Goal: Task Accomplishment & Management: Use online tool/utility

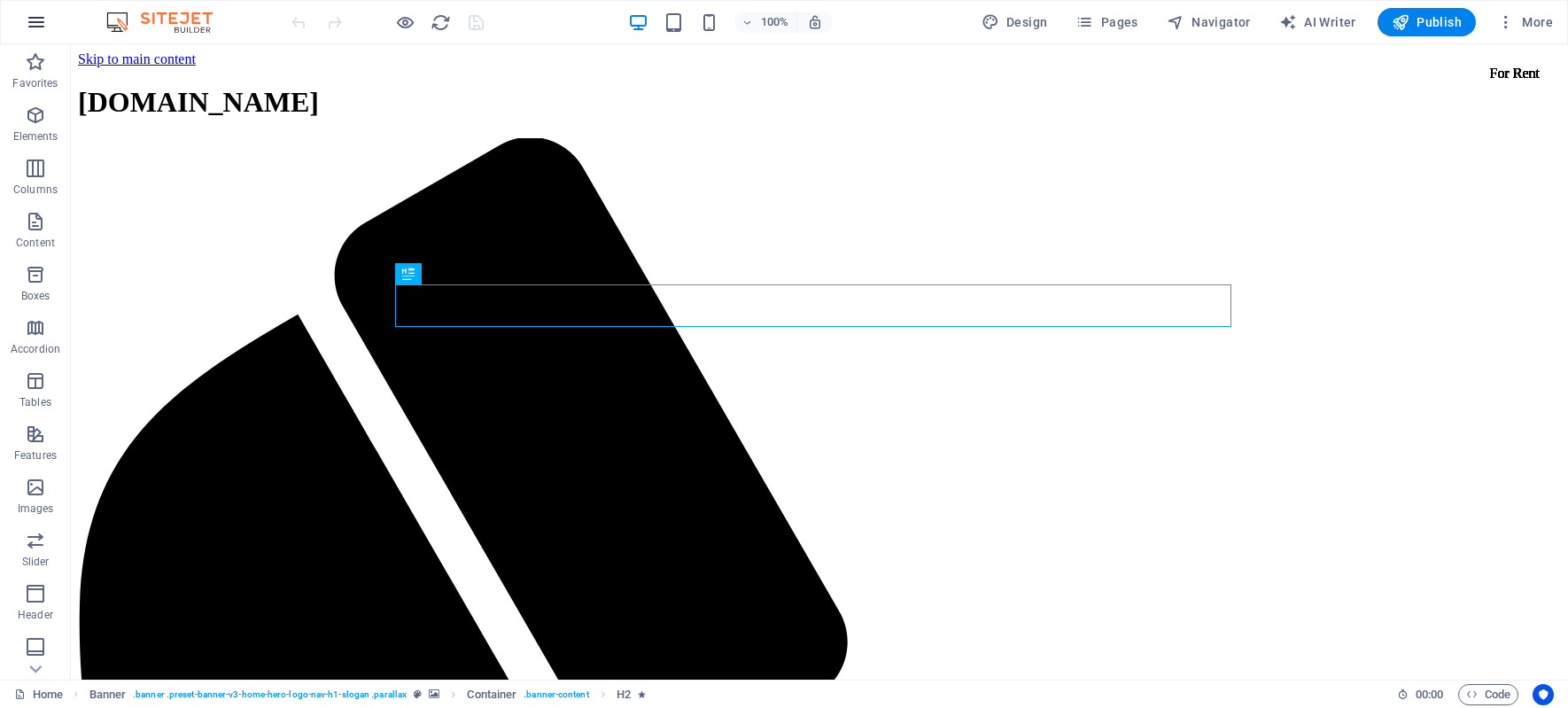
click at [37, 25] on icon "button" at bounding box center [36, 22] width 22 height 22
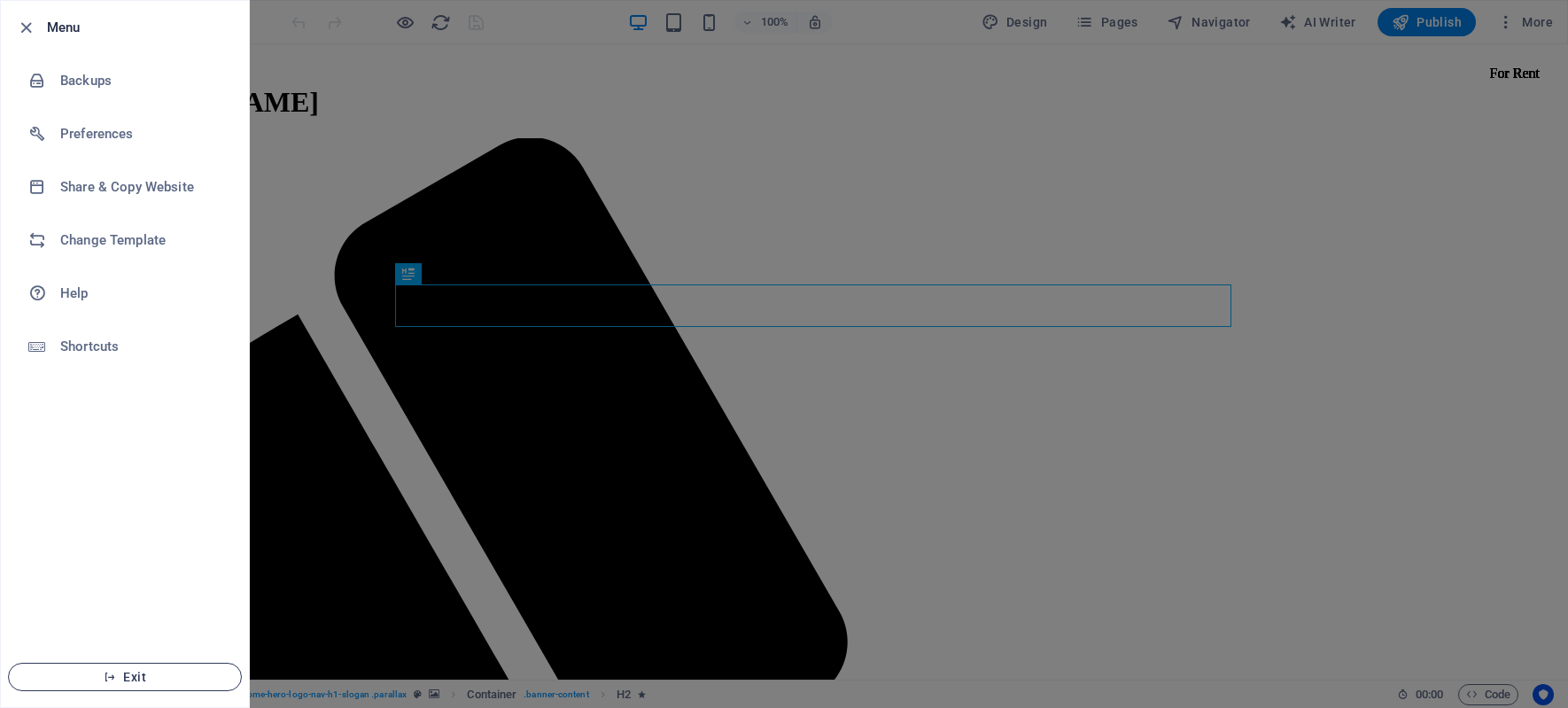
click at [132, 685] on button "Exit" at bounding box center [124, 677] width 234 height 28
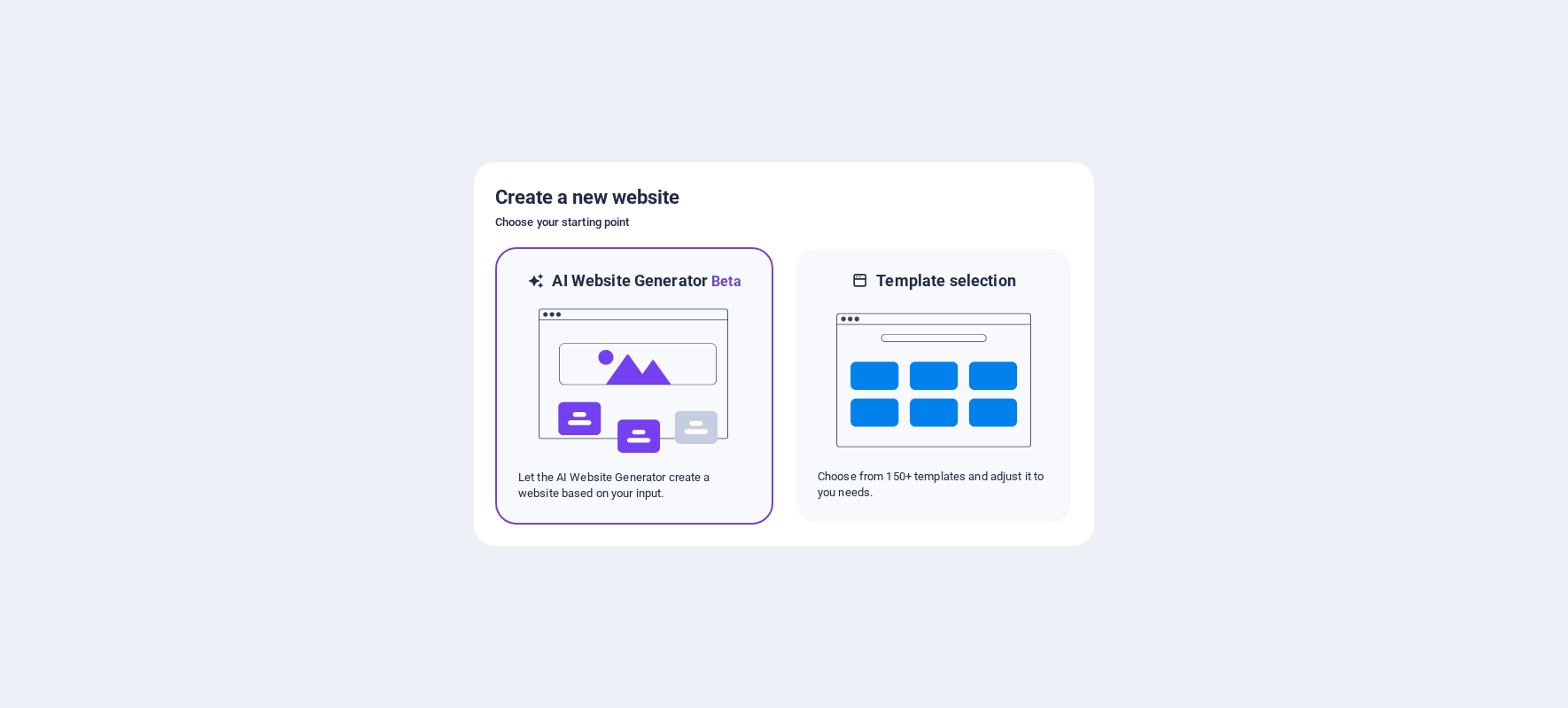
click at [644, 354] on img at bounding box center [634, 381] width 195 height 177
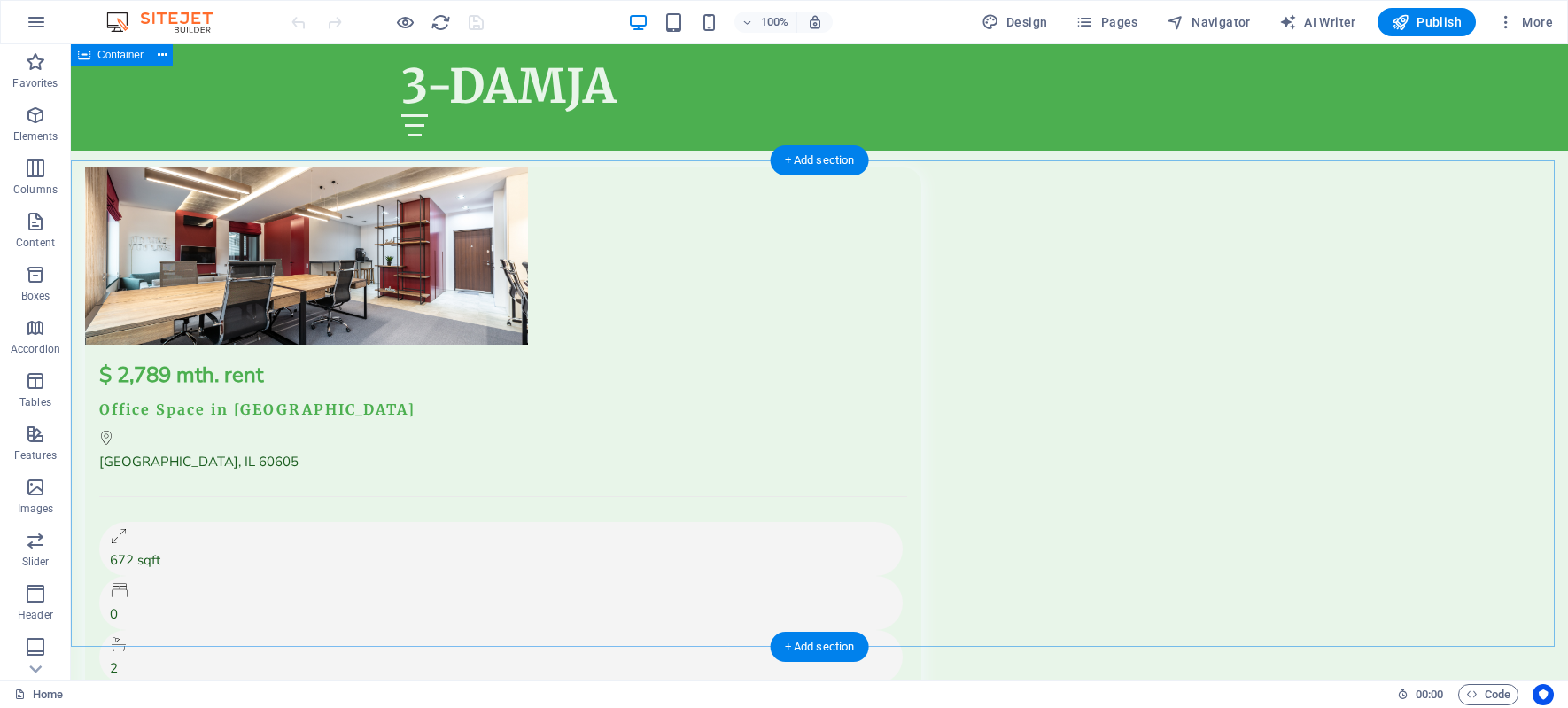
scroll to position [13470, 0]
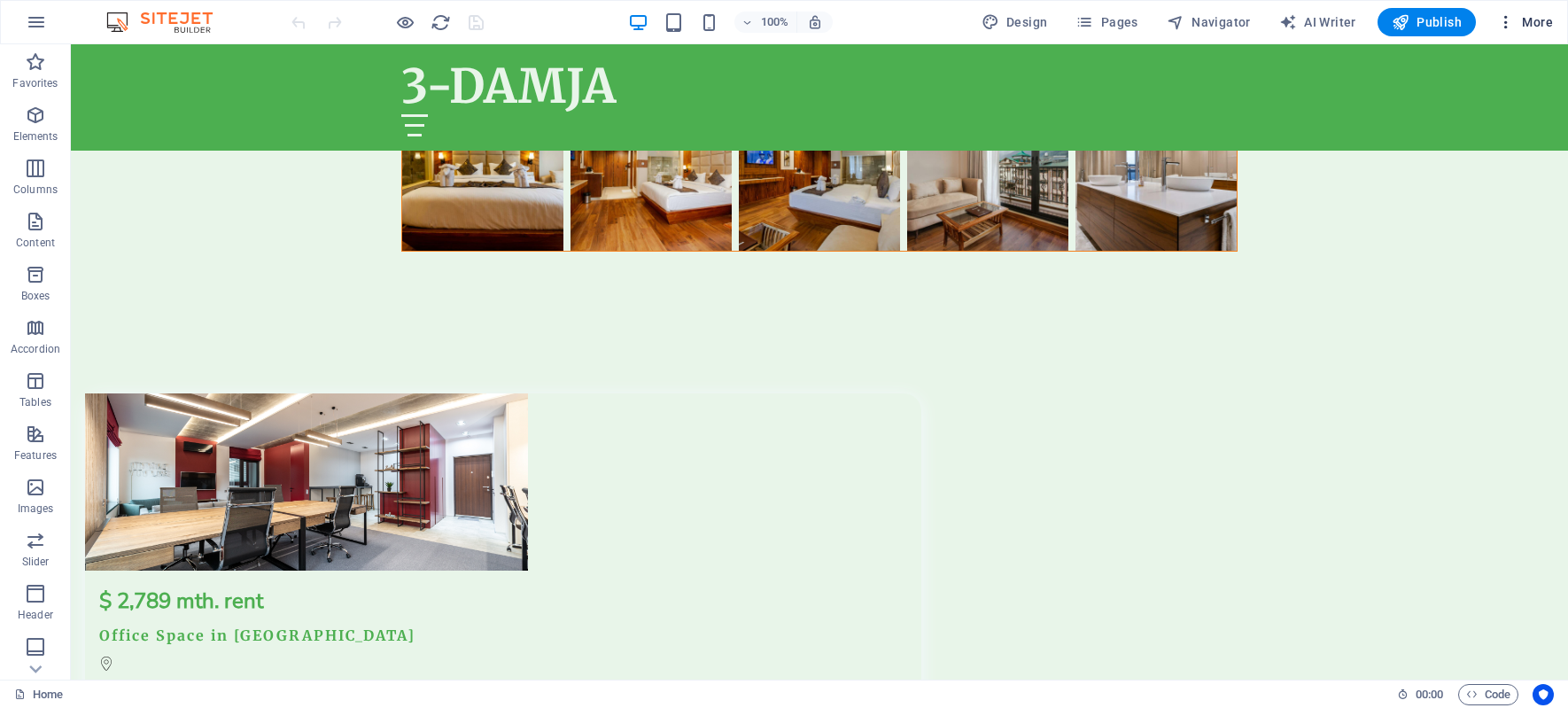
click at [1506, 20] on icon "button" at bounding box center [1506, 22] width 18 height 18
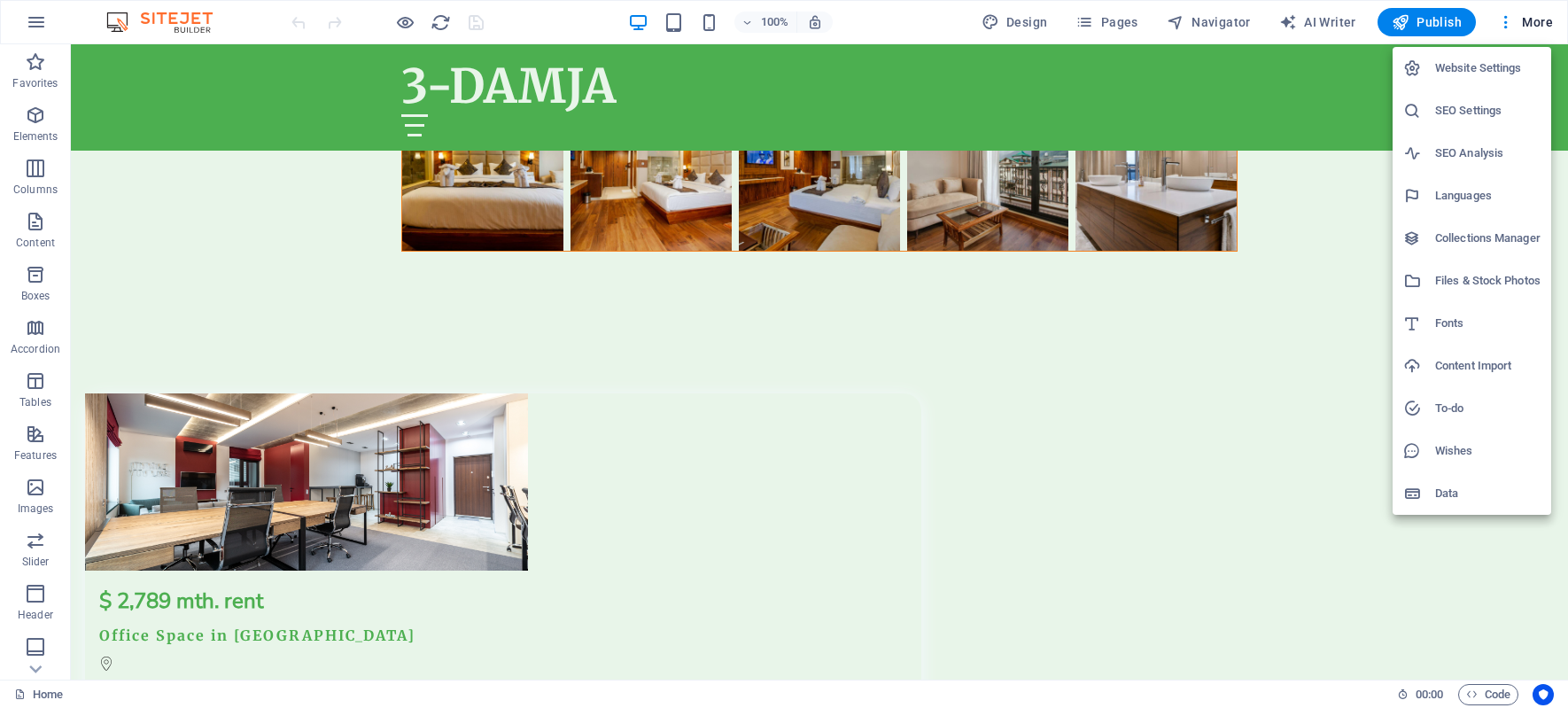
click at [1474, 64] on h6 "Website Settings" at bounding box center [1488, 68] width 106 height 22
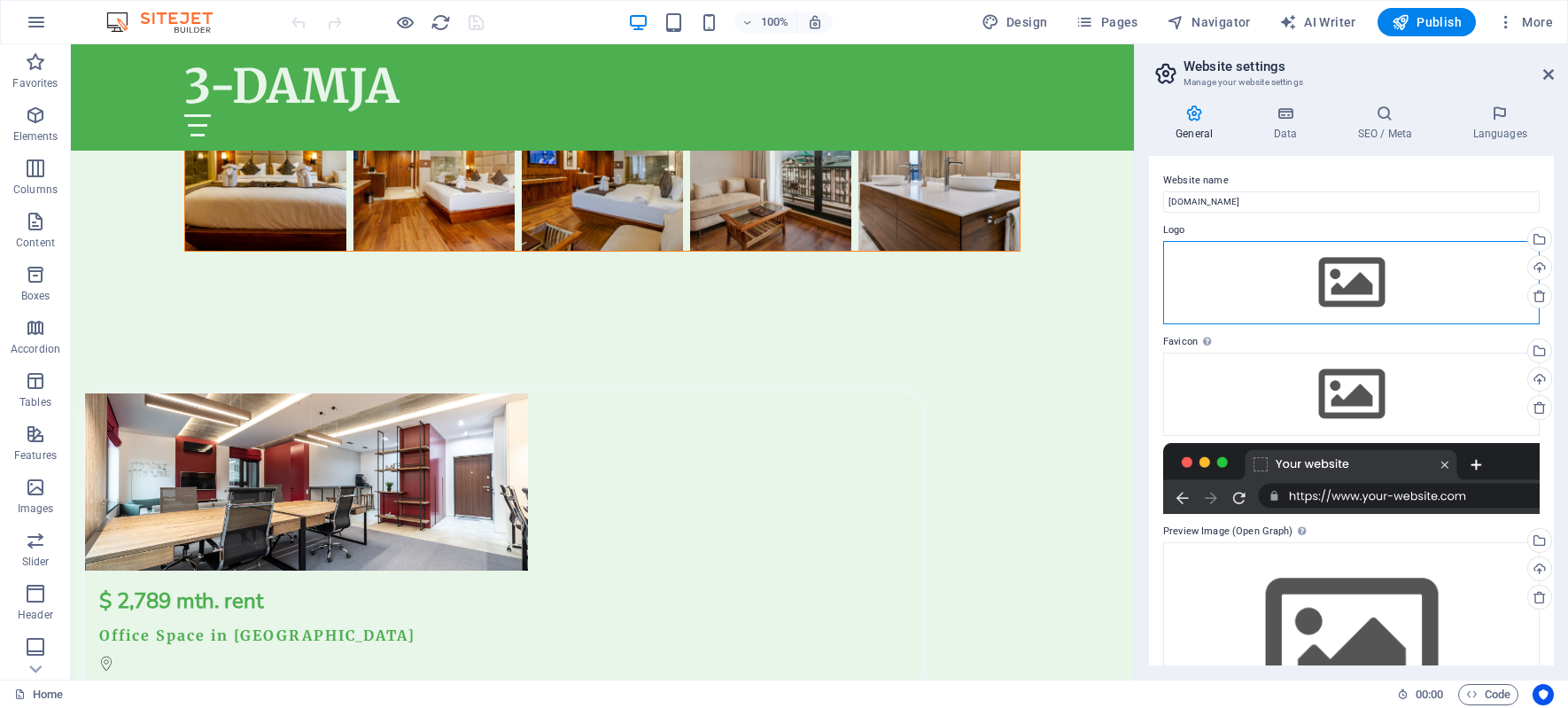
click at [1355, 286] on div "Drag files here, click to choose files or select files from Files or our free s…" at bounding box center [1350, 283] width 376 height 83
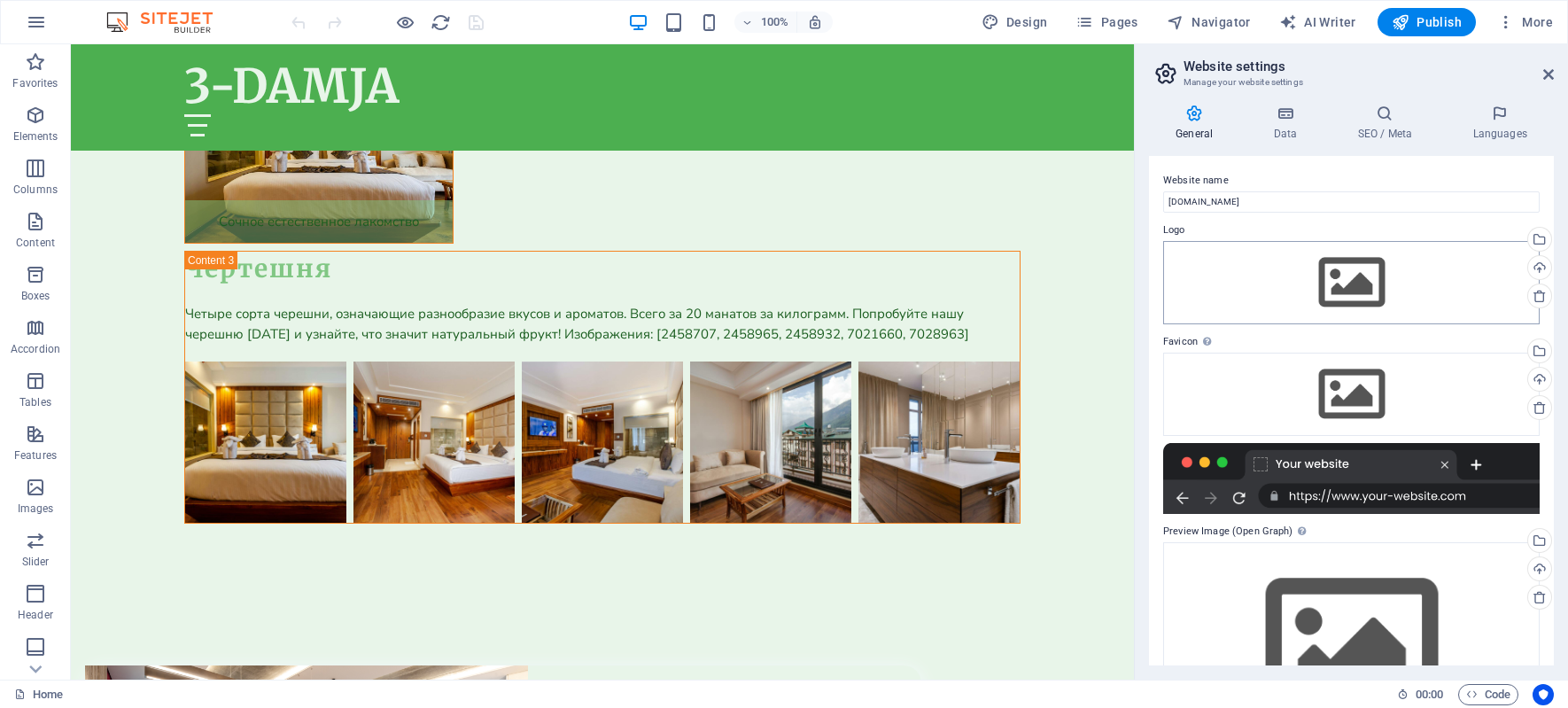
scroll to position [13622, 0]
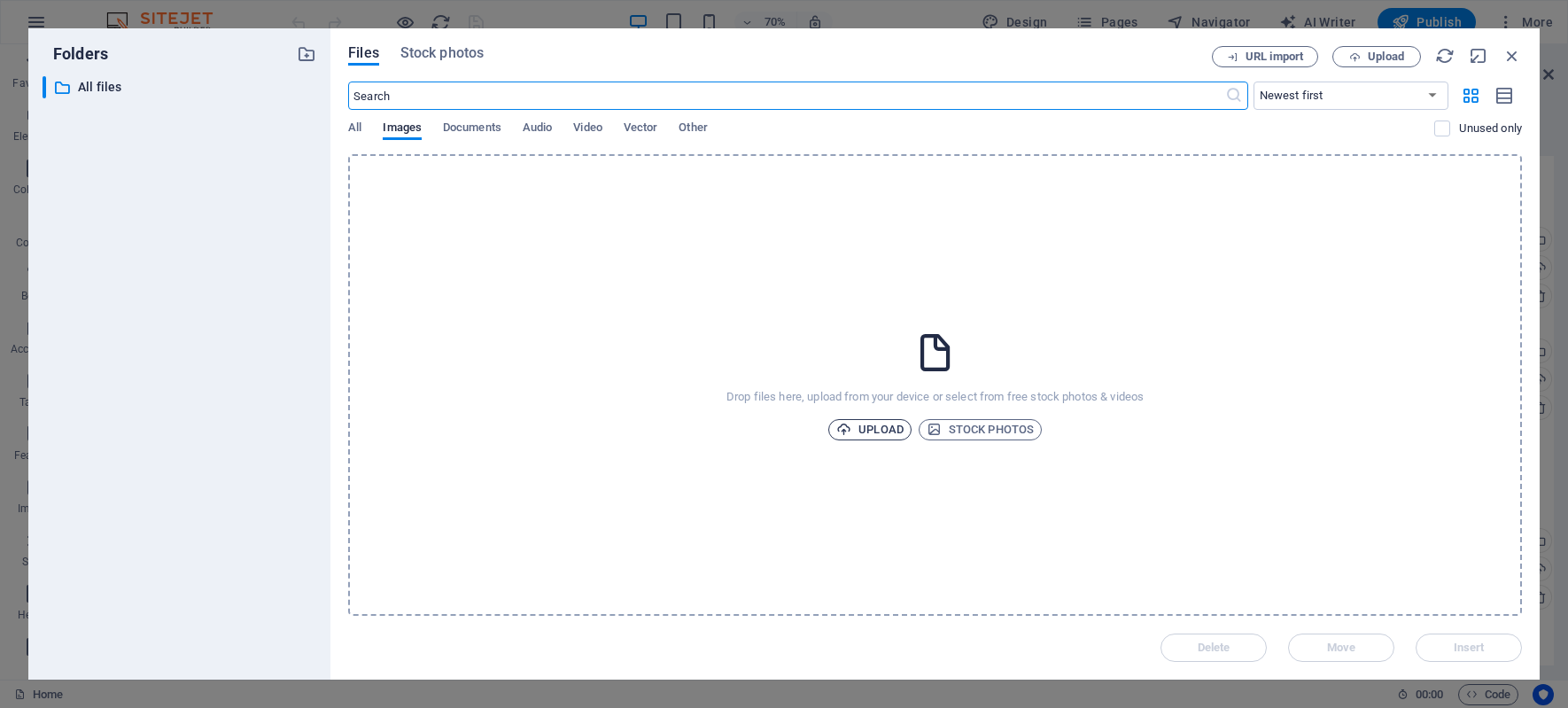
click at [878, 424] on span "Upload" at bounding box center [869, 430] width 67 height 22
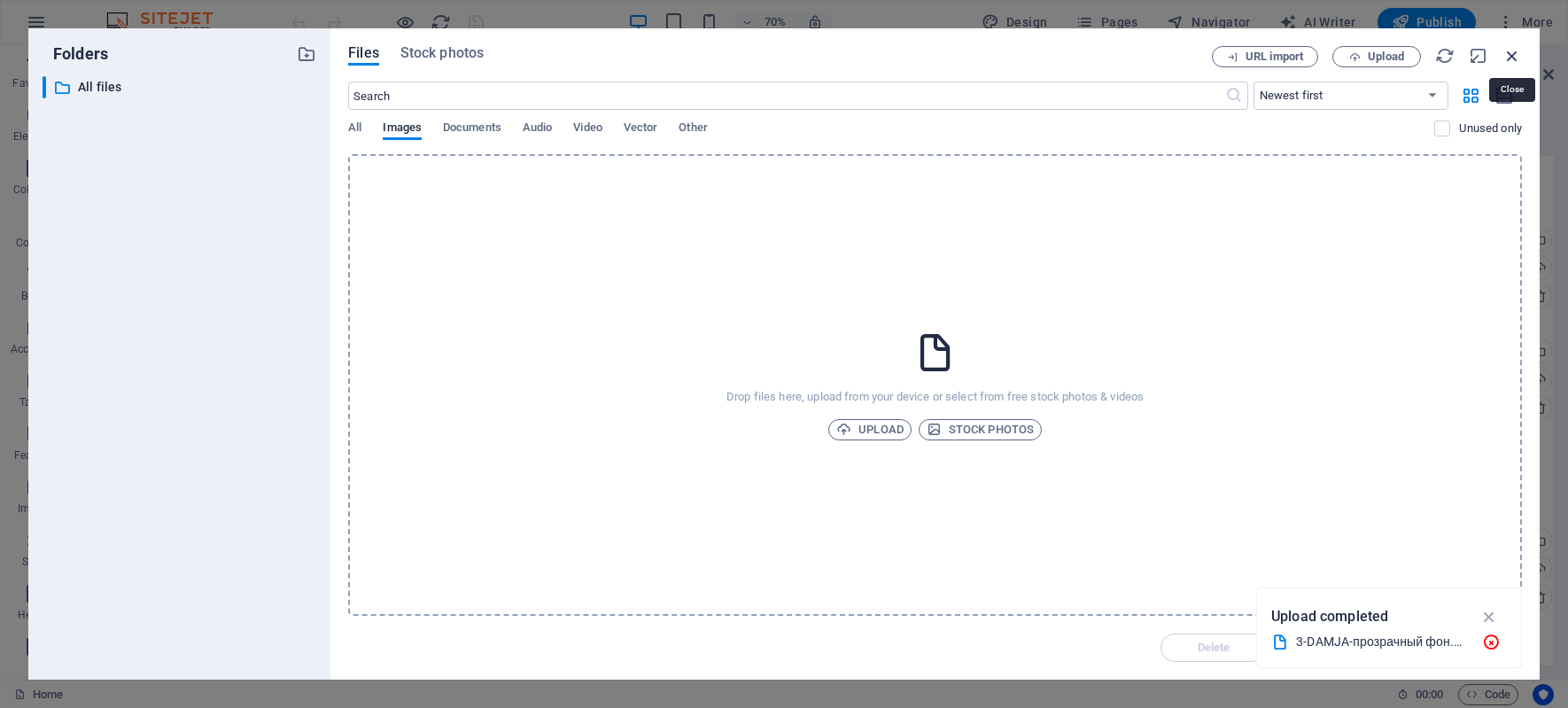
click at [1512, 55] on icon "button" at bounding box center [1511, 56] width 20 height 20
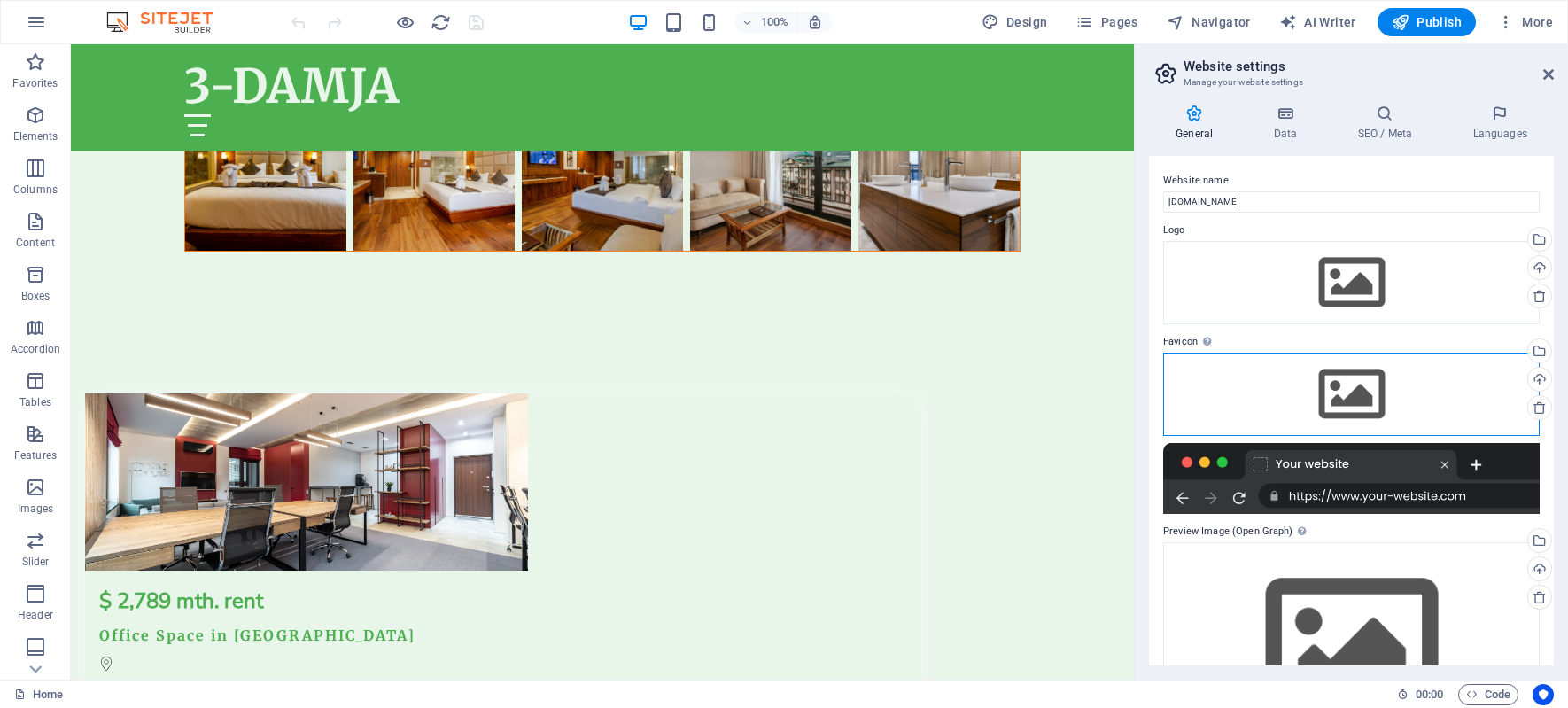
click at [1350, 391] on div "Drag files here, click to choose files or select files from Files or our free s…" at bounding box center [1350, 394] width 376 height 83
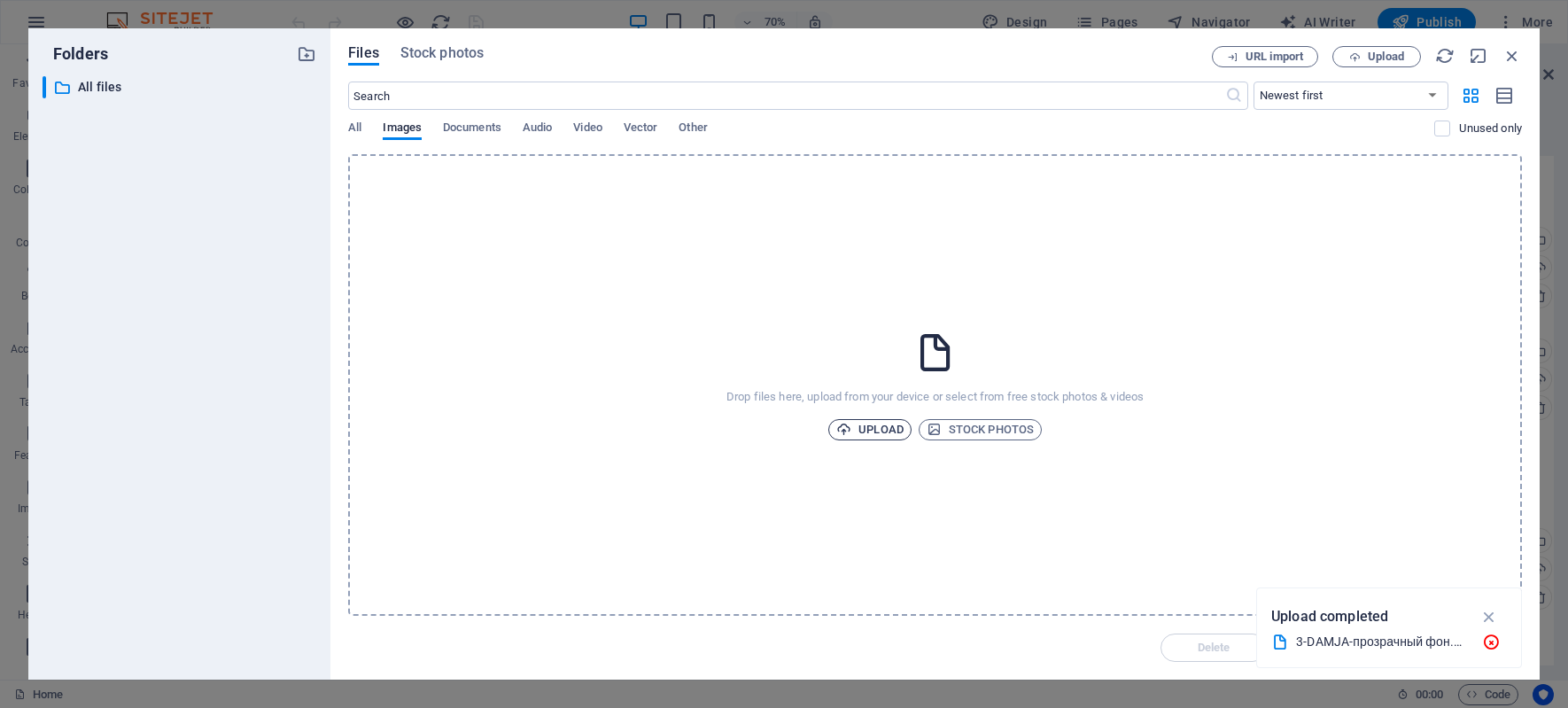
click at [866, 429] on span "Upload" at bounding box center [869, 430] width 67 height 22
click at [1520, 51] on icon "button" at bounding box center [1511, 56] width 20 height 20
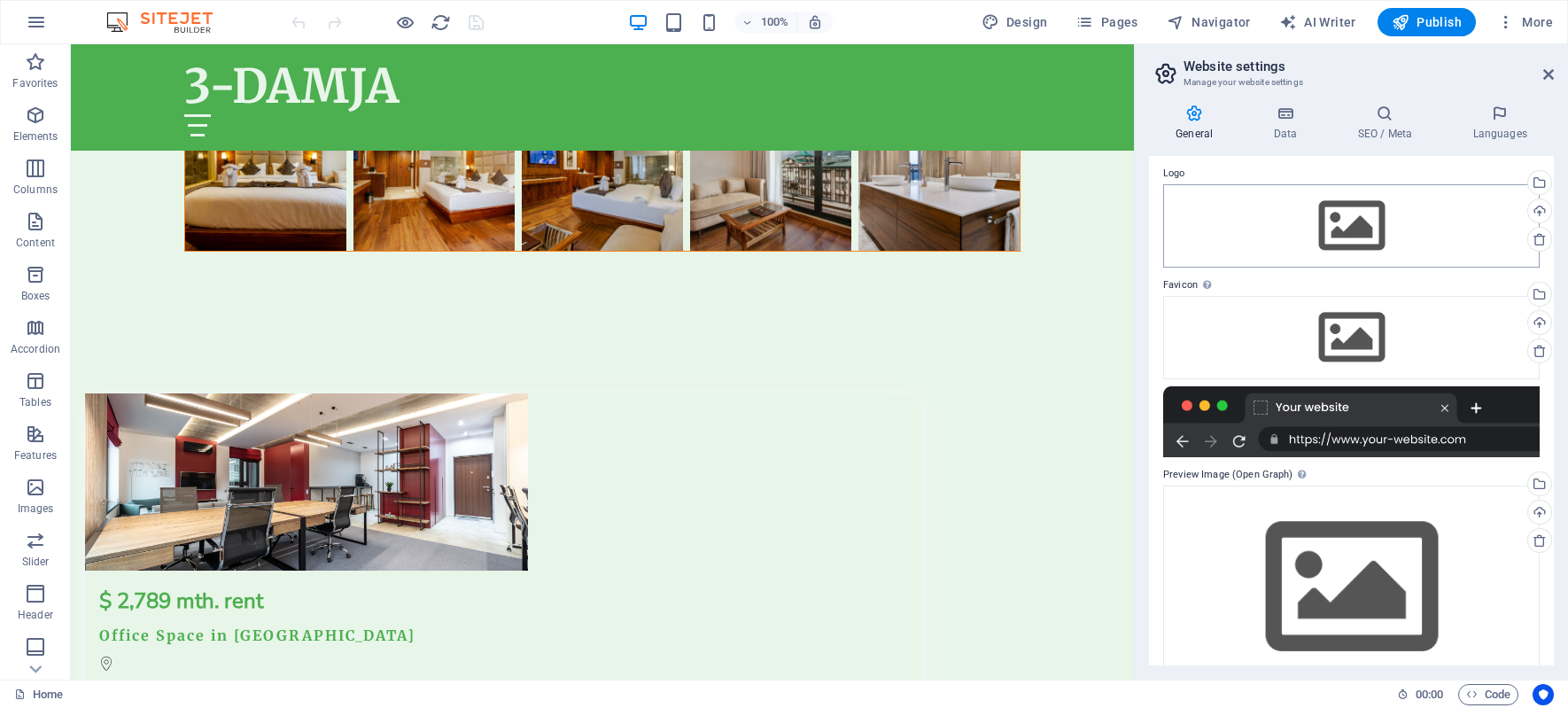
scroll to position [95, 0]
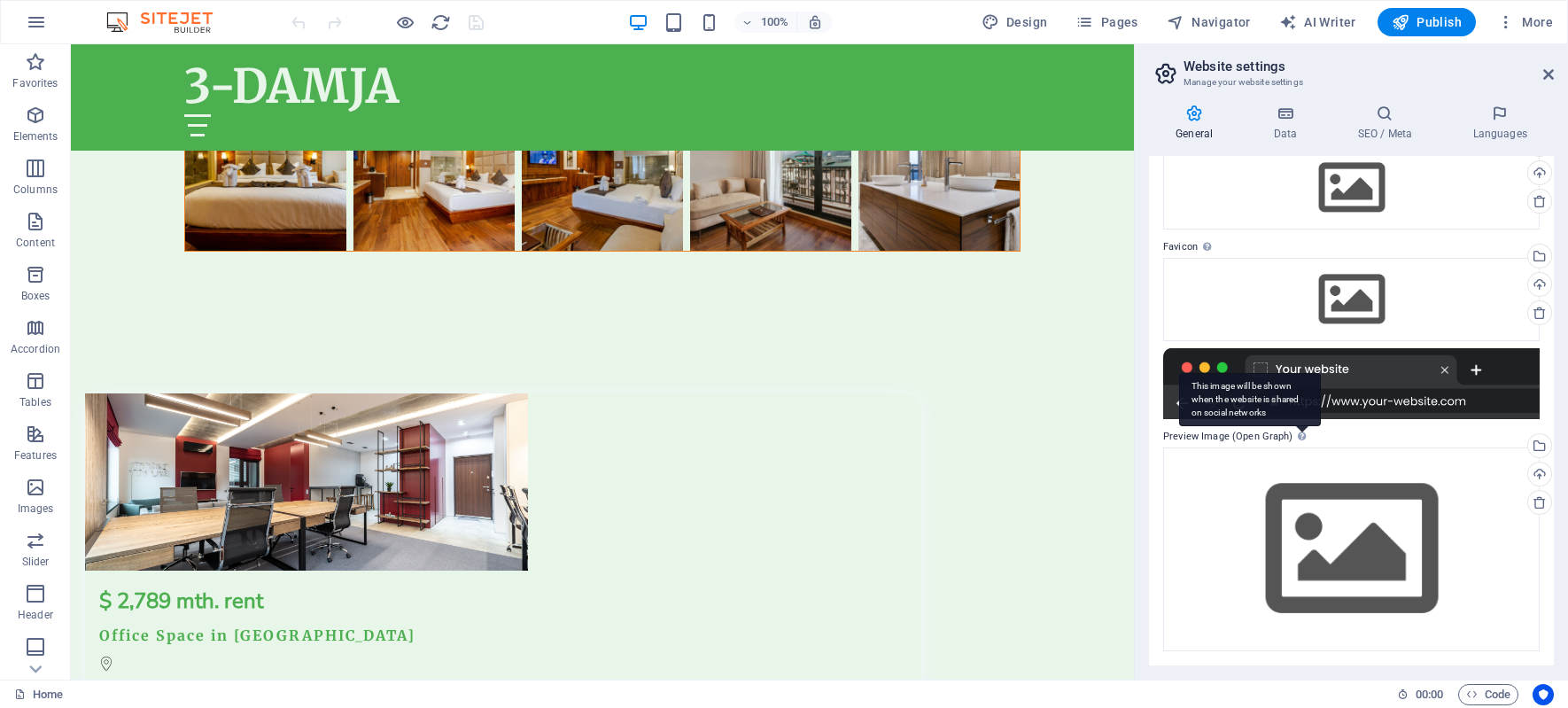
click at [1298, 426] on div "This image will be shown when the website is shared on social networks" at bounding box center [1250, 400] width 141 height 53
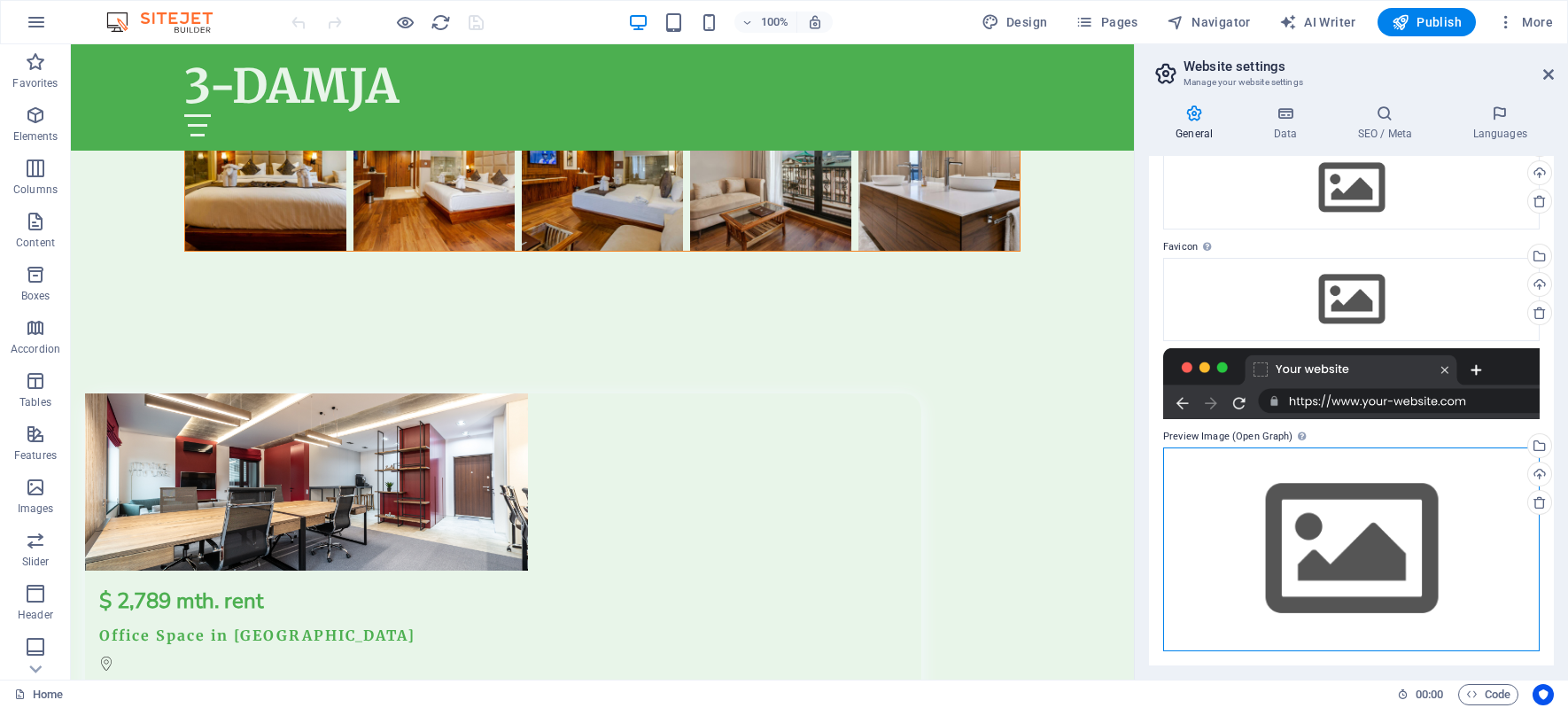
click at [1348, 539] on div "Drag files here, click to choose files or select files from Files or our free s…" at bounding box center [1350, 549] width 376 height 203
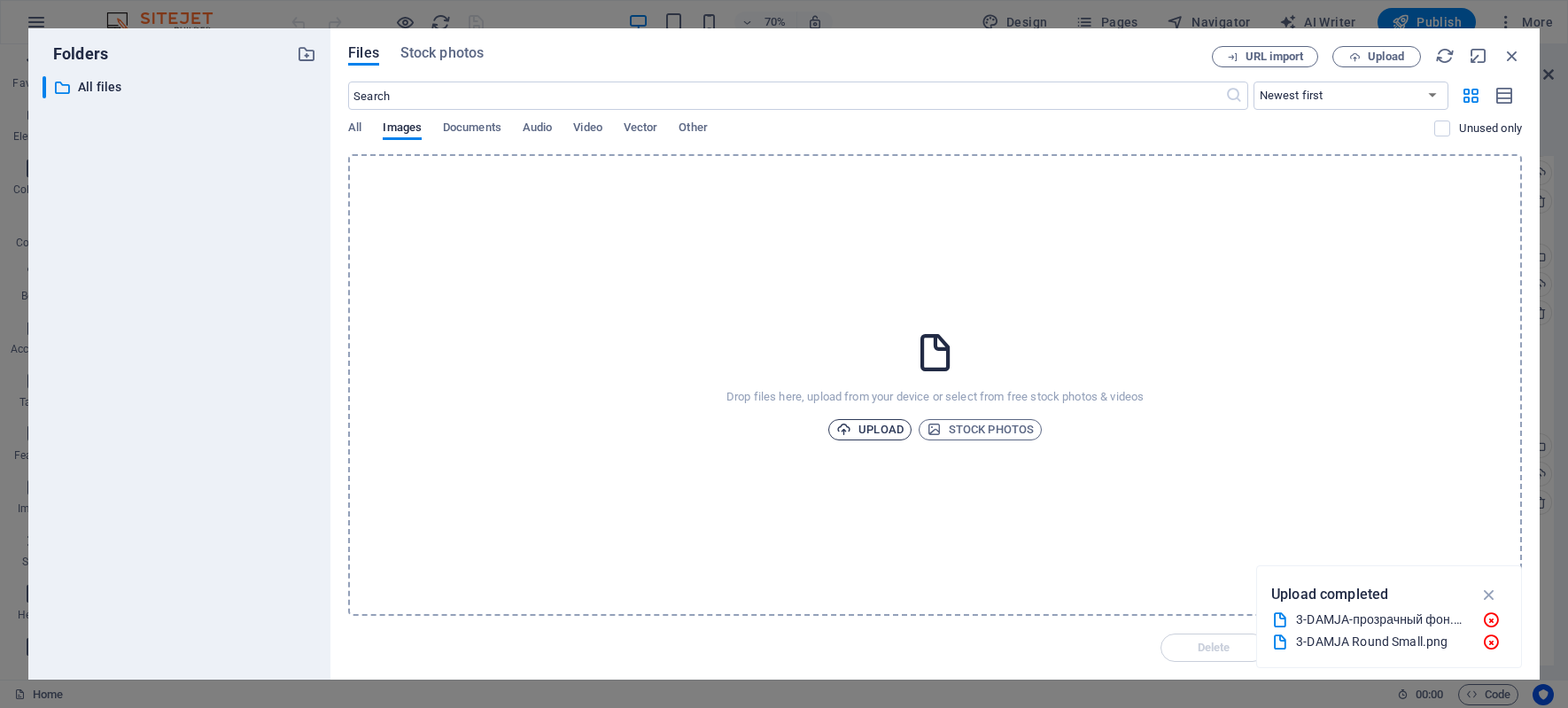
click at [885, 431] on span "Upload" at bounding box center [869, 430] width 67 height 22
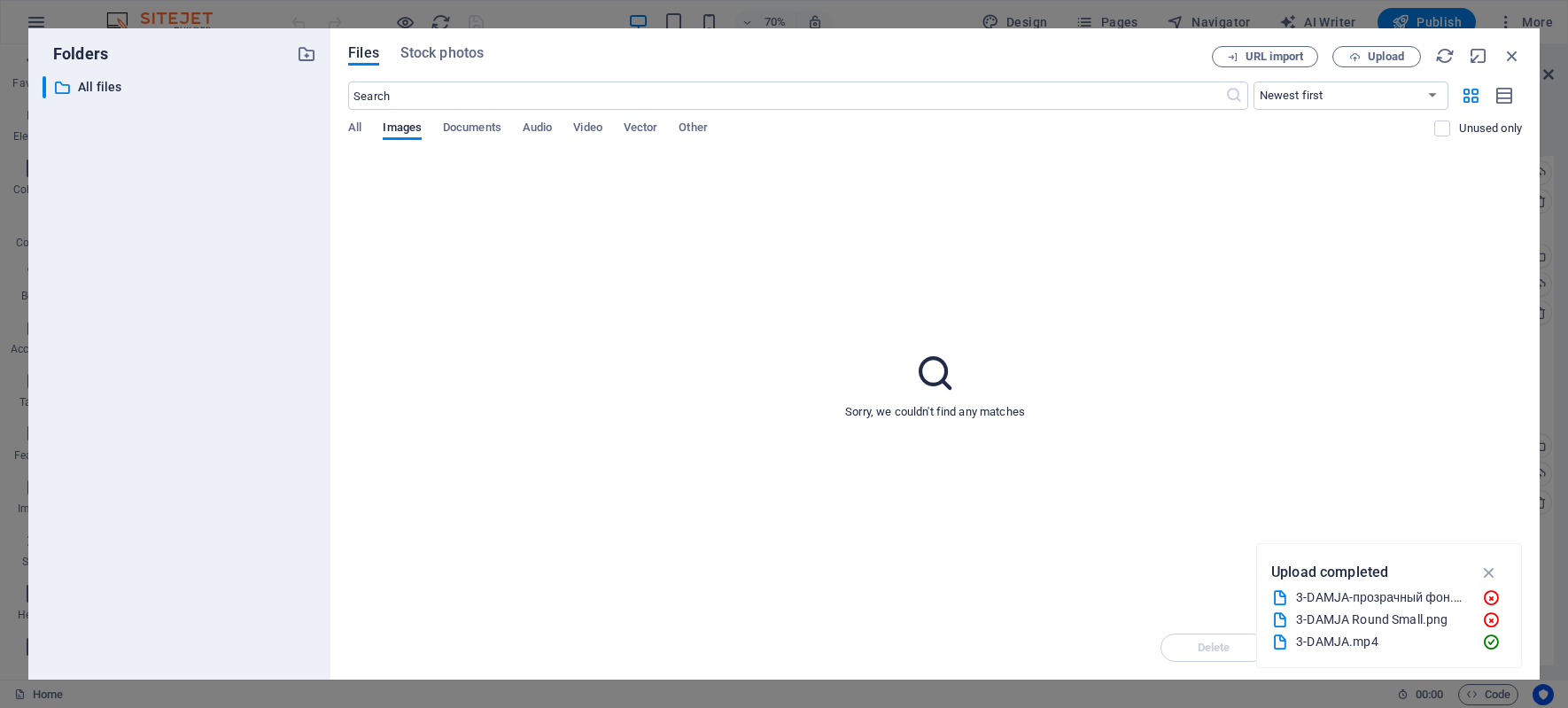
click at [913, 372] on icon at bounding box center [935, 372] width 44 height 44
drag, startPoint x: 406, startPoint y: 131, endPoint x: 617, endPoint y: 285, distance: 261.2
click at [481, 272] on div "Files Stock photos URL import Upload ​ Newest first Oldest first Name (A-Z) Nam…" at bounding box center [934, 354] width 1173 height 616
click at [1511, 55] on icon "button" at bounding box center [1511, 56] width 20 height 20
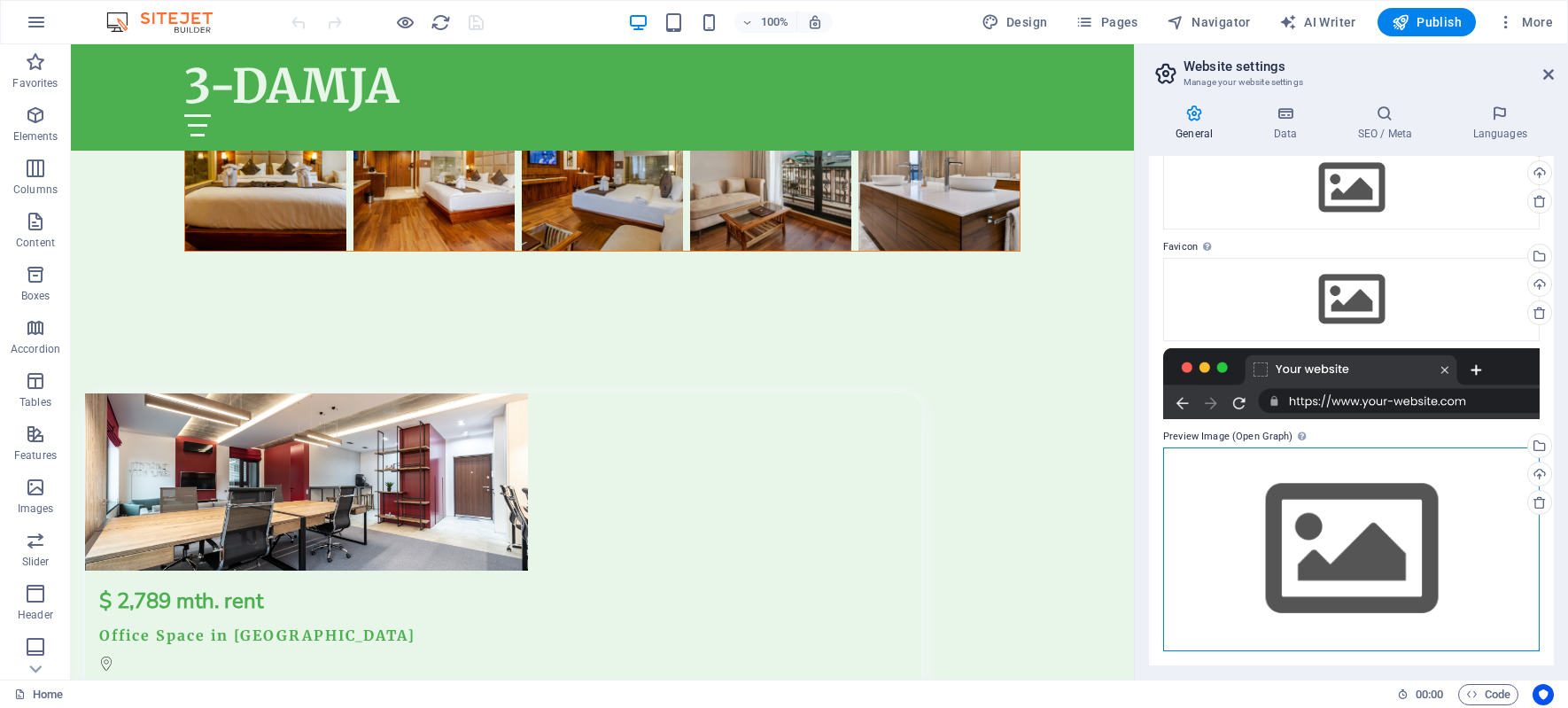
click at [1346, 551] on div "Drag files here, click to choose files or select files from Files or our free s…" at bounding box center [1350, 549] width 376 height 203
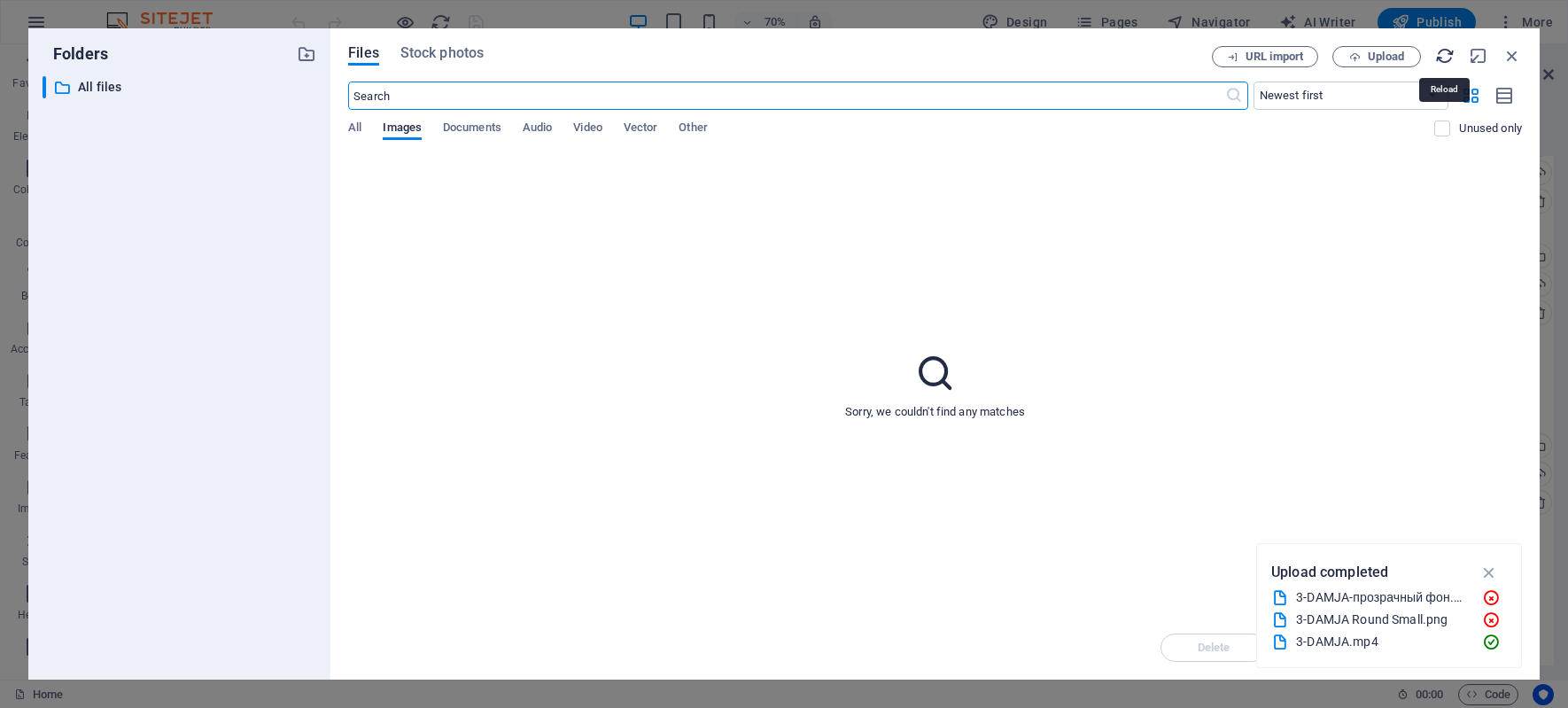
click at [1450, 53] on icon "button" at bounding box center [1445, 56] width 20 height 20
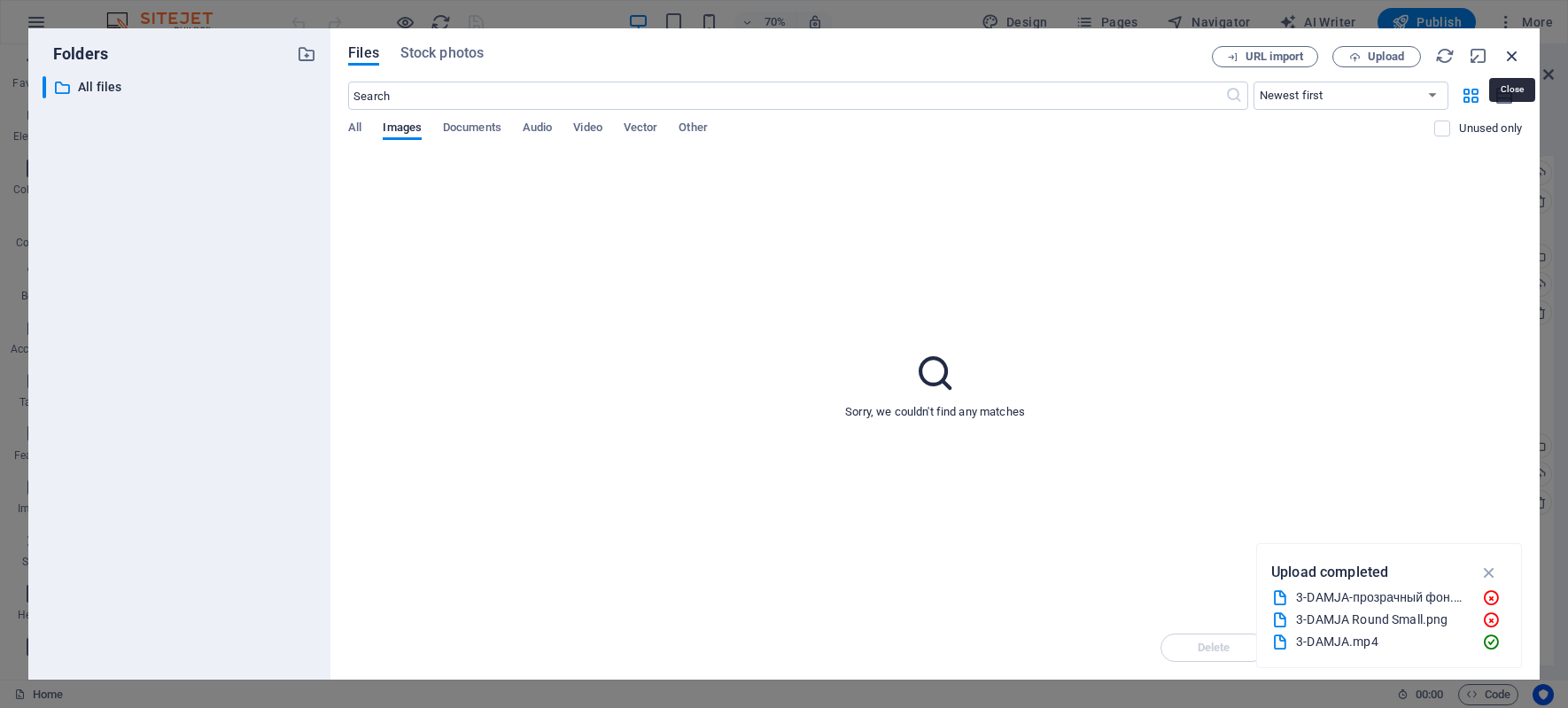
click at [1515, 52] on icon "button" at bounding box center [1511, 56] width 20 height 20
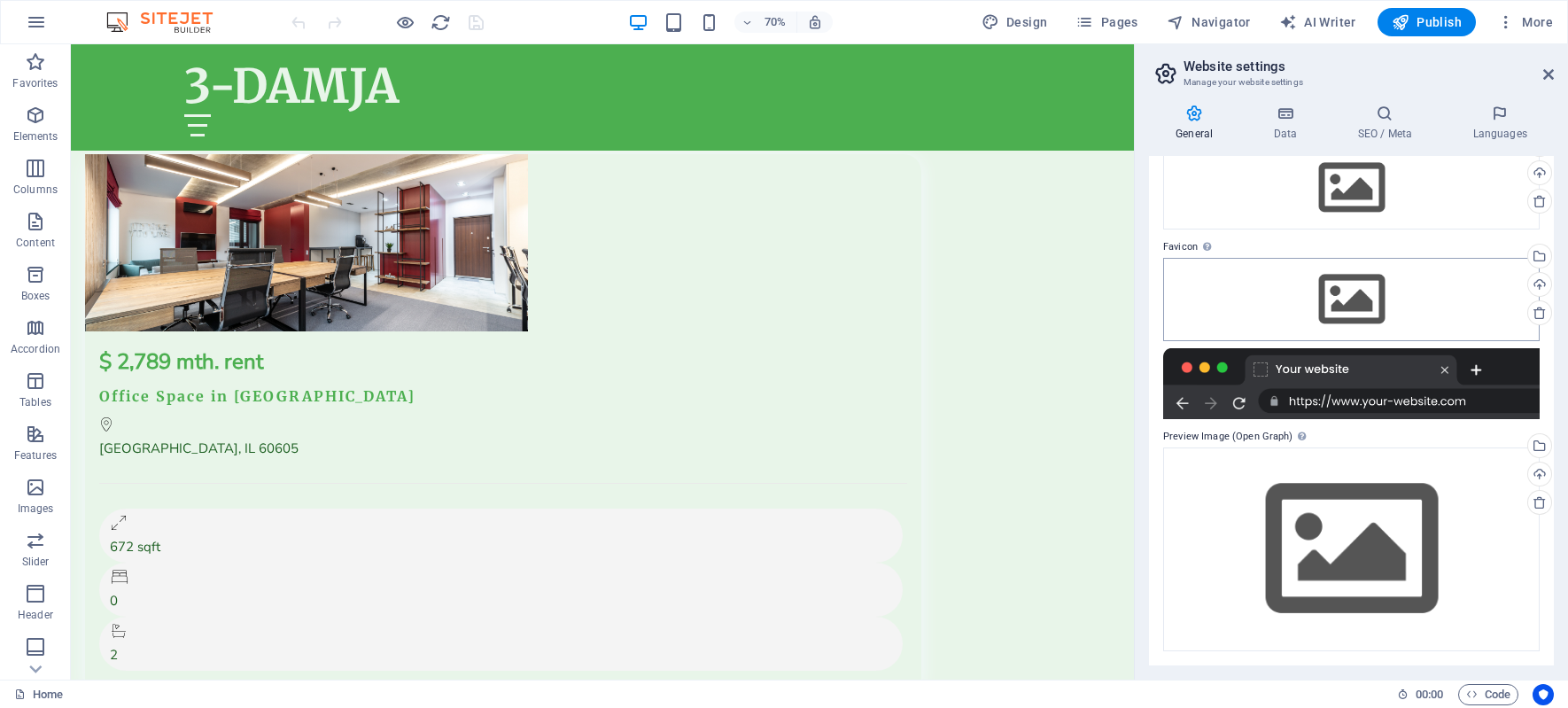
scroll to position [13383, 0]
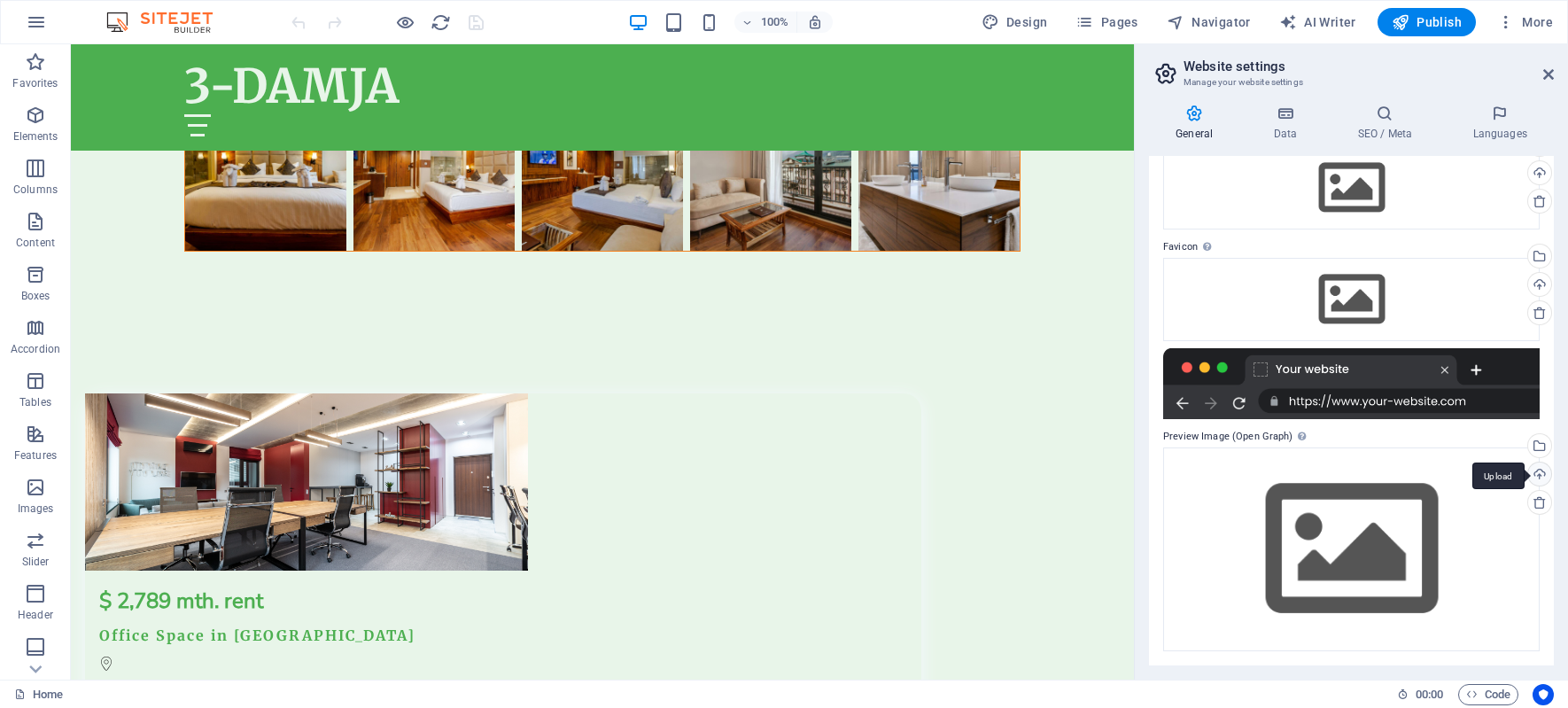
click at [1534, 470] on div "Upload" at bounding box center [1538, 476] width 26 height 26
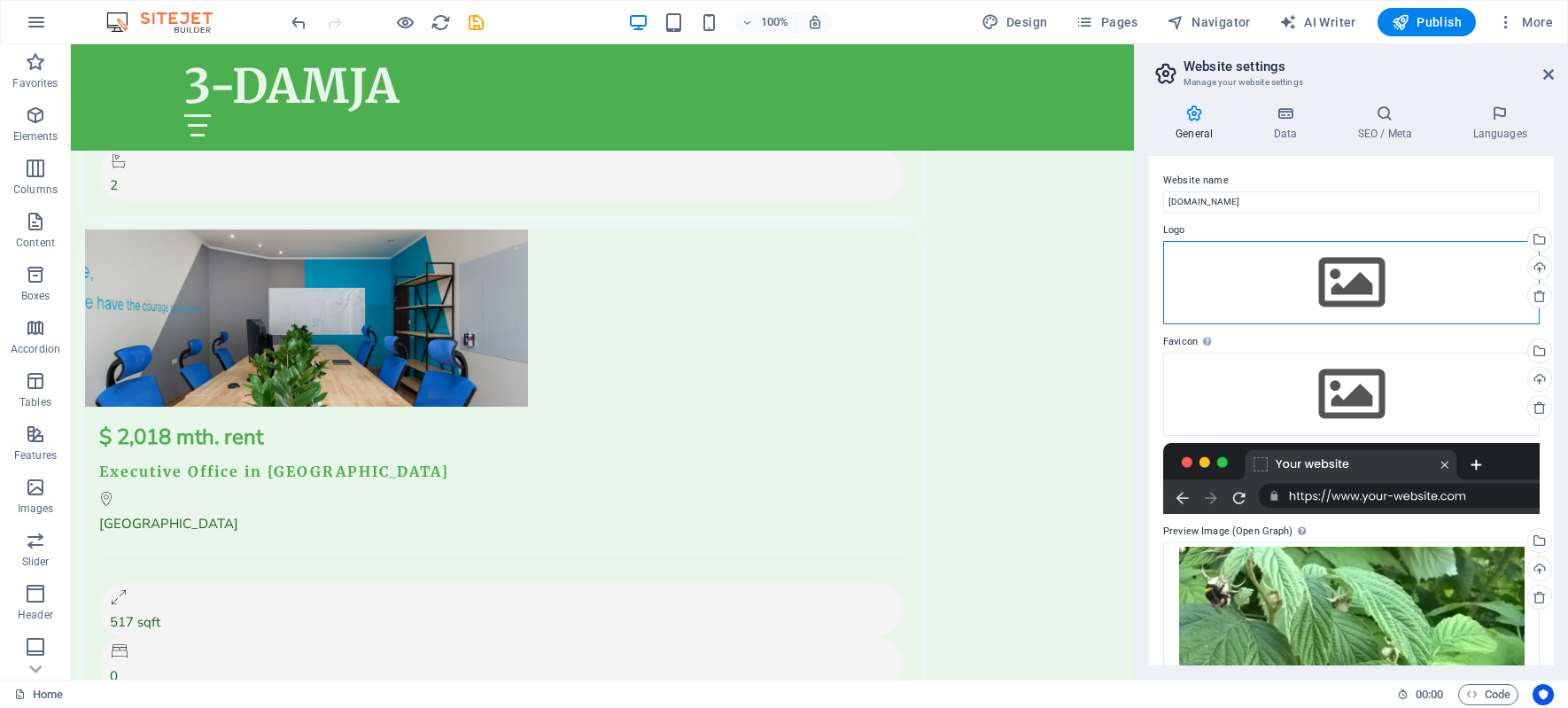
click at [1352, 282] on div "Drag files here, click to choose files or select files from Files or our free s…" at bounding box center [1350, 283] width 376 height 83
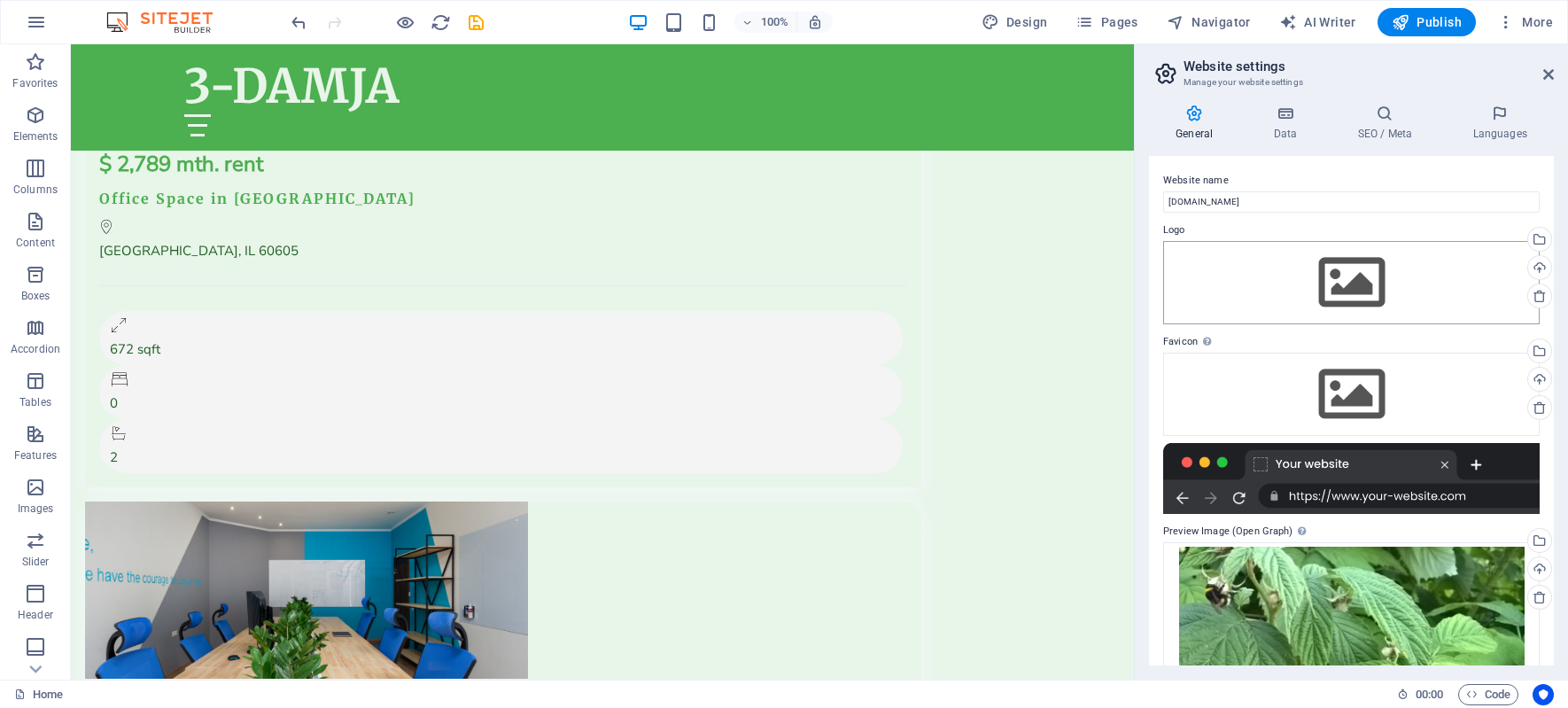
scroll to position [14330, 0]
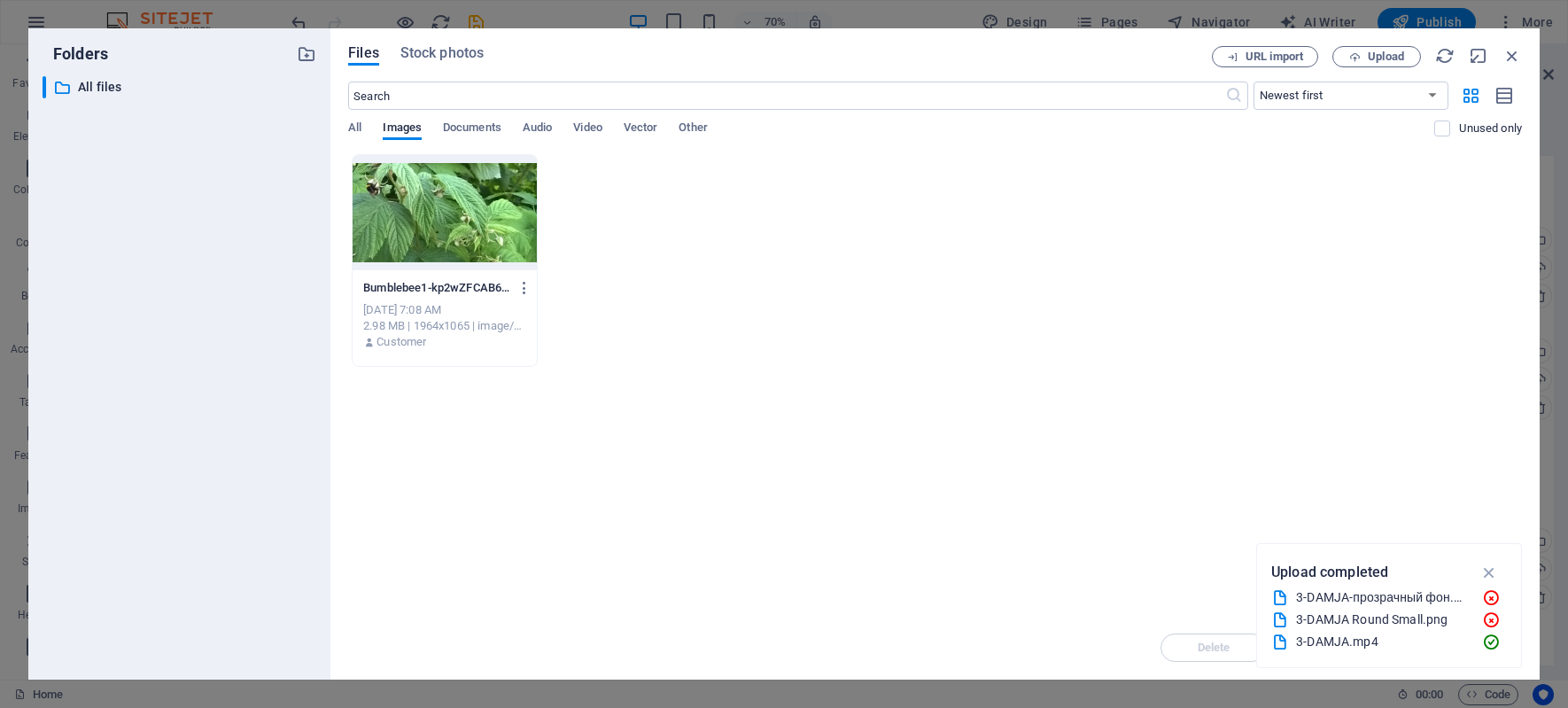
click at [786, 251] on div "Bumblebee1-kp2wZFCAB6h1gojxrGBnHw.png Bumblebee1-kp2wZFCAB6h1gojxrGBnHw.png Oct…" at bounding box center [934, 261] width 1173 height 213
click at [1512, 52] on icon "button" at bounding box center [1511, 56] width 20 height 20
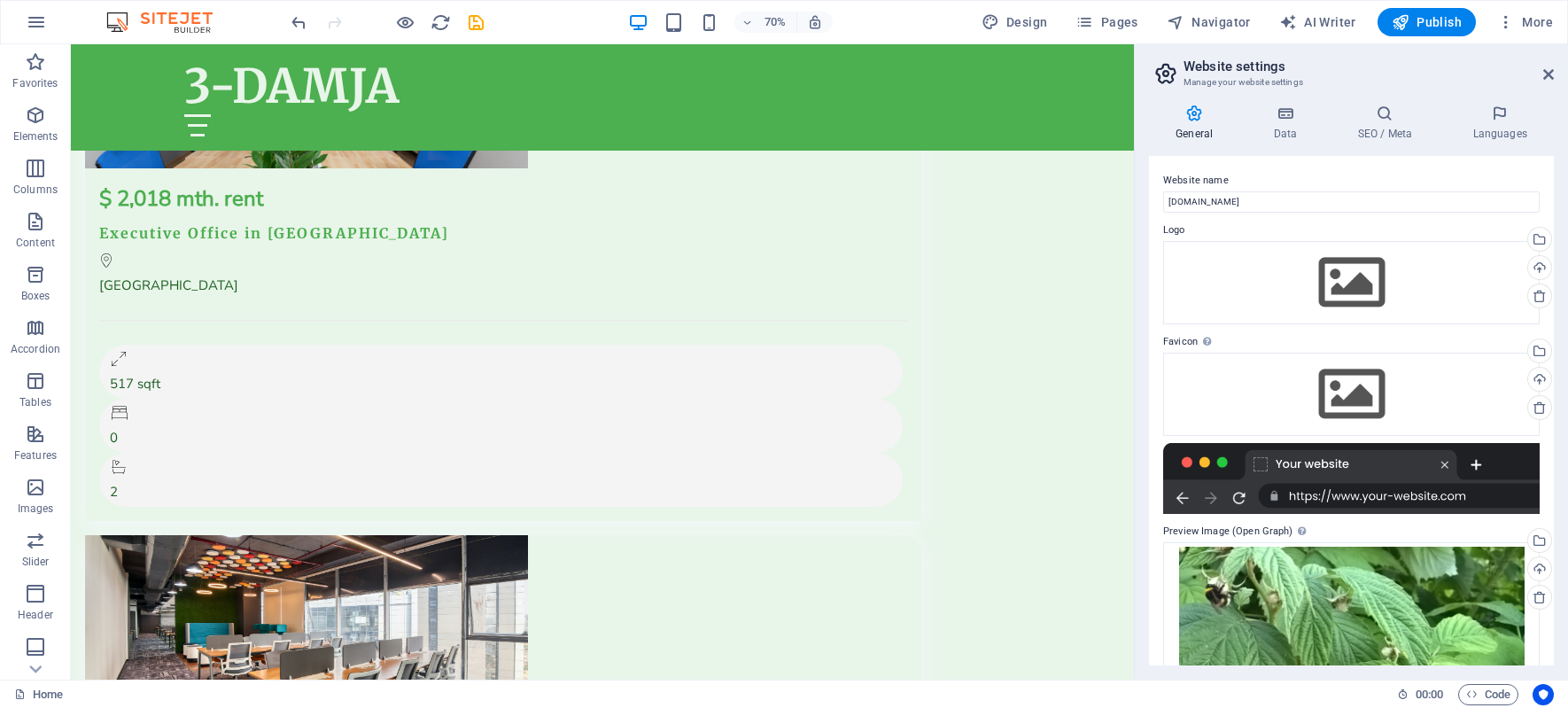
scroll to position [14092, 0]
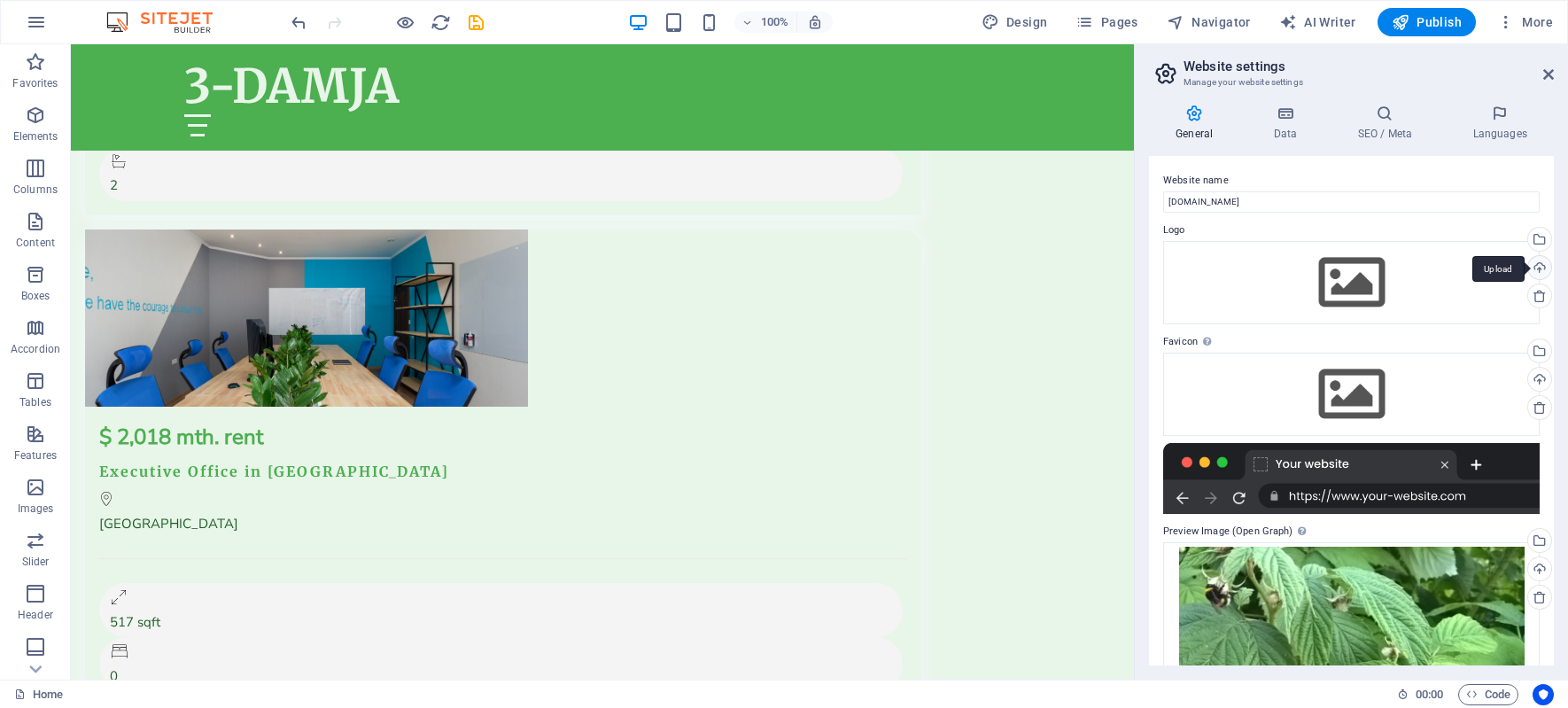
click at [1534, 265] on div "Upload" at bounding box center [1538, 270] width 26 height 26
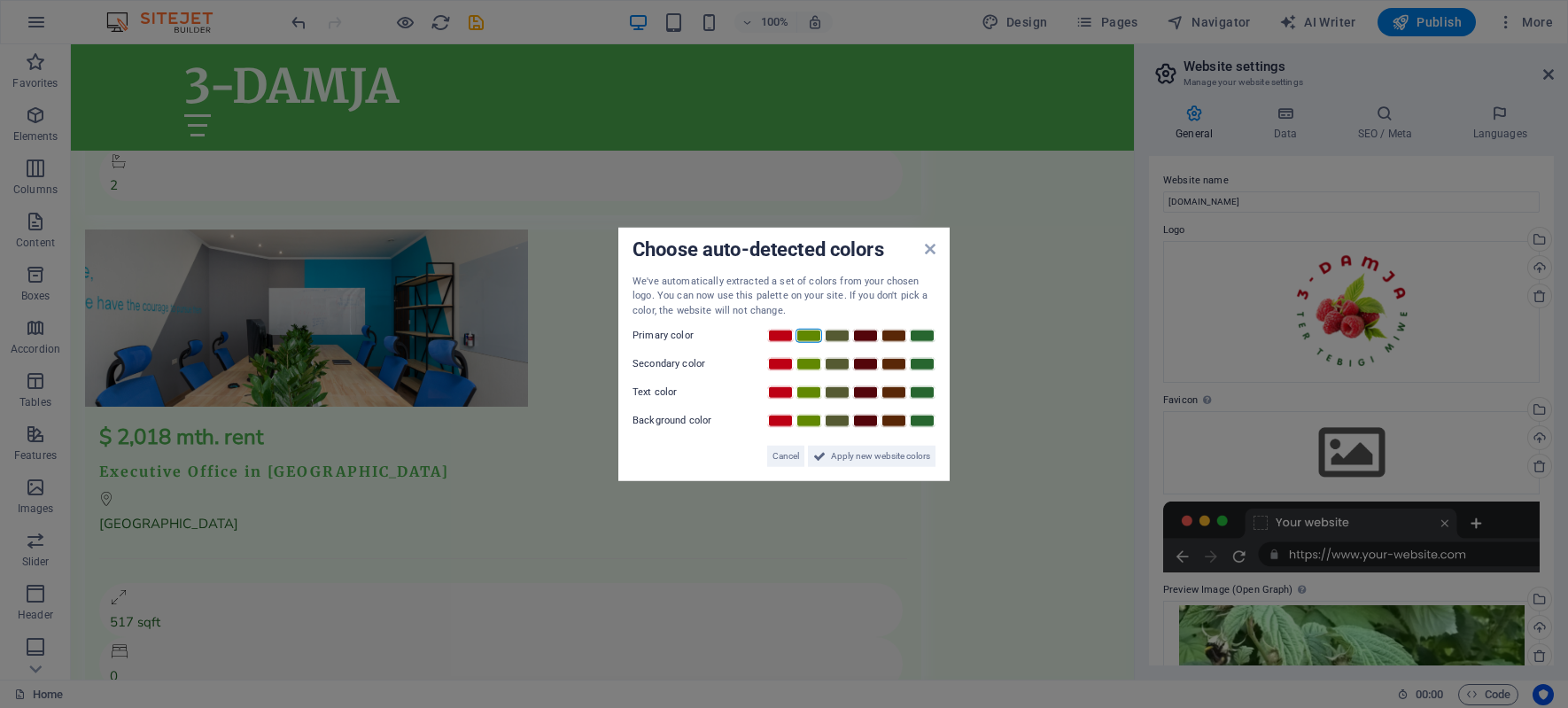
click at [815, 334] on link at bounding box center [808, 336] width 26 height 14
click at [834, 366] on link at bounding box center [837, 364] width 26 height 14
click at [842, 457] on span "Apply new website colors" at bounding box center [880, 456] width 99 height 22
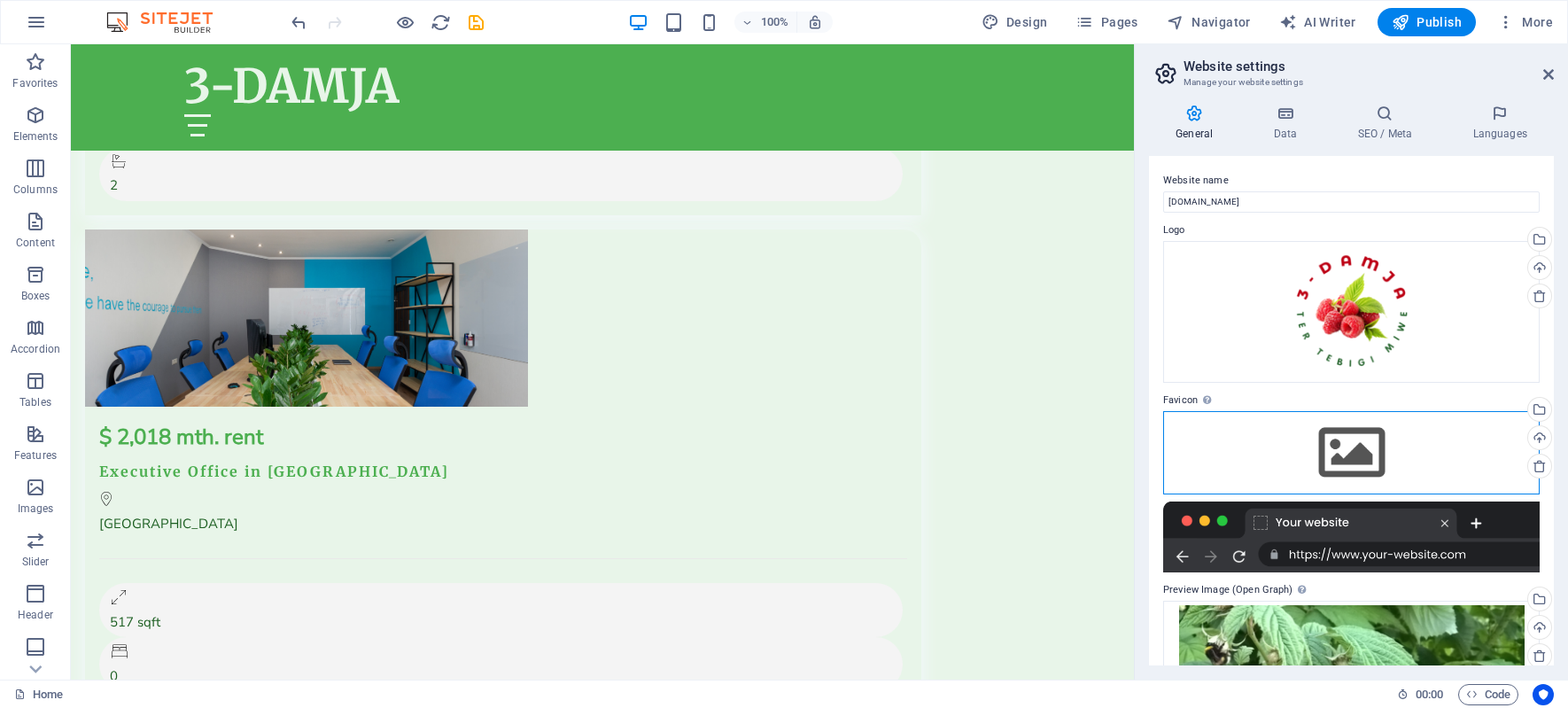
click at [1345, 445] on div "Drag files here, click to choose files or select files from Files or our free s…" at bounding box center [1350, 453] width 376 height 83
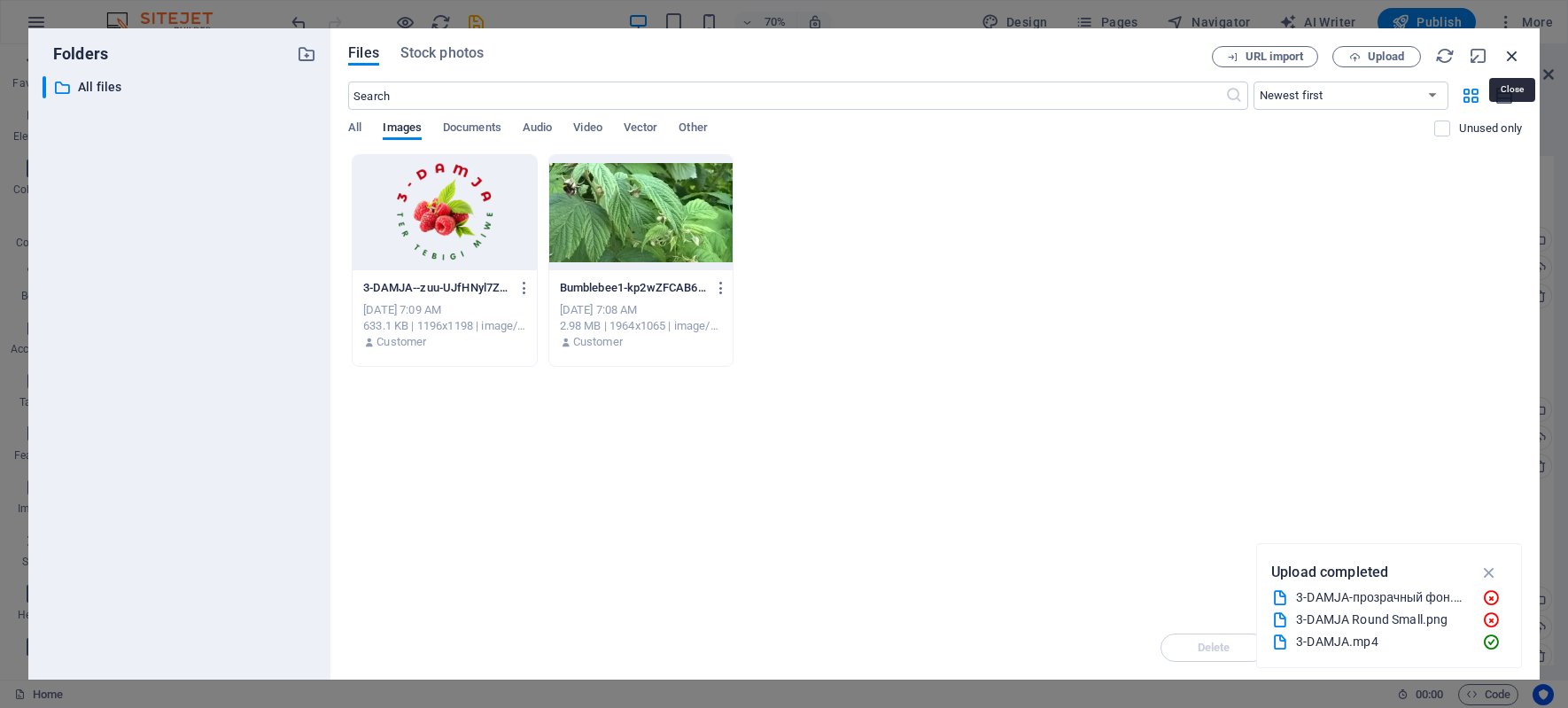
click at [1515, 54] on icon "button" at bounding box center [1511, 56] width 20 height 20
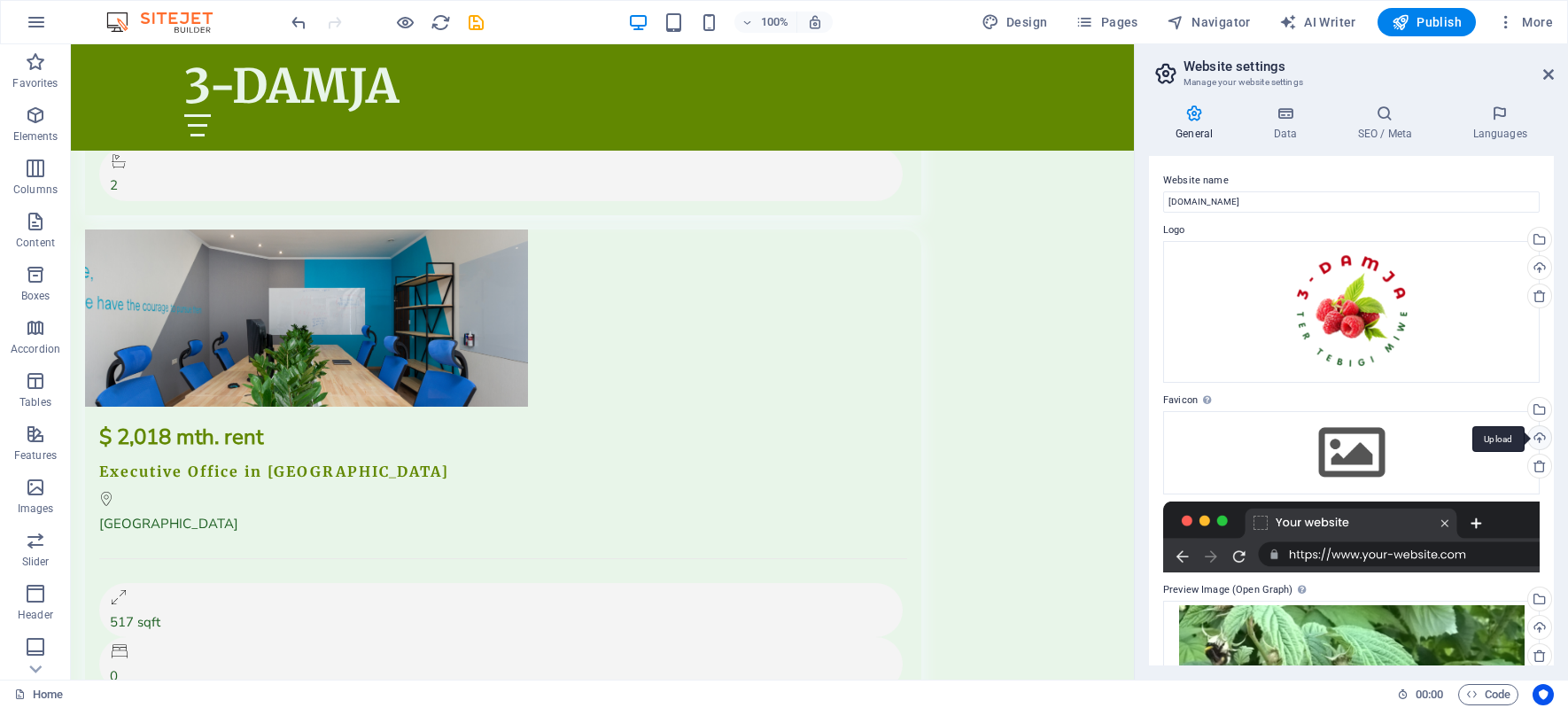
click at [1536, 433] on div "Upload" at bounding box center [1538, 439] width 26 height 26
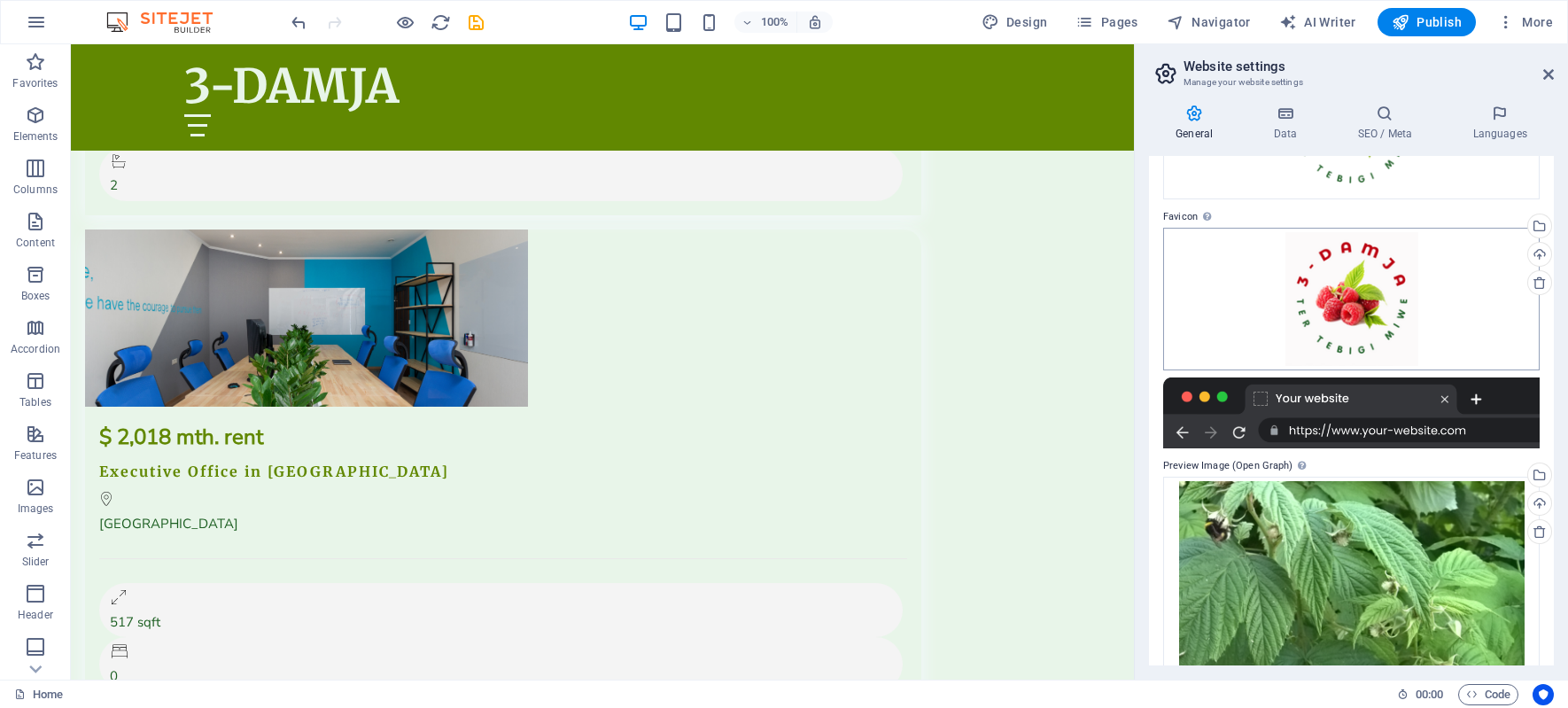
scroll to position [205, 0]
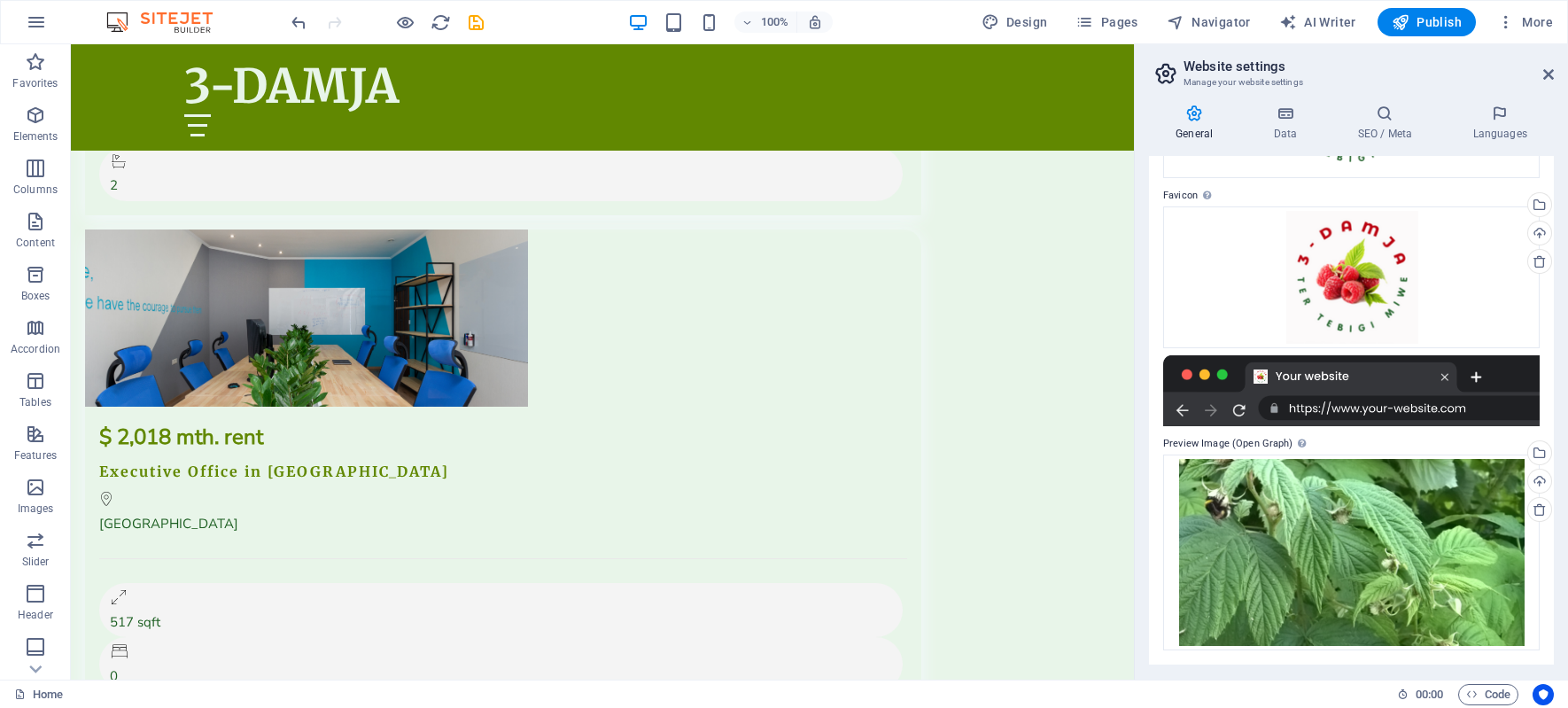
click at [1193, 117] on icon at bounding box center [1194, 113] width 90 height 18
click at [1288, 118] on icon at bounding box center [1285, 113] width 77 height 18
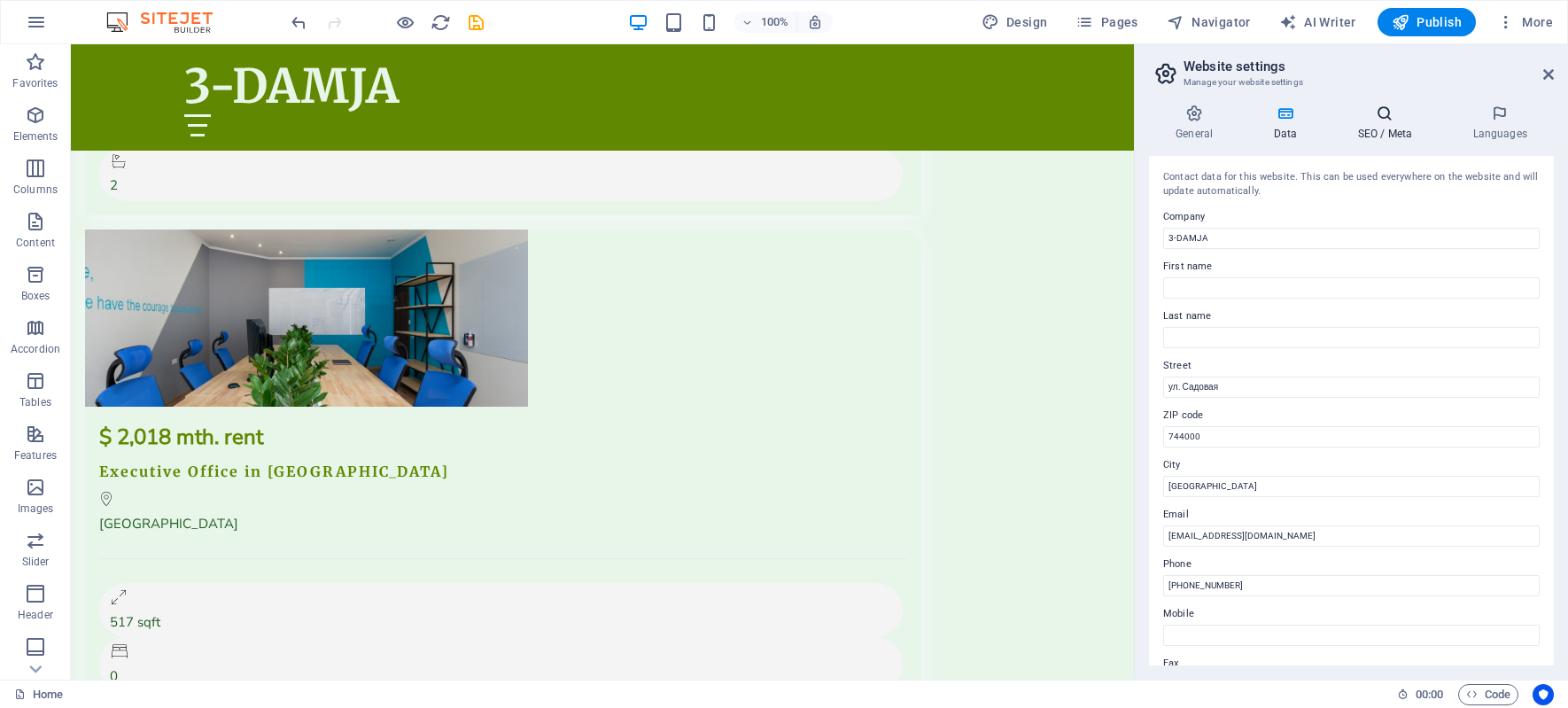
click at [1383, 114] on icon at bounding box center [1384, 113] width 108 height 18
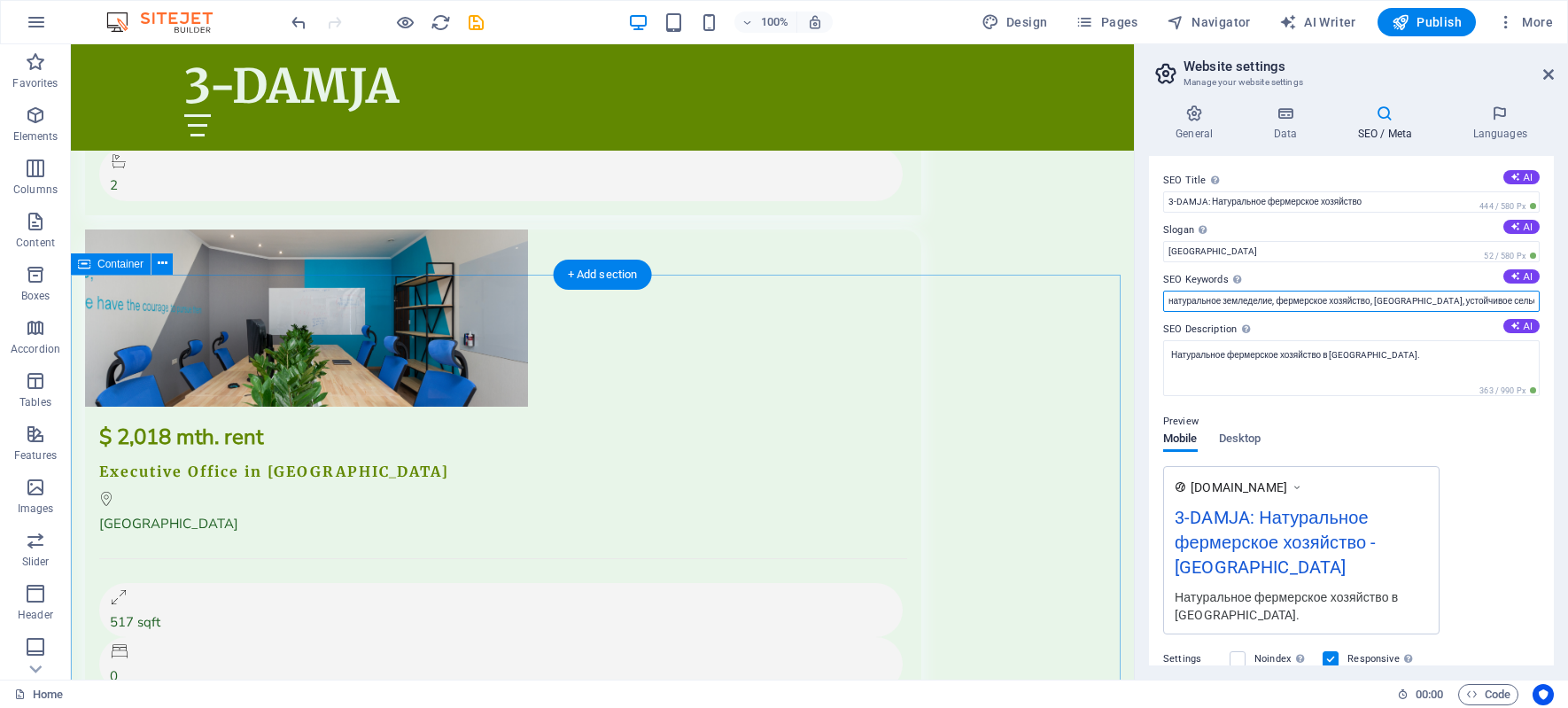
drag, startPoint x: 1396, startPoint y: 340, endPoint x: 1055, endPoint y: 296, distance: 343.8
click at [1190, 296] on input "натуральное земледелие, фермерское хозяйство, Копетдаг, устойчивое сельское хоз…" at bounding box center [1350, 301] width 376 height 22
drag, startPoint x: 1473, startPoint y: 292, endPoint x: 1597, endPoint y: 305, distance: 124.7
click at [1567, 305] on html "3-DAMJA Home Favorites Elements Columns Content Boxes Accordion Tables Features…" at bounding box center [784, 354] width 1568 height 708
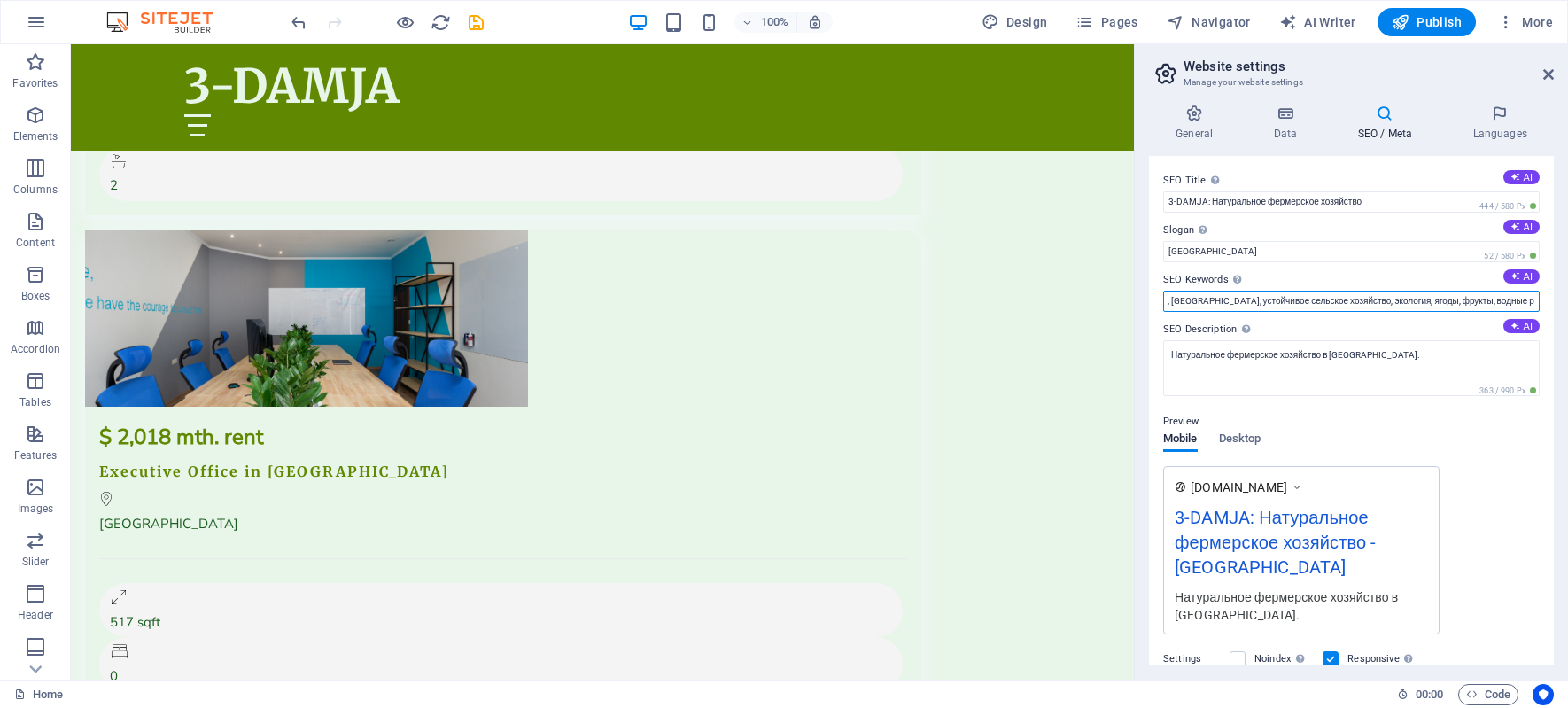
click at [1469, 305] on input "натуральное земледелие, фермерское хозяйство, Копетдаг, устойчивое сельское хоз…" at bounding box center [1350, 301] width 376 height 22
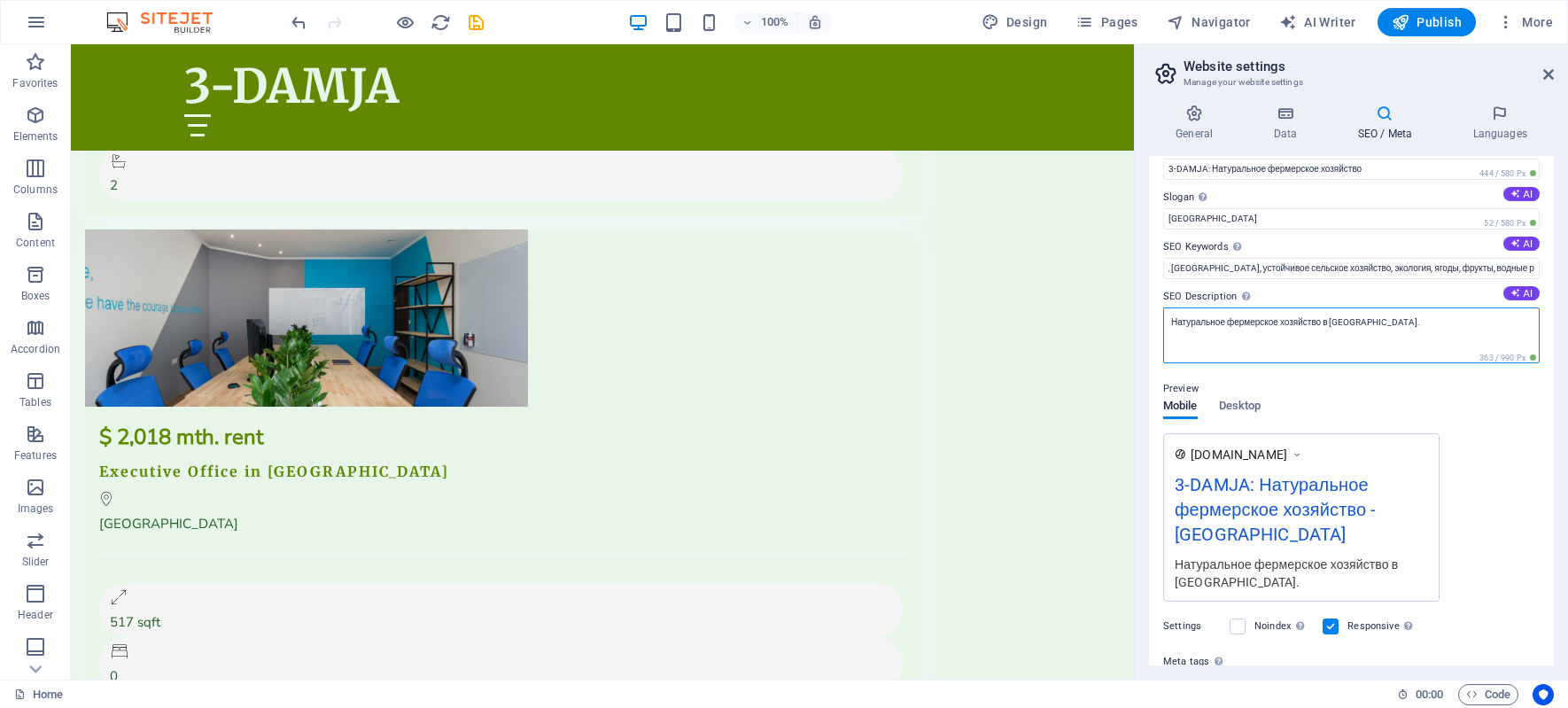
scroll to position [0, 0]
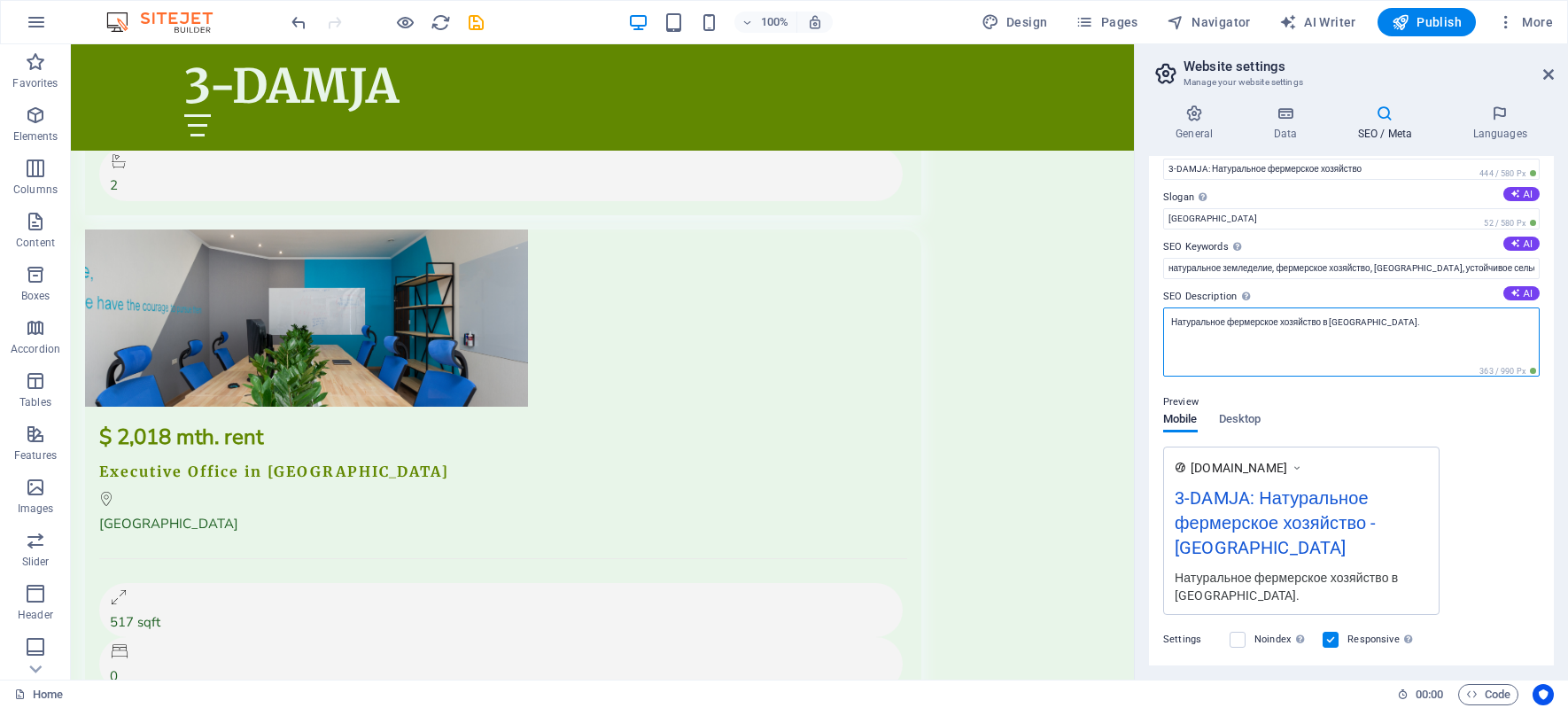
click at [1327, 321] on textarea "Натуральное фермерское хозяйство в Туркменистане." at bounding box center [1350, 341] width 376 height 69
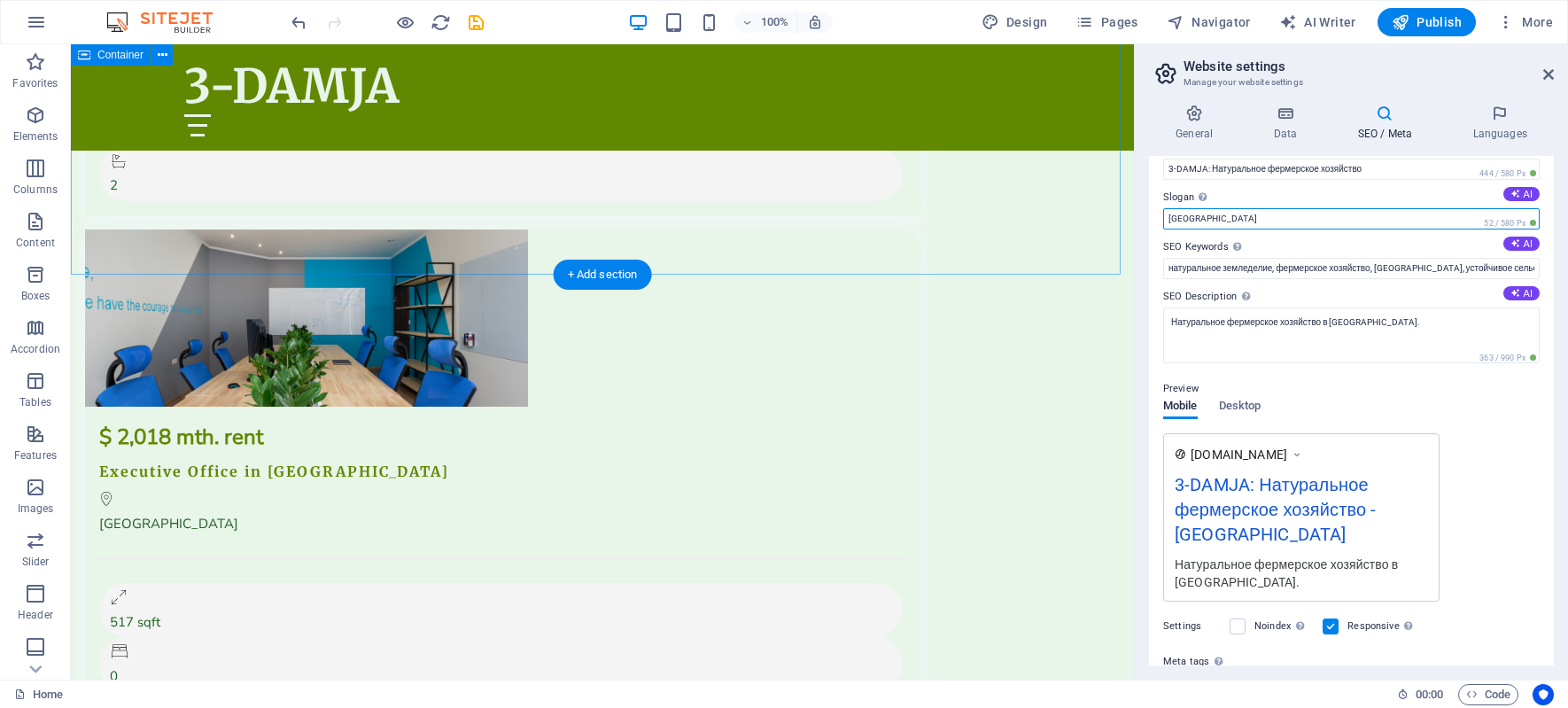
drag, startPoint x: 1296, startPoint y: 269, endPoint x: 1091, endPoint y: 201, distance: 216.0
click at [1218, 211] on input "[GEOGRAPHIC_DATA]" at bounding box center [1350, 219] width 376 height 22
click at [1231, 217] on input "[GEOGRAPHIC_DATA]" at bounding box center [1350, 219] width 376 height 22
drag, startPoint x: 1231, startPoint y: 217, endPoint x: 1165, endPoint y: 217, distance: 66.0
click at [1165, 217] on input "[GEOGRAPHIC_DATA]" at bounding box center [1350, 219] width 376 height 22
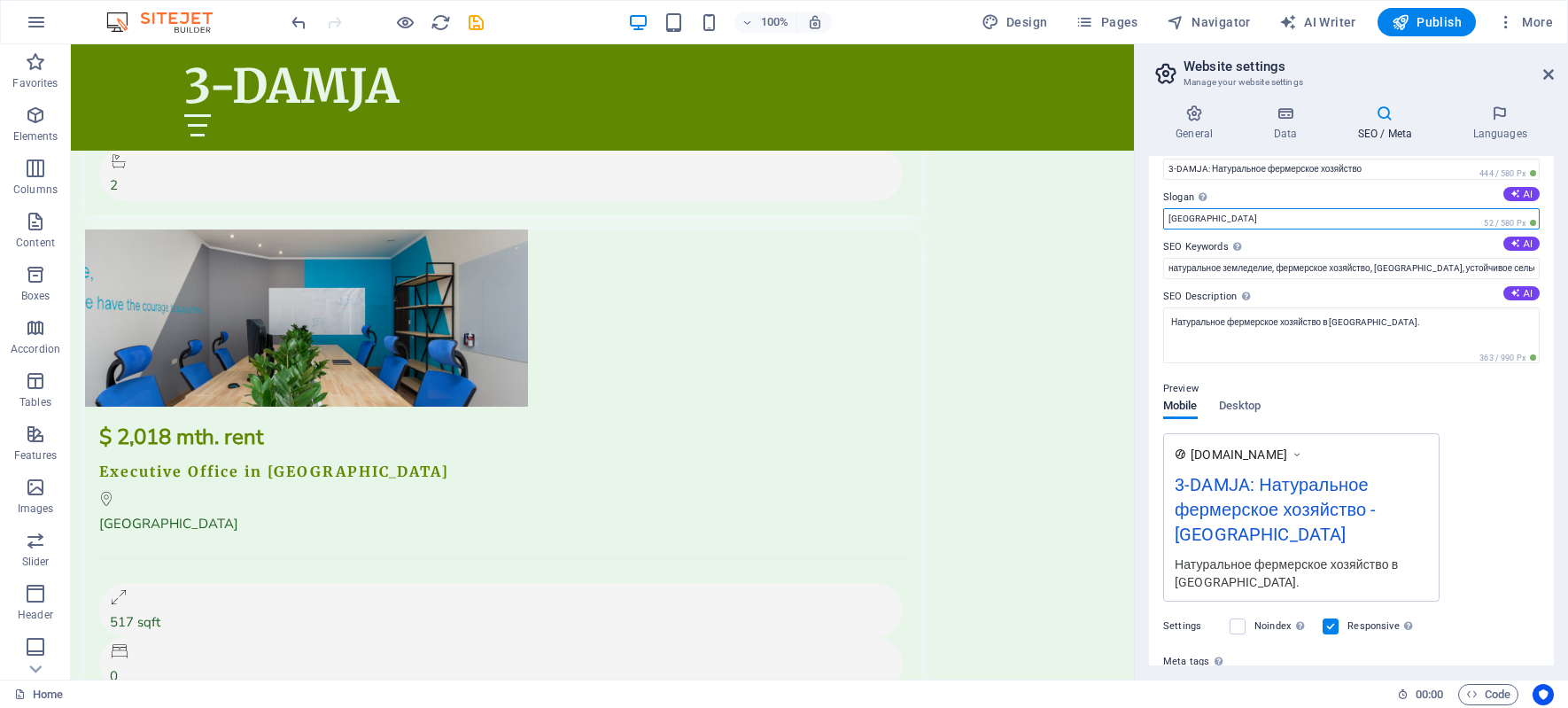
click at [1239, 212] on input "[GEOGRAPHIC_DATA]" at bounding box center [1350, 219] width 376 height 22
drag, startPoint x: 1313, startPoint y: 263, endPoint x: 1077, endPoint y: 219, distance: 240.1
type input "h"
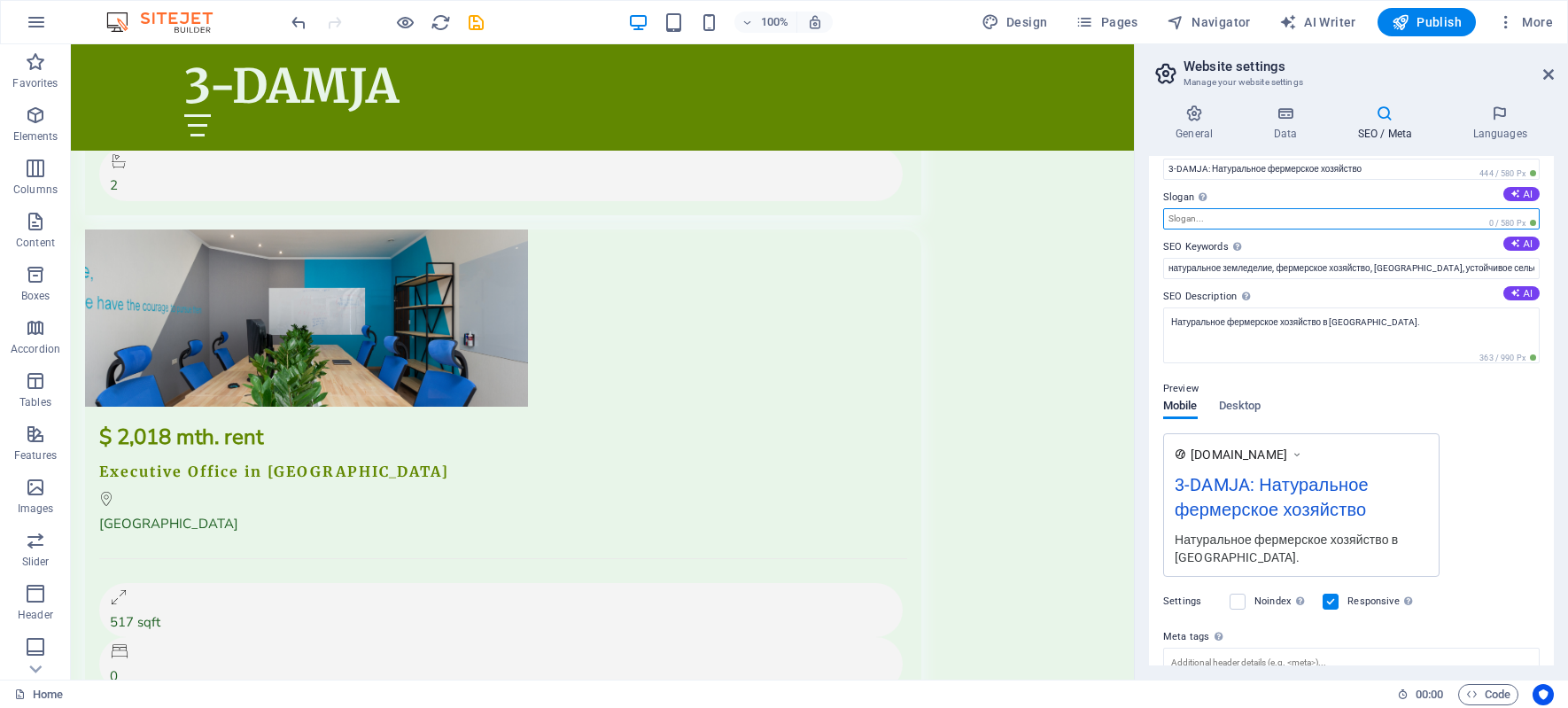
type input "Ю"
type input "П"
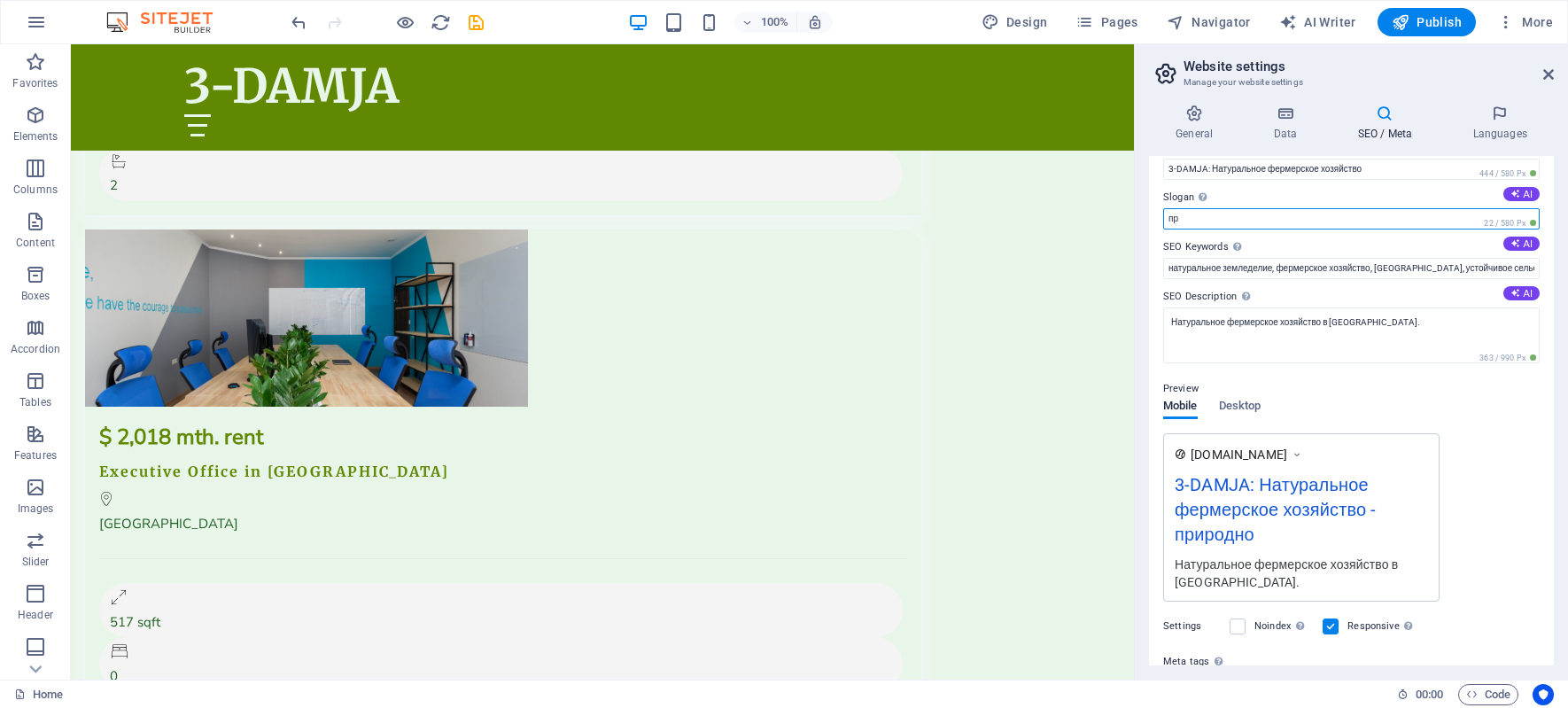
type input "п"
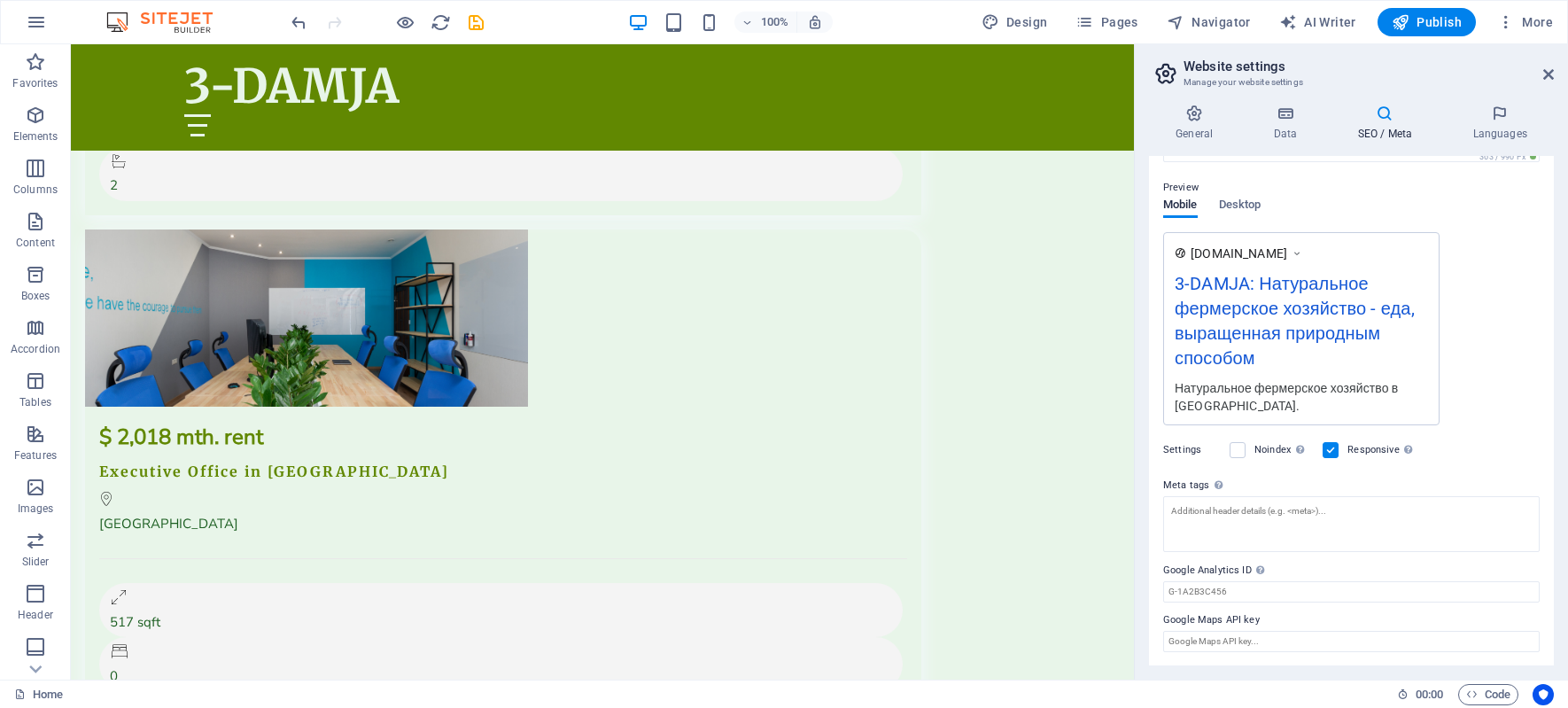
scroll to position [235, 0]
type input "еда, выращенная природным способом"
click at [1283, 517] on textarea "Meta tags Enter HTML code here that will be placed inside the tags of your webs…" at bounding box center [1350, 522] width 376 height 56
click at [1196, 125] on h4 "General" at bounding box center [1197, 123] width 97 height 37
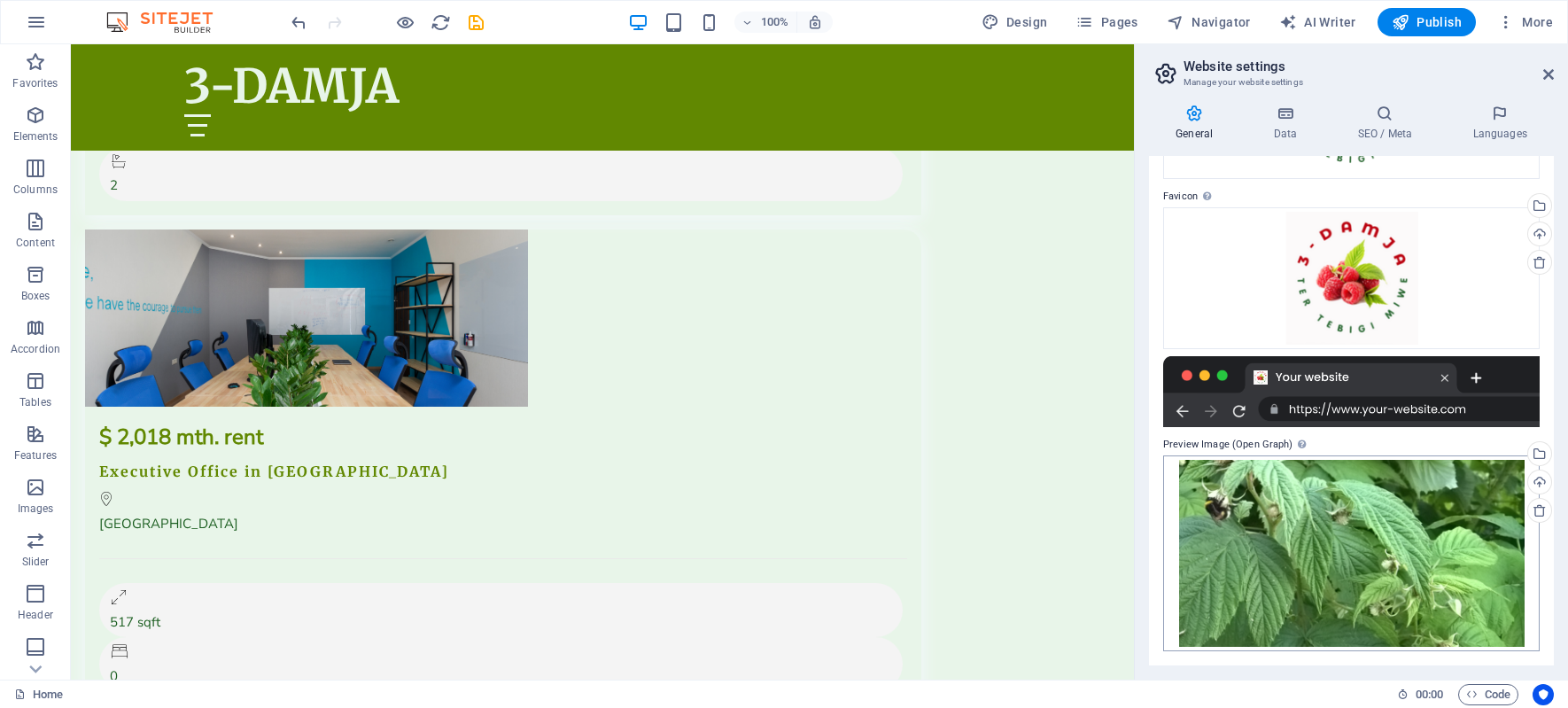
scroll to position [0, 0]
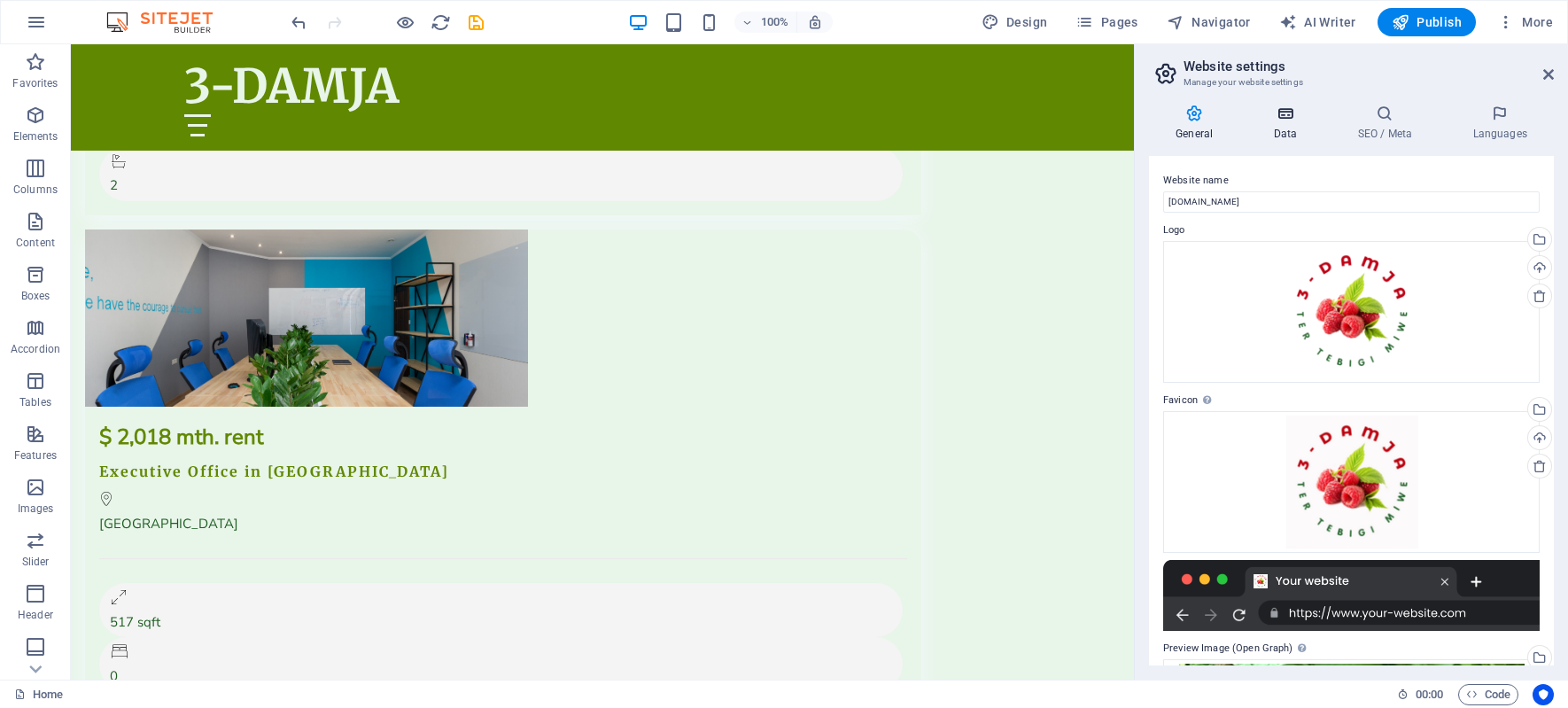
click at [1284, 118] on icon at bounding box center [1285, 113] width 77 height 18
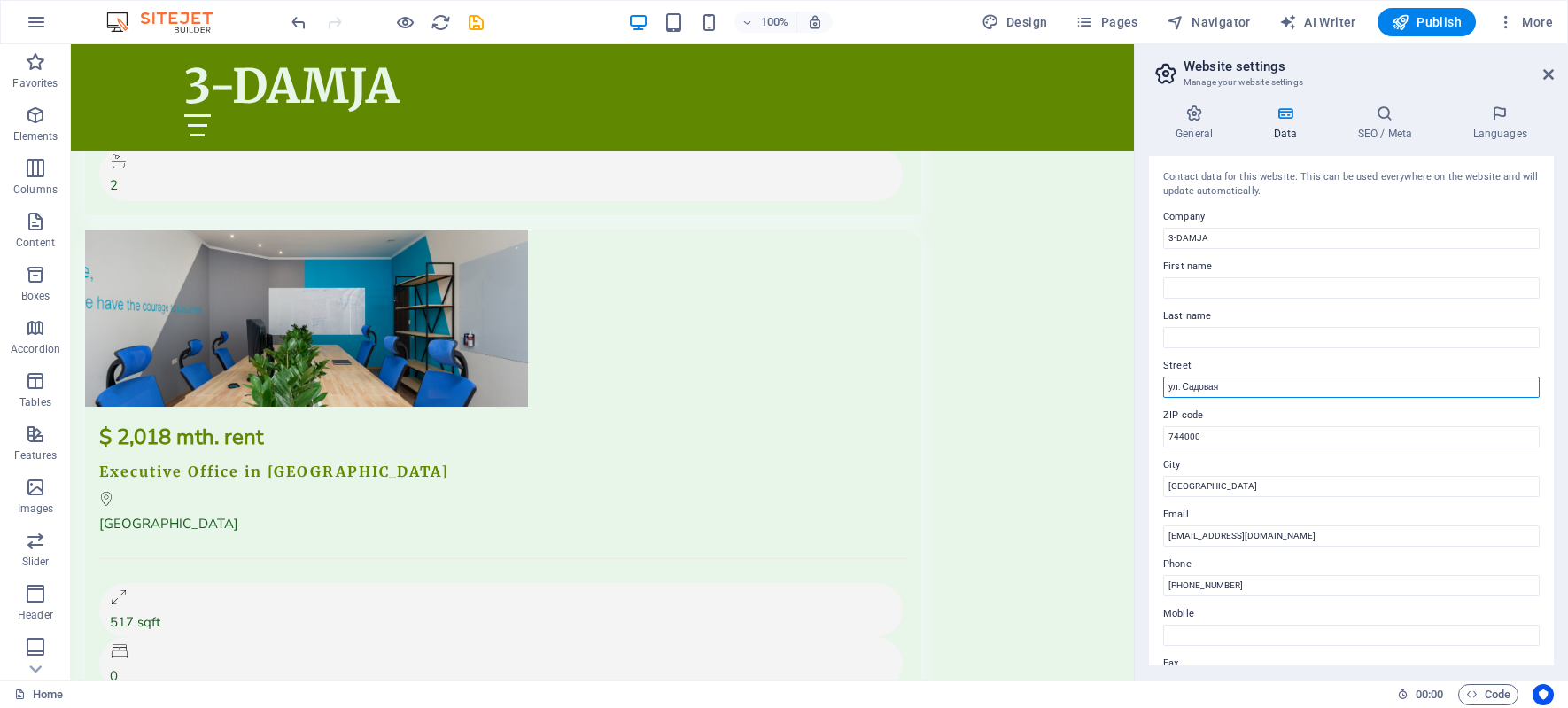
drag, startPoint x: 1312, startPoint y: 426, endPoint x: 1055, endPoint y: 383, distance: 260.6
click at [1314, 379] on input "ул. Садовая" at bounding box center [1350, 387] width 376 height 22
click at [1264, 381] on input "ул. Садовая" at bounding box center [1350, 387] width 376 height 22
drag, startPoint x: 1258, startPoint y: 388, endPoint x: 1159, endPoint y: 387, distance: 99.0
click at [1159, 387] on div "Contact data for this website. This can be used everywhere on the website and w…" at bounding box center [1351, 410] width 405 height 509
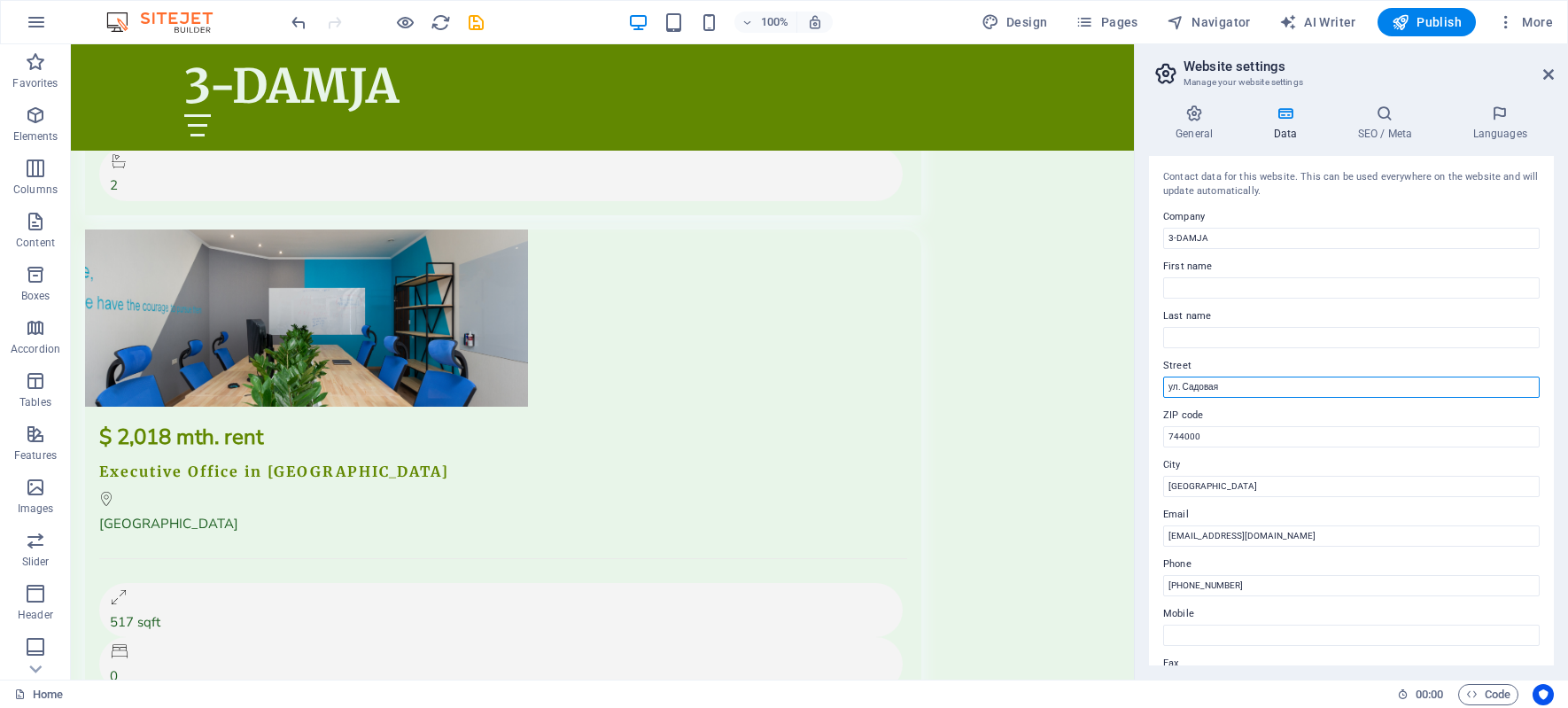
paste input "3-DAMJA bag, Ayalölän bilen Kirpiöýi baýyrlar, “Garry Nohur” d/b, Bäherden etra…"
drag, startPoint x: 1356, startPoint y: 383, endPoint x: 1418, endPoint y: 386, distance: 62.1
click at [1418, 386] on input "3-DAMJA bag, Ayalölän bilen Kirpiöýi baýyrlar, “Garry Nohur” d/b, Bäherden etra…" at bounding box center [1350, 387] width 376 height 22
click at [1254, 386] on input "3-DAMJA bag, Ayalölän bilen Kirpiöýi baýyrlar, “Garry Nohur” d/b, Bäherden etra…" at bounding box center [1350, 387] width 376 height 22
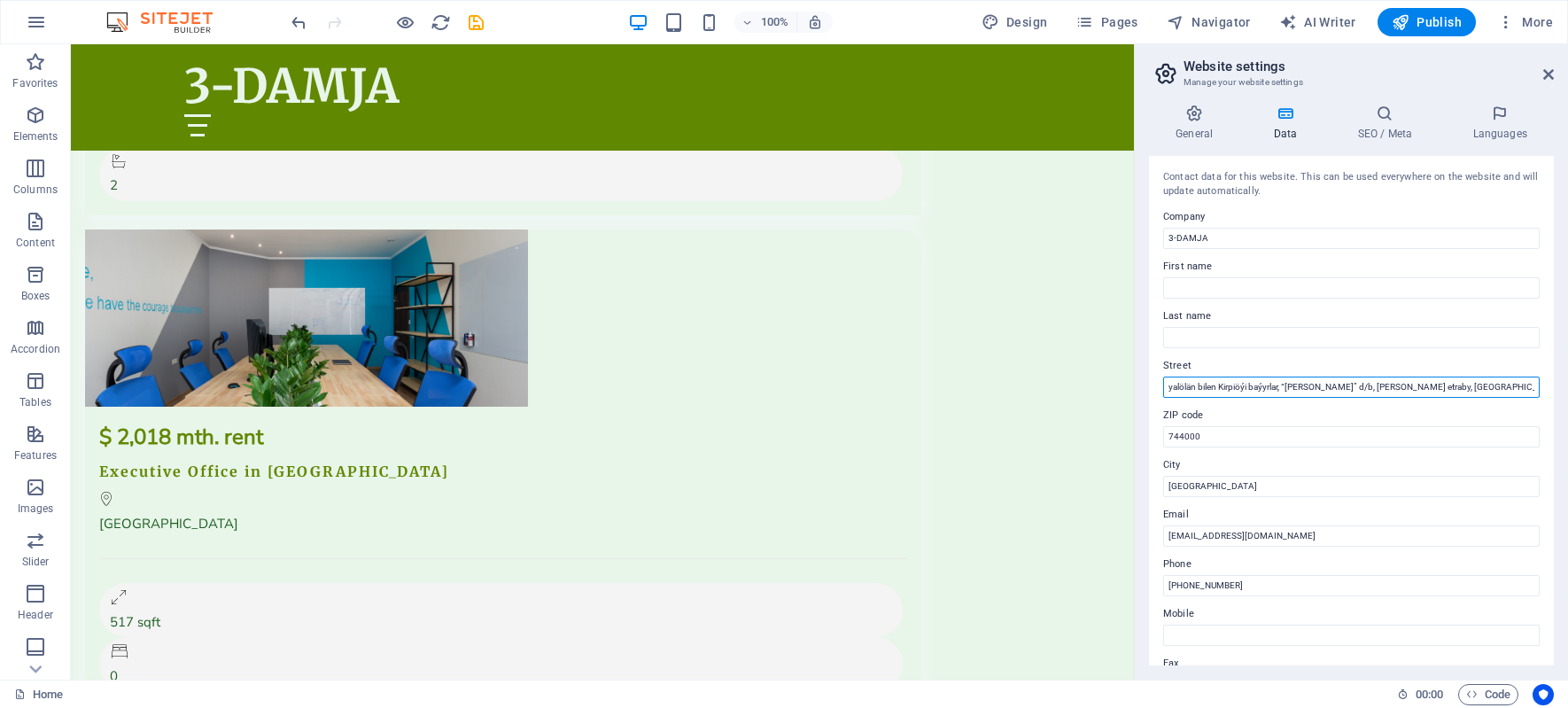
drag, startPoint x: 1282, startPoint y: 387, endPoint x: 1453, endPoint y: 386, distance: 171.0
click at [1453, 386] on input "3-DAMJA bag, Ayalölän bilen Kirpiöýi baýyrlar, “Garry Nohur” d/b, Bäherden etra…" at bounding box center [1350, 387] width 376 height 22
click at [1379, 385] on input "3-DAMJA bag, Ayalölän bilen Kirpiöýi baýyrlar, “Garry Nohur” d/b, Bäherden etra…" at bounding box center [1350, 387] width 376 height 22
drag, startPoint x: 1354, startPoint y: 387, endPoint x: 1555, endPoint y: 388, distance: 201.0
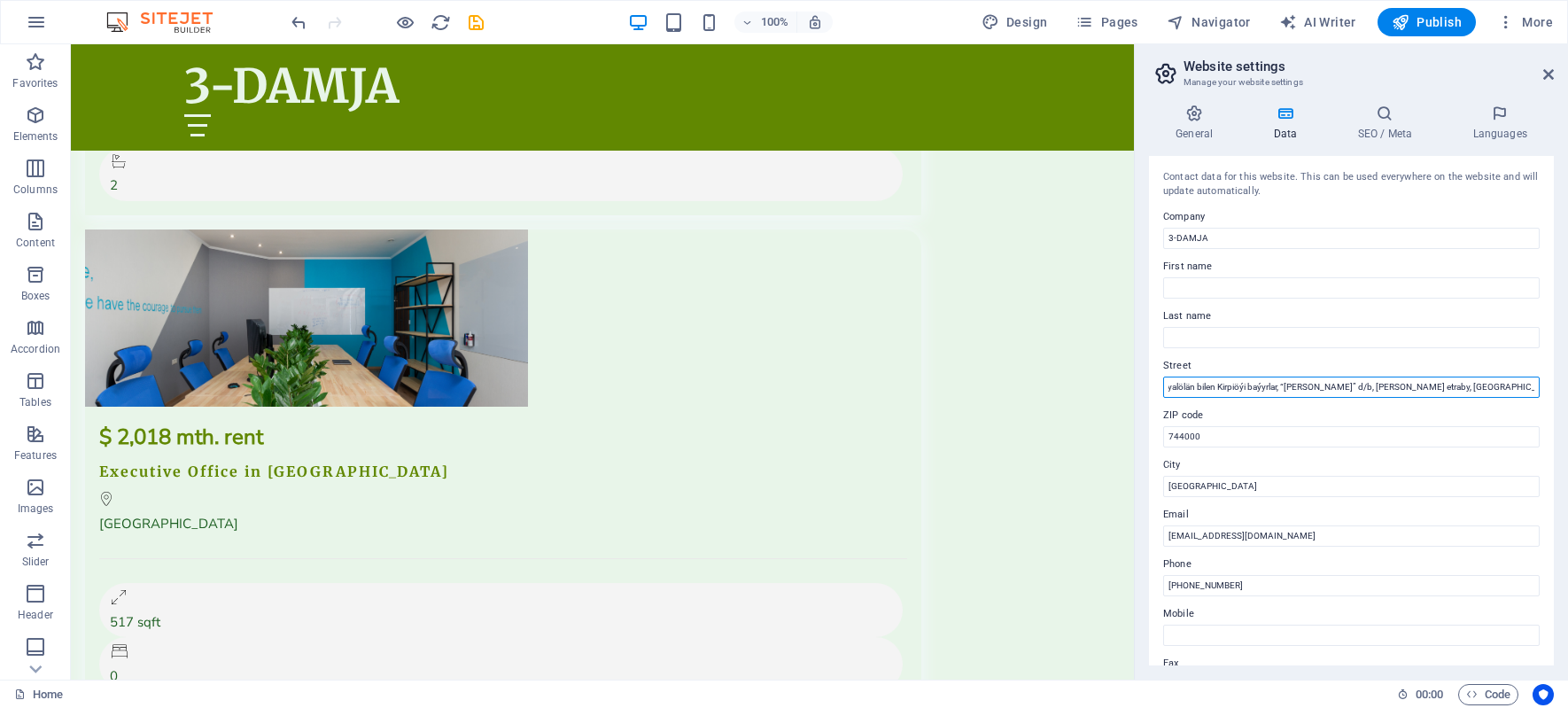
click at [1555, 388] on div "General Data SEO / Meta Languages Website name 3-damja.com Logo Drag files here…" at bounding box center [1351, 385] width 433 height 589
type input "3-DAMJA bag, Ayalölän bilen Kirpiöýi baýyrlar, “Garry Nohur” d/b"
click at [1222, 433] on input "744000" at bounding box center [1350, 436] width 376 height 22
drag, startPoint x: 1293, startPoint y: 477, endPoint x: 1021, endPoint y: 433, distance: 275.5
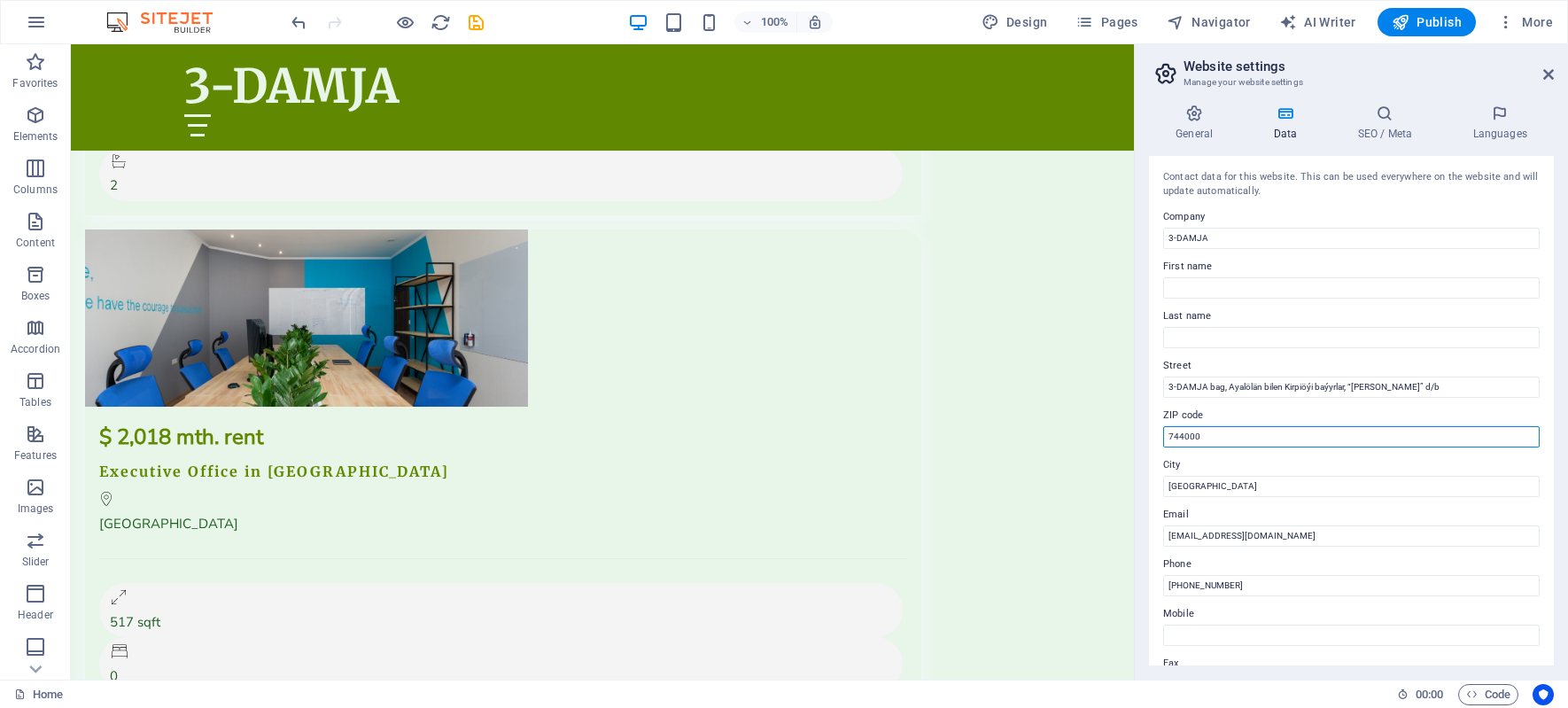
click at [1306, 427] on input "744000" at bounding box center [1350, 436] width 376 height 22
drag, startPoint x: 1228, startPoint y: 431, endPoint x: 1141, endPoint y: 437, distance: 87.2
click at [1141, 437] on div "General Data SEO / Meta Languages Website name 3-damja.com Logo Drag files here…" at bounding box center [1351, 385] width 433 height 589
paste input "Bäherden etraby, Ahal, Türkmenistan 74518"
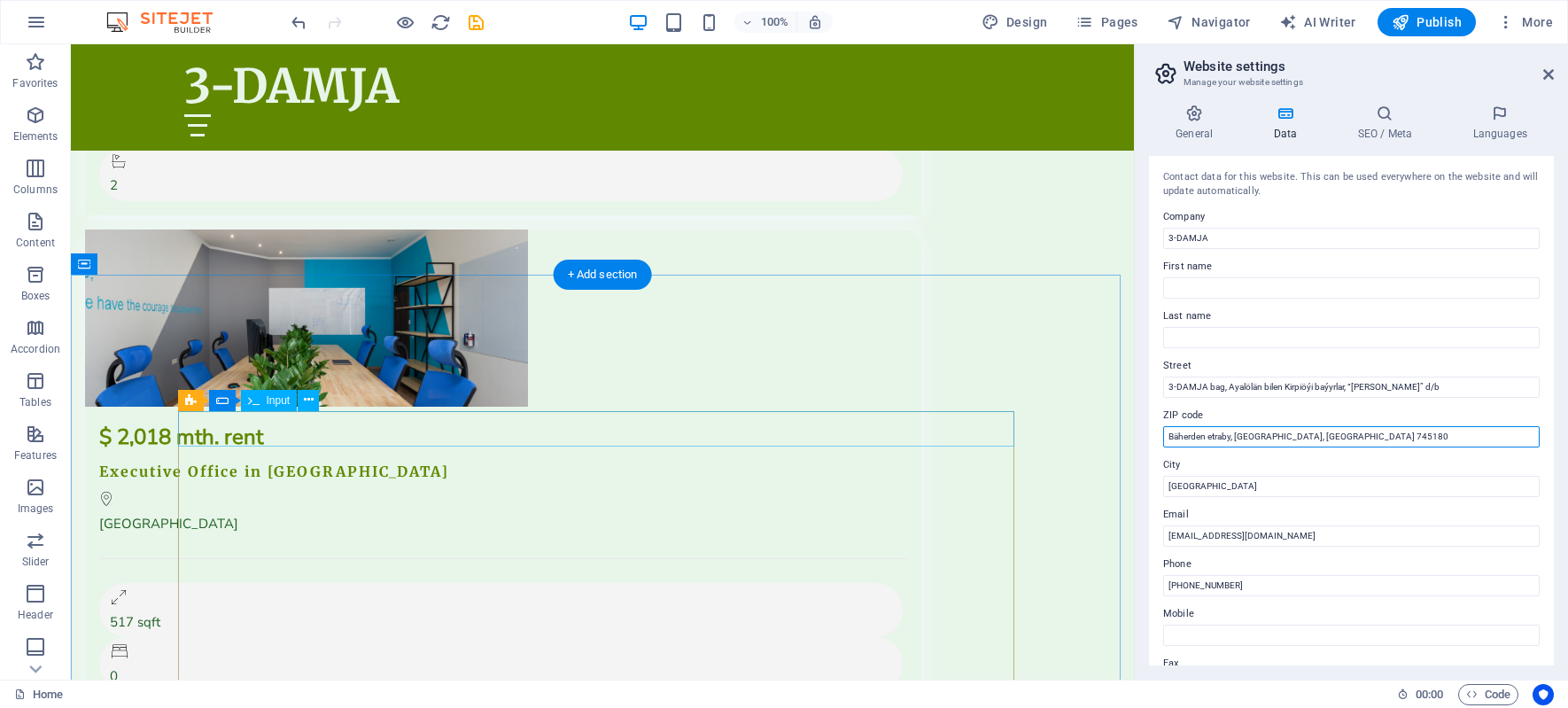
drag, startPoint x: 1387, startPoint y: 481, endPoint x: 949, endPoint y: 438, distance: 440.1
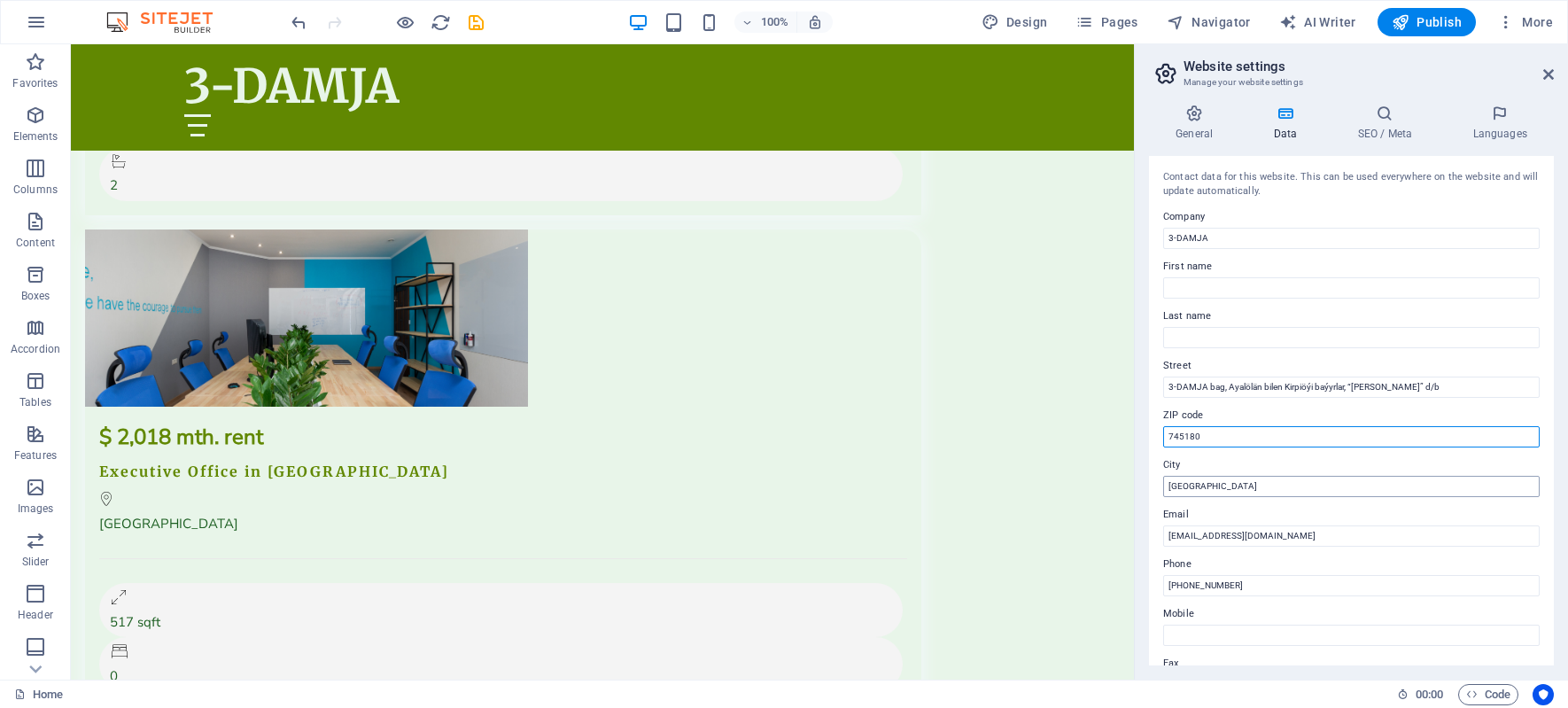
type input "745180"
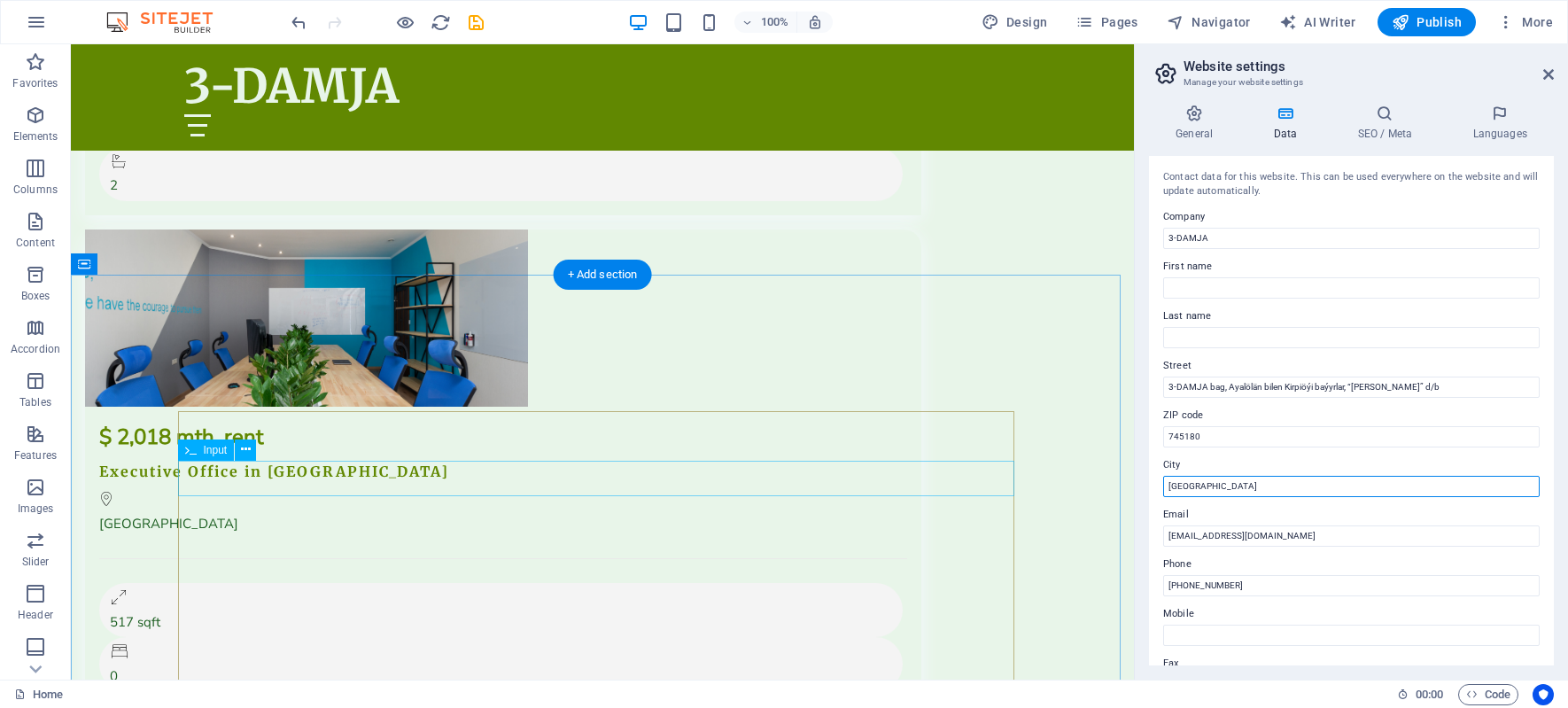
drag, startPoint x: 1323, startPoint y: 534, endPoint x: 999, endPoint y: 489, distance: 327.1
click at [1344, 494] on input "[GEOGRAPHIC_DATA]" at bounding box center [1350, 486] width 376 height 22
drag, startPoint x: 1257, startPoint y: 488, endPoint x: 1164, endPoint y: 488, distance: 93.0
click at [1164, 488] on input "[GEOGRAPHIC_DATA]" at bounding box center [1350, 486] width 376 height 22
paste input "Bäherden etraby, Ahal, Türkmenistan 745180"
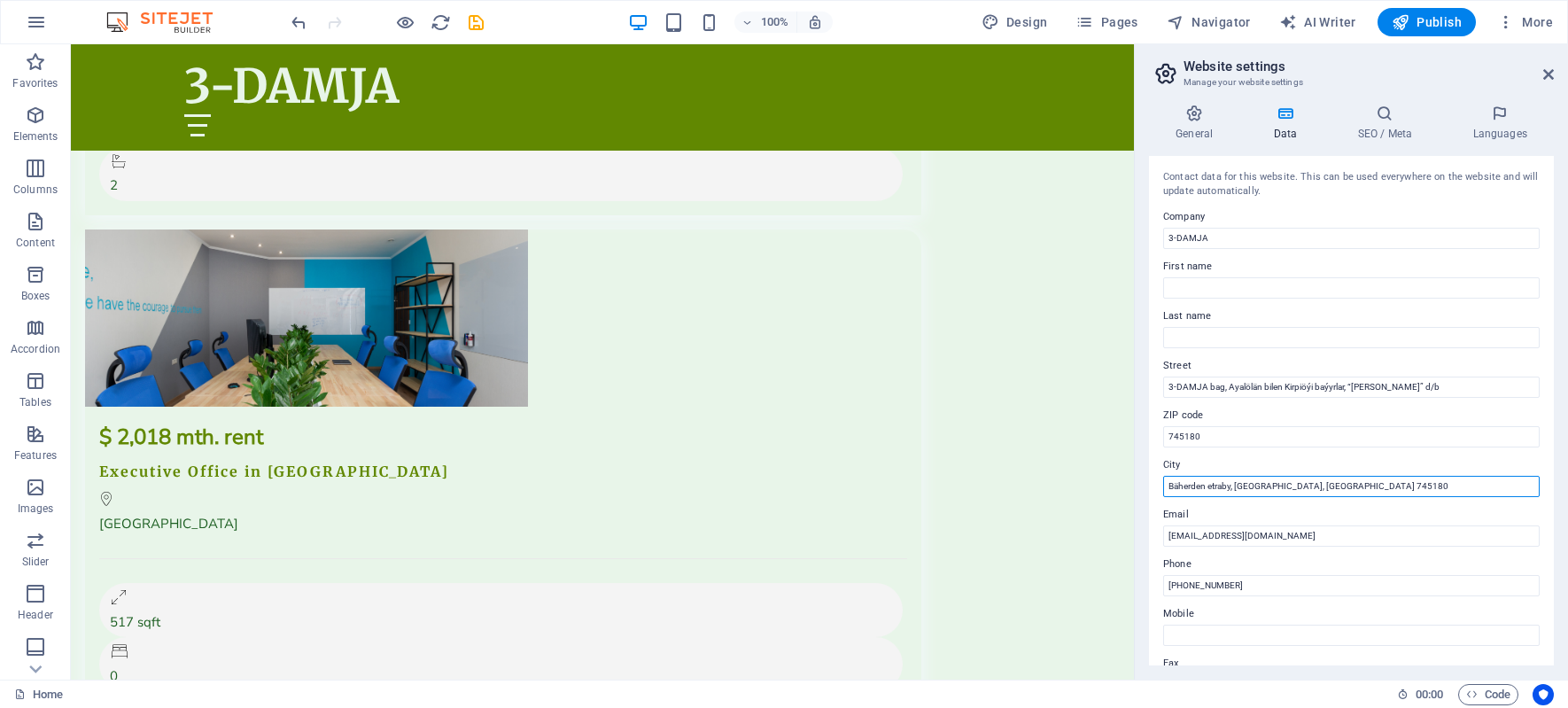
drag, startPoint x: 1233, startPoint y: 487, endPoint x: 1245, endPoint y: 486, distance: 12.0
click at [1233, 487] on input "Bäherden etraby, Ahal, Türkmenistan 745180" at bounding box center [1350, 486] width 376 height 22
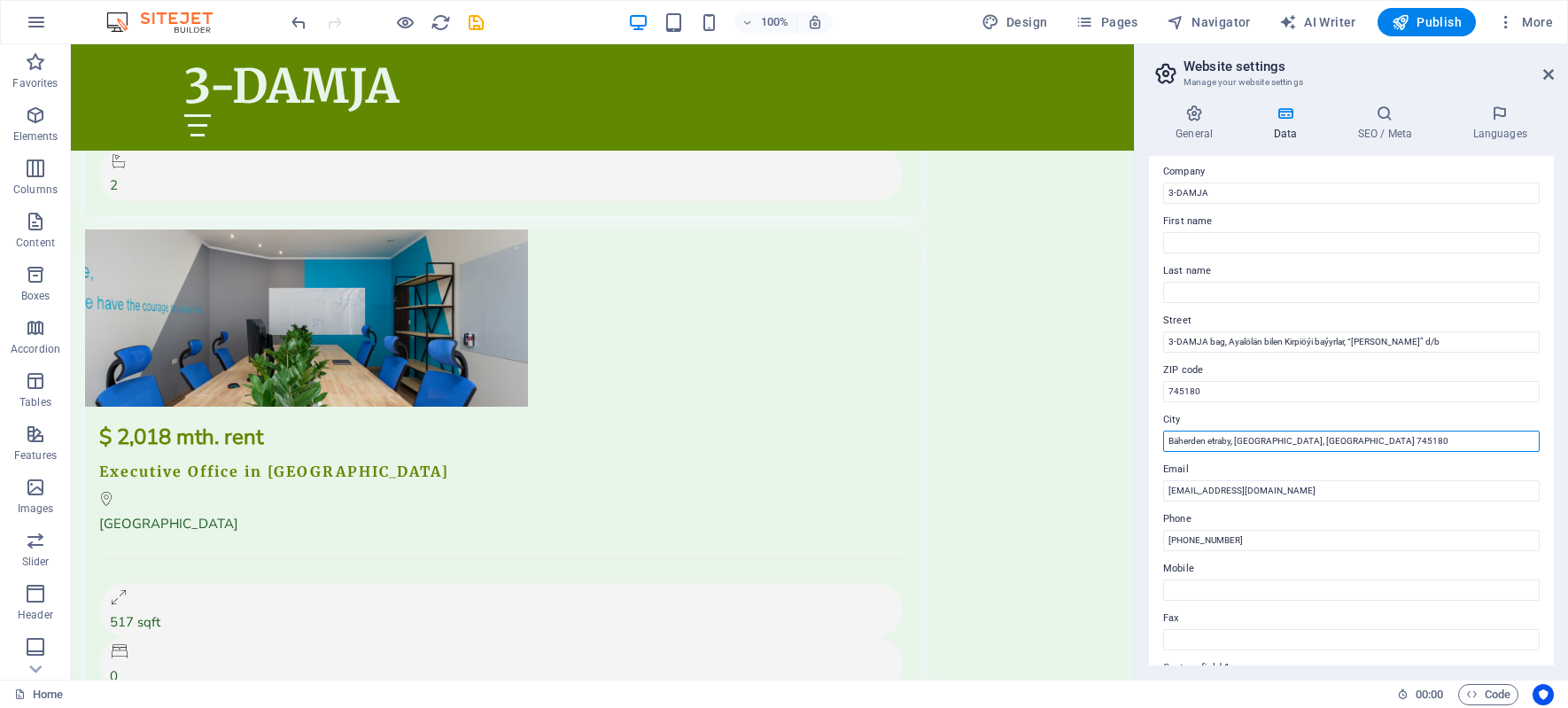
scroll to position [89, 0]
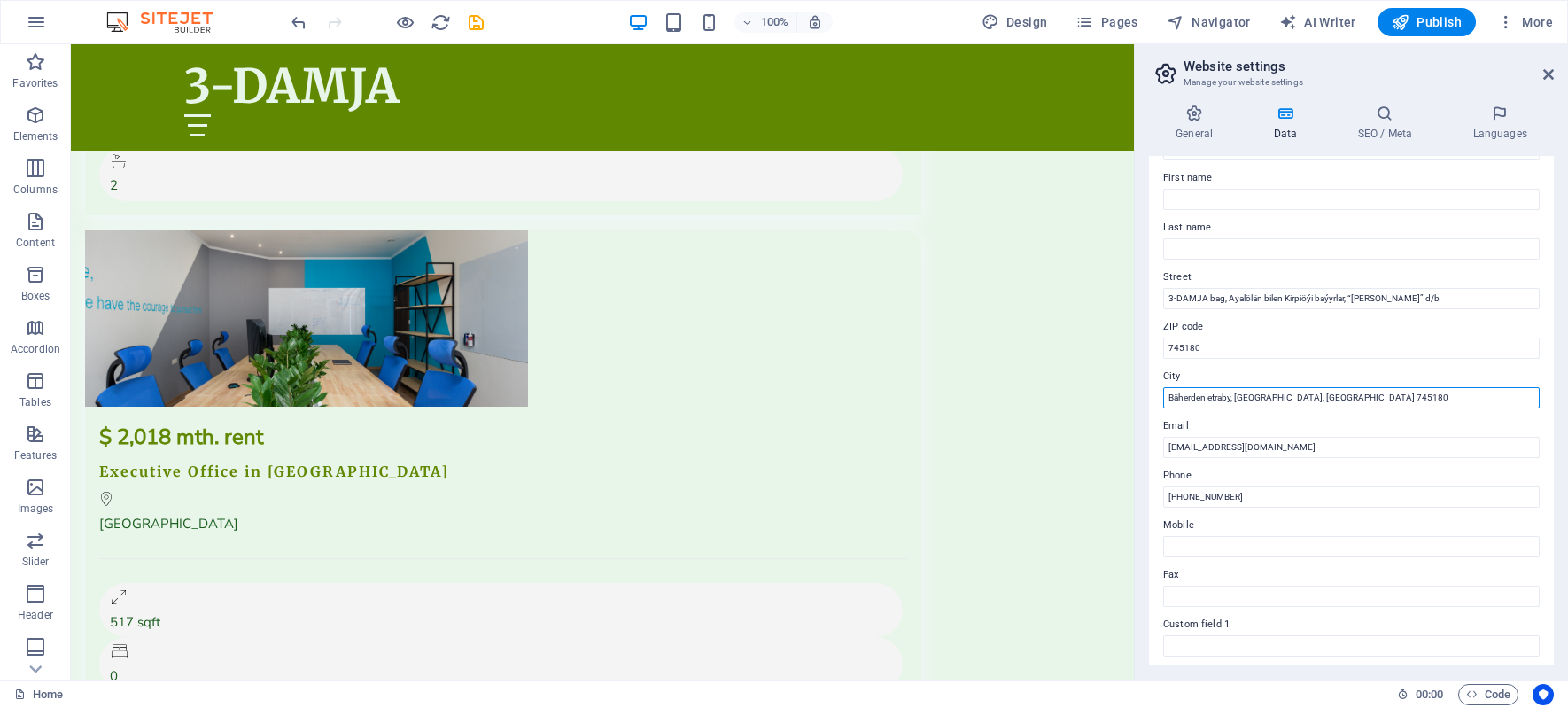
drag, startPoint x: 1313, startPoint y: 397, endPoint x: 1389, endPoint y: 398, distance: 76.0
click at [1389, 398] on input "Bäherden etraby, Ahal, Türkmenistan 745180" at bounding box center [1350, 398] width 376 height 22
type input "Bäherden etraby, Ahal, Türkmenistan"
click at [1271, 449] on input "contact@3-damja.info" at bounding box center [1350, 447] width 376 height 22
type input "c"
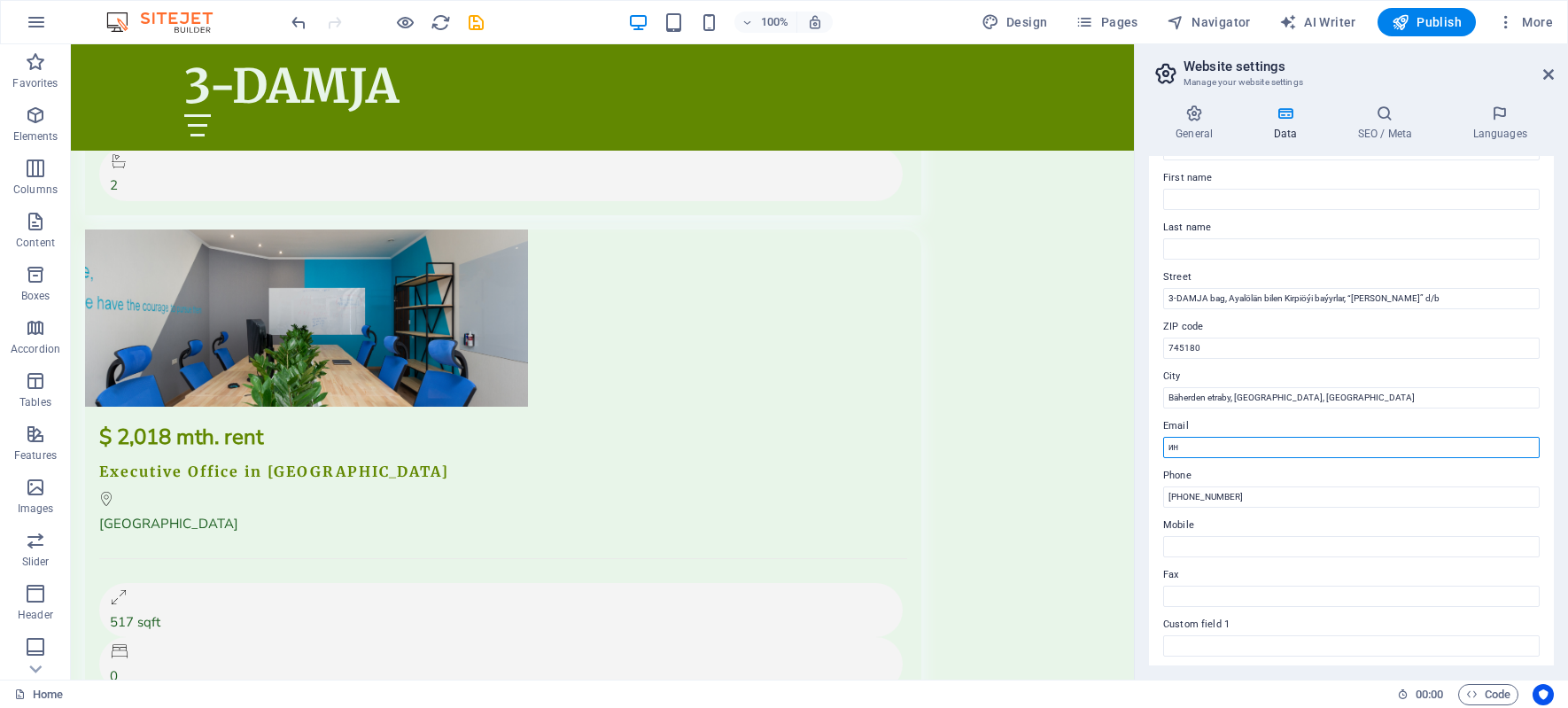
type input "и"
type input "i"
type input "info@3-damja.com"
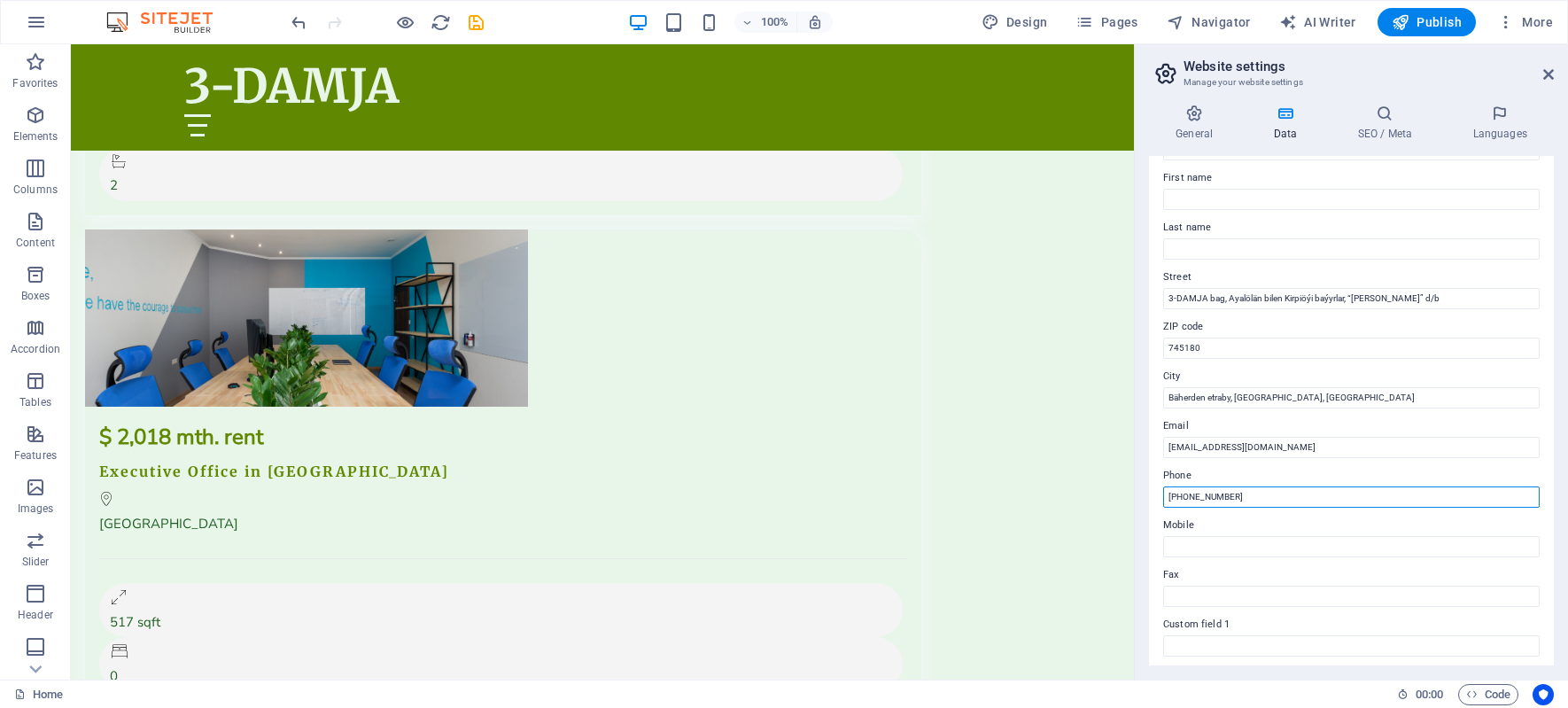
click at [1191, 496] on input "+993 123 456 789" at bounding box center [1350, 497] width 376 height 22
click at [1197, 496] on input "+993 123 456 789" at bounding box center [1350, 497] width 376 height 22
drag, startPoint x: 1209, startPoint y: 499, endPoint x: 1238, endPoint y: 502, distance: 29.2
click at [1238, 502] on input "+993 131 456 789" at bounding box center [1350, 497] width 376 height 22
type input "+993 131 22 351"
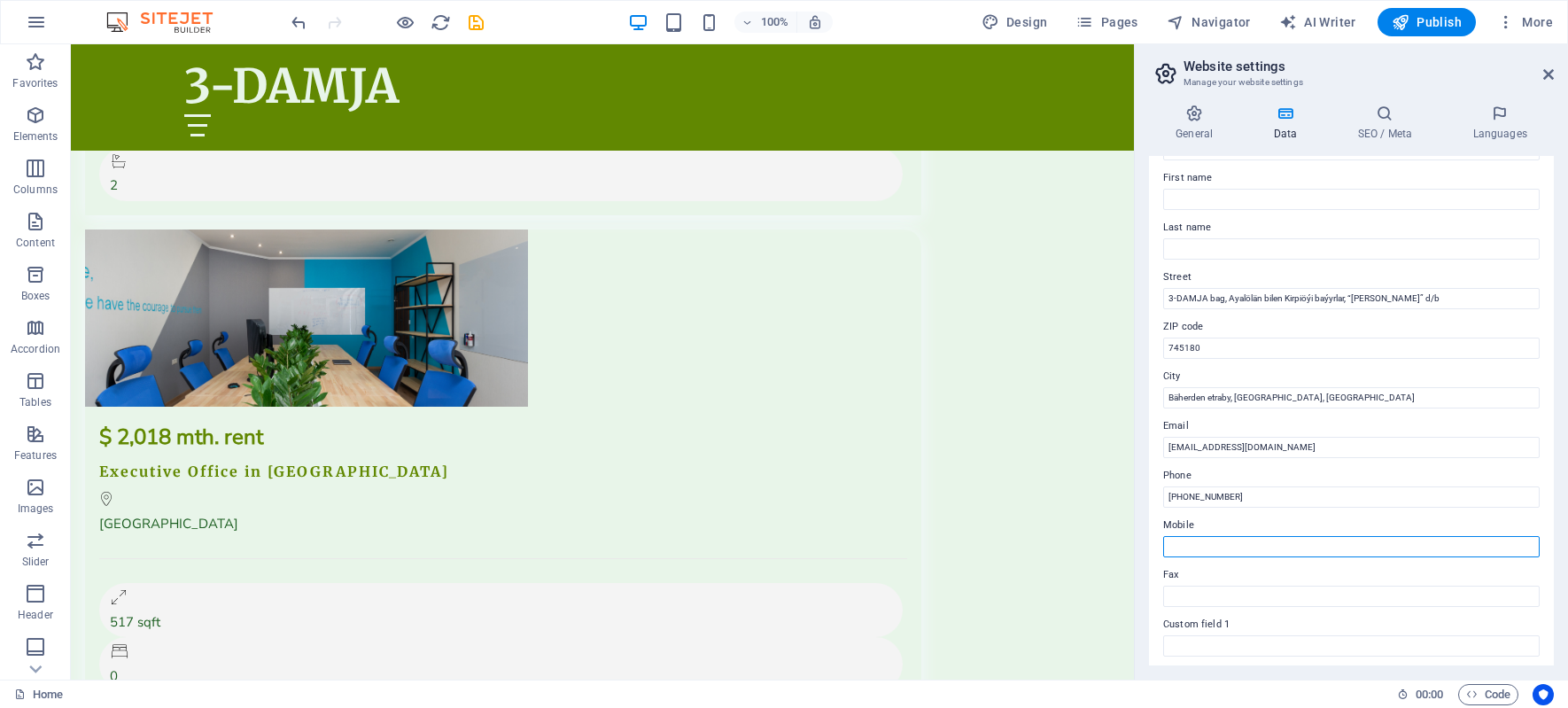
click at [1214, 545] on input "Mobile" at bounding box center [1350, 547] width 376 height 22
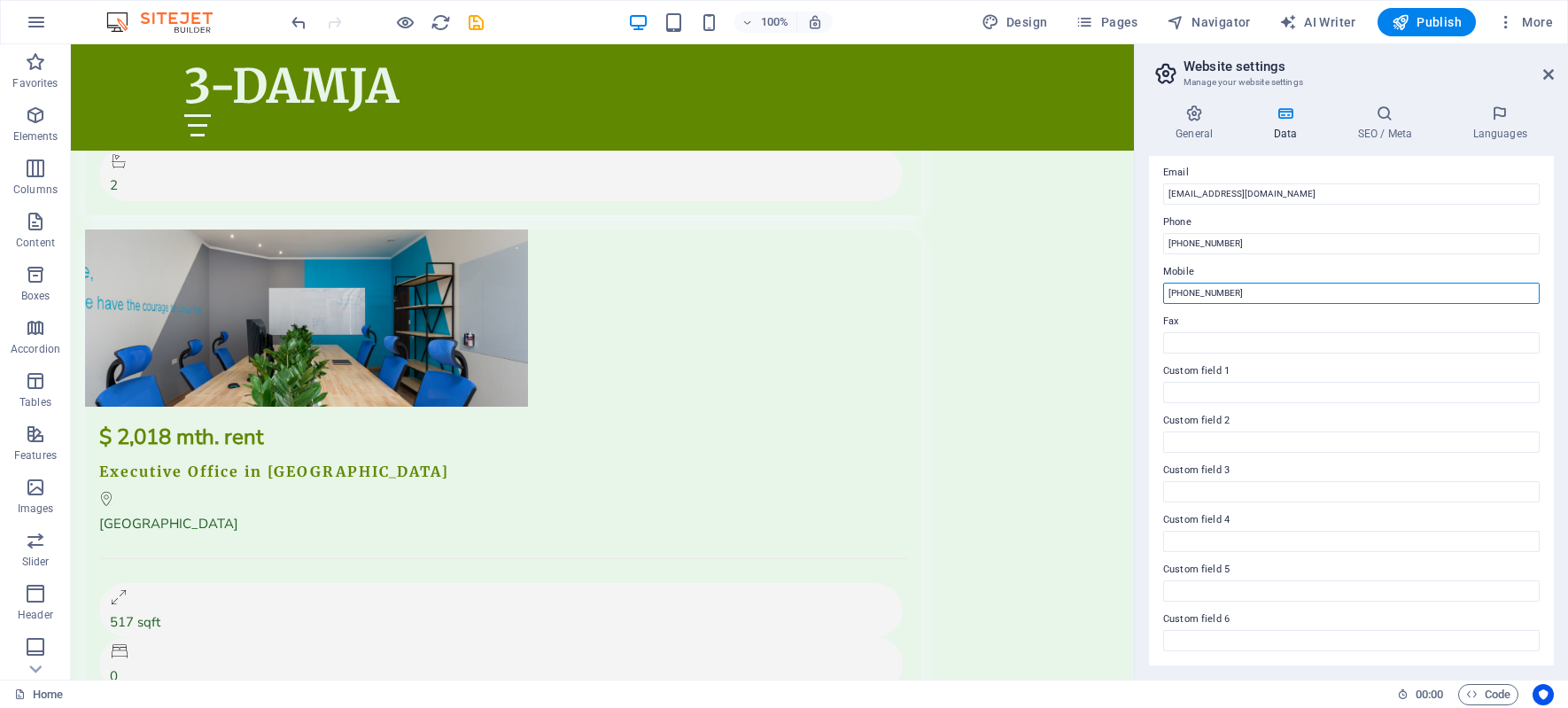
scroll to position [0, 0]
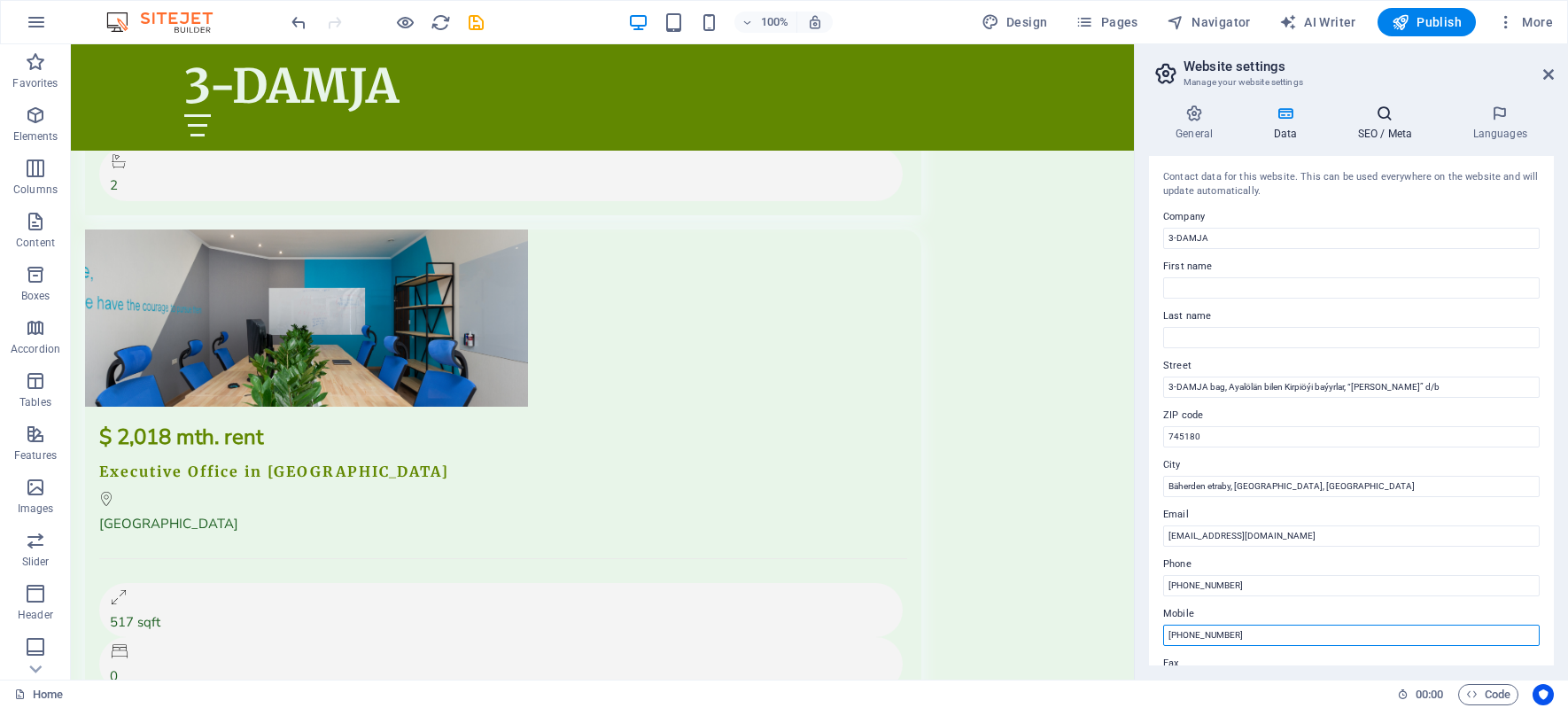
type input "+993 65 81 15 77"
click at [1384, 120] on icon at bounding box center [1384, 113] width 108 height 18
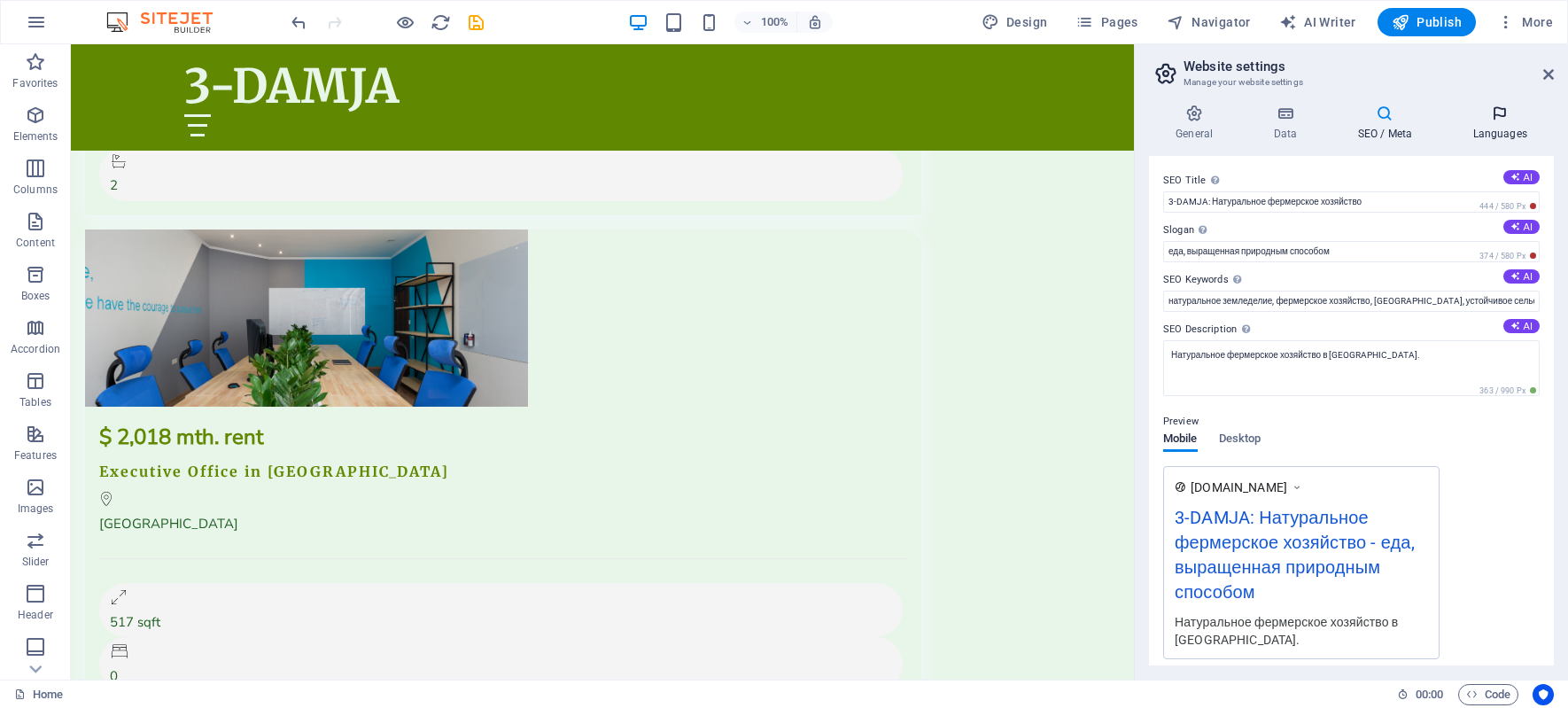
click at [1500, 120] on icon at bounding box center [1499, 113] width 108 height 18
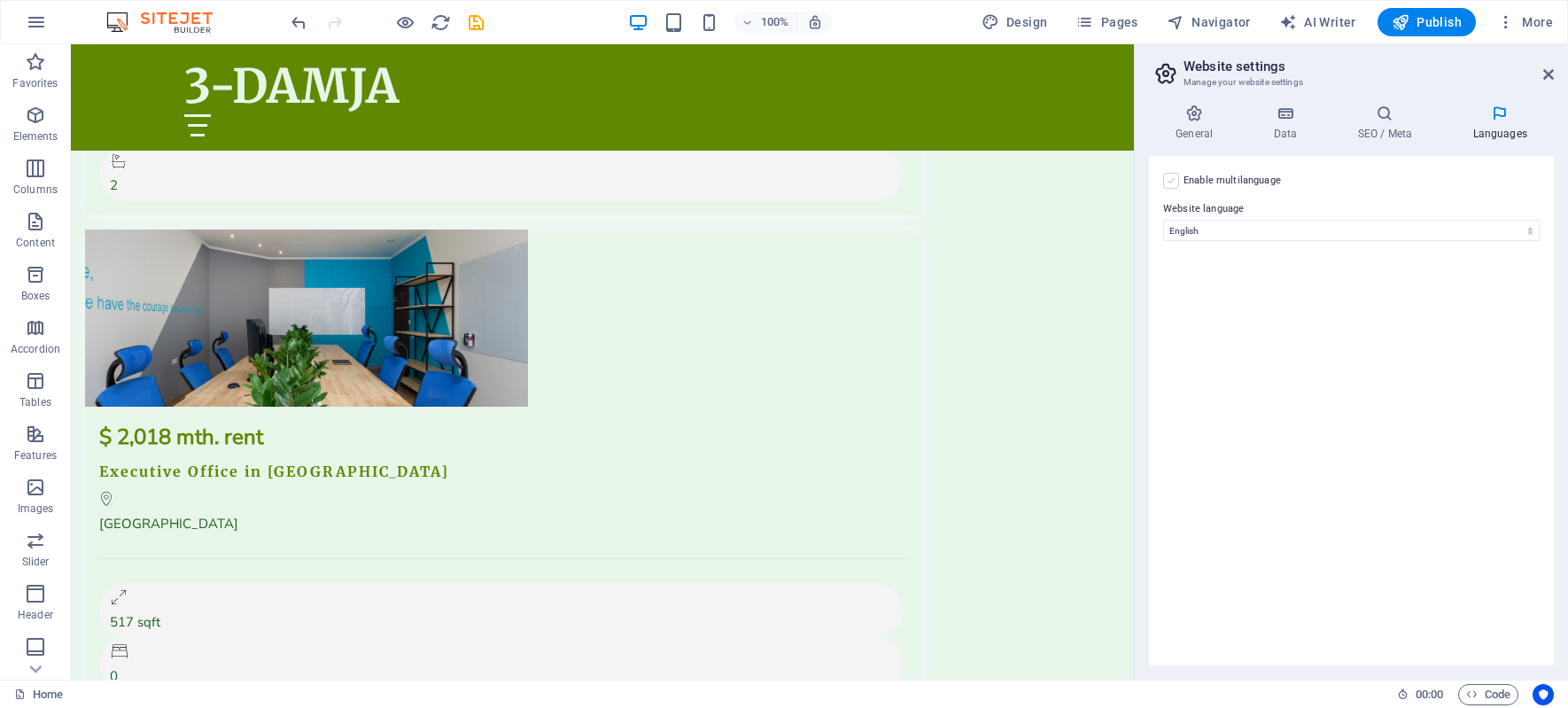
click at [1172, 182] on label at bounding box center [1170, 180] width 16 height 16
click at [0, 0] on input "Enable multilanguage To disable multilanguage delete all languages until only o…" at bounding box center [0, 0] width 0 height 0
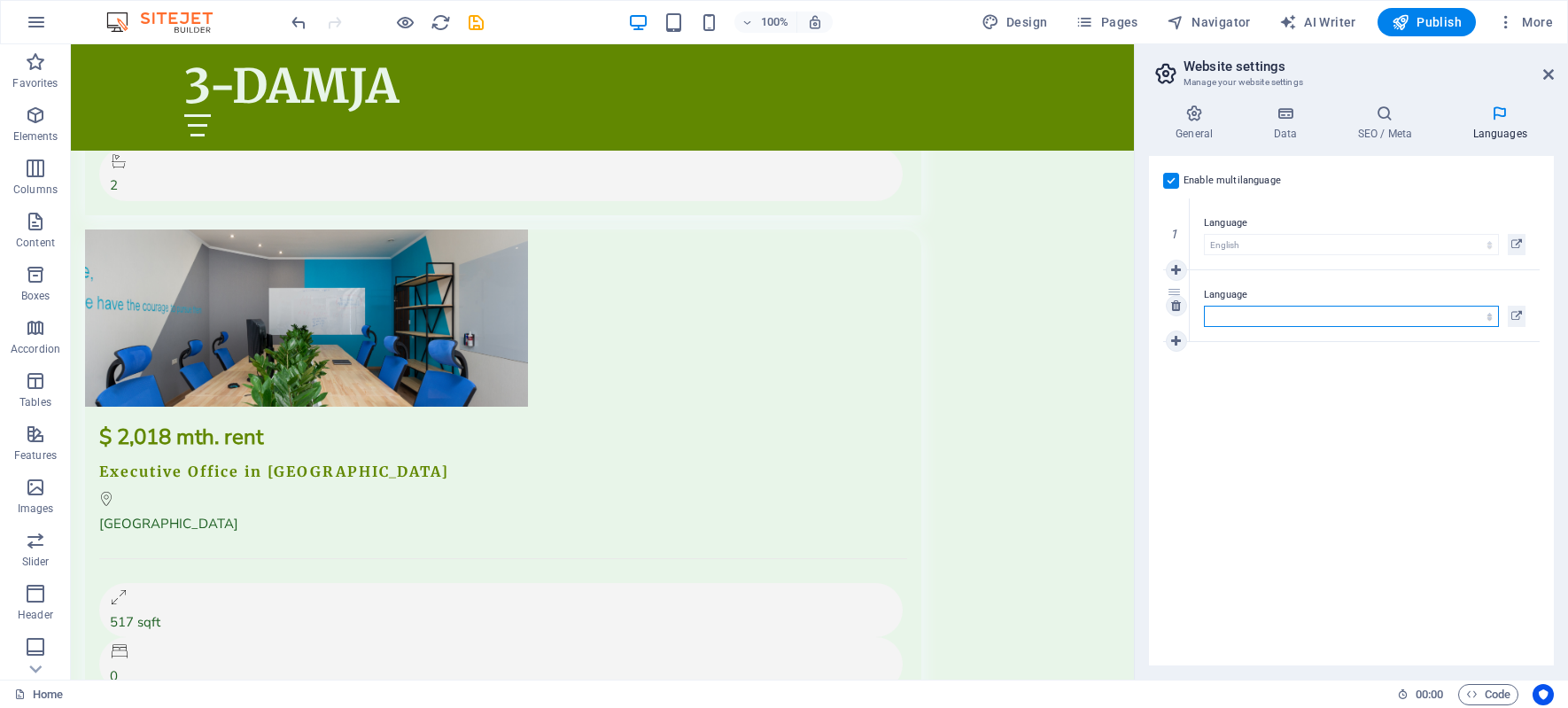
click at [1299, 320] on select "Abkhazian Afar Afrikaans Akan Albanian Amharic Arabic Aragonese Armenian Assame…" at bounding box center [1350, 316] width 295 height 22
select select "166"
click at [1203, 305] on select "Abkhazian Afar Afrikaans Akan Albanian Amharic Arabic Aragonese Armenian Assame…" at bounding box center [1350, 316] width 295 height 22
click at [1177, 336] on icon at bounding box center [1176, 340] width 9 height 12
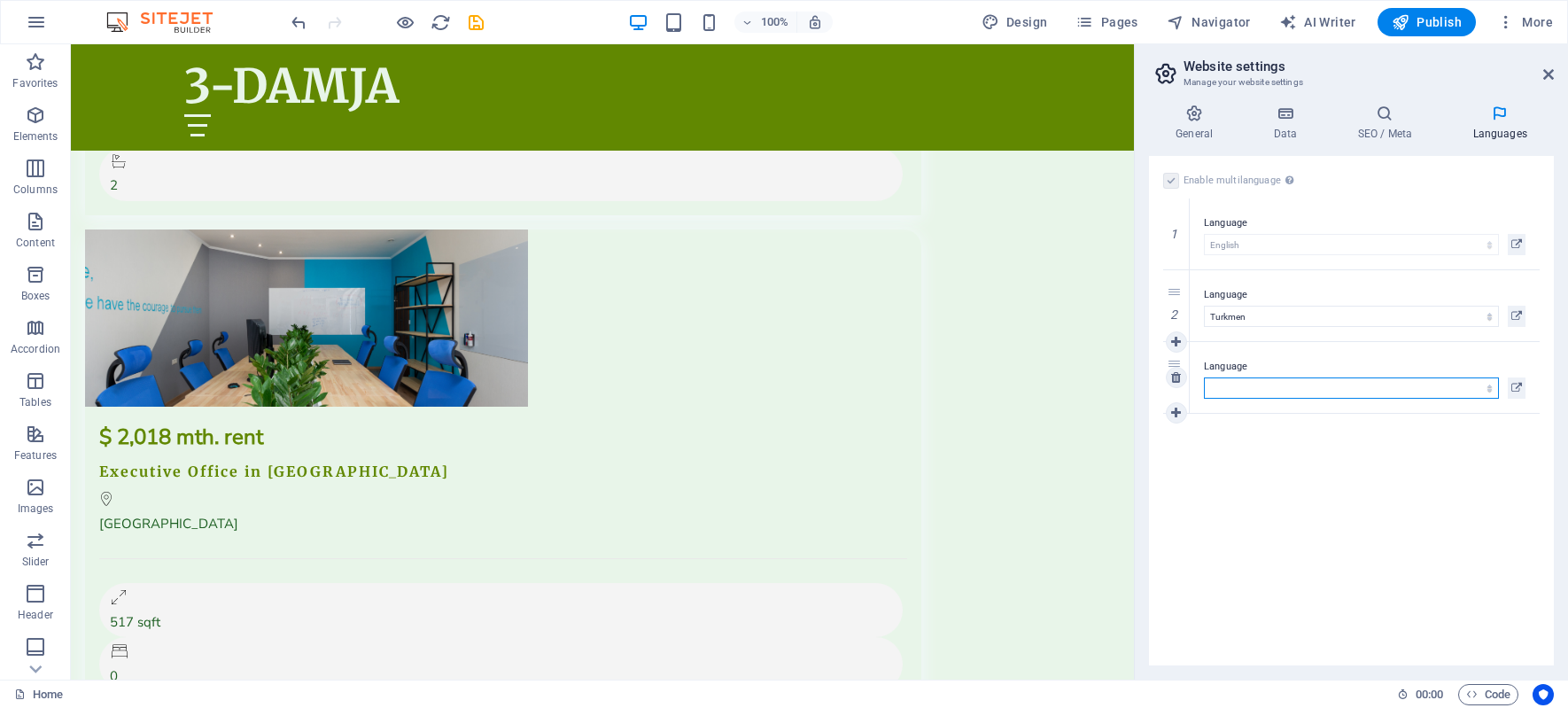
click at [1223, 387] on select "Abkhazian Afar Afrikaans Akan Albanian Amharic Arabic Aragonese Armenian Assame…" at bounding box center [1350, 387] width 295 height 22
select select "134"
click at [1203, 377] on select "Abkhazian Afar Afrikaans Akan Albanian Amharic Arabic Aragonese Armenian Assame…" at bounding box center [1350, 387] width 295 height 22
drag, startPoint x: 1176, startPoint y: 376, endPoint x: 1187, endPoint y: 378, distance: 11.2
select select "134"
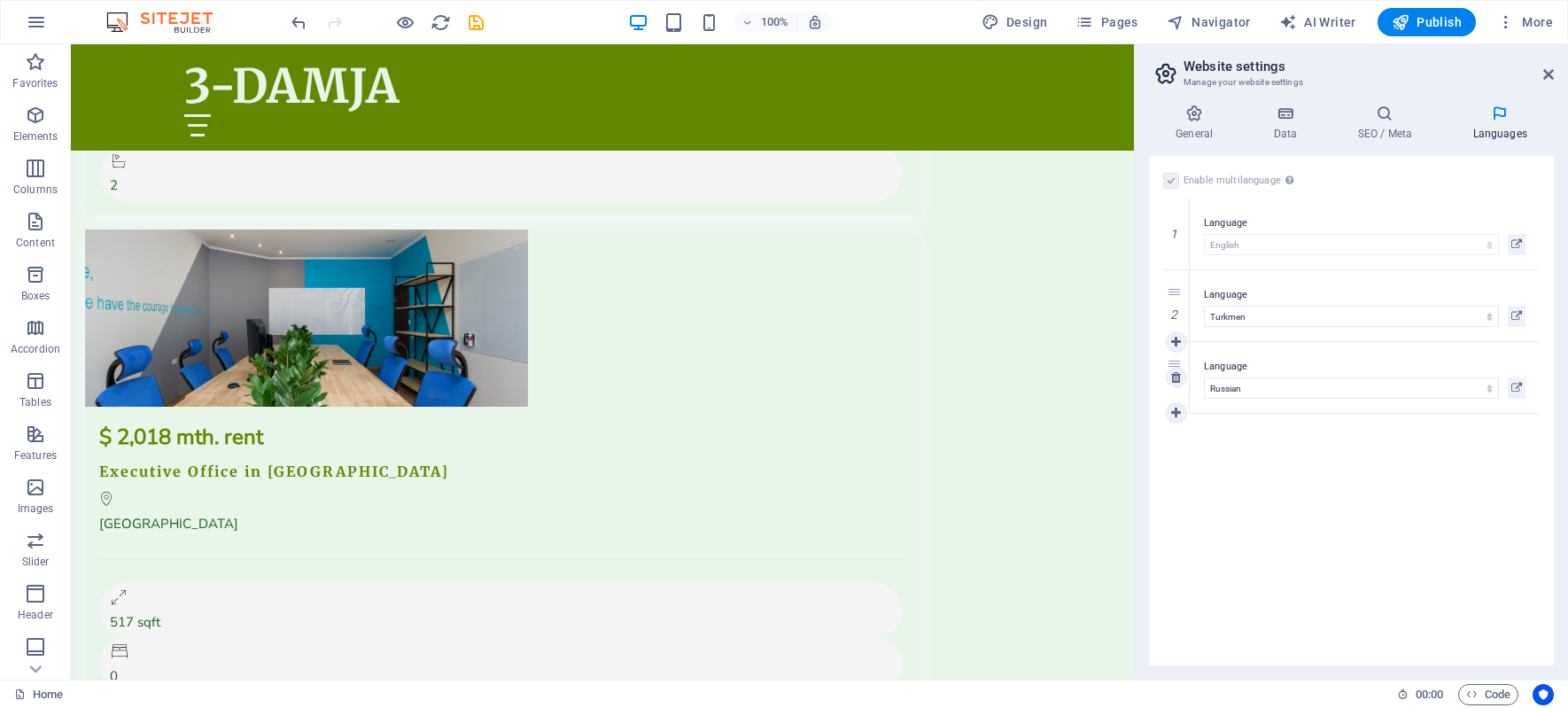
click at [1189, 389] on div "Language Abkhazian Afar Afrikaans Akan Albanian Amharic Arabic Aragonese Armeni…" at bounding box center [1364, 377] width 350 height 71
drag, startPoint x: 1186, startPoint y: 394, endPoint x: 1171, endPoint y: 297, distance: 98.2
select select "134"
drag, startPoint x: 1184, startPoint y: 391, endPoint x: 1176, endPoint y: 230, distance: 161.2
select select "166"
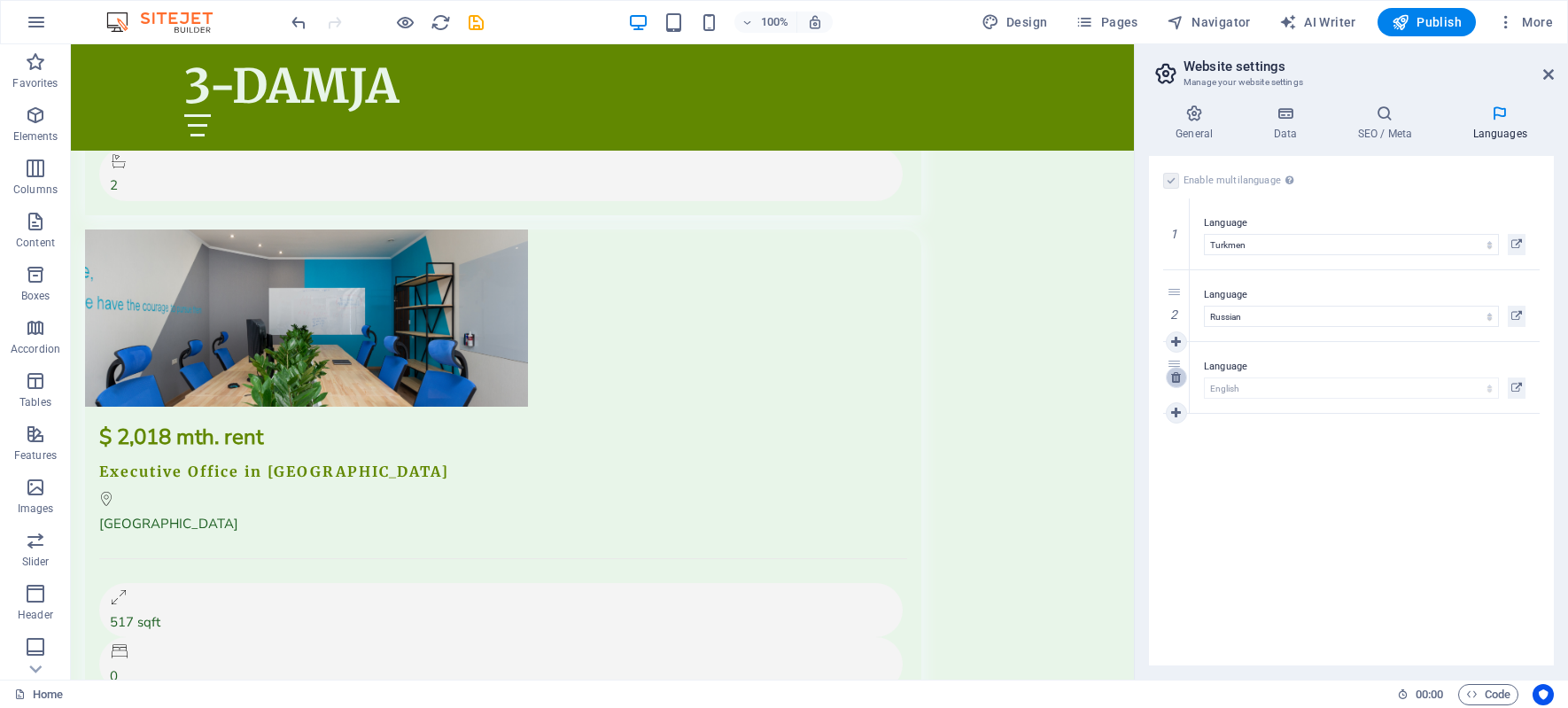
click at [1177, 383] on icon at bounding box center [1176, 377] width 9 height 12
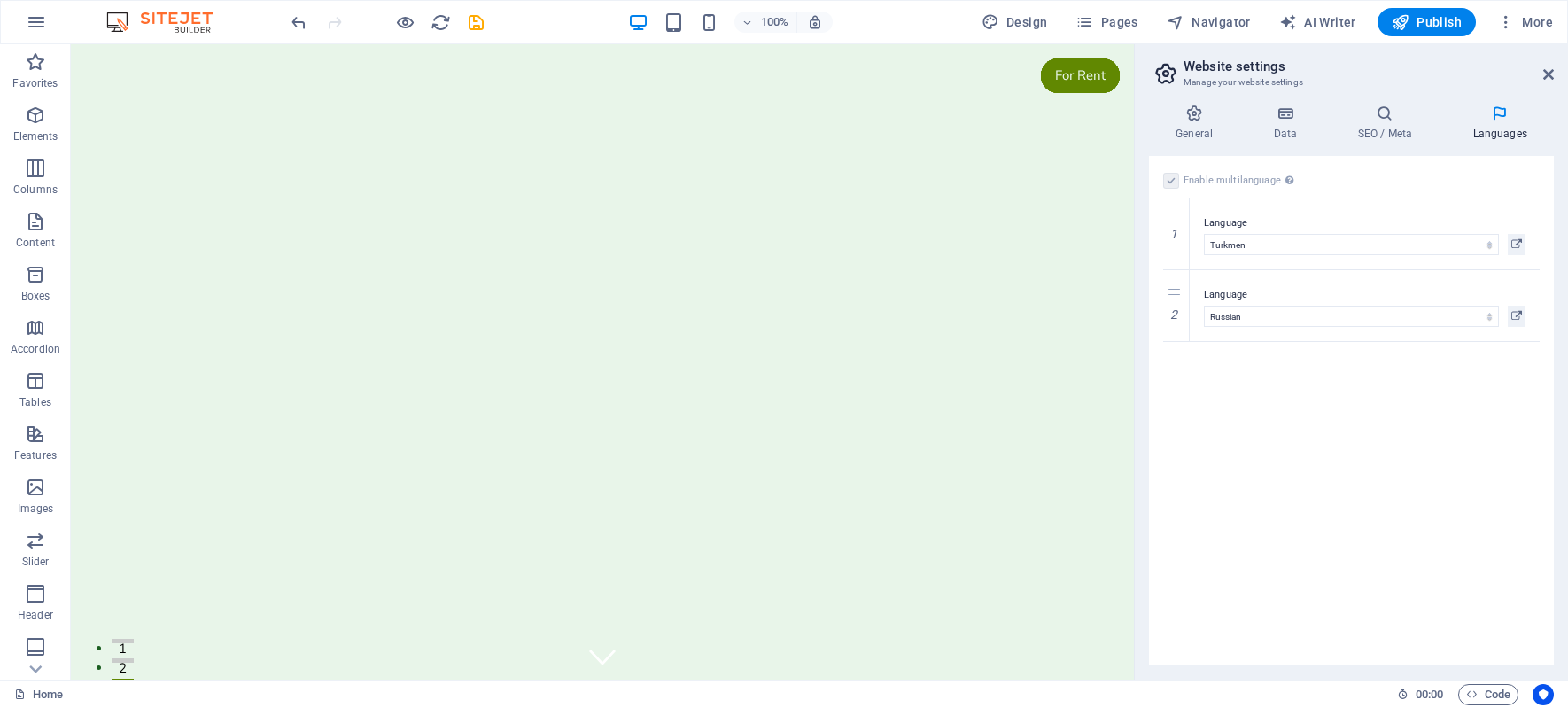
drag, startPoint x: 1124, startPoint y: 614, endPoint x: 1257, endPoint y: 82, distance: 548.4
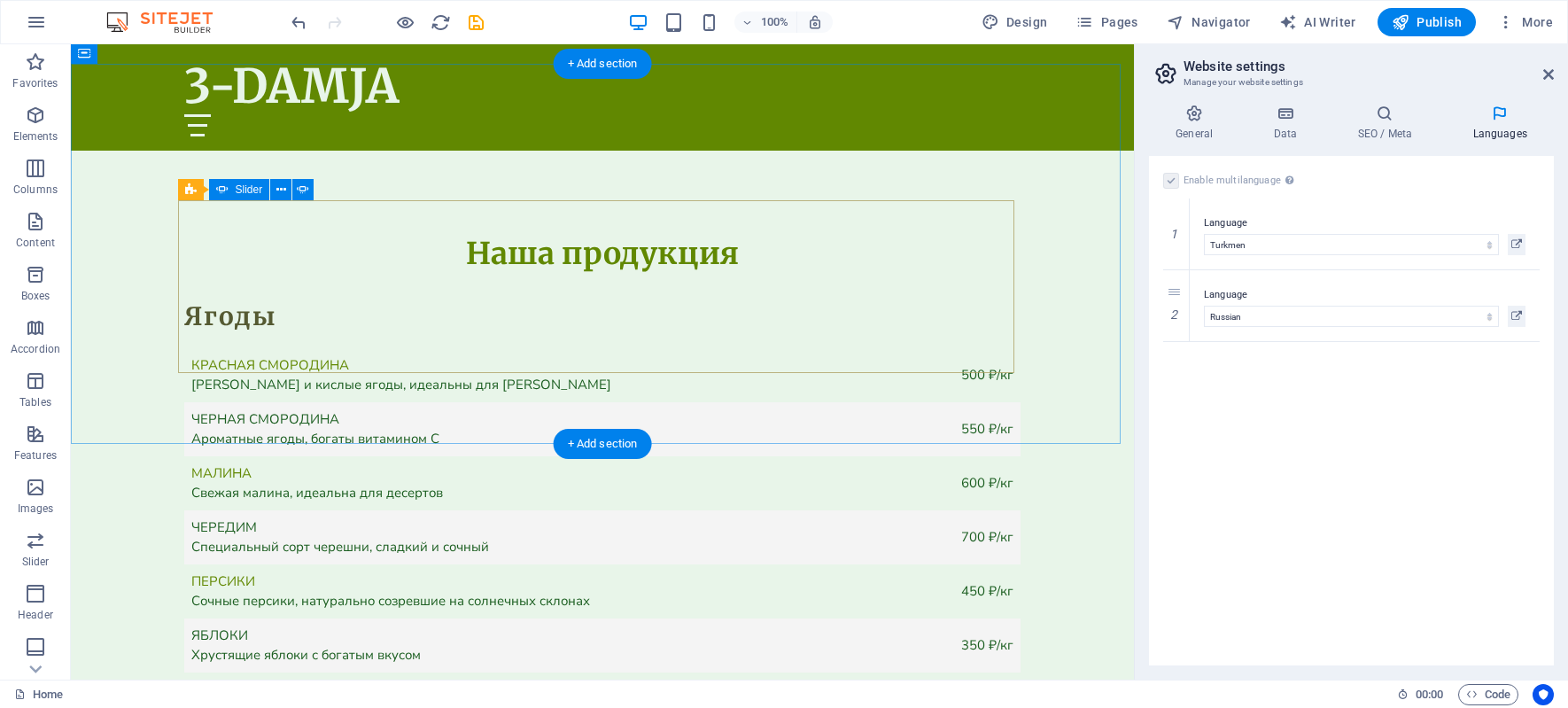
scroll to position [6026, 0]
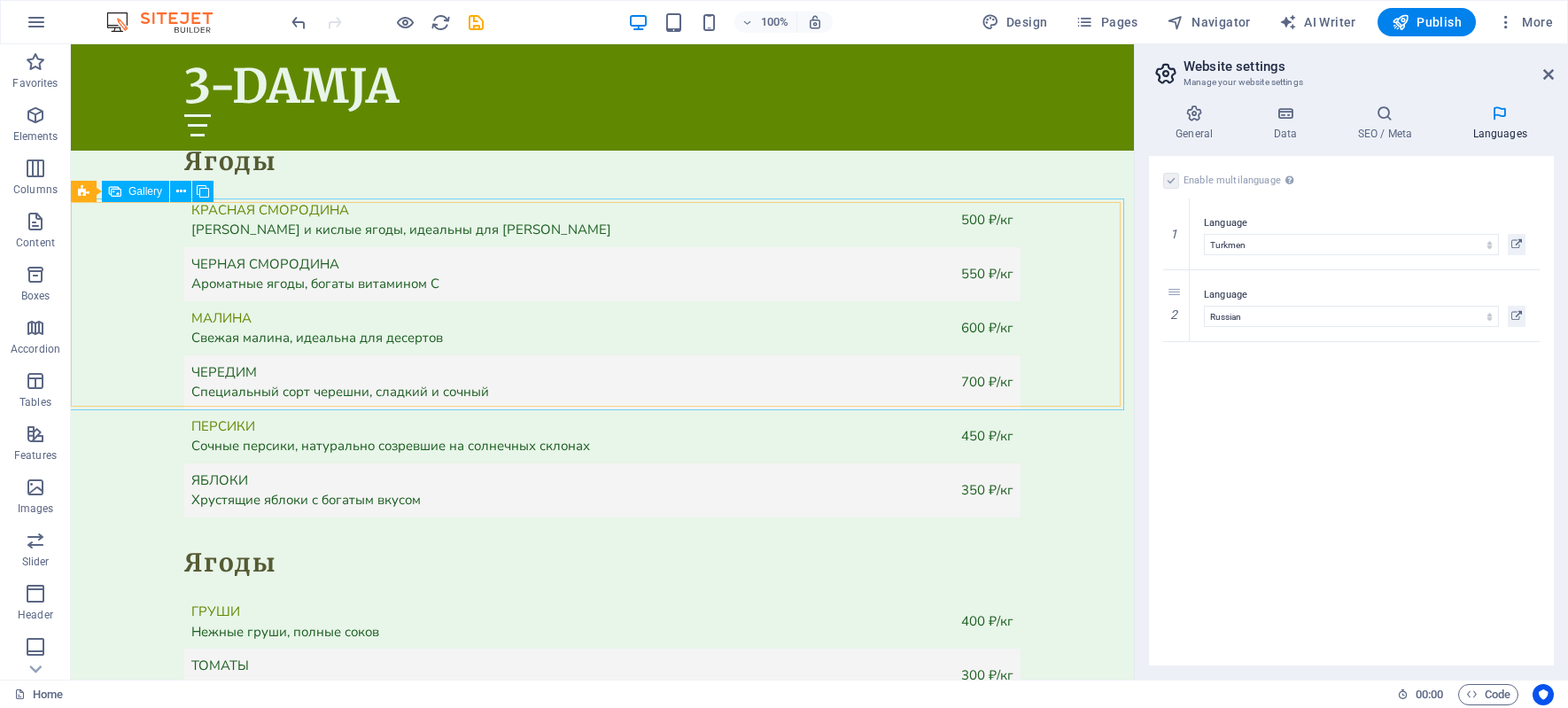
click at [132, 191] on span "Gallery" at bounding box center [145, 190] width 34 height 10
click at [178, 196] on icon at bounding box center [181, 192] width 9 height 19
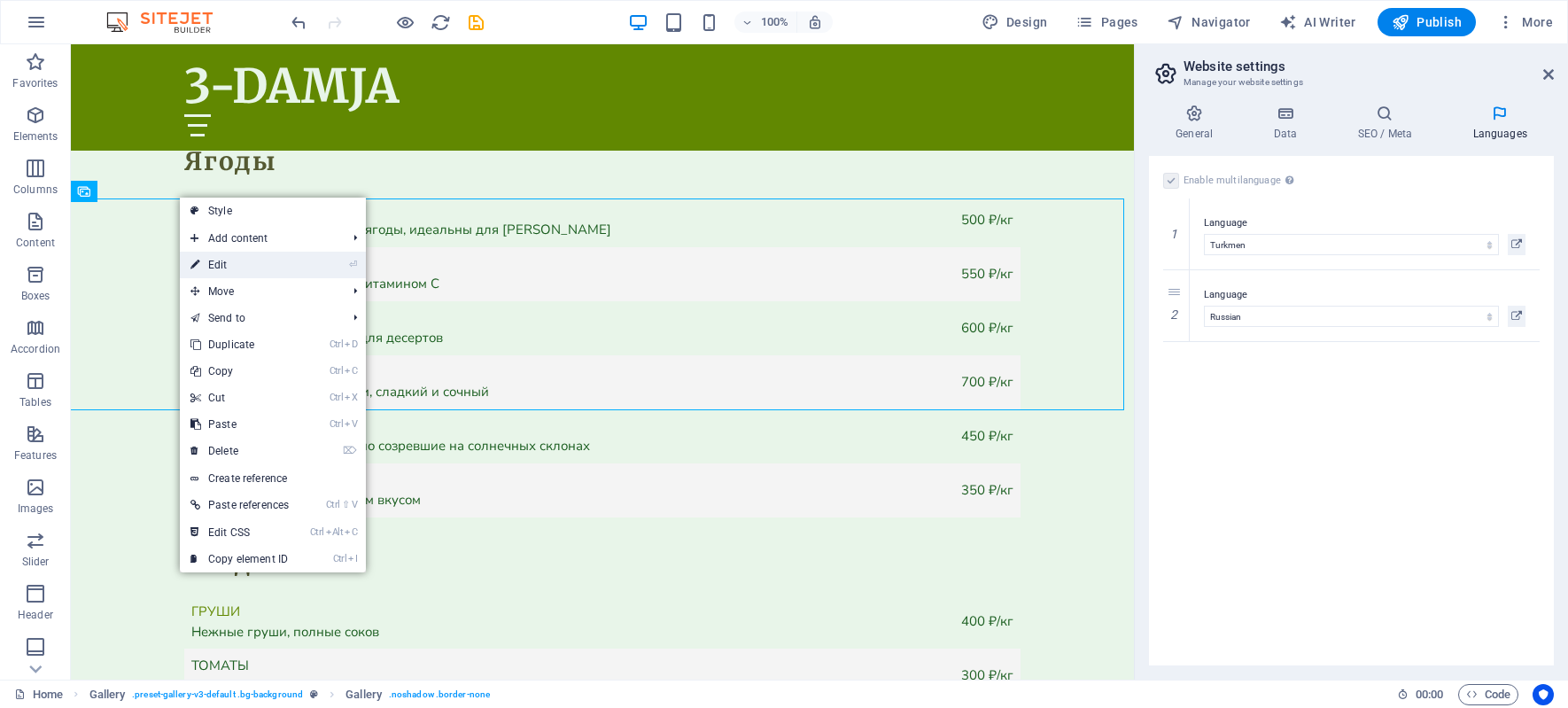
click at [219, 264] on link "⏎ Edit" at bounding box center [239, 265] width 120 height 26
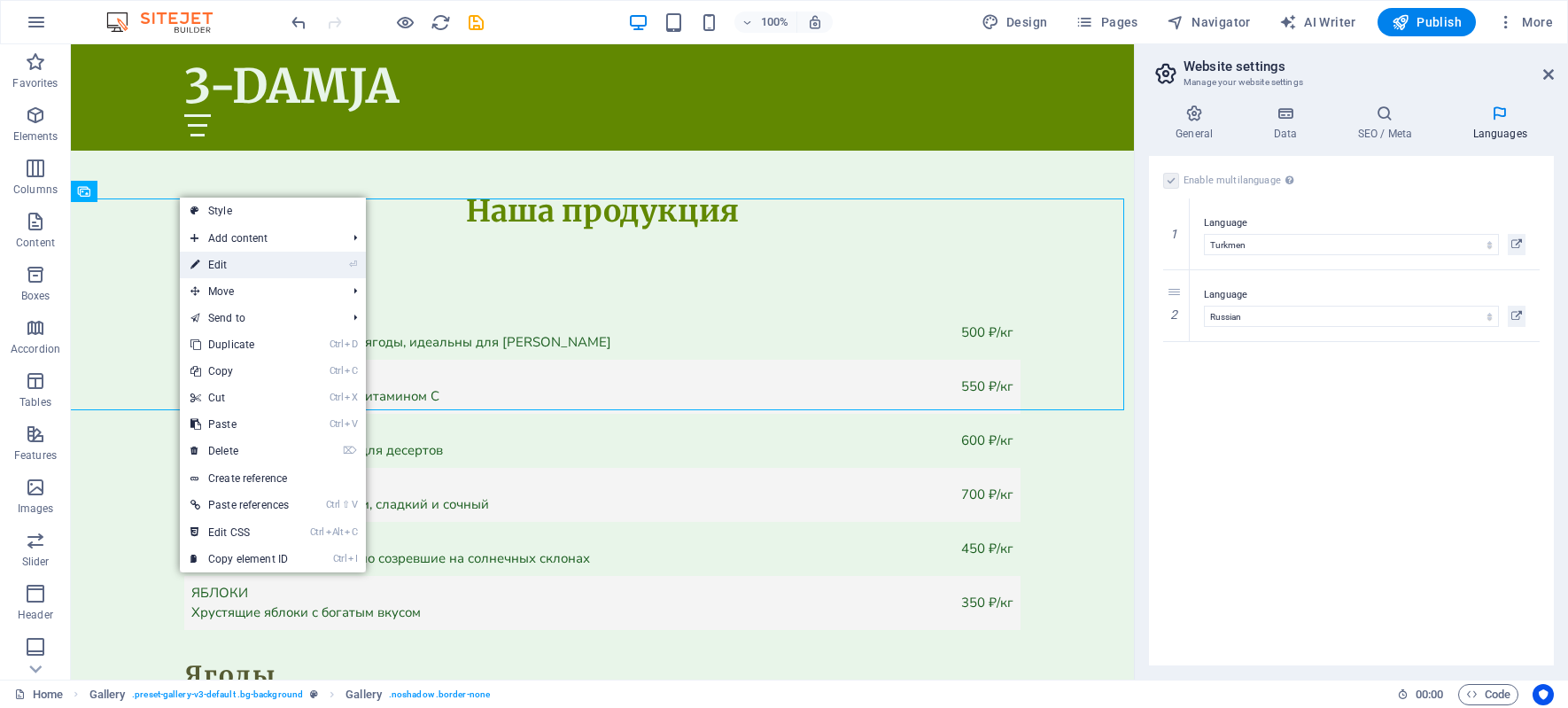
scroll to position [6138, 0]
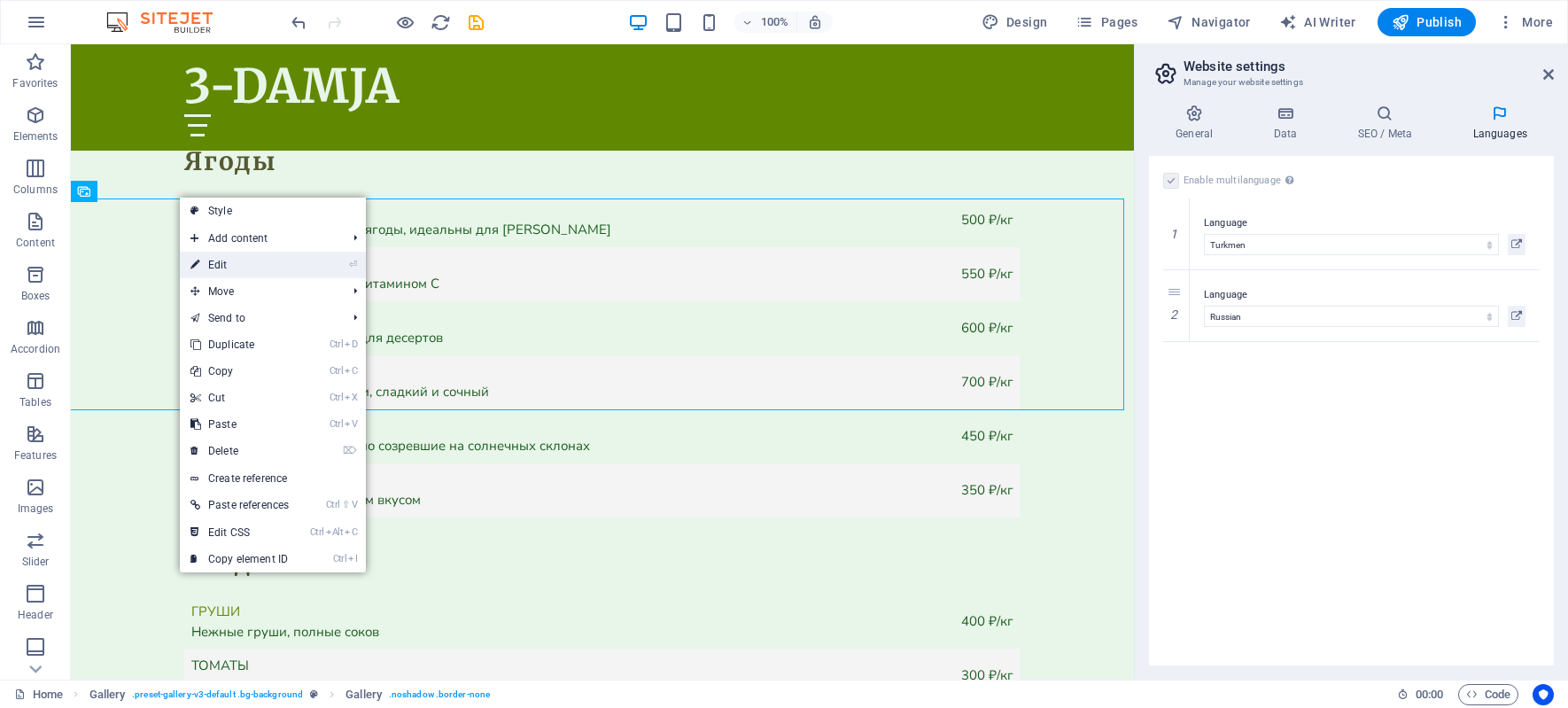
select select "px"
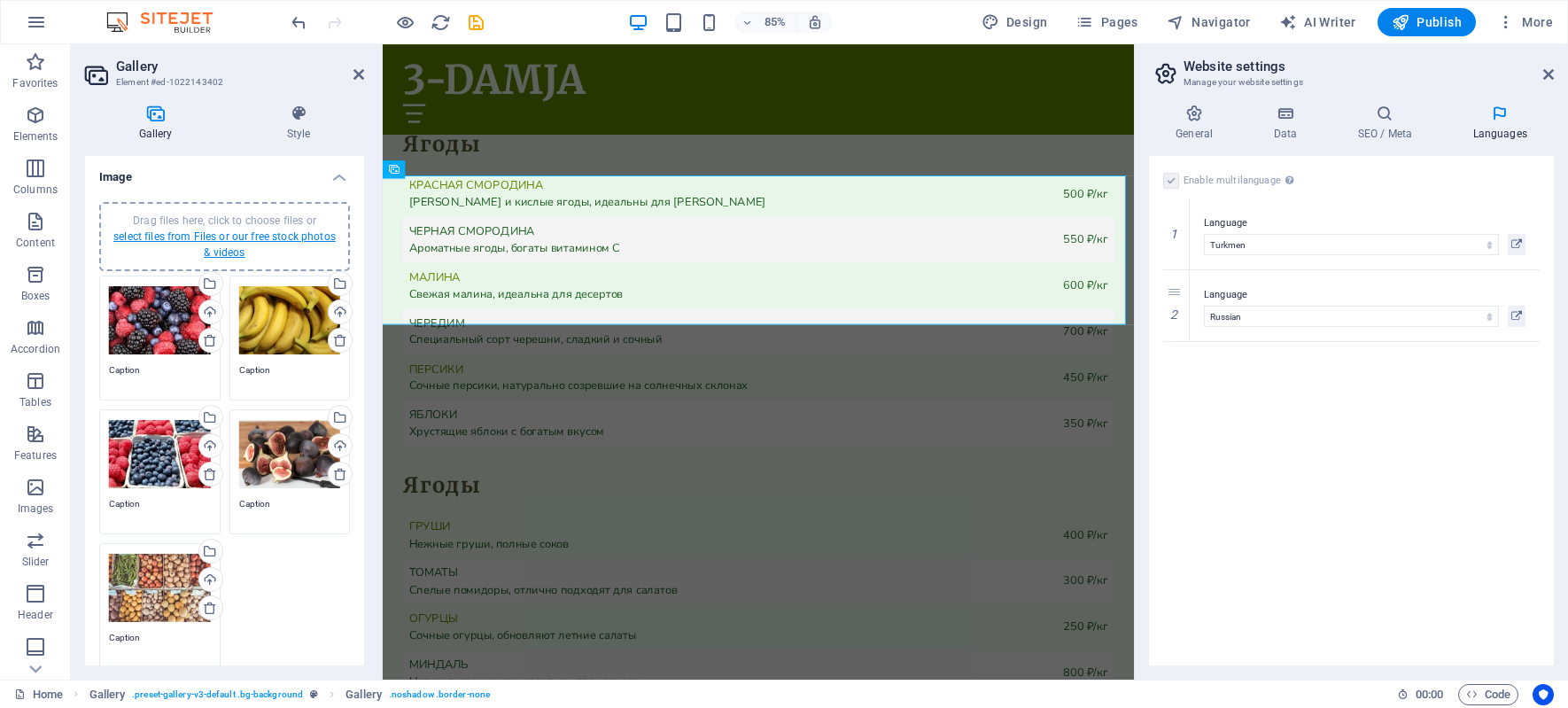
click at [212, 239] on link "select files from Files or our free stock photos & videos" at bounding box center [224, 244] width 222 height 28
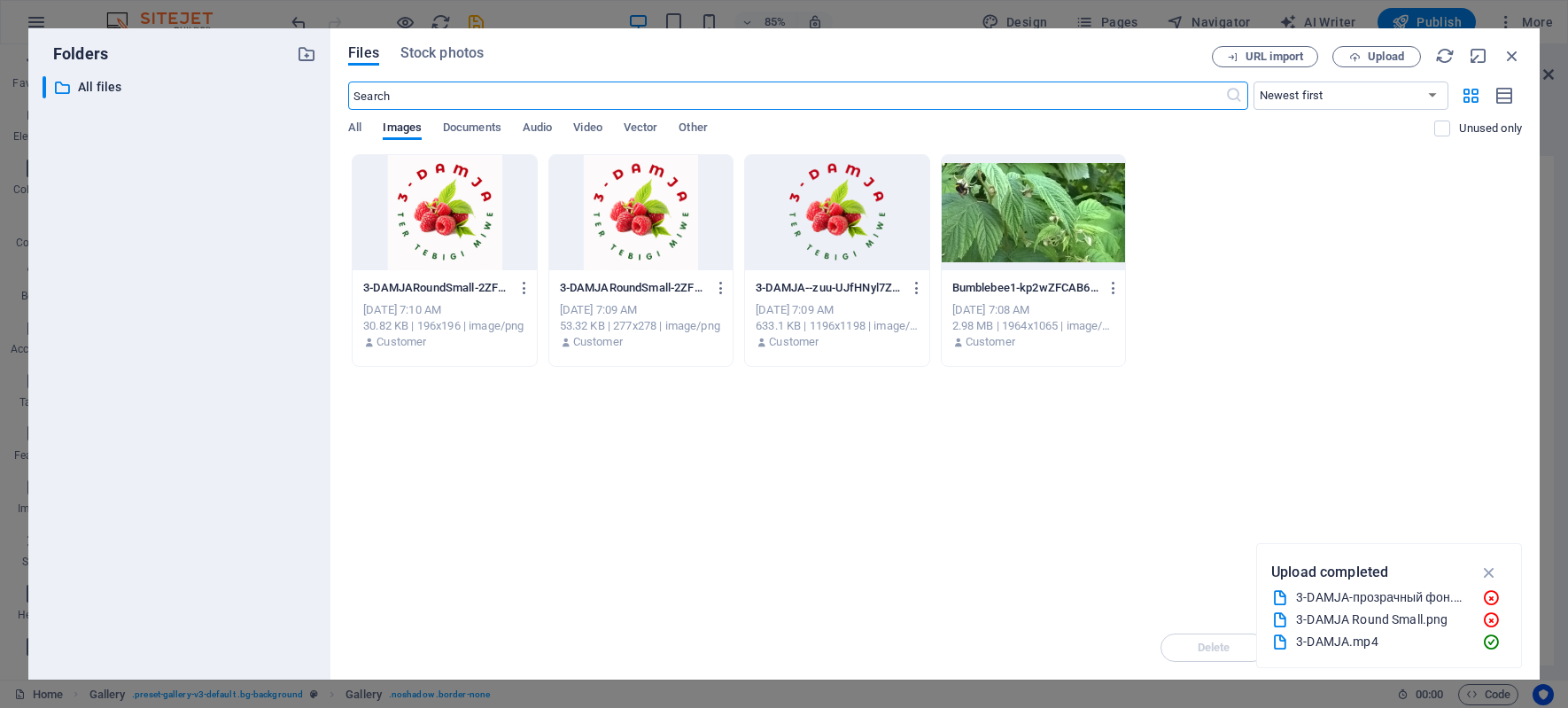
scroll to position [7206, 0]
click at [513, 500] on div "Drop files here to upload them instantly 3-DAMJARoundSmall-2ZFxy9P-rB75Kx_MUyJz…" at bounding box center [934, 386] width 1173 height 462
click at [1366, 50] on button "Upload" at bounding box center [1377, 57] width 89 height 22
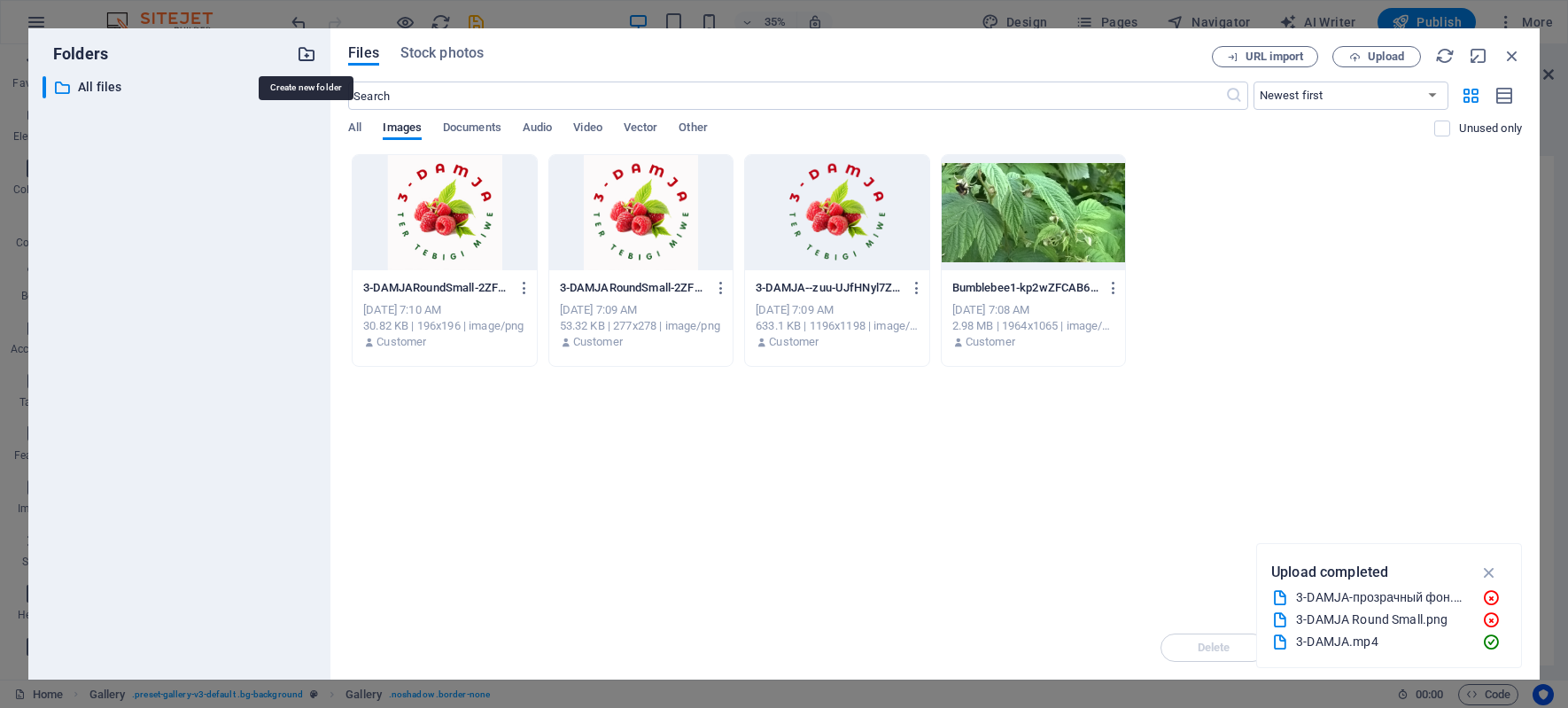
click at [310, 54] on icon "button" at bounding box center [306, 54] width 20 height 20
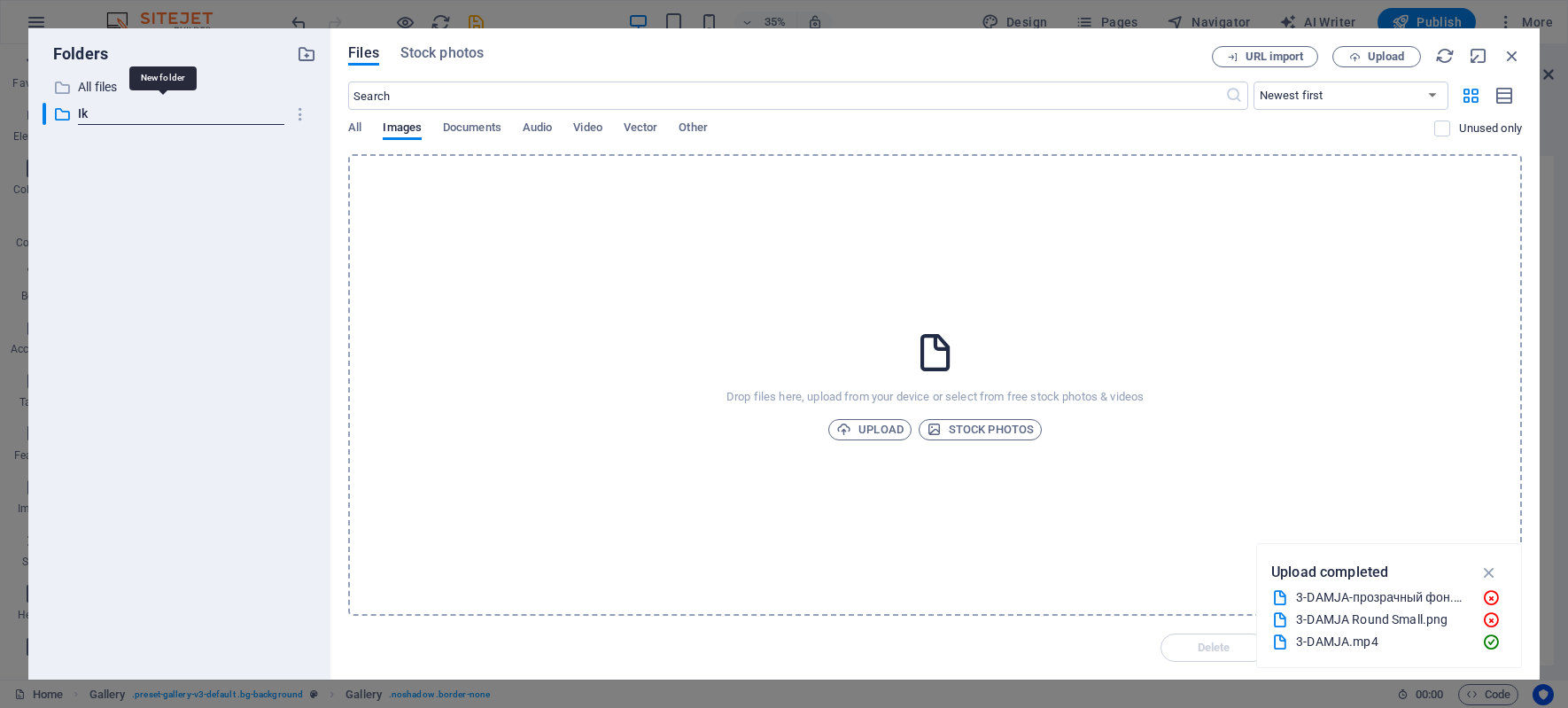
type input "I"
type input "Иконки наших плодов"
click at [175, 239] on div "​ All files All files ​ Иконки наших плодов New folder" at bounding box center [179, 370] width 273 height 589
click at [68, 113] on icon at bounding box center [61, 114] width 18 height 18
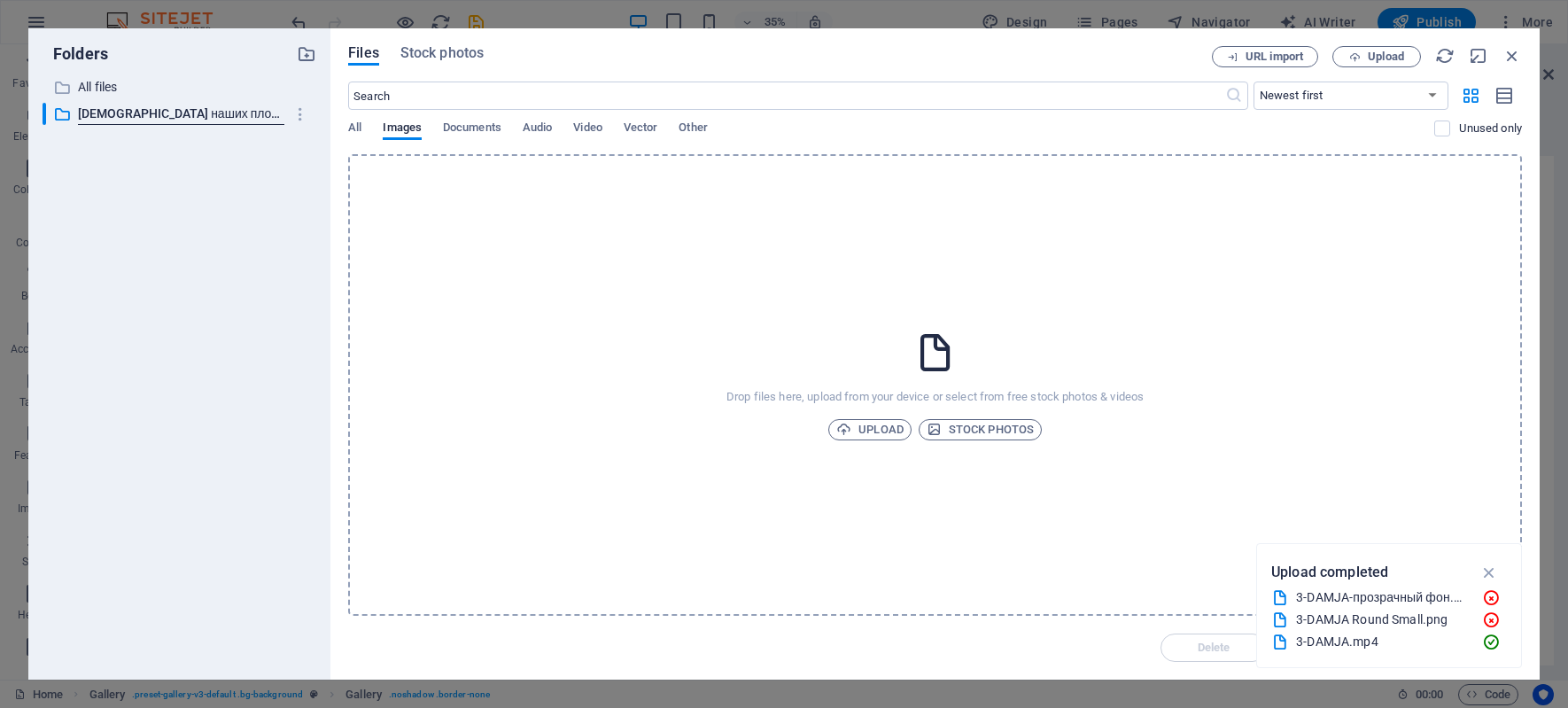
click at [204, 199] on div "​ All files All files ​ Иконки наших плодов Иконки наших плодов" at bounding box center [179, 370] width 273 height 589
click at [55, 117] on icon at bounding box center [61, 114] width 18 height 18
click at [199, 334] on div "​ All files All files ​ Иконки наших плодов Иконки наших плодов" at bounding box center [179, 370] width 273 height 589
click at [302, 115] on icon "button" at bounding box center [301, 114] width 19 height 18
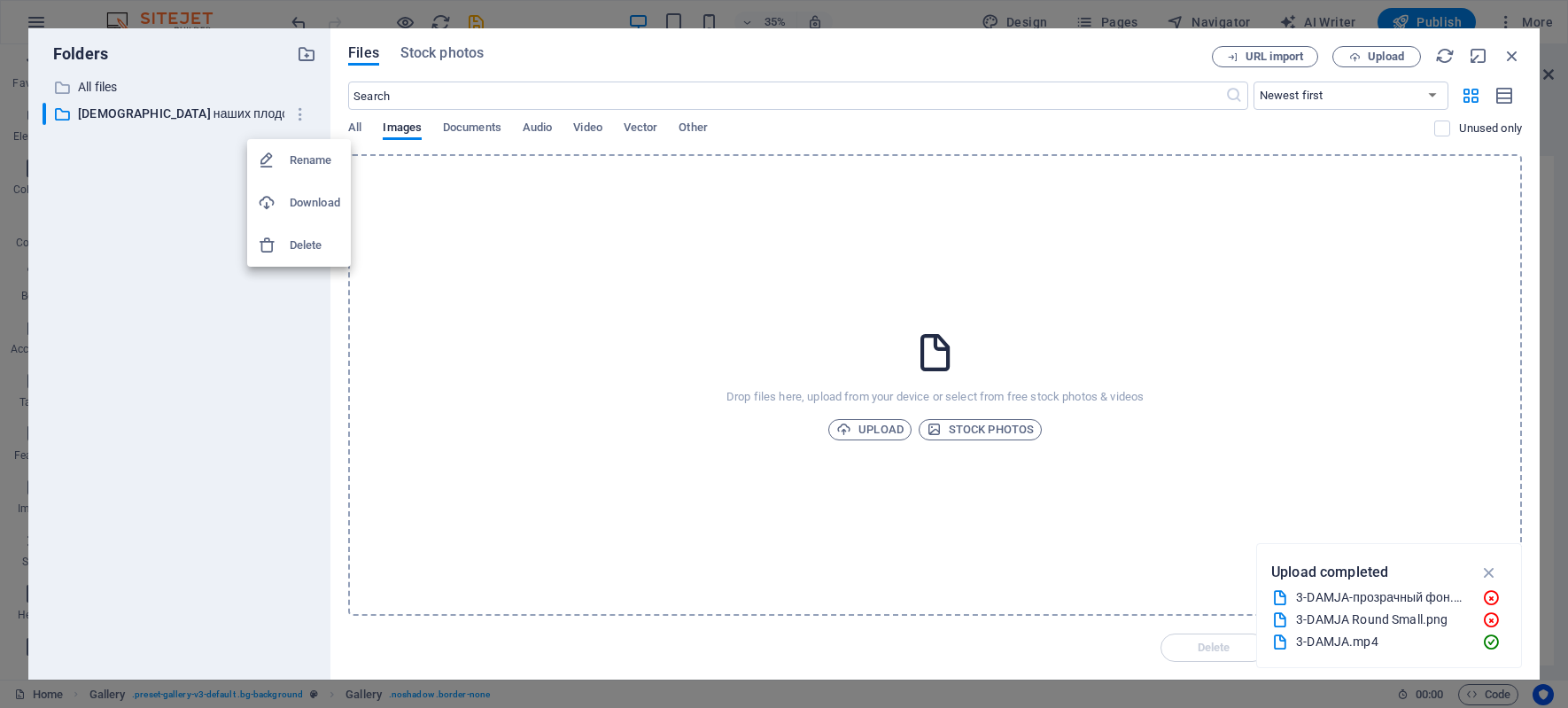
click at [208, 147] on div at bounding box center [784, 354] width 1568 height 708
click at [138, 112] on p "Иконки наших плодов" at bounding box center [181, 114] width 205 height 21
click at [136, 110] on div "​ Иконки наших плодов Иконки наших плодов" at bounding box center [163, 113] width 242 height 22
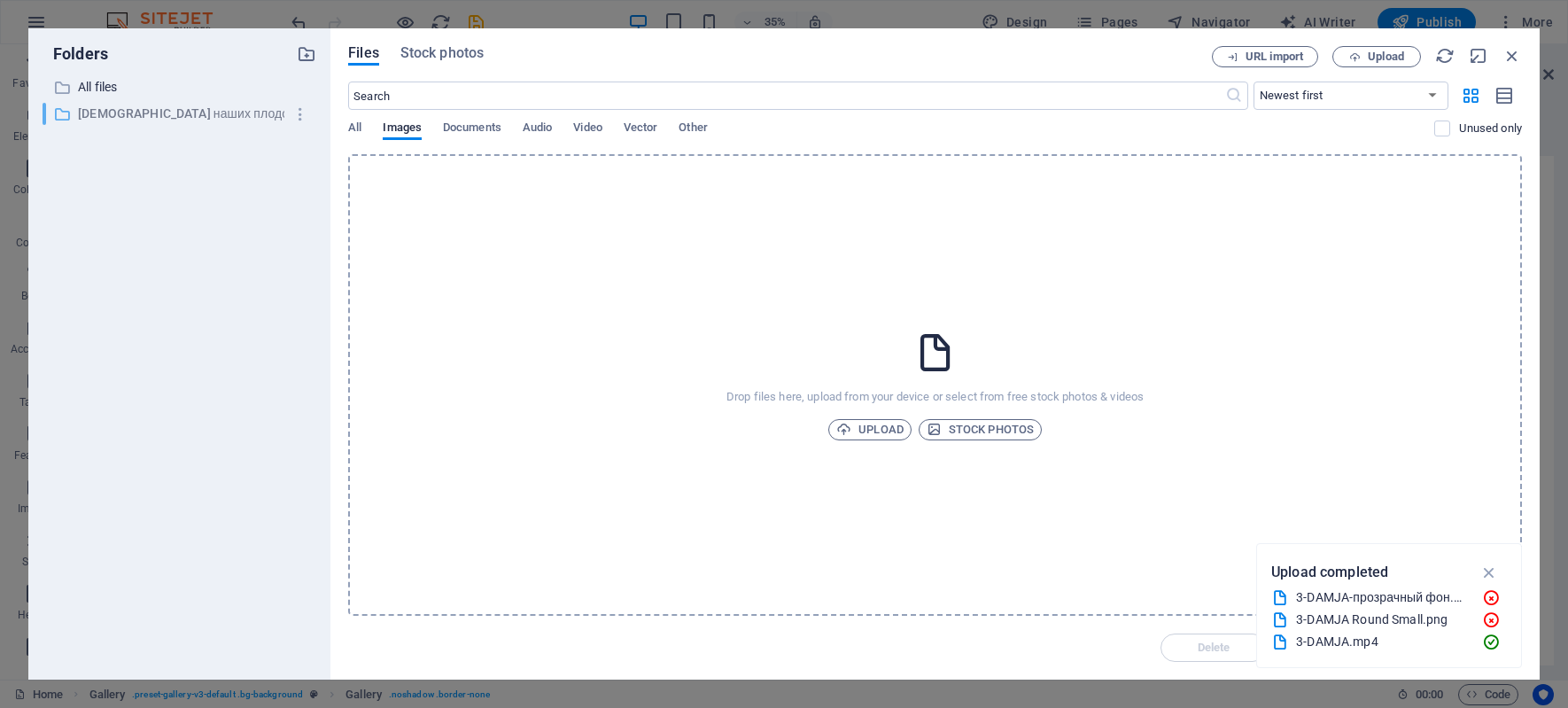
click at [135, 110] on p "Иконки наших плодов" at bounding box center [181, 114] width 205 height 21
click at [133, 113] on p "Иконки наших плодов" at bounding box center [181, 114] width 205 height 21
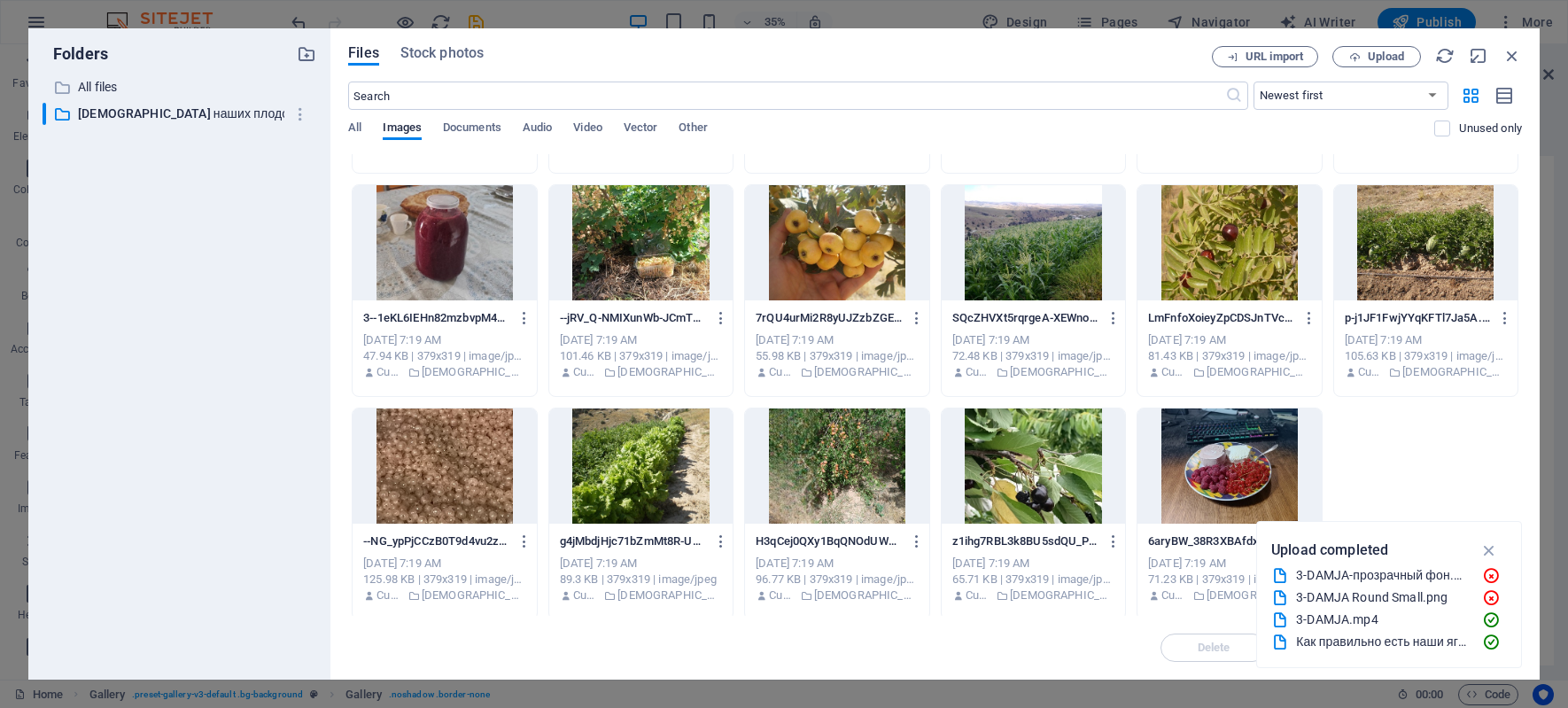
scroll to position [644, 0]
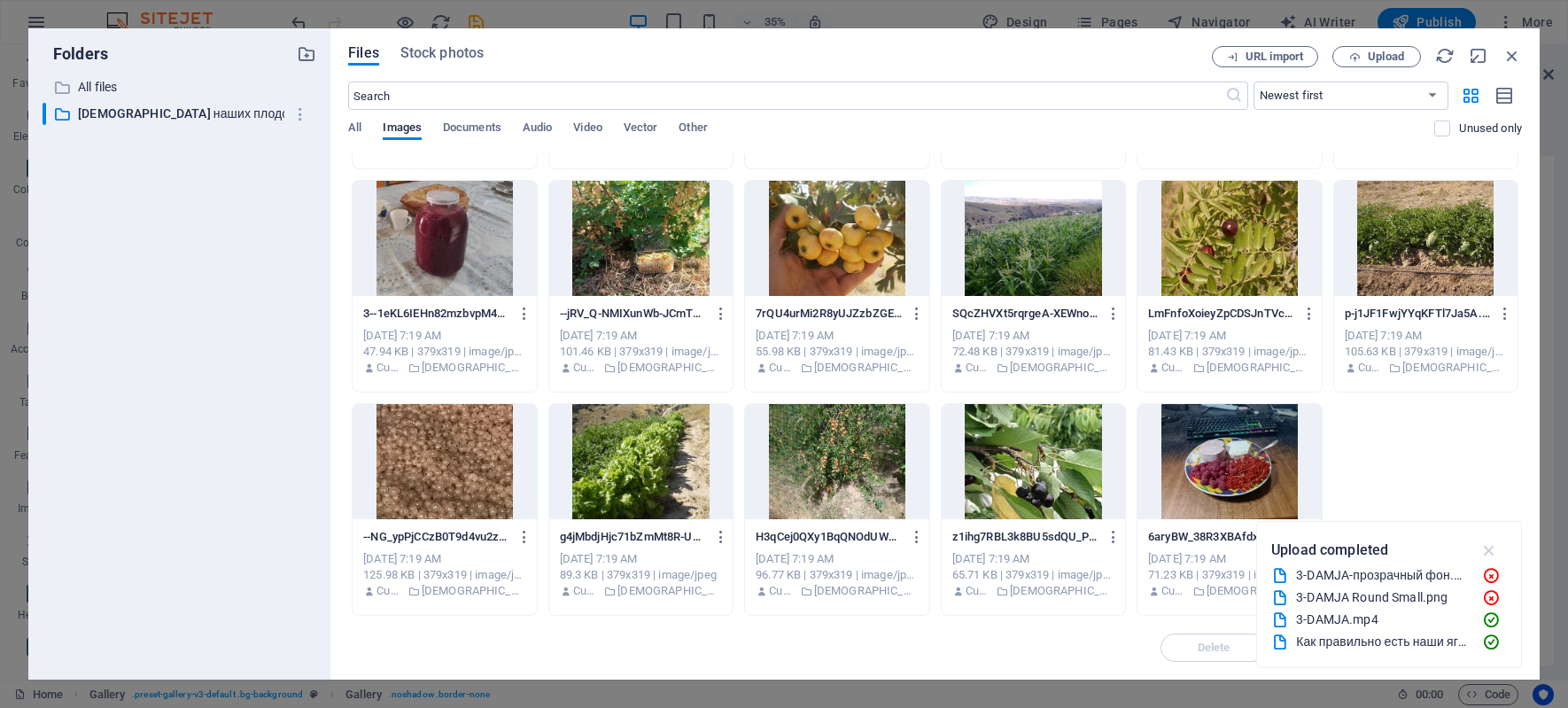
click at [1494, 544] on icon "button" at bounding box center [1490, 550] width 21 height 20
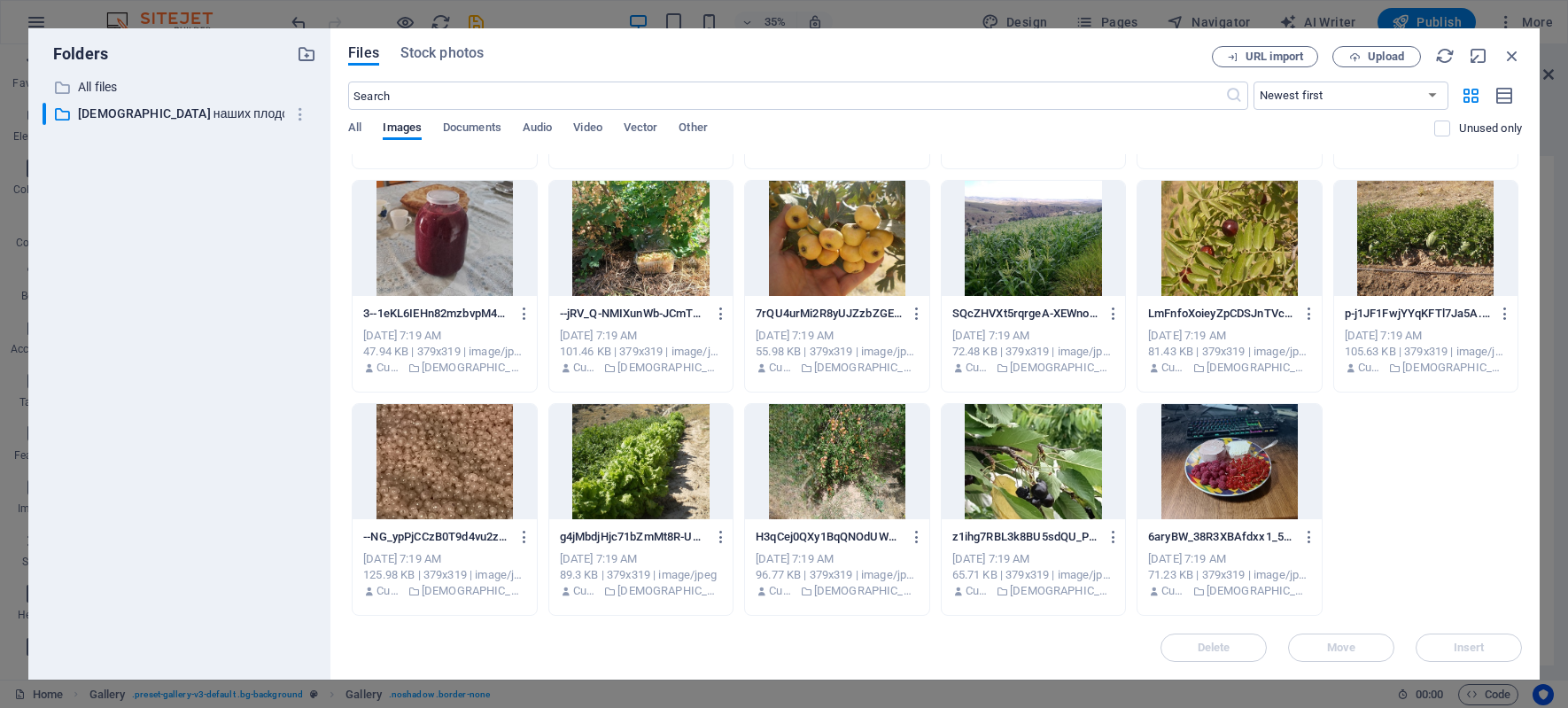
click at [1399, 516] on div "CYXK2eeCDzMllYaYkXeSUA.jpg CYXK2eeCDzMllYaYkXeSUA.jpg Oct 7, 2025 7:20 AM 91.84…" at bounding box center [934, 62] width 1173 height 1106
click at [1237, 482] on div at bounding box center [1229, 462] width 184 height 115
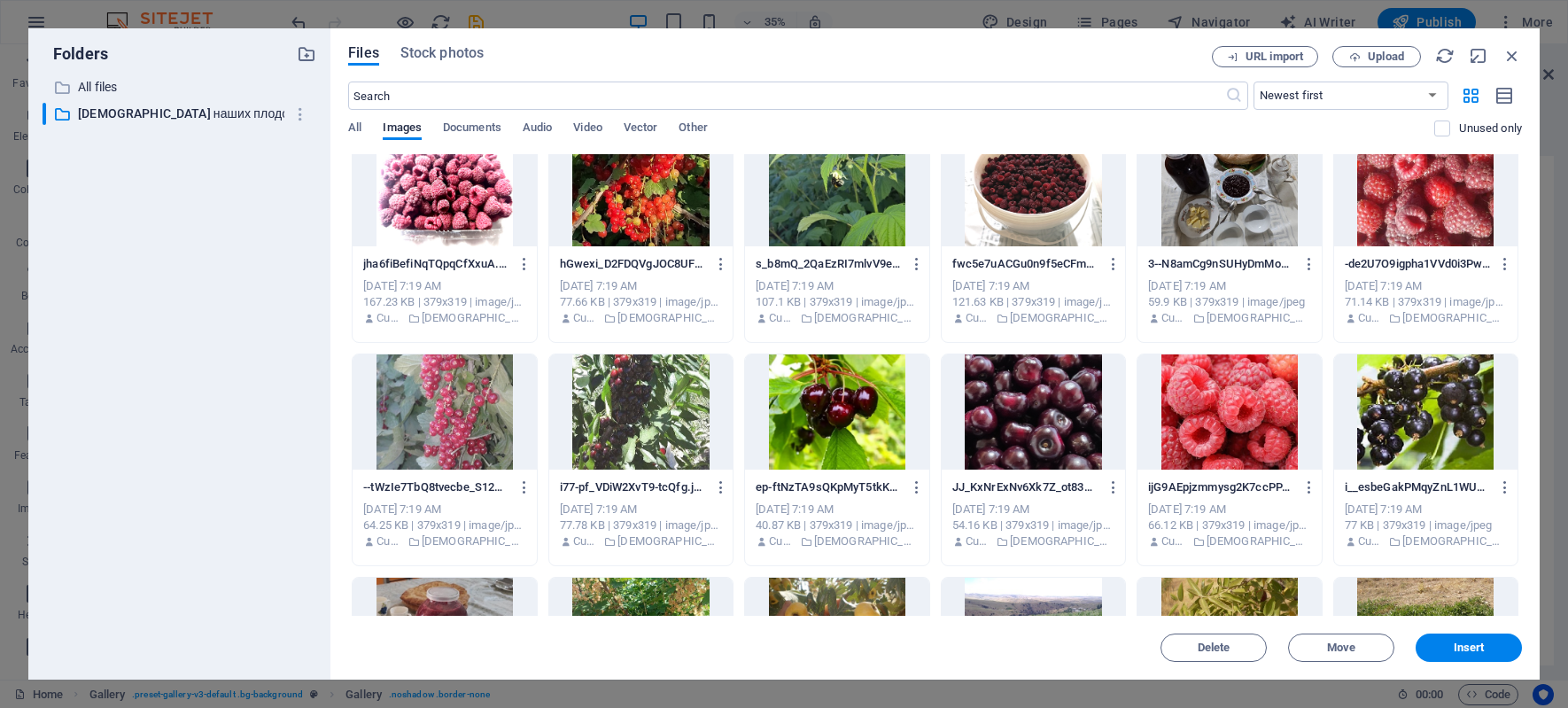
scroll to position [0, 0]
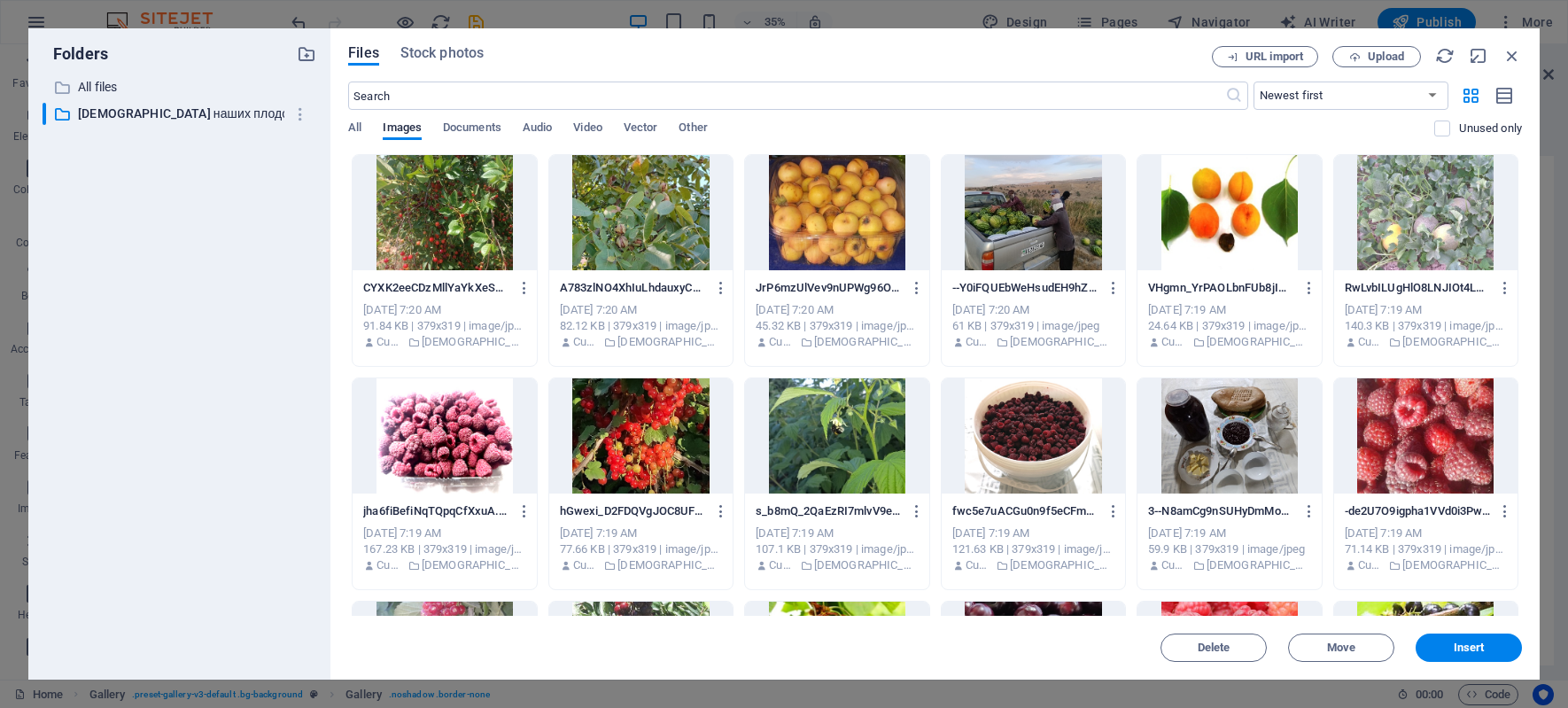
drag, startPoint x: 342, startPoint y: 184, endPoint x: 596, endPoint y: 295, distance: 277.2
click at [596, 295] on div "Files Stock photos URL import Upload ​ Newest first Oldest first Name (A-Z) Nam…" at bounding box center [935, 354] width 1209 height 651
click at [451, 201] on div at bounding box center [444, 212] width 184 height 115
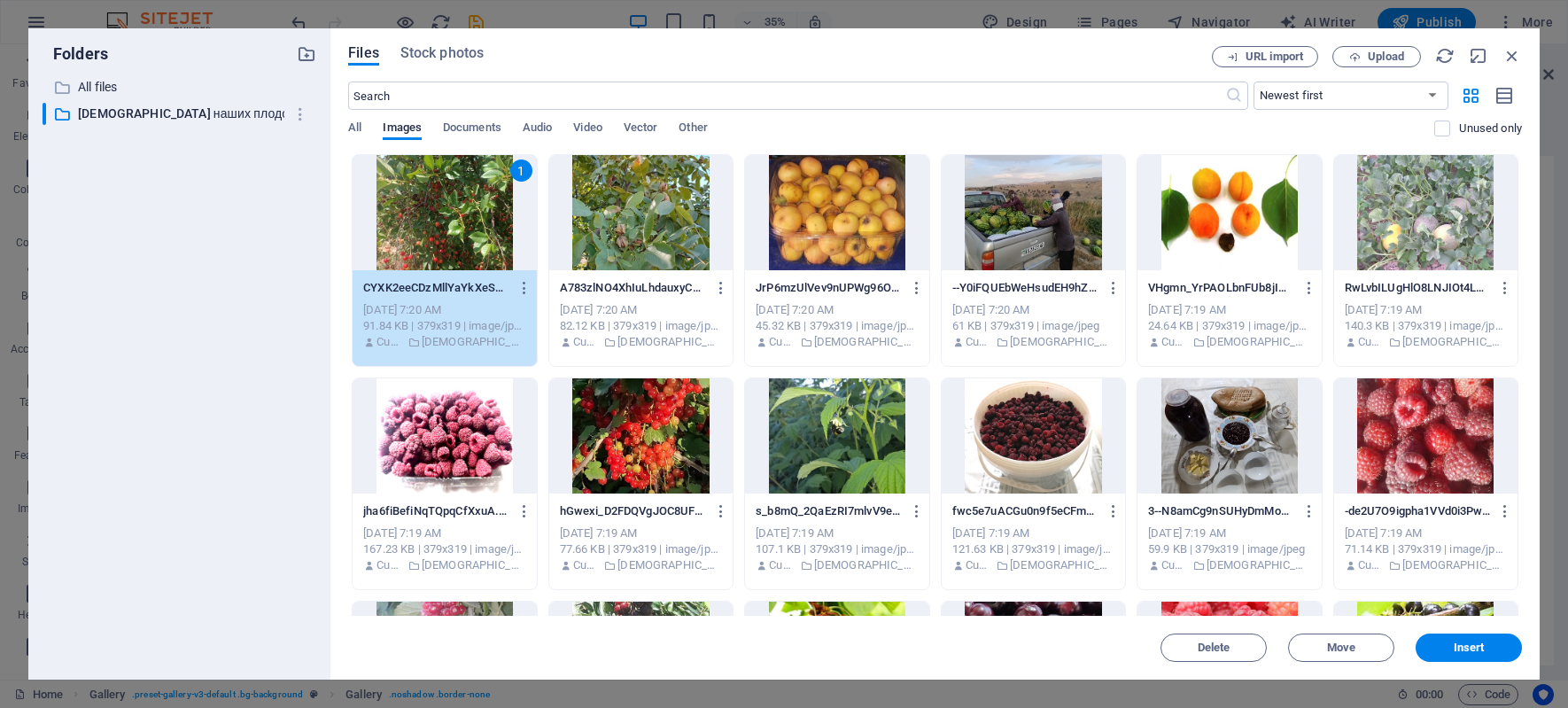
click at [597, 200] on div at bounding box center [641, 212] width 184 height 115
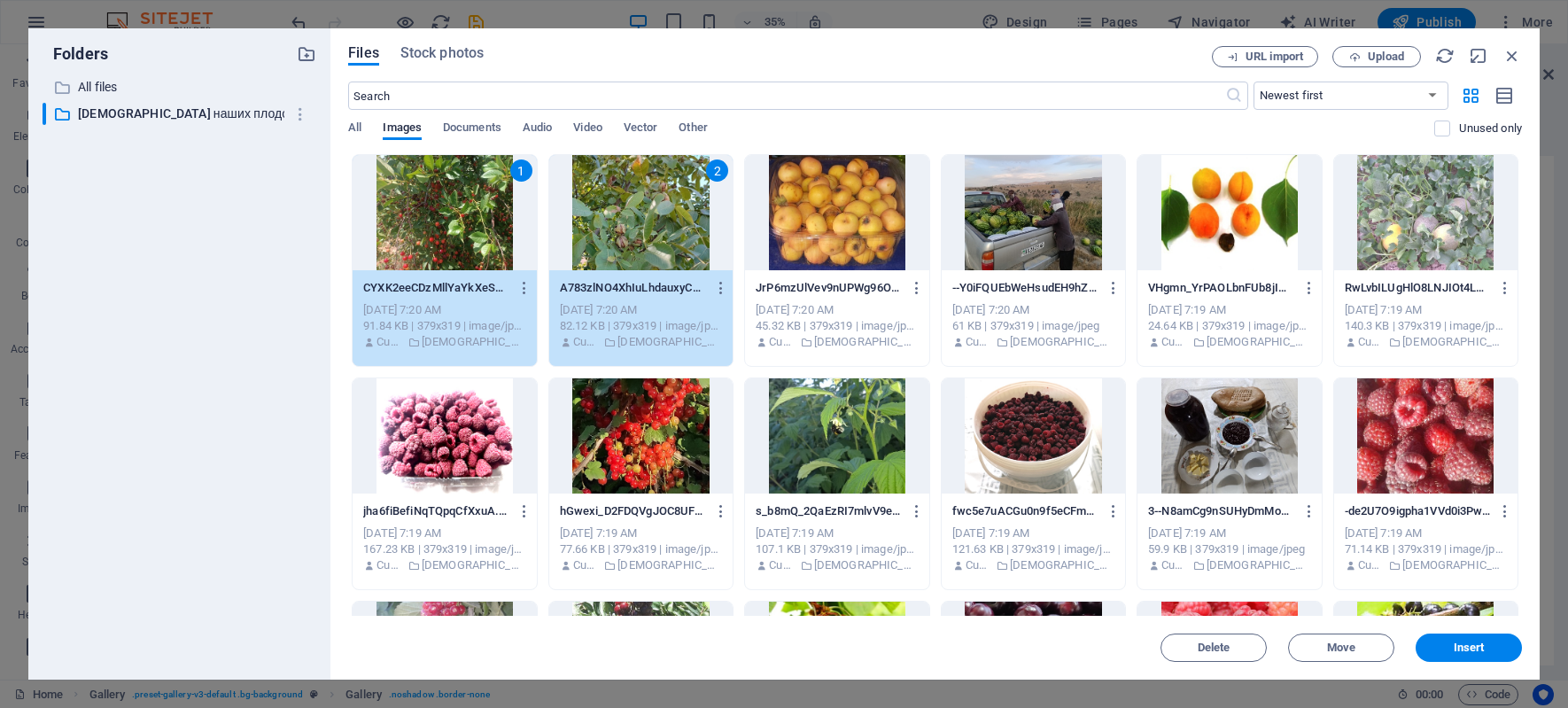
click at [801, 208] on div at bounding box center [837, 212] width 184 height 115
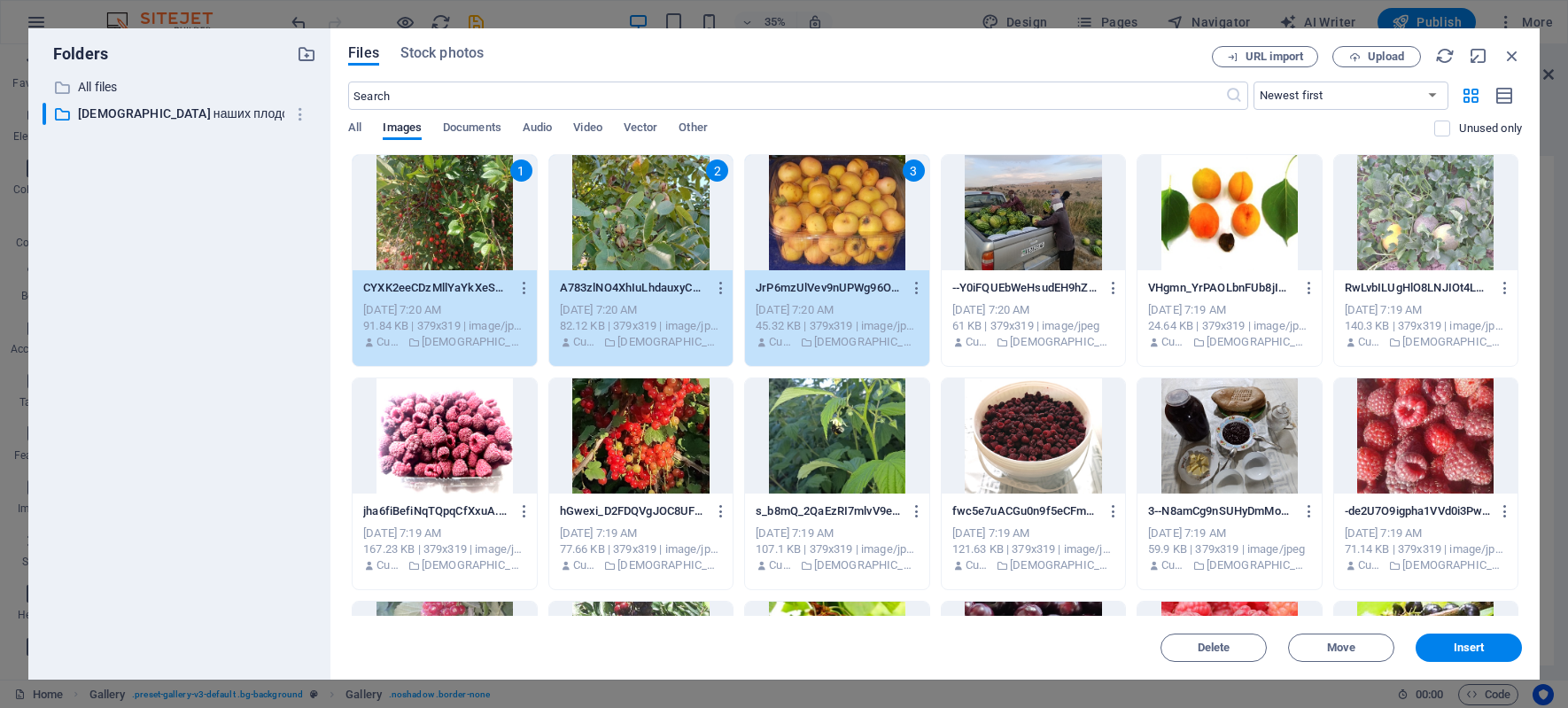
click at [1028, 222] on div at bounding box center [1033, 212] width 184 height 115
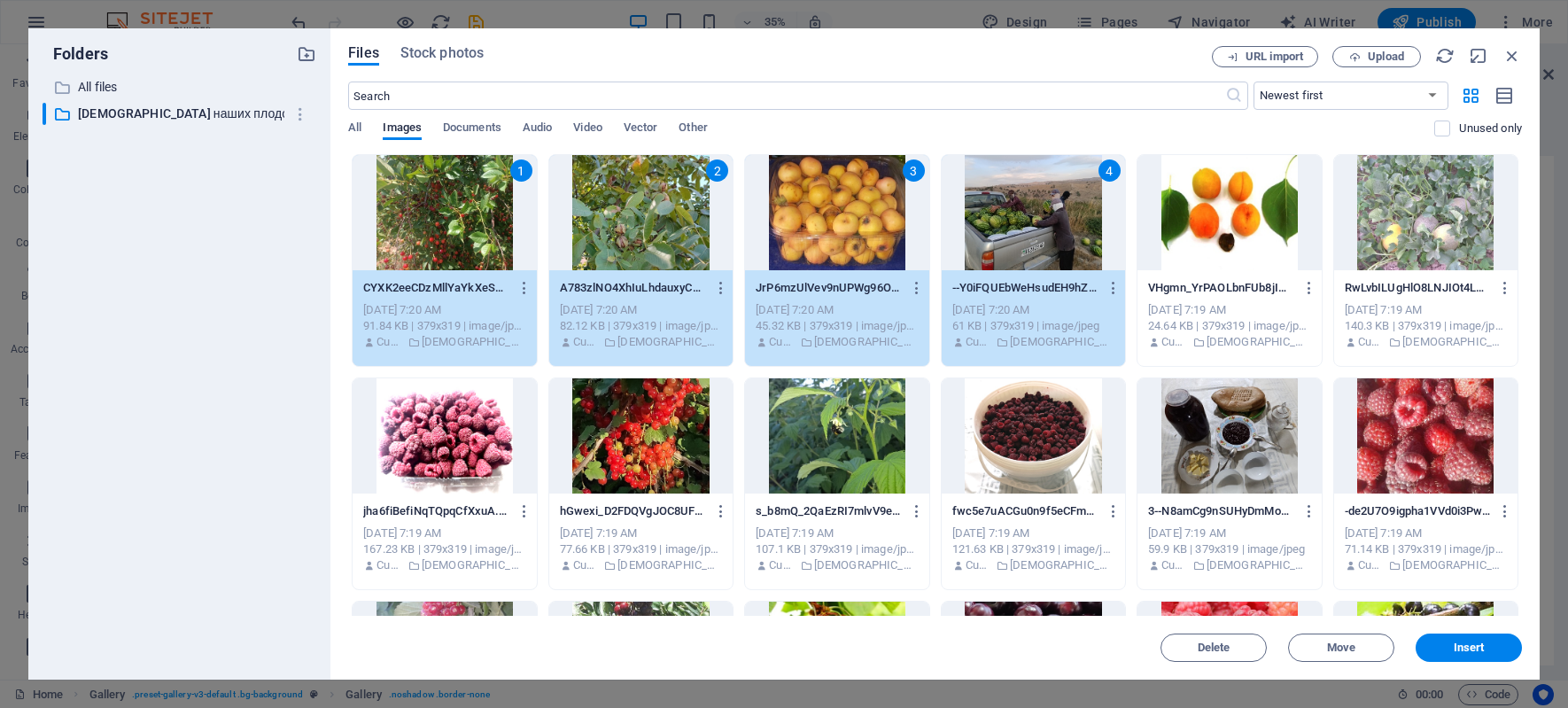
click at [1180, 221] on div at bounding box center [1229, 212] width 184 height 115
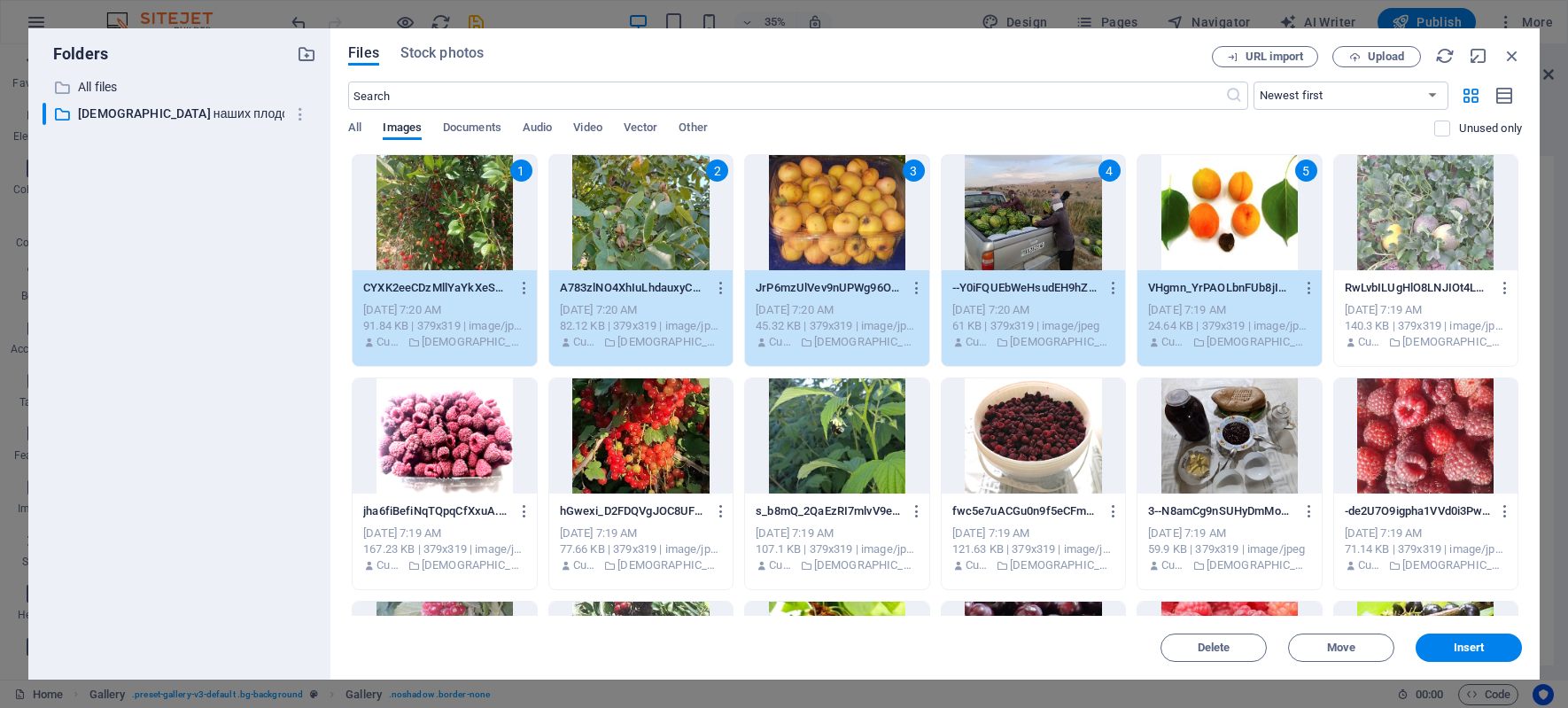
click at [1193, 221] on div "5" at bounding box center [1229, 212] width 184 height 115
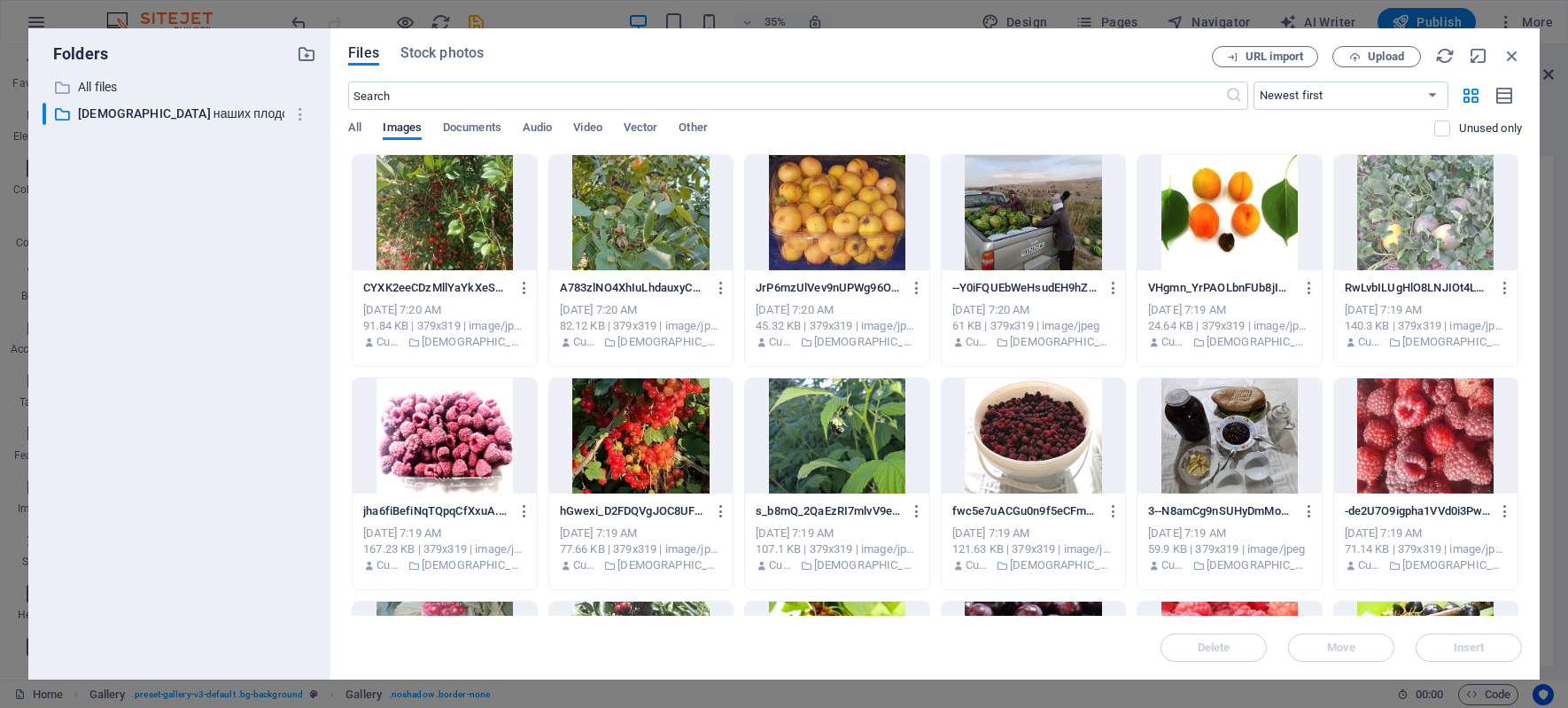
click at [442, 221] on div at bounding box center [444, 212] width 184 height 115
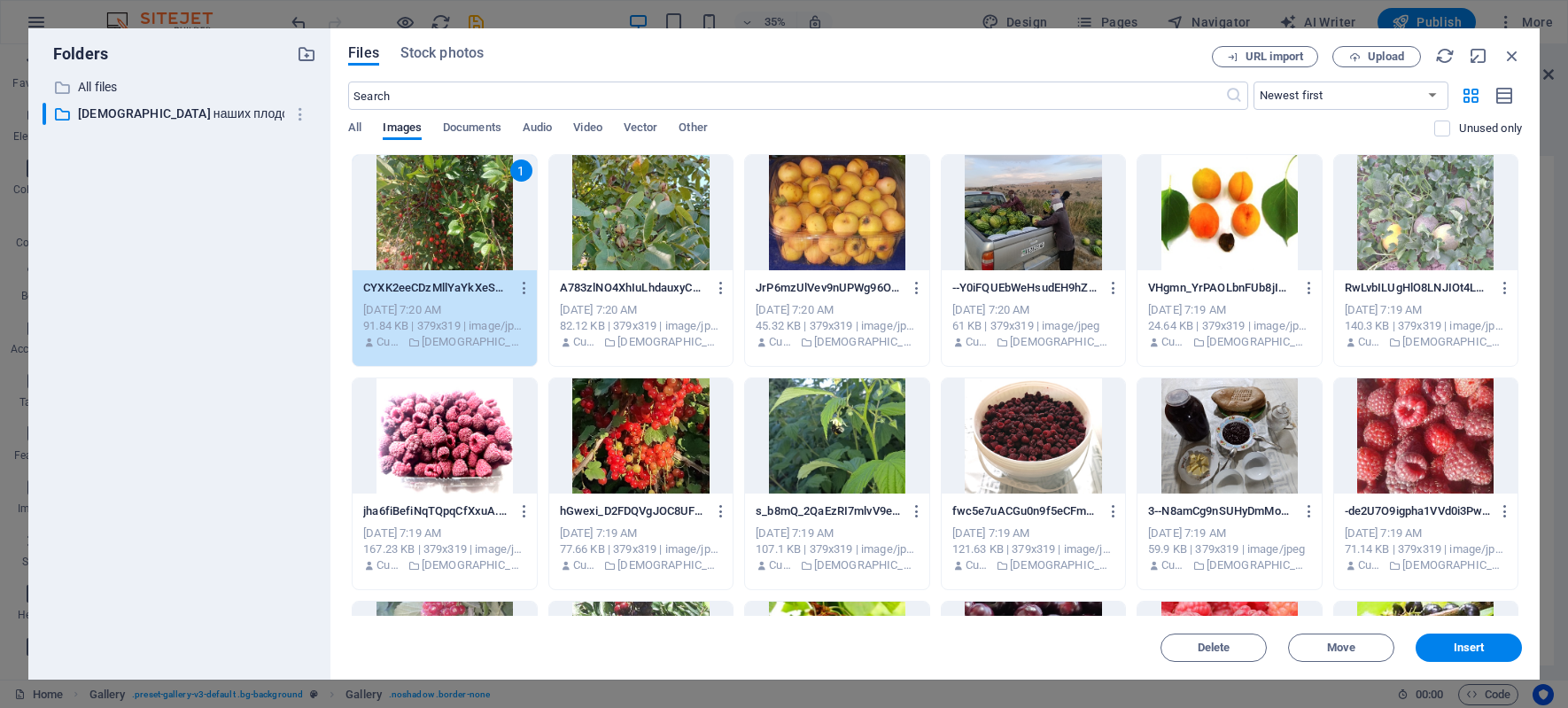
click at [611, 212] on div at bounding box center [641, 212] width 184 height 115
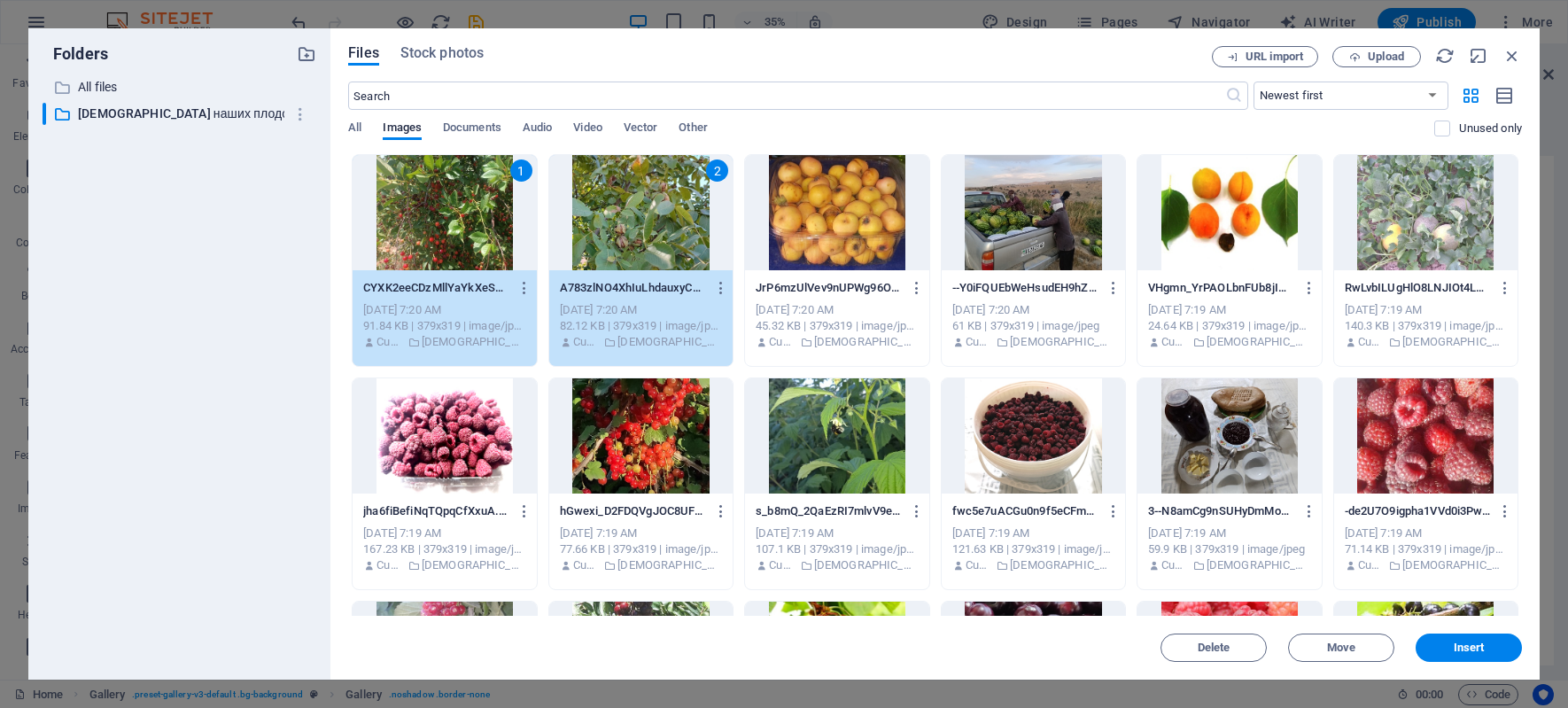
click at [805, 214] on div at bounding box center [837, 212] width 184 height 115
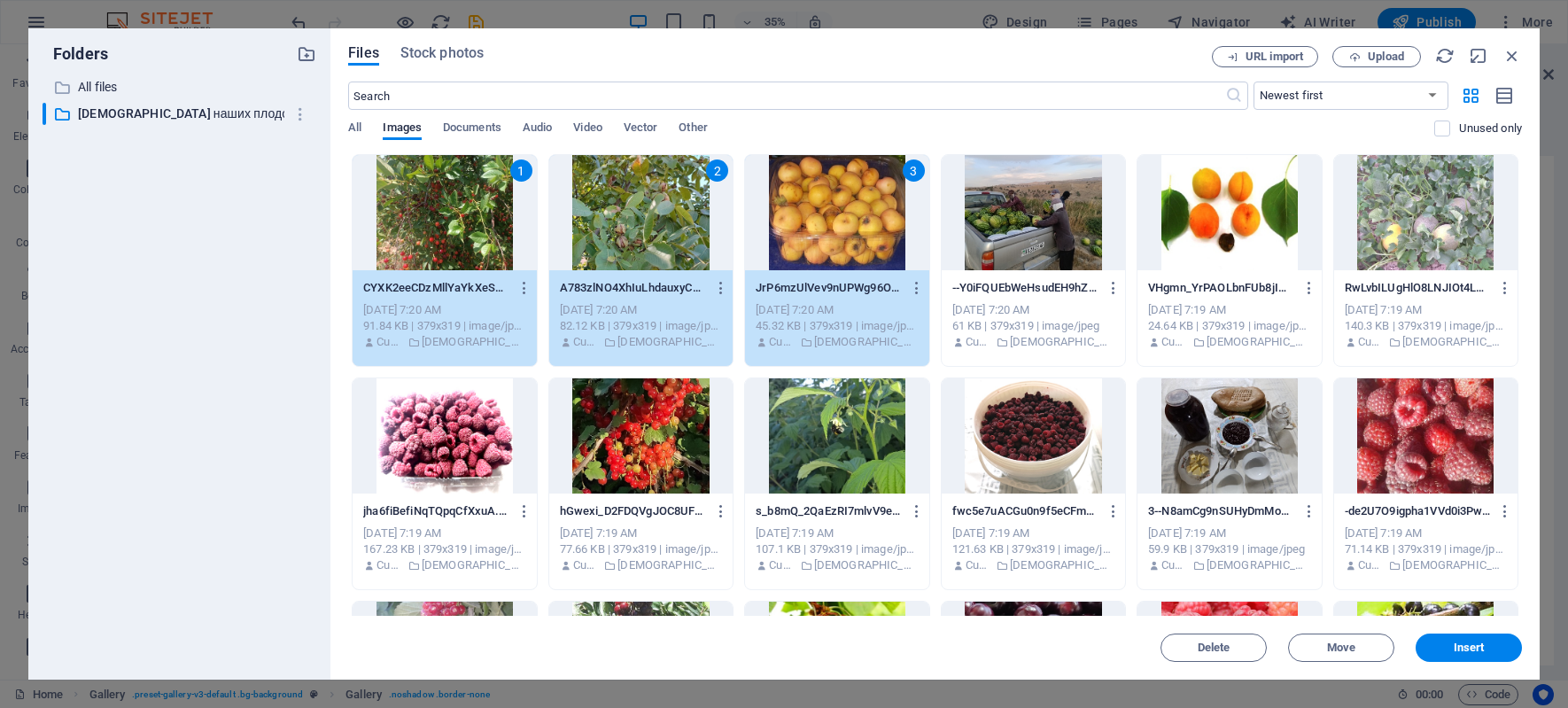
click at [1005, 214] on div at bounding box center [1033, 212] width 184 height 115
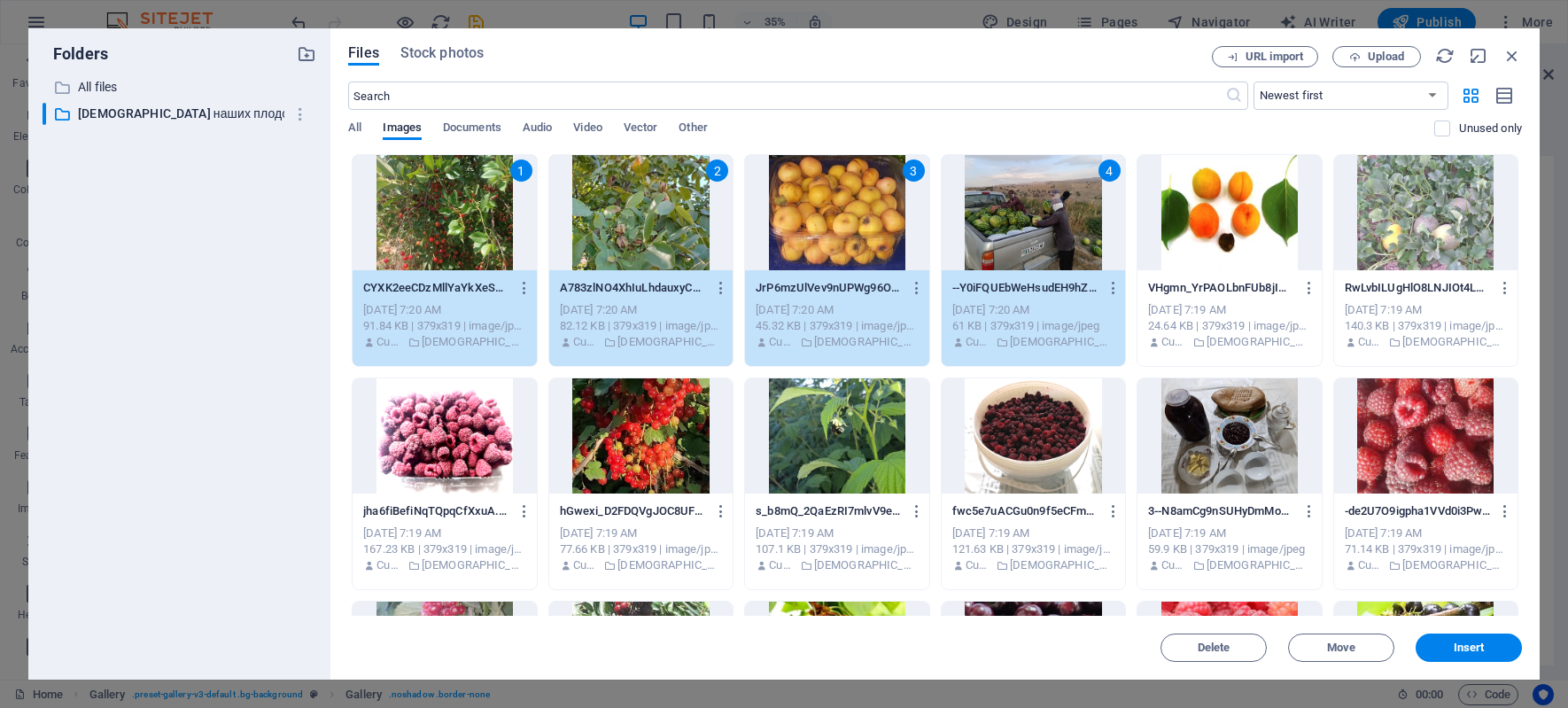
click at [1210, 215] on div at bounding box center [1229, 212] width 184 height 115
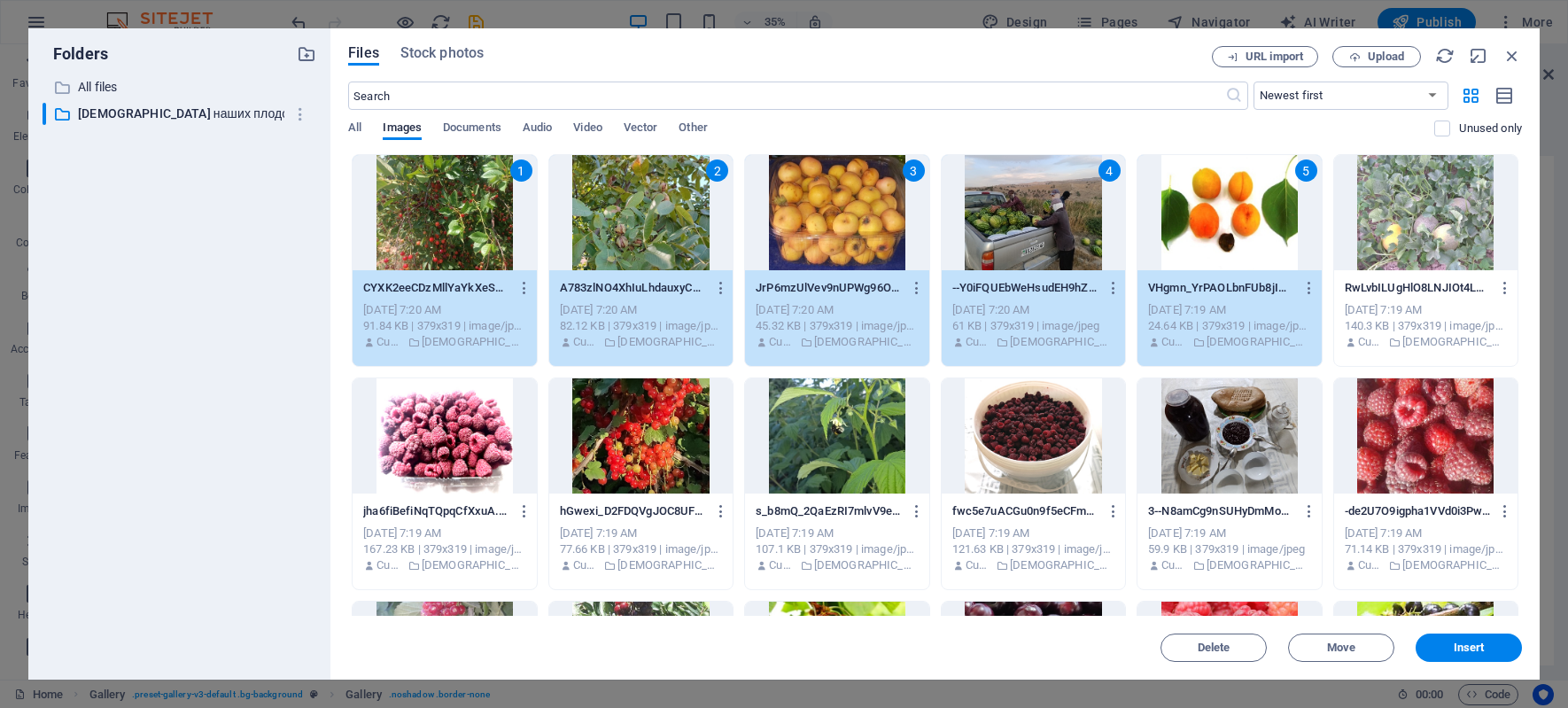
click at [1402, 206] on div at bounding box center [1426, 212] width 184 height 115
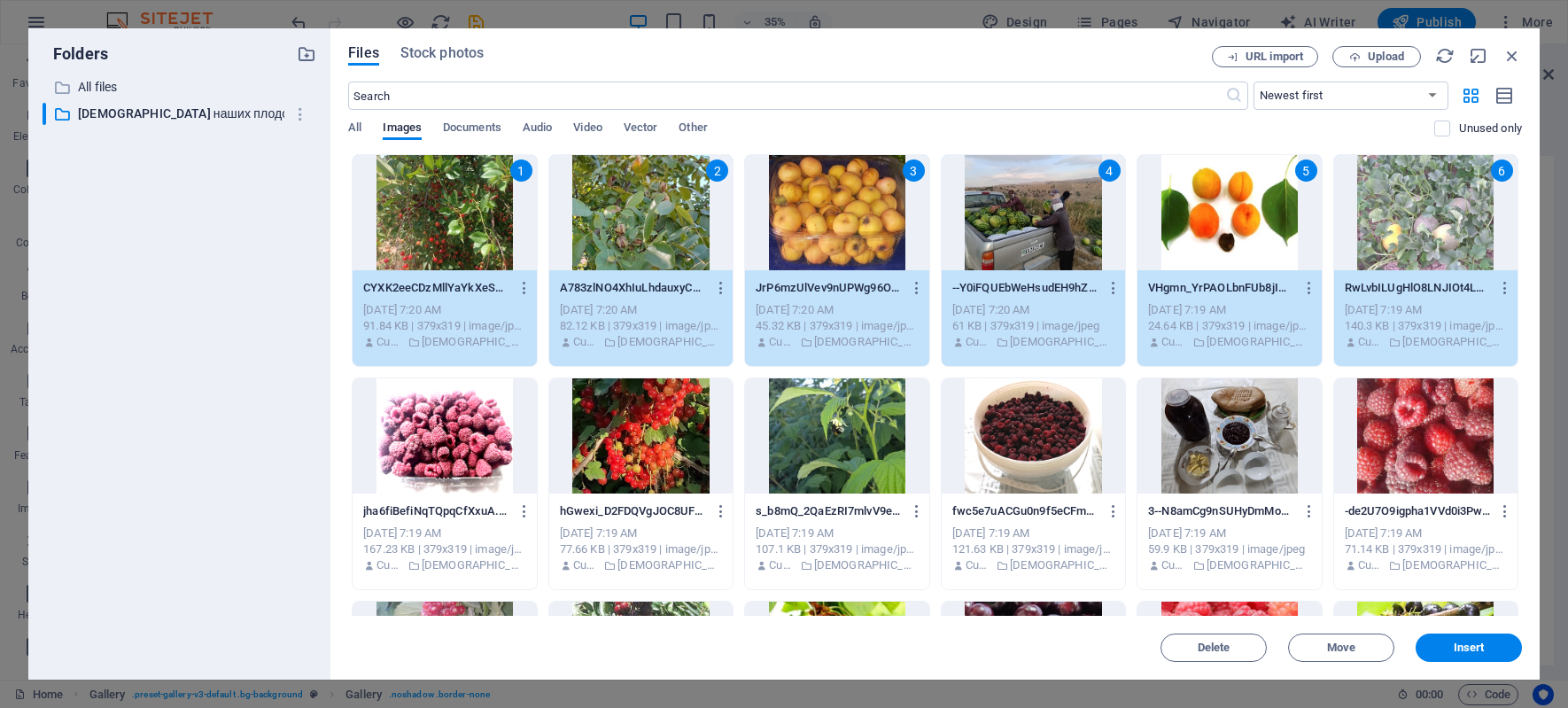
click at [1433, 419] on div at bounding box center [1426, 436] width 184 height 115
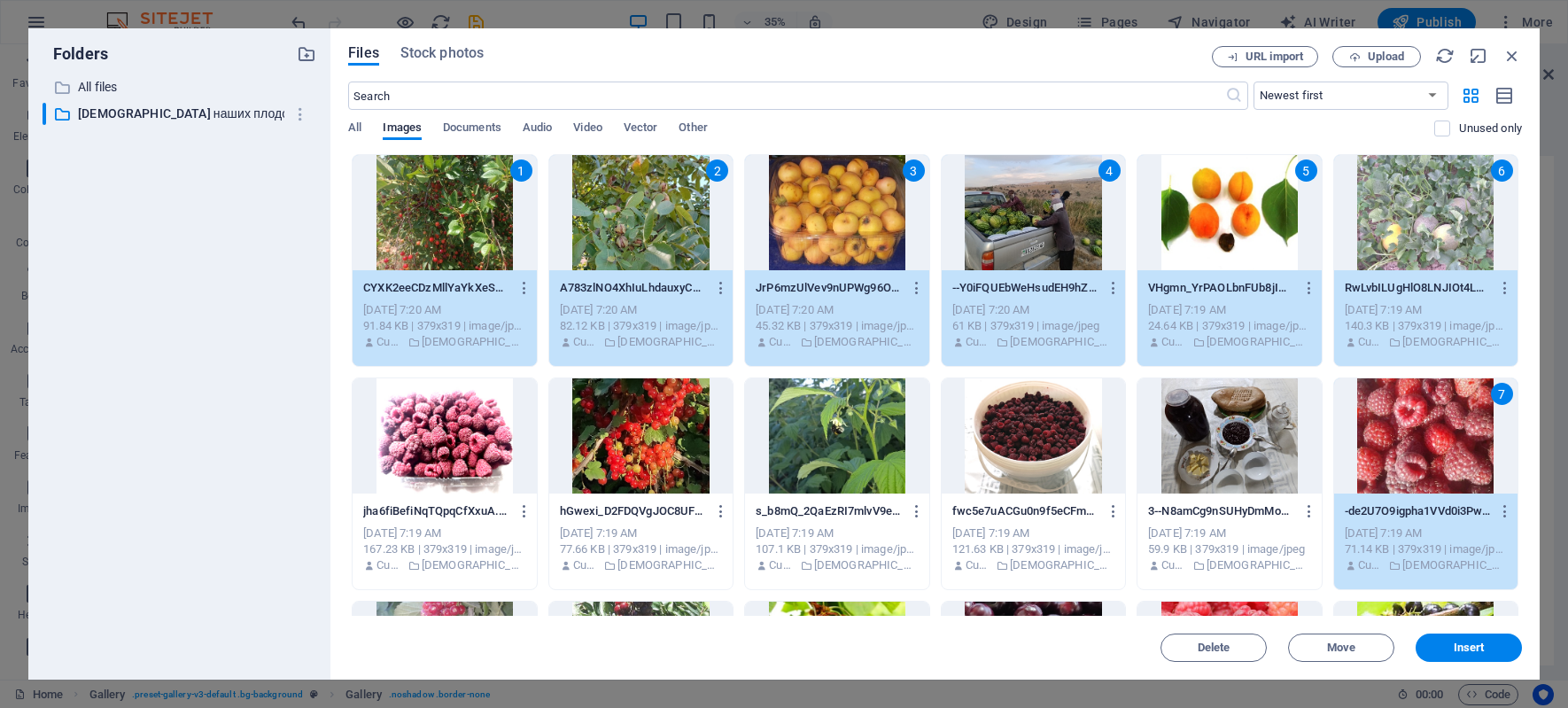
click at [1234, 439] on div at bounding box center [1229, 436] width 184 height 115
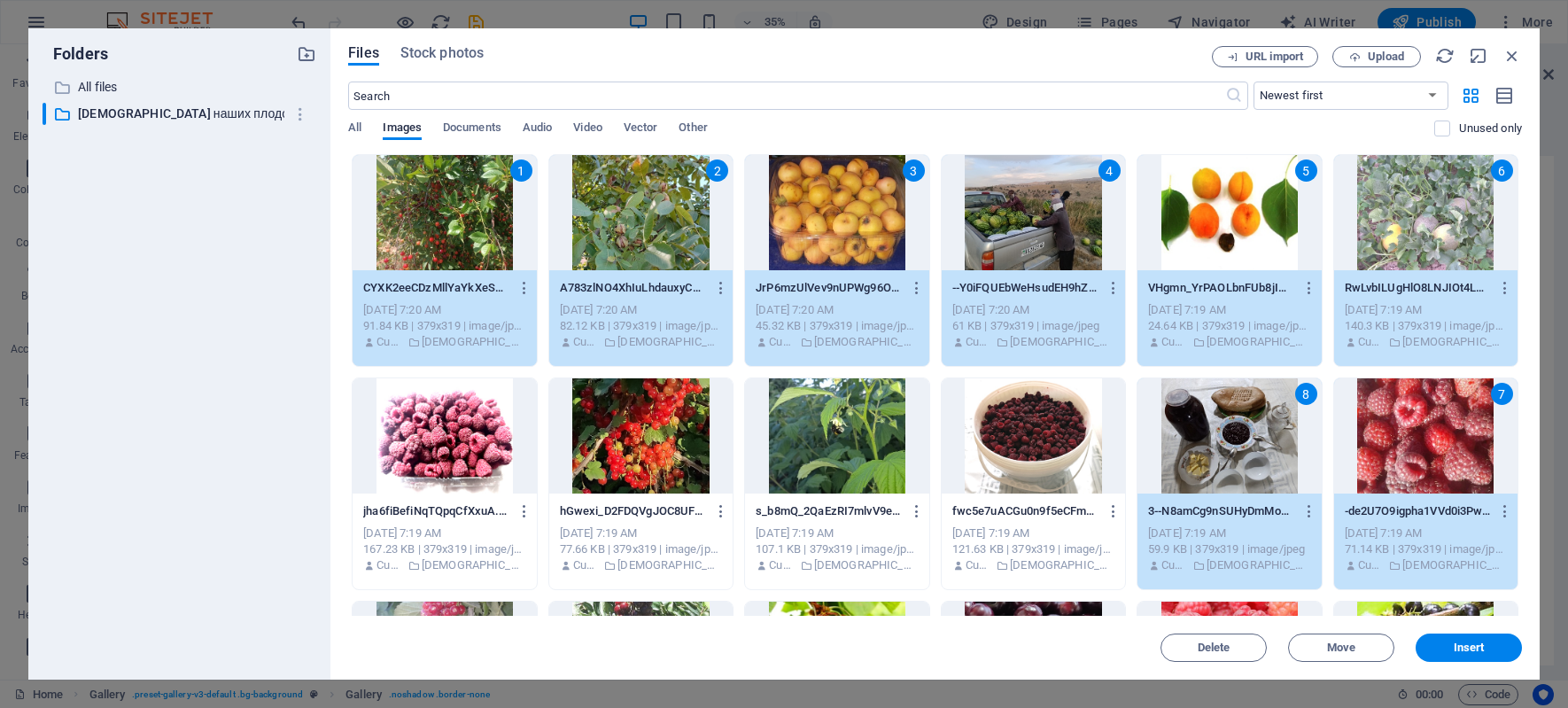
click at [1082, 439] on div at bounding box center [1033, 436] width 184 height 115
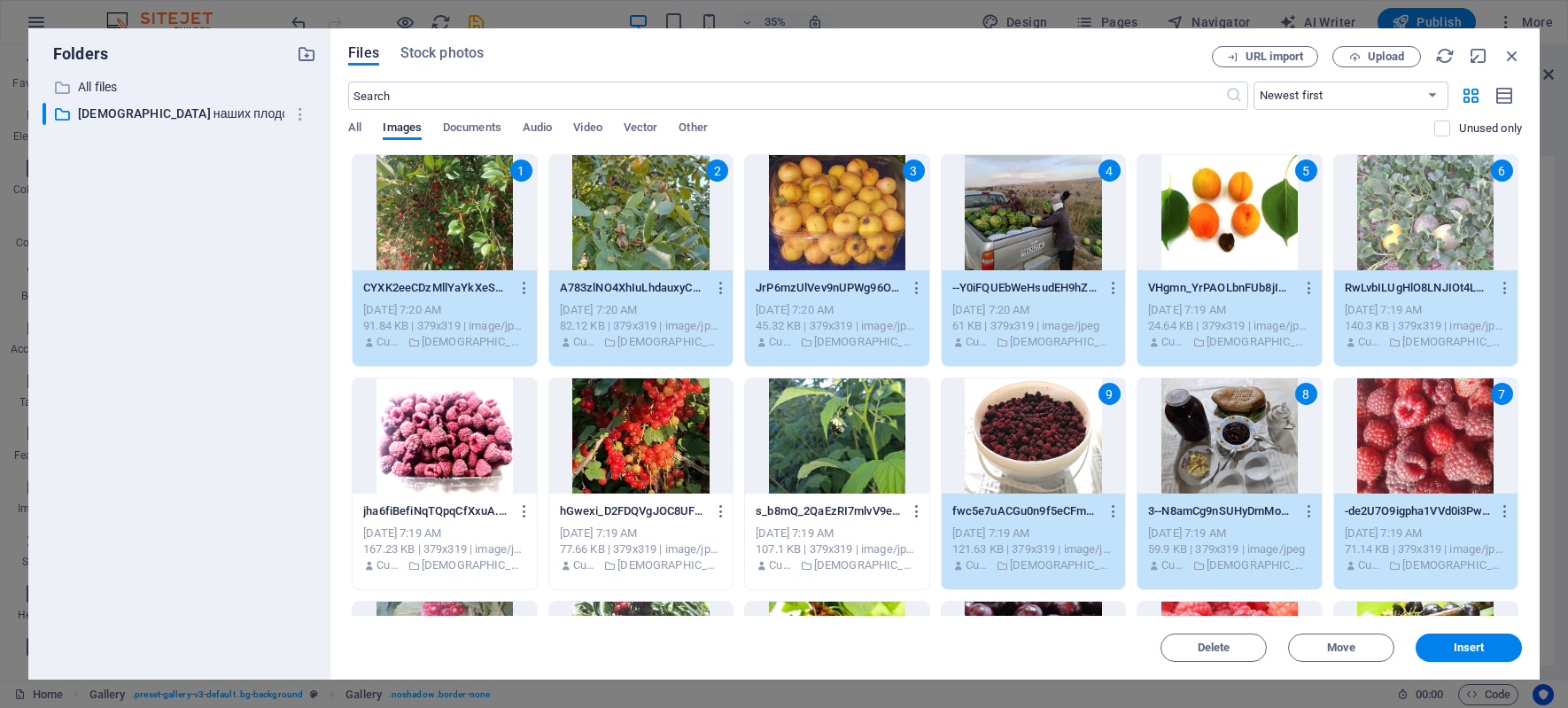
click at [853, 451] on div at bounding box center [837, 436] width 184 height 115
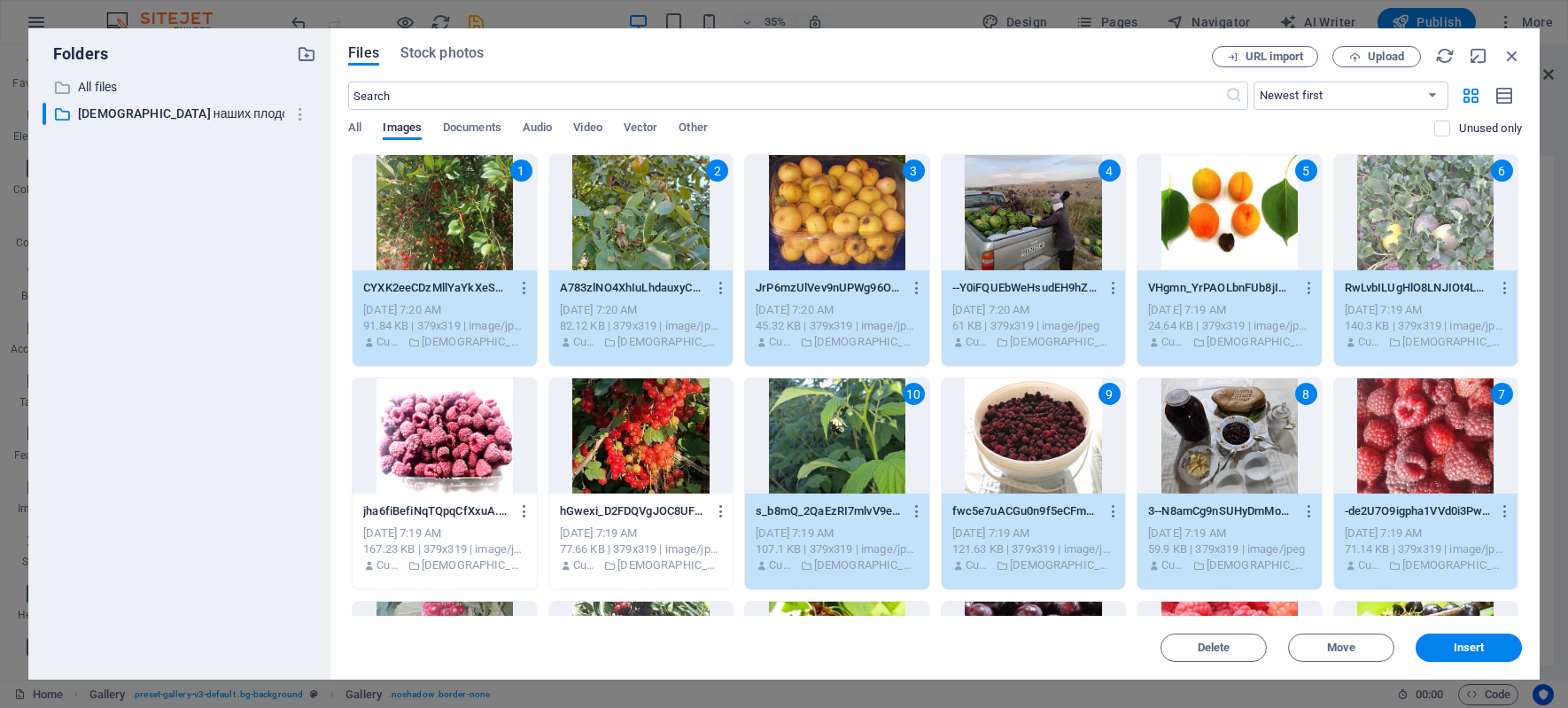
click at [645, 438] on div at bounding box center [641, 436] width 184 height 115
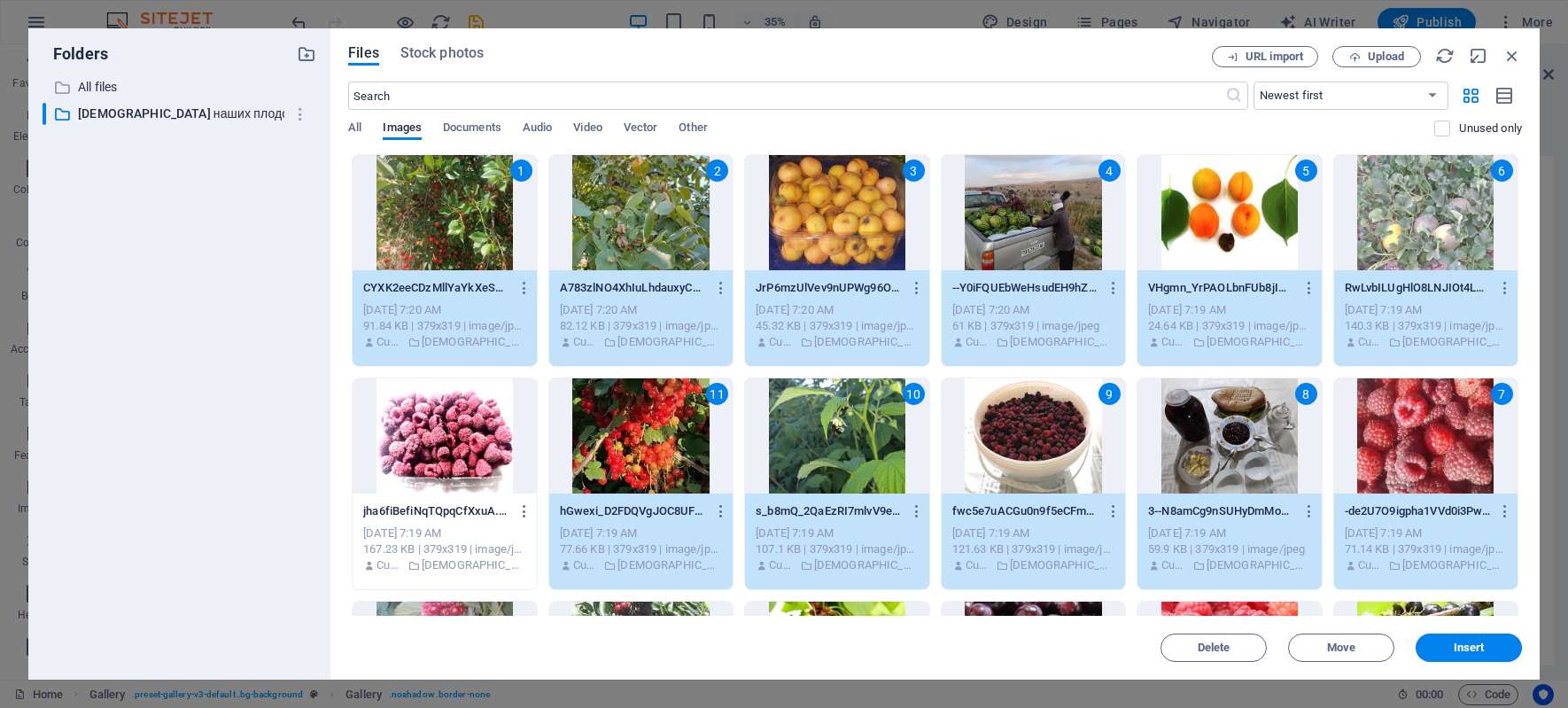
click at [458, 439] on div at bounding box center [444, 436] width 184 height 115
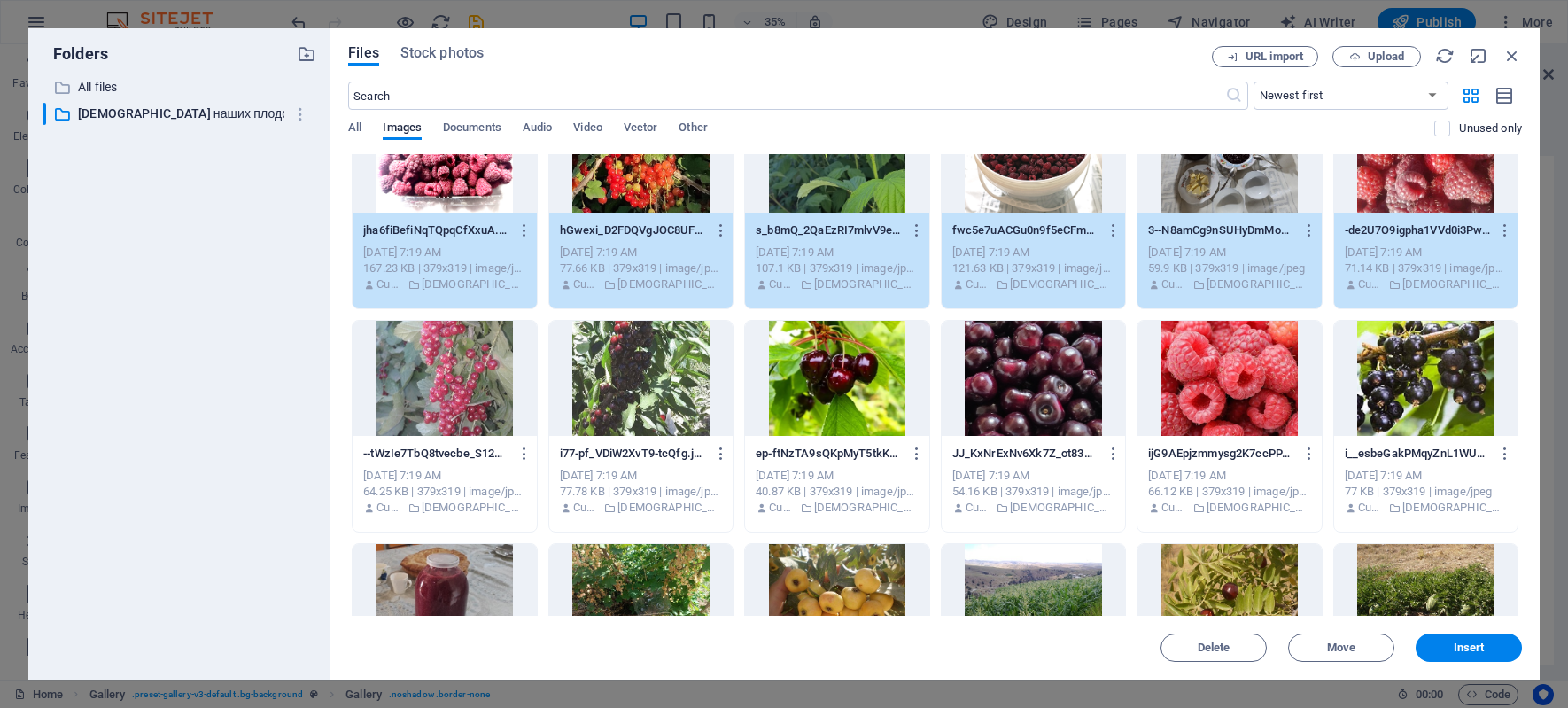
scroll to position [354, 0]
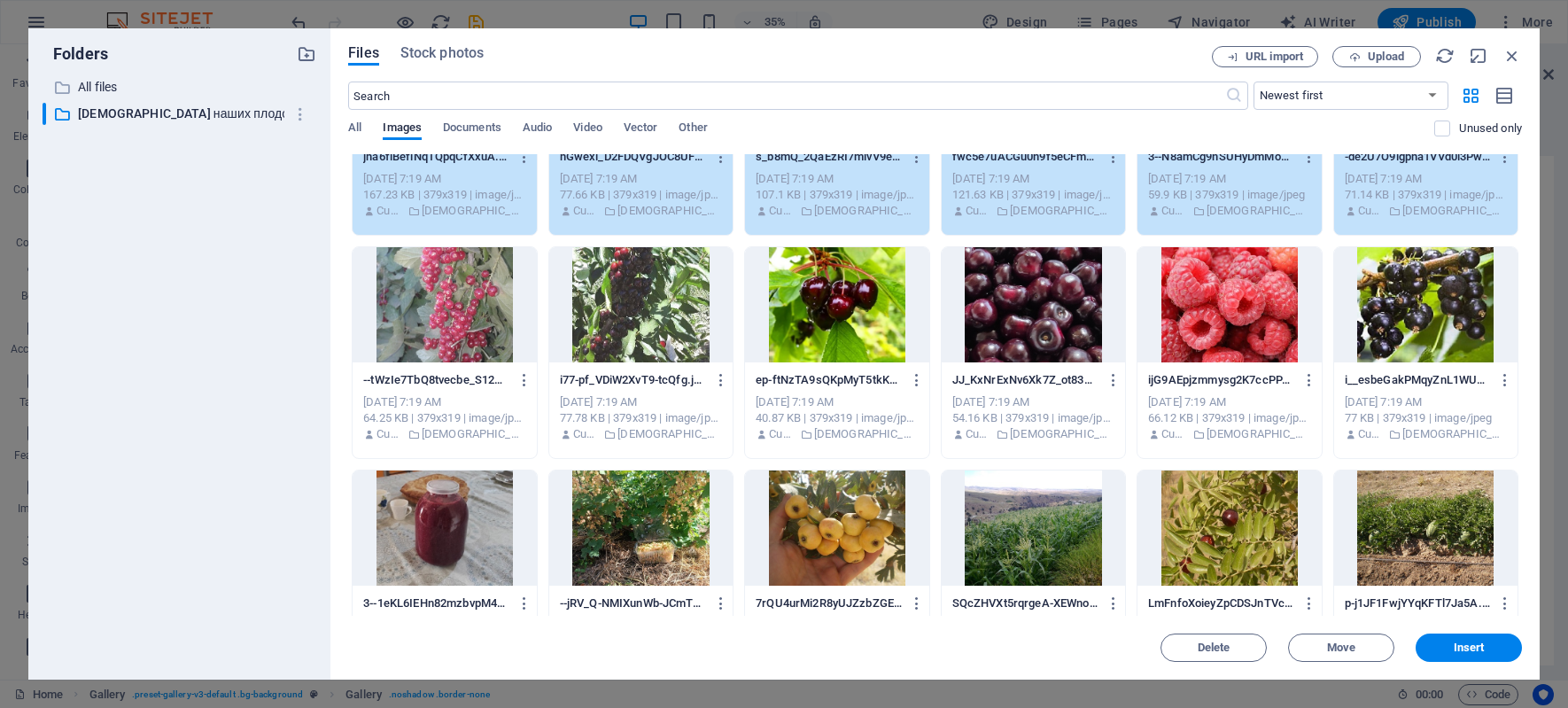
click at [416, 321] on div at bounding box center [444, 305] width 184 height 115
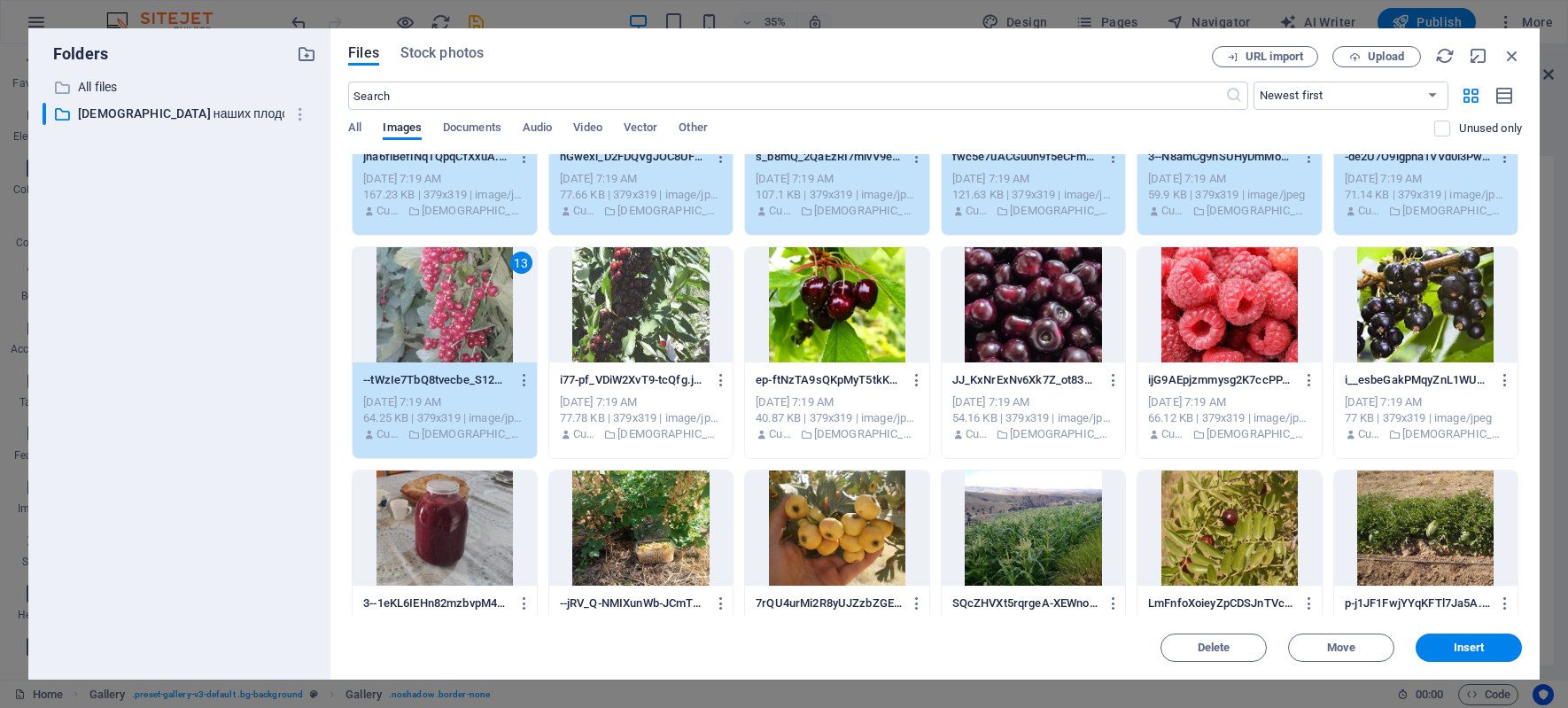
click at [617, 314] on div at bounding box center [641, 305] width 184 height 115
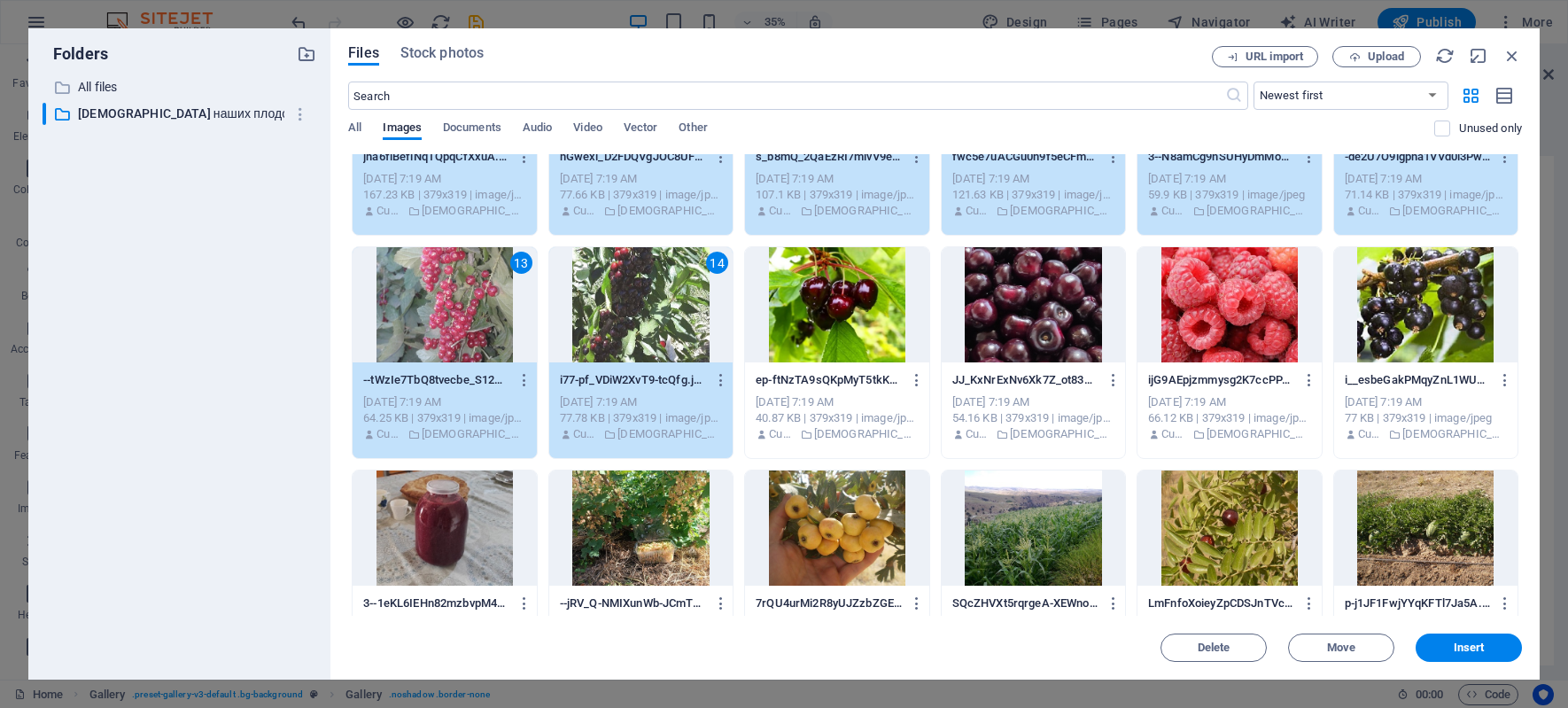
click at [847, 310] on div at bounding box center [837, 305] width 184 height 115
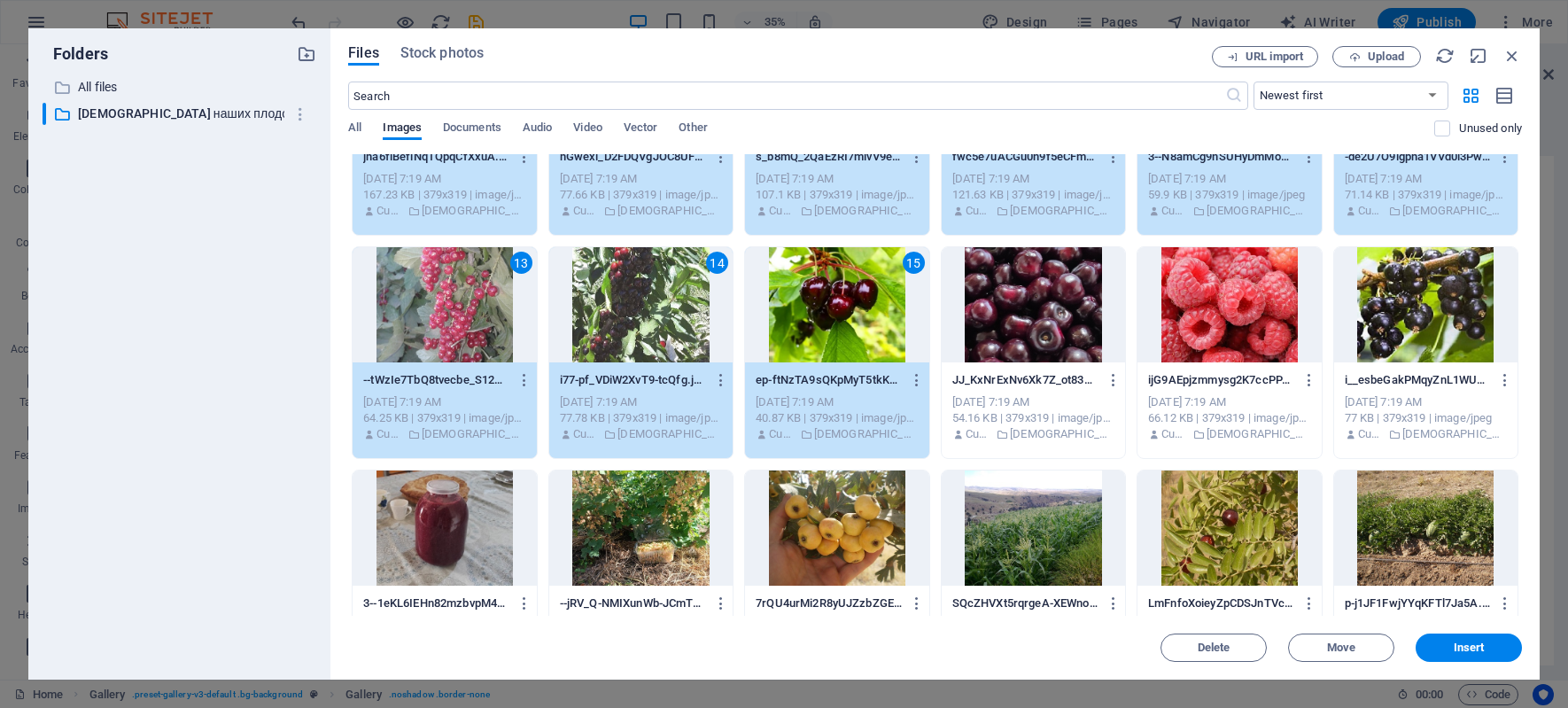
click at [1041, 301] on div at bounding box center [1033, 305] width 184 height 115
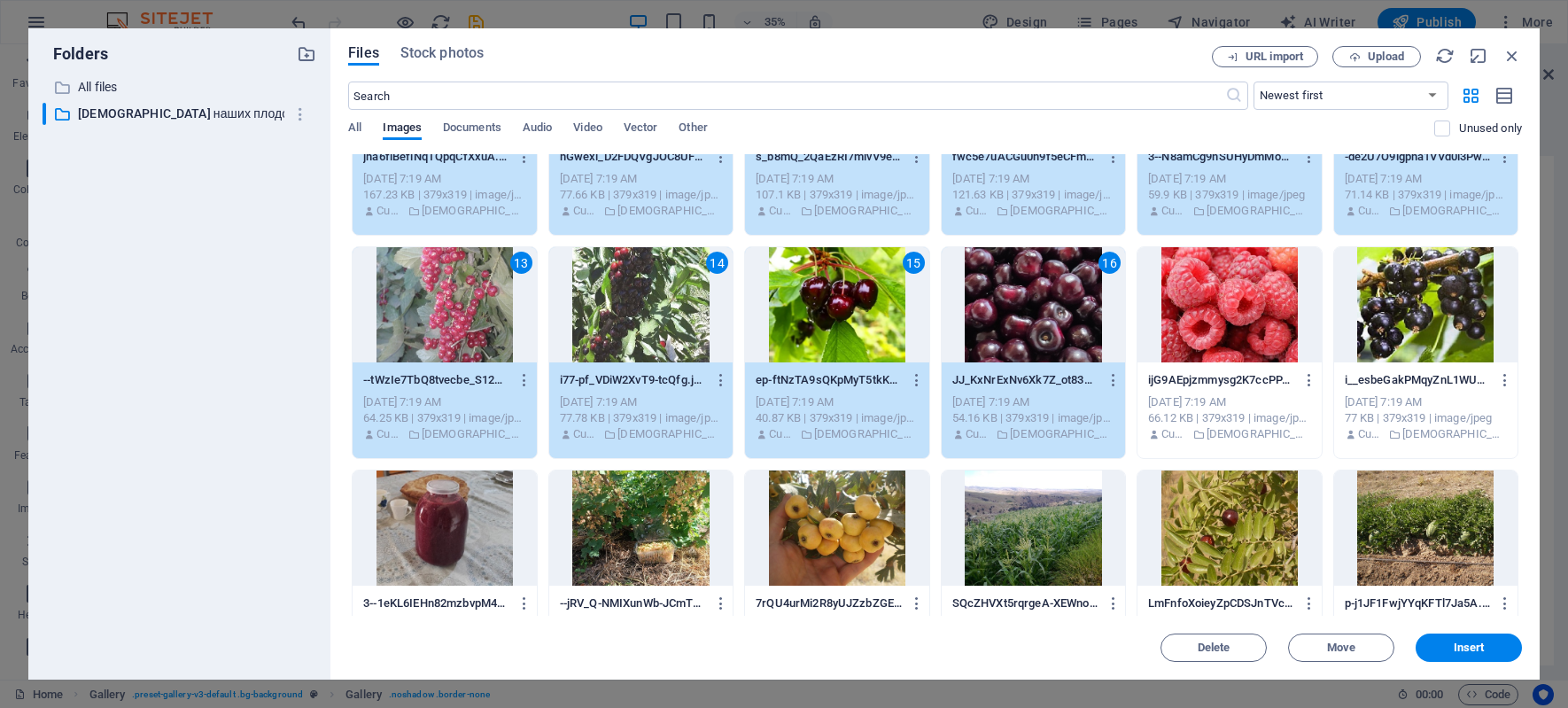
click at [1218, 303] on div at bounding box center [1229, 305] width 184 height 115
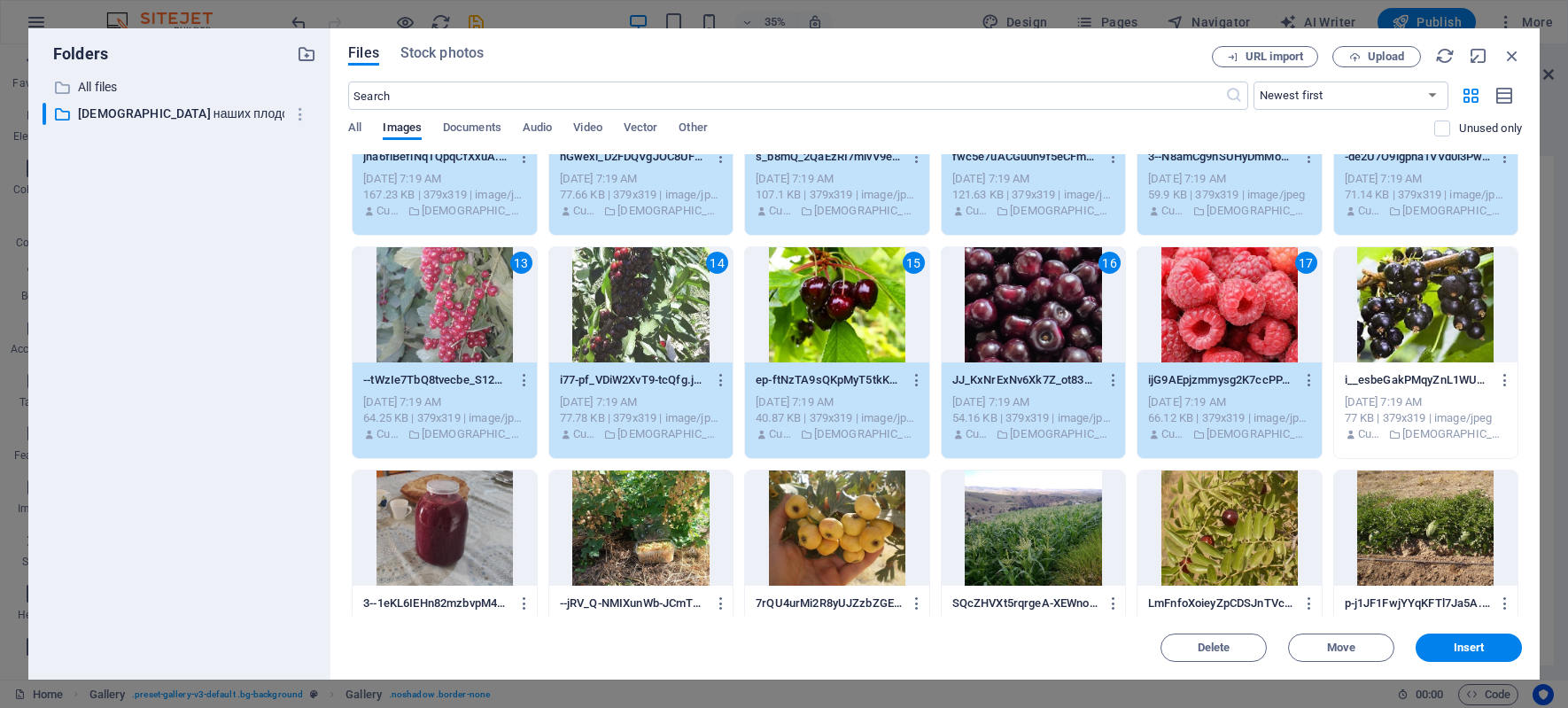
click at [1420, 313] on div at bounding box center [1426, 305] width 184 height 115
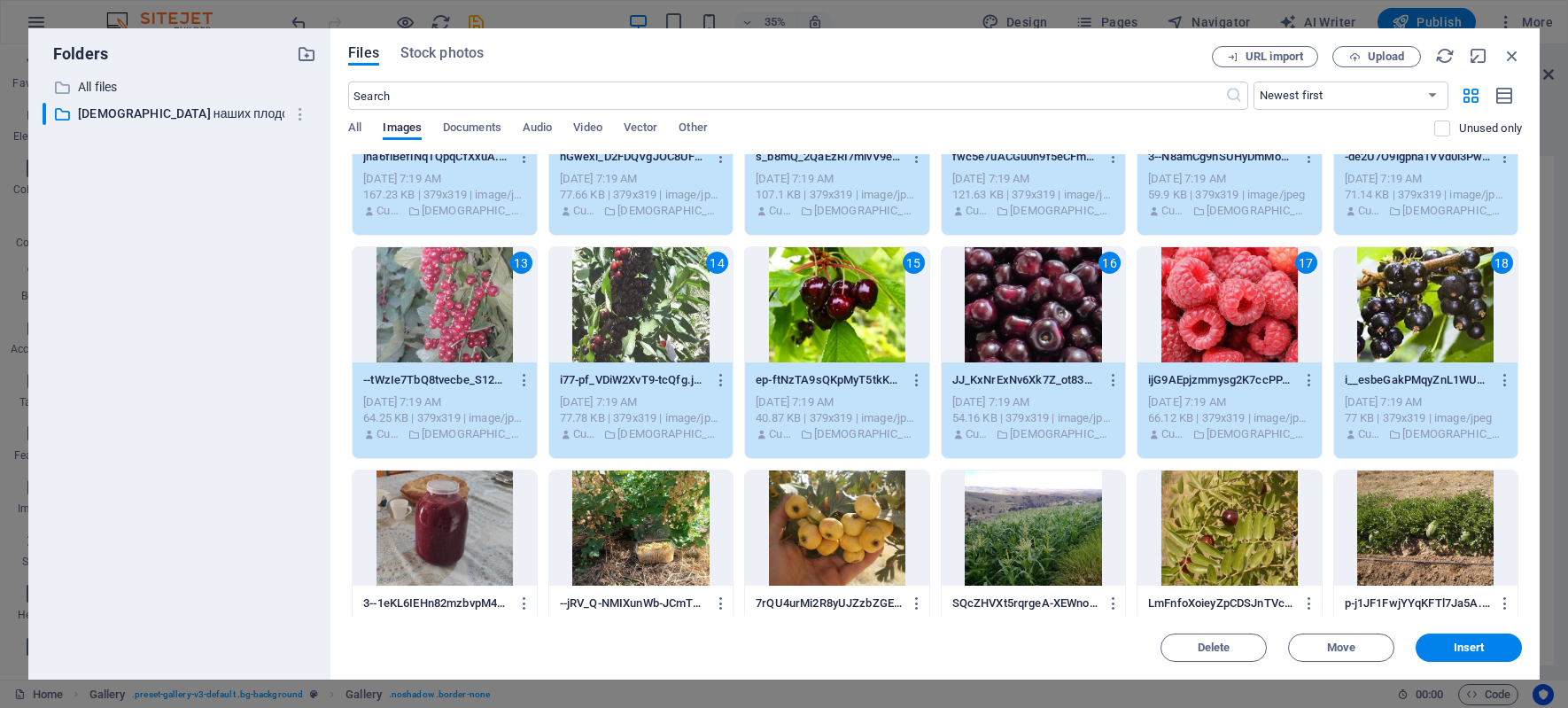
click at [1429, 529] on div at bounding box center [1426, 528] width 184 height 115
click at [1233, 523] on div at bounding box center [1229, 528] width 184 height 115
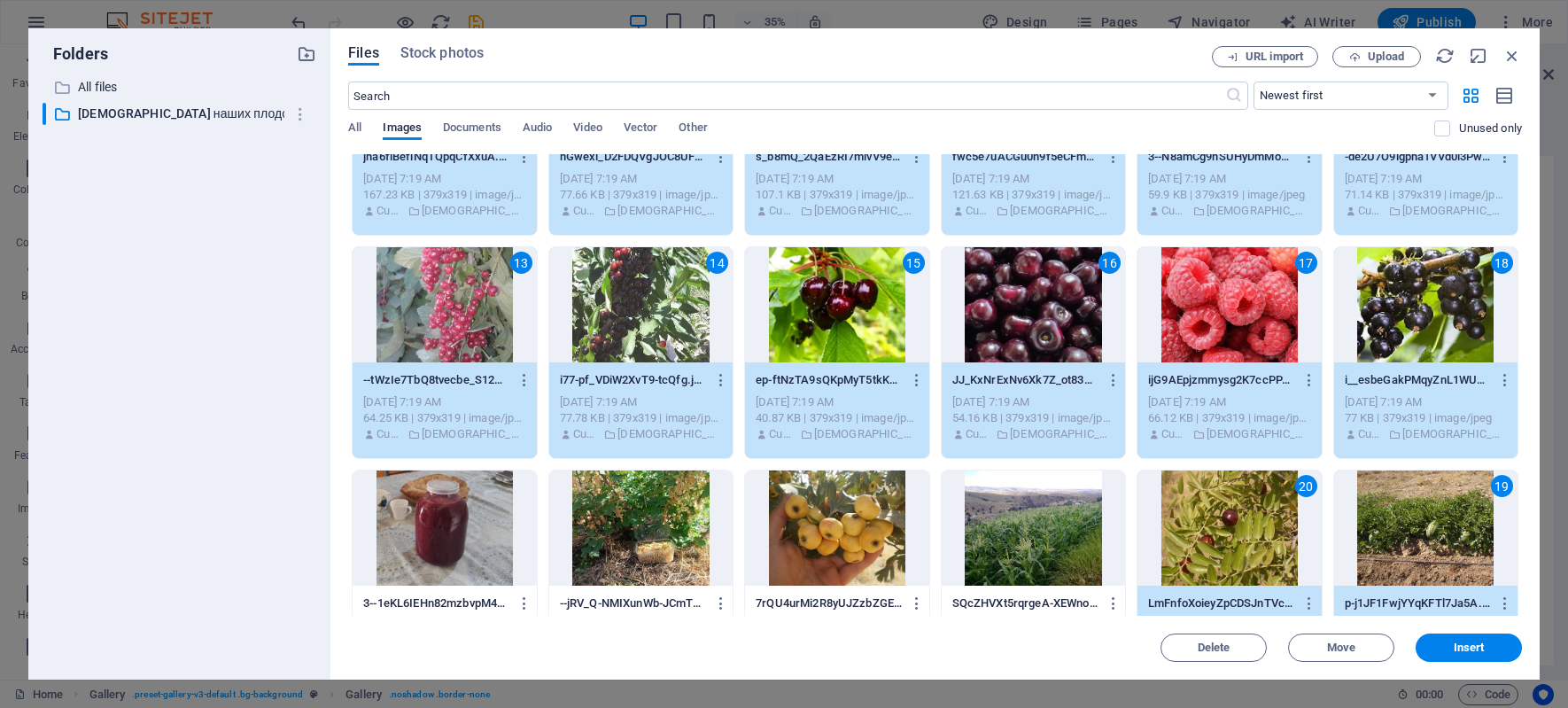
click at [1052, 536] on div at bounding box center [1033, 528] width 184 height 115
click at [849, 518] on div at bounding box center [837, 528] width 184 height 115
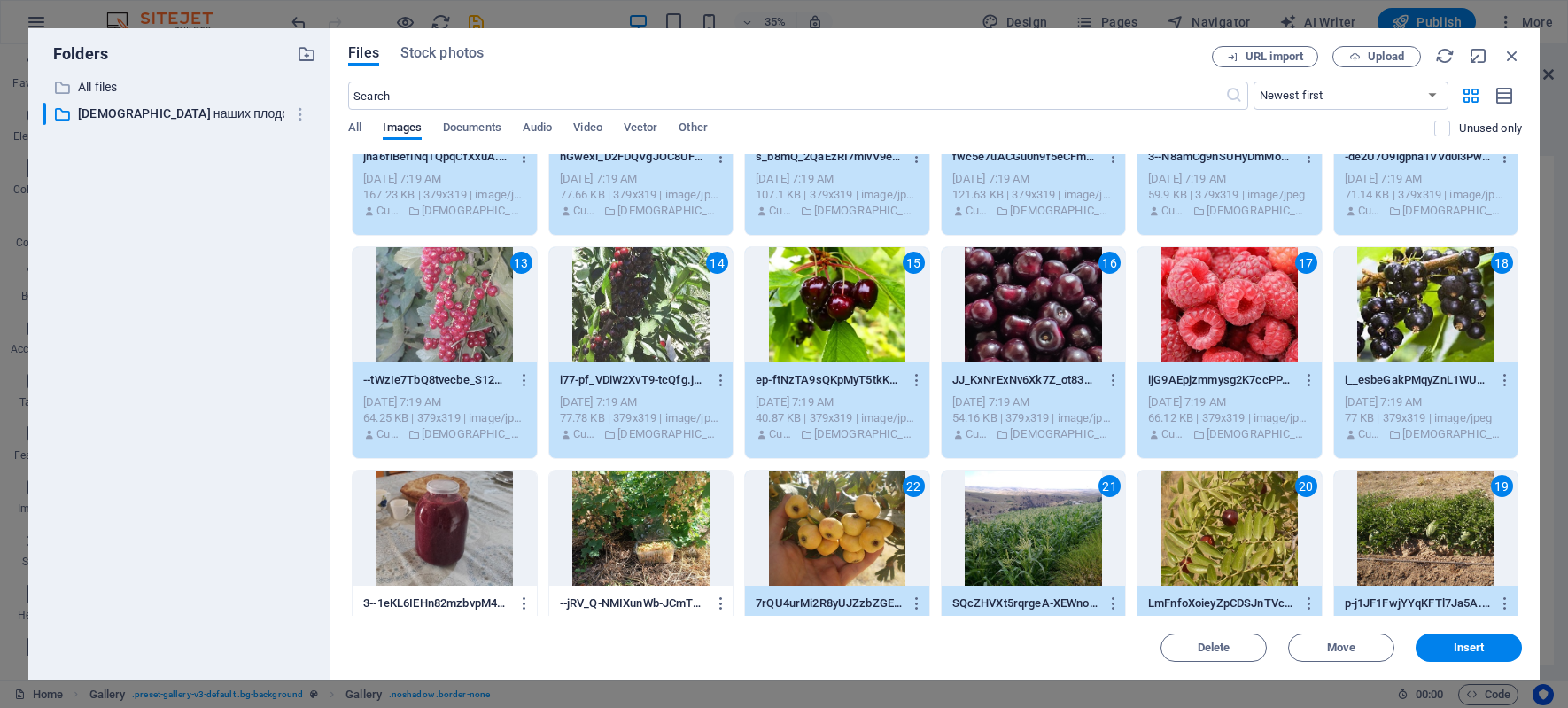
click at [634, 514] on div at bounding box center [641, 528] width 184 height 115
click at [432, 533] on div at bounding box center [444, 528] width 184 height 115
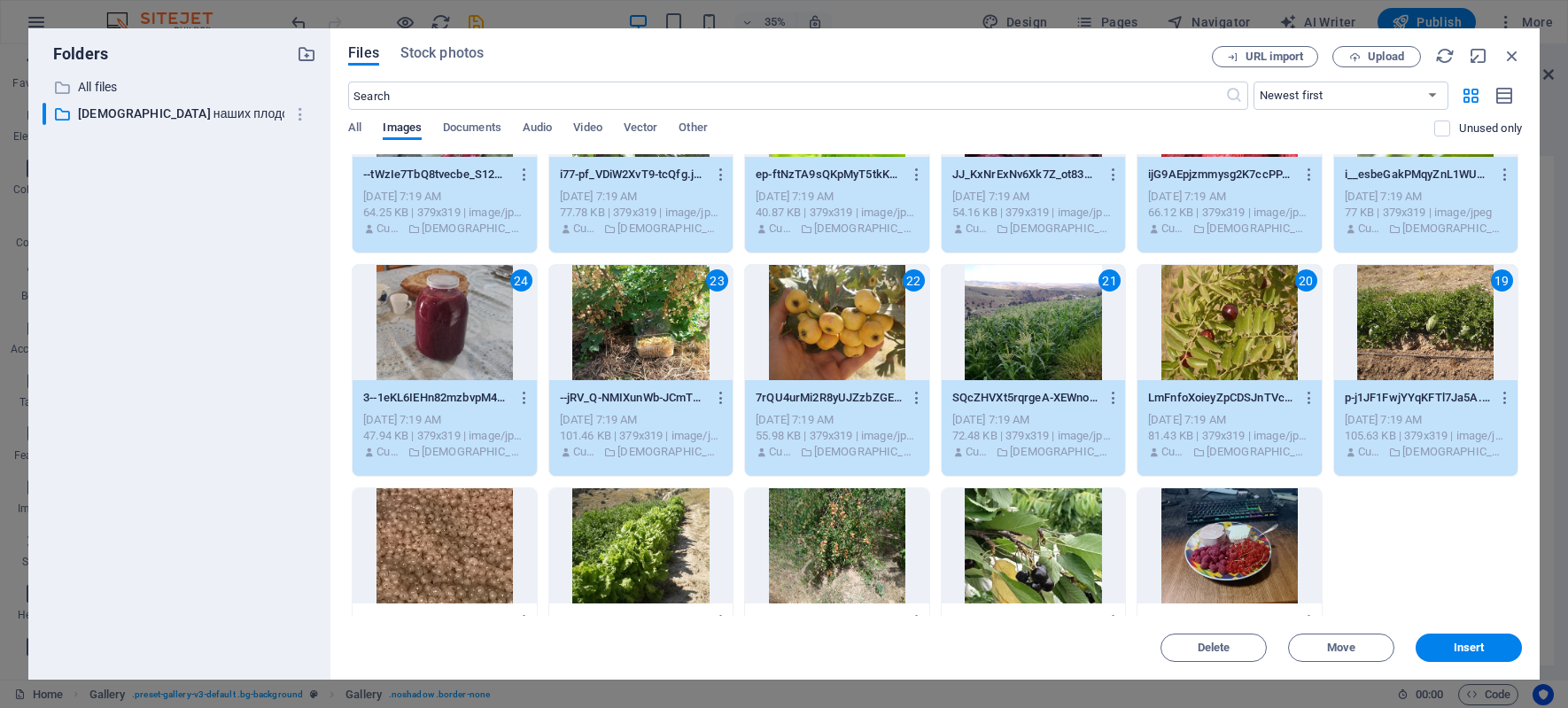
scroll to position [644, 0]
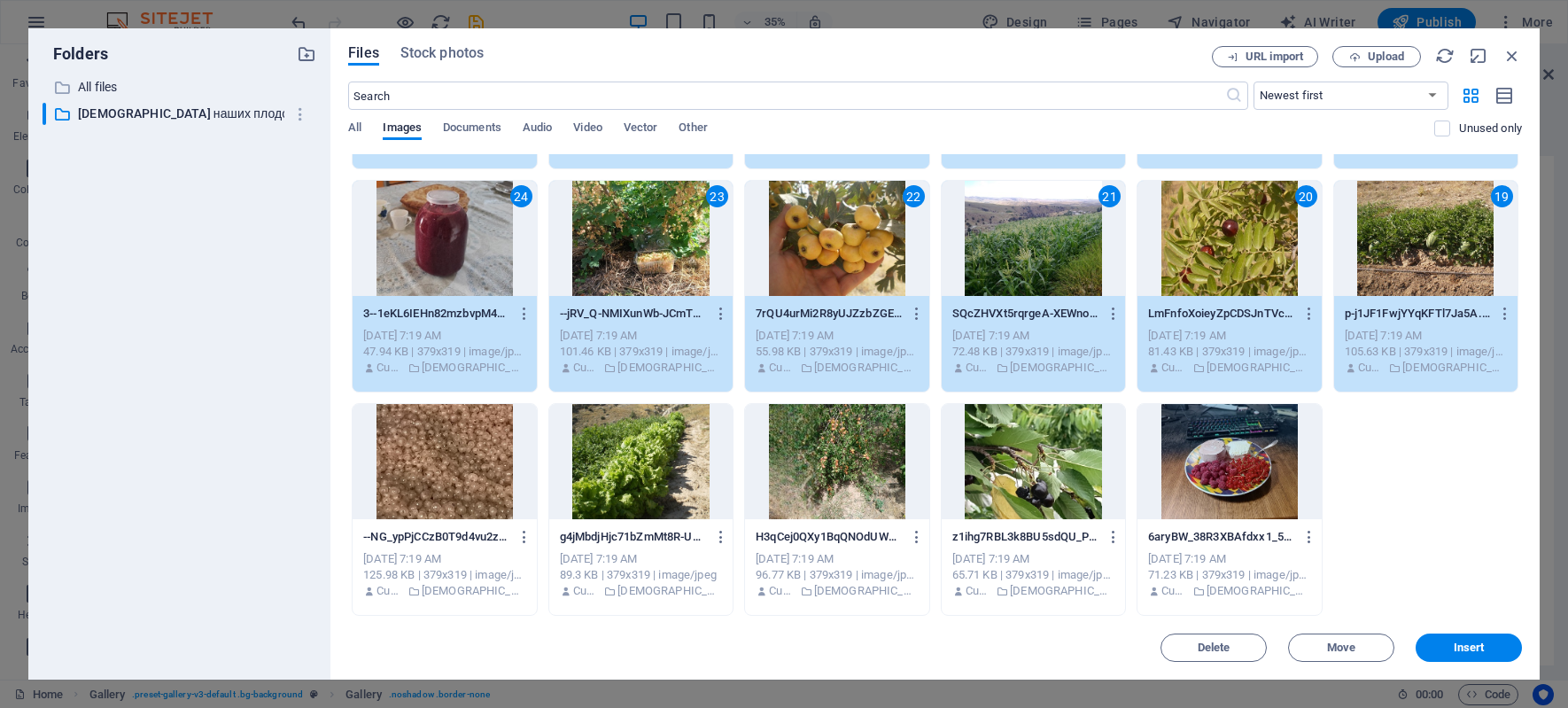
drag, startPoint x: 401, startPoint y: 446, endPoint x: 594, endPoint y: 449, distance: 193.0
click at [401, 447] on div at bounding box center [444, 462] width 184 height 115
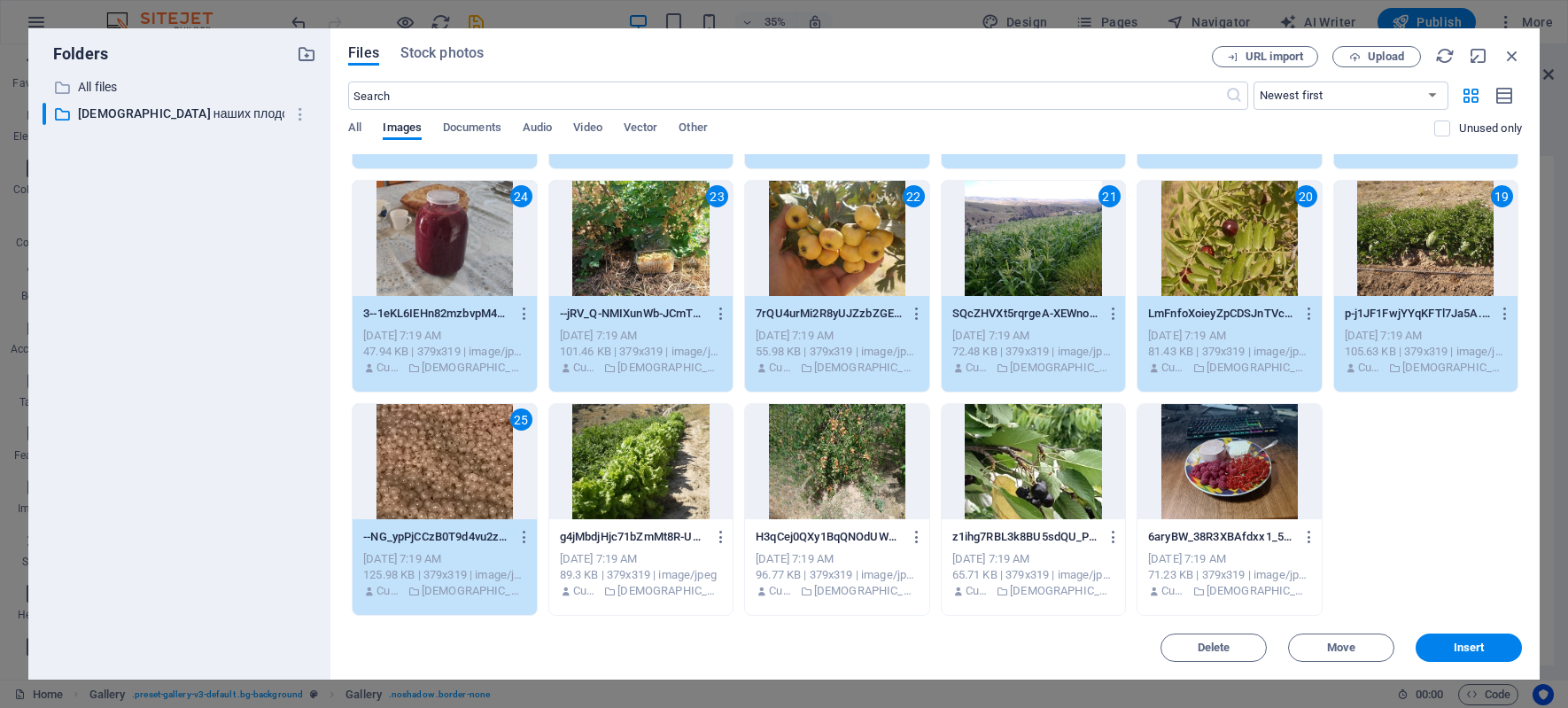
click at [628, 451] on div at bounding box center [641, 462] width 184 height 115
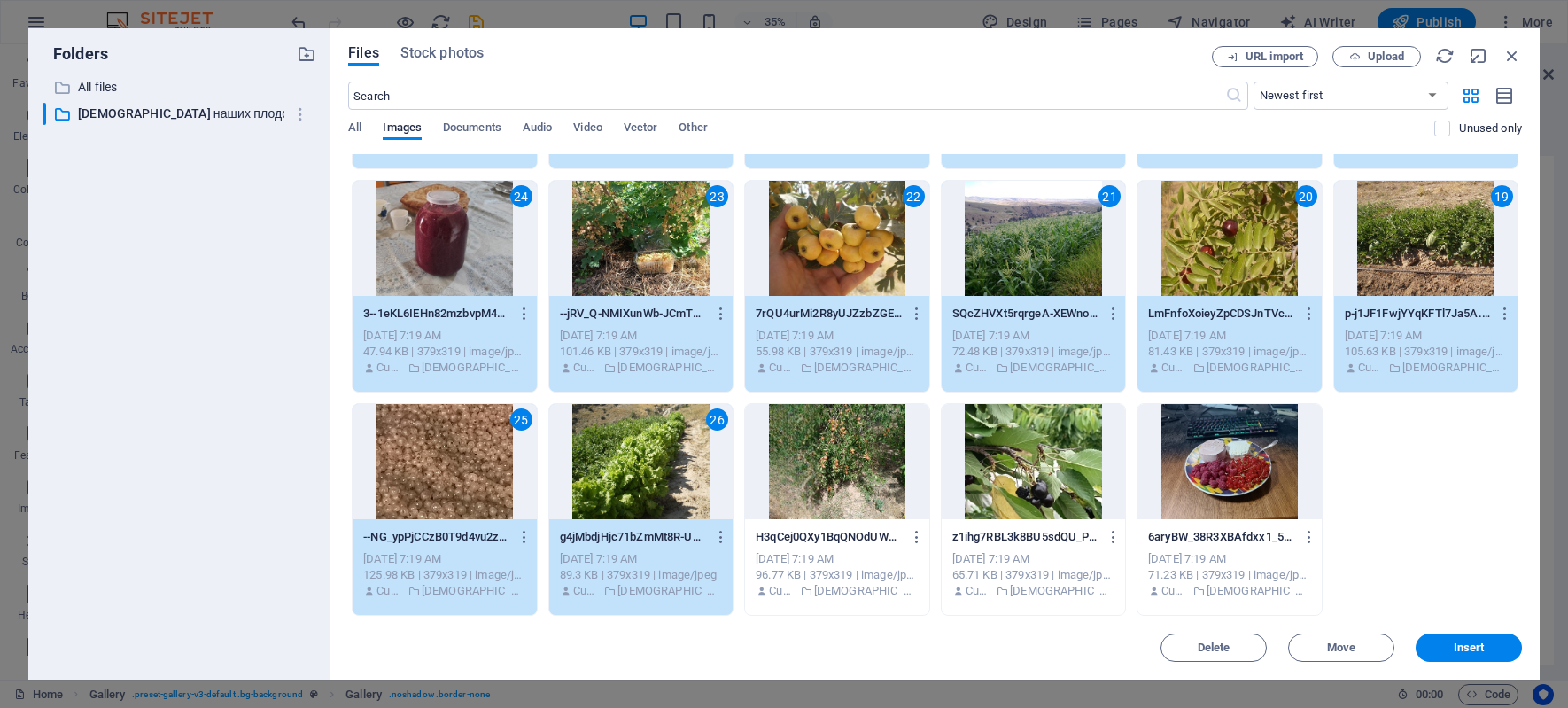
click at [880, 451] on div at bounding box center [837, 462] width 184 height 115
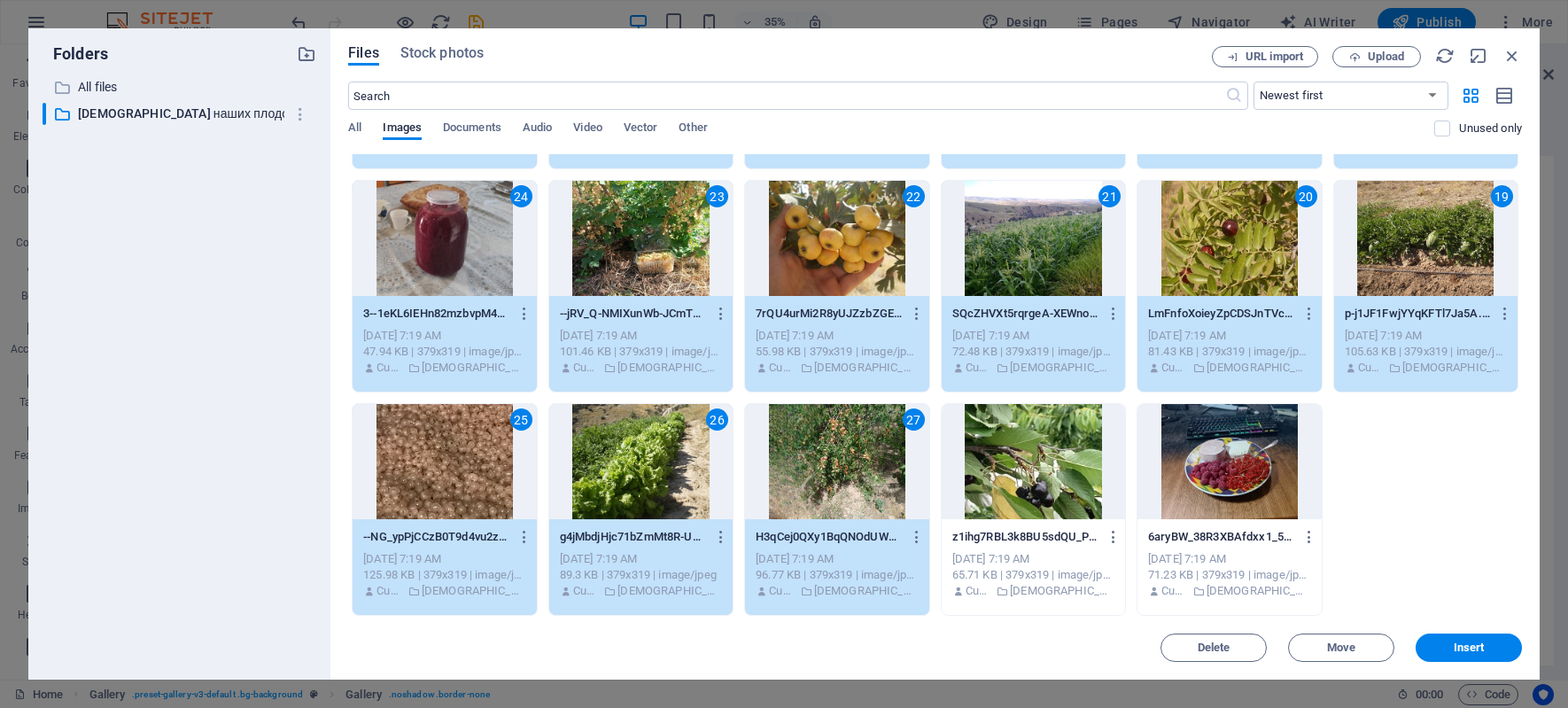
click at [1042, 453] on div at bounding box center [1033, 462] width 184 height 115
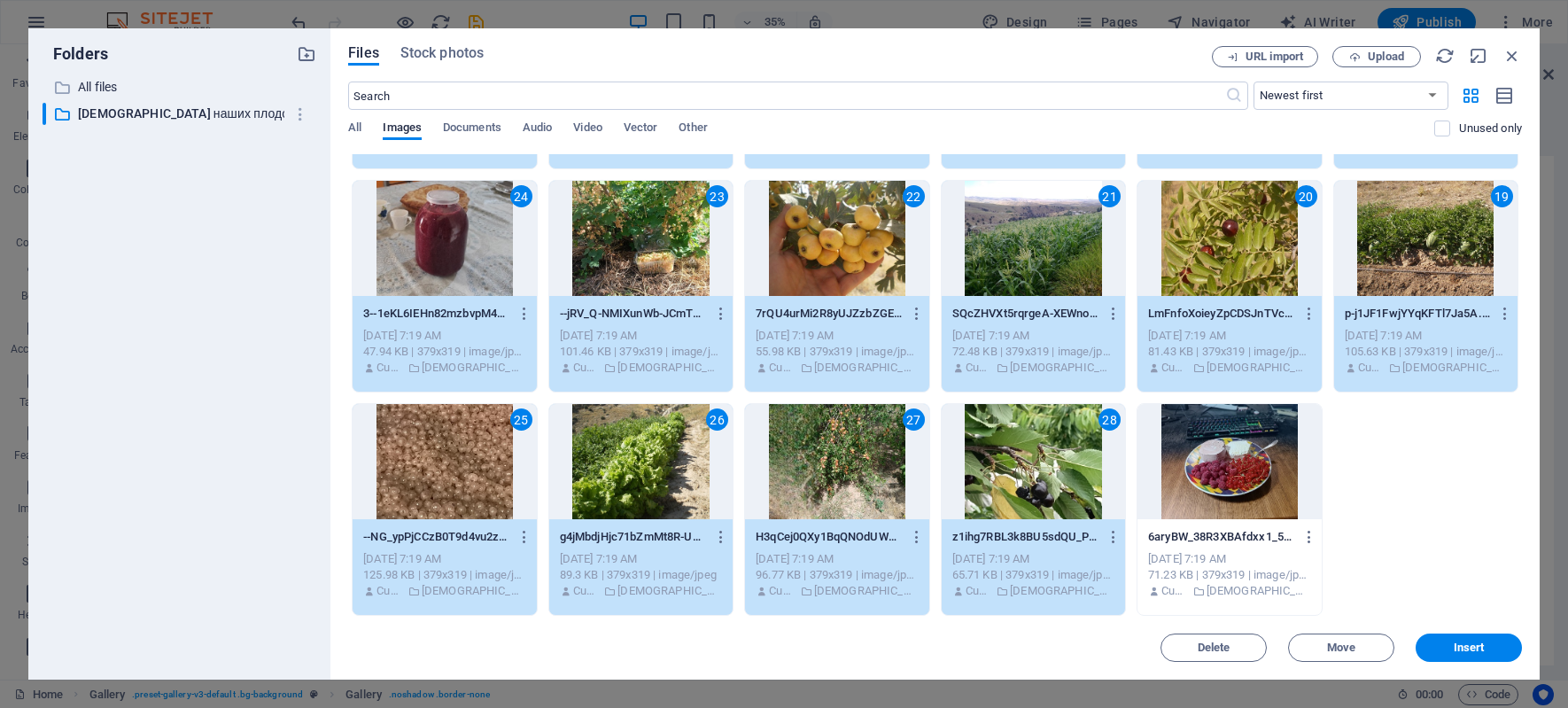
click at [1226, 464] on div at bounding box center [1229, 462] width 184 height 115
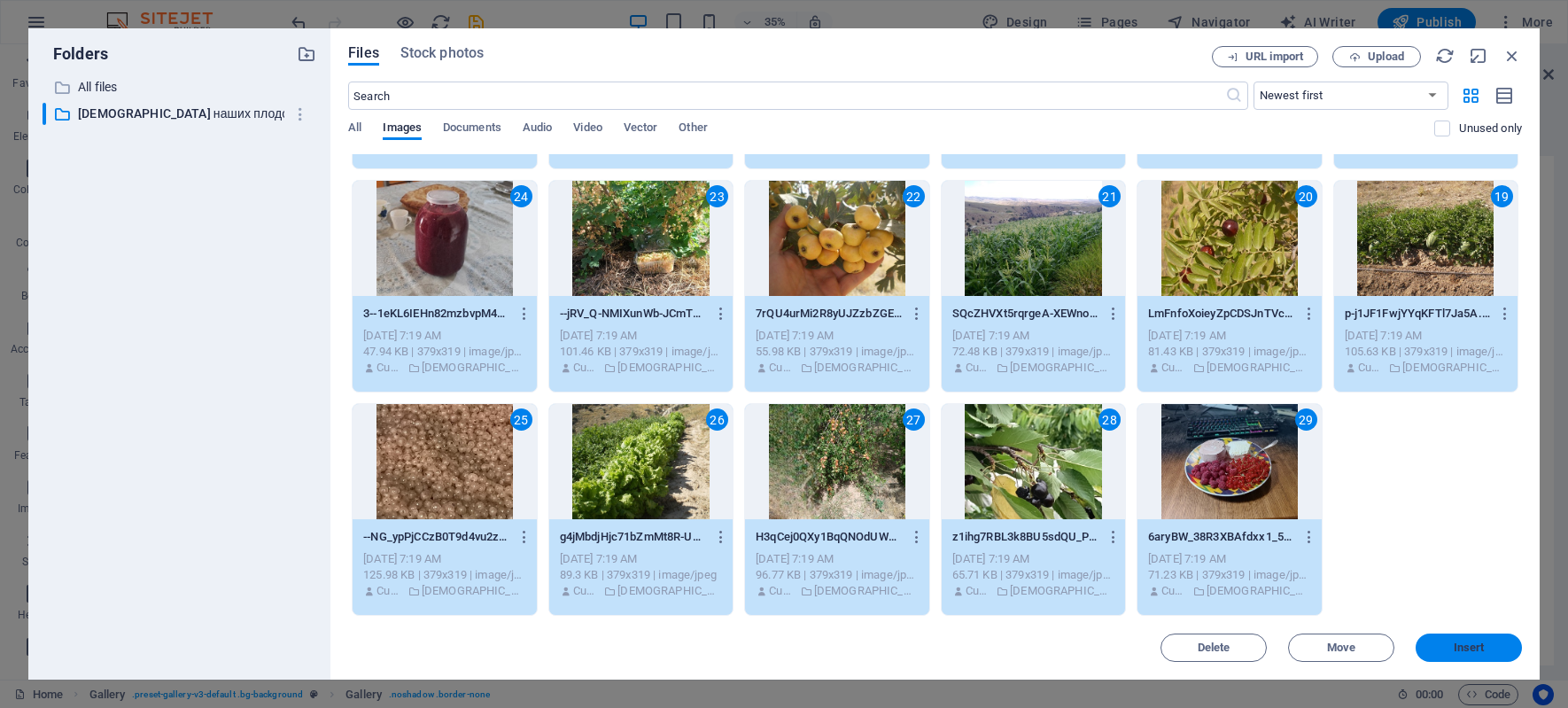
click at [1459, 651] on span "Insert" at bounding box center [1469, 647] width 31 height 10
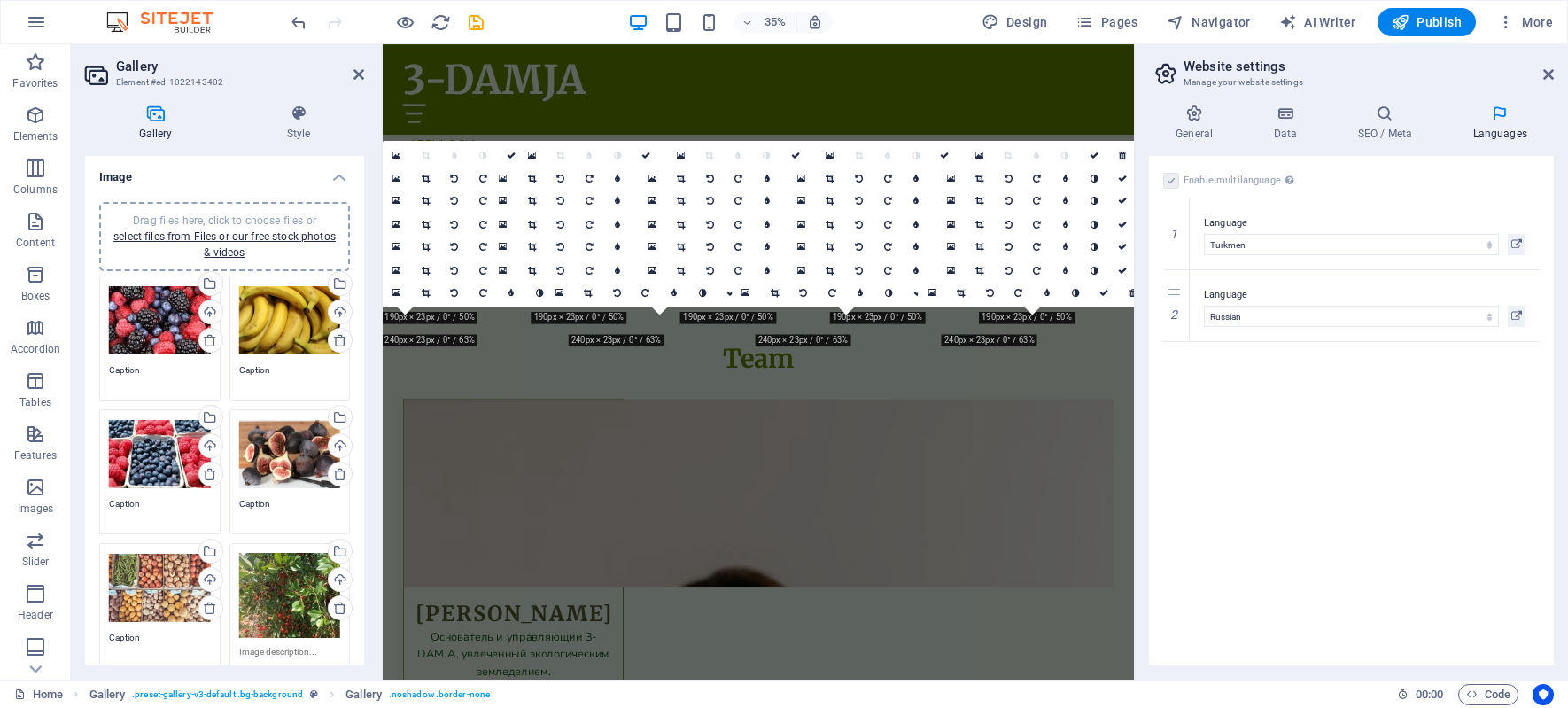
scroll to position [6138, 0]
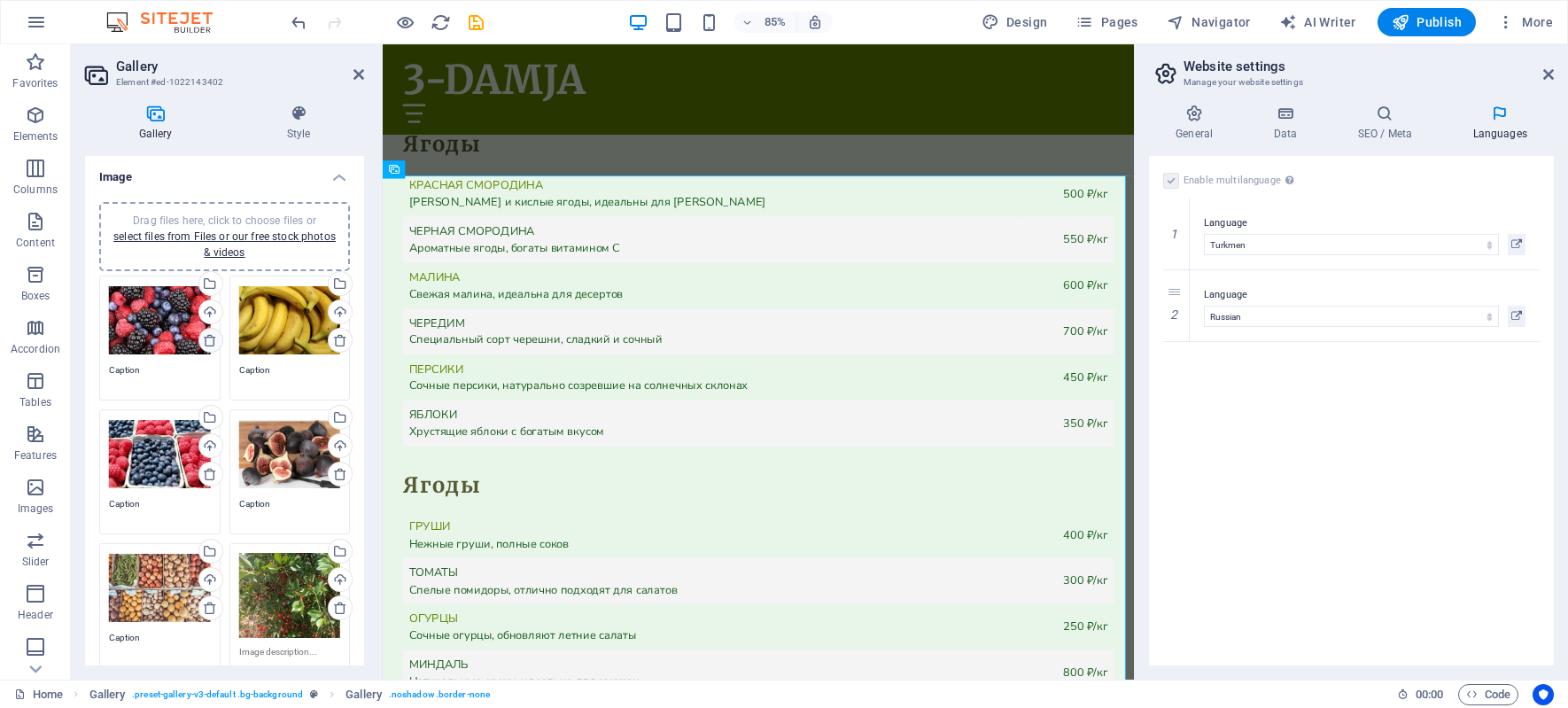
click at [205, 338] on icon at bounding box center [209, 339] width 14 height 14
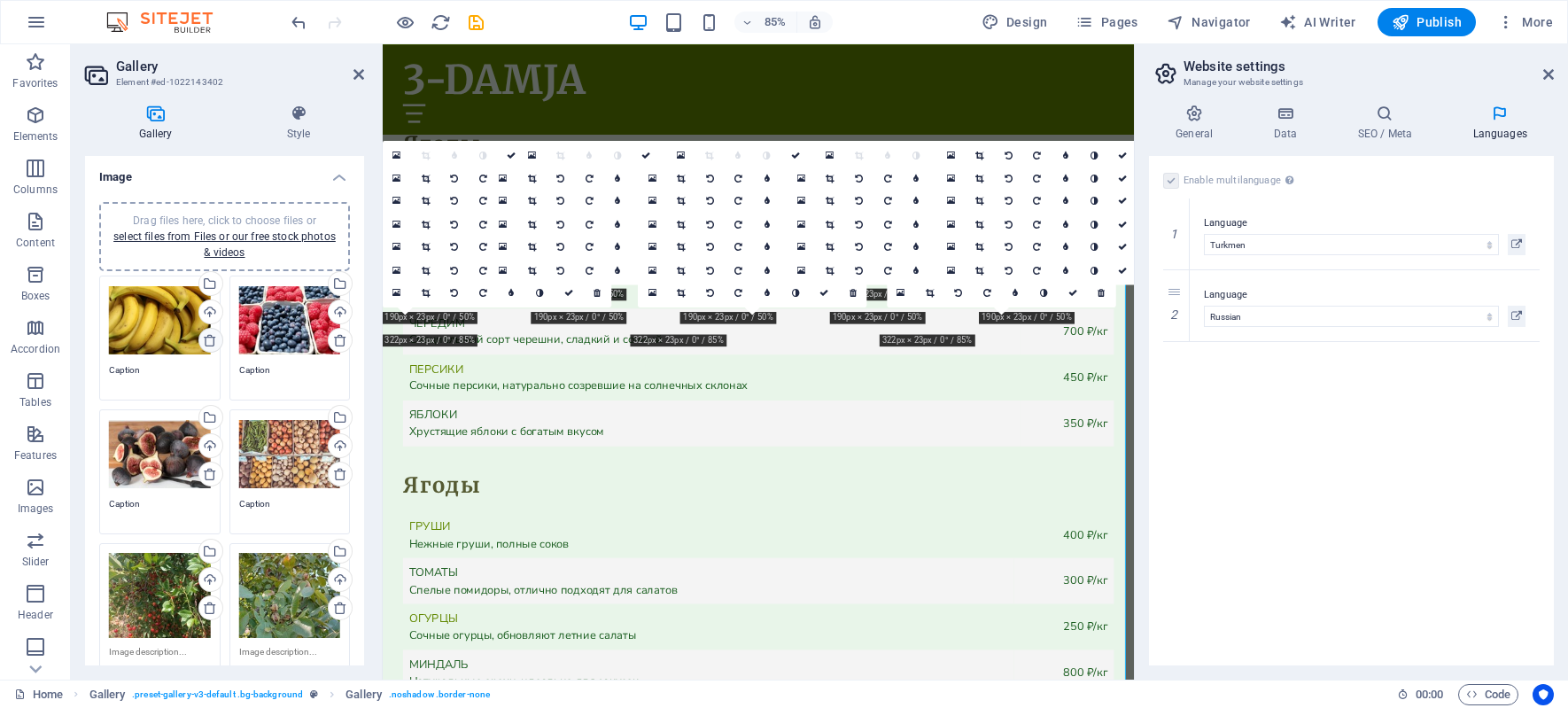
click at [205, 338] on icon at bounding box center [209, 339] width 14 height 14
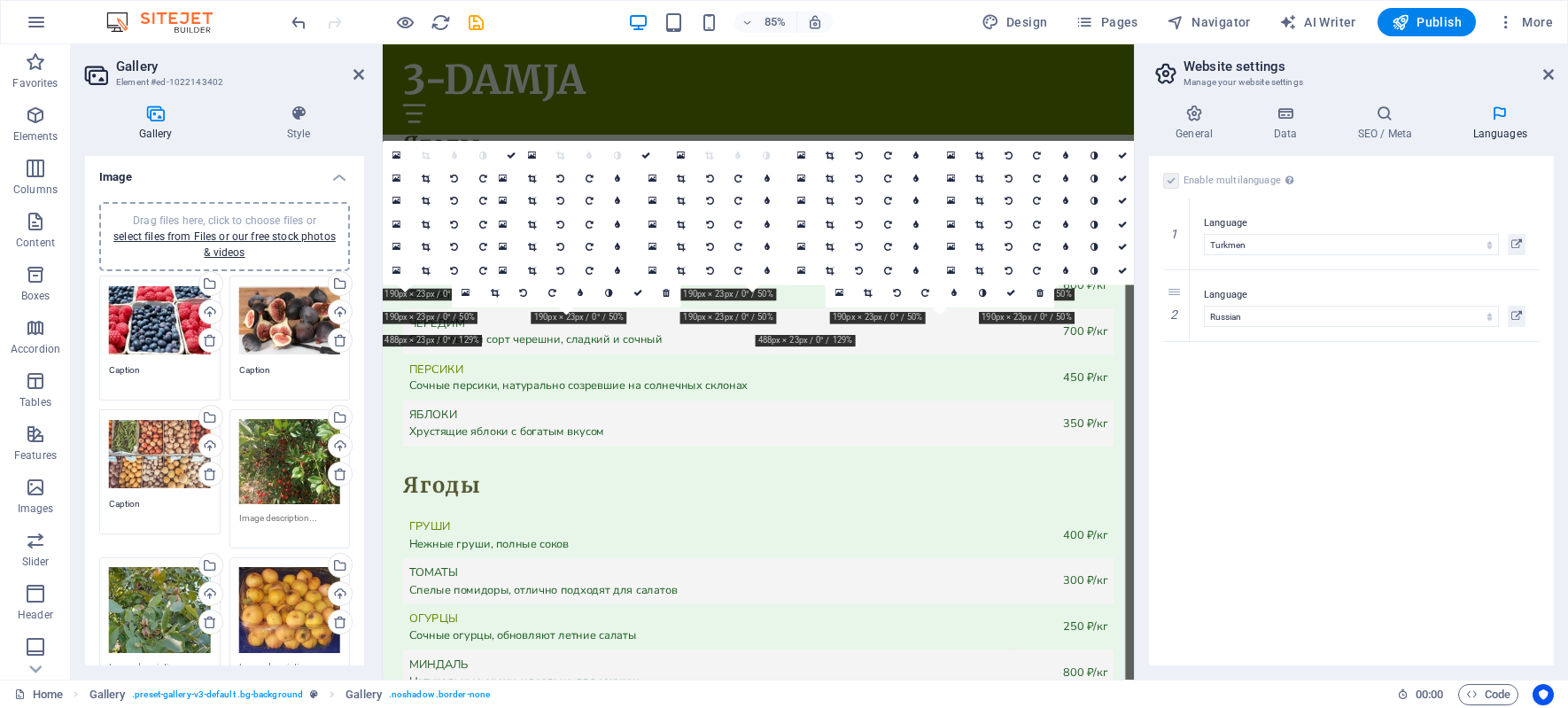
click at [205, 338] on icon at bounding box center [209, 339] width 14 height 14
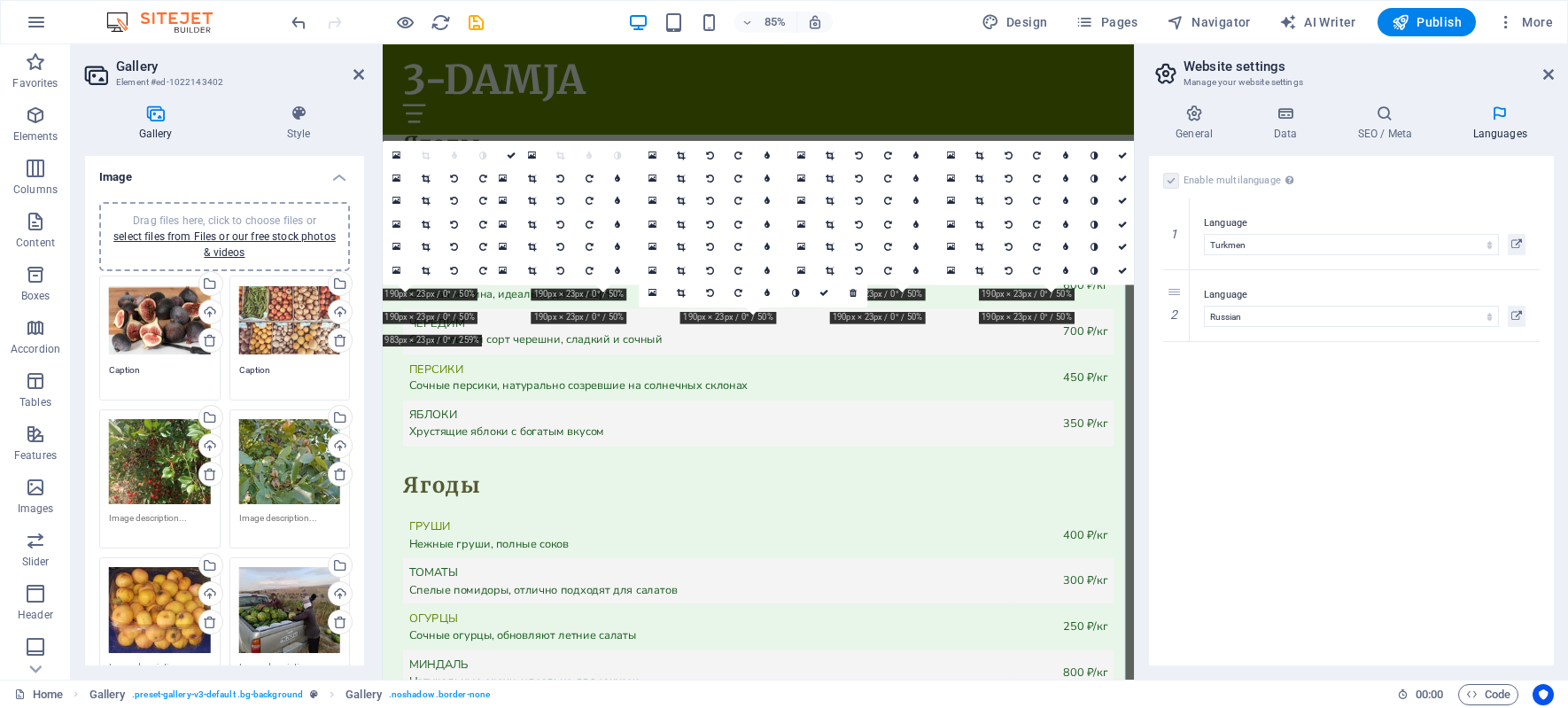
click at [205, 338] on icon at bounding box center [209, 339] width 14 height 14
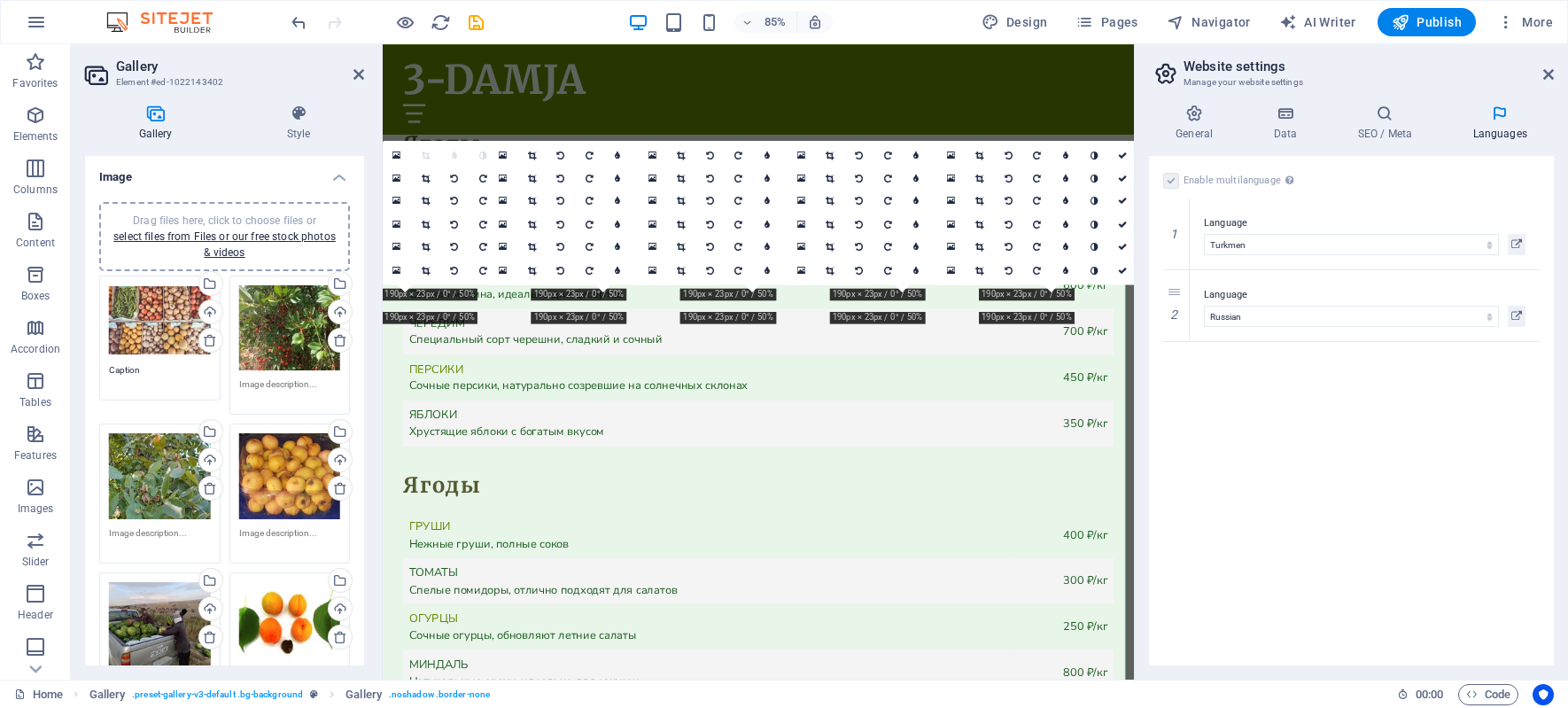
click at [205, 338] on icon at bounding box center [209, 339] width 14 height 14
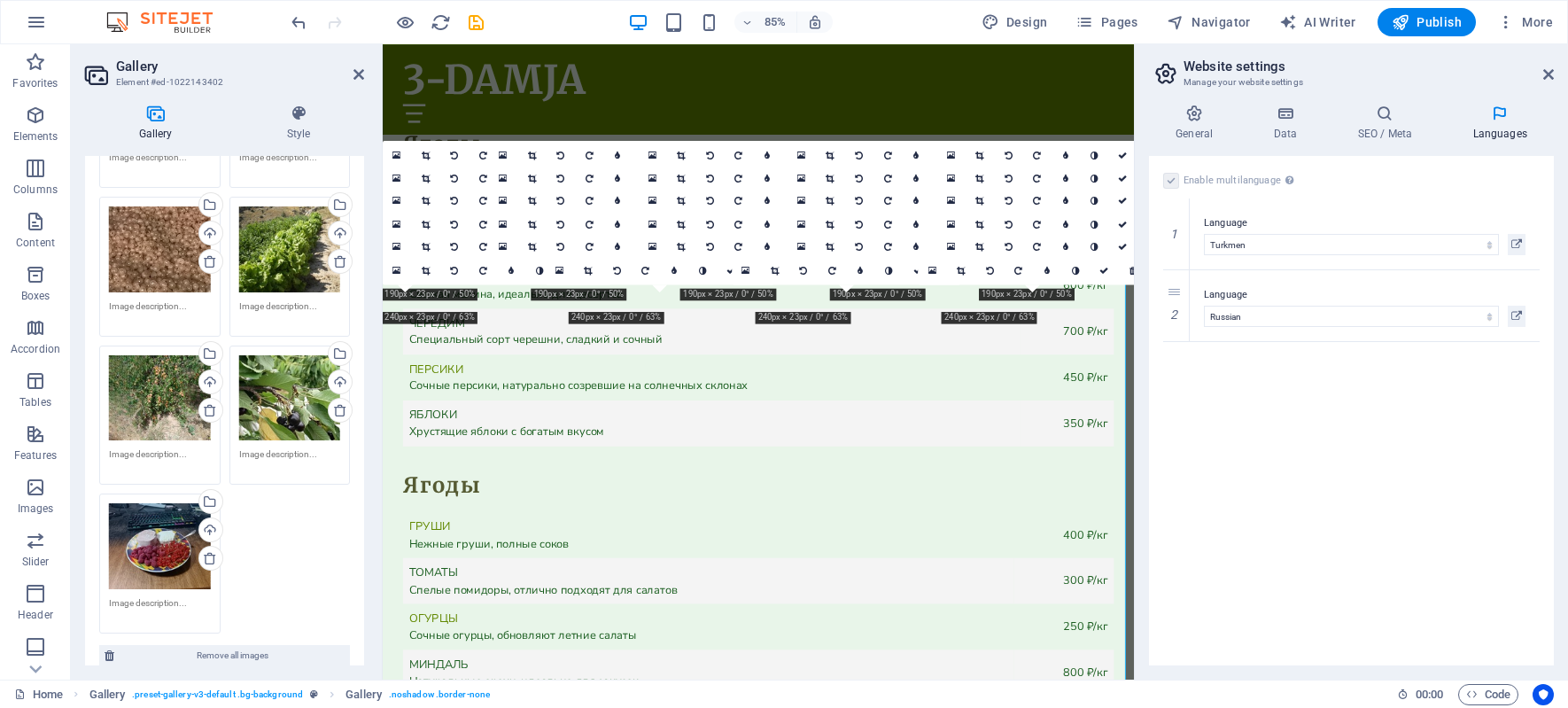
scroll to position [2114, 0]
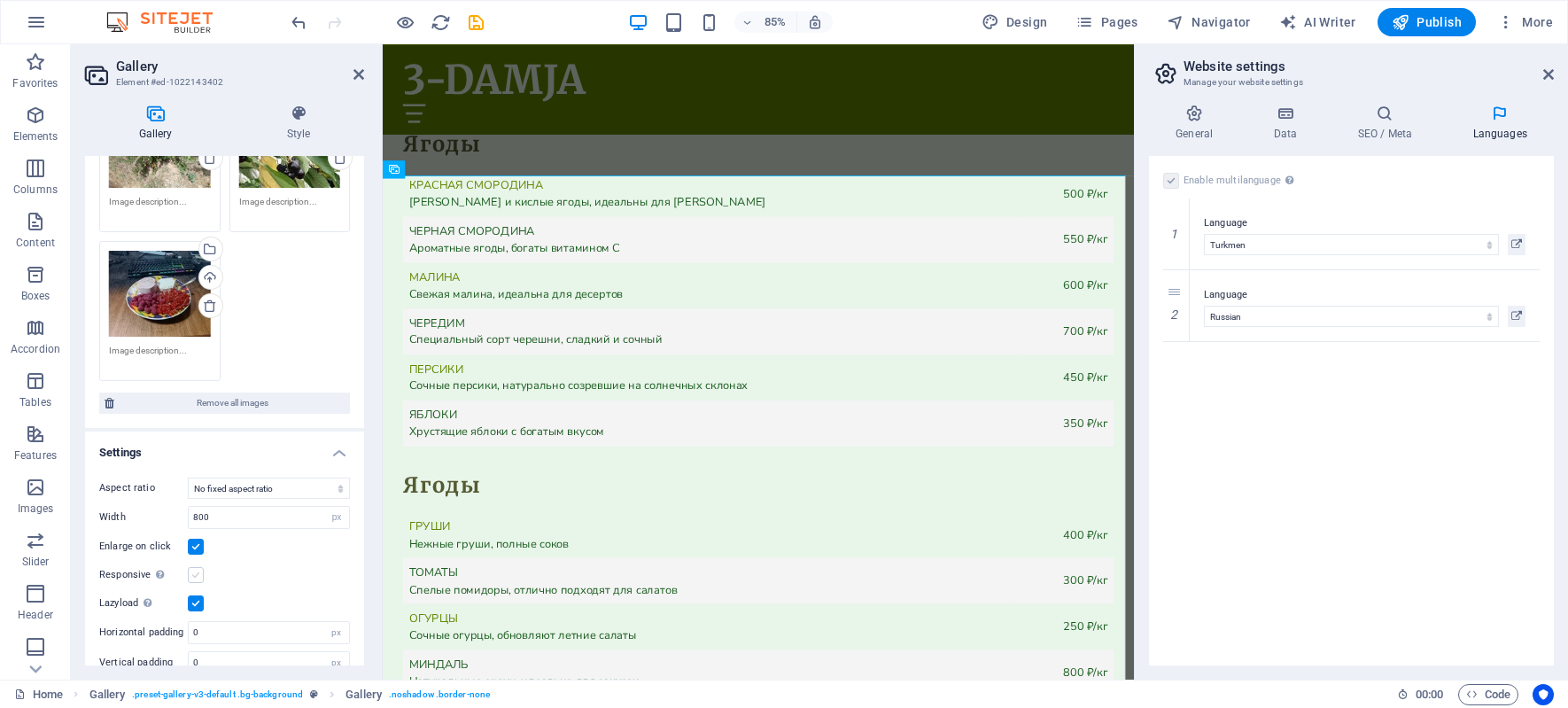
click at [199, 568] on label at bounding box center [195, 575] width 16 height 16
click at [0, 0] on input "Responsive Automatically load retina image and smartphone optimized sizes." at bounding box center [0, 0] width 0 height 0
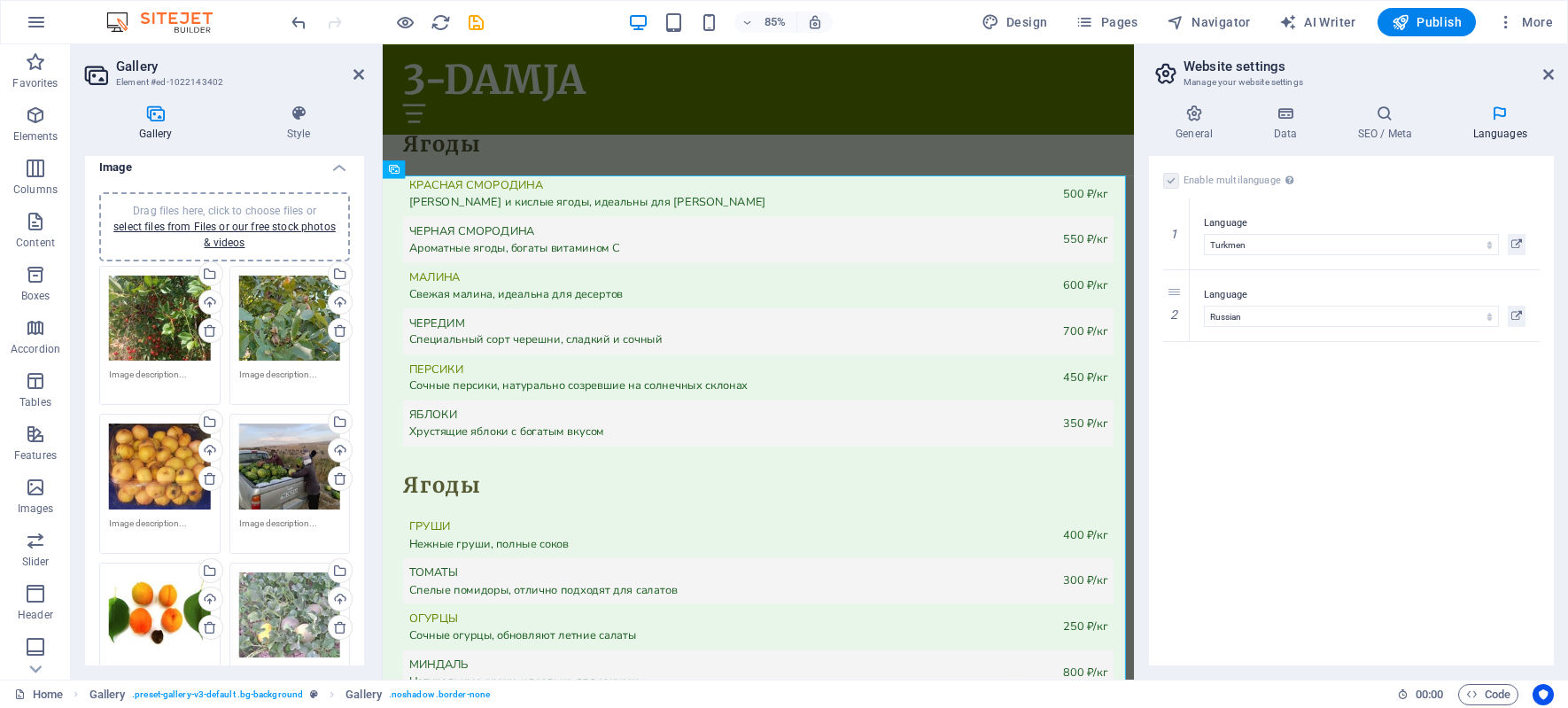
scroll to position [0, 0]
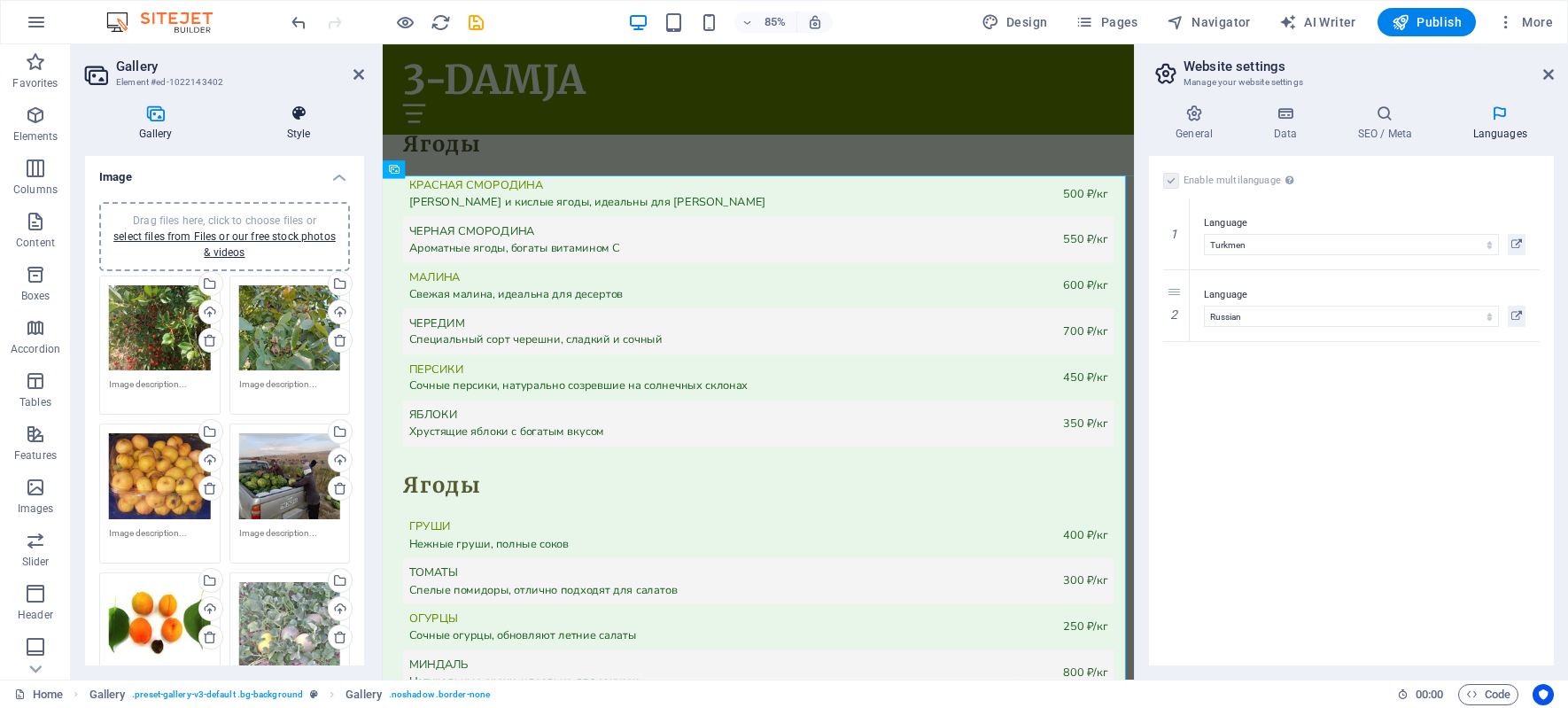
click at [302, 115] on icon at bounding box center [298, 113] width 131 height 18
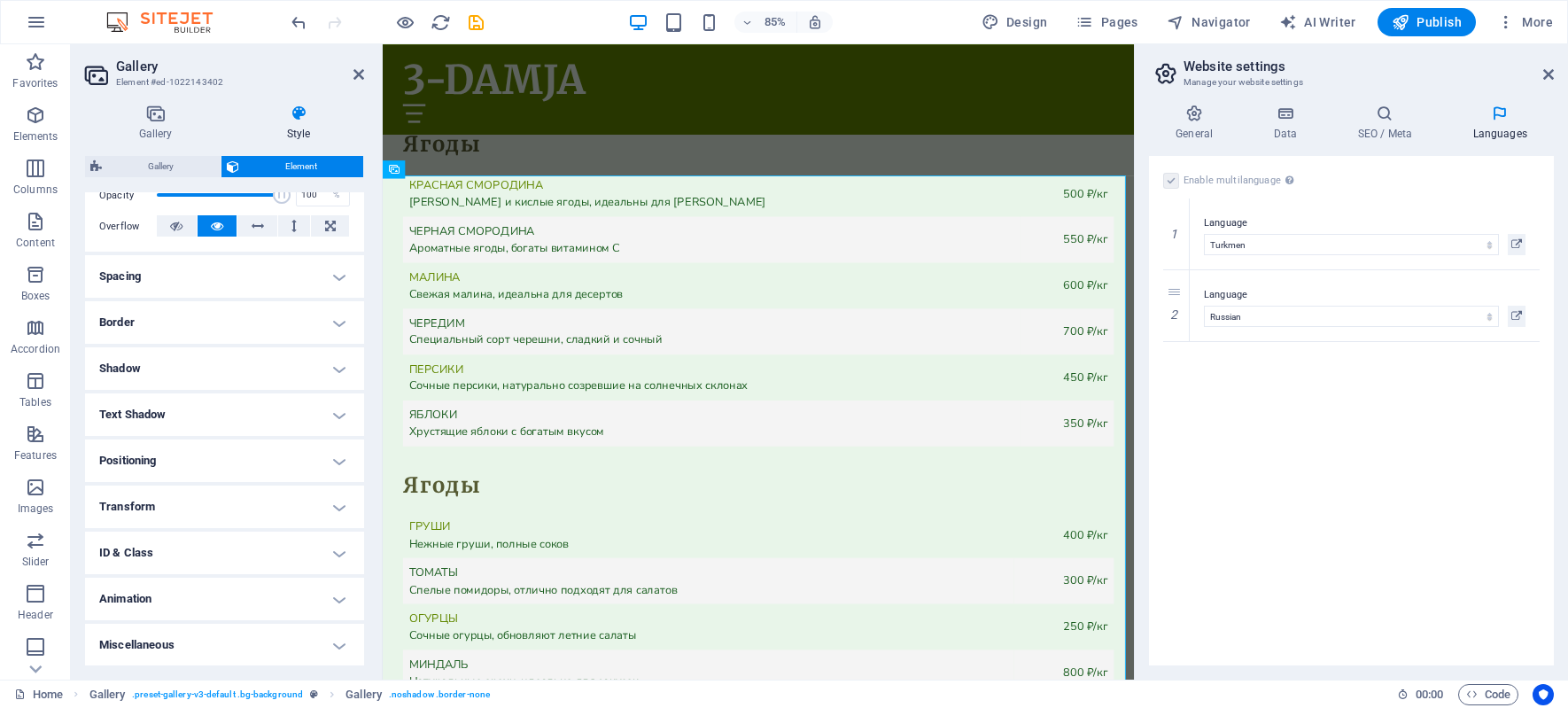
scroll to position [275, 0]
click at [332, 507] on h4 "Transform" at bounding box center [224, 505] width 279 height 42
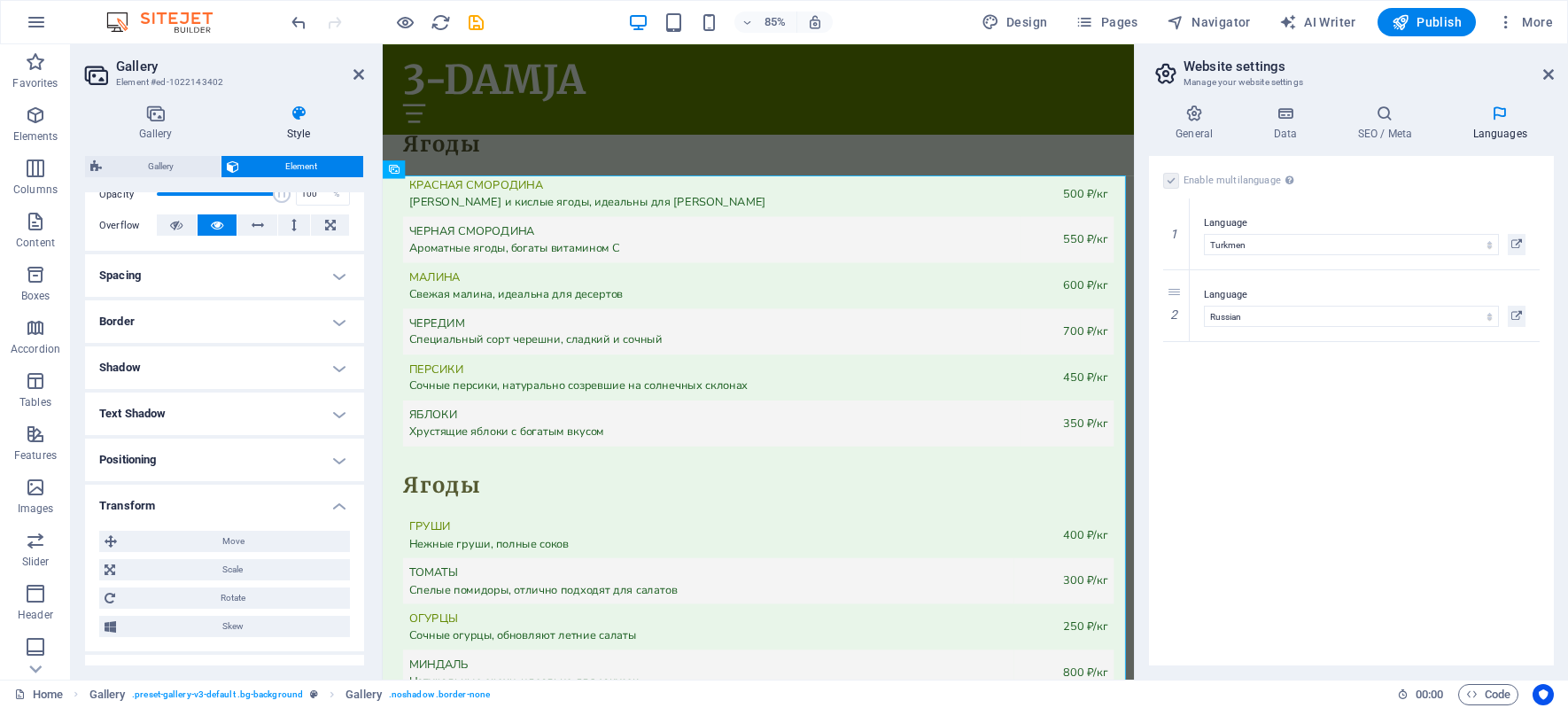
click at [332, 507] on h4 "Transform" at bounding box center [224, 501] width 279 height 32
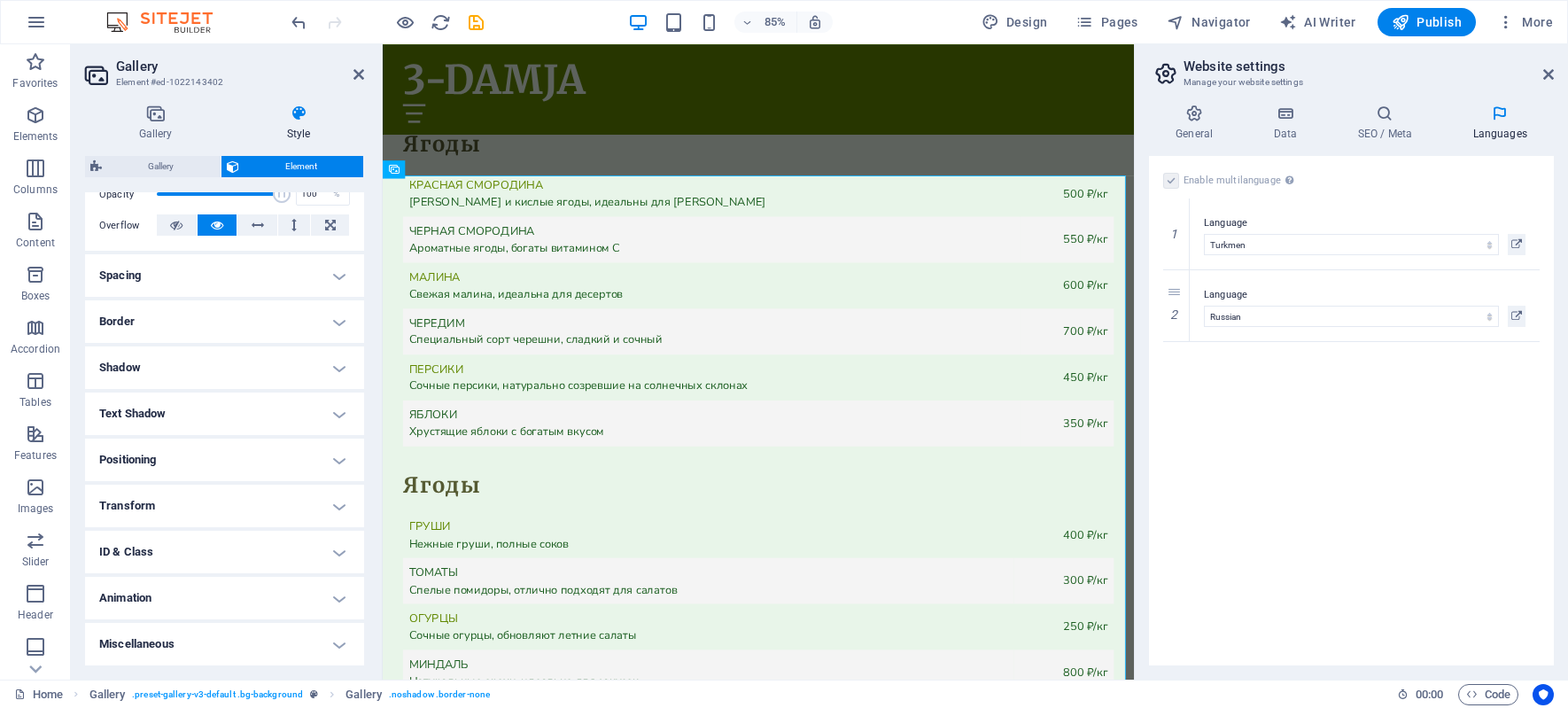
click at [333, 597] on h4 "Animation" at bounding box center [224, 598] width 279 height 42
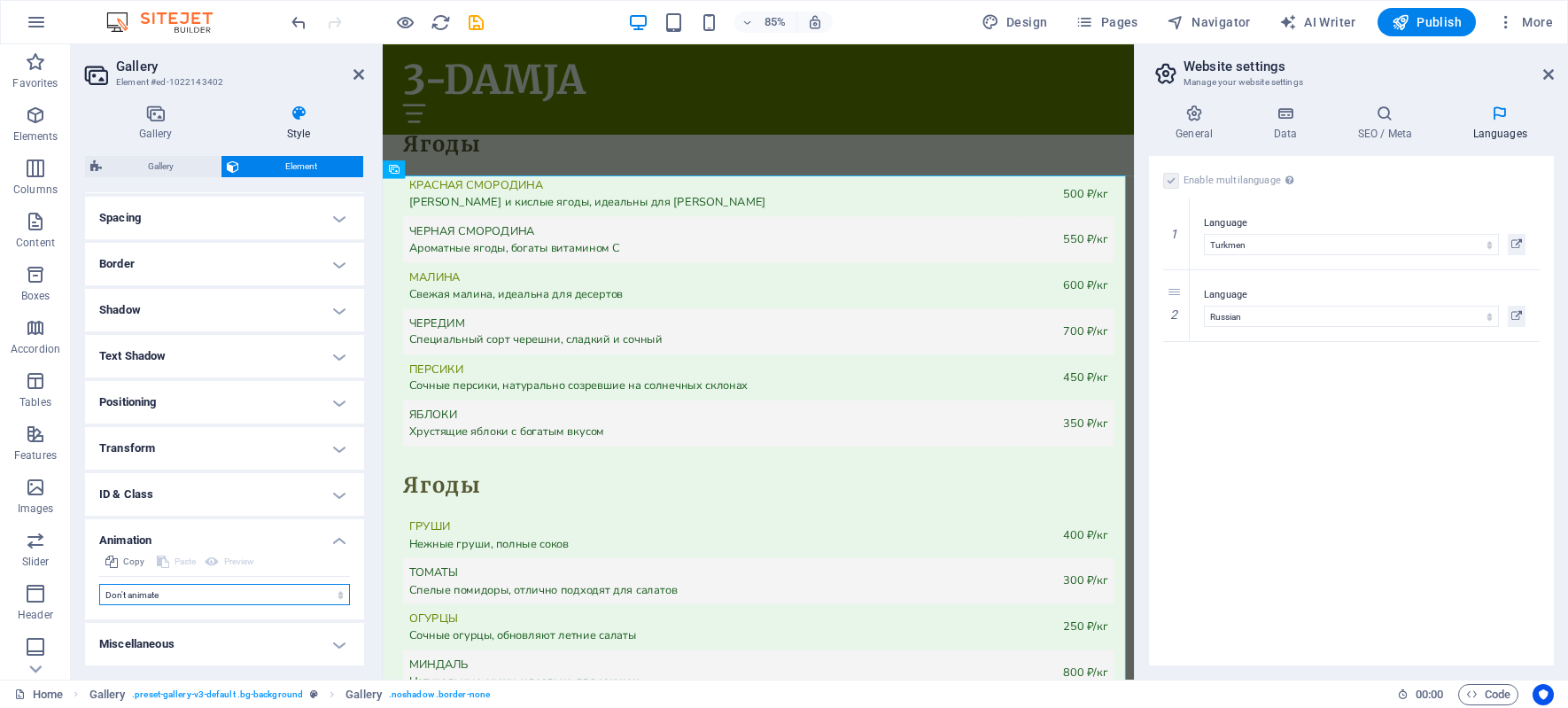
click at [335, 593] on select "Don't animate Show / Hide Slide up/down Zoom in/out Slide left to right Slide r…" at bounding box center [224, 594] width 251 height 22
select select "shrink"
click at [99, 584] on select "Don't animate Show / Hide Slide up/down Zoom in/out Slide left to right Slide r…" at bounding box center [224, 594] width 251 height 22
select select "scroll"
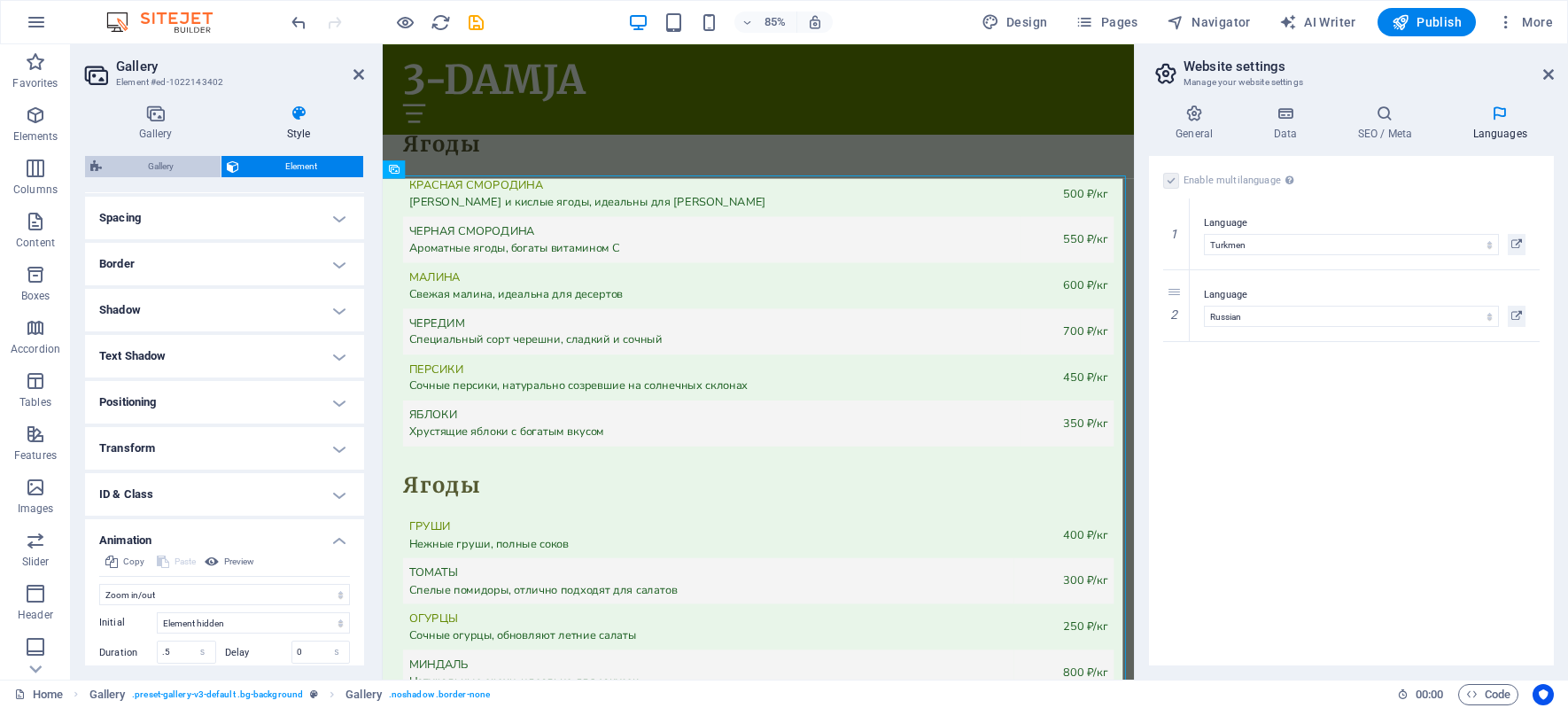
click at [149, 163] on span "Gallery" at bounding box center [161, 166] width 108 height 22
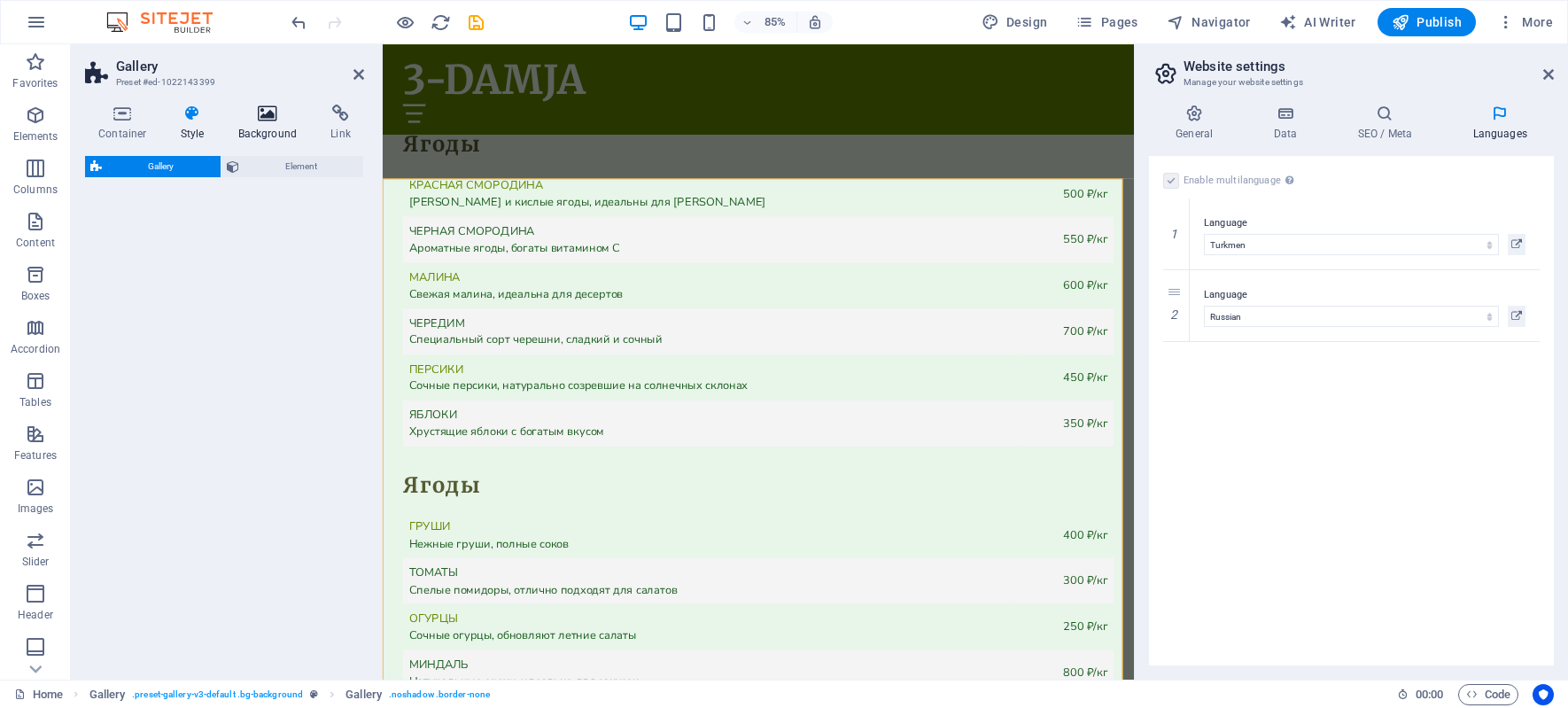
select select "rem"
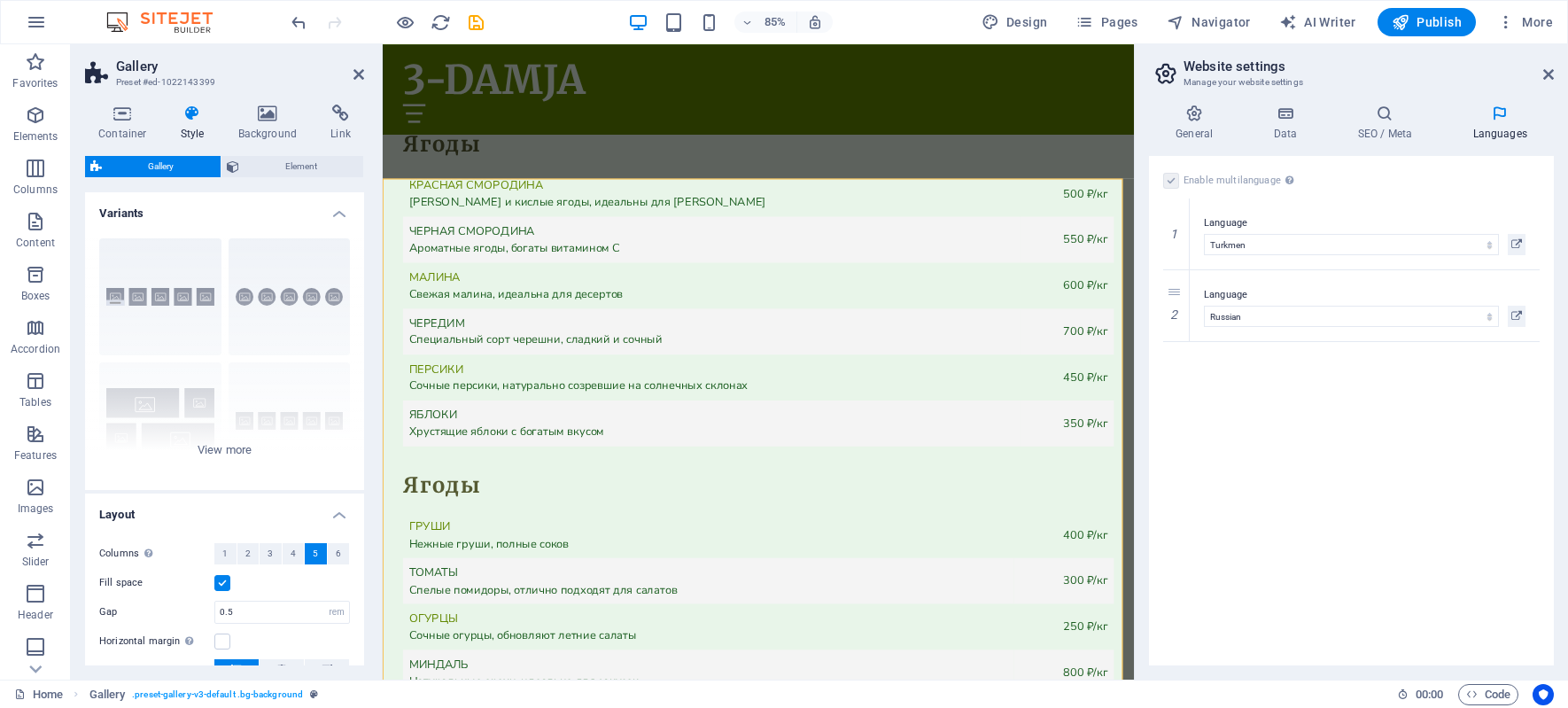
click at [194, 117] on icon at bounding box center [193, 113] width 51 height 18
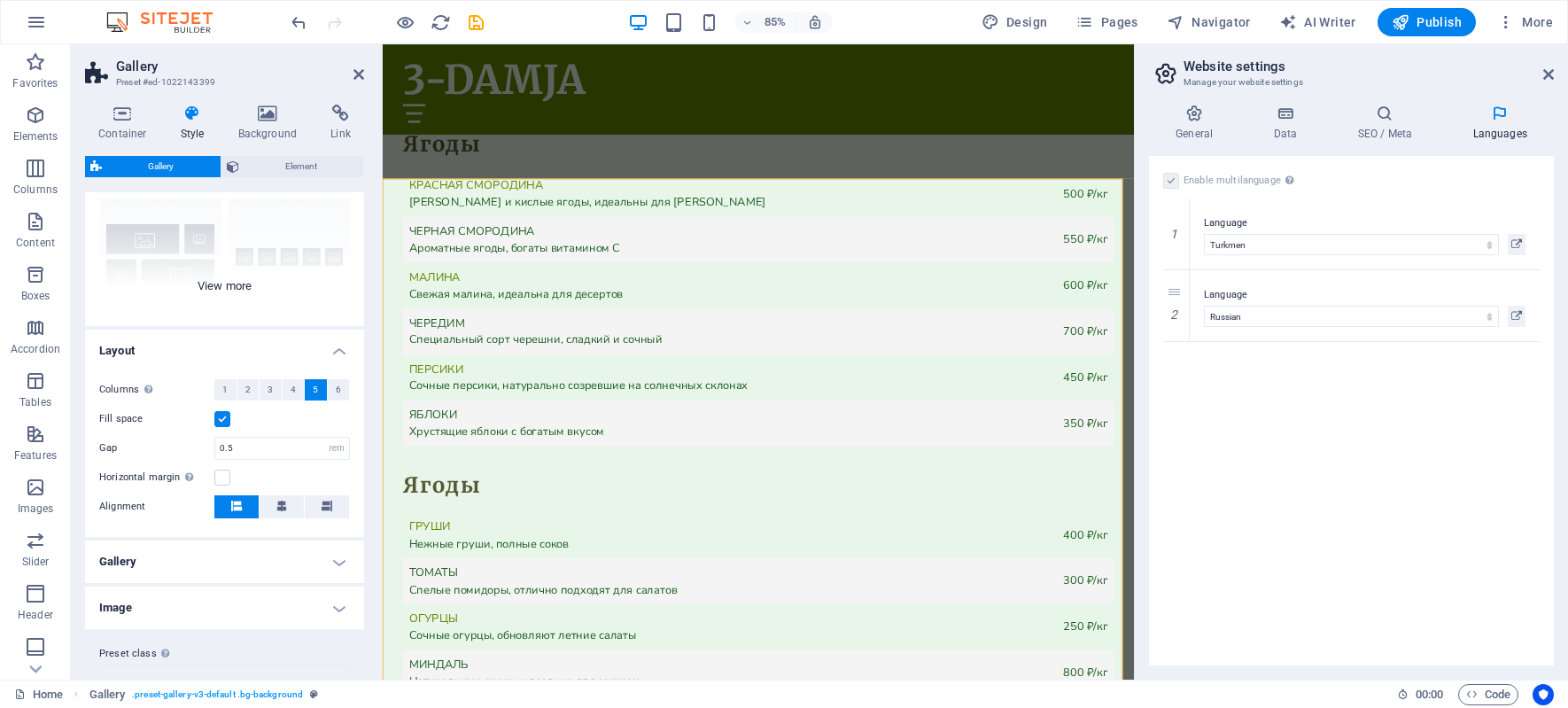
scroll to position [199, 0]
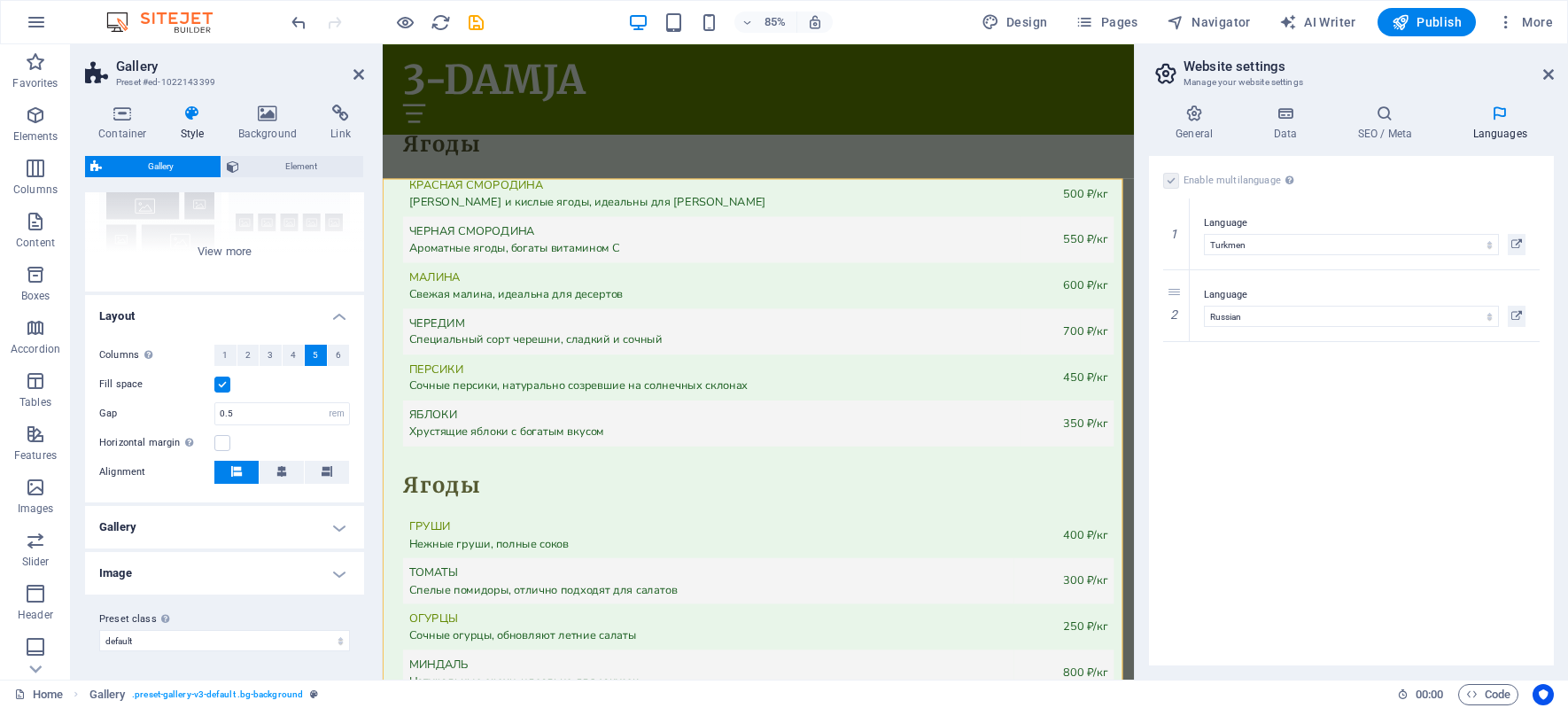
click at [335, 528] on h4 "Gallery" at bounding box center [224, 527] width 279 height 42
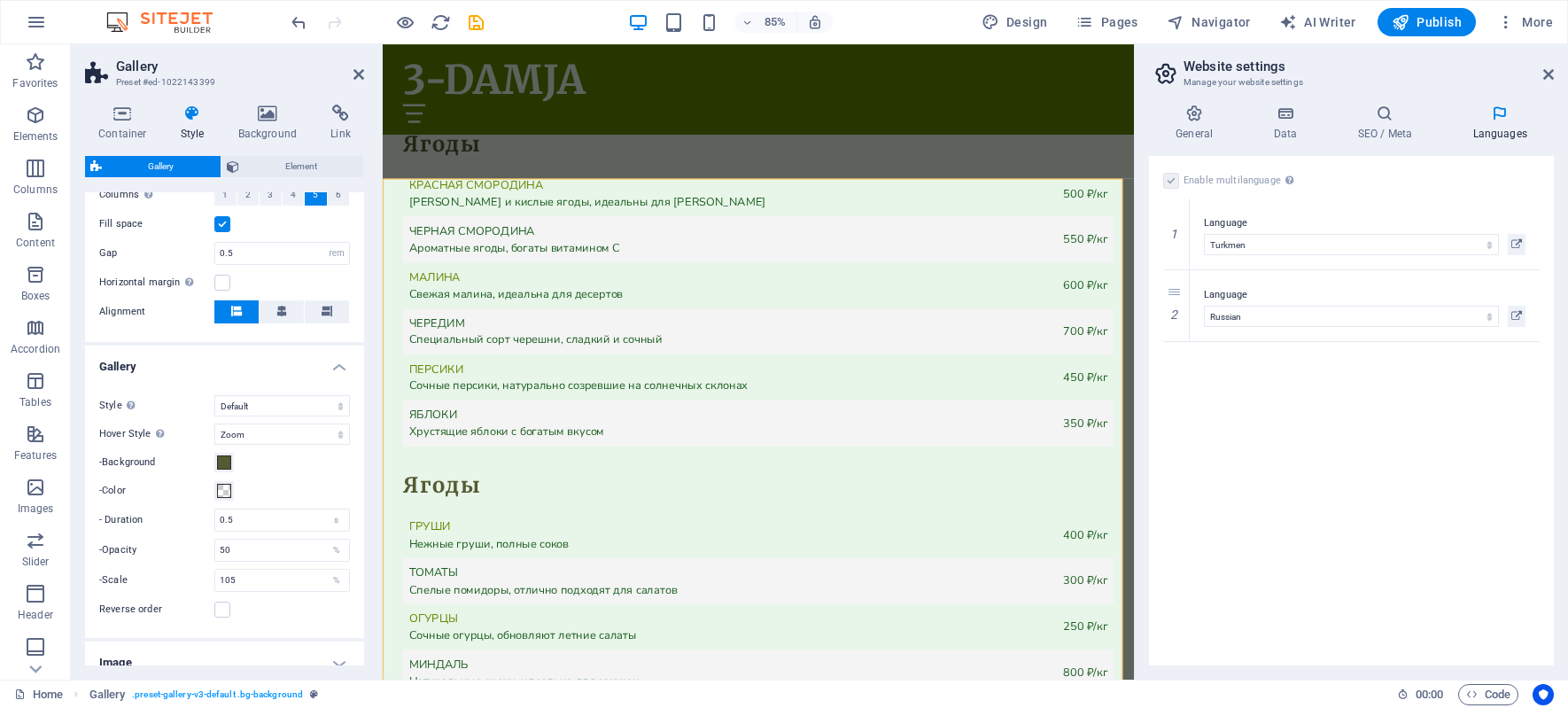
scroll to position [376, 0]
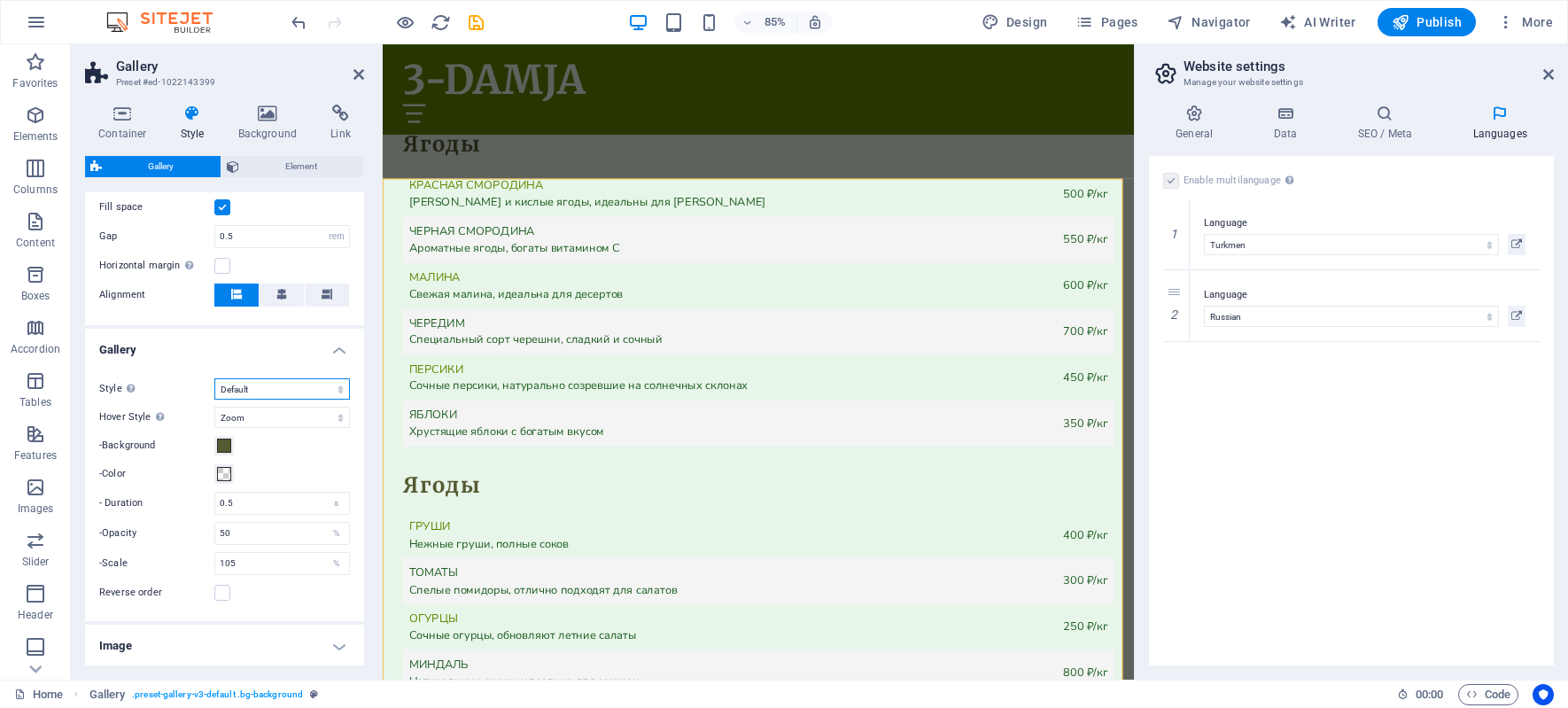
click at [326, 388] on select "Default Grid Grid reverse Grid shifted Collage" at bounding box center [282, 388] width 136 height 22
select select "grid-dense"
click at [214, 378] on select "Default Grid Grid reverse Grid shifted Collage" at bounding box center [282, 388] width 136 height 22
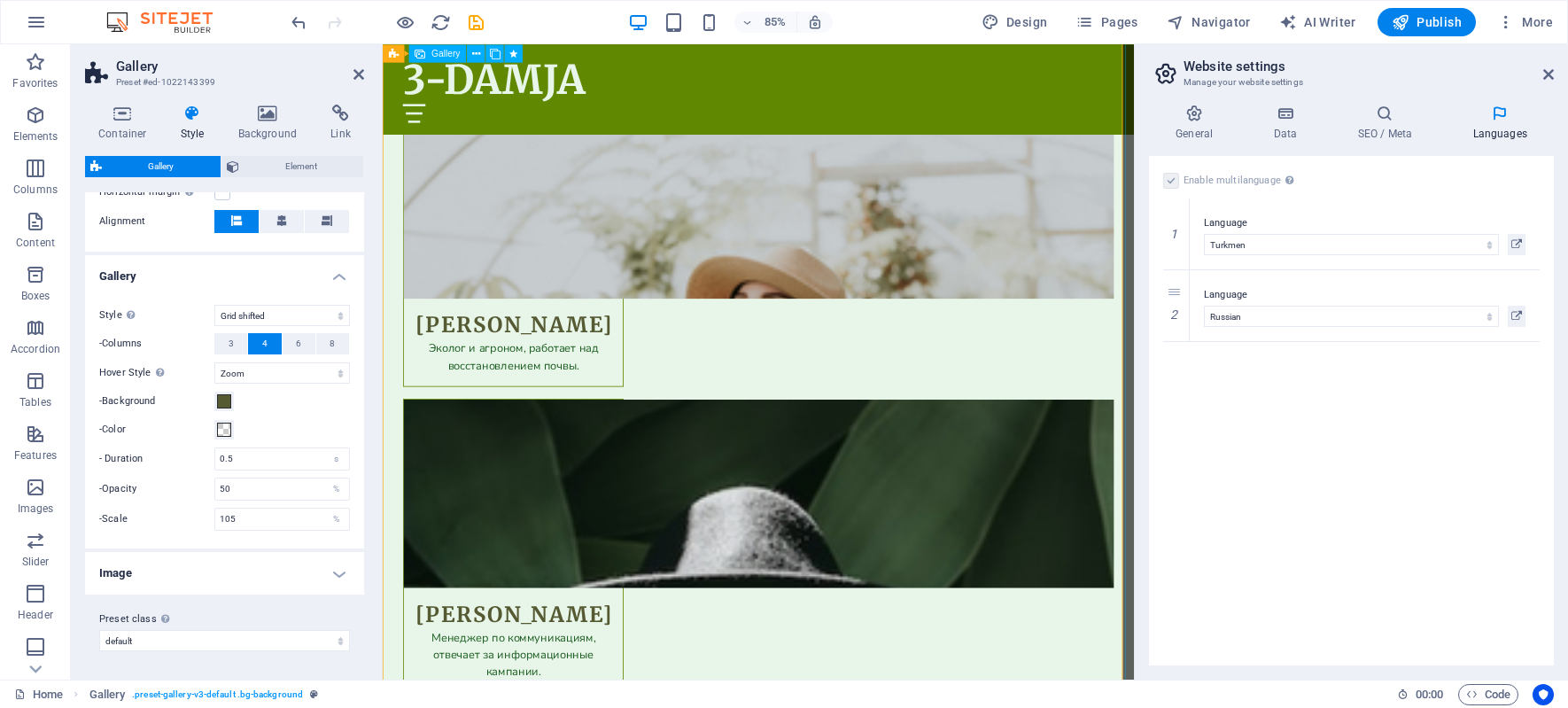
scroll to position [8442, 0]
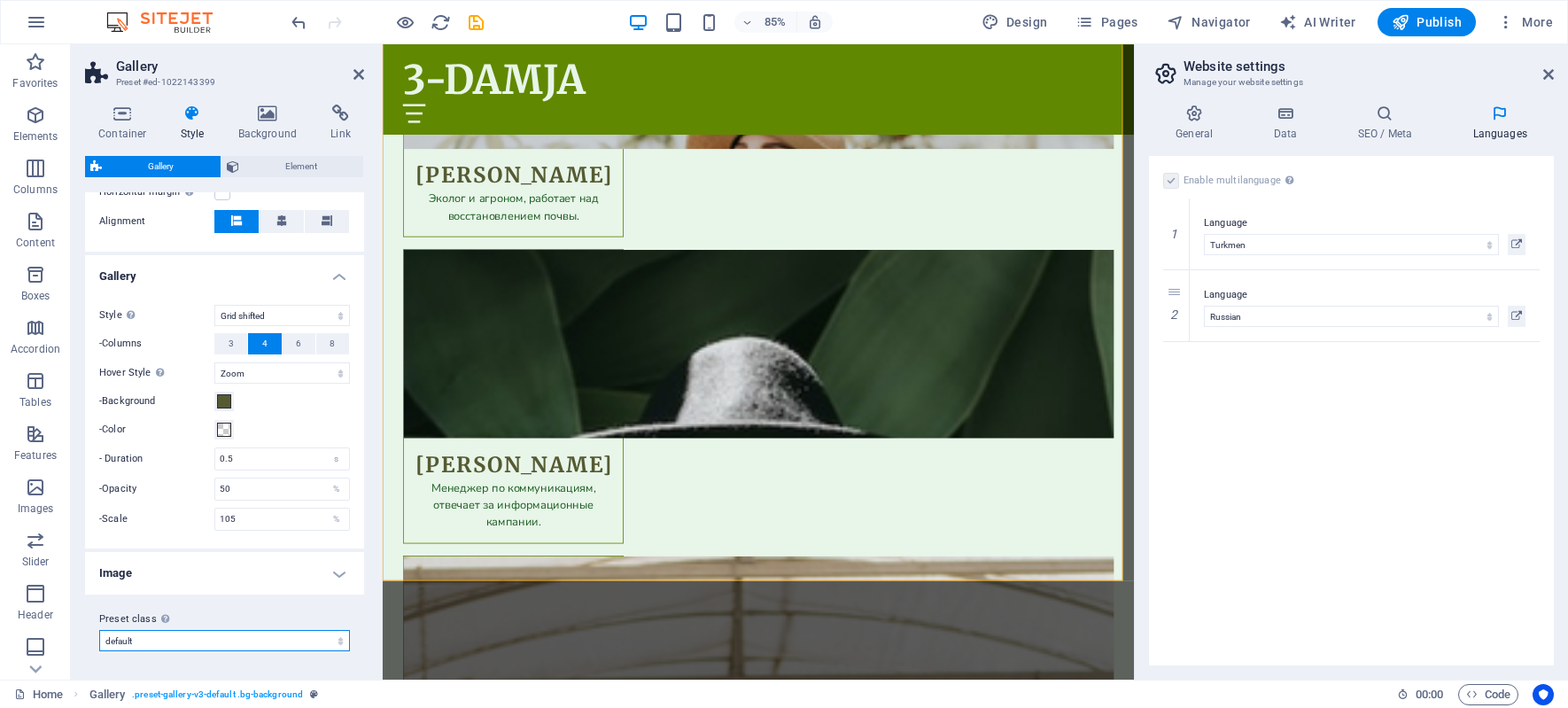
click at [181, 640] on select "default grid-dense gallery-rooms-suites Add preset class" at bounding box center [224, 640] width 251 height 22
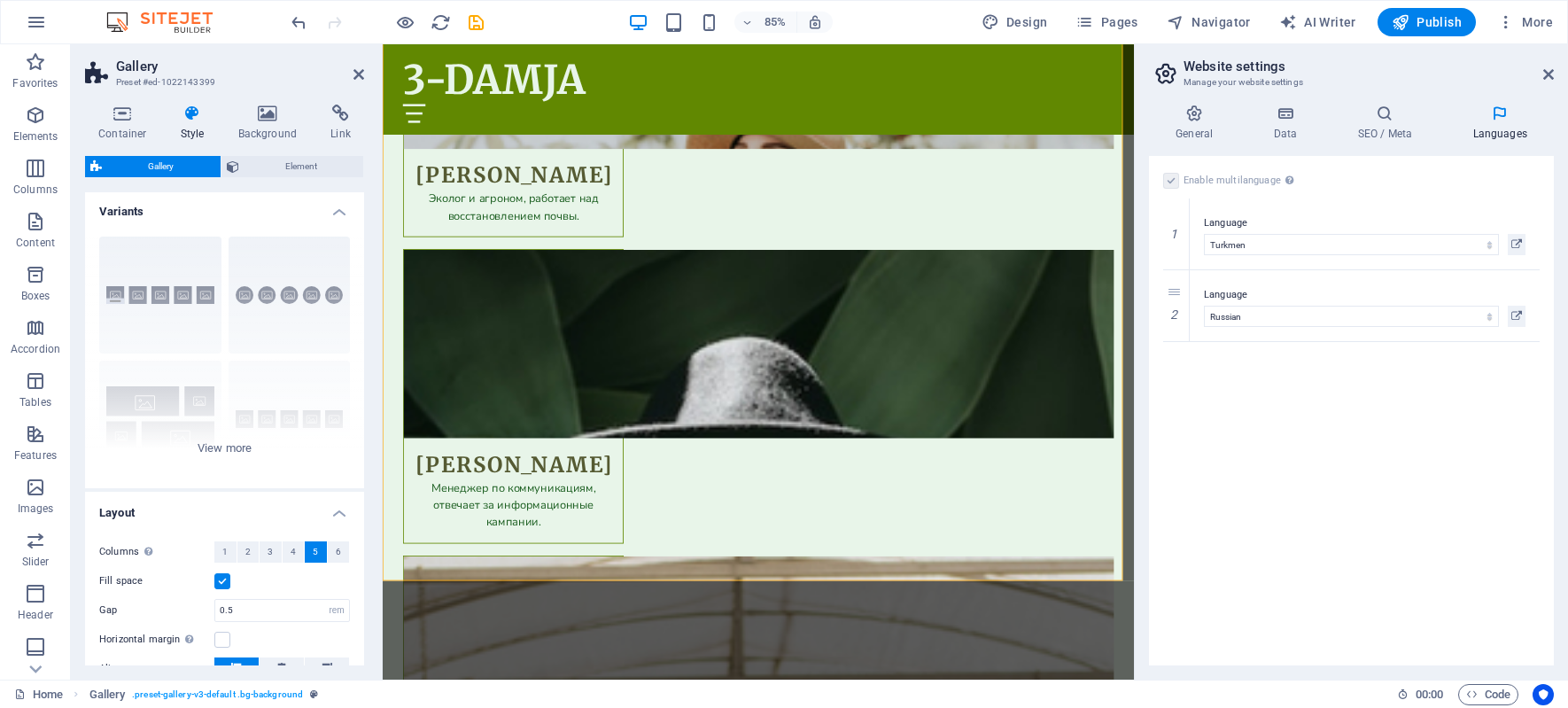
scroll to position [0, 0]
click at [258, 415] on div "Captions Circle Collage Default Grid Grid shifted" at bounding box center [224, 357] width 279 height 266
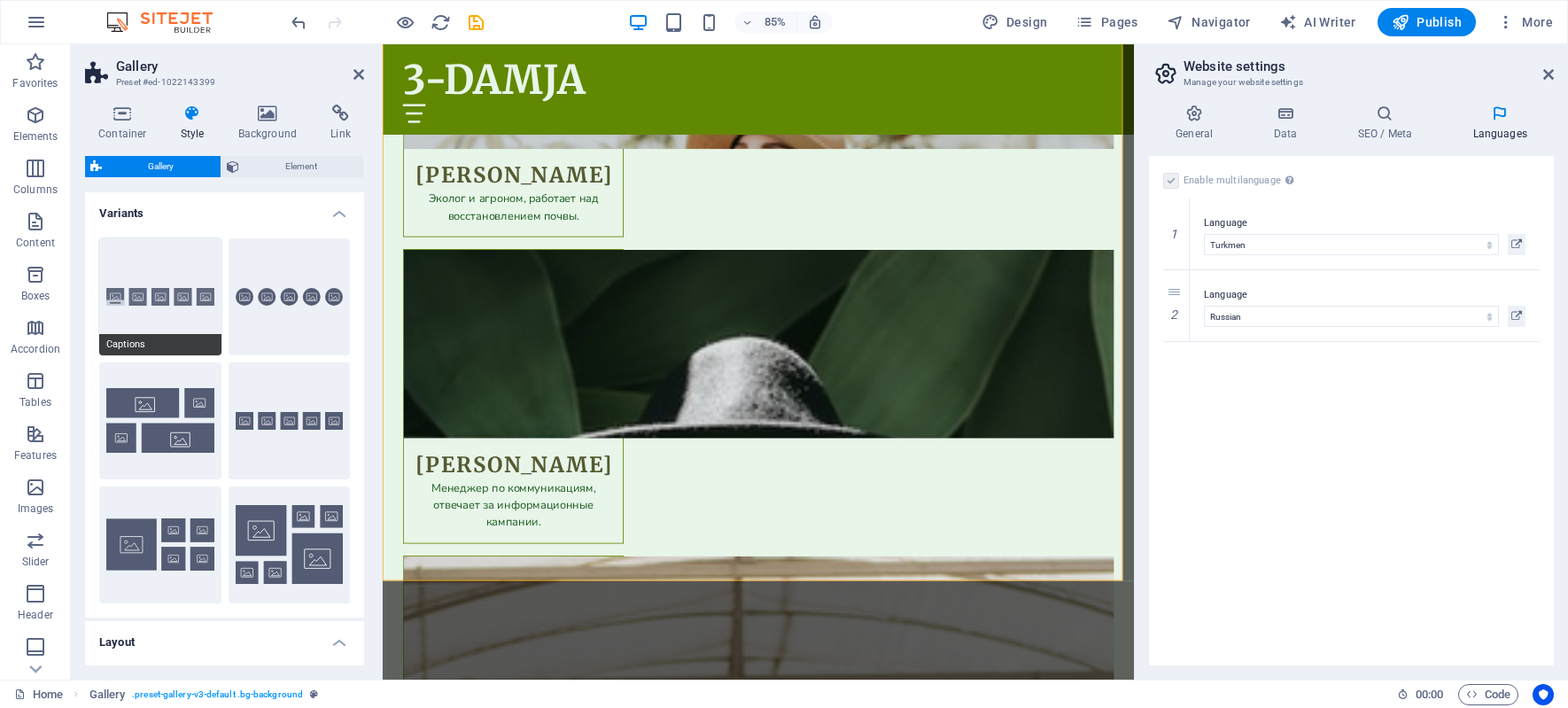
click at [173, 305] on button "Captions" at bounding box center [160, 297] width 122 height 117
type input "2"
select select "default"
select select "captions"
click at [344, 642] on h4 "Layout" at bounding box center [224, 637] width 279 height 32
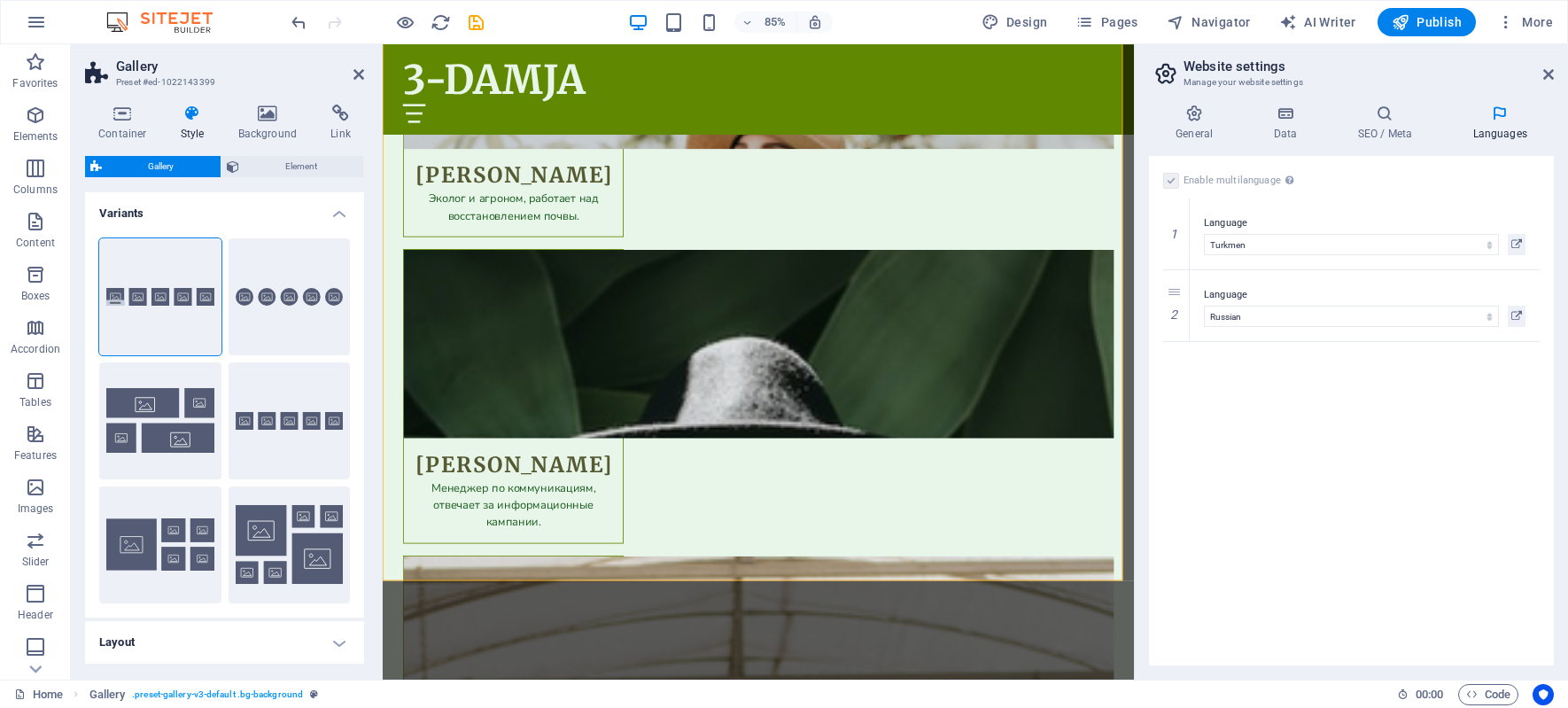
click at [338, 642] on h4 "Layout" at bounding box center [224, 642] width 279 height 42
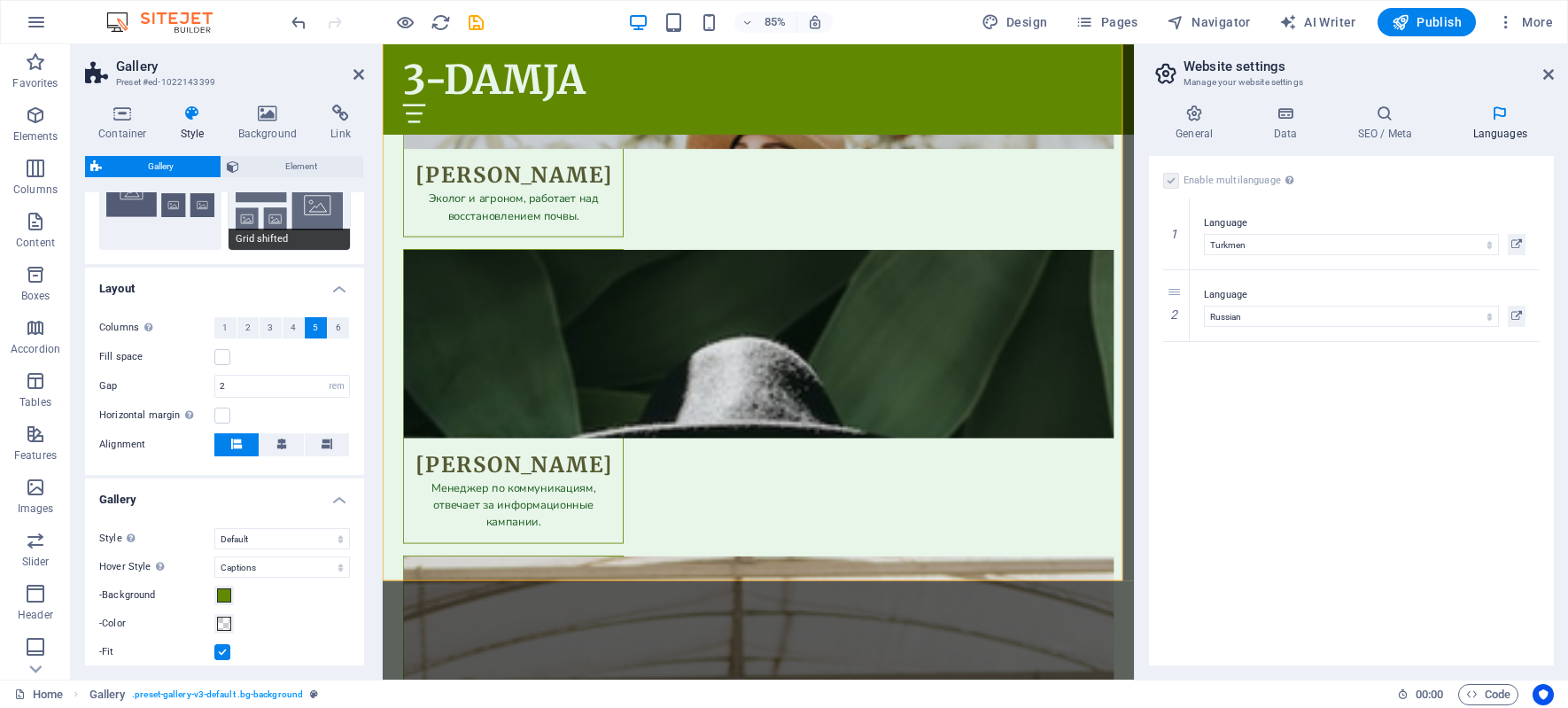
scroll to position [354, 0]
click at [279, 442] on icon at bounding box center [281, 442] width 10 height 10
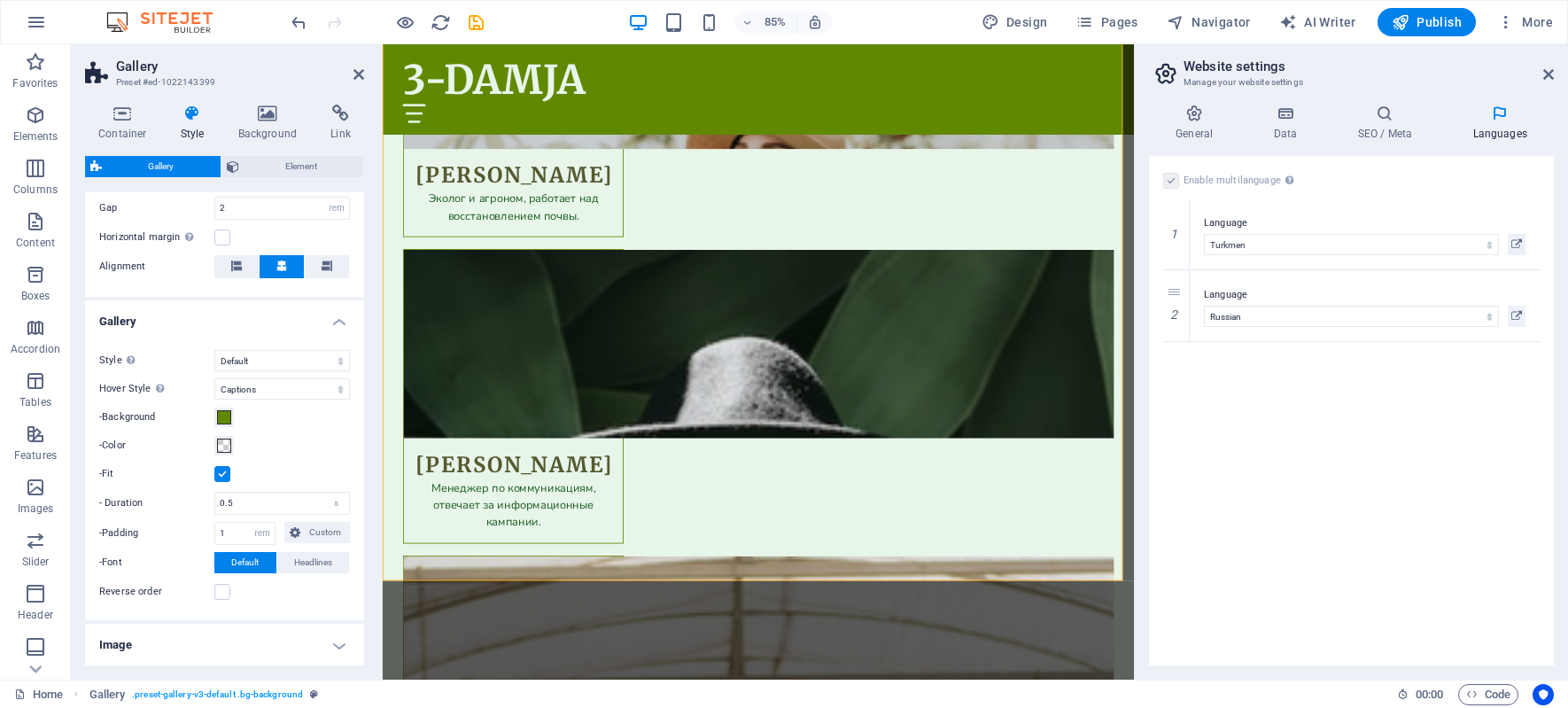
scroll to position [603, 0]
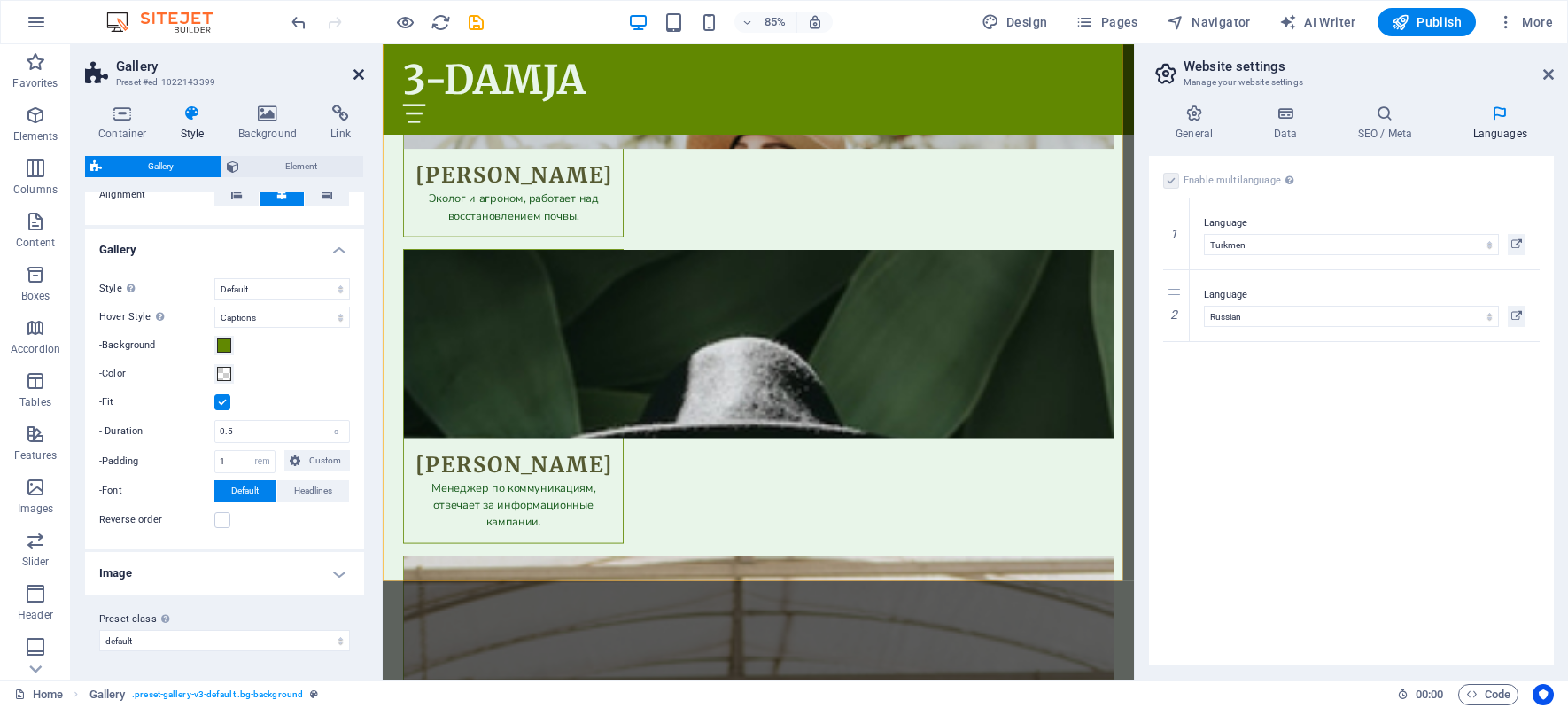
click at [360, 73] on icon at bounding box center [358, 74] width 10 height 14
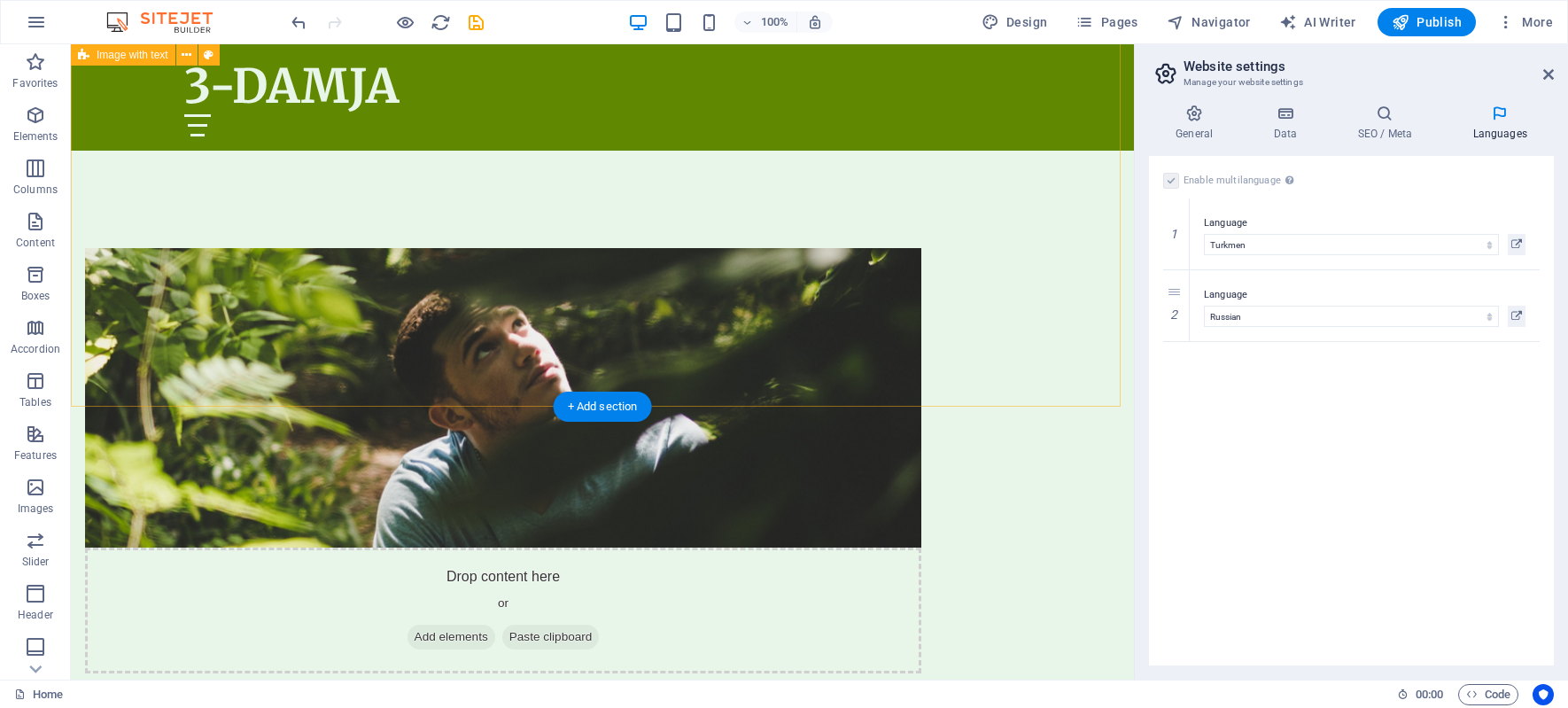
scroll to position [1241, 0]
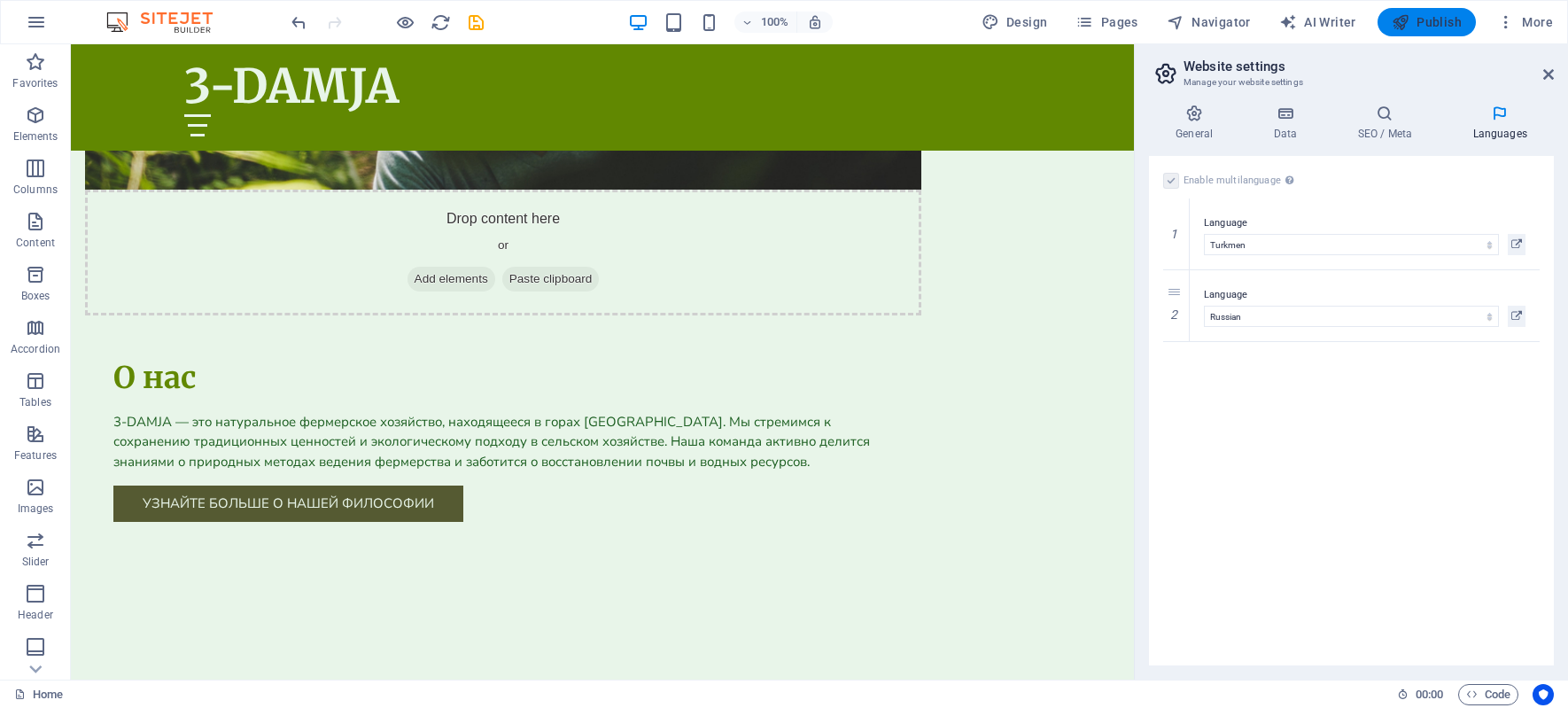
click at [1441, 17] on span "Publish" at bounding box center [1427, 22] width 70 height 18
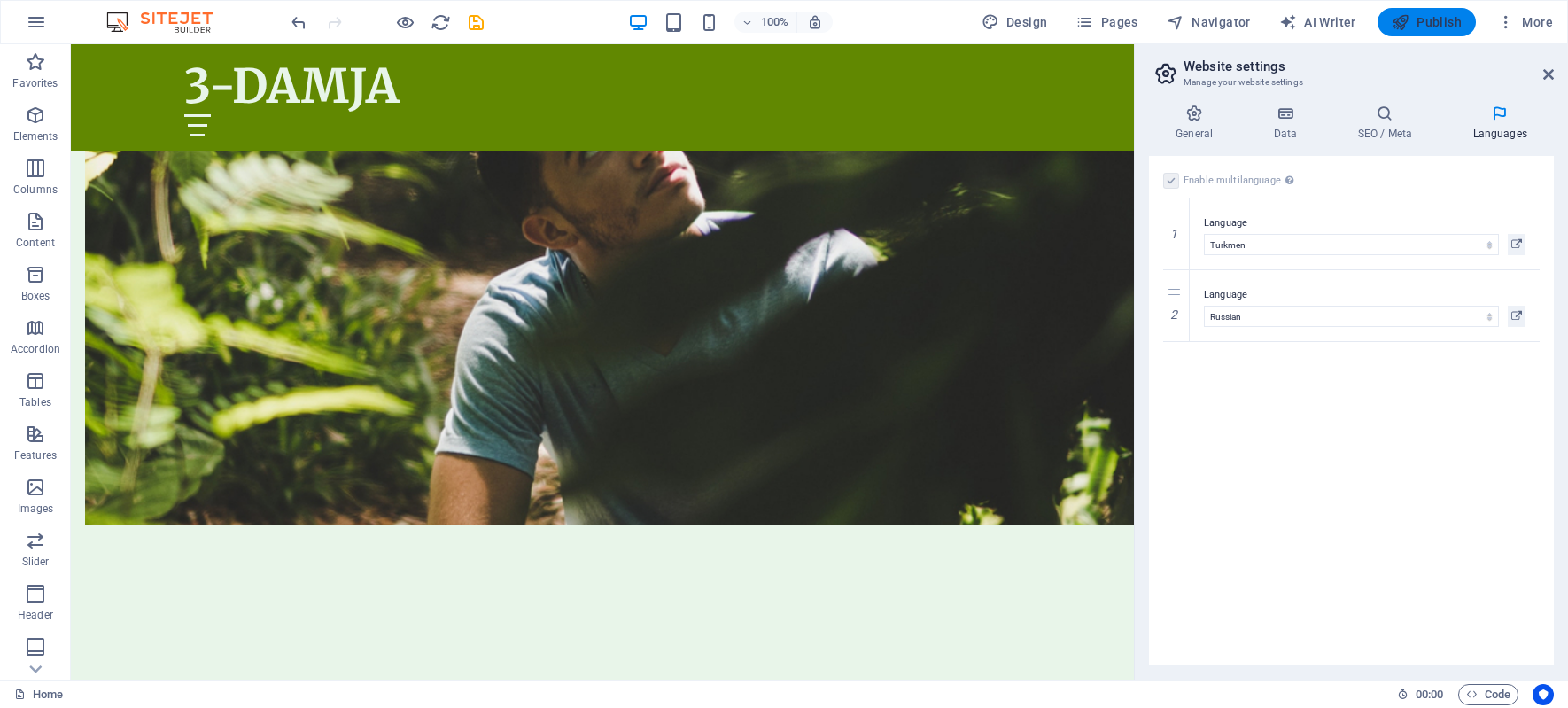
checkbox input "false"
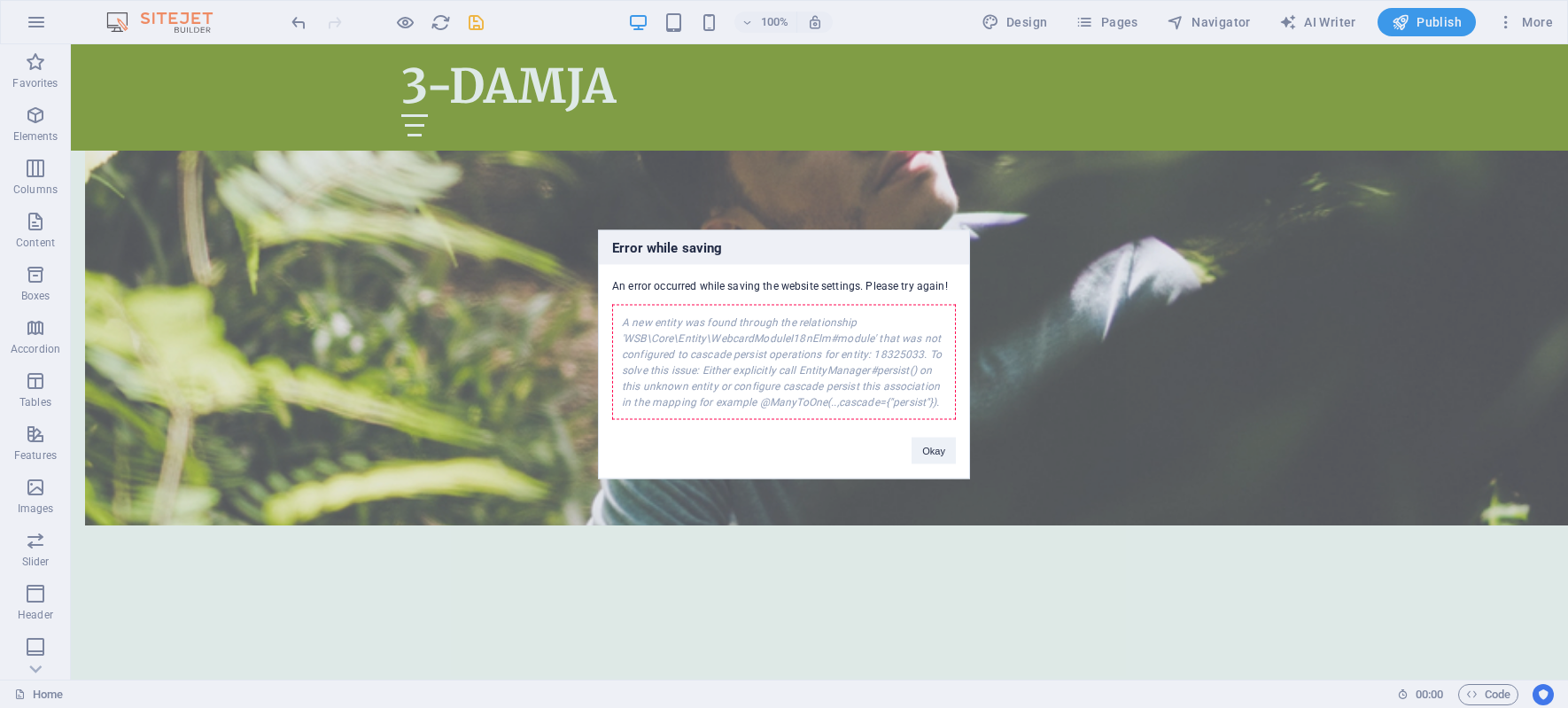
click at [882, 359] on div "A new entity was found through the relationship 'WSB\Core\Entity\WebcardModuleI…" at bounding box center [784, 361] width 344 height 115
click at [838, 373] on div "A new entity was found through the relationship 'WSB\Core\Entity\WebcardModuleI…" at bounding box center [784, 361] width 344 height 115
click at [930, 452] on button "Okay" at bounding box center [933, 450] width 44 height 26
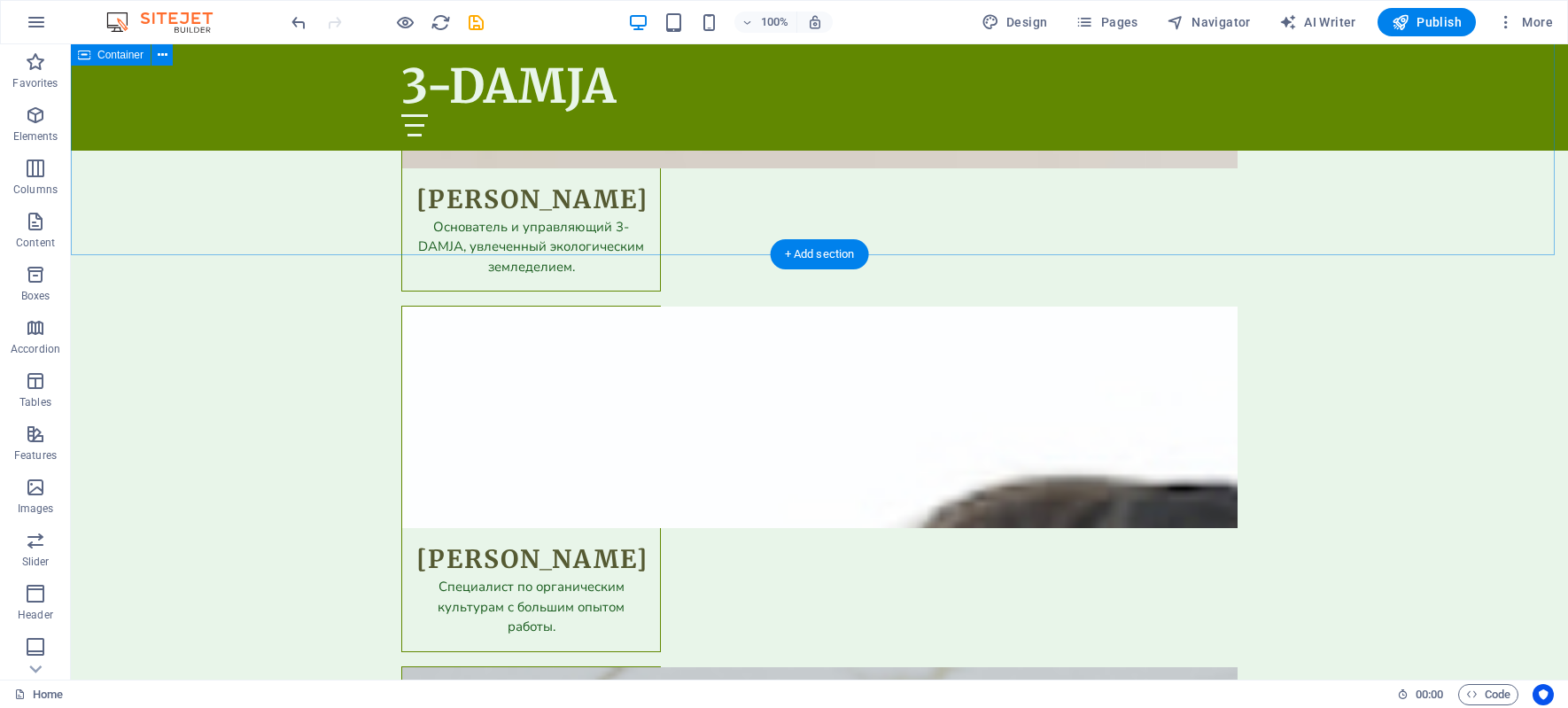
scroll to position [7798, 0]
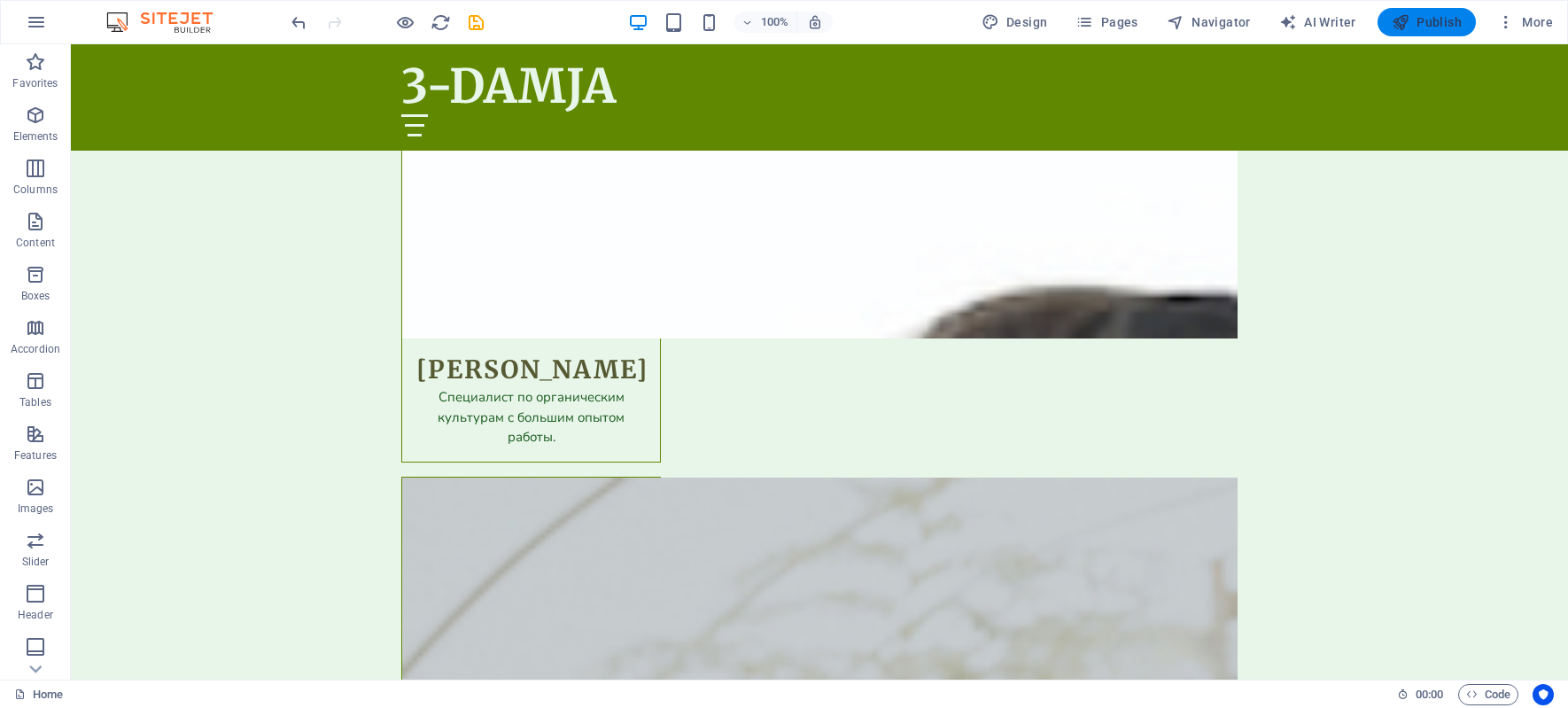
click at [1410, 16] on icon "button" at bounding box center [1400, 22] width 18 height 18
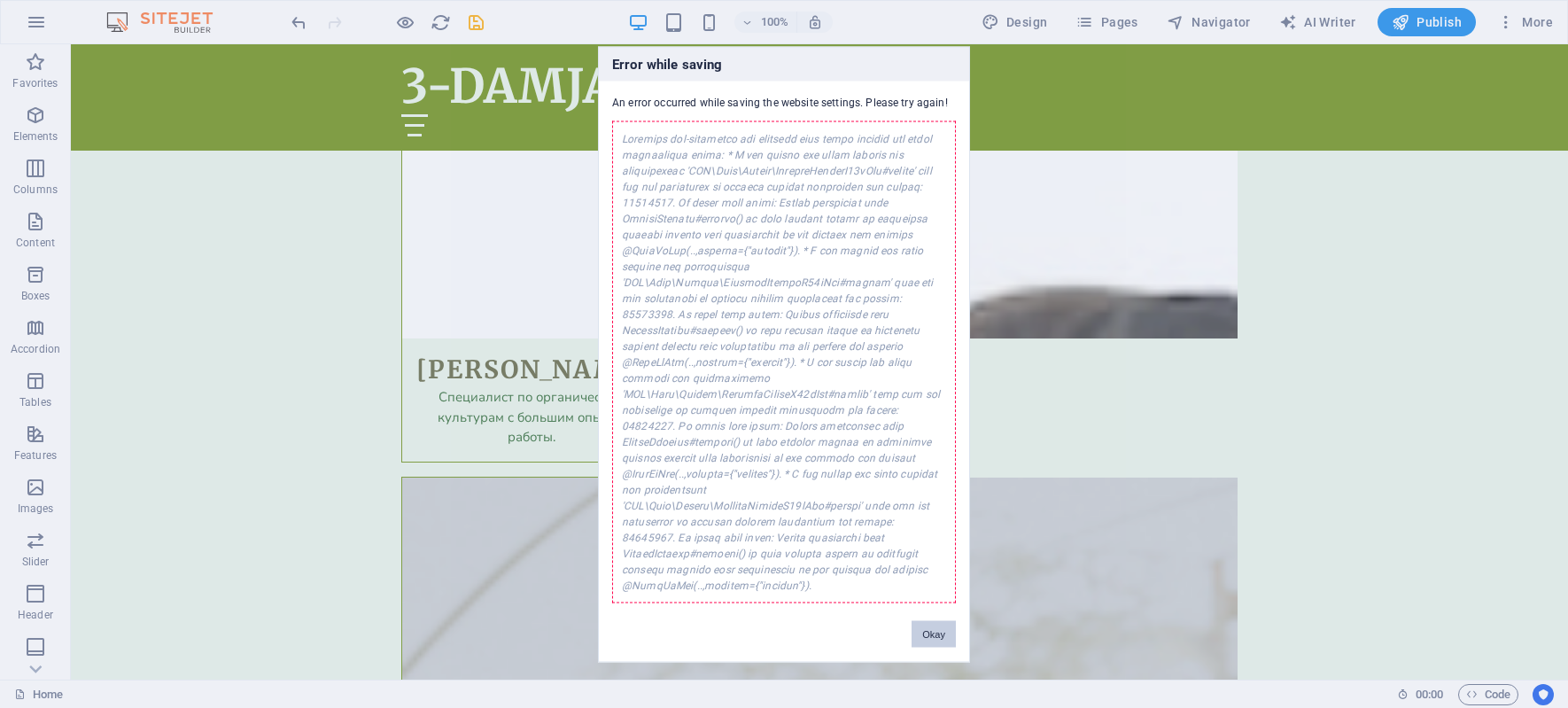
drag, startPoint x: 923, startPoint y: 607, endPoint x: 427, endPoint y: 444, distance: 522.1
click at [923, 620] on button "Okay" at bounding box center [933, 634] width 44 height 26
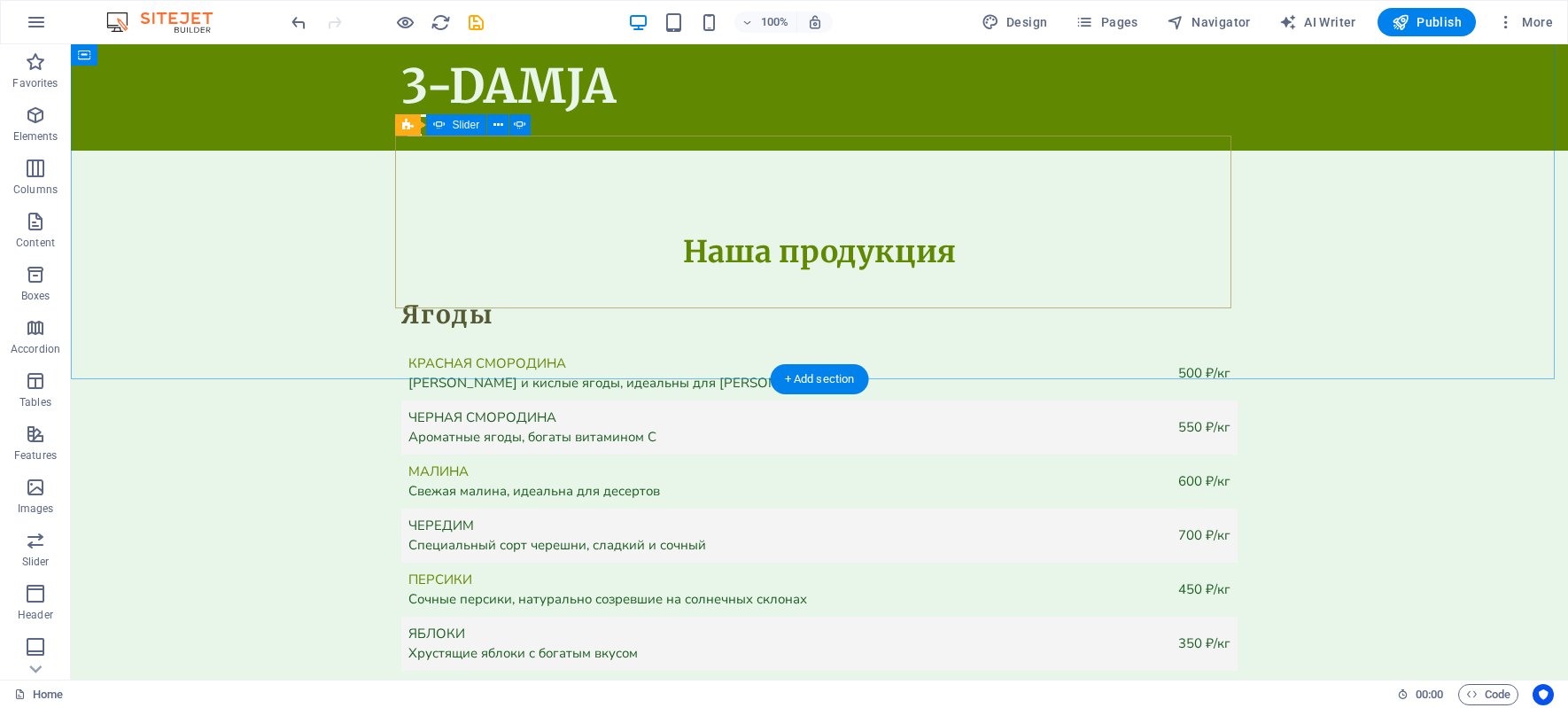
scroll to position [5849, 0]
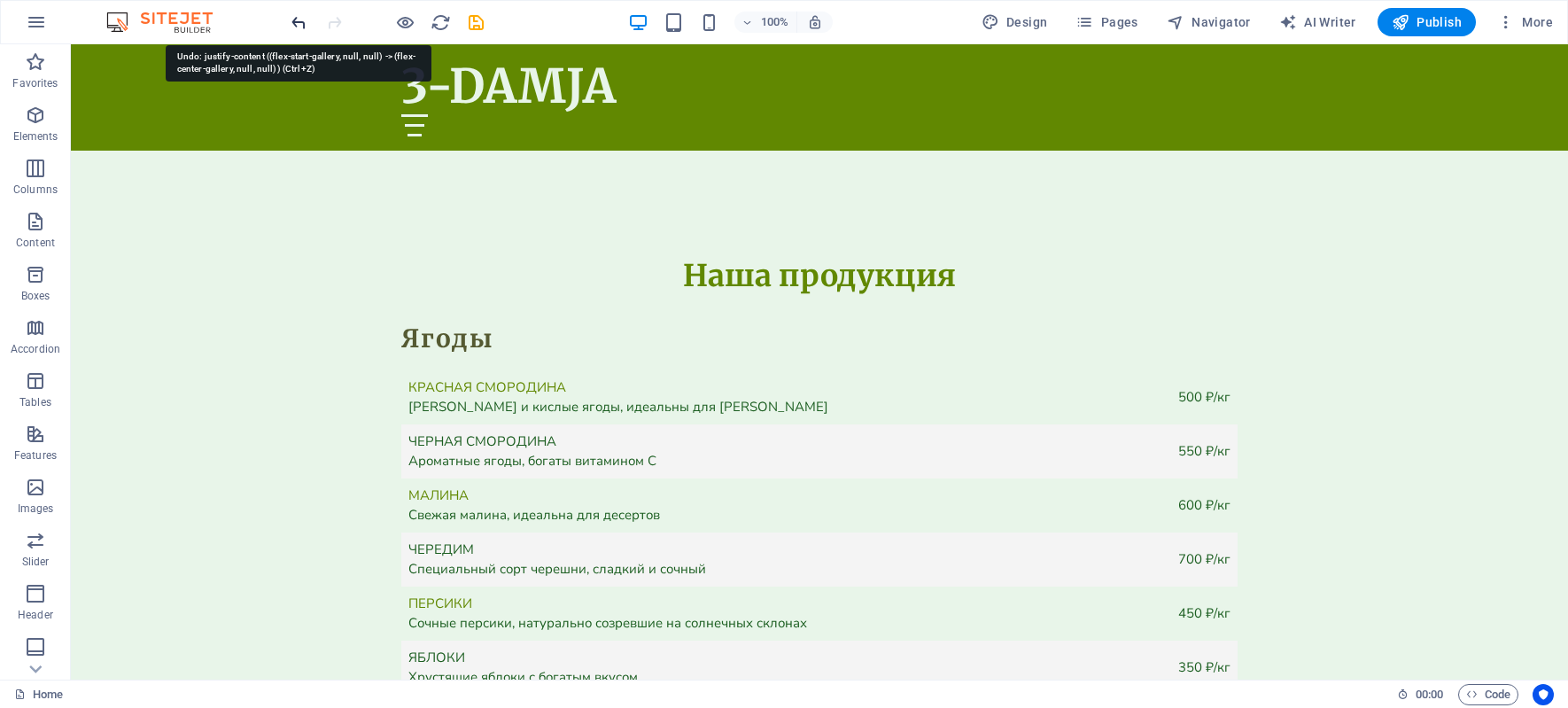
click at [300, 20] on icon "undo" at bounding box center [299, 23] width 21 height 21
click at [329, 21] on icon "redo" at bounding box center [335, 23] width 21 height 21
click at [328, 21] on icon "redo" at bounding box center [335, 23] width 21 height 21
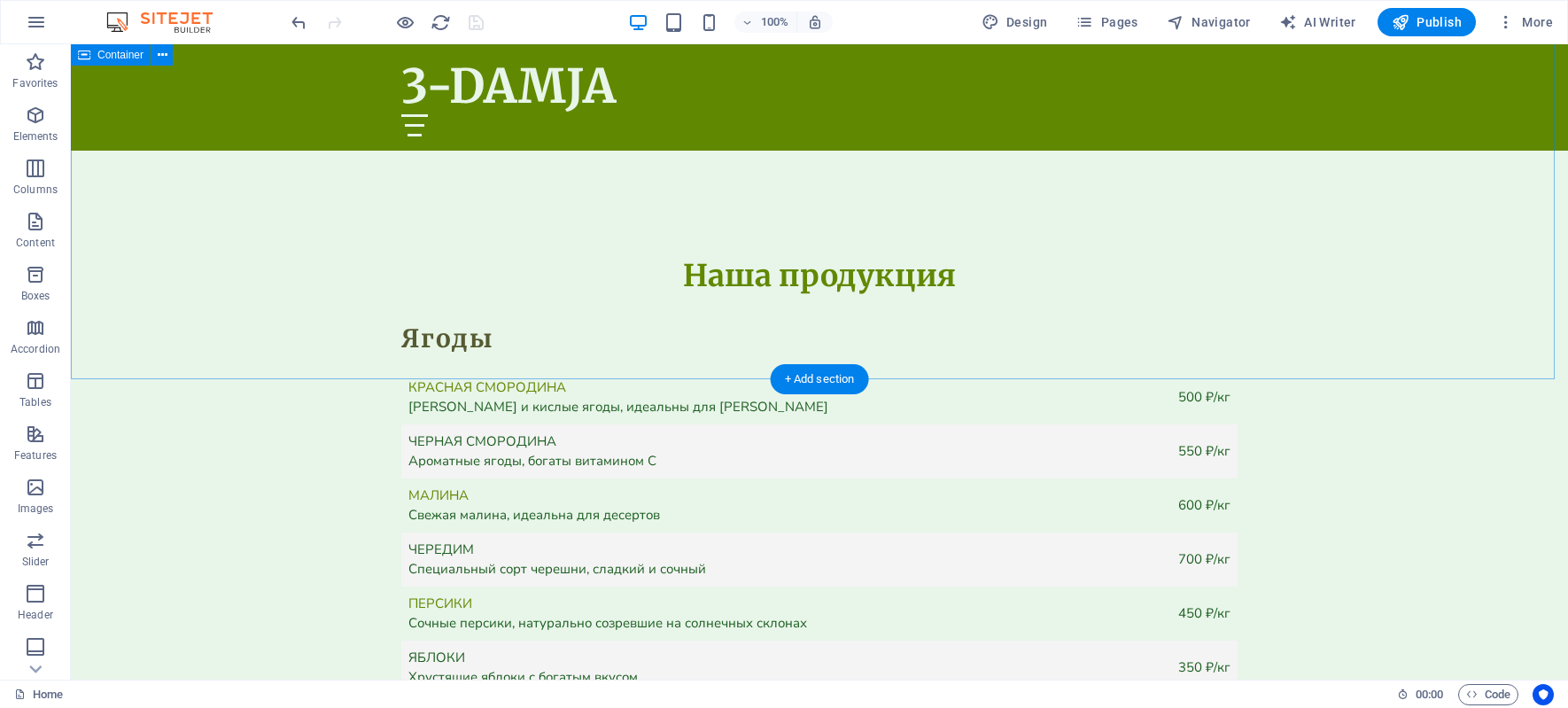
click at [476, 22] on div at bounding box center [386, 22] width 199 height 28
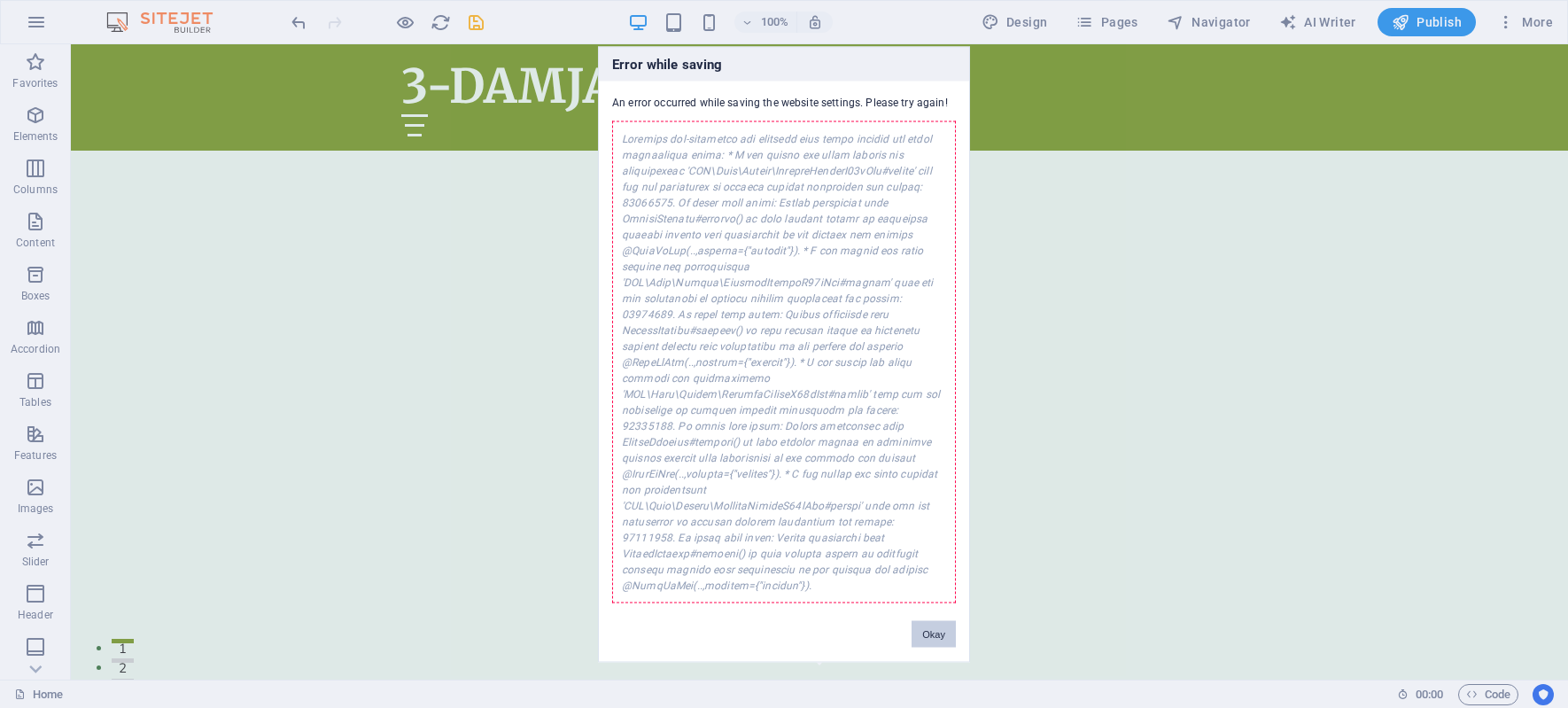
scroll to position [5849, 0]
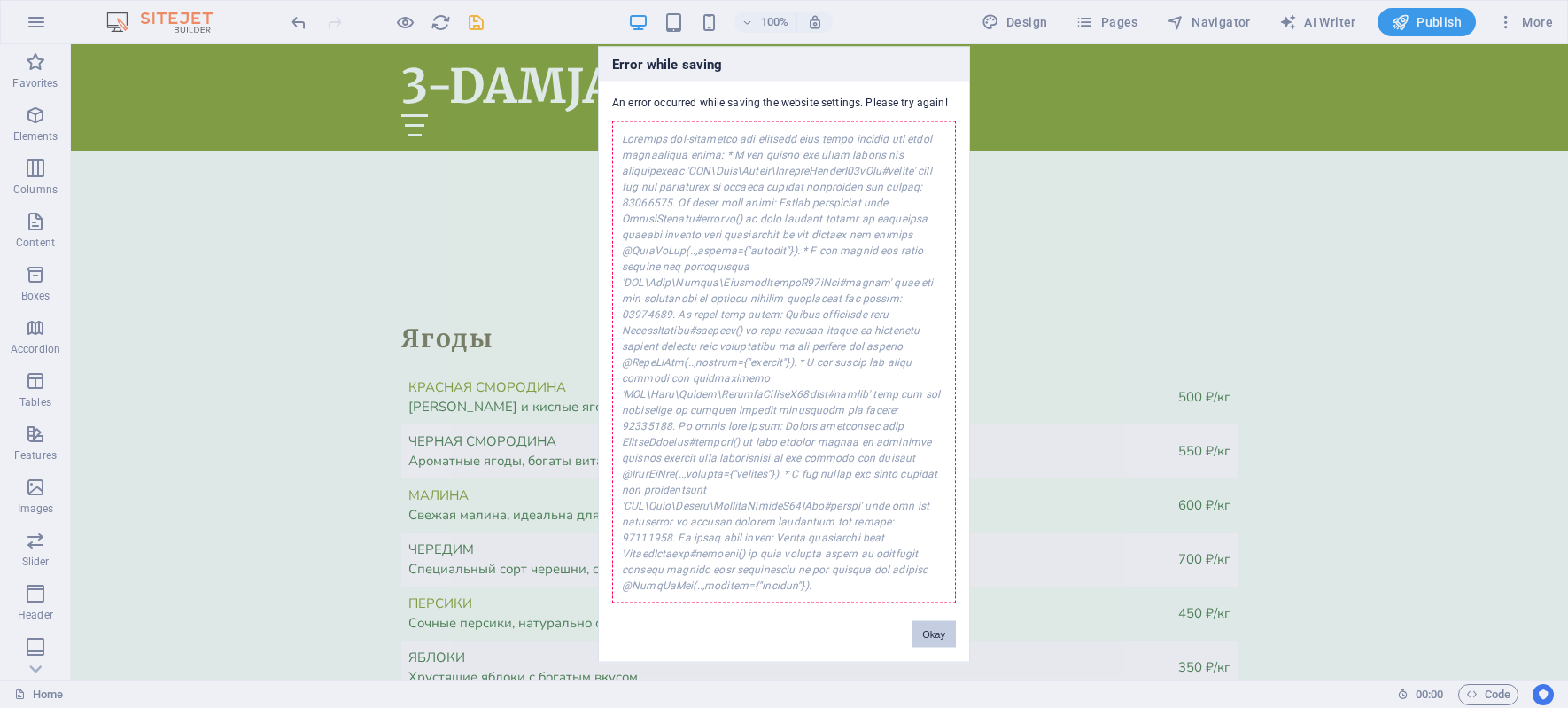
drag, startPoint x: 936, startPoint y: 600, endPoint x: 864, endPoint y: 554, distance: 85.4
click at [936, 620] on button "Okay" at bounding box center [933, 634] width 44 height 26
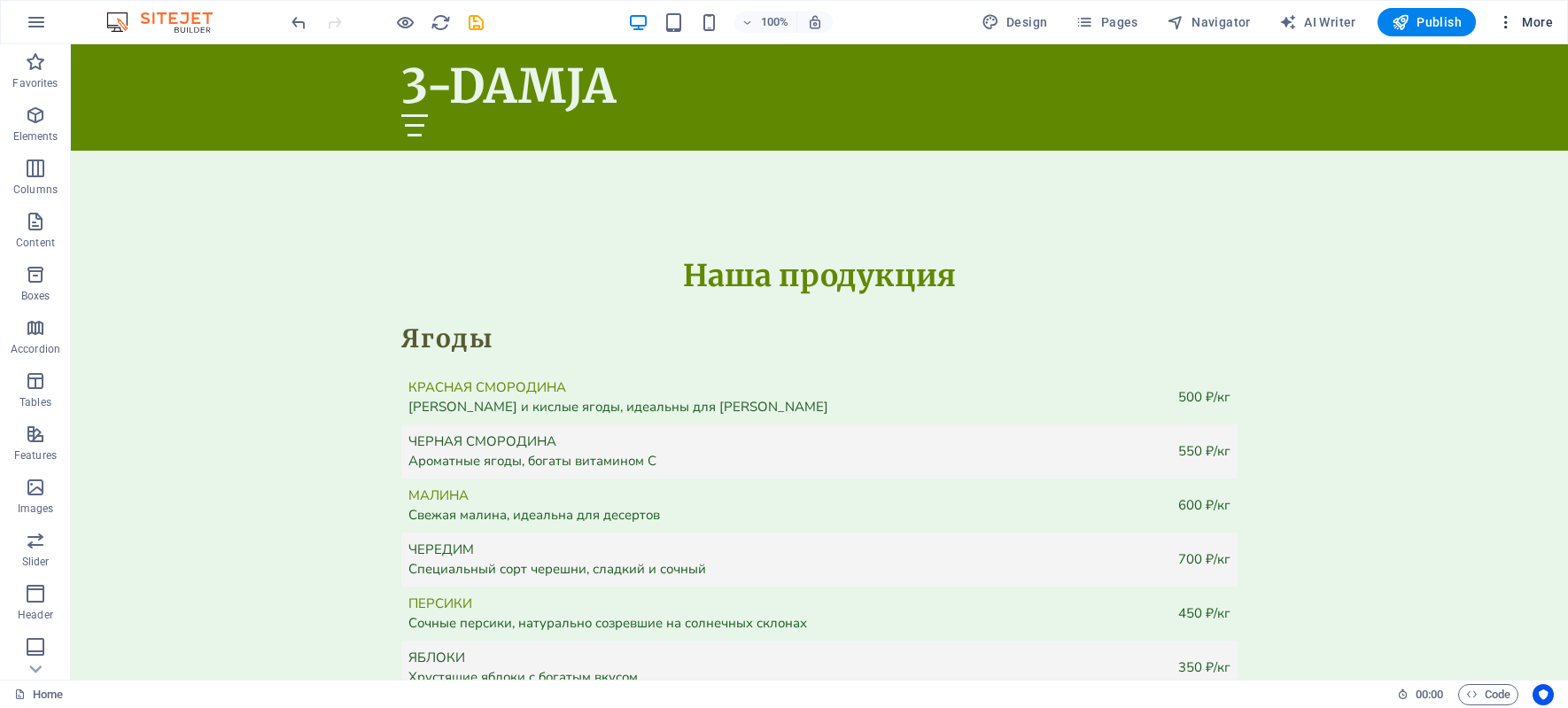
click at [1529, 19] on span "More" at bounding box center [1525, 22] width 56 height 18
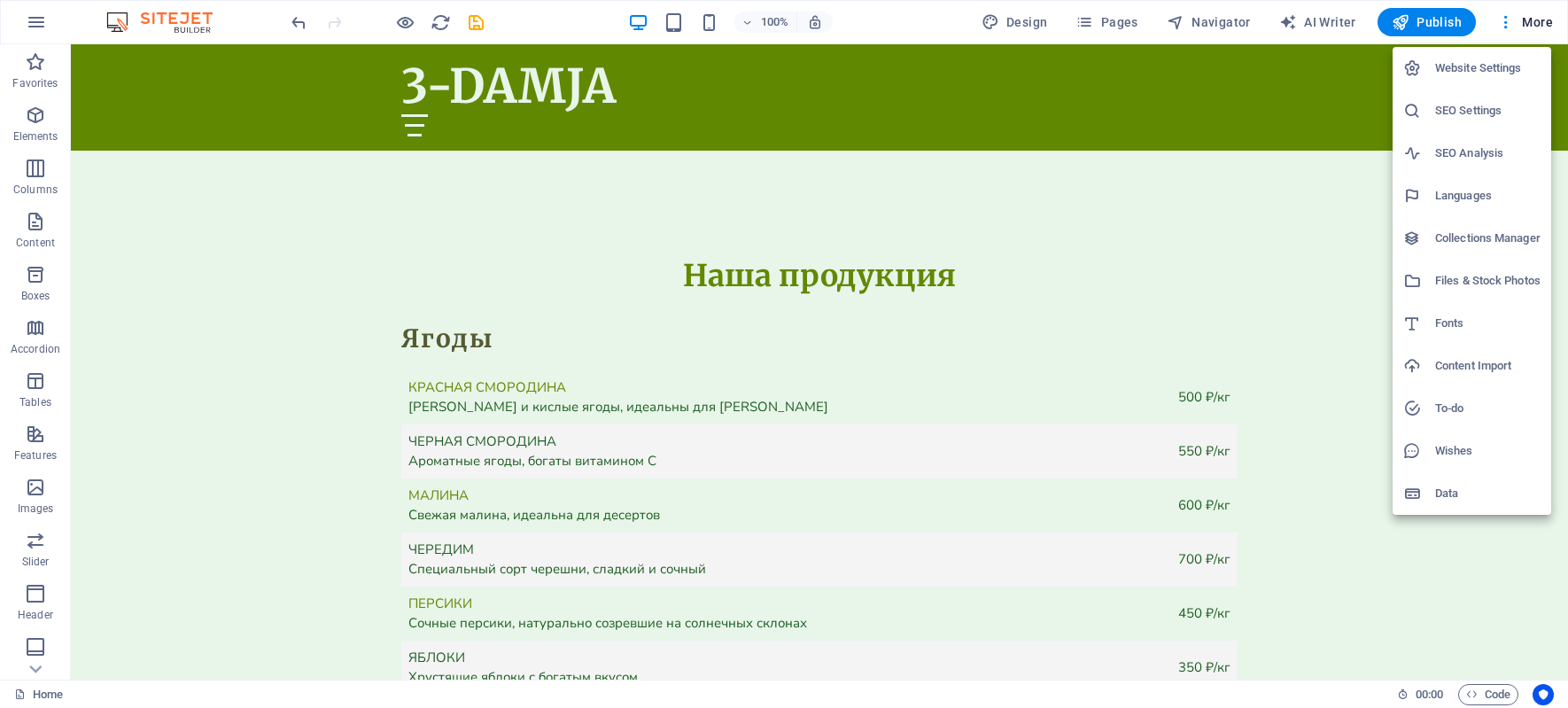
click at [1450, 108] on h6 "SEO Settings" at bounding box center [1488, 110] width 106 height 22
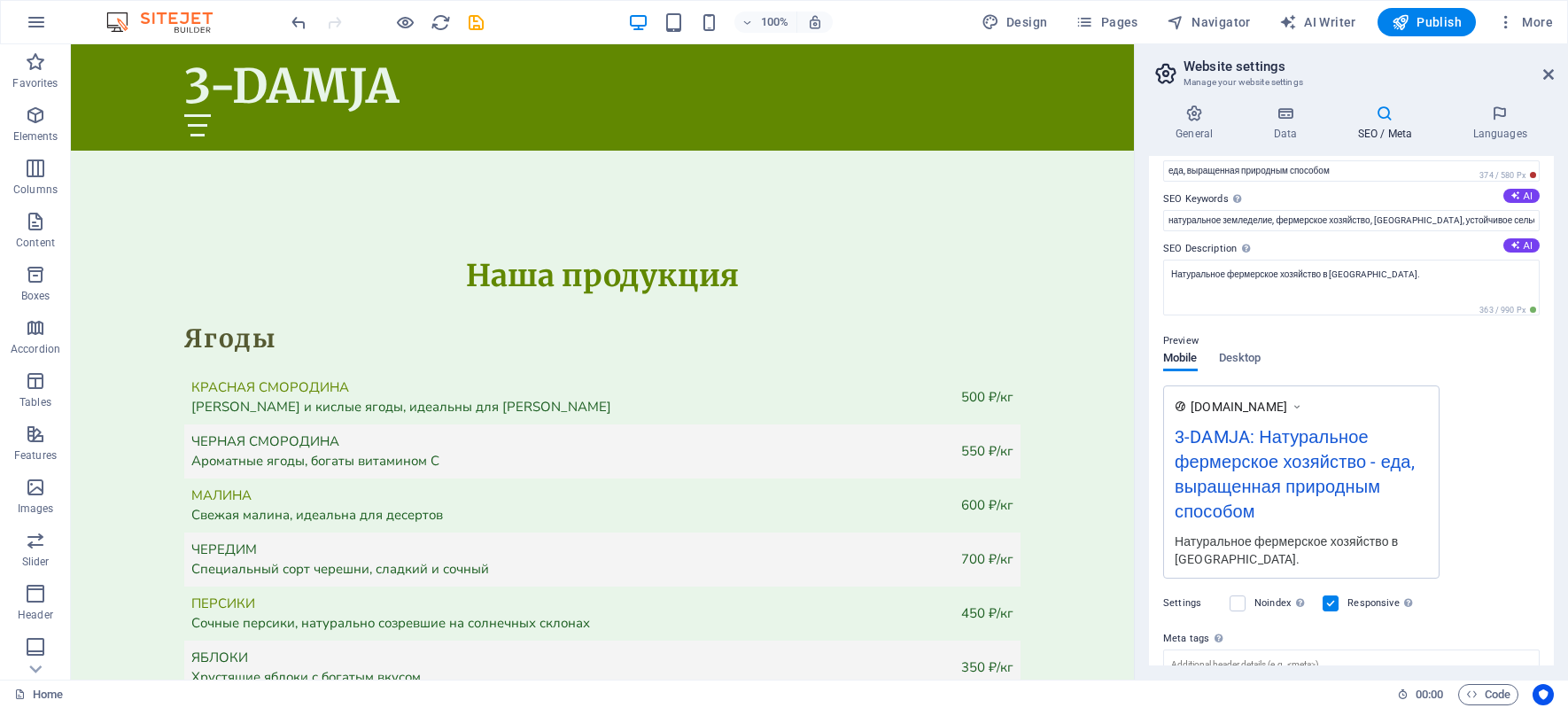
scroll to position [0, 0]
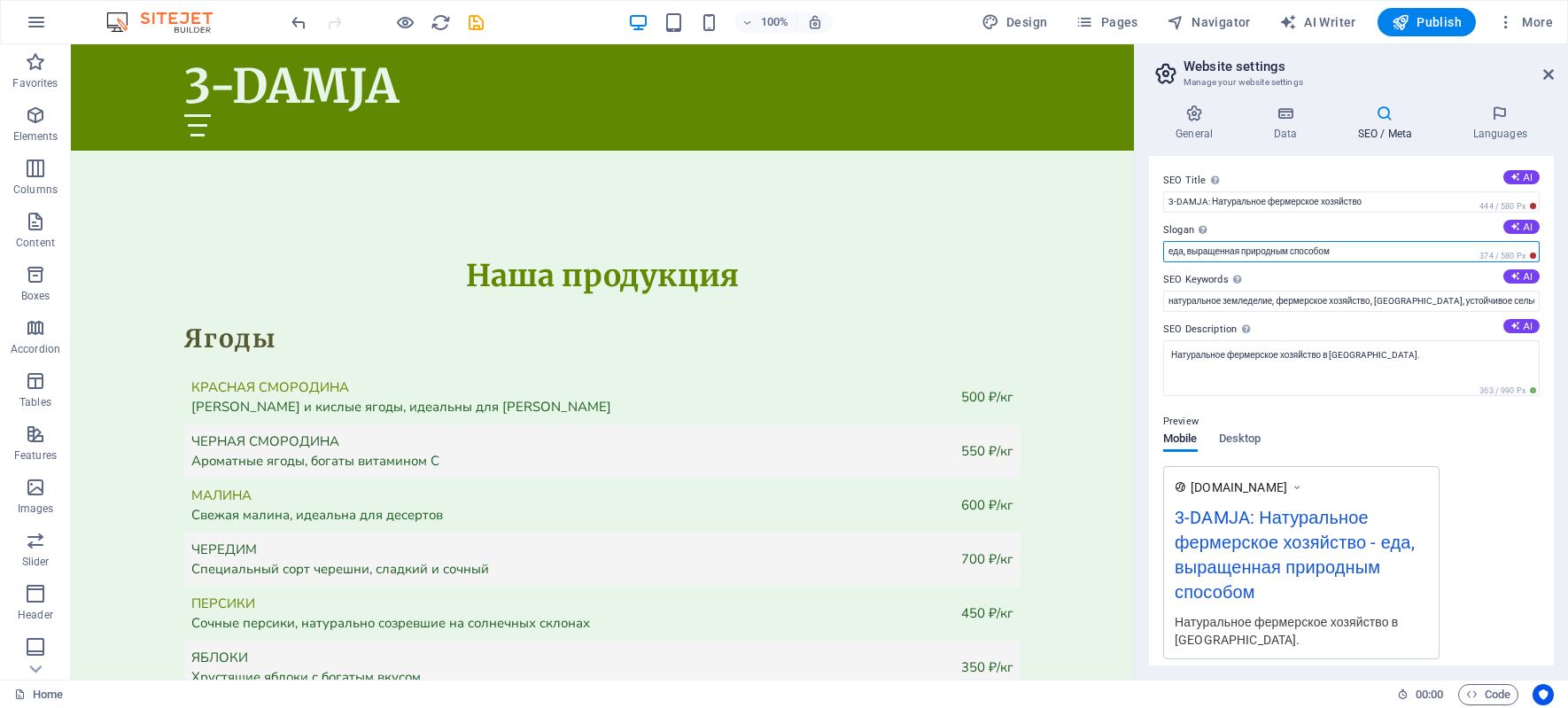
click at [1186, 250] on input "еда, выращенная природным способом" at bounding box center [1350, 252] width 376 height 22
click at [1336, 251] on input "выращенная природным способом" at bounding box center [1350, 252] width 376 height 22
click at [1426, 248] on input "выращенная природным способом сельхозпродукция" at bounding box center [1350, 252] width 376 height 22
type input "выращенная природным способом сельхозпродукция"
click at [479, 22] on icon "save" at bounding box center [476, 23] width 21 height 21
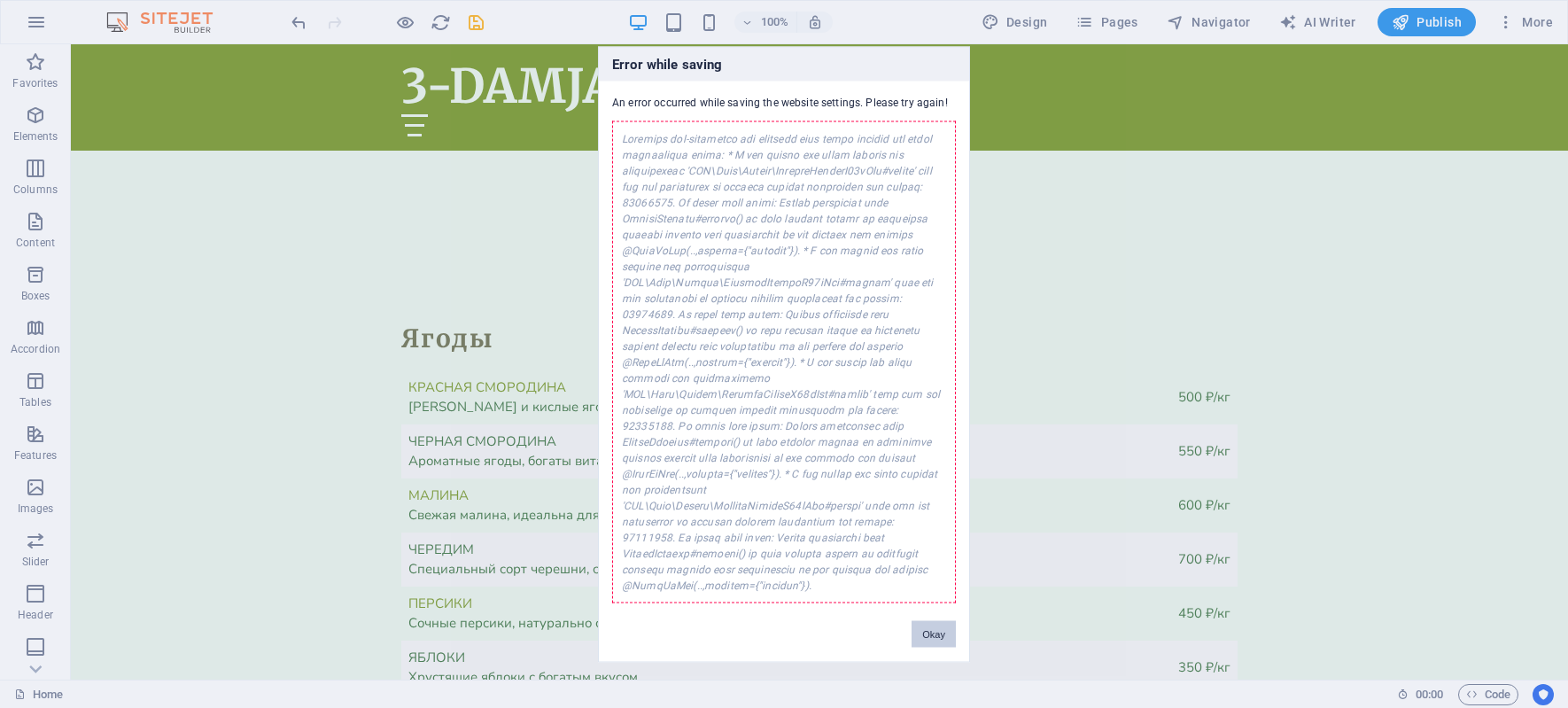
click at [921, 620] on button "Okay" at bounding box center [933, 634] width 44 height 26
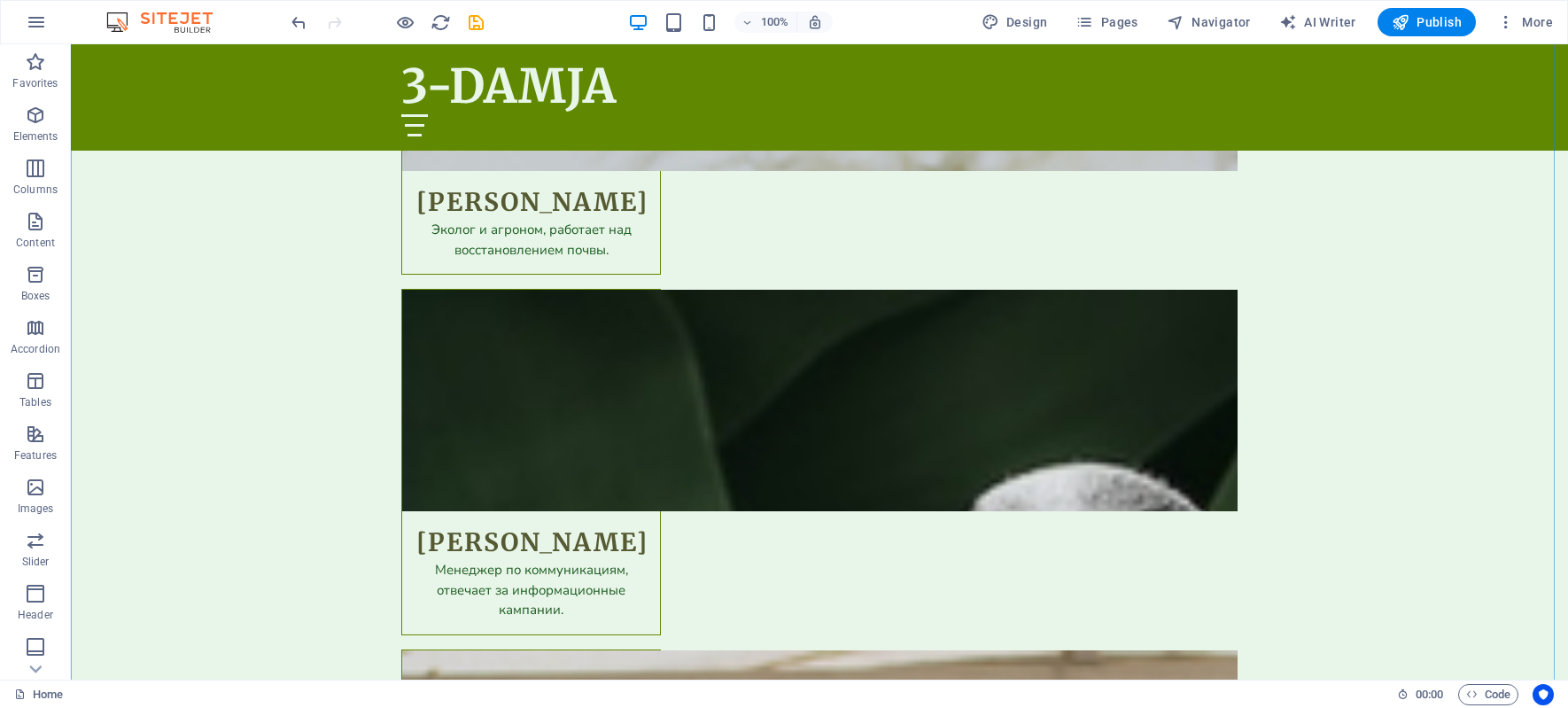
scroll to position [8330, 0]
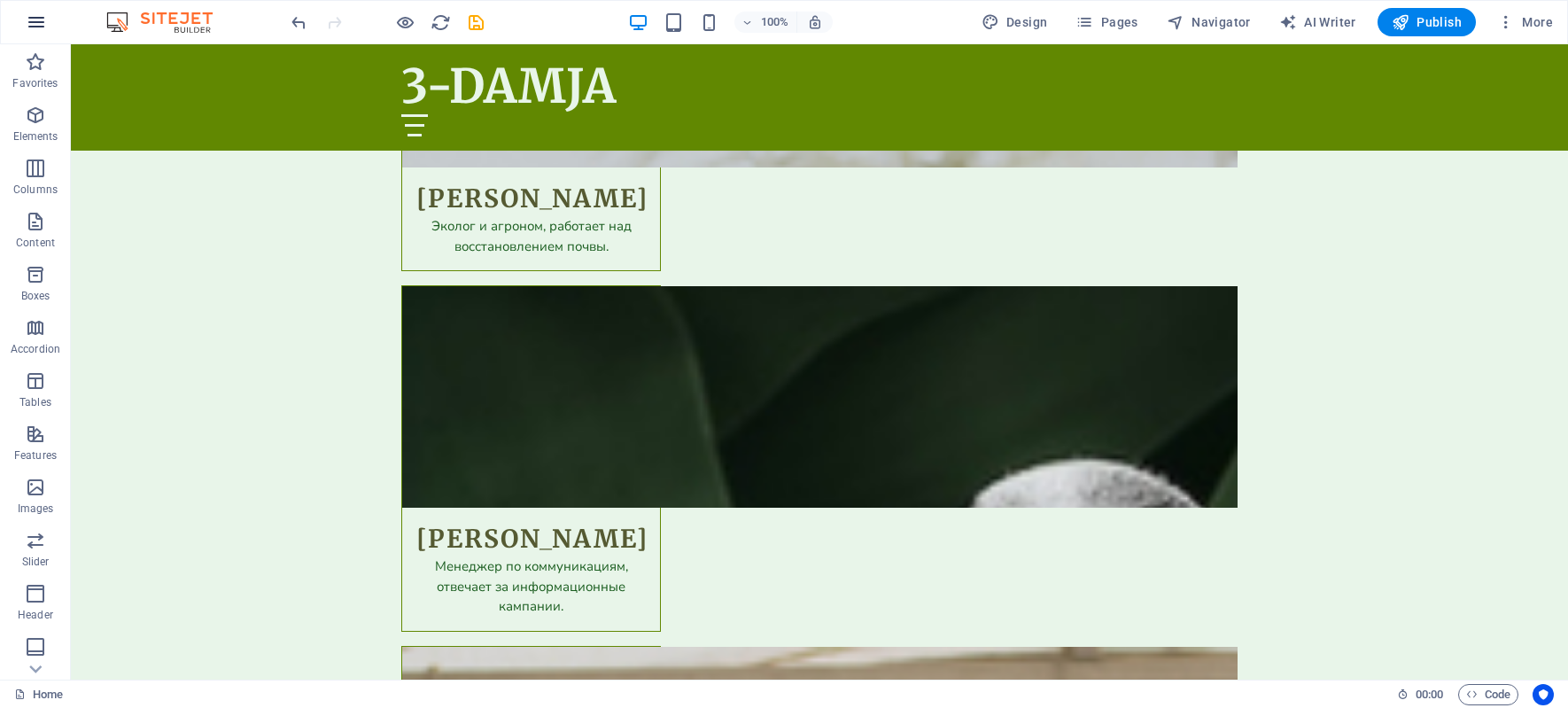
click at [35, 26] on icon "button" at bounding box center [36, 22] width 22 height 22
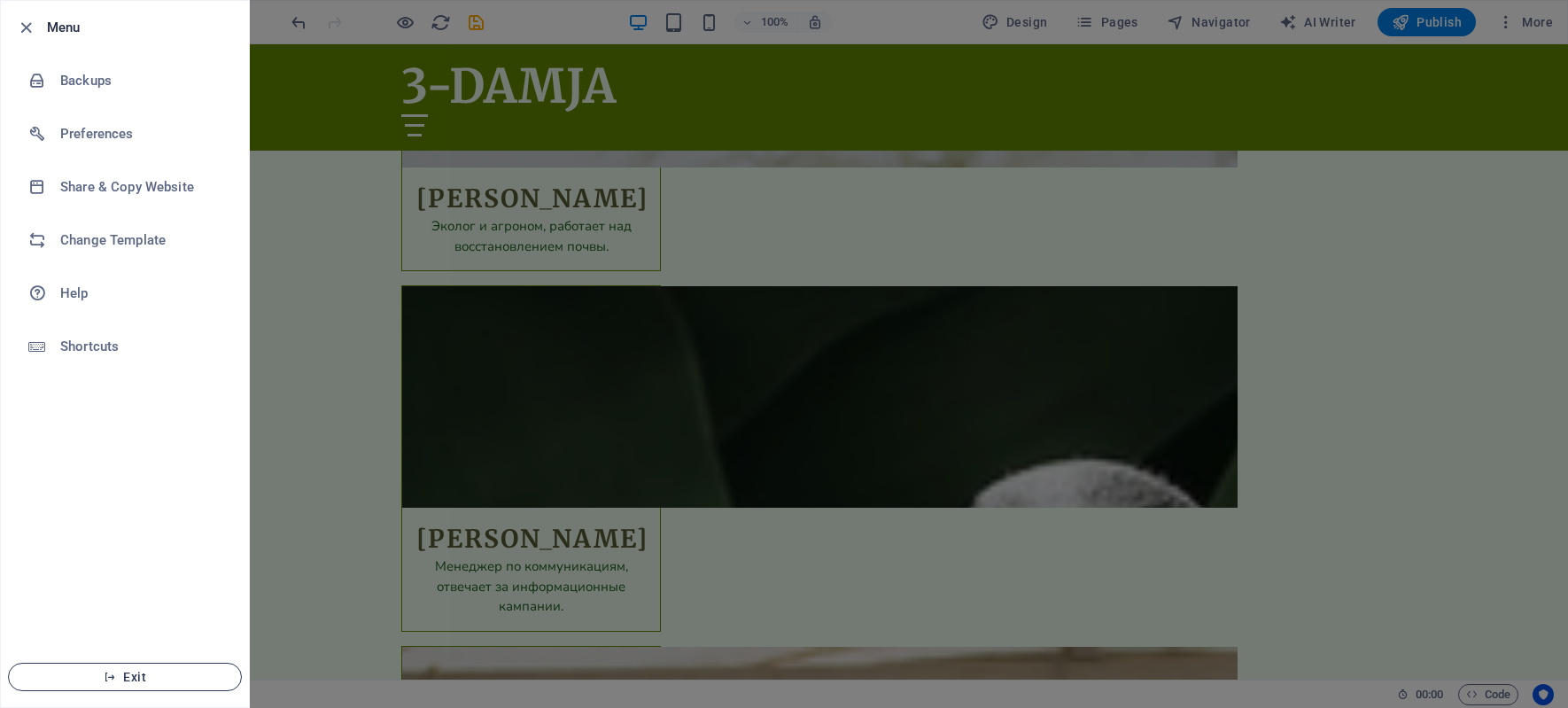
click at [131, 672] on span "Exit" at bounding box center [124, 677] width 204 height 14
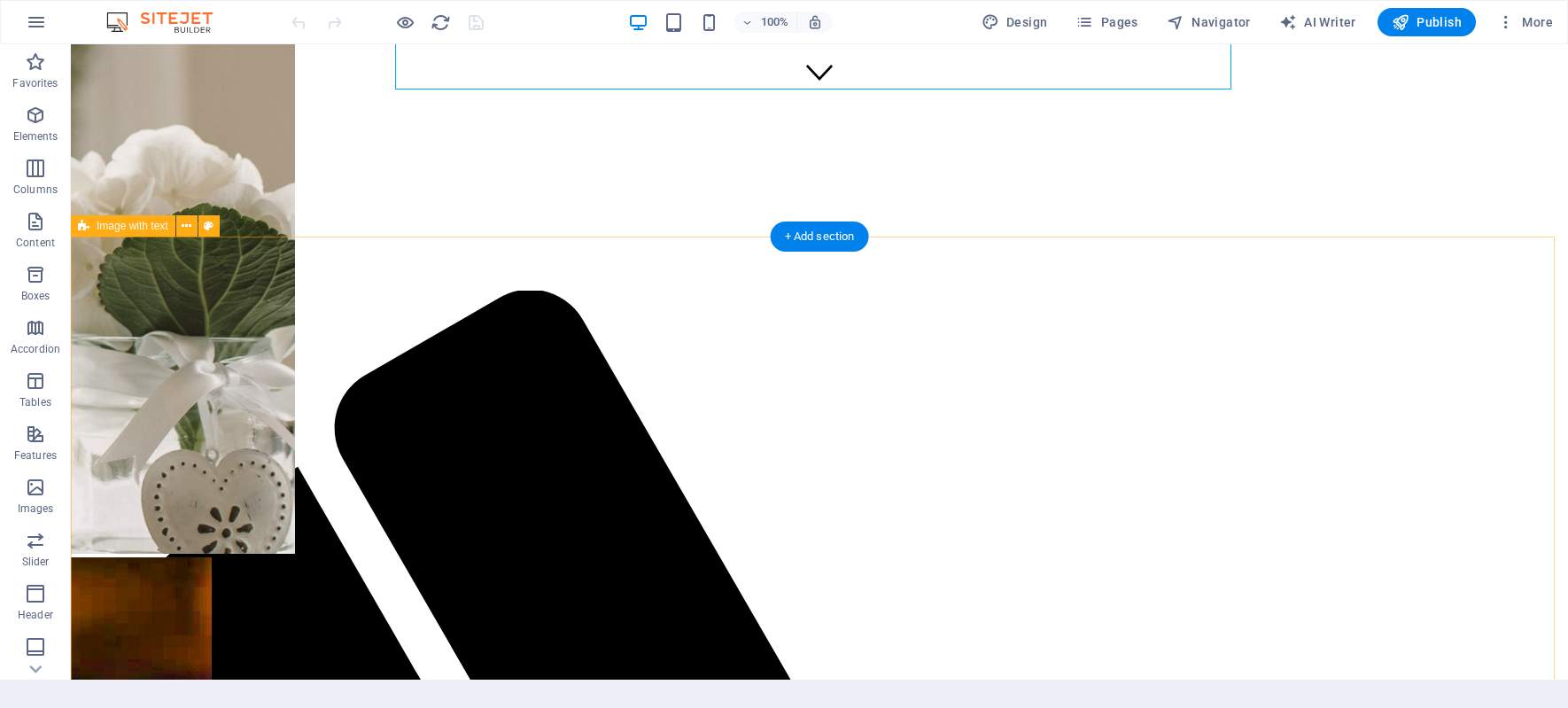
scroll to position [798, 0]
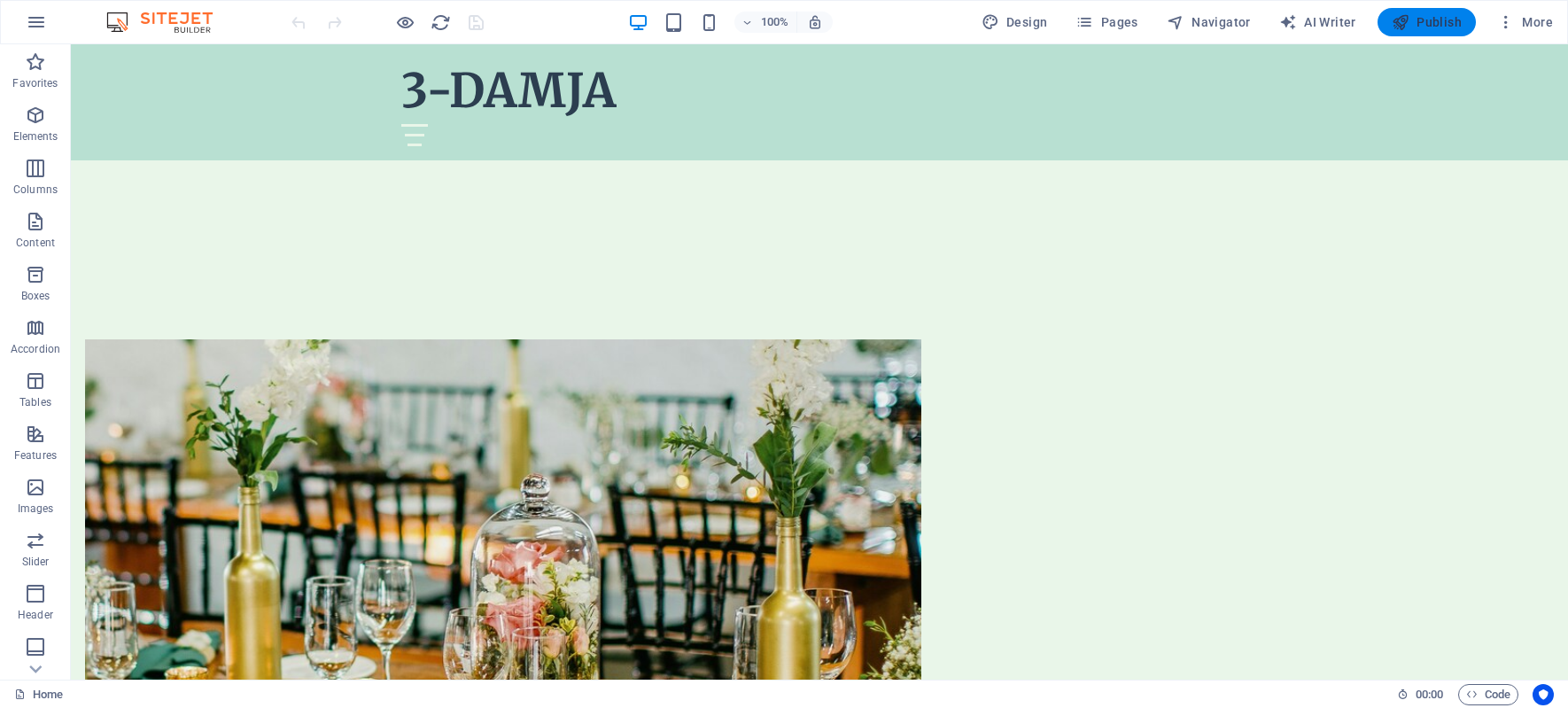
click at [1439, 23] on span "Publish" at bounding box center [1427, 22] width 70 height 18
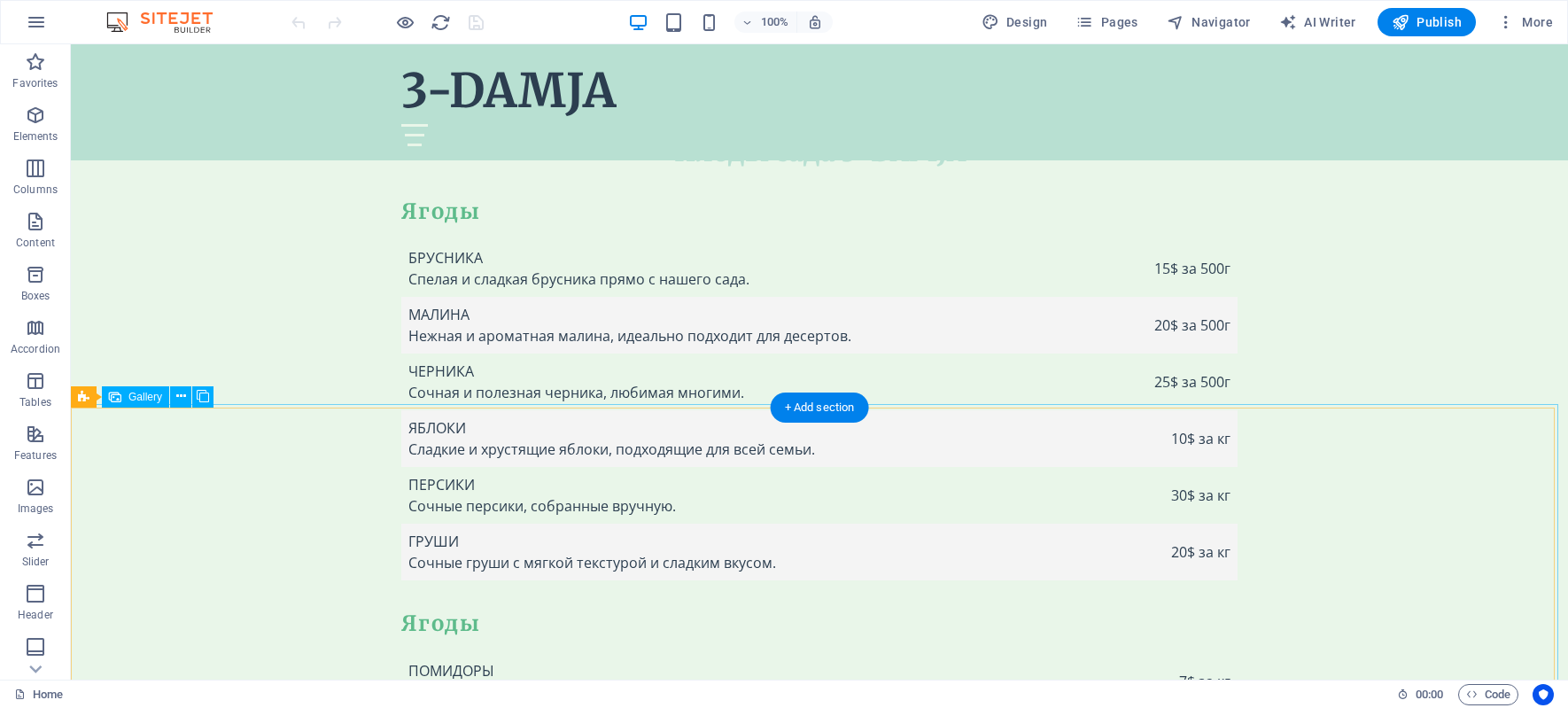
scroll to position [5849, 0]
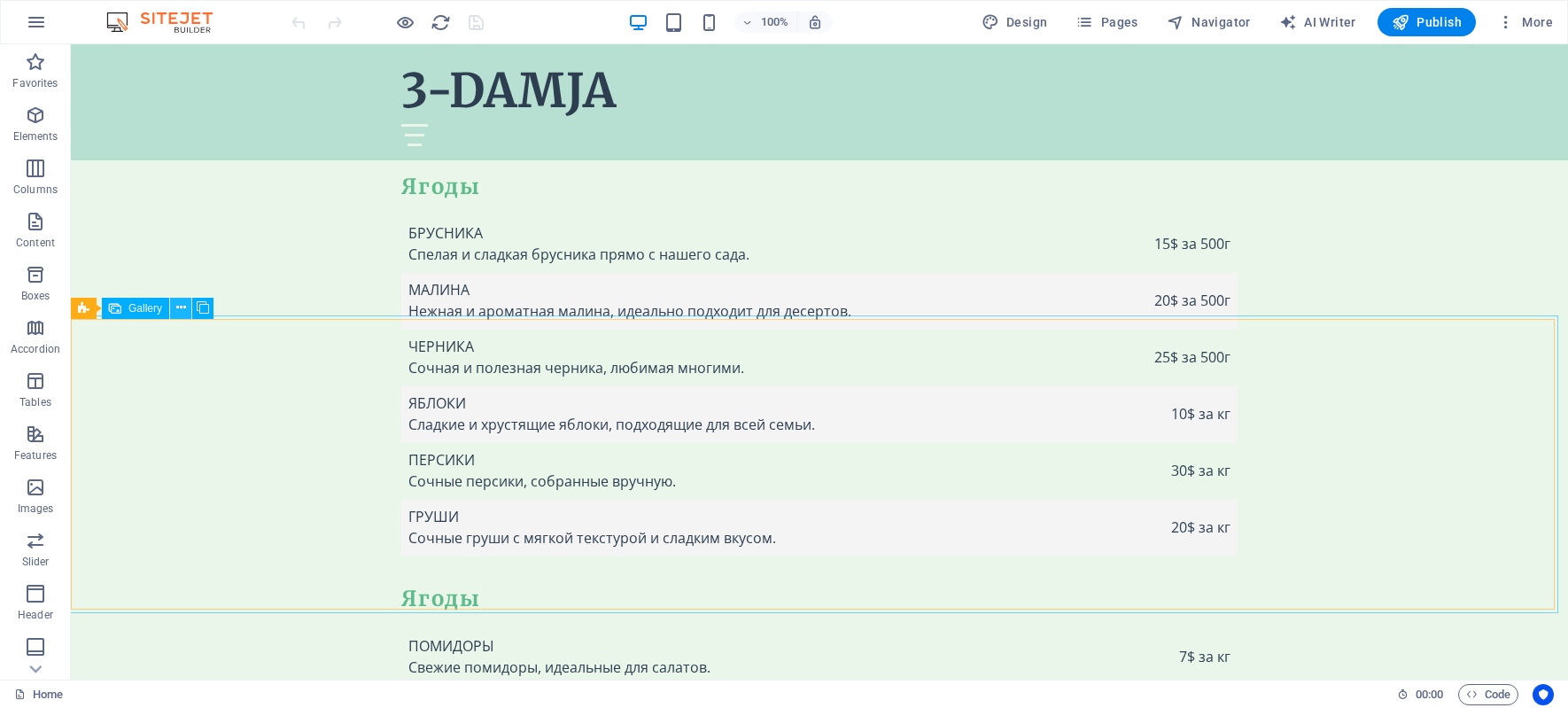
click at [178, 310] on icon at bounding box center [181, 308] width 9 height 19
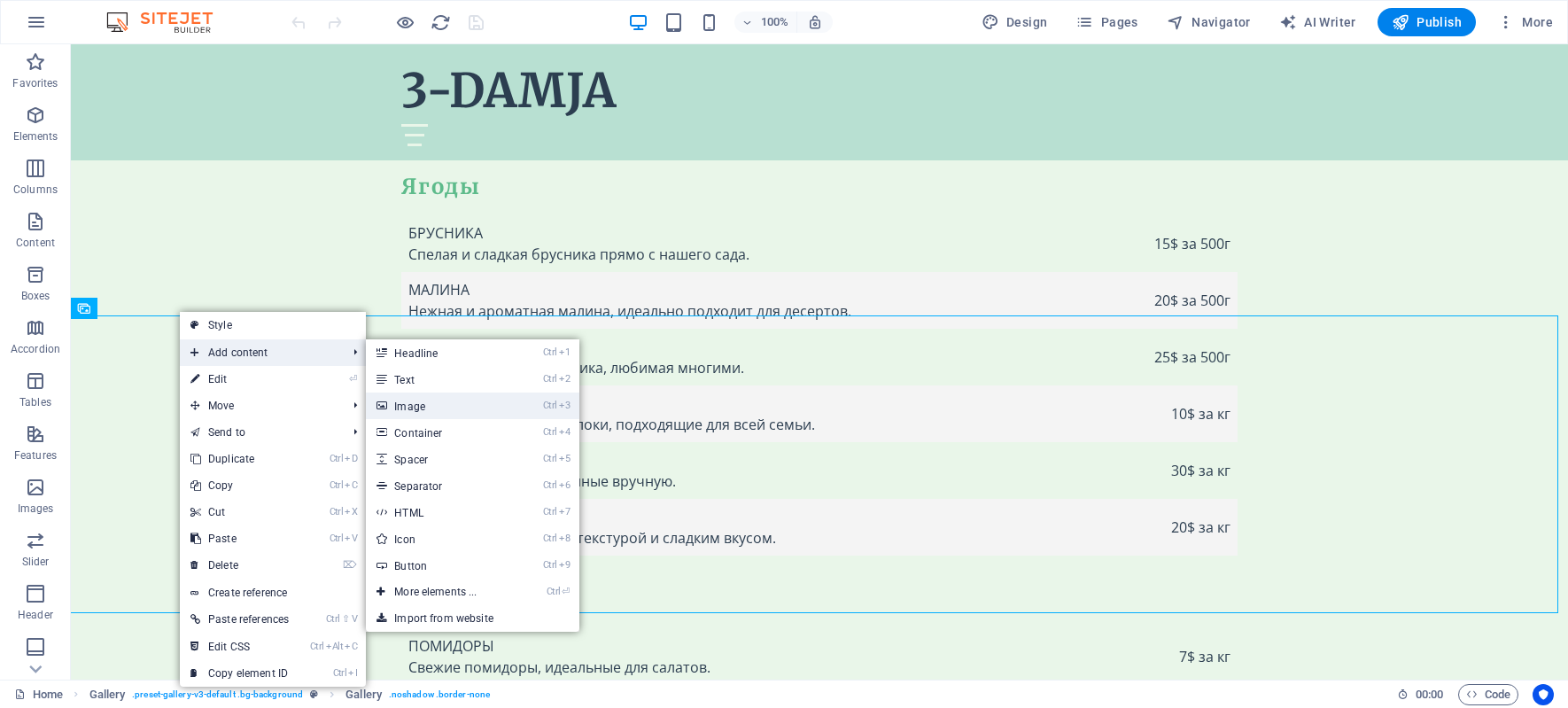
click at [452, 406] on link "Ctrl 3 Image" at bounding box center [438, 405] width 146 height 26
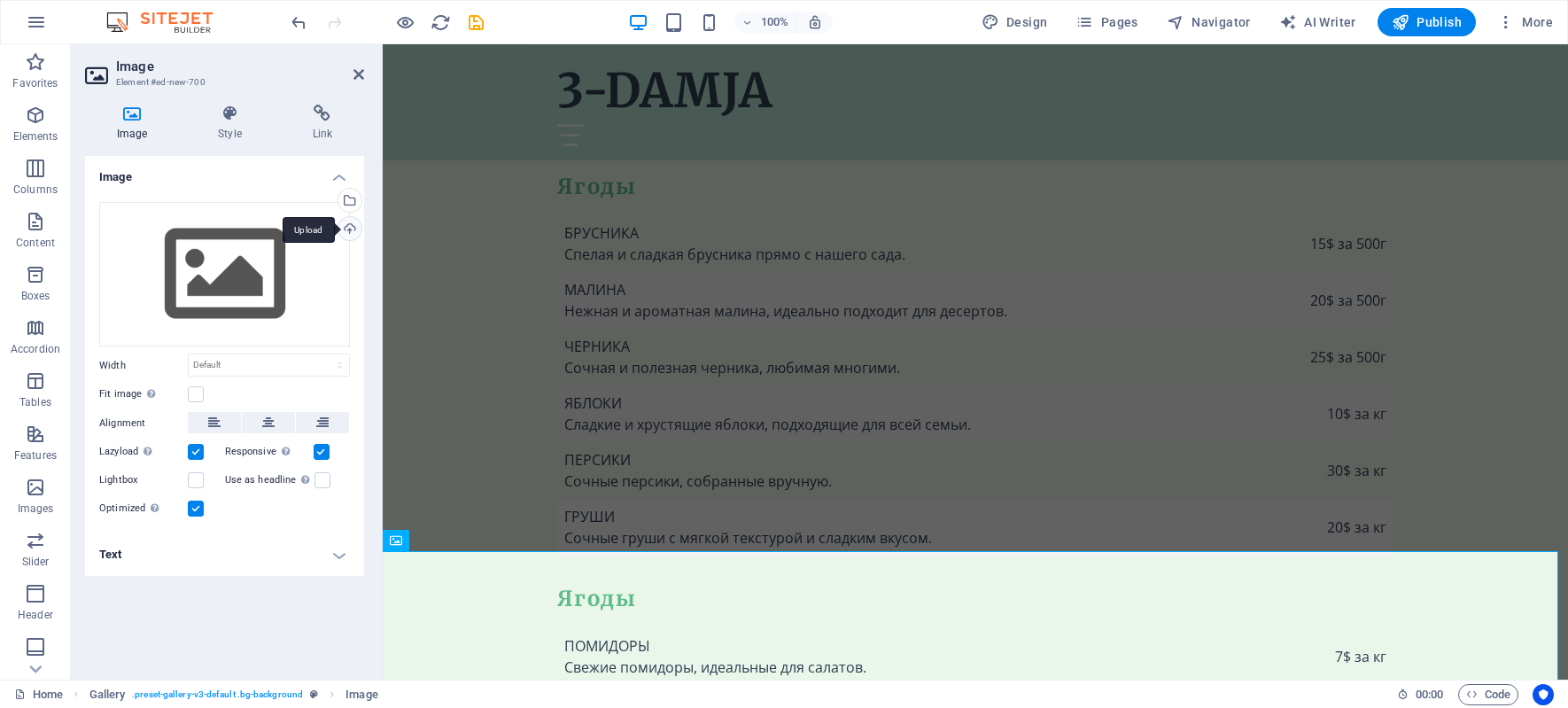
click at [351, 227] on div "Upload" at bounding box center [348, 230] width 26 height 26
click at [1529, 17] on span "More" at bounding box center [1525, 22] width 56 height 18
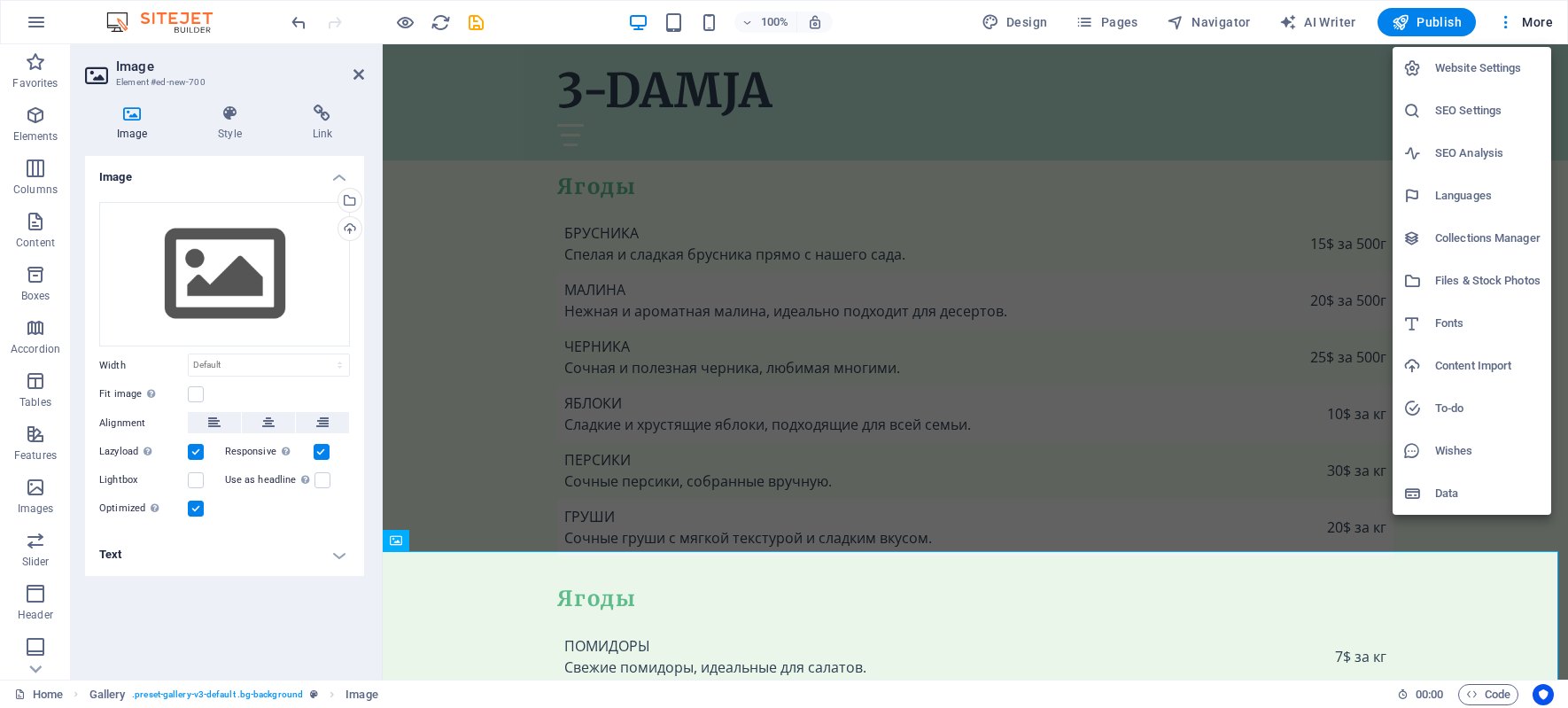
click at [1465, 280] on h6 "Files & Stock Photos" at bounding box center [1488, 281] width 106 height 22
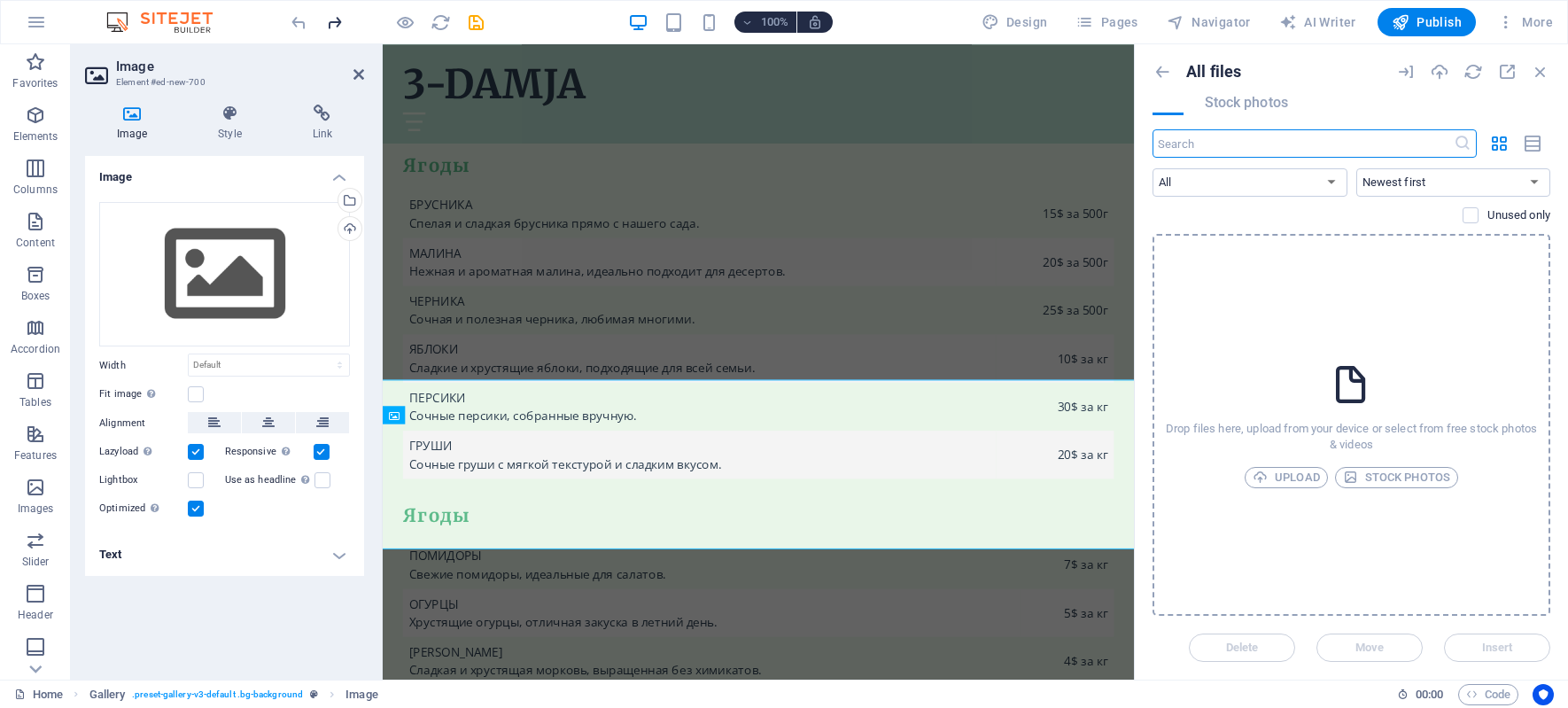
scroll to position [5961, 0]
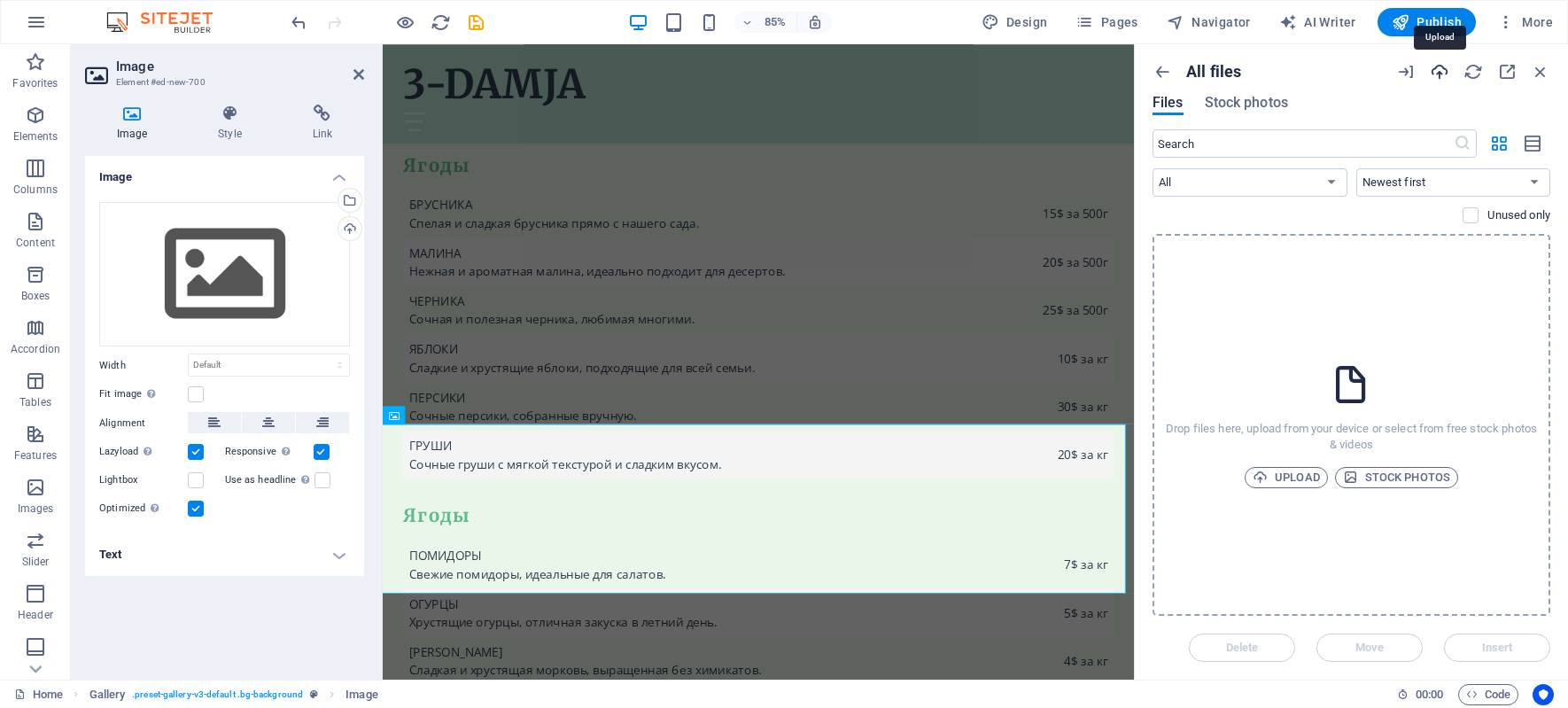
click at [1439, 71] on icon "button" at bounding box center [1439, 72] width 20 height 20
click at [1503, 22] on icon "button" at bounding box center [1506, 22] width 18 height 18
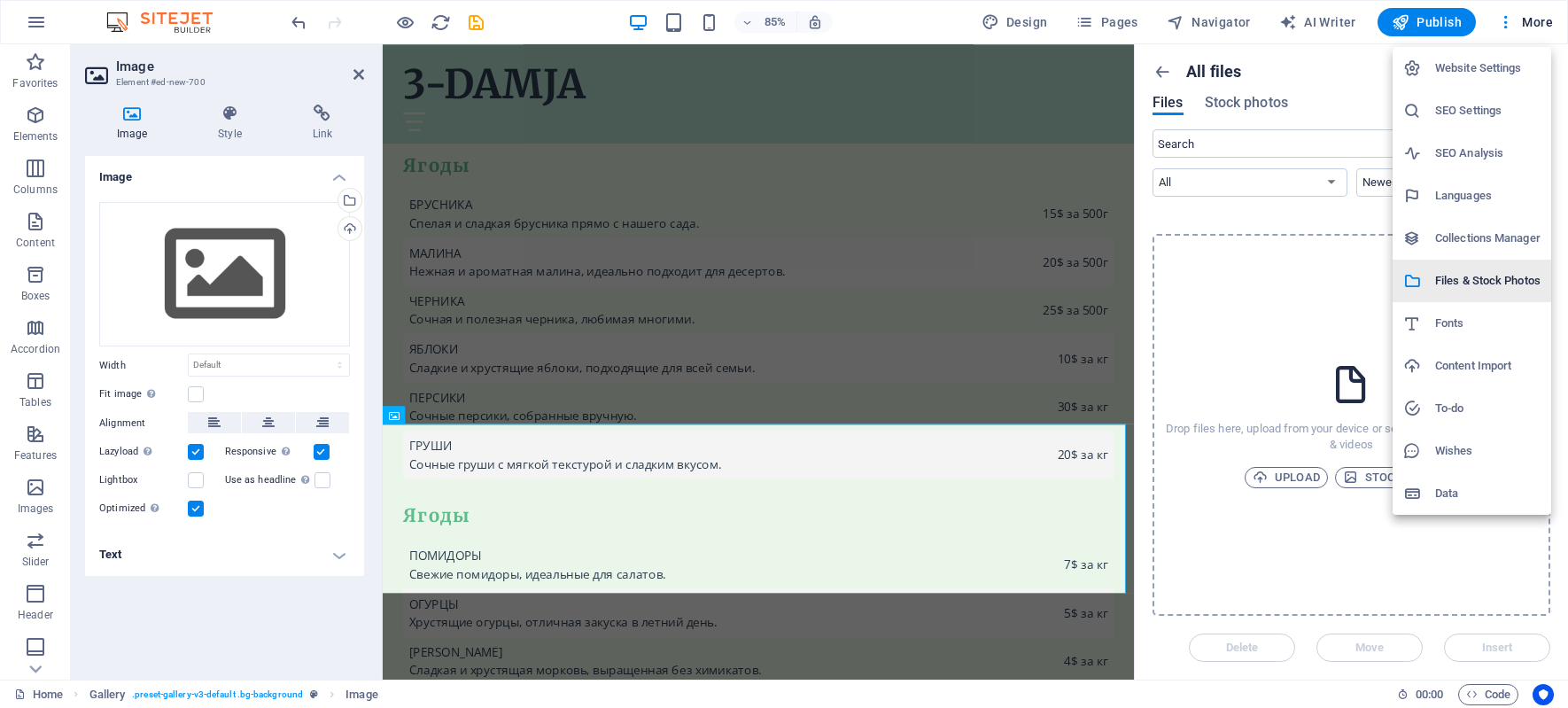
drag, startPoint x: 1446, startPoint y: 289, endPoint x: 1488, endPoint y: 278, distance: 43.4
click at [1488, 278] on h6 "Files & Stock Photos" at bounding box center [1488, 281] width 106 height 22
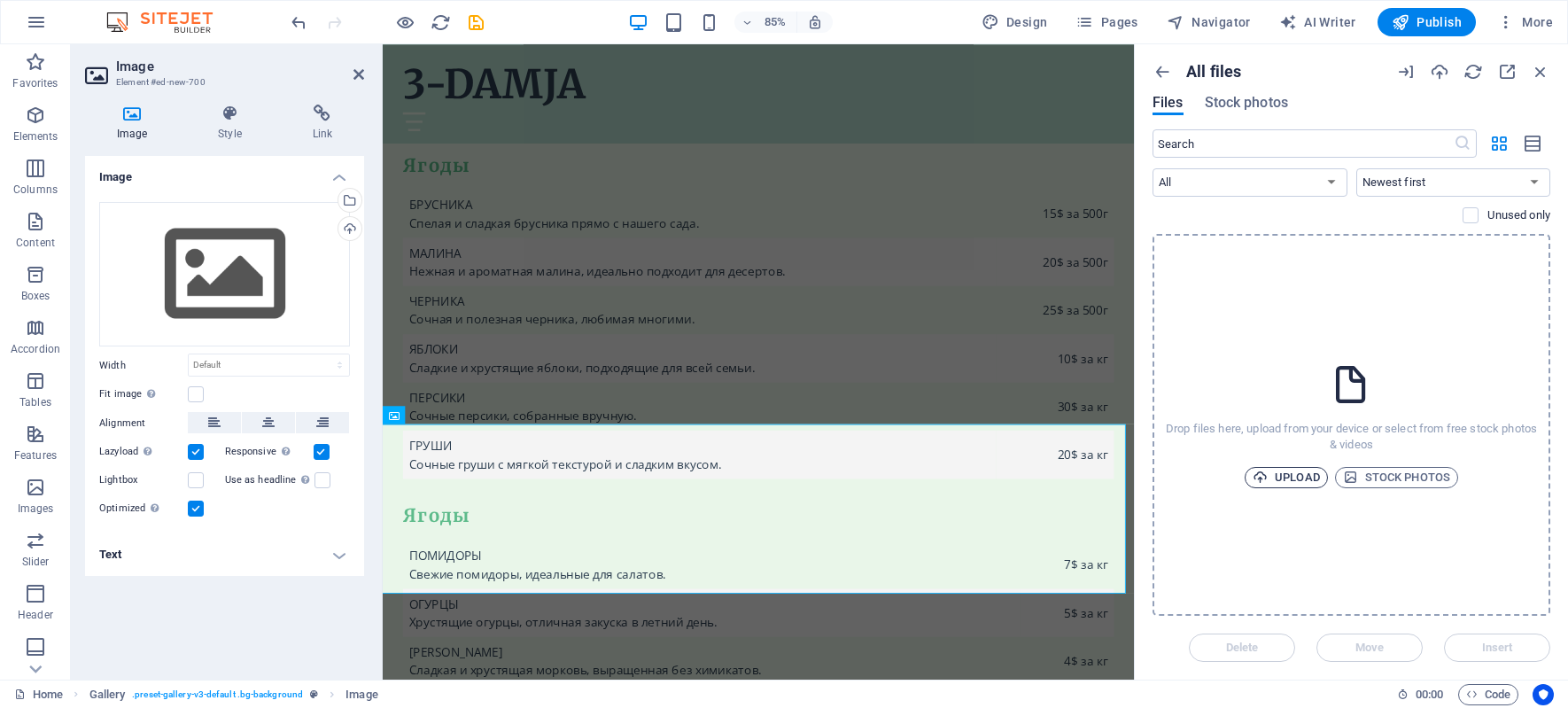
click at [1290, 479] on span "Upload" at bounding box center [1285, 477] width 67 height 22
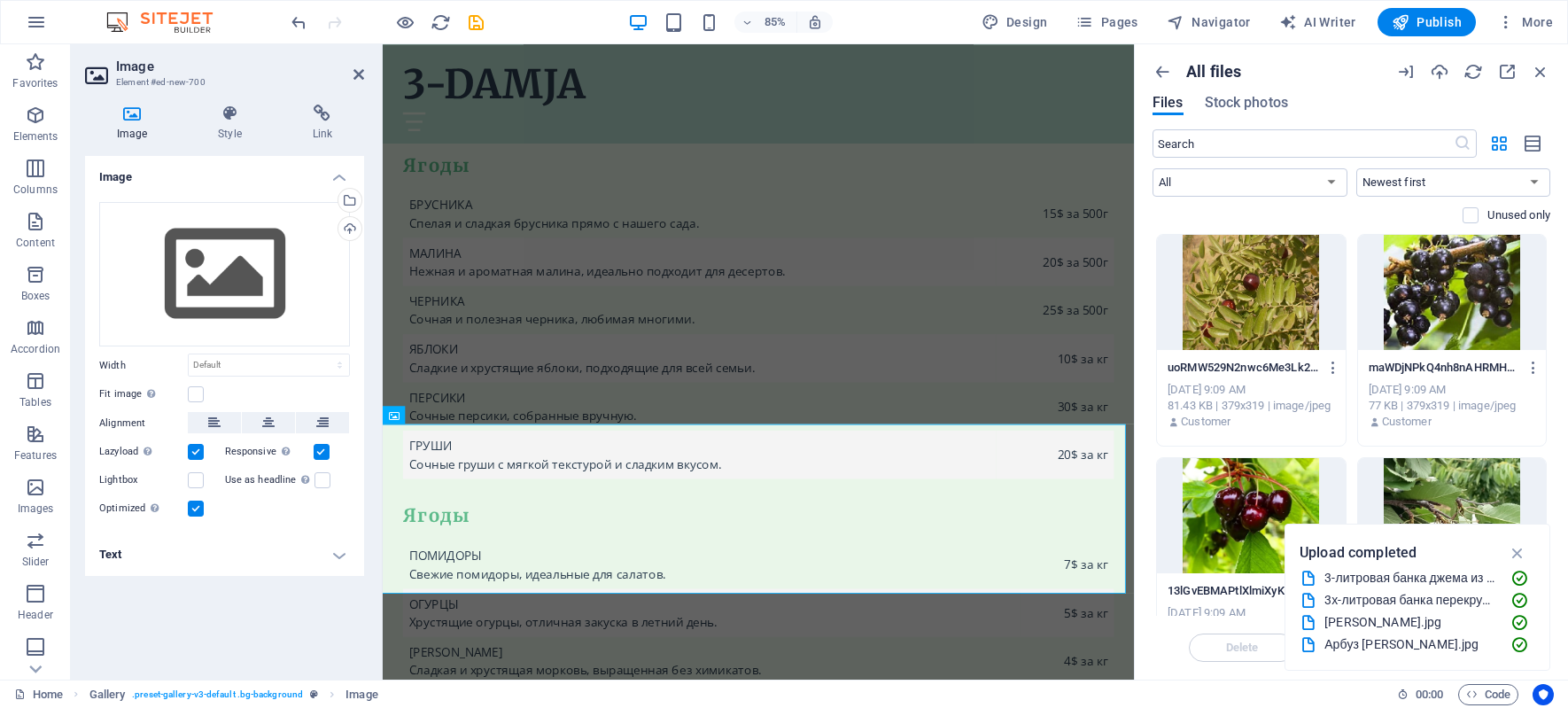
click at [1261, 365] on p "uoRMW529N2nwc6Me3Lk2UA.jpg" at bounding box center [1243, 368] width 151 height 16
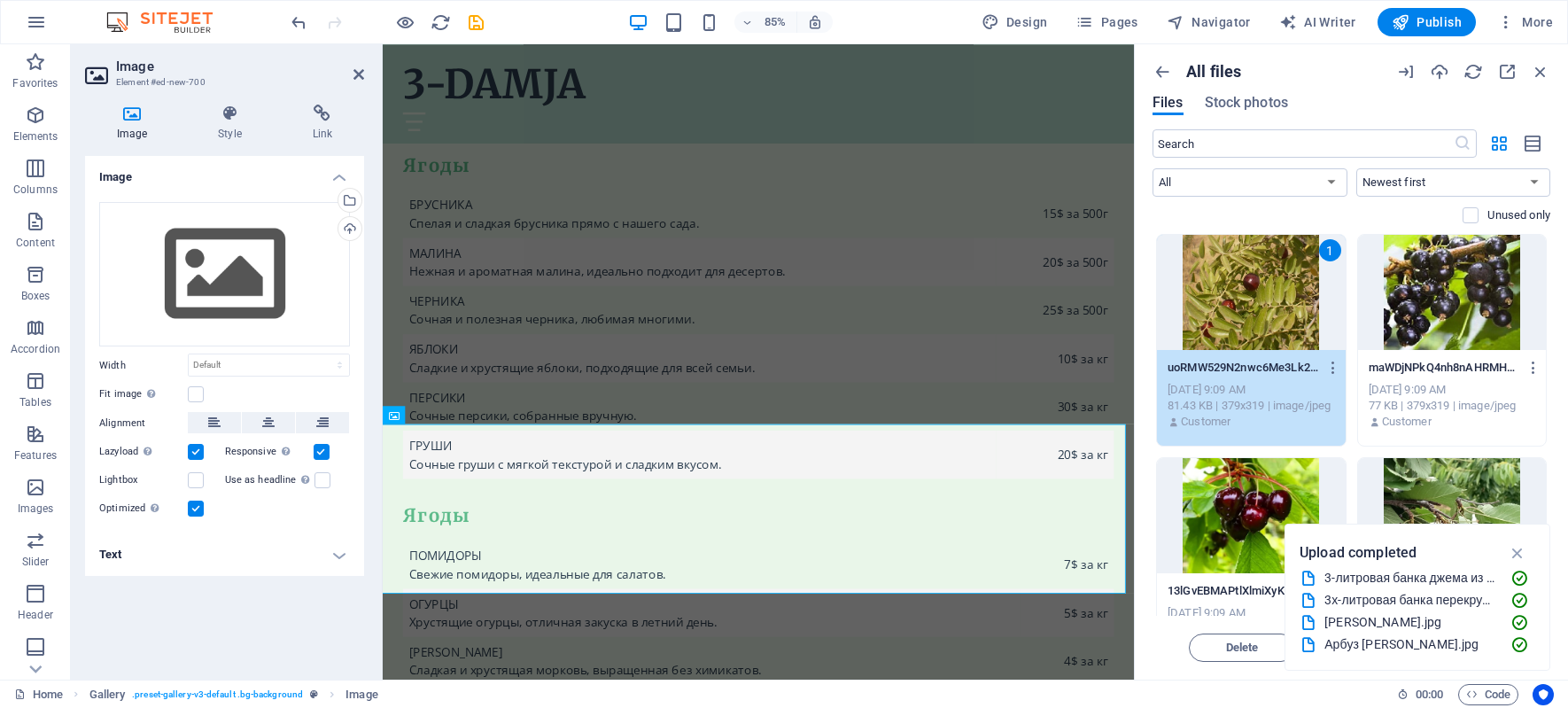
click at [1266, 365] on p "uoRMW529N2nwc6Me3Lk2UA.jpg" at bounding box center [1243, 368] width 151 height 16
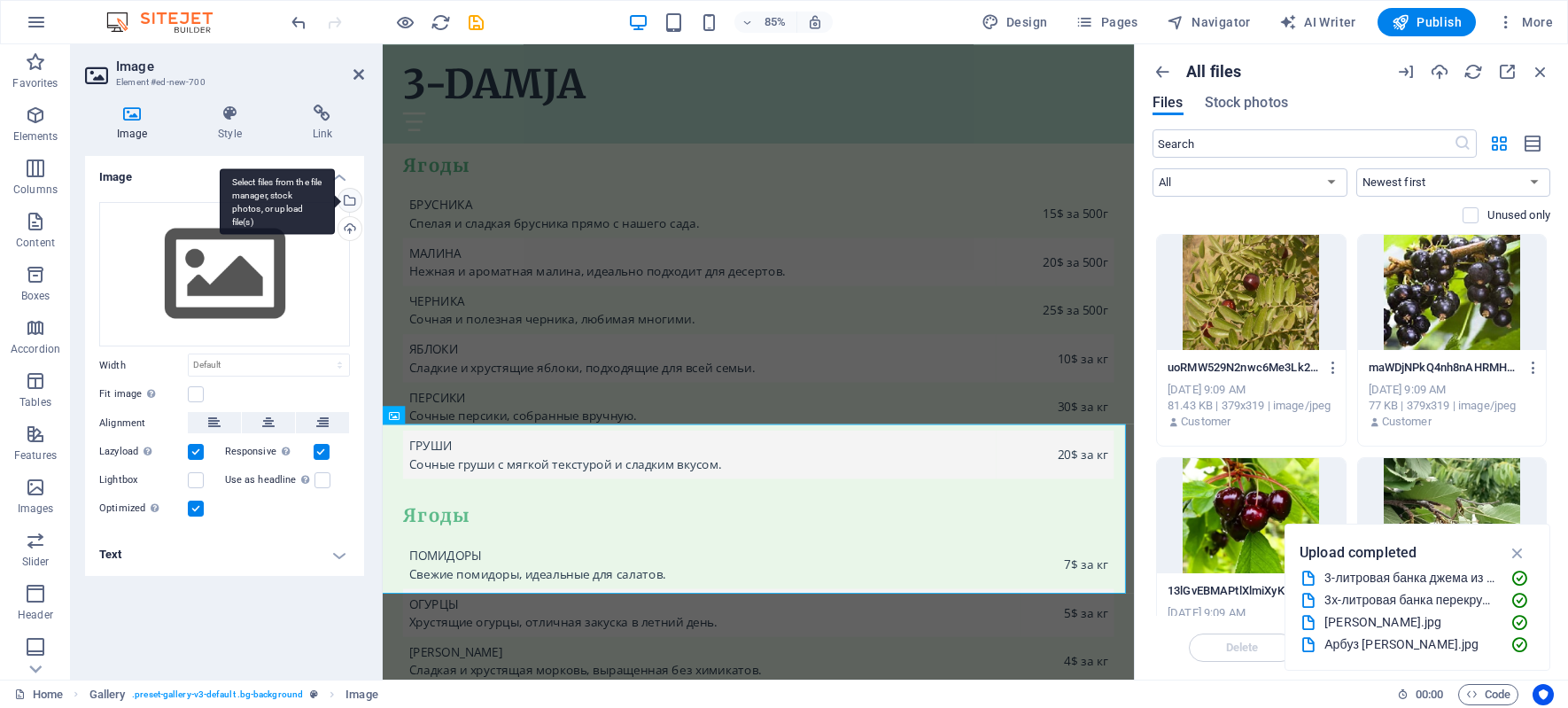
click at [351, 195] on div "Select files from the file manager, stock photos, or upload file(s)" at bounding box center [348, 202] width 26 height 26
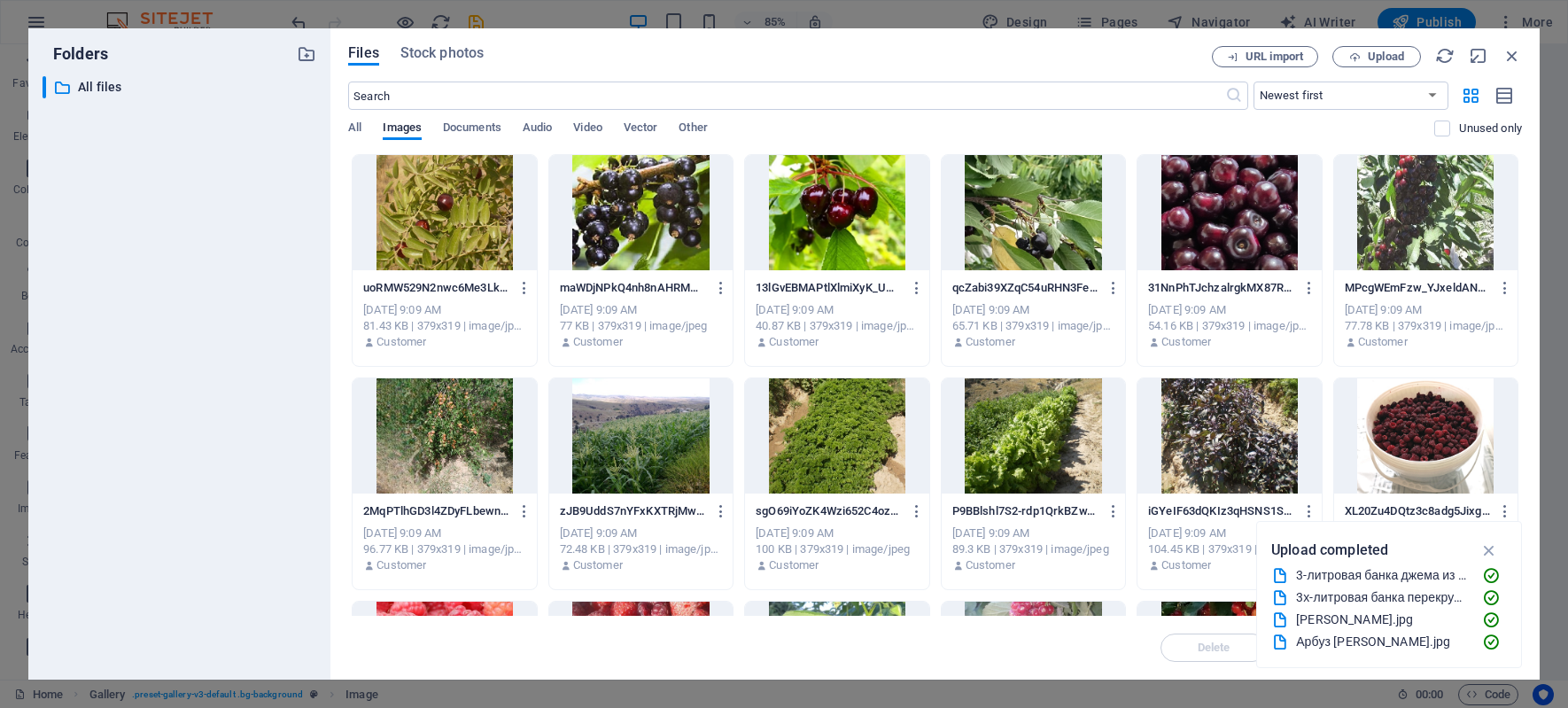
click at [423, 246] on div at bounding box center [444, 212] width 184 height 115
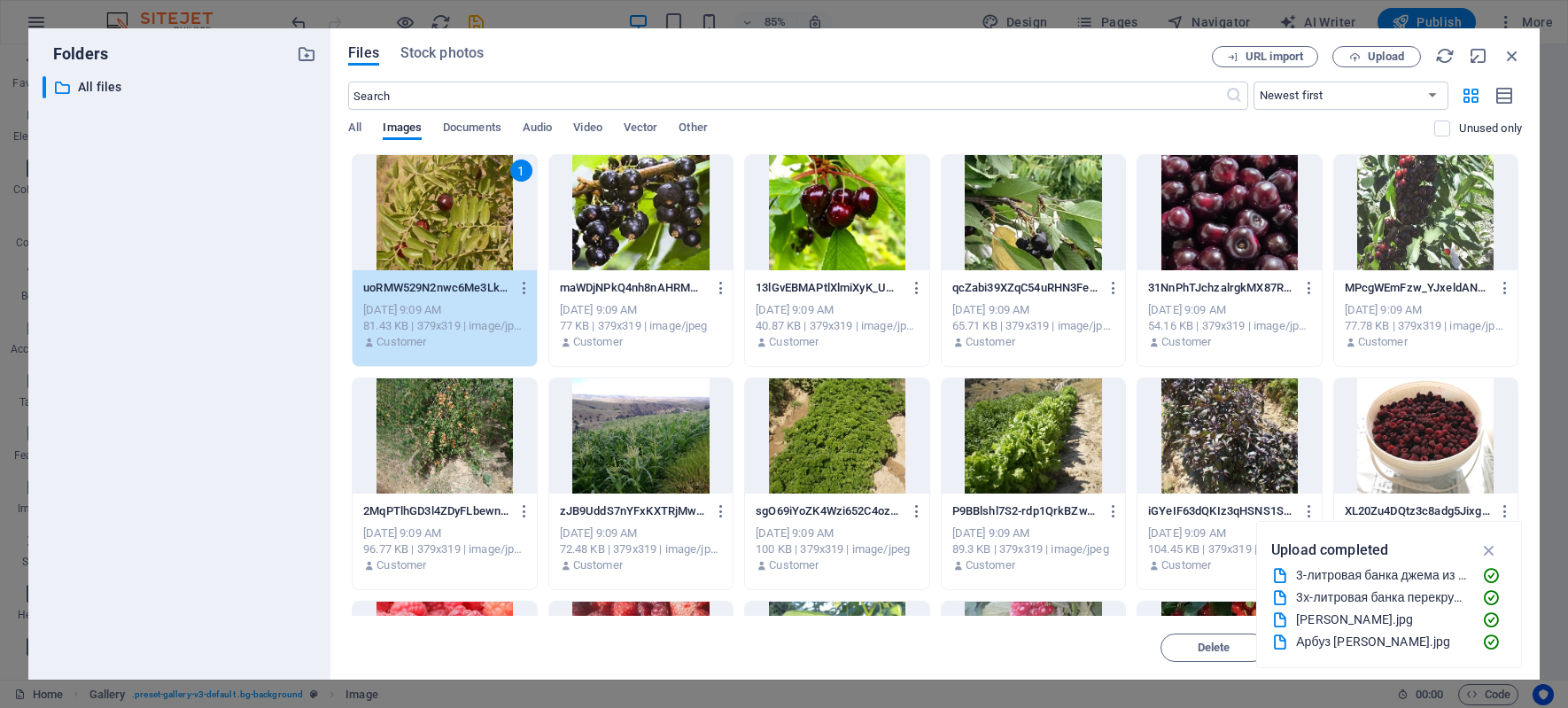
click at [614, 224] on div at bounding box center [641, 212] width 184 height 115
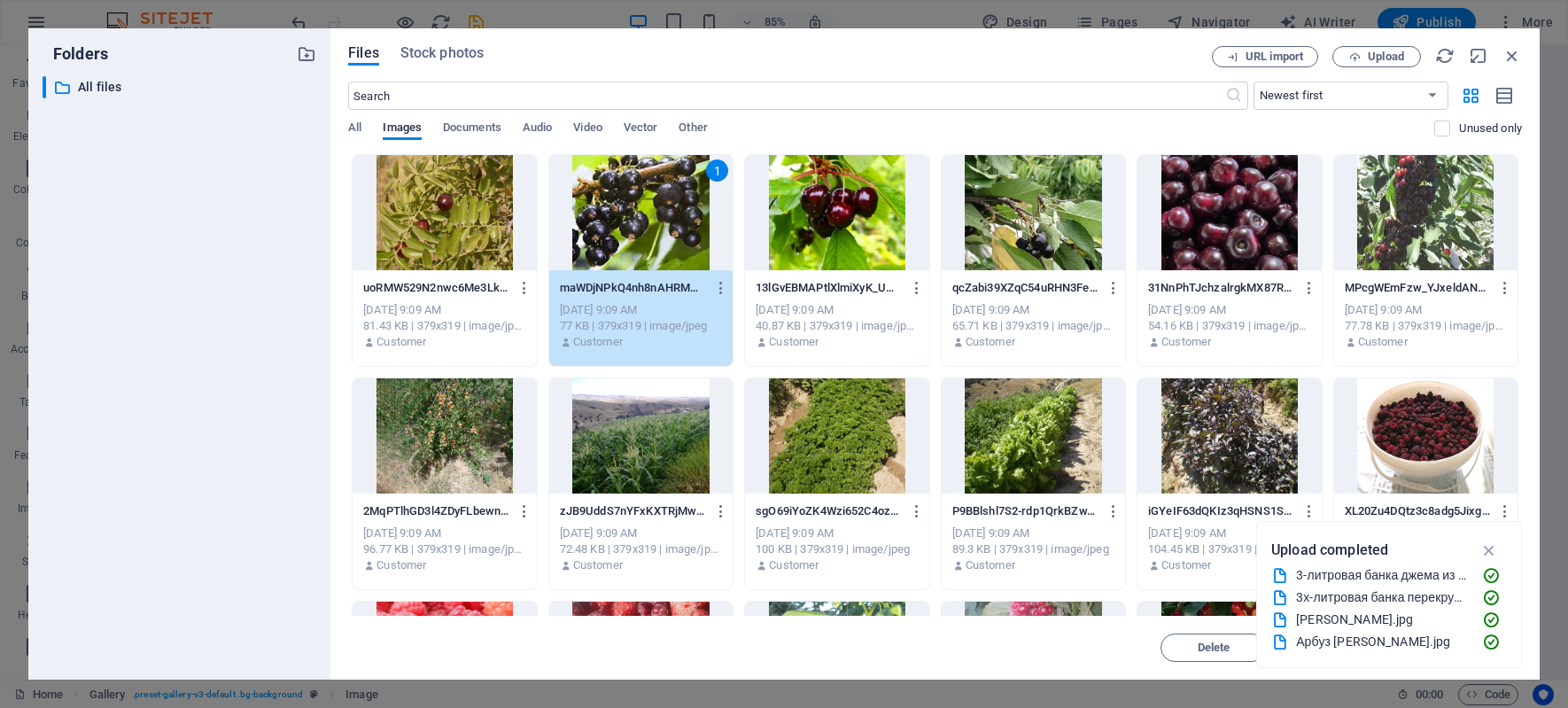
click at [760, 225] on div at bounding box center [837, 212] width 184 height 115
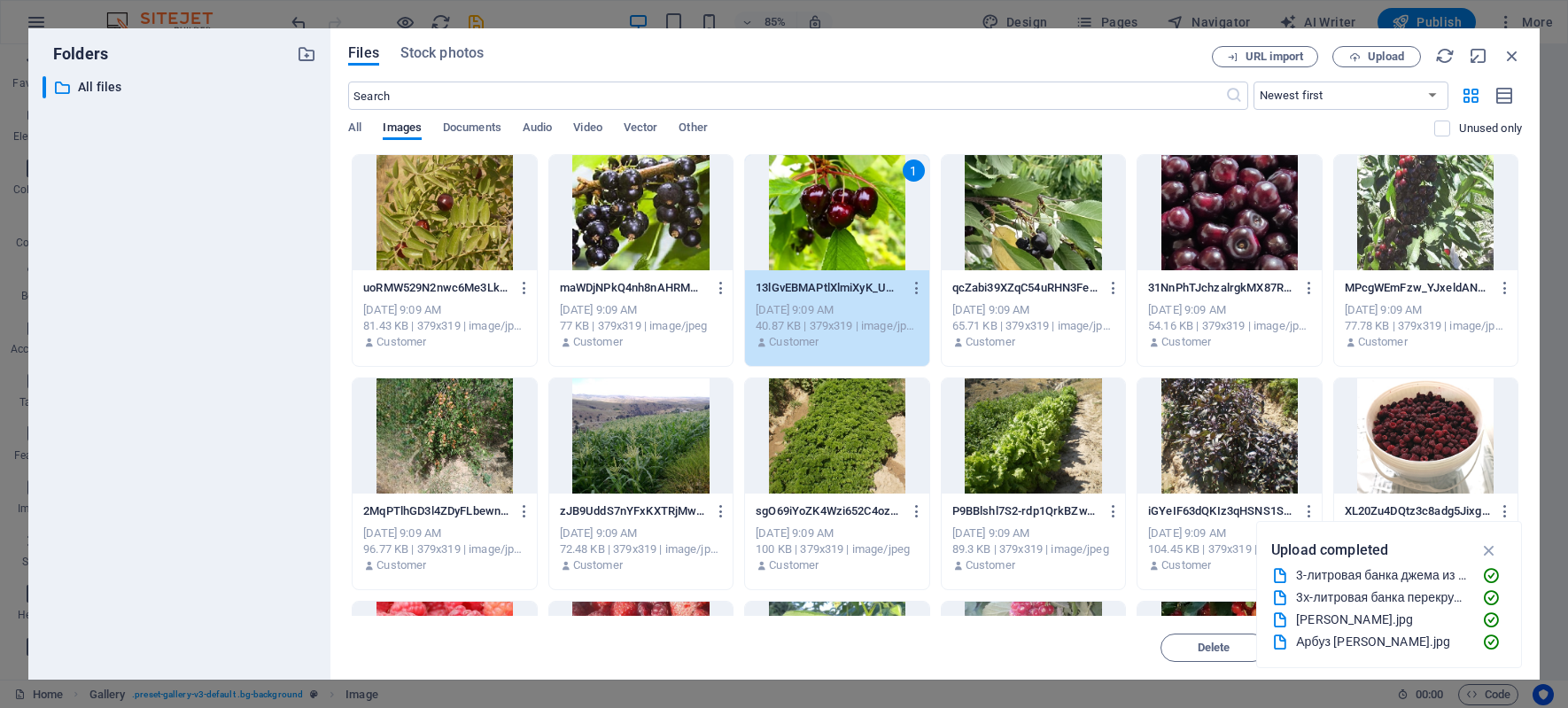
click at [417, 228] on div at bounding box center [444, 212] width 184 height 115
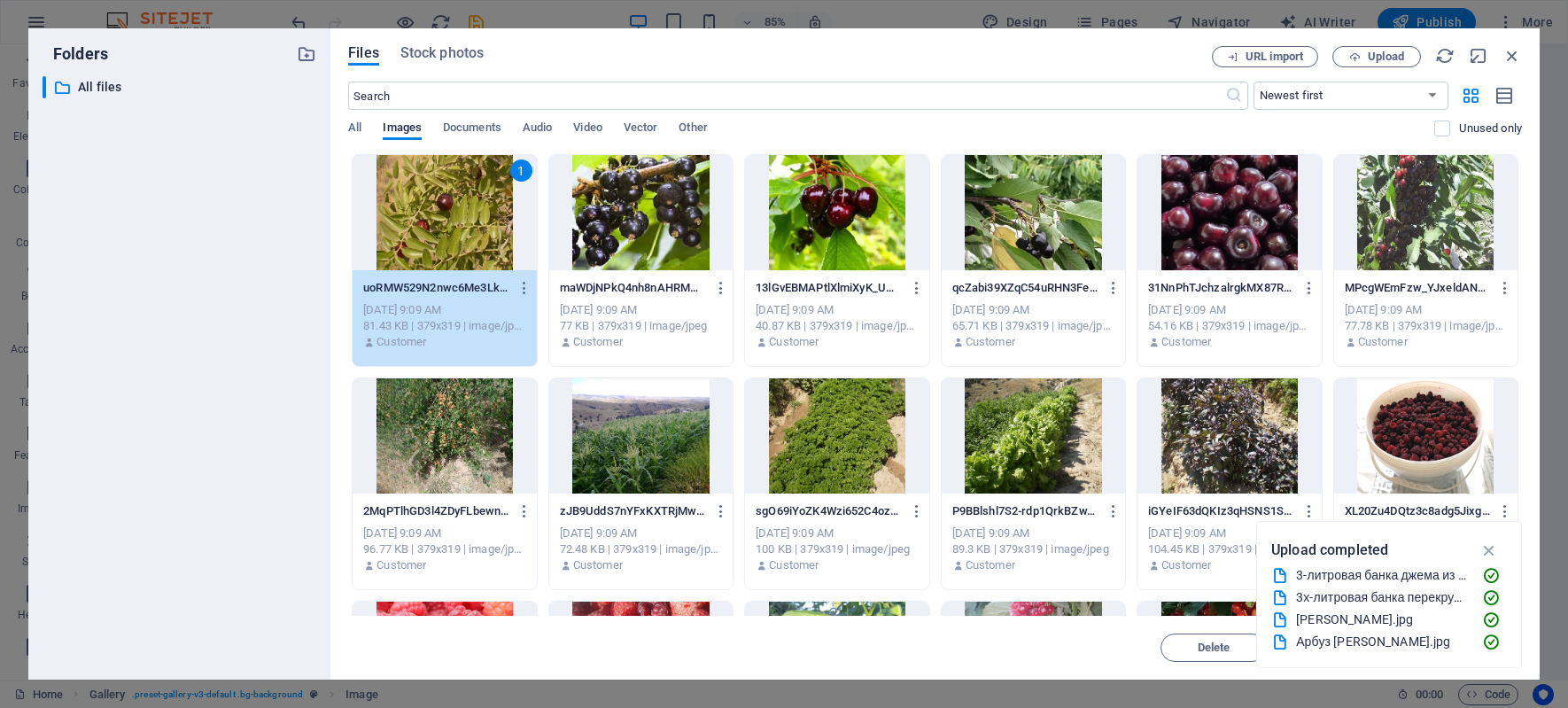
click at [612, 234] on div at bounding box center [641, 212] width 184 height 115
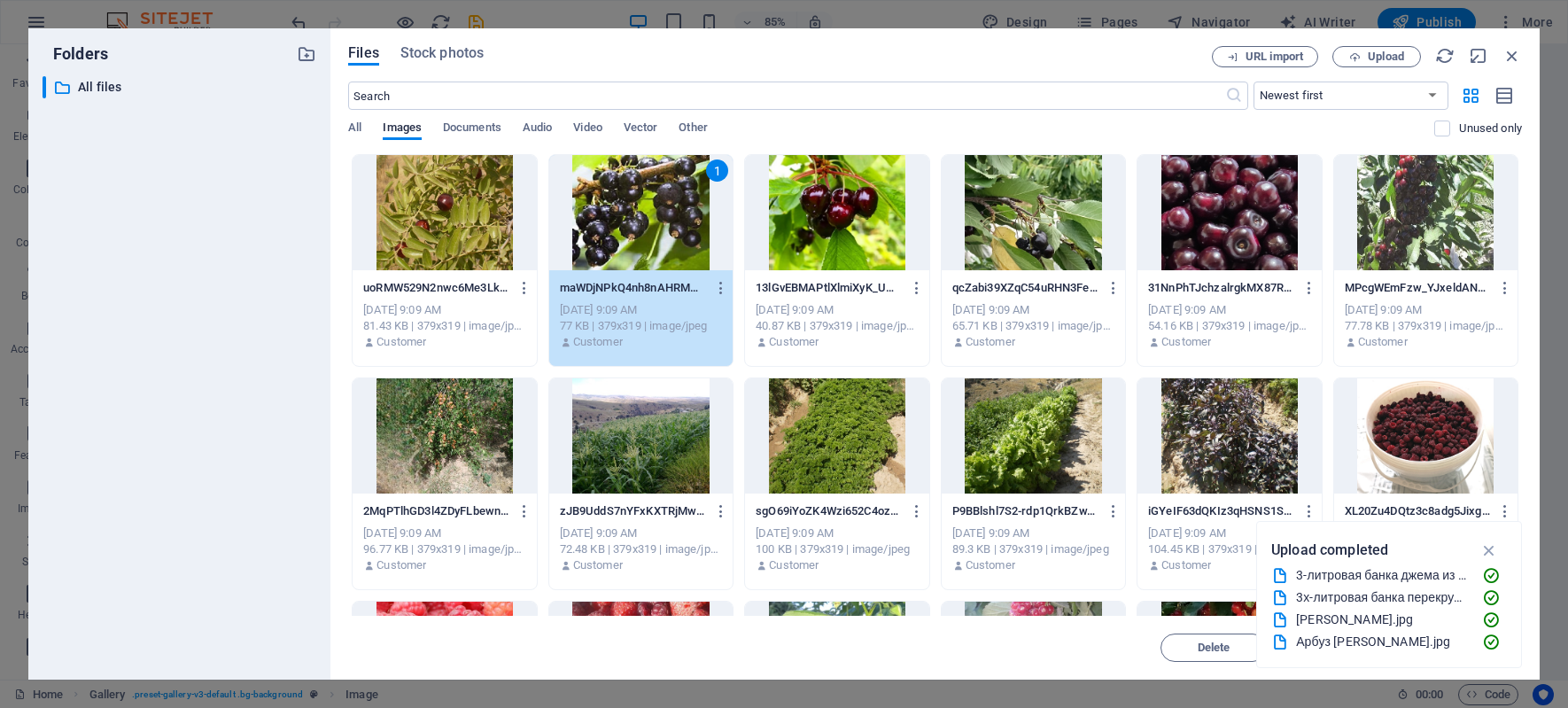
click at [460, 226] on div at bounding box center [444, 212] width 184 height 115
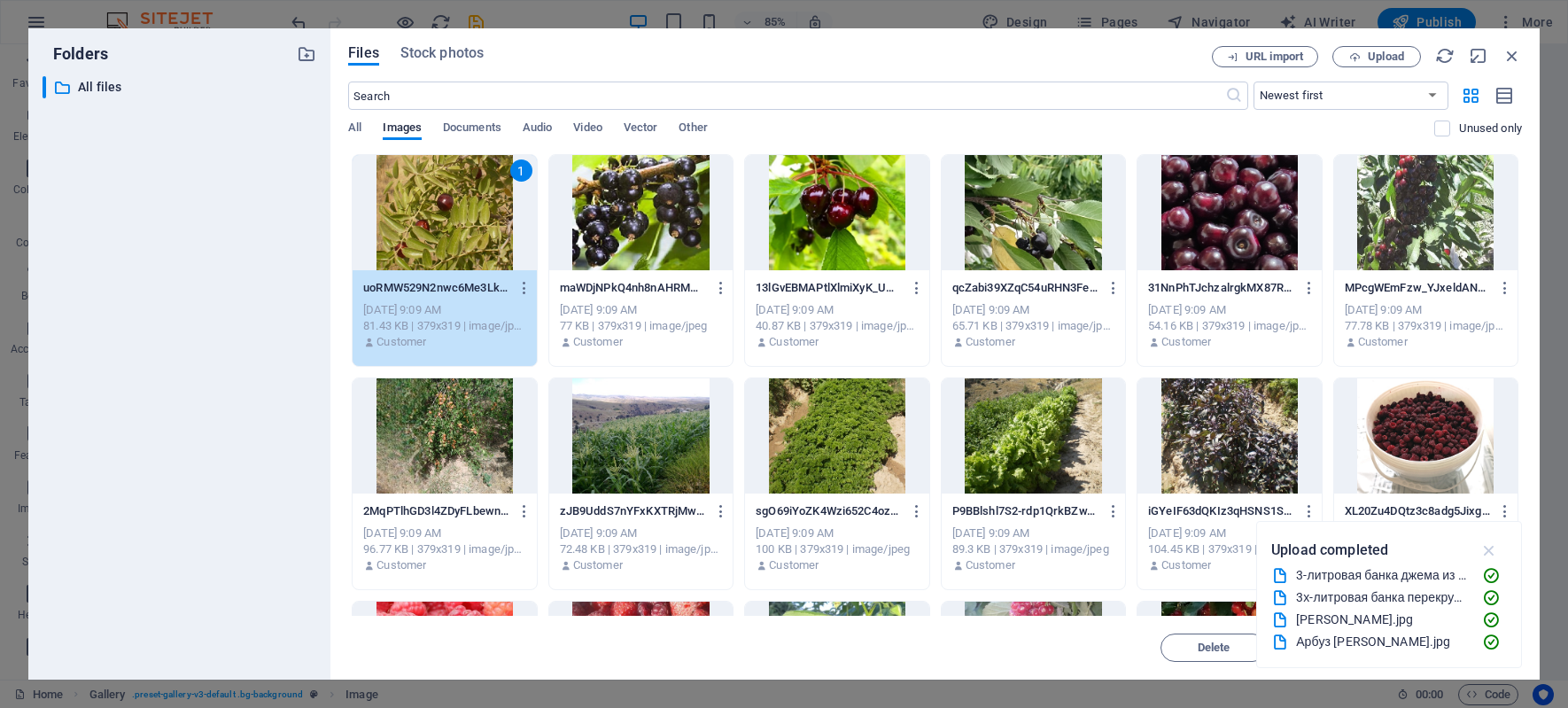
click at [1487, 544] on icon "button" at bounding box center [1490, 550] width 21 height 20
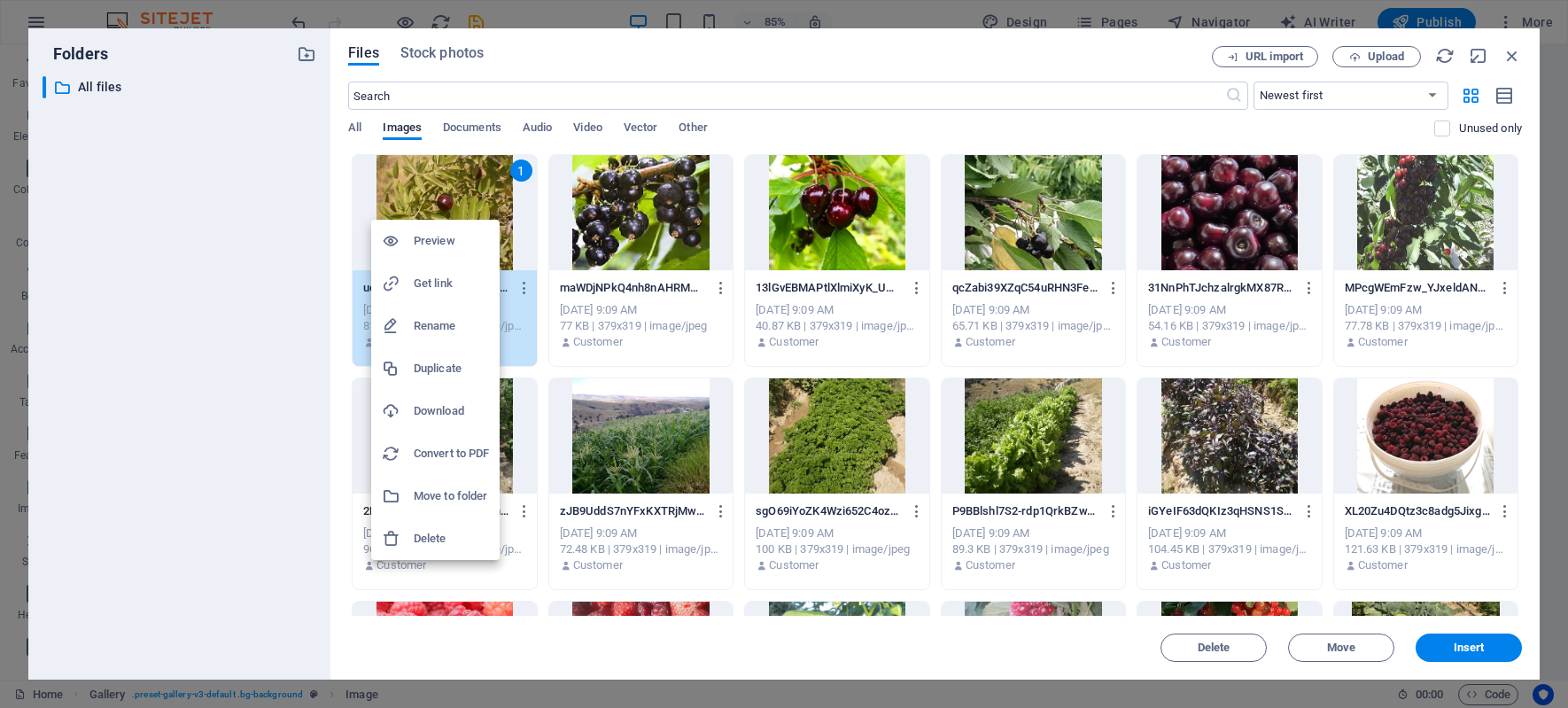
click at [429, 328] on h6 "Rename" at bounding box center [451, 326] width 75 height 22
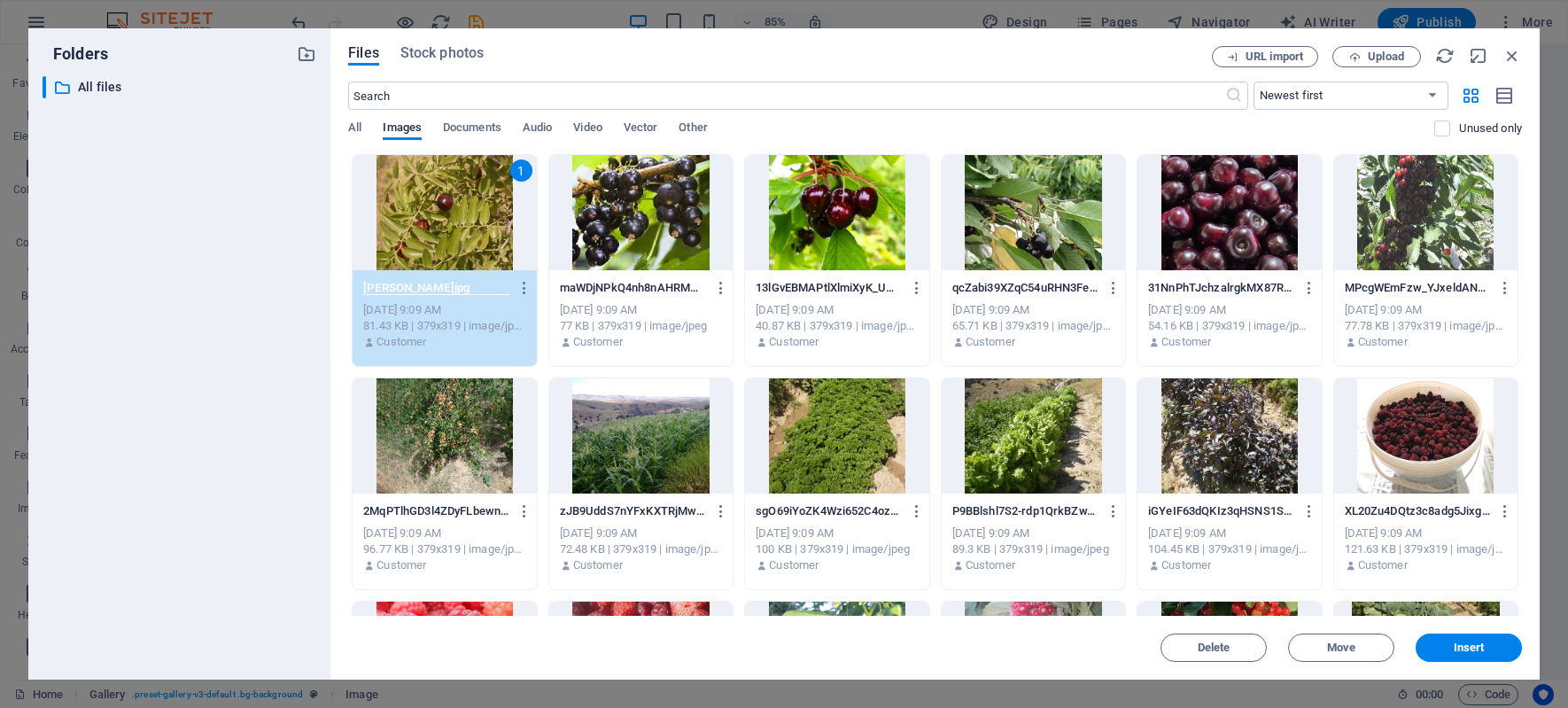
scroll to position [0, 0]
type input "Эрнап.jpg"
click at [613, 281] on p "maWDjNPkQ4nh8nAHRMHT0Q.jpg" at bounding box center [632, 288] width 146 height 16
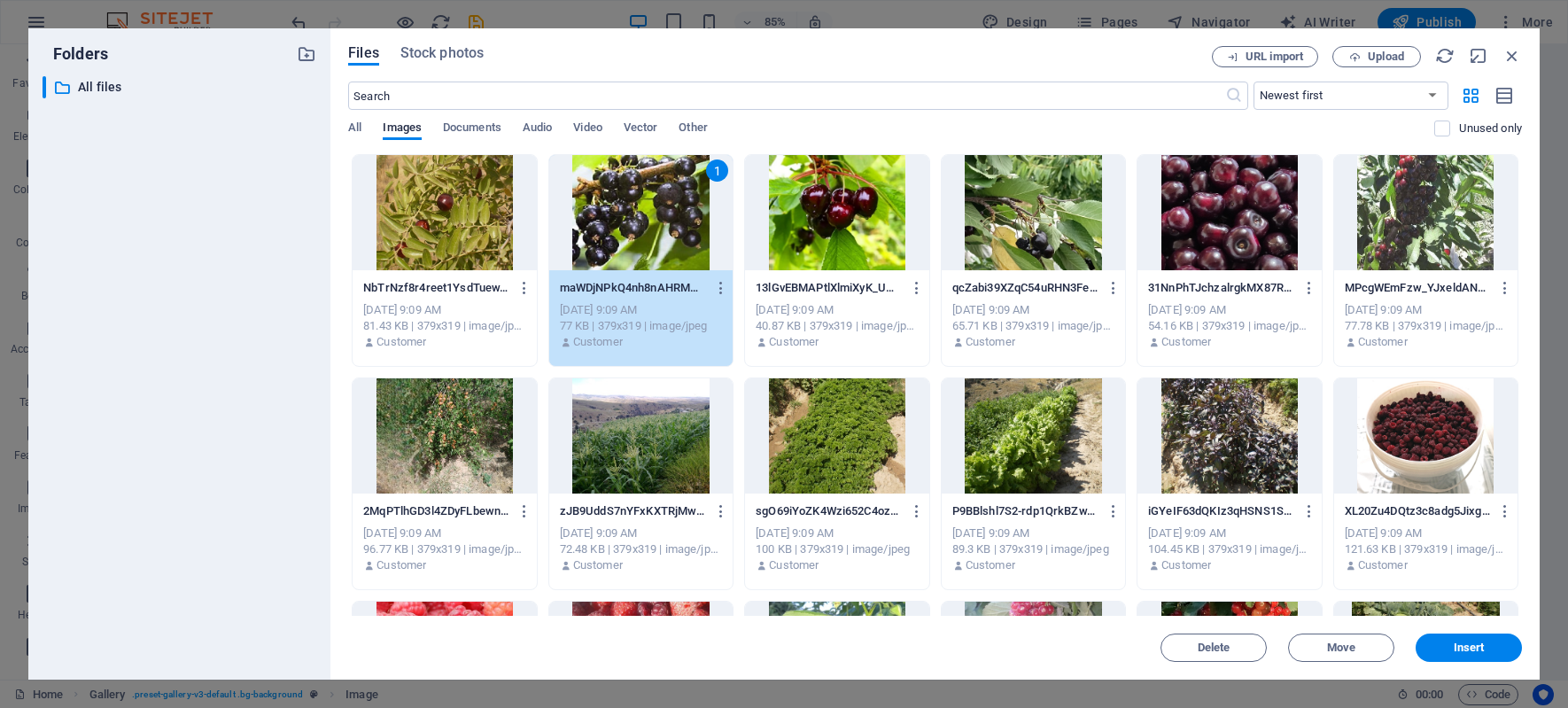
click at [460, 288] on p "NbTrNzf8r4reet1YsdTuew.jpg" at bounding box center [435, 288] width 146 height 16
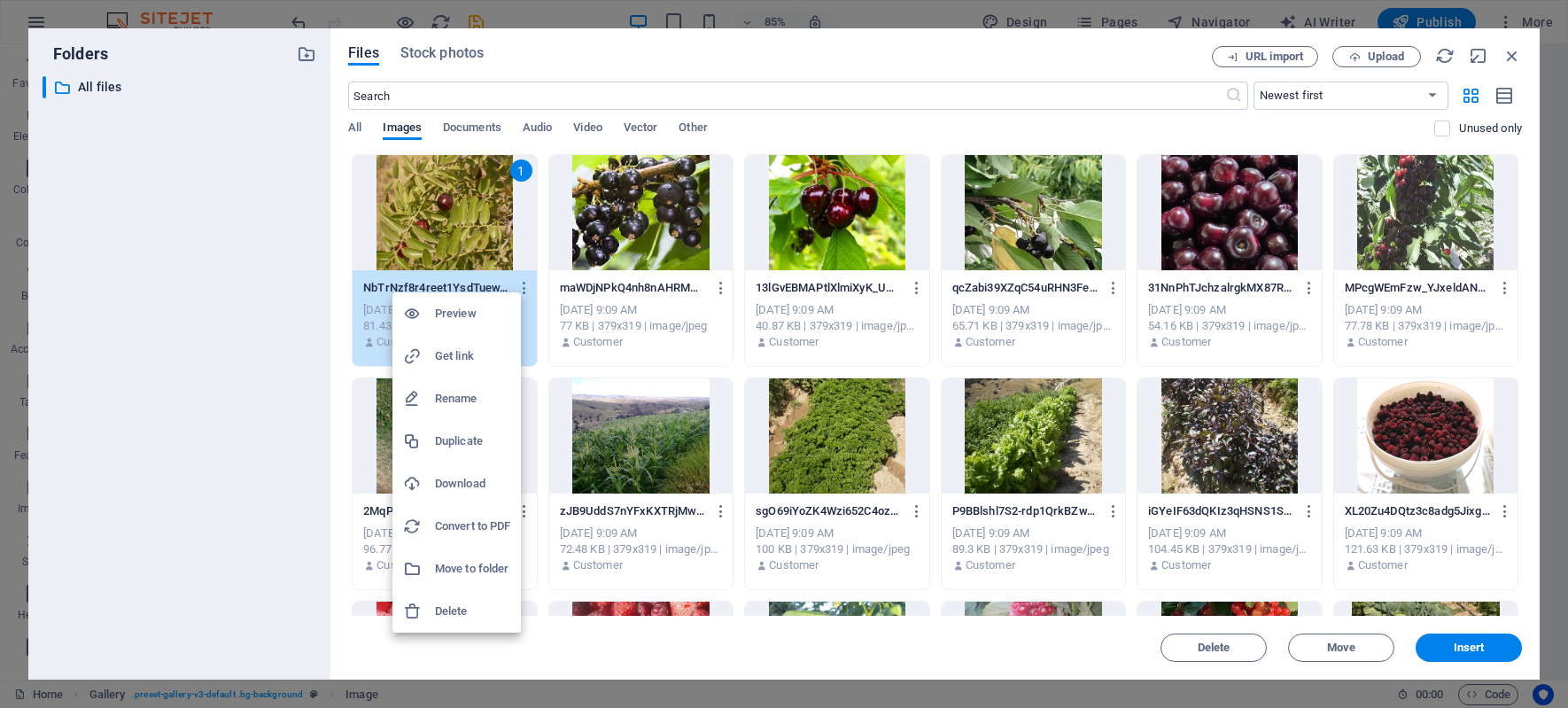
click at [455, 392] on h6 "Rename" at bounding box center [473, 399] width 75 height 22
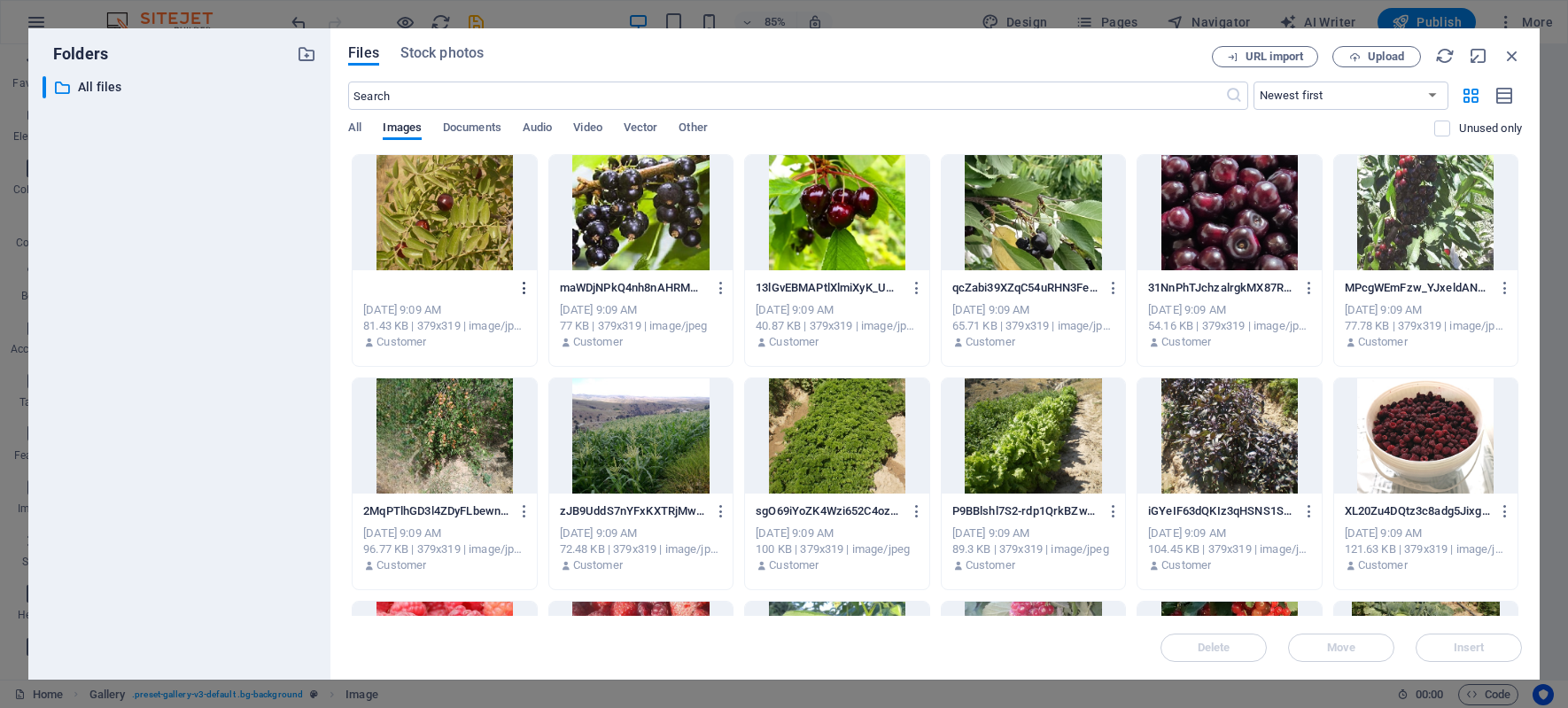
click at [523, 285] on icon "button" at bounding box center [525, 288] width 17 height 16
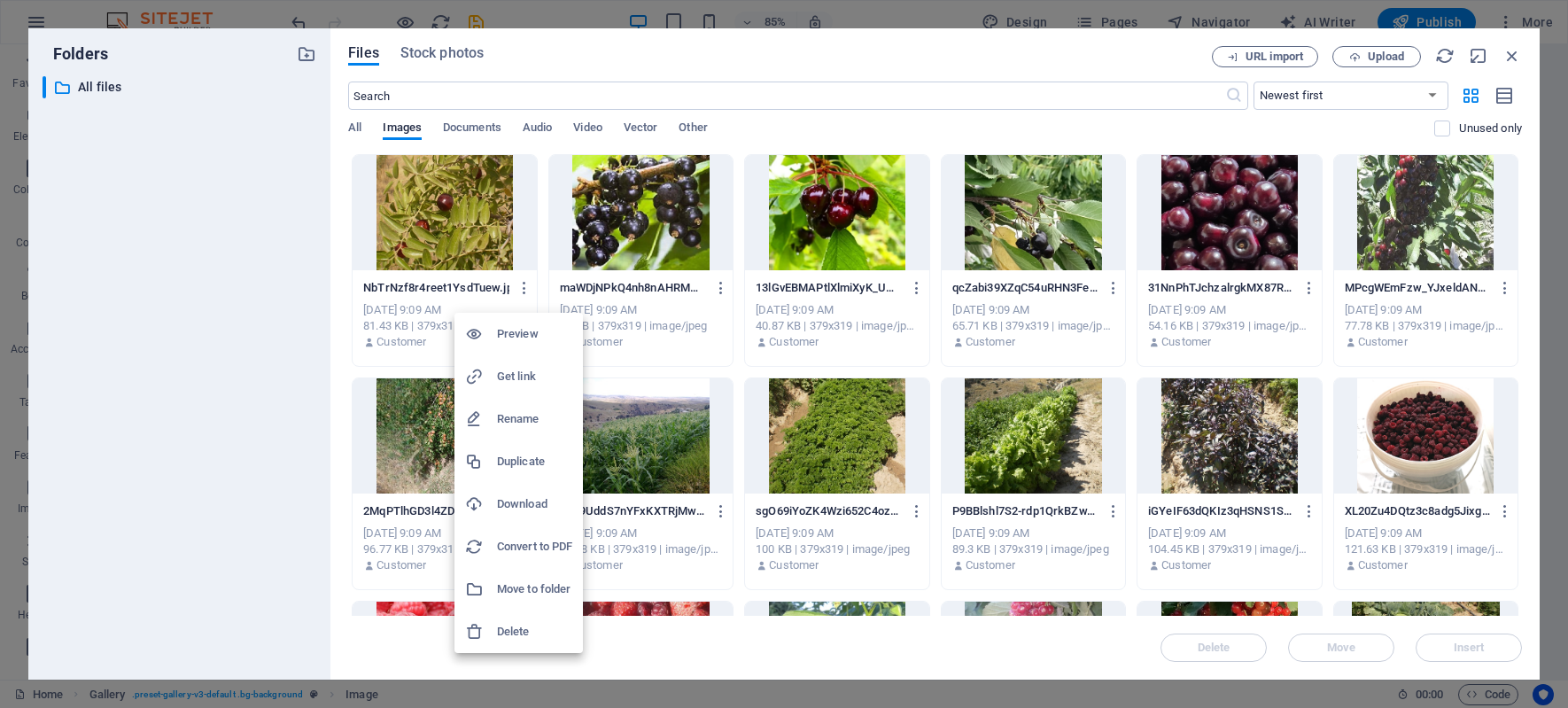
click at [523, 414] on h6 "Rename" at bounding box center [534, 419] width 75 height 22
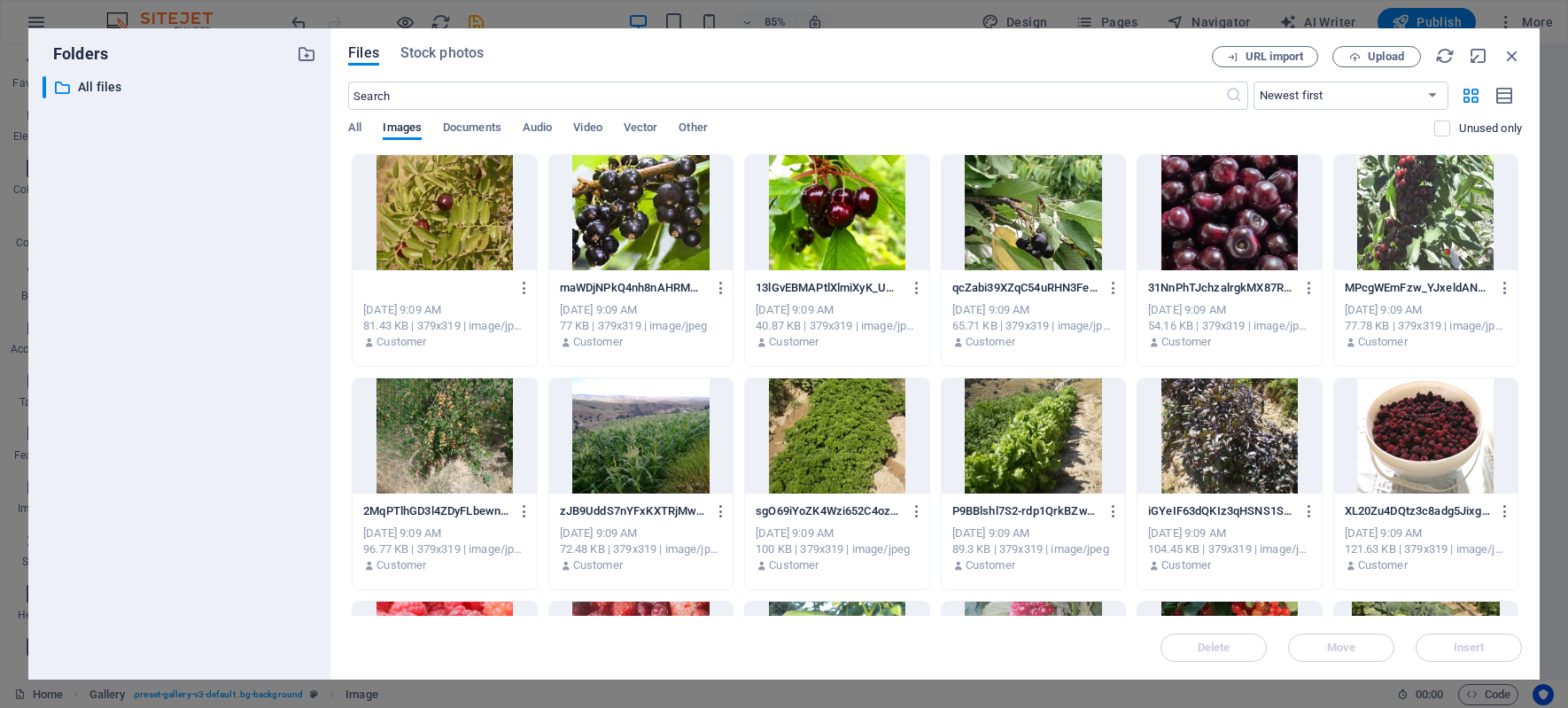
click at [450, 295] on input "Эра.jpg" at bounding box center [435, 288] width 146 height 14
type input "Эра.jpg"
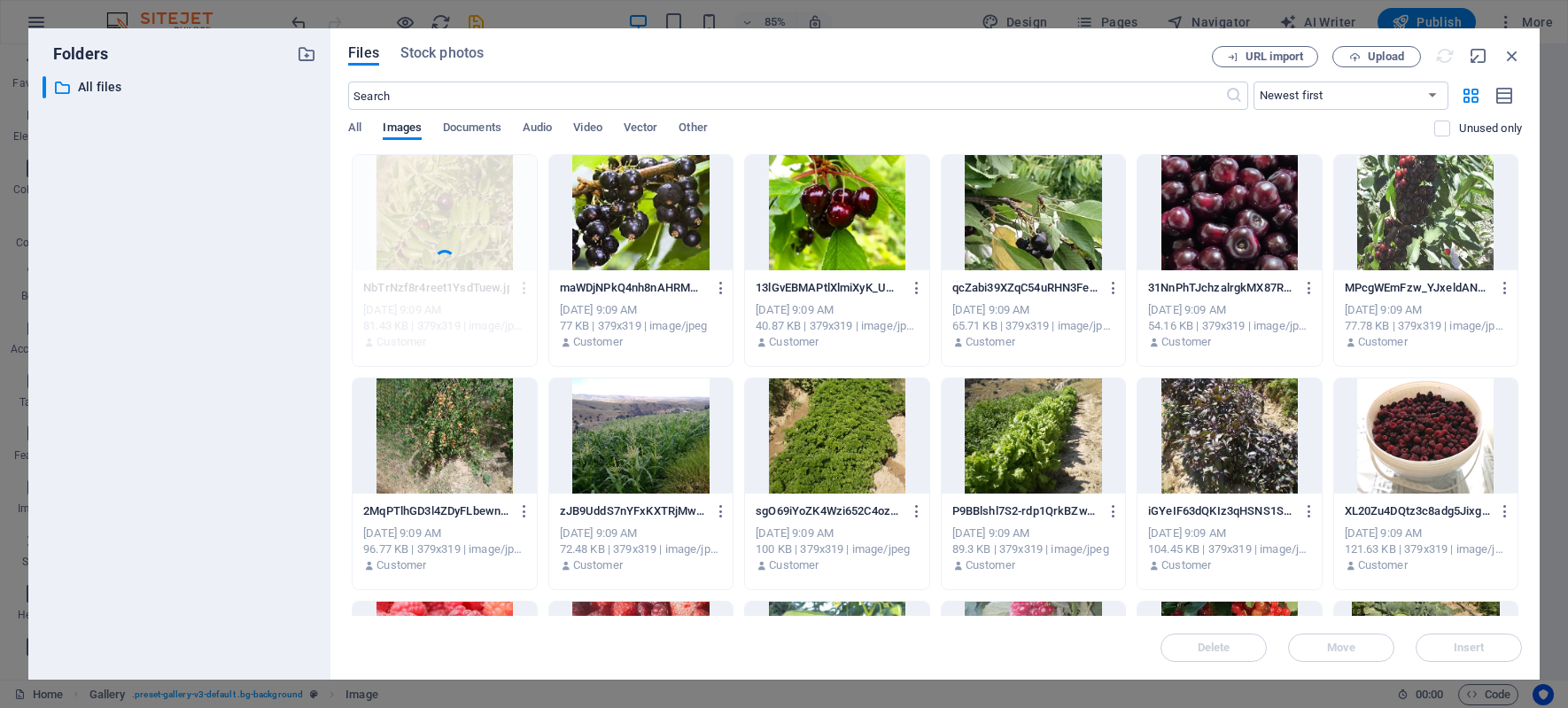
click at [525, 290] on div "Эра.jpg NbTrNzf8r4reet1YsdTuew.jpg [DATE] 9:09 AM 81.43 KB | 379x319 | image/jp…" at bounding box center [444, 261] width 185 height 213
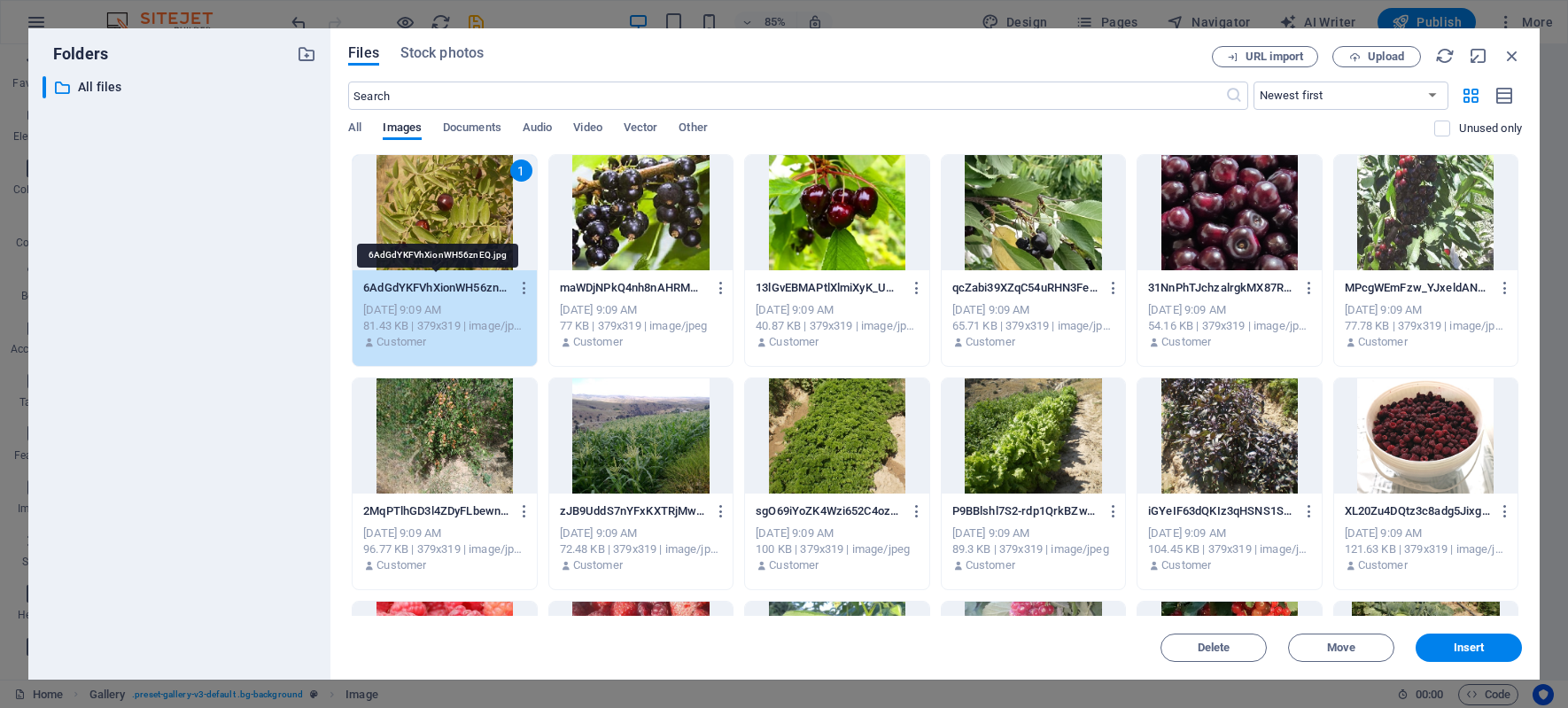
click at [456, 288] on p "6AdGdYKFVhXionWH56znEQ.jpg" at bounding box center [435, 288] width 146 height 16
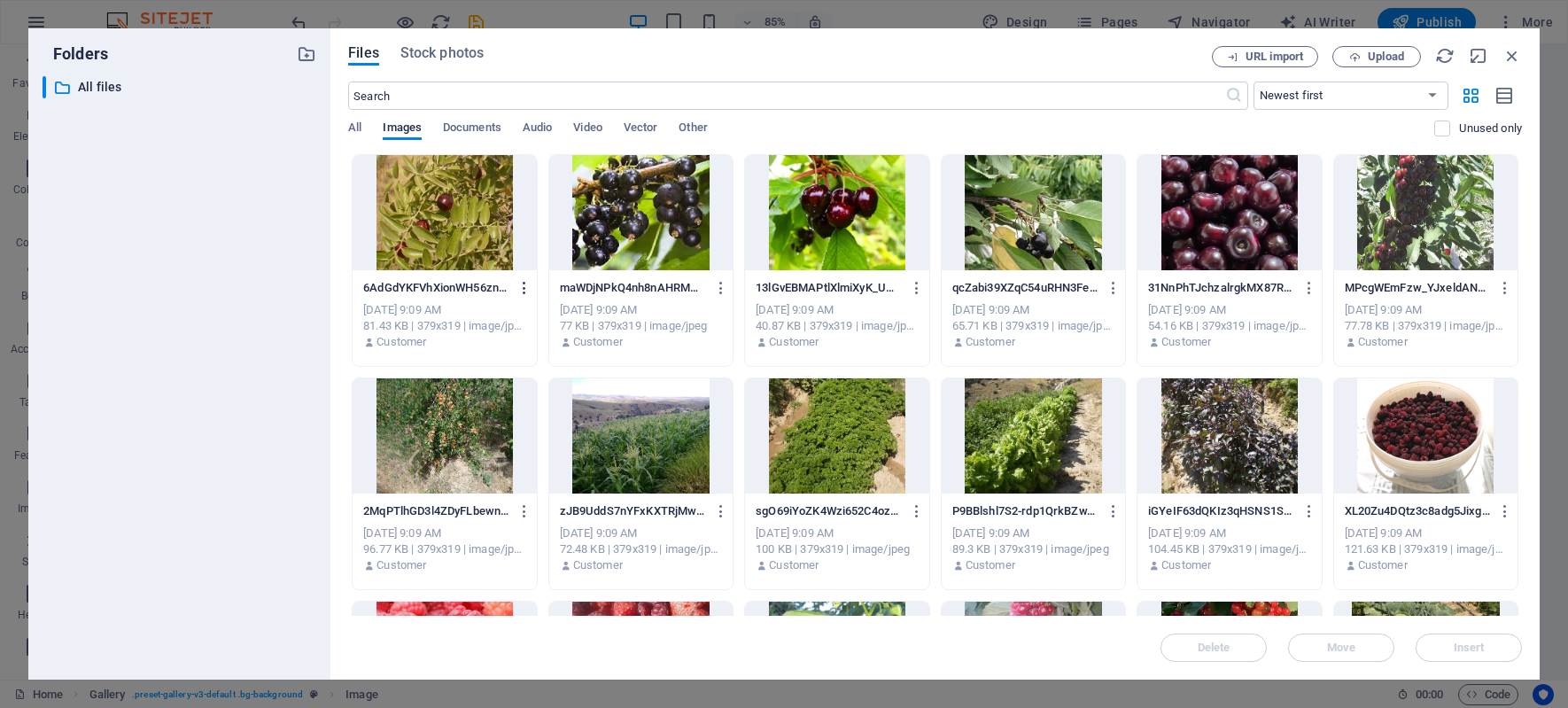
click at [526, 290] on icon "button" at bounding box center [525, 288] width 17 height 16
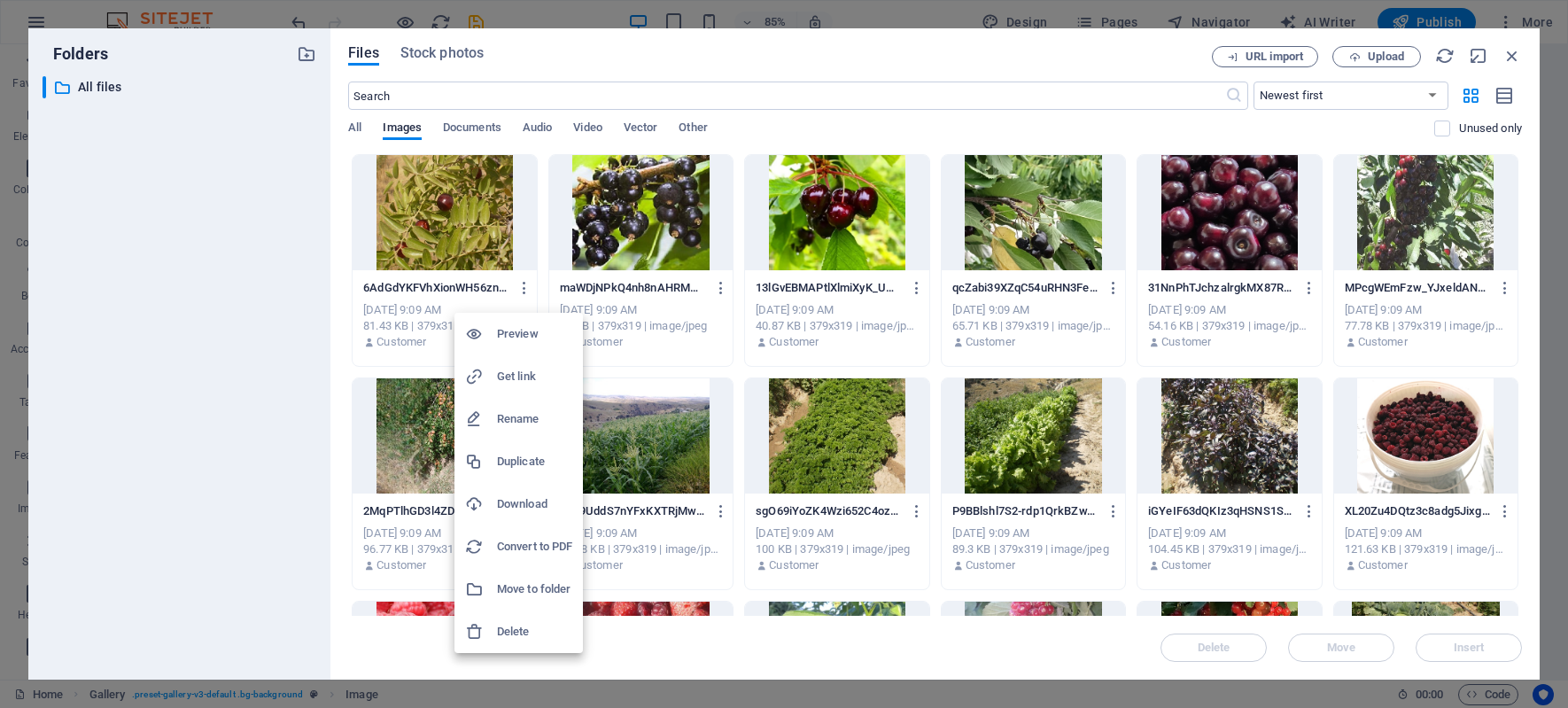
click at [512, 420] on h6 "Rename" at bounding box center [534, 419] width 75 height 22
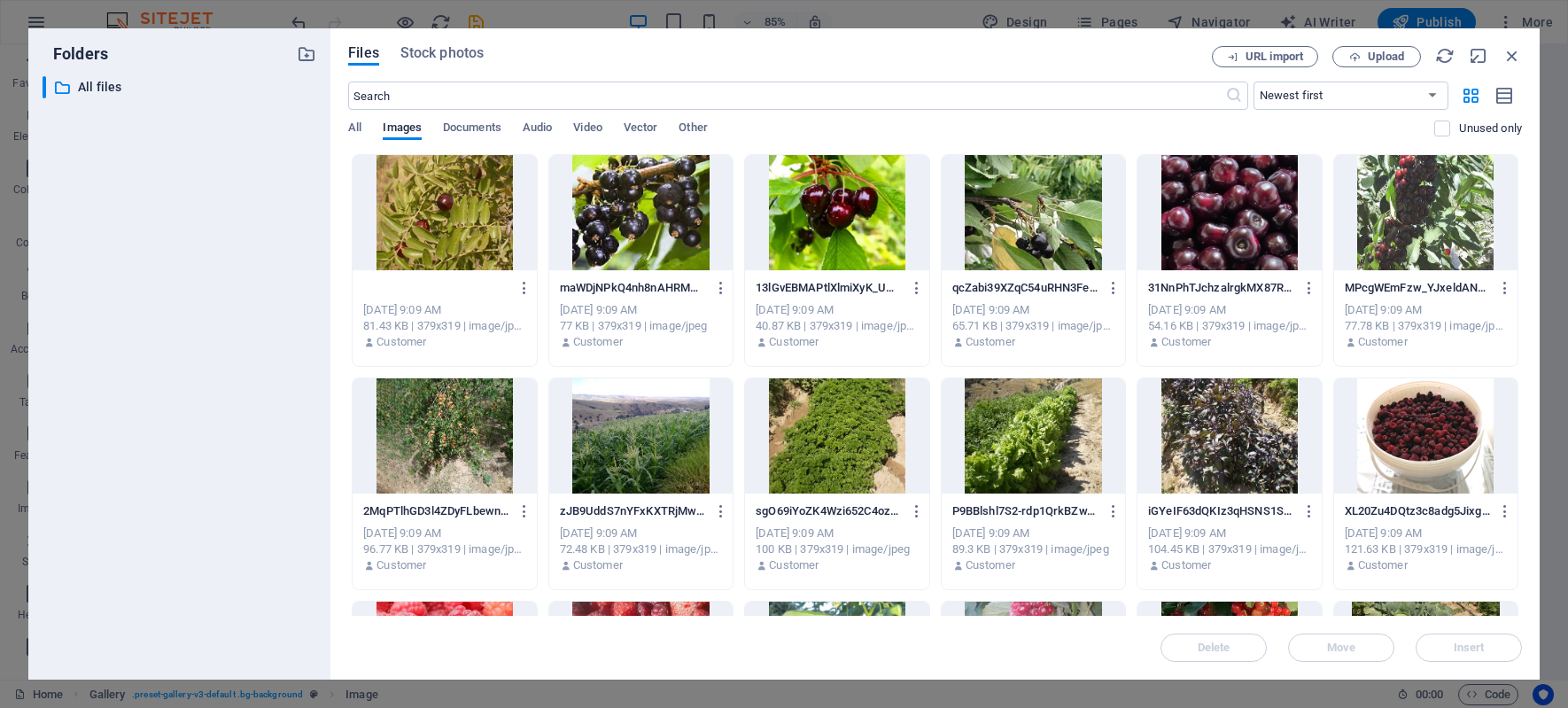
type input "Эрнап.jpg"
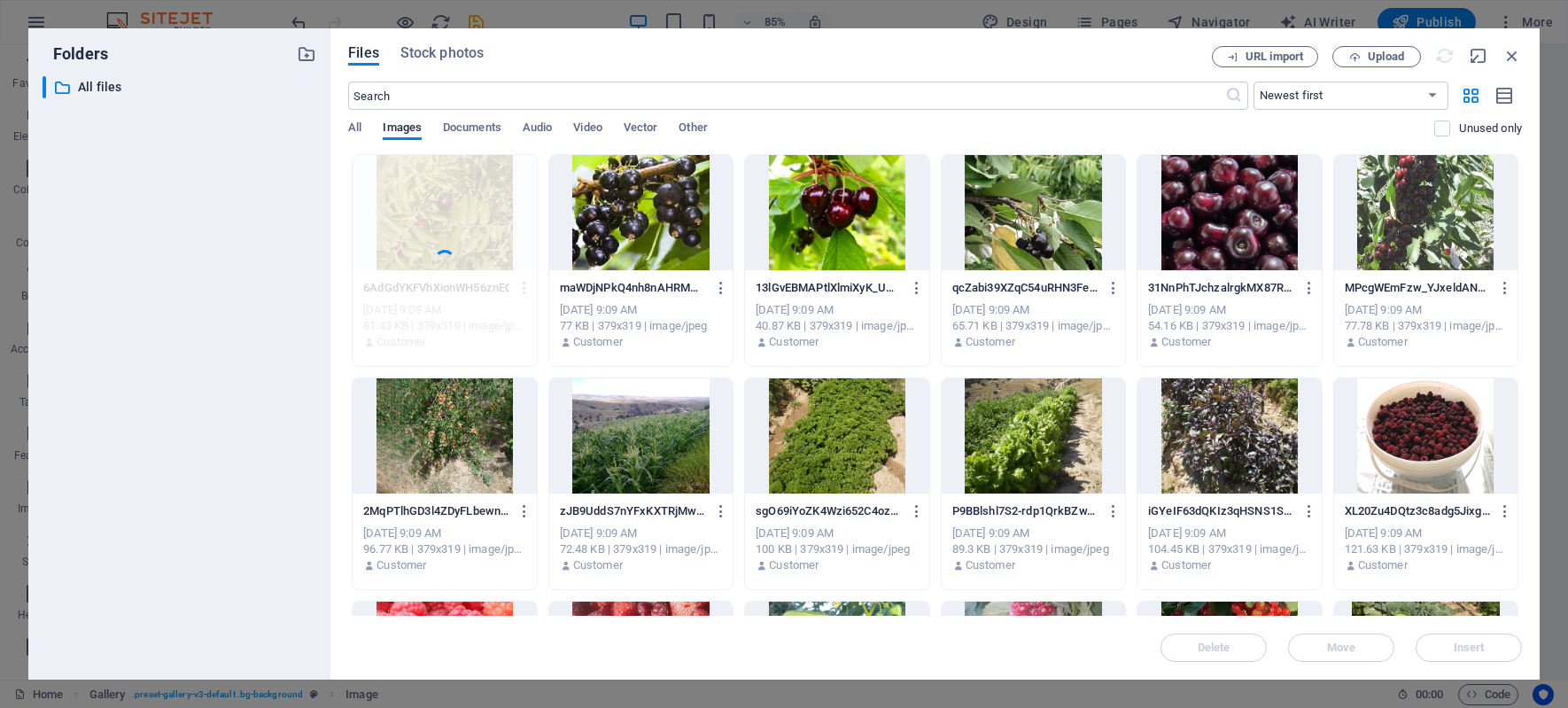
click at [621, 313] on div "[DATE] 9:09 AM" at bounding box center [641, 310] width 162 height 16
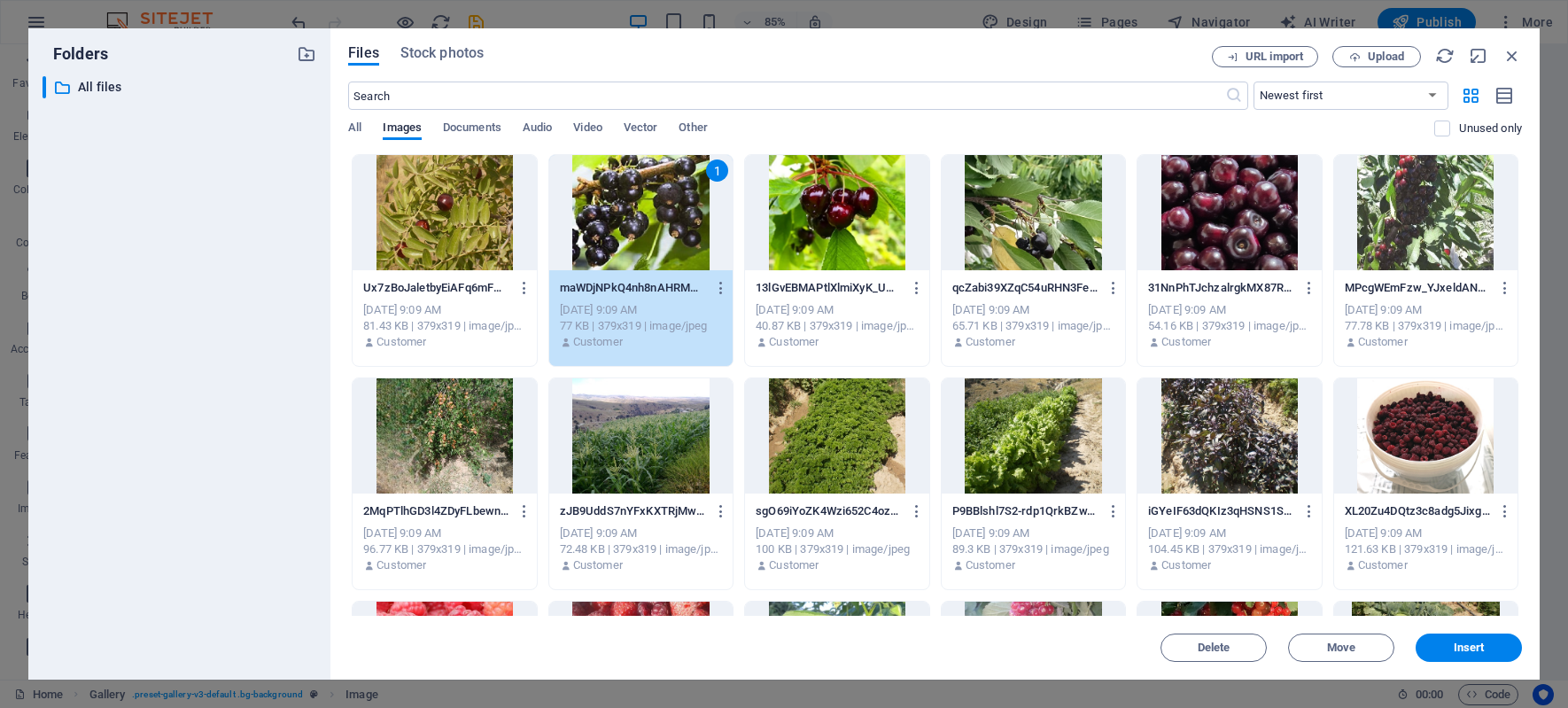
click at [445, 222] on div at bounding box center [444, 212] width 184 height 115
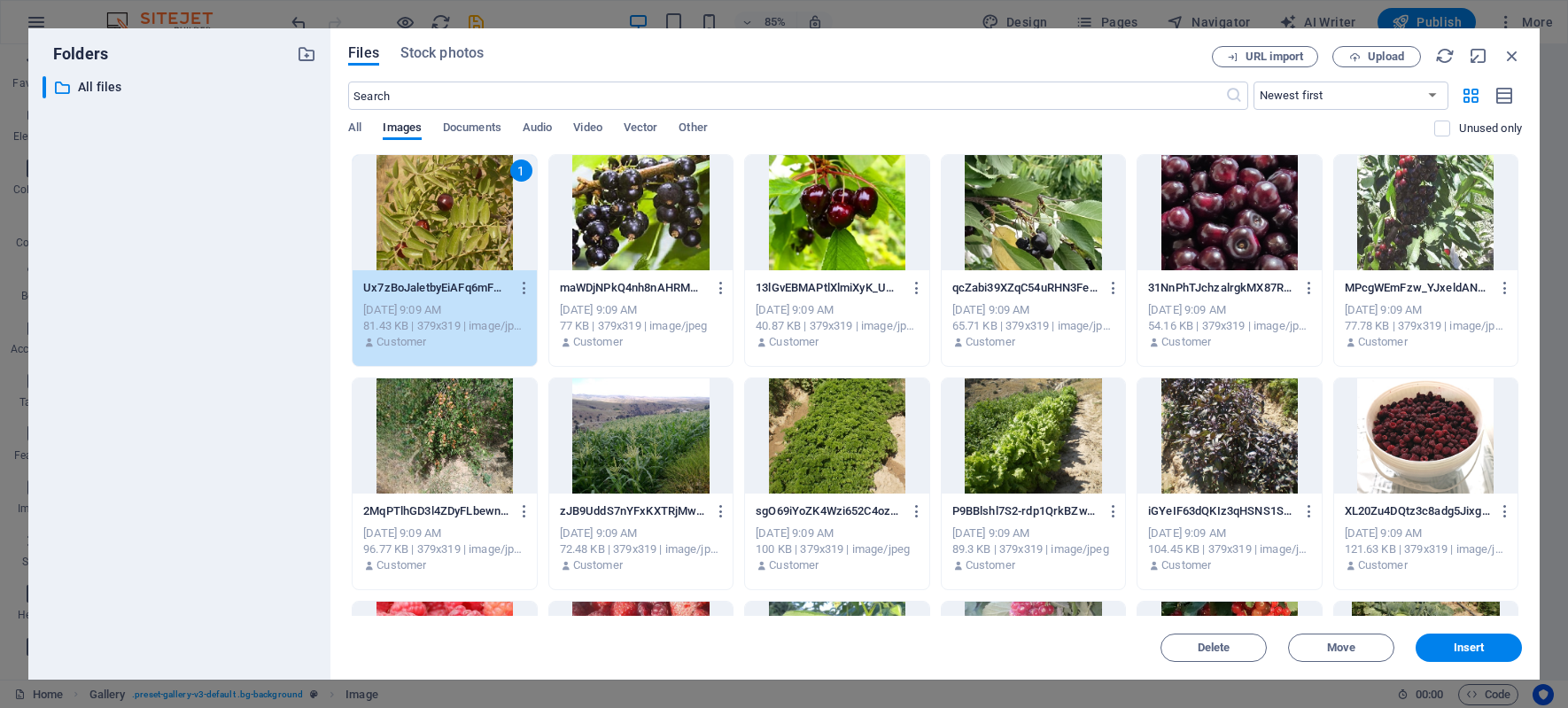
click at [617, 219] on div at bounding box center [641, 212] width 184 height 115
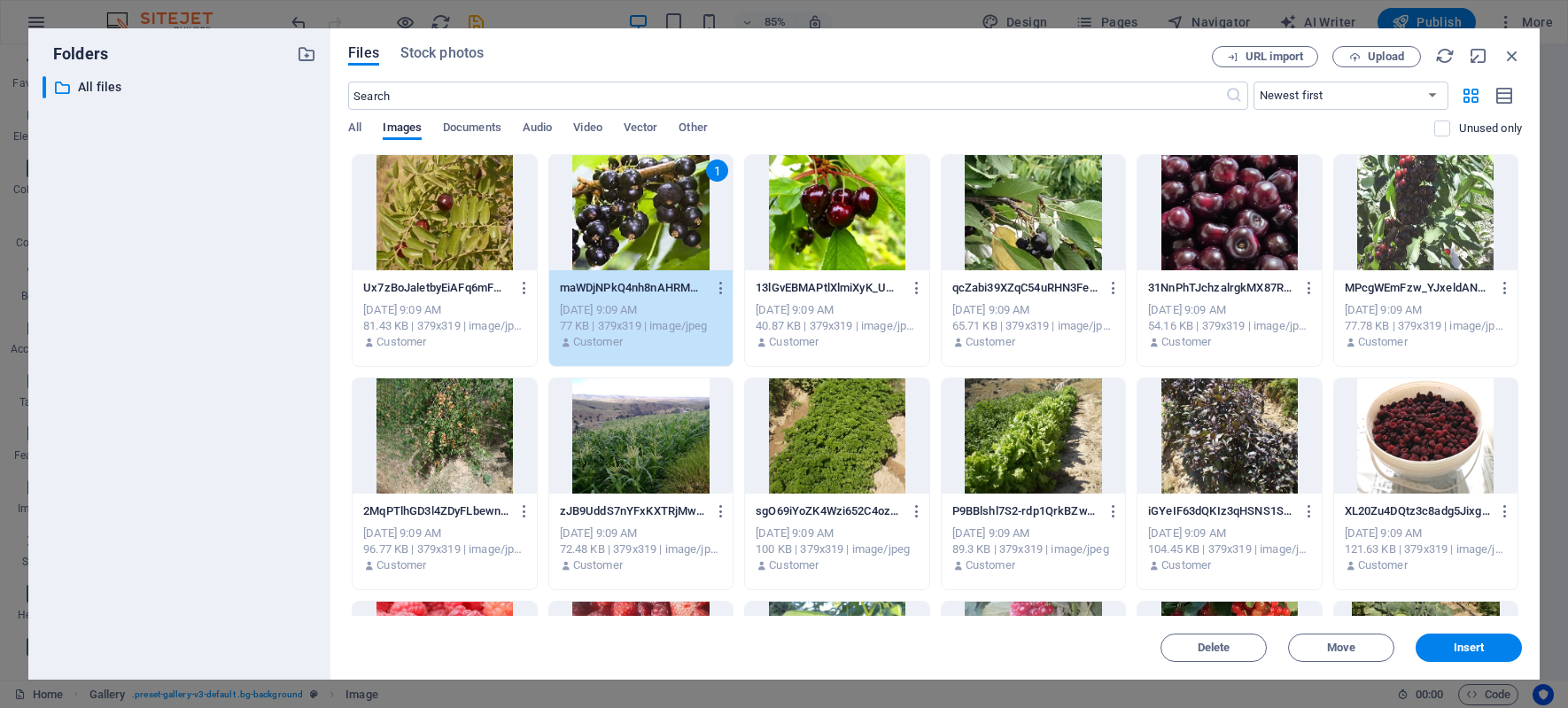
click at [776, 219] on div at bounding box center [837, 212] width 184 height 115
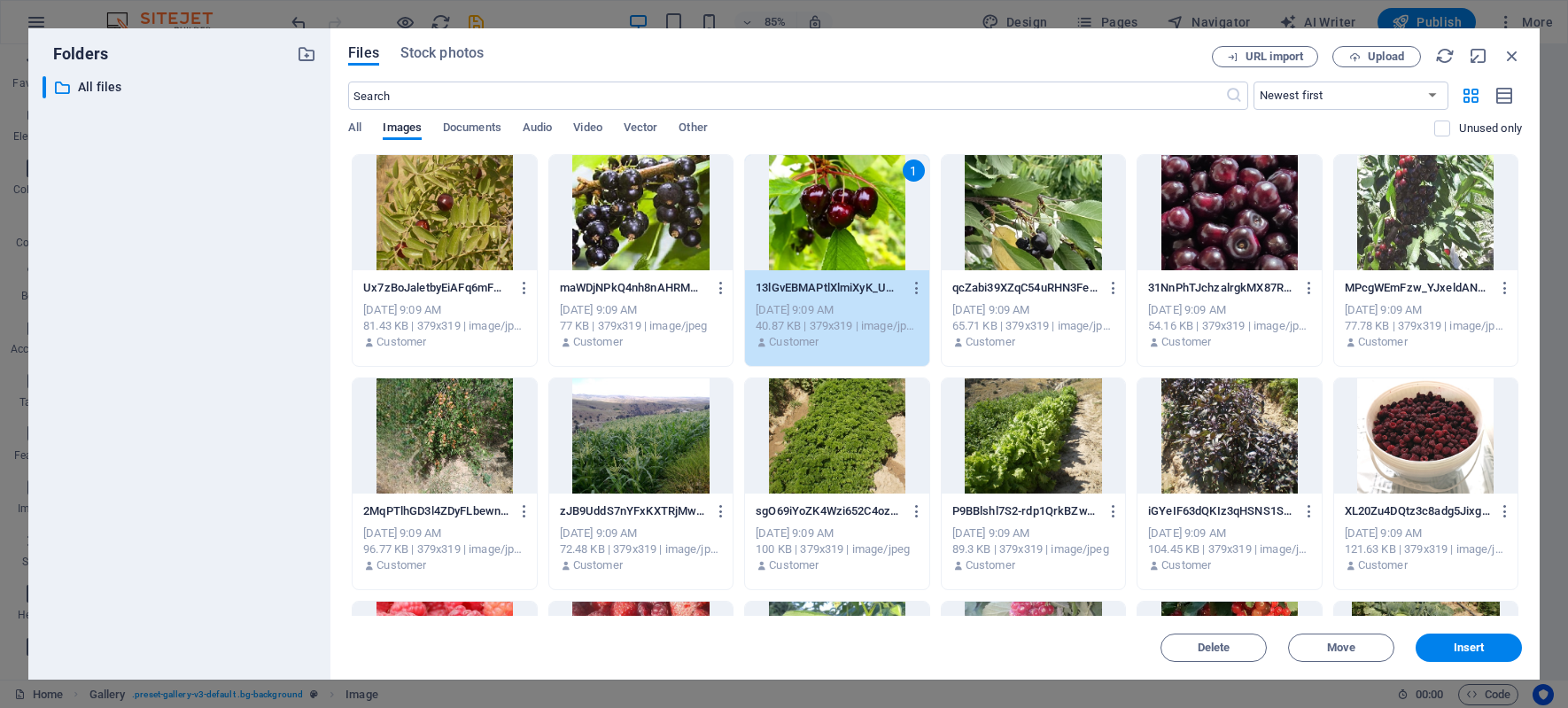
click at [459, 219] on div at bounding box center [444, 212] width 184 height 115
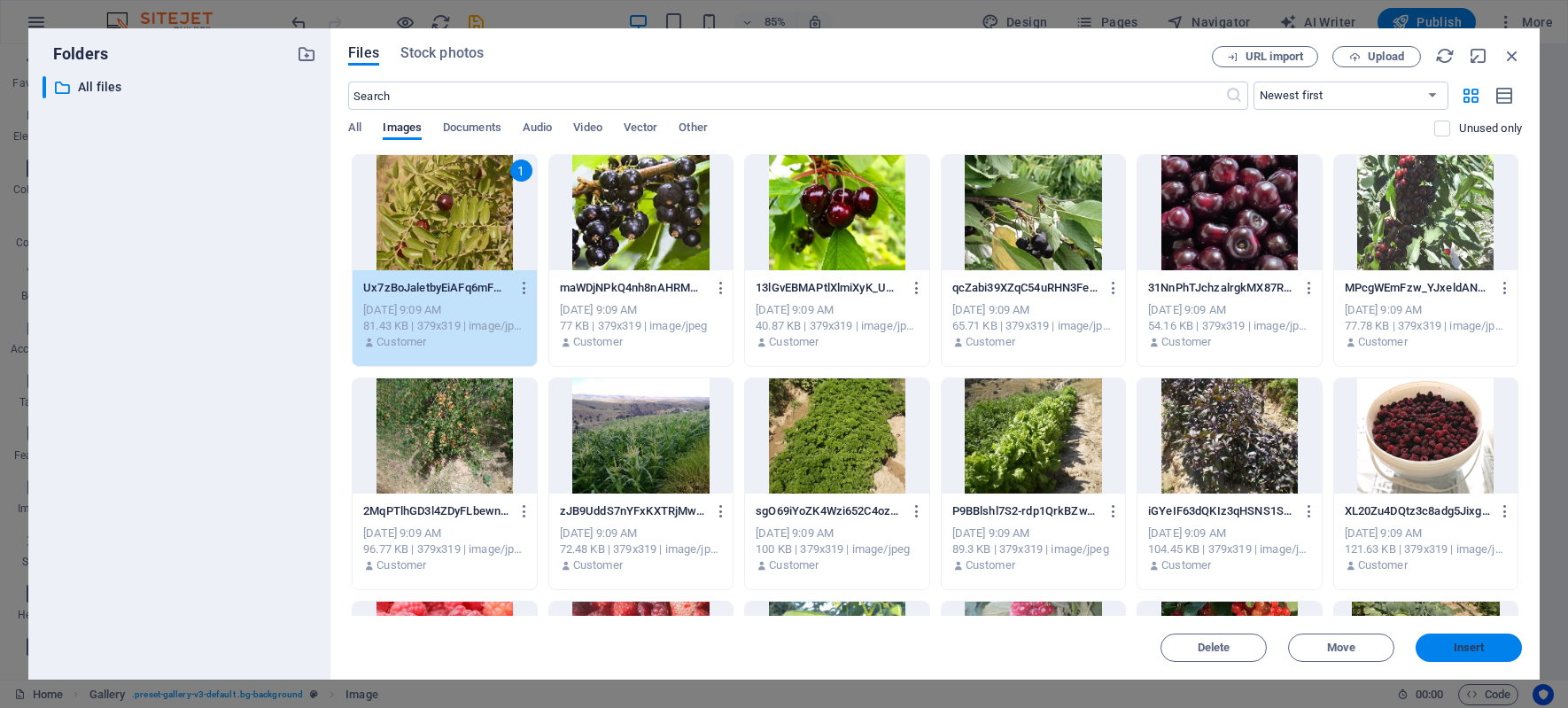
click at [1454, 643] on span "Insert" at bounding box center [1469, 647] width 31 height 10
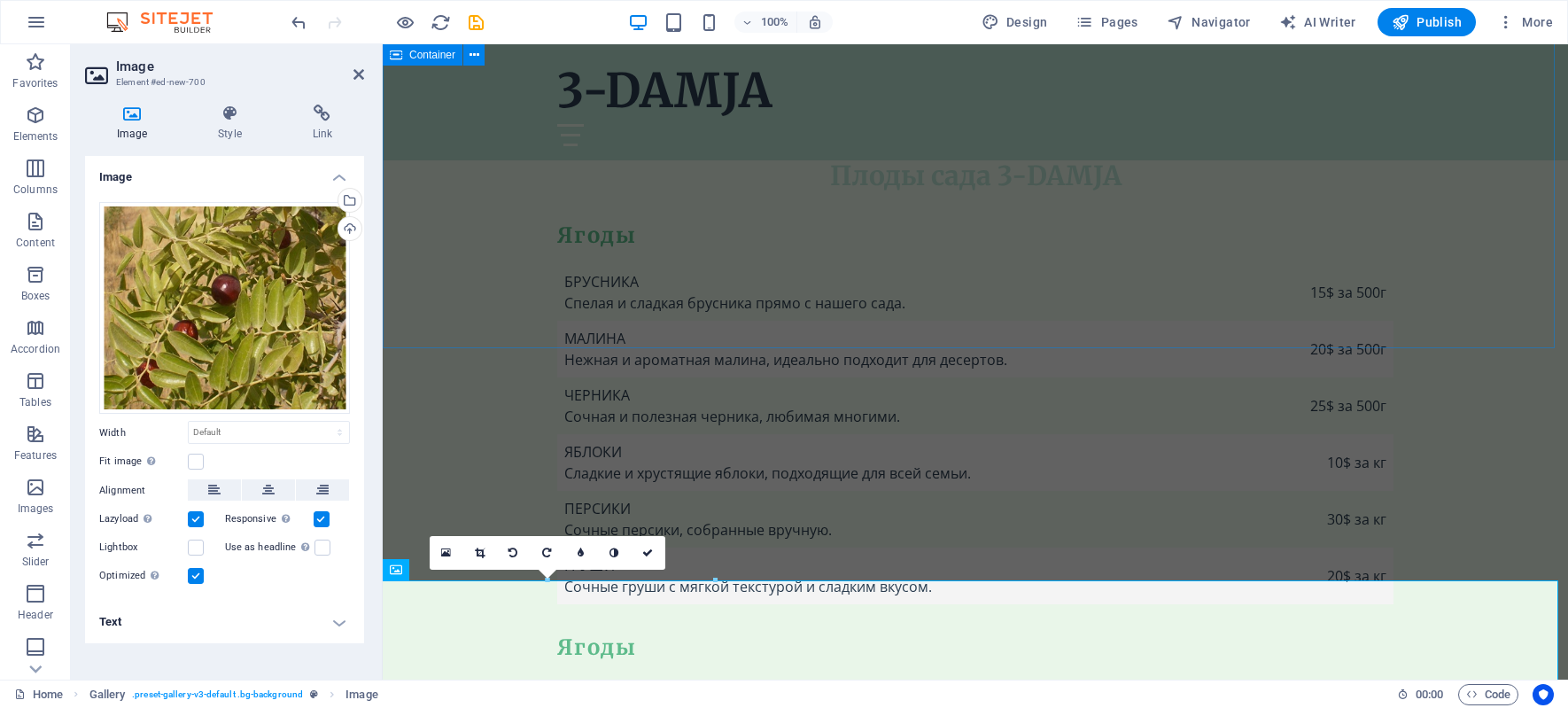
scroll to position [5760, 0]
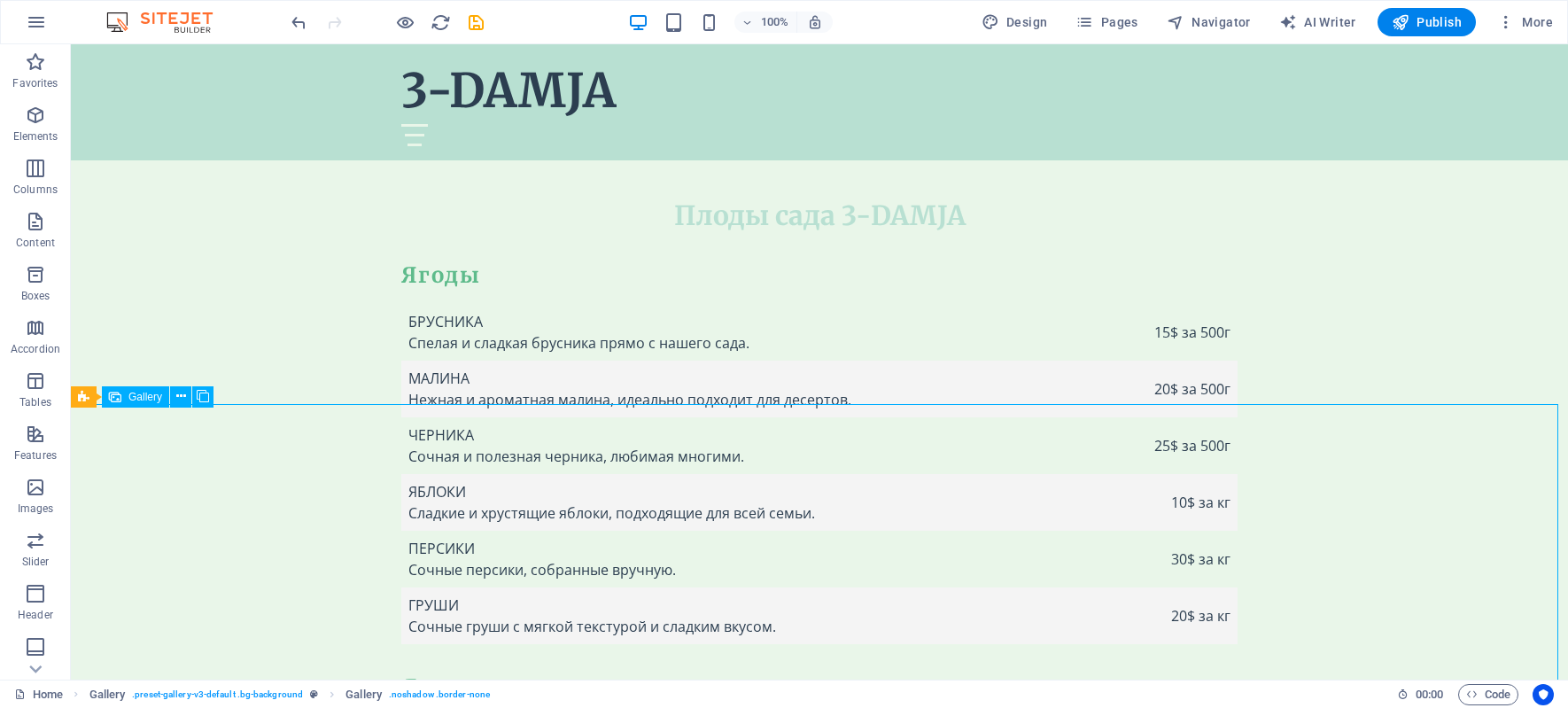
click at [184, 401] on icon at bounding box center [181, 397] width 9 height 19
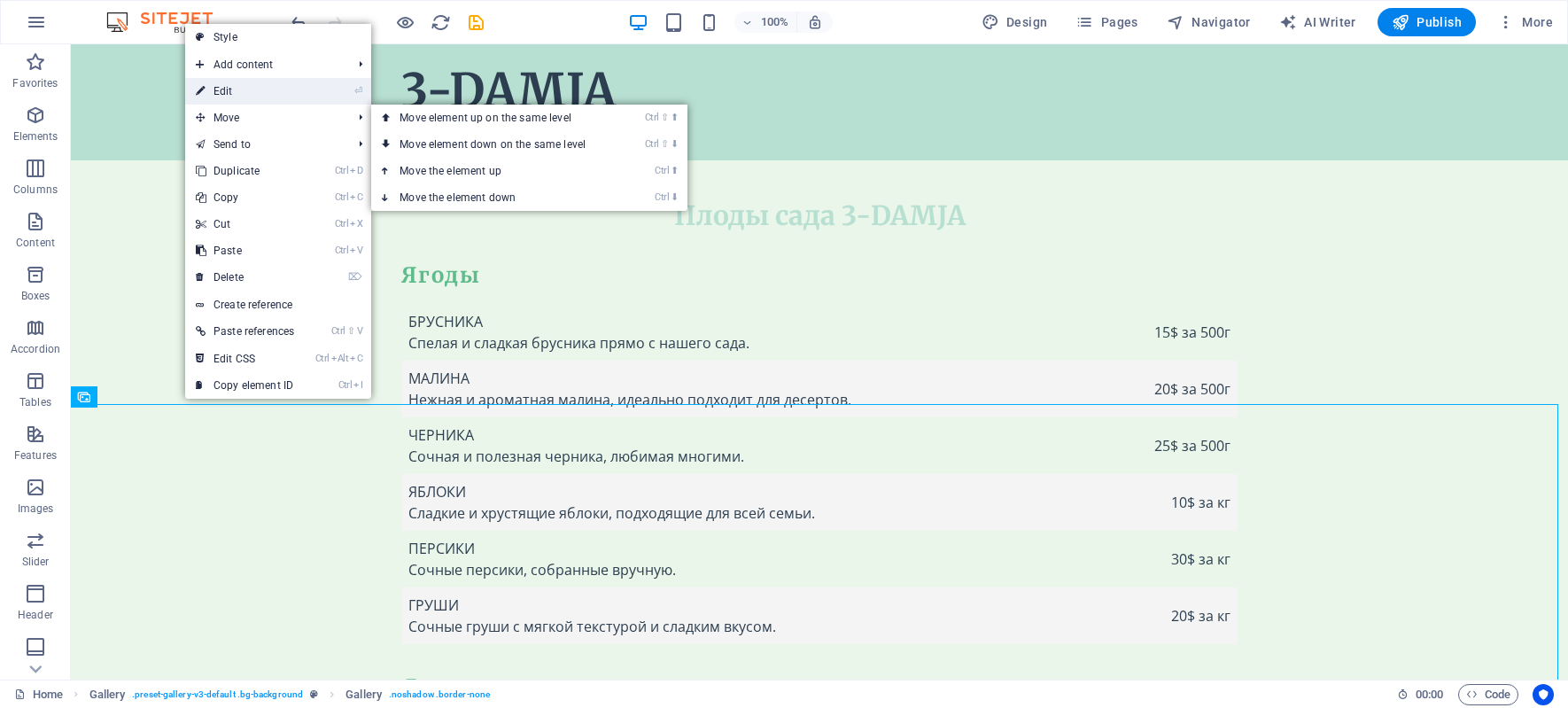
click at [252, 92] on link "⏎ Edit" at bounding box center [244, 91] width 120 height 26
select select "px"
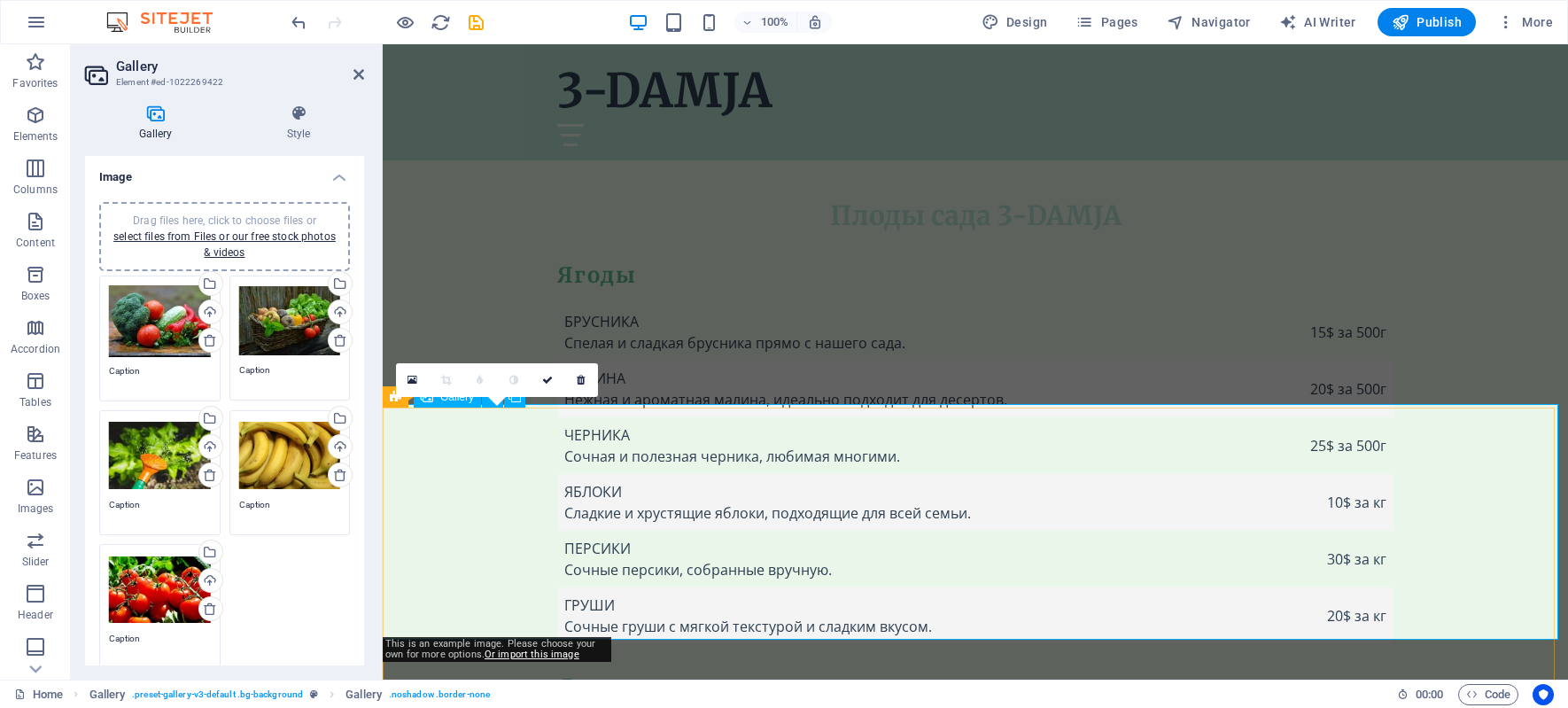
click at [586, 379] on link at bounding box center [581, 380] width 34 height 34
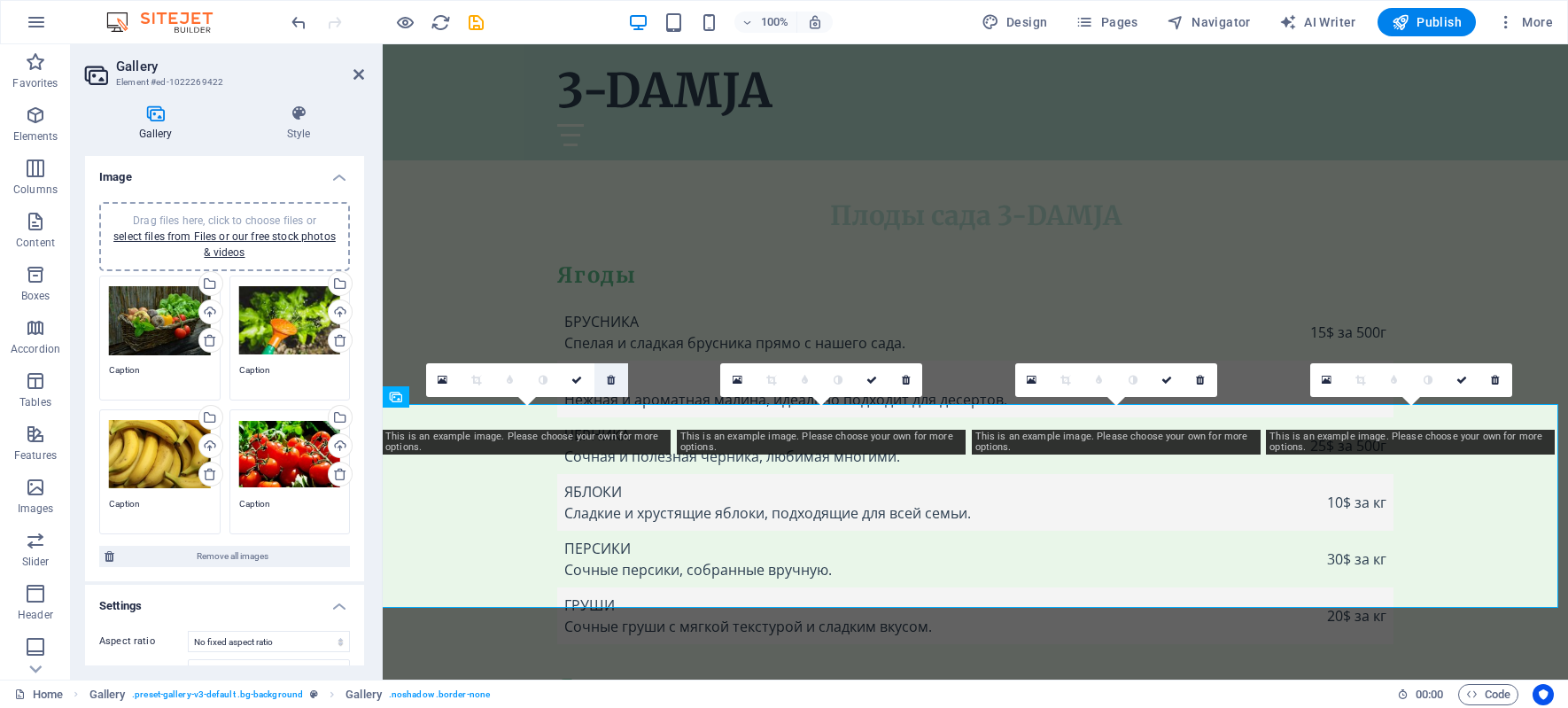
click at [607, 382] on icon at bounding box center [611, 380] width 8 height 10
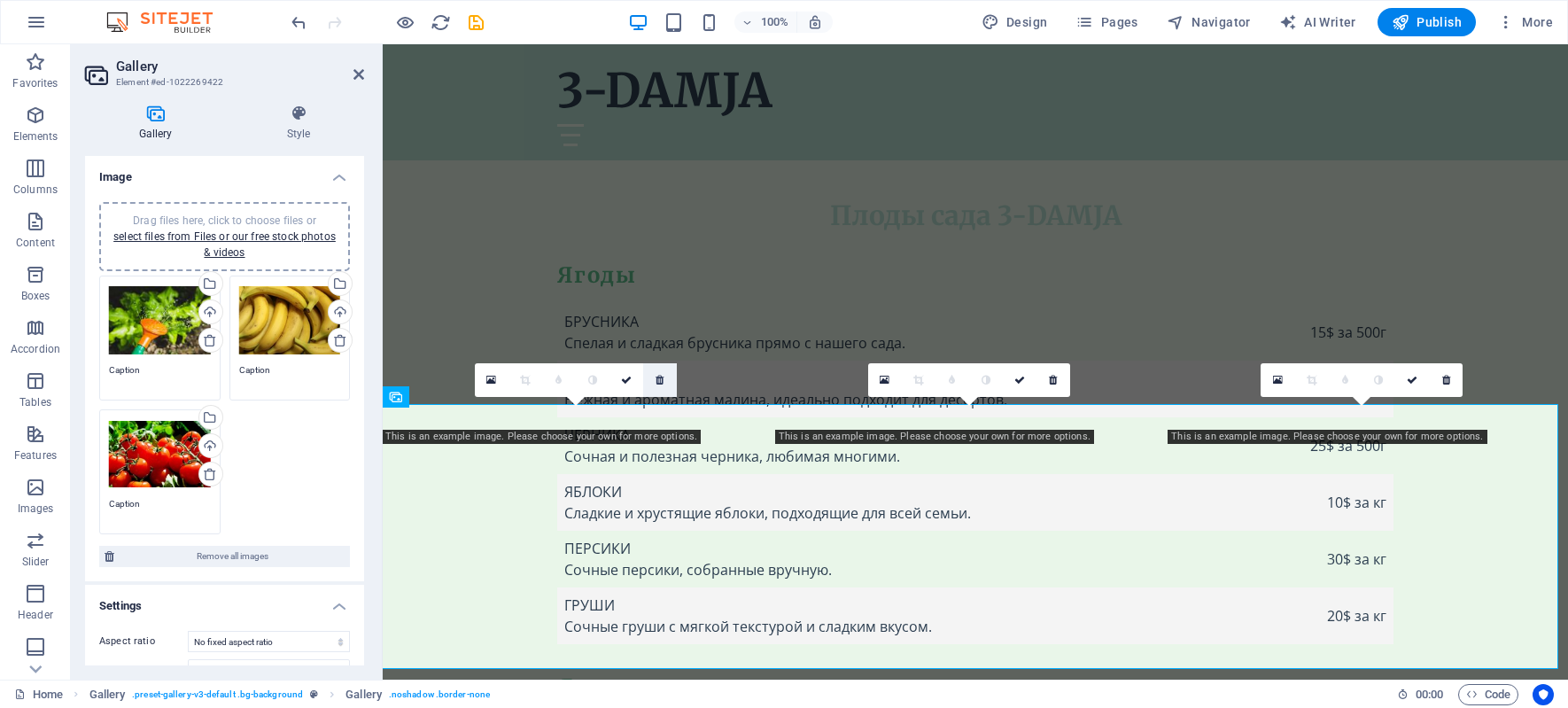
click at [660, 379] on icon at bounding box center [660, 380] width 8 height 10
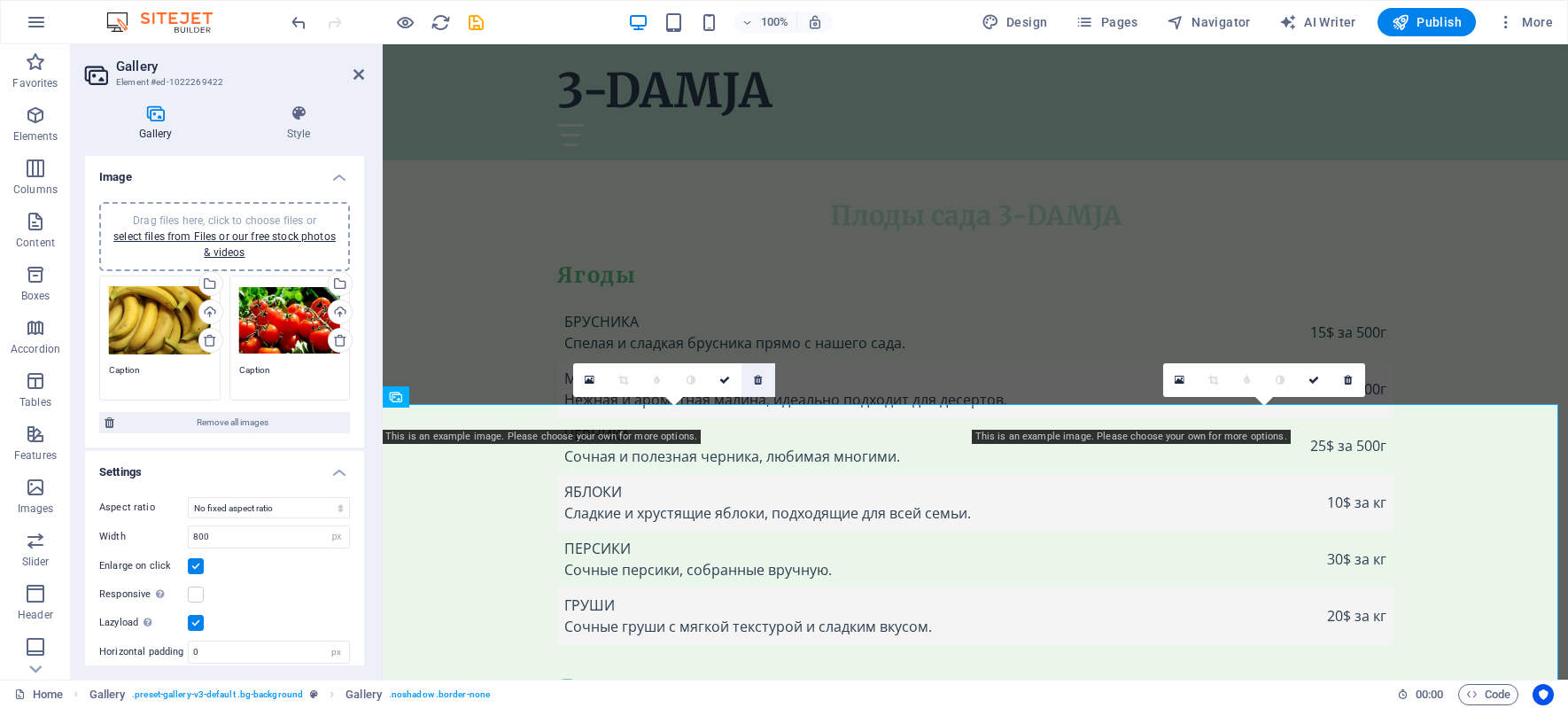
click at [756, 380] on icon at bounding box center [758, 380] width 8 height 10
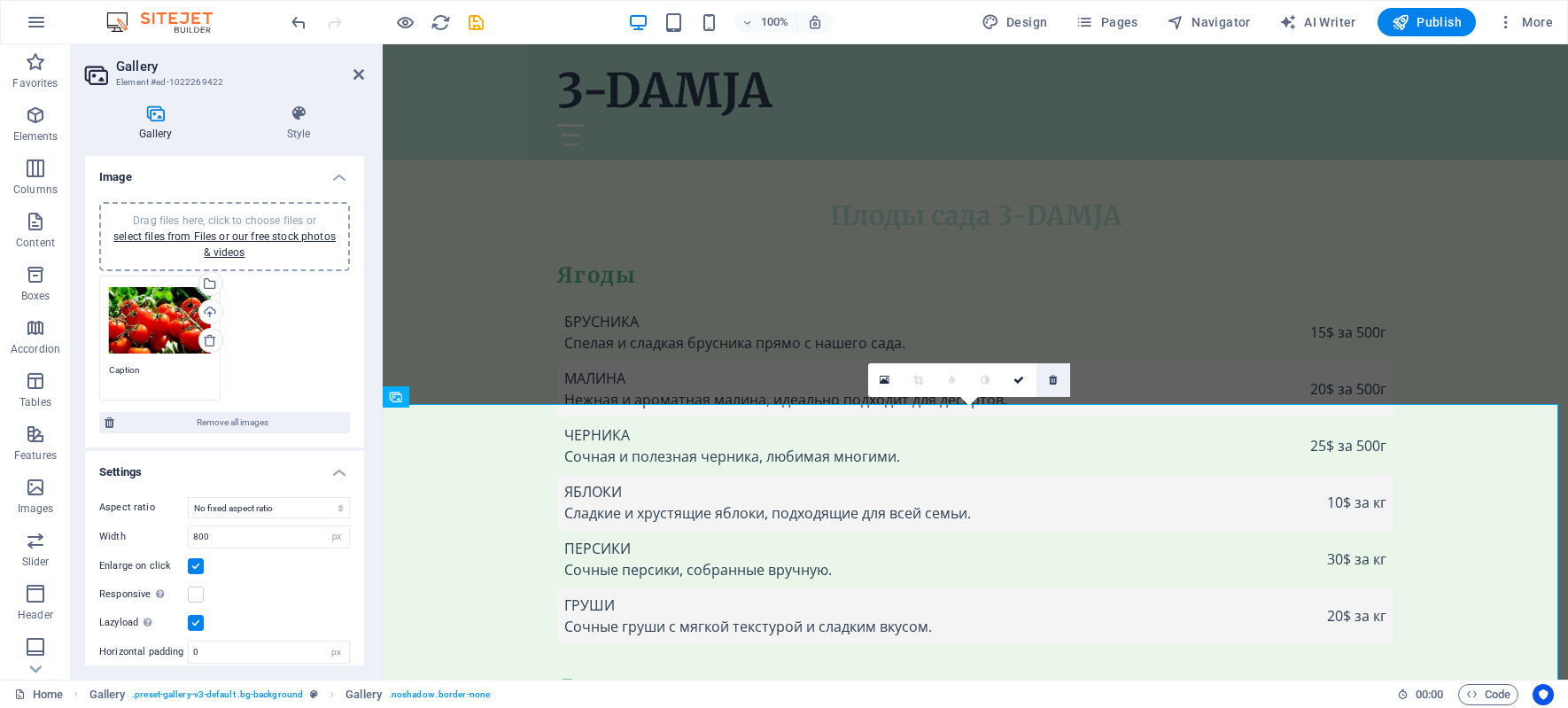
click at [1056, 379] on icon at bounding box center [1053, 380] width 8 height 10
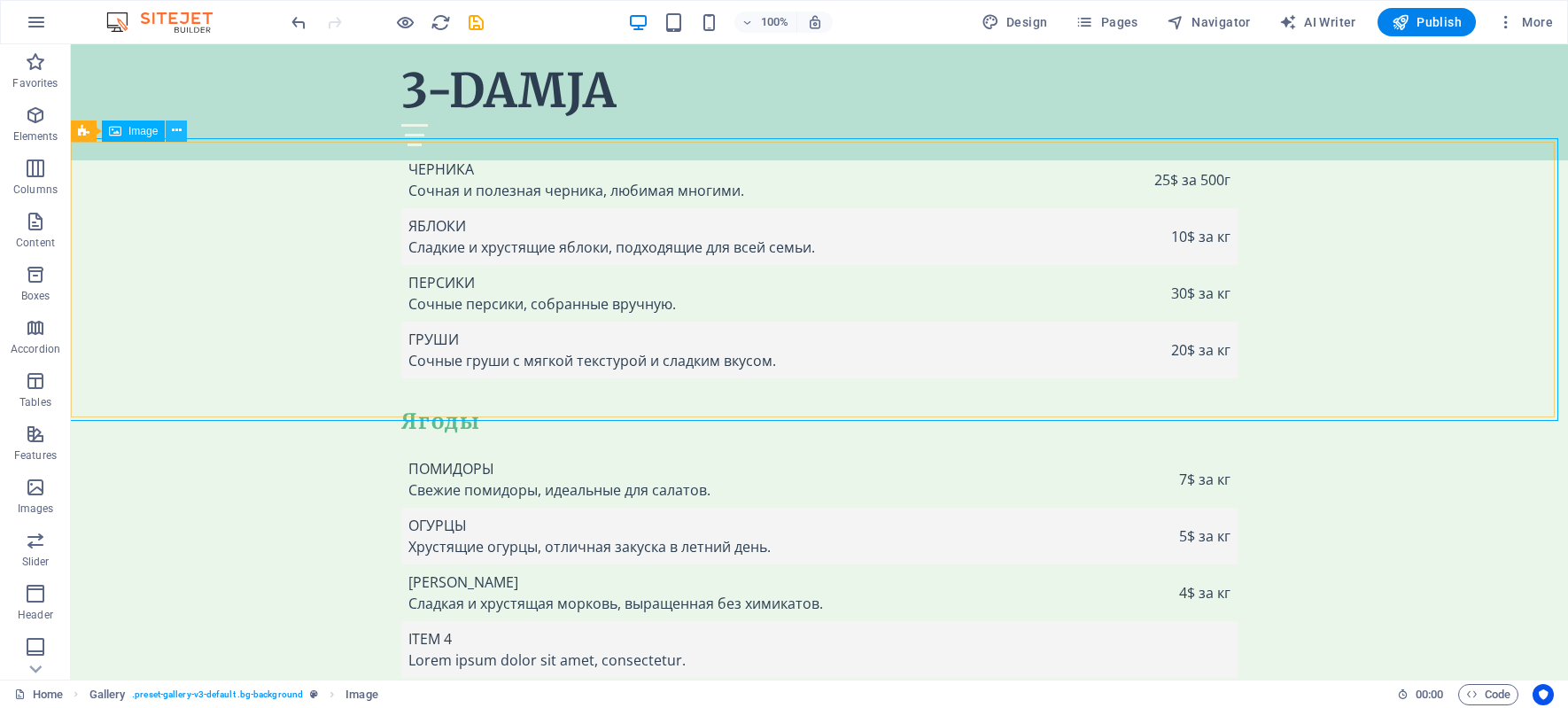
click at [173, 134] on icon at bounding box center [176, 131] width 9 height 19
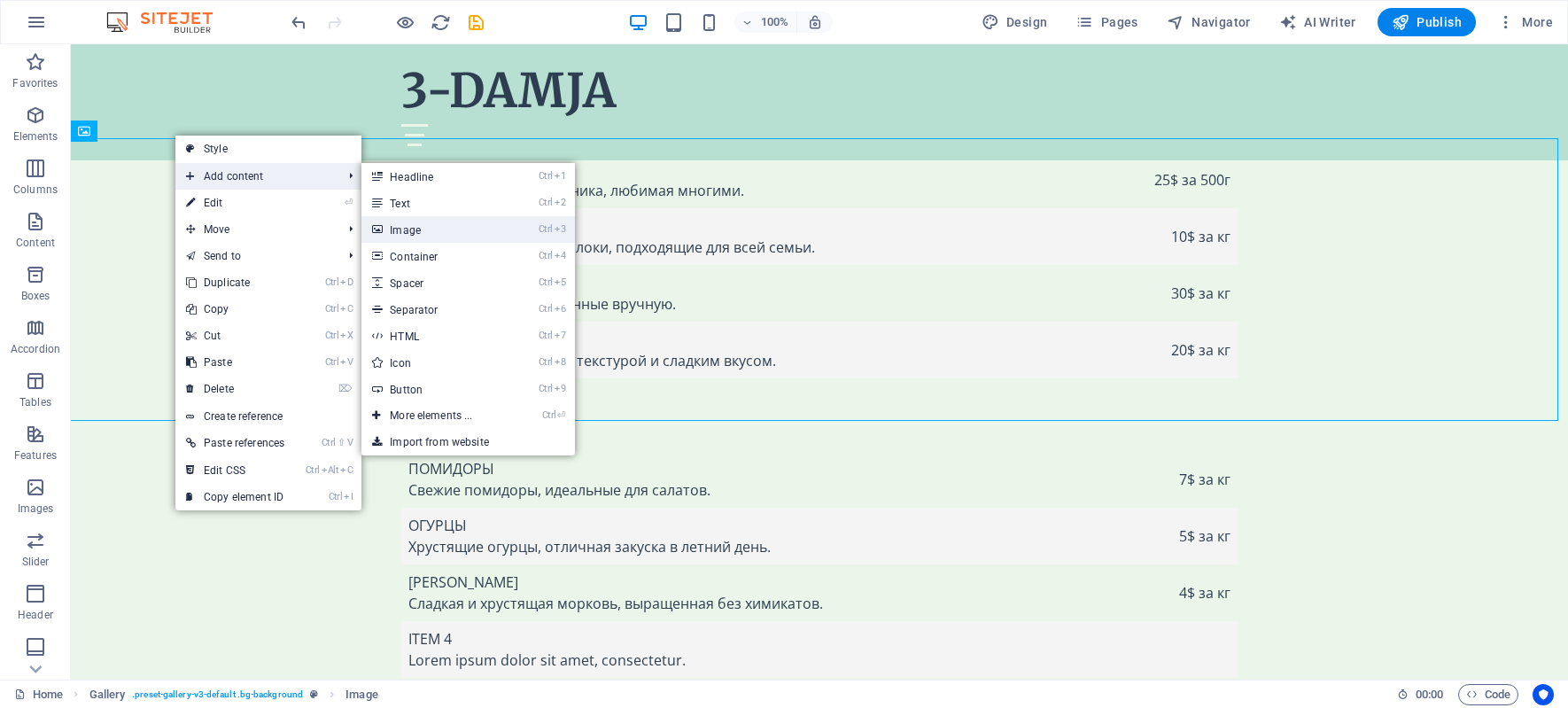
click at [391, 239] on link "Ctrl 3 Image" at bounding box center [434, 229] width 146 height 26
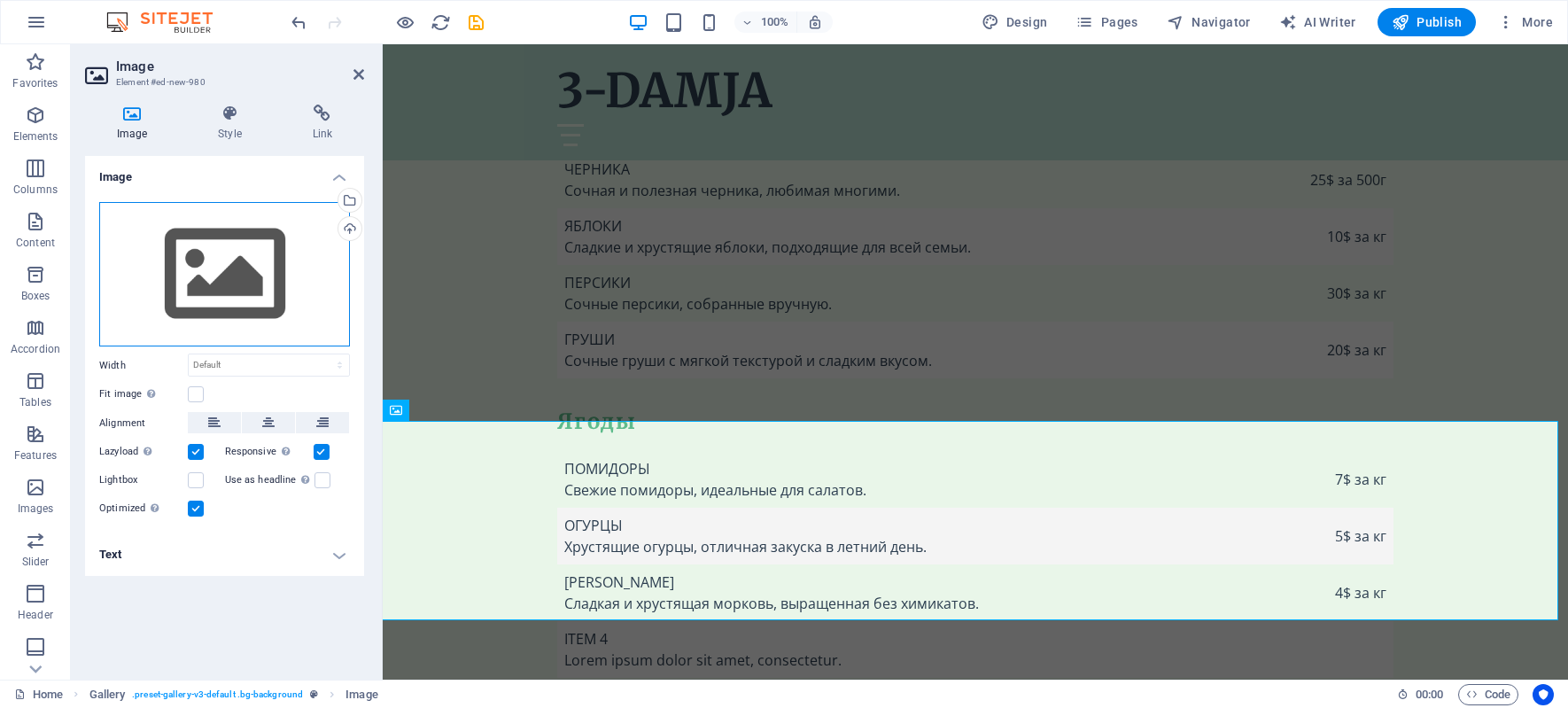
click at [266, 280] on div "Drag files here, click to choose files or select files from Files or our free s…" at bounding box center [224, 274] width 251 height 145
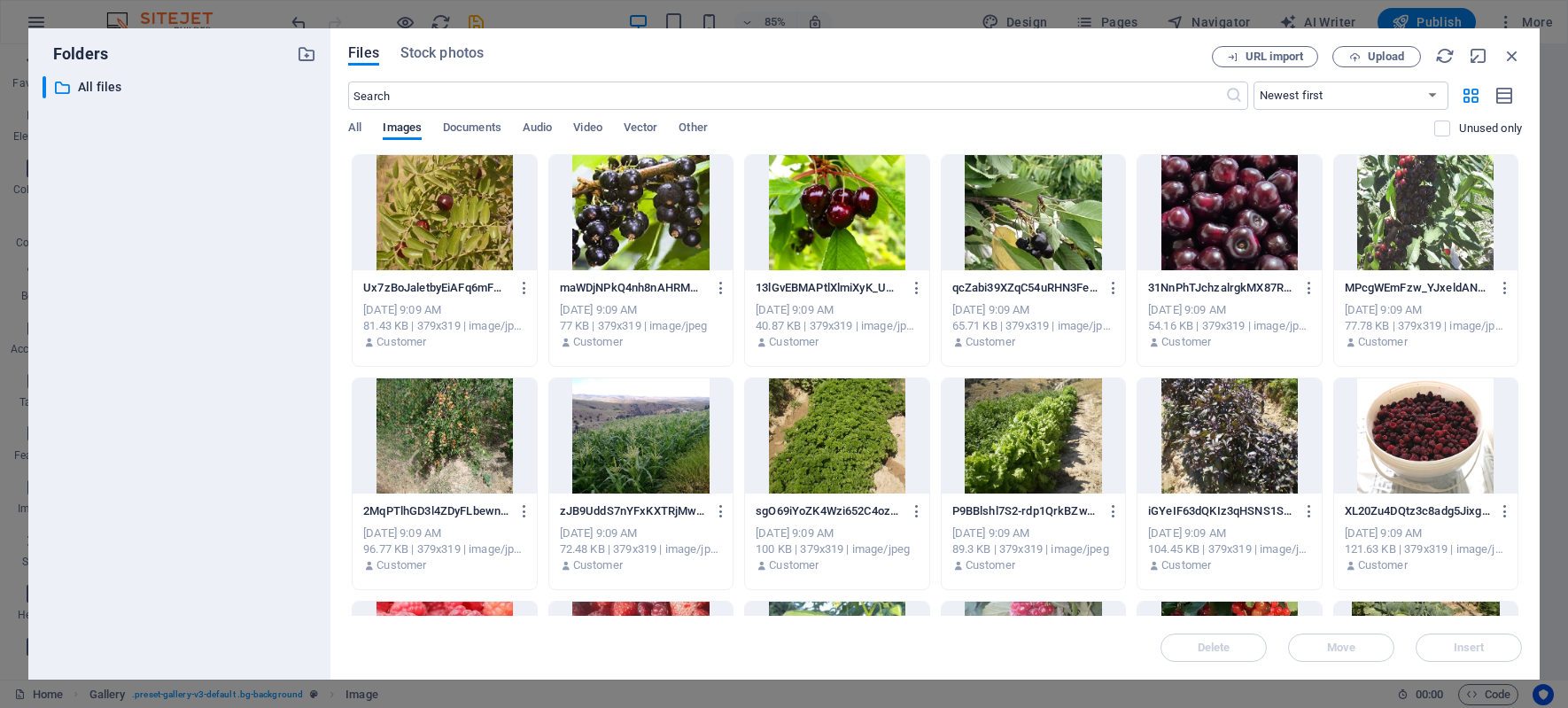
click at [638, 214] on div at bounding box center [641, 212] width 184 height 115
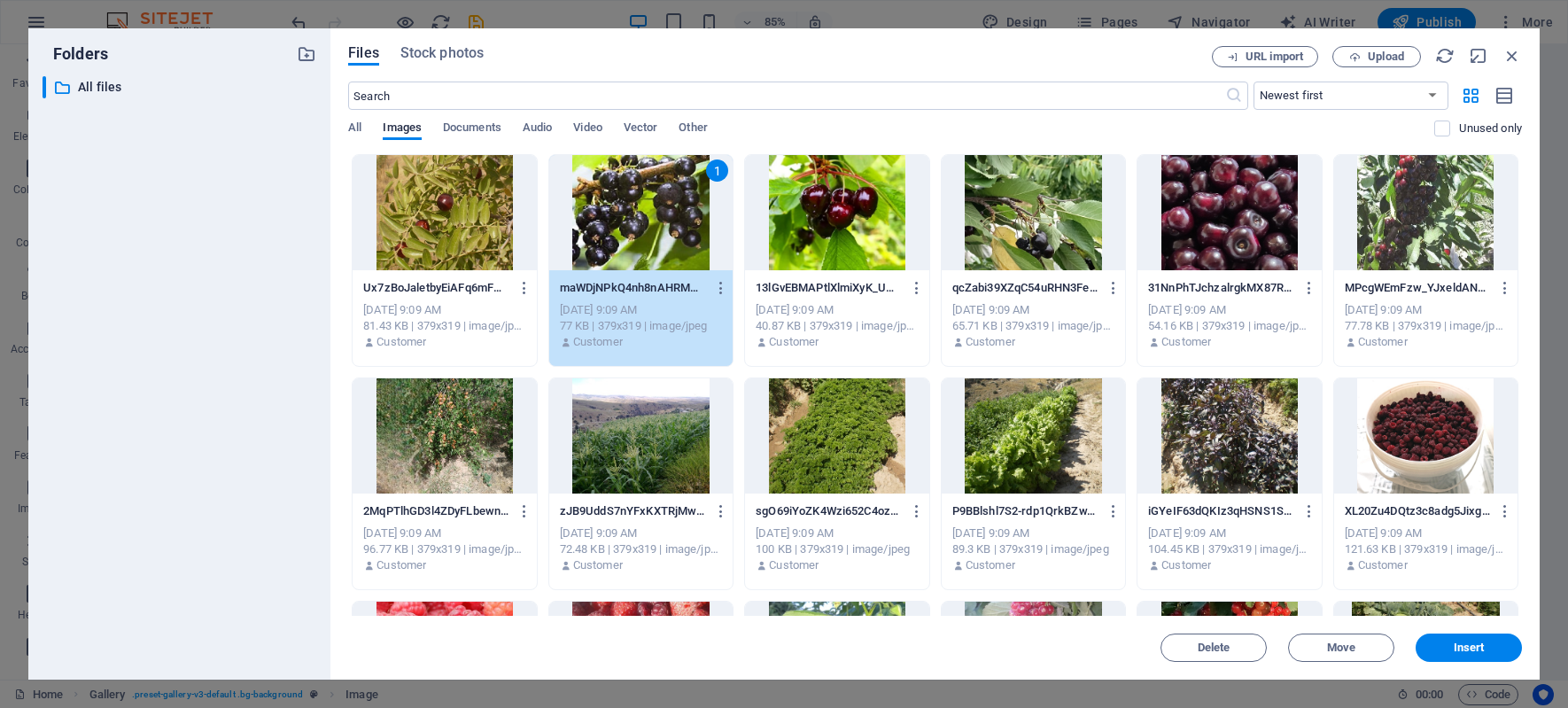
click at [825, 230] on div at bounding box center [837, 212] width 184 height 115
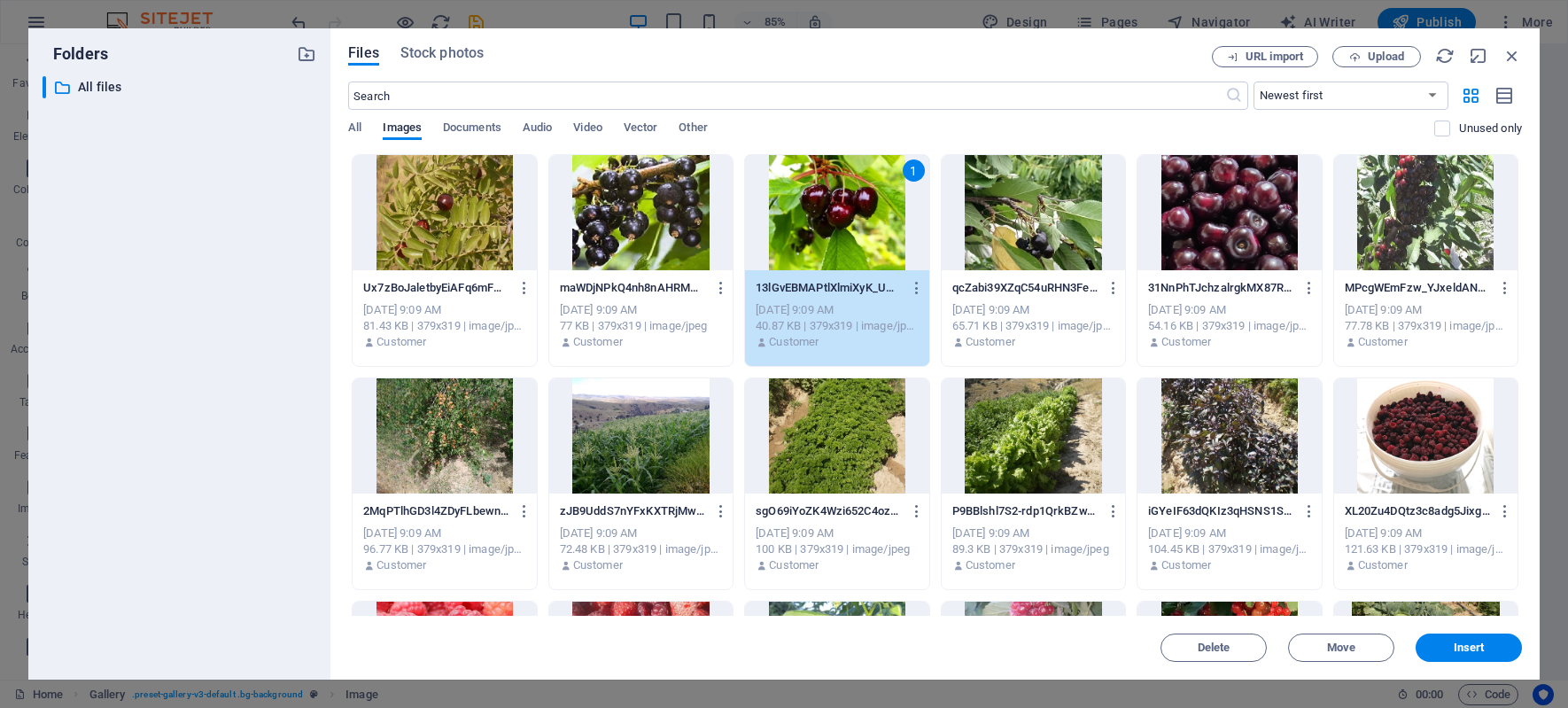
click at [657, 225] on div at bounding box center [641, 212] width 184 height 115
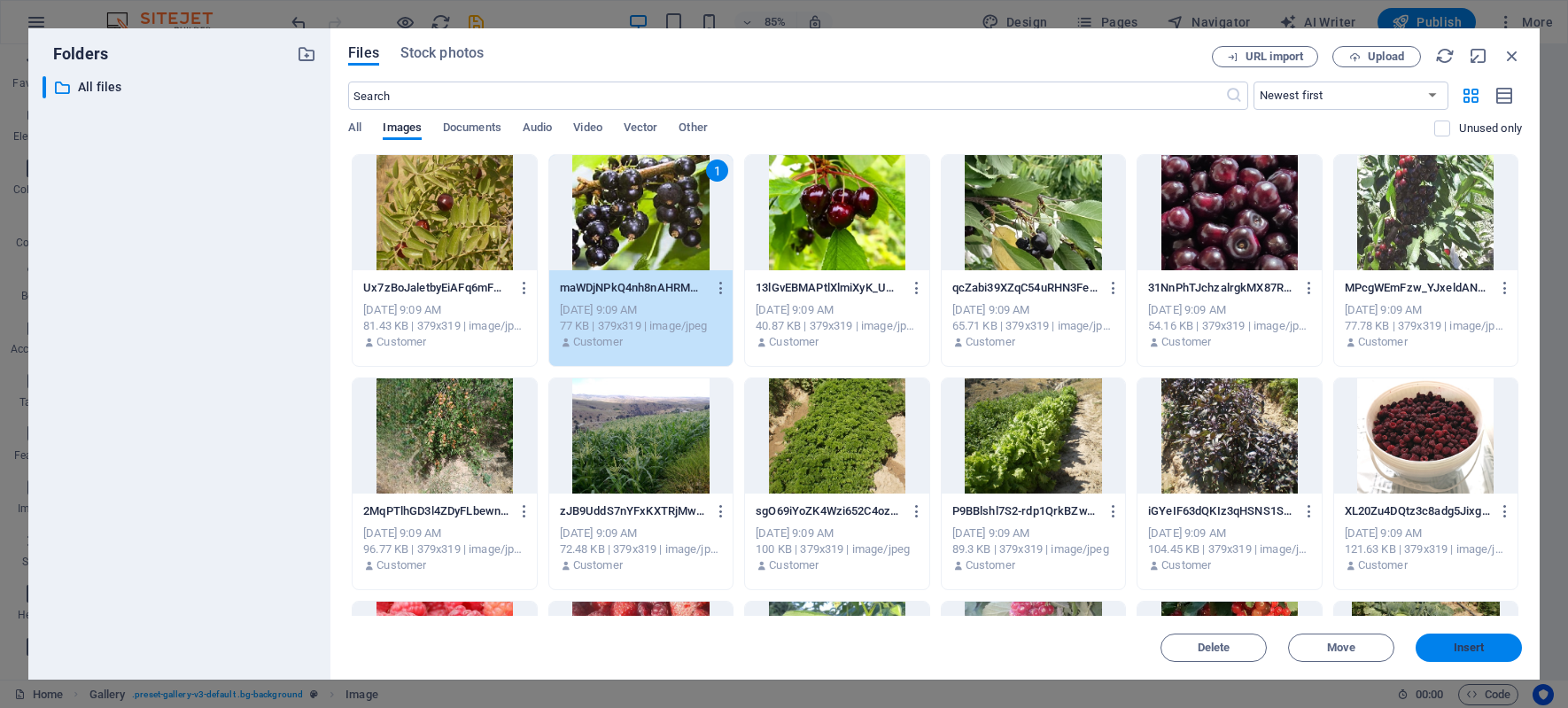
click at [1465, 650] on span "Insert" at bounding box center [1469, 647] width 31 height 10
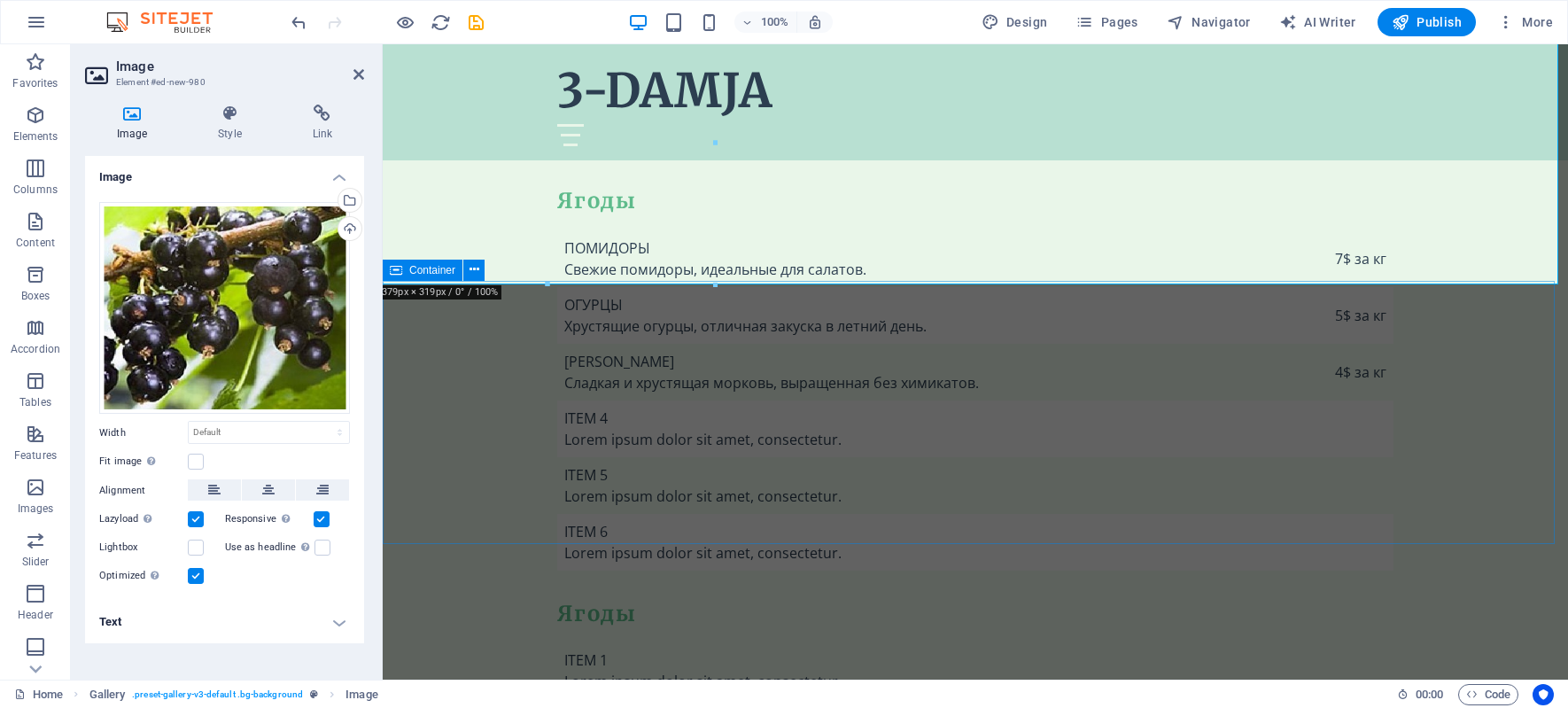
scroll to position [6002, 0]
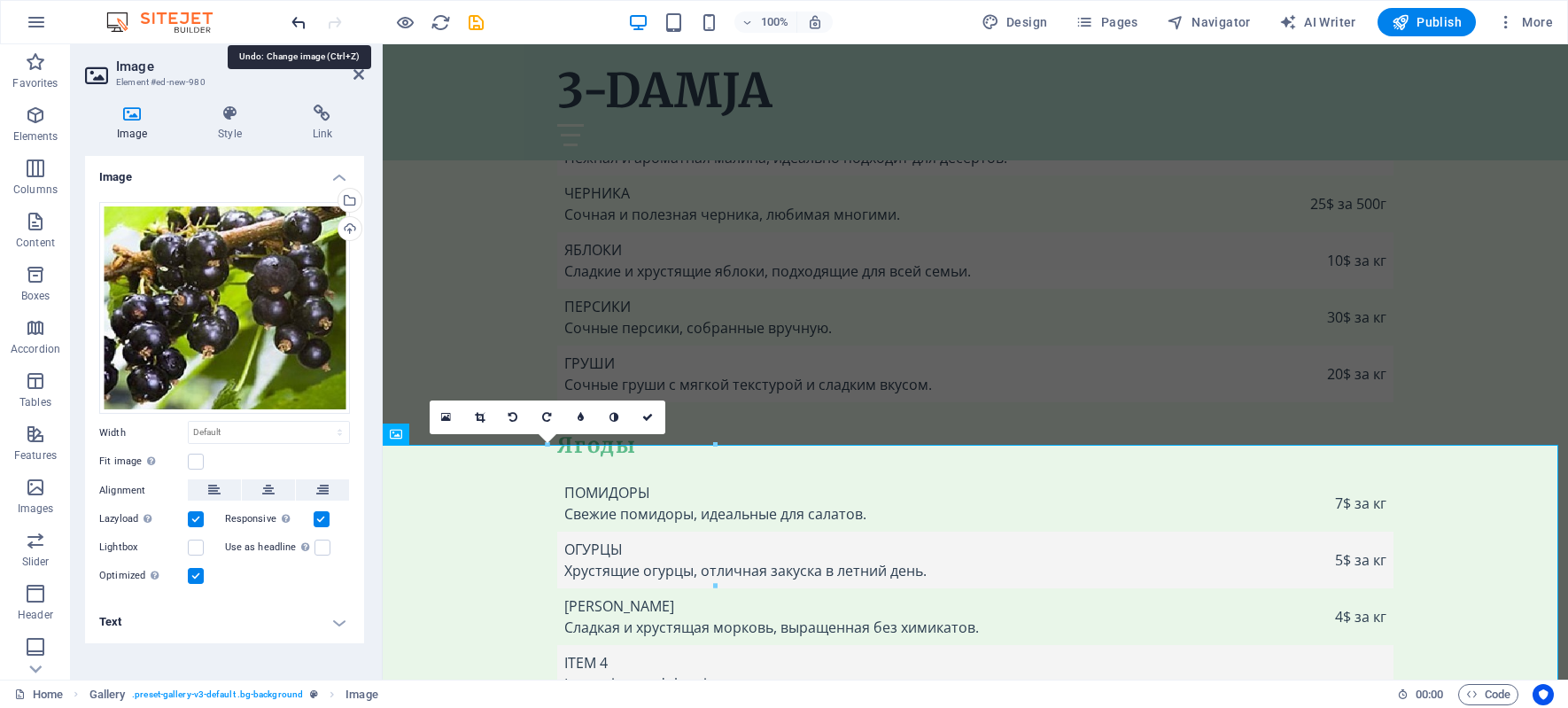
click at [301, 23] on icon "undo" at bounding box center [299, 23] width 21 height 21
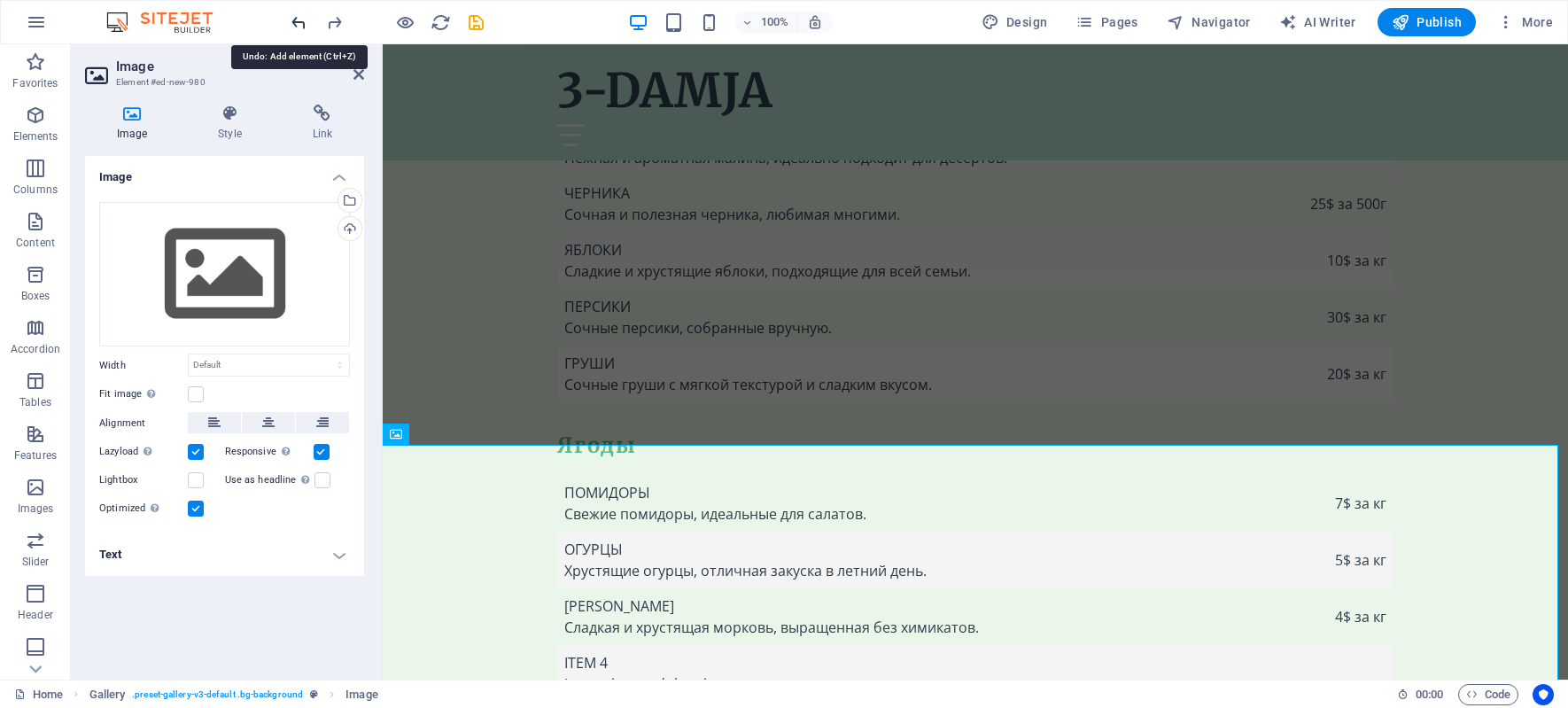
click at [300, 23] on icon "undo" at bounding box center [299, 23] width 21 height 21
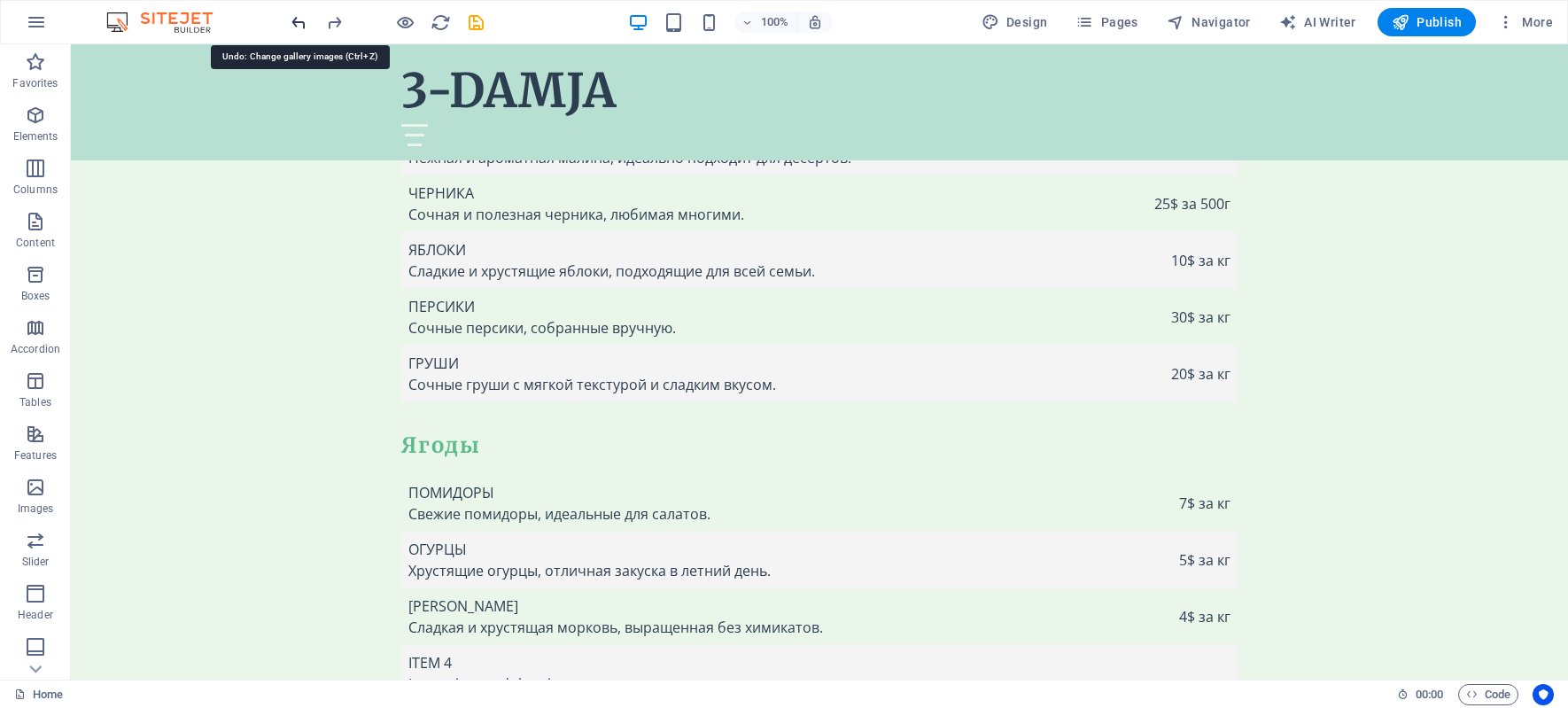
click at [300, 23] on icon "undo" at bounding box center [299, 23] width 21 height 21
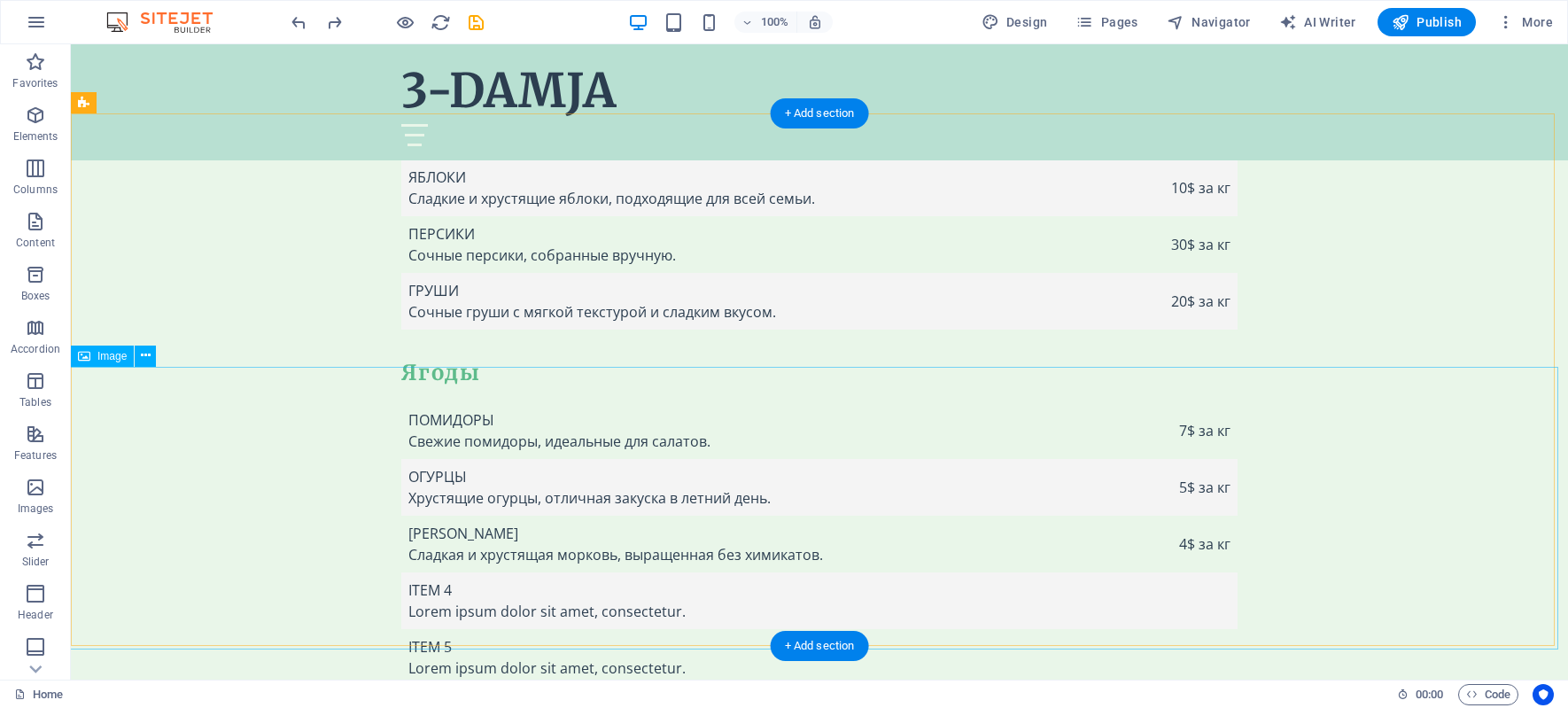
scroll to position [6180, 0]
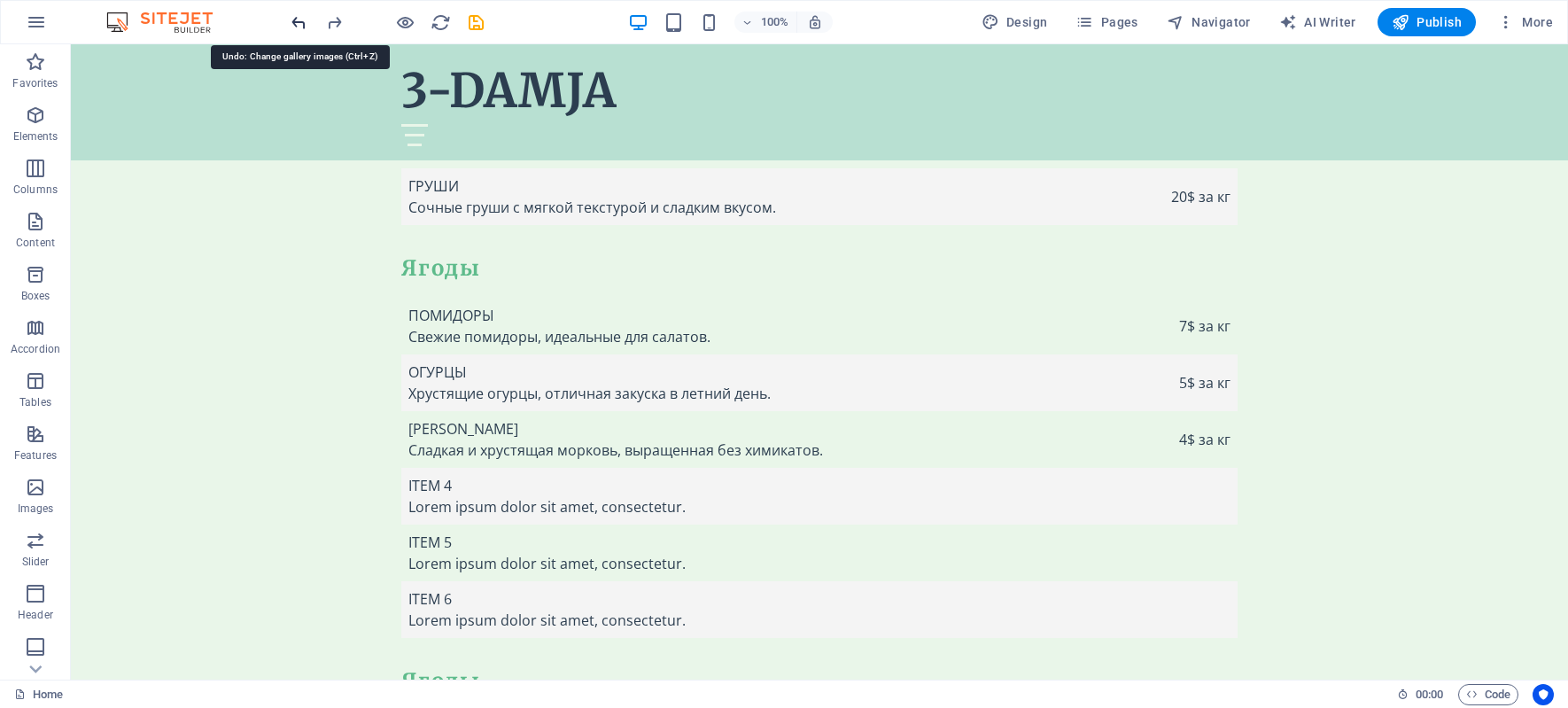
click at [299, 21] on icon "undo" at bounding box center [299, 23] width 21 height 21
click at [298, 21] on icon "undo" at bounding box center [299, 23] width 21 height 21
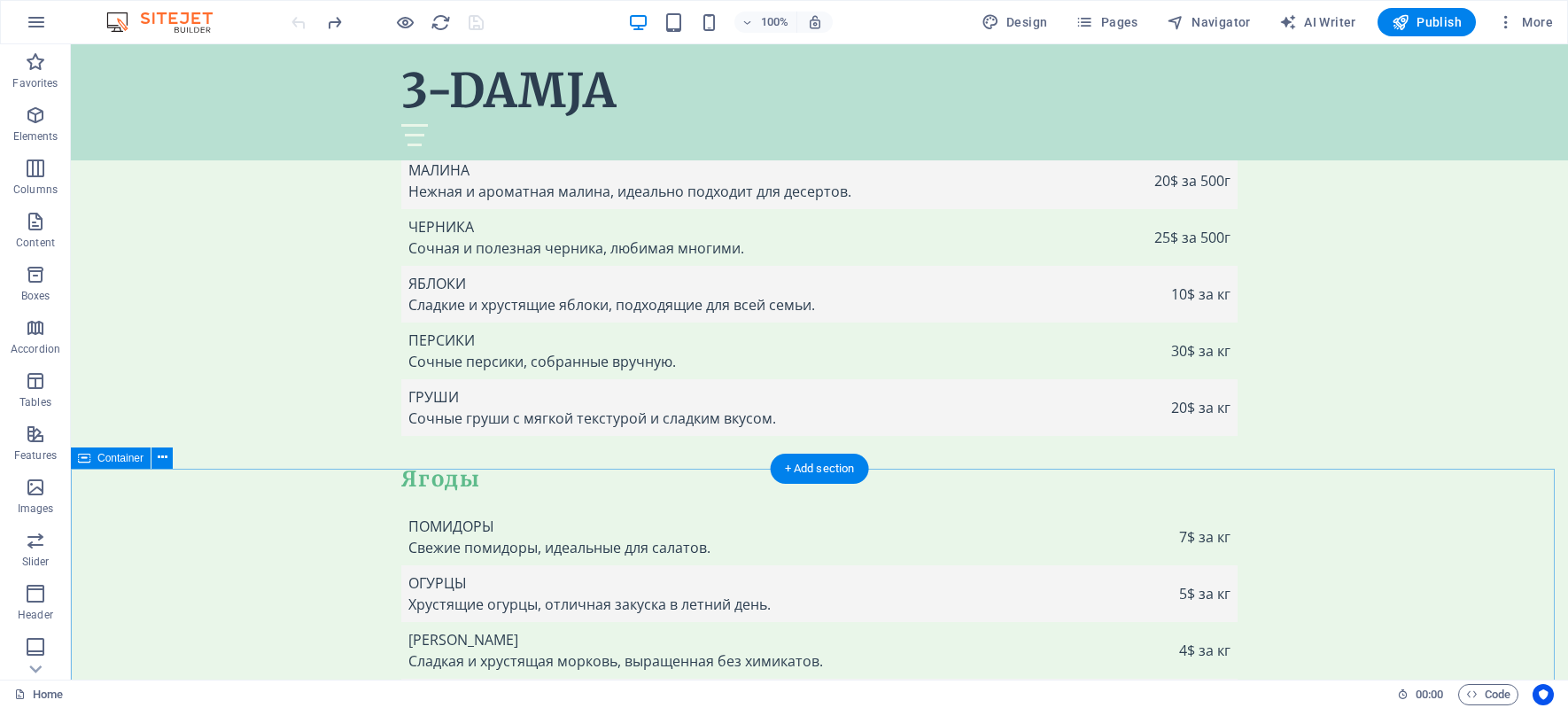
scroll to position [6091, 0]
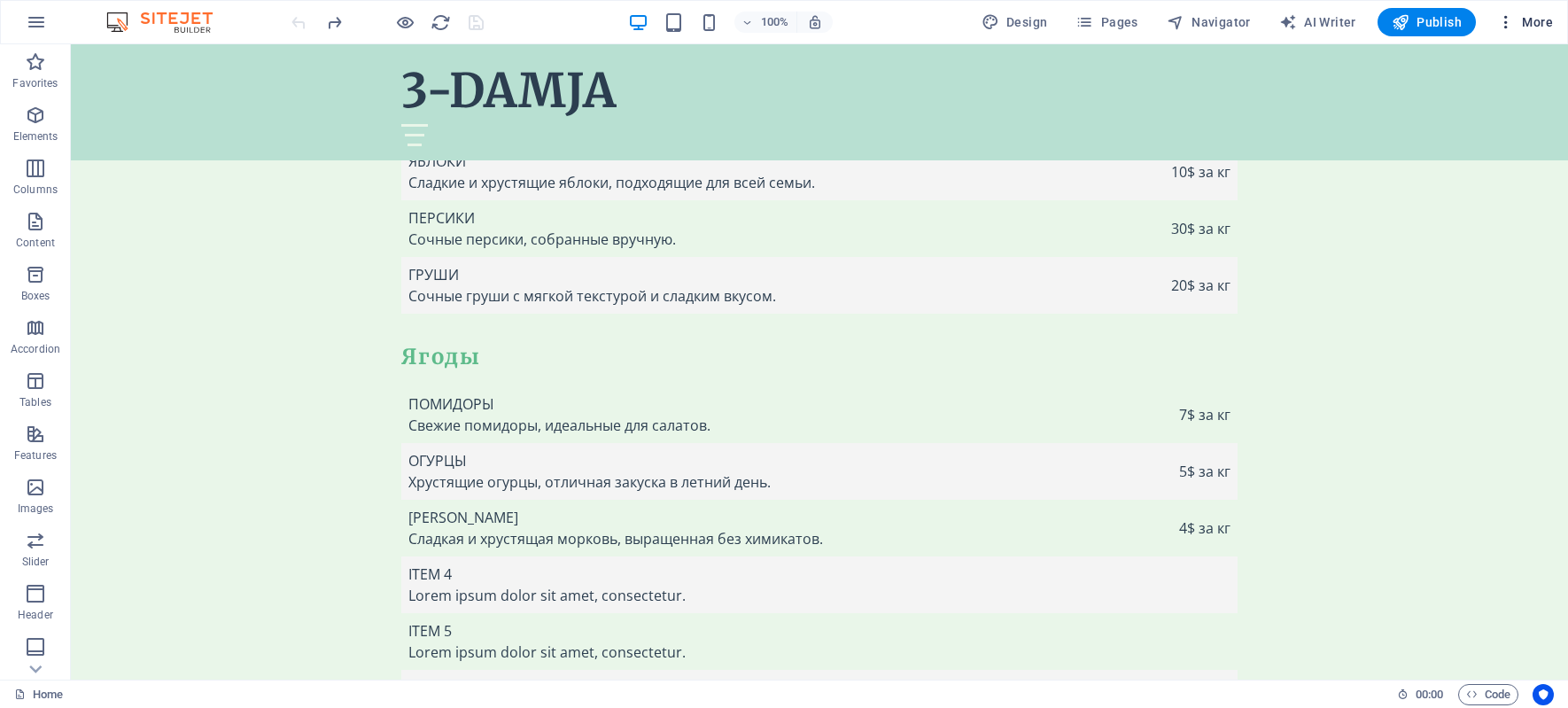
click at [1528, 20] on span "More" at bounding box center [1525, 22] width 56 height 18
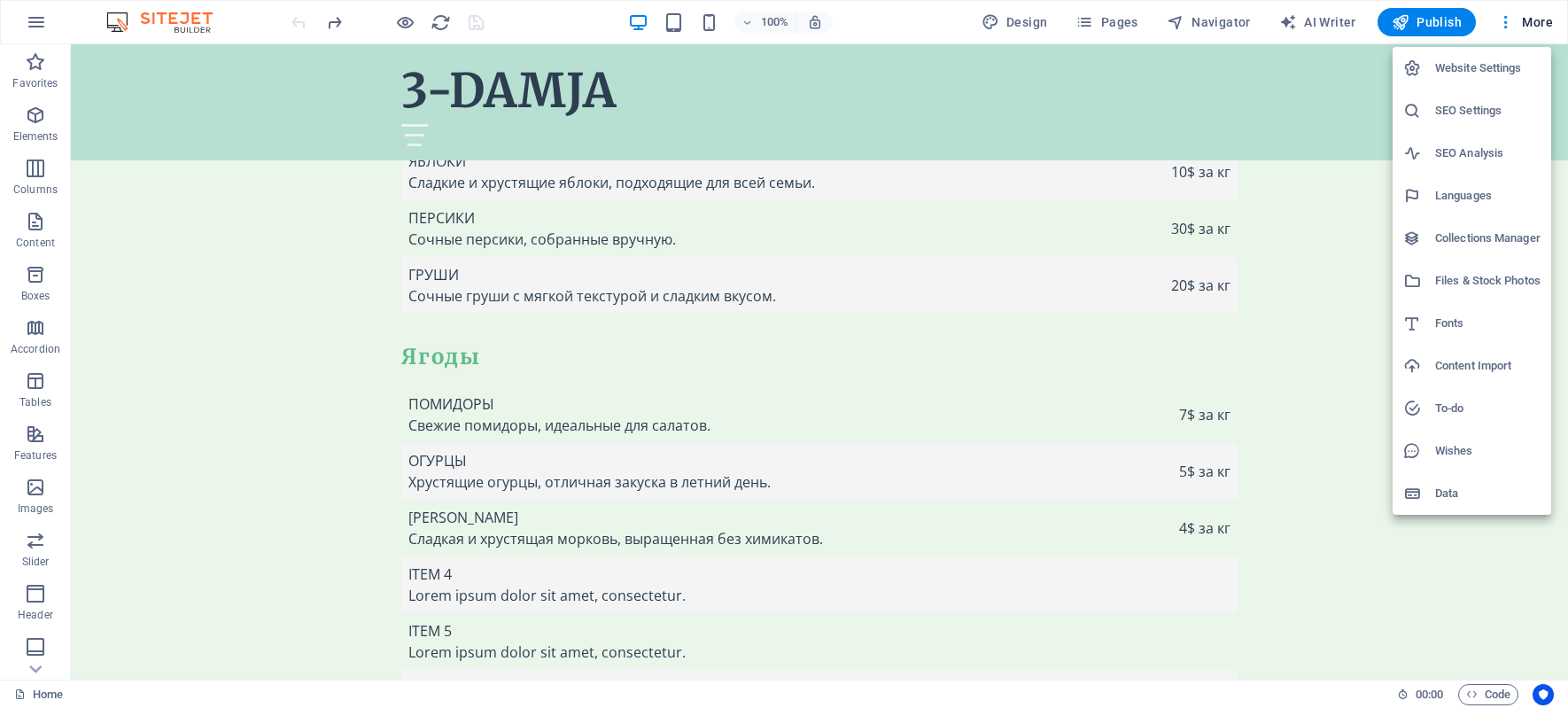
click at [1459, 281] on h6 "Files & Stock Photos" at bounding box center [1488, 281] width 106 height 22
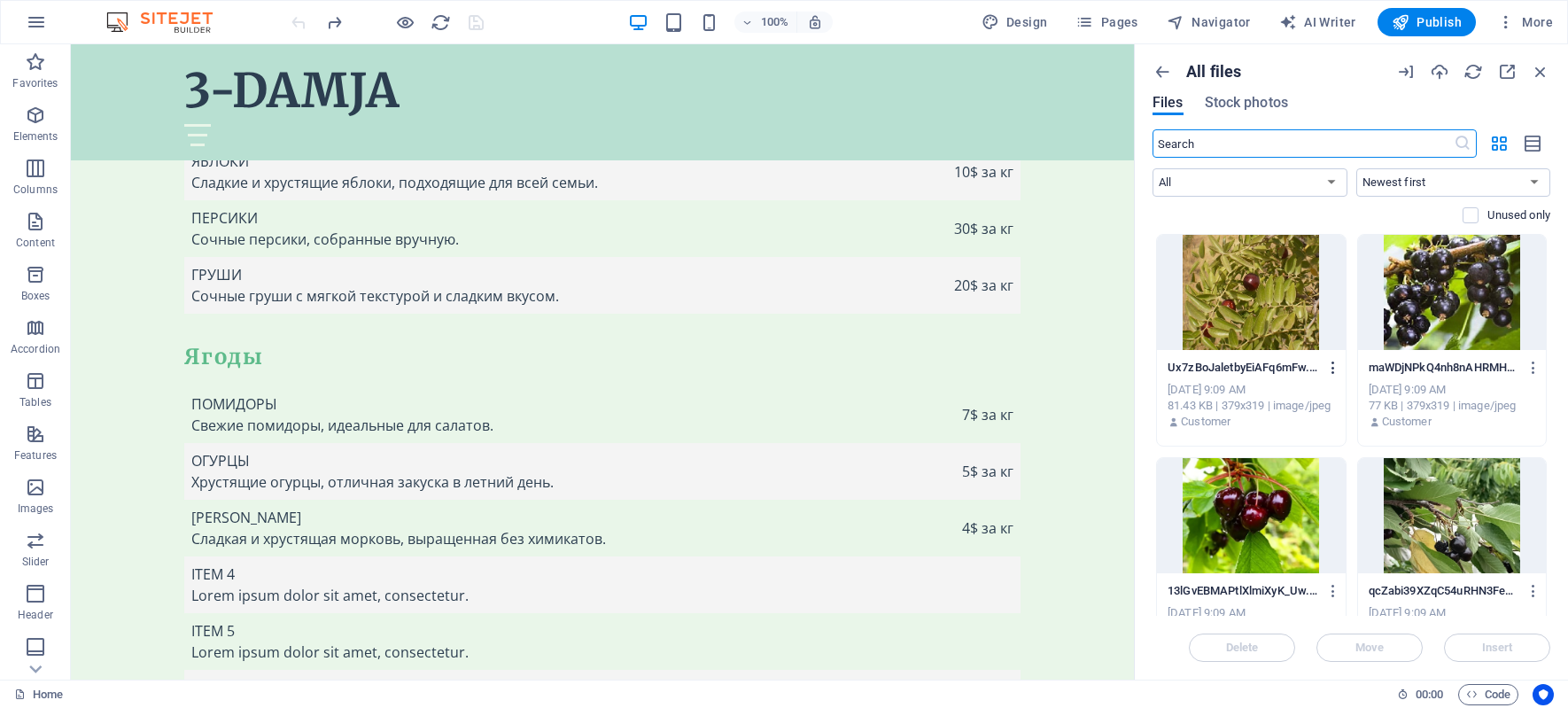
click at [1327, 368] on icon "button" at bounding box center [1333, 368] width 17 height 16
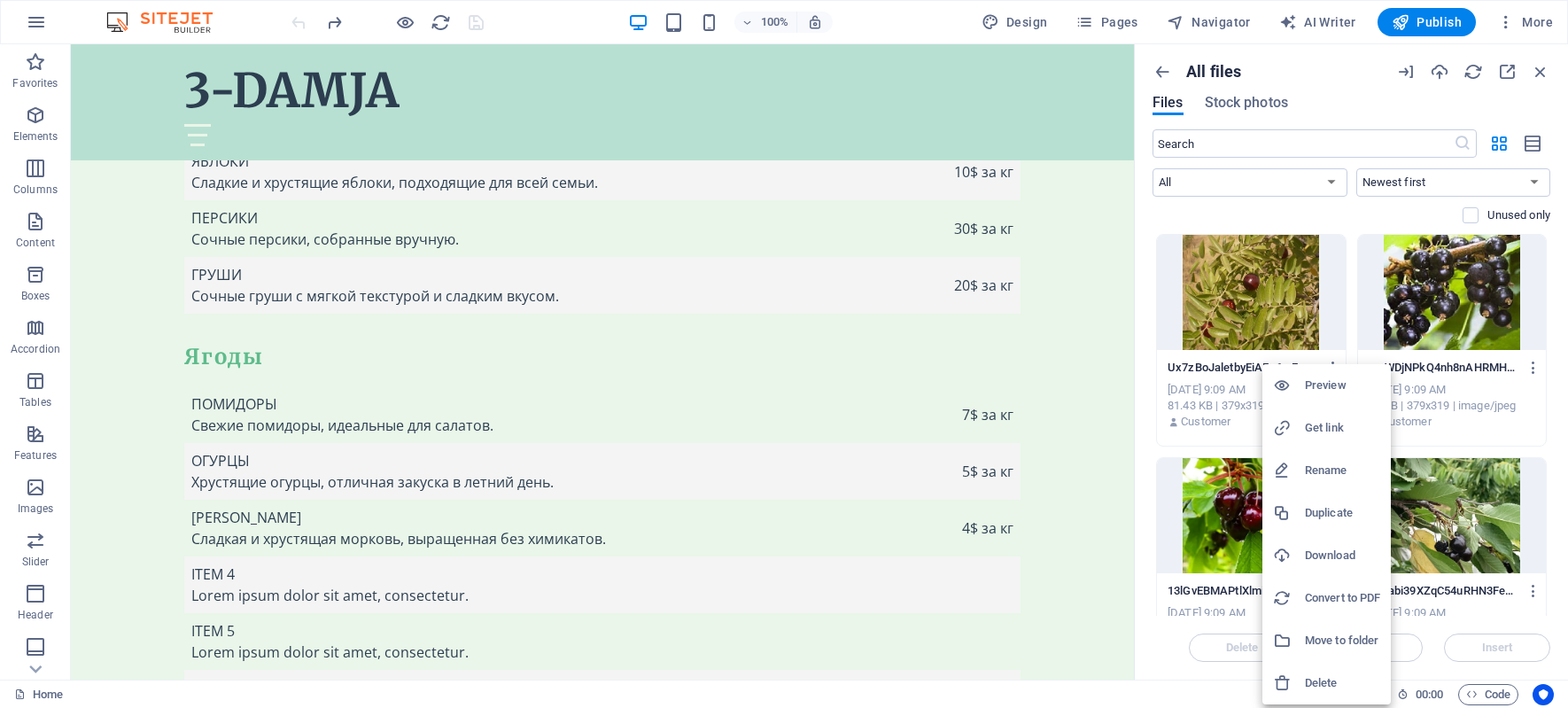
click at [1315, 469] on h6 "Rename" at bounding box center [1343, 470] width 75 height 22
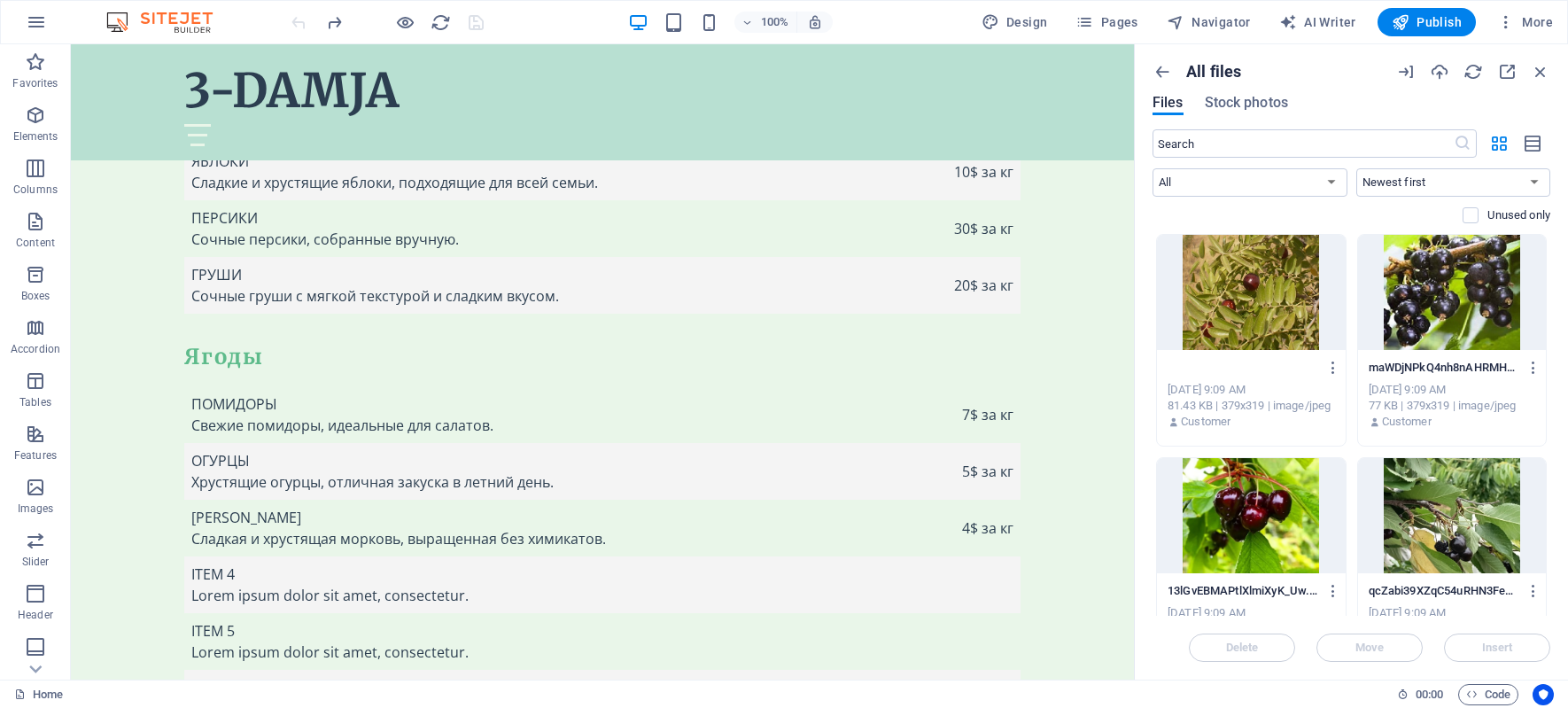
scroll to position [0, 0]
type input ".jpg"
click at [1258, 507] on div at bounding box center [1251, 516] width 188 height 115
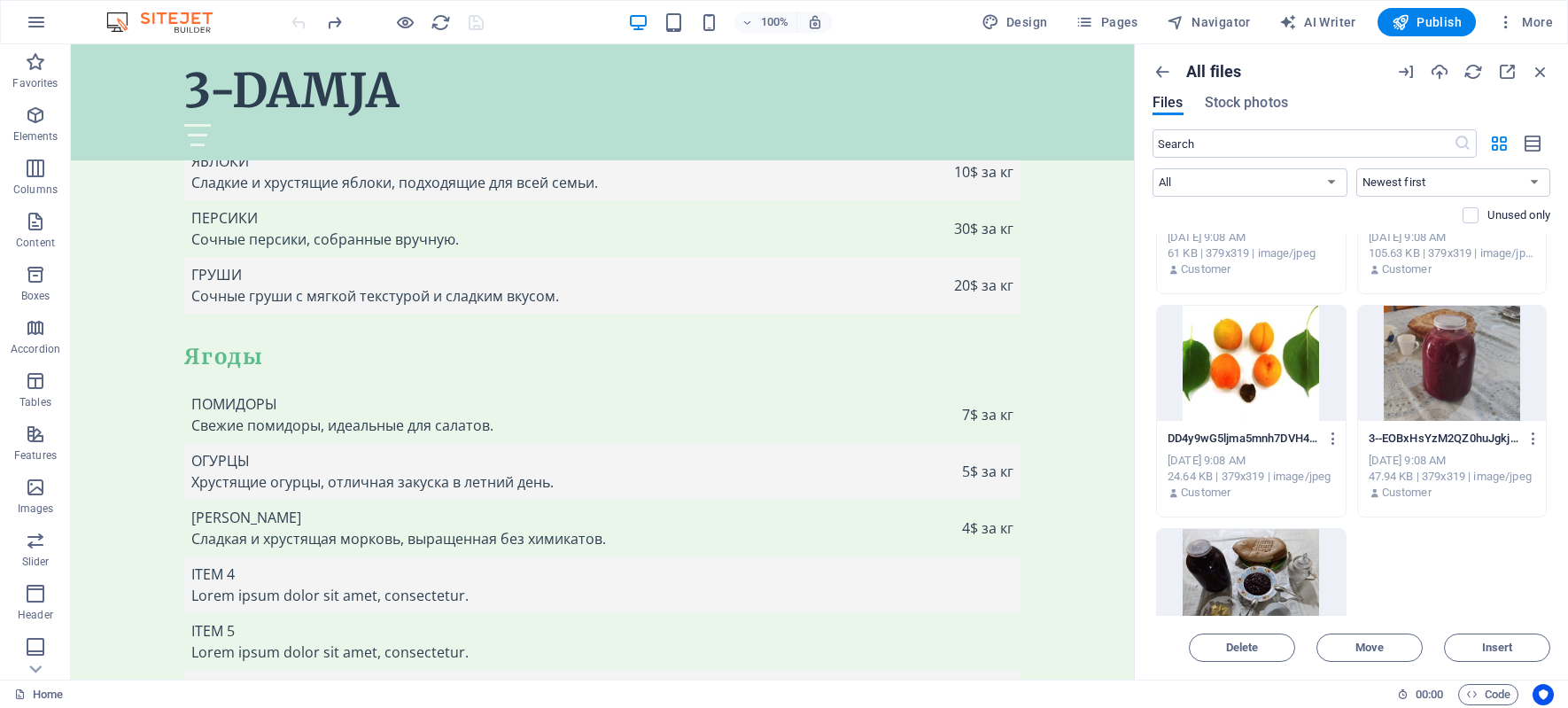
scroll to position [2570, 0]
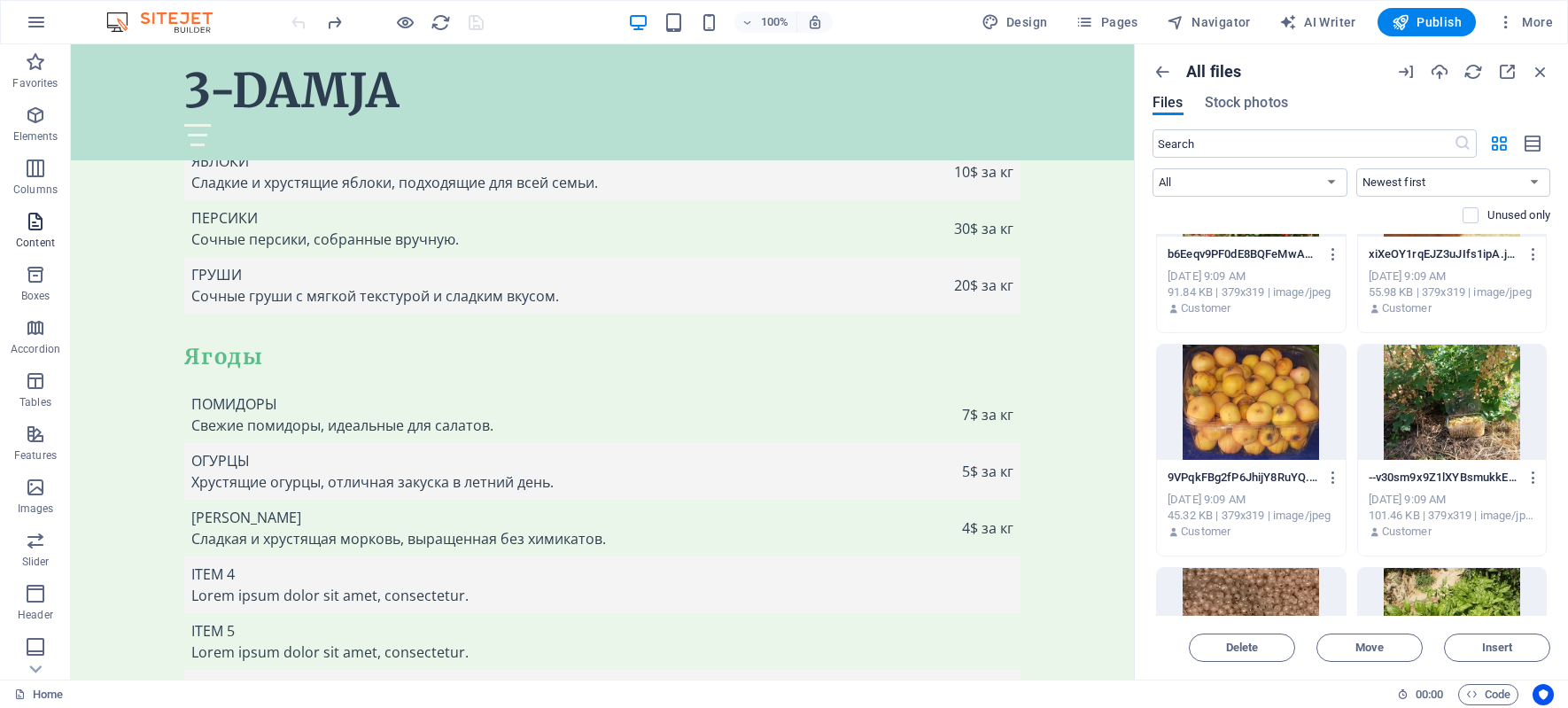
click at [34, 227] on icon "button" at bounding box center [35, 222] width 22 height 22
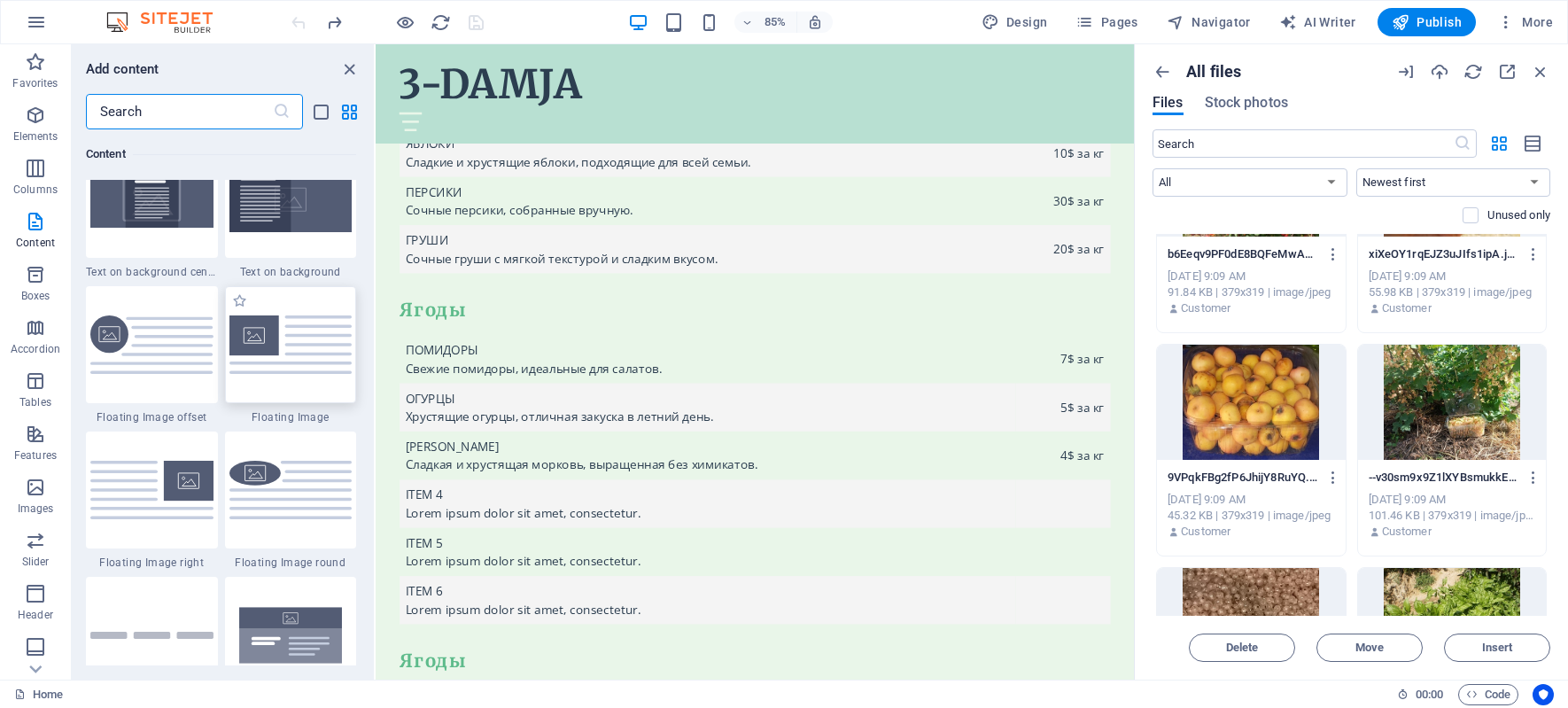
scroll to position [4253, 0]
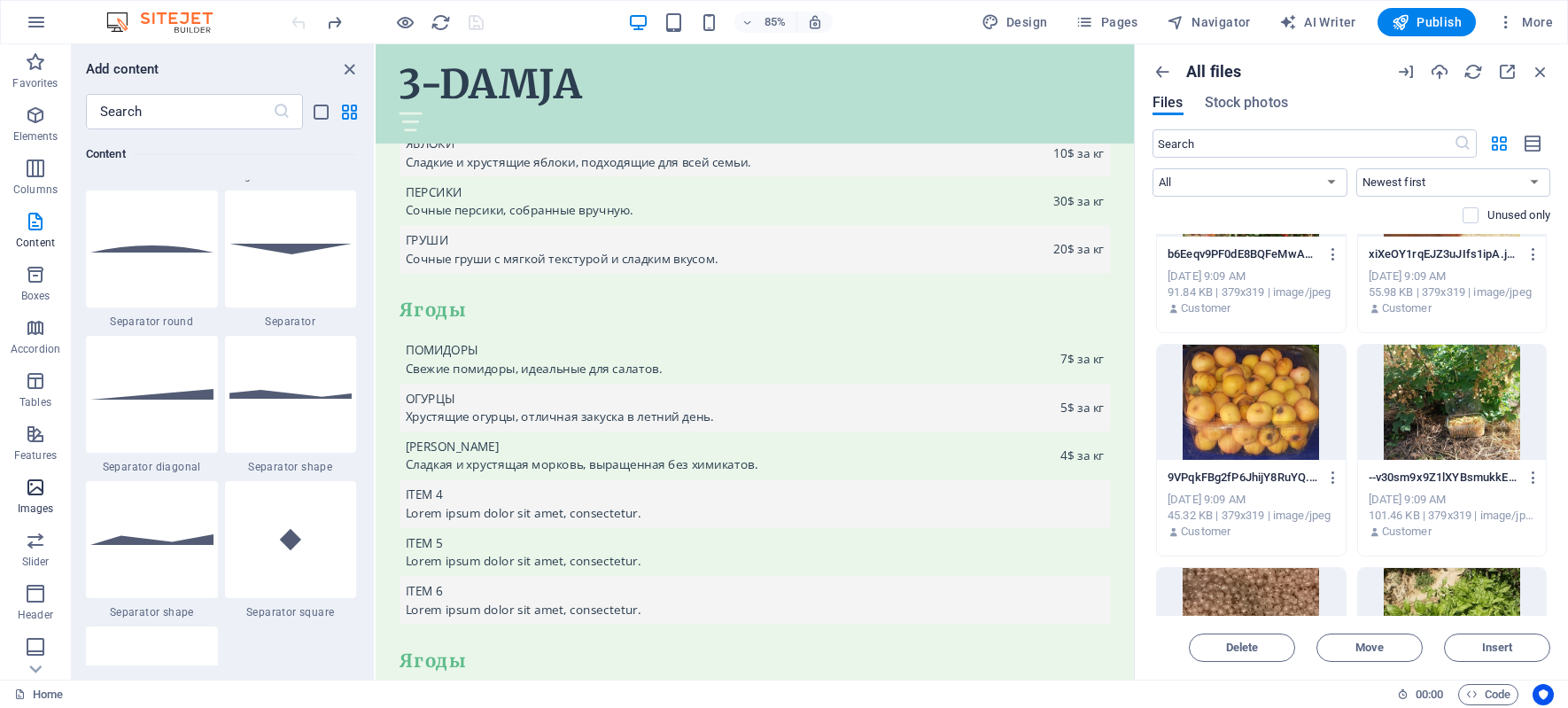
click at [29, 478] on icon "button" at bounding box center [35, 487] width 22 height 22
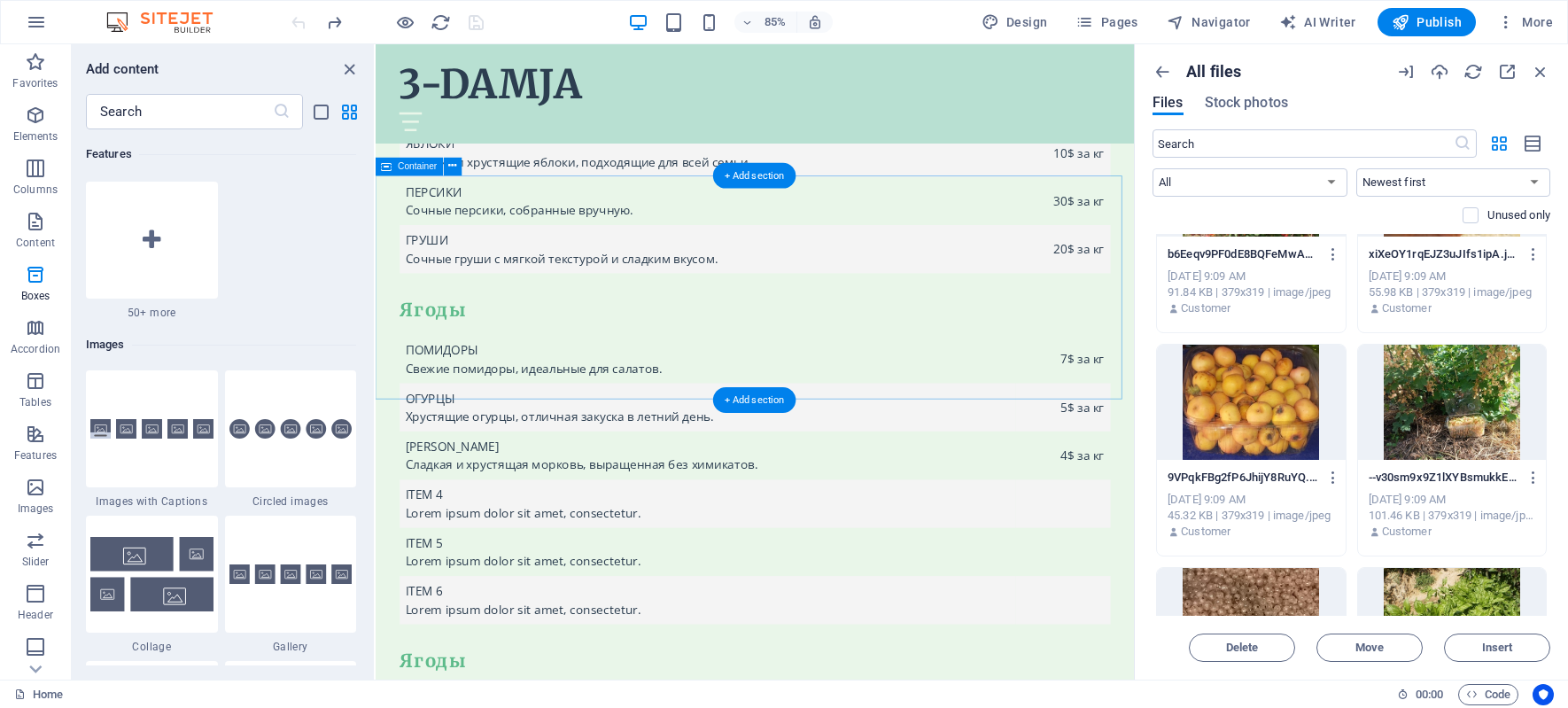
scroll to position [8985, 0]
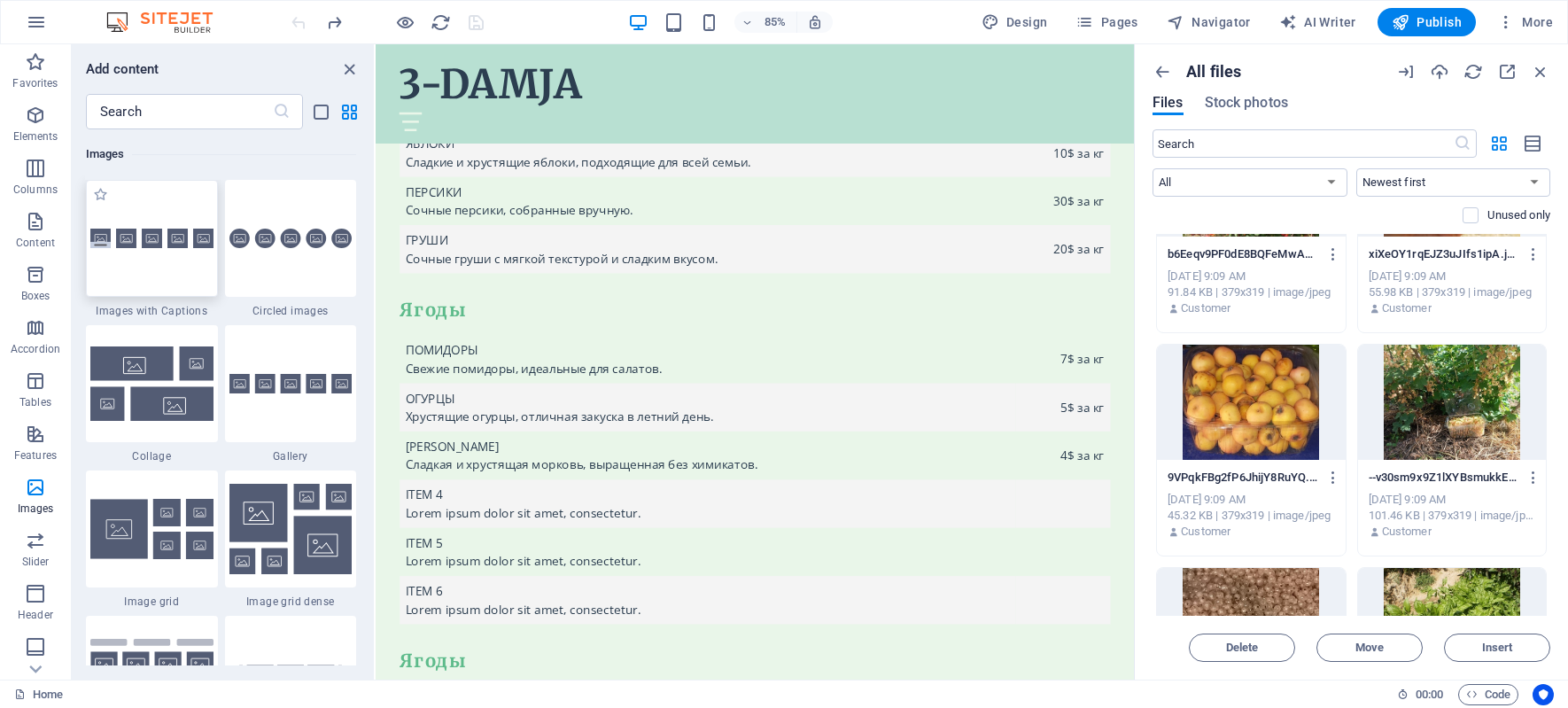
click at [141, 237] on img at bounding box center [152, 239] width 123 height 21
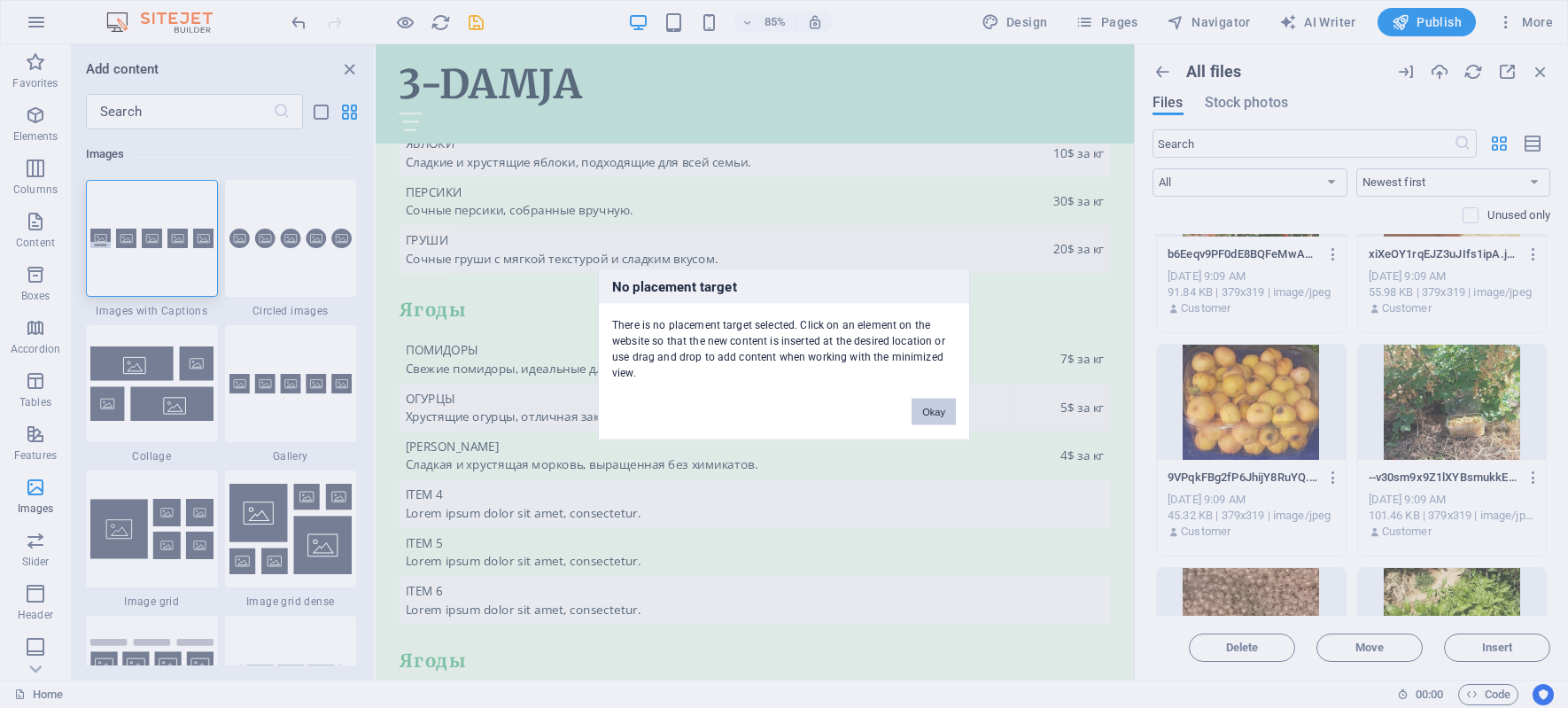
drag, startPoint x: 930, startPoint y: 407, endPoint x: 632, endPoint y: 421, distance: 298.3
click at [930, 407] on button "Okay" at bounding box center [933, 411] width 44 height 26
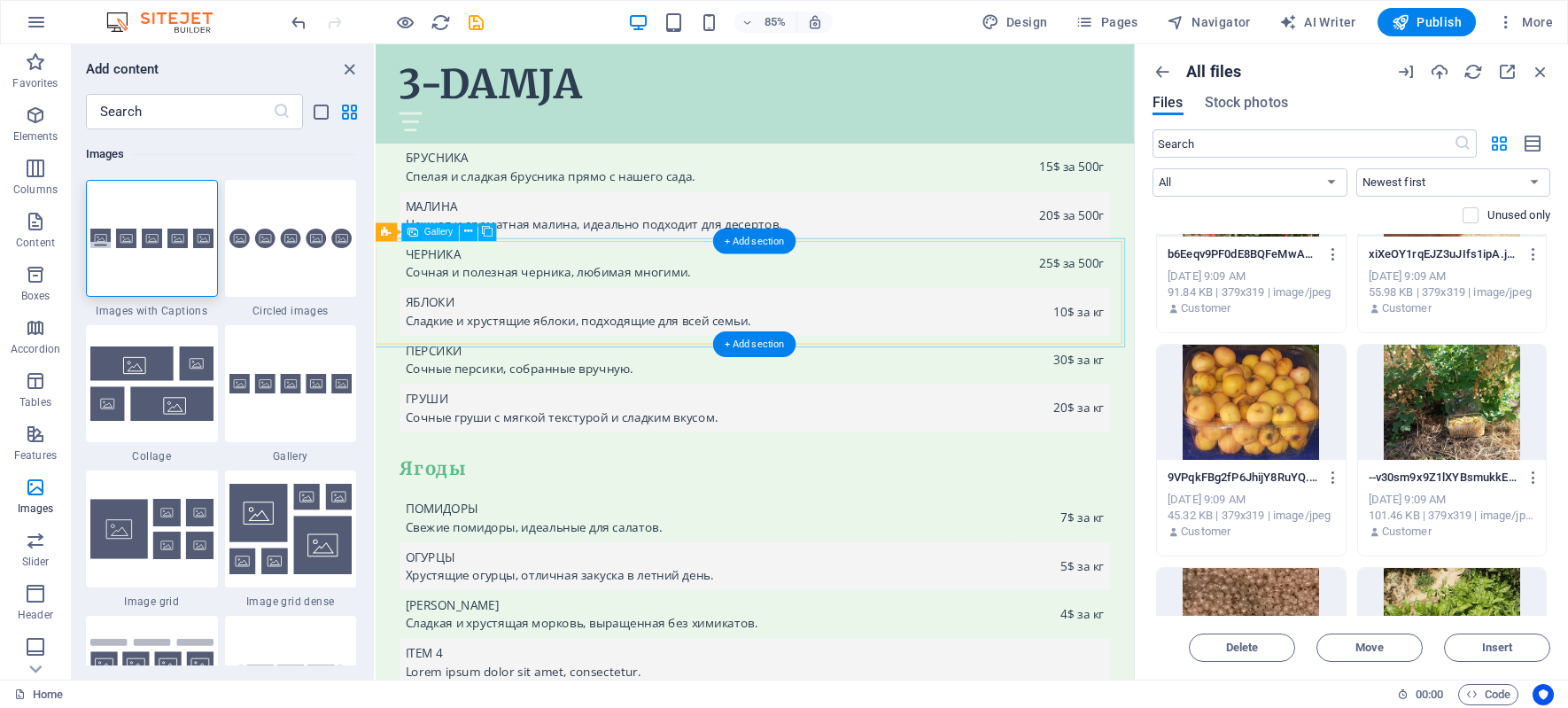
scroll to position [6026, 0]
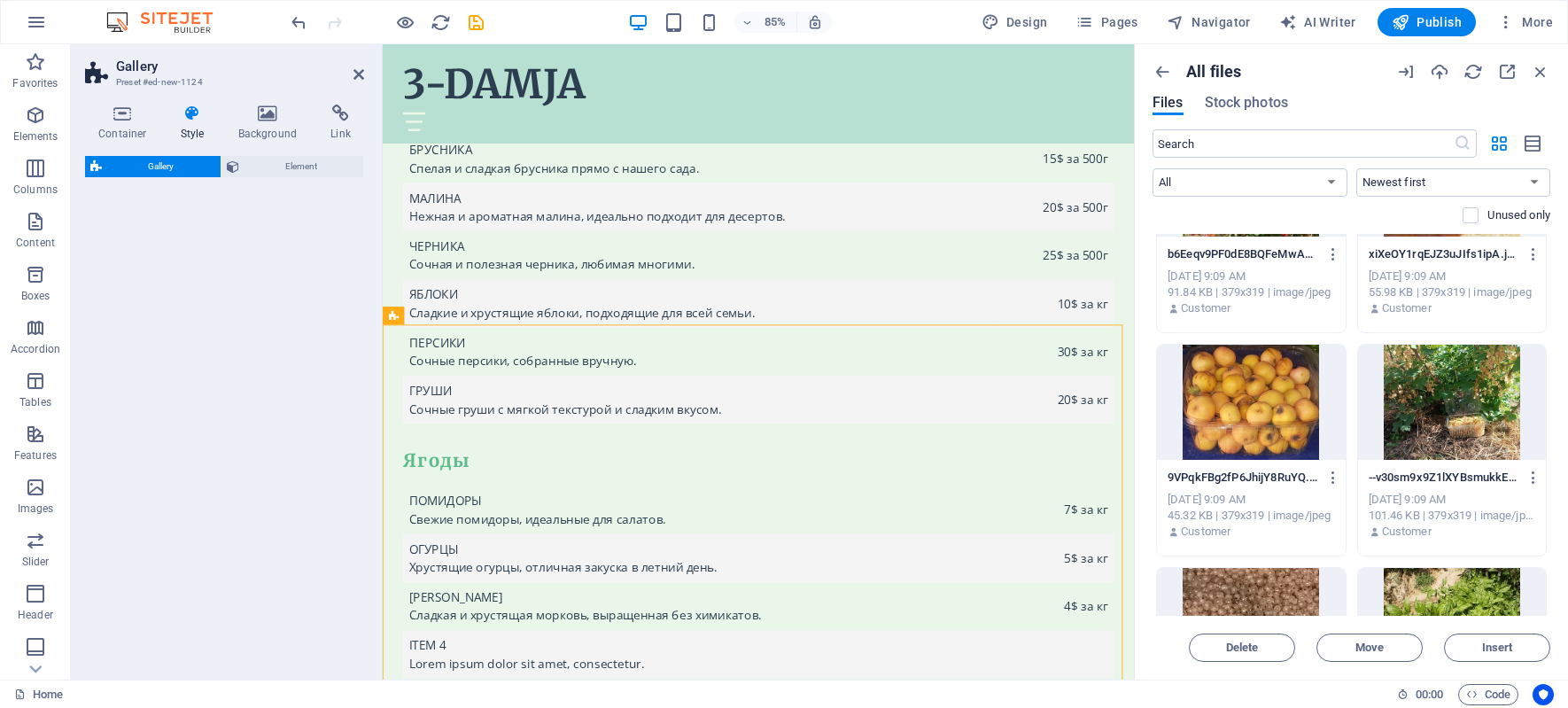
select select "rem"
select select "preset-gallery-v3-captions"
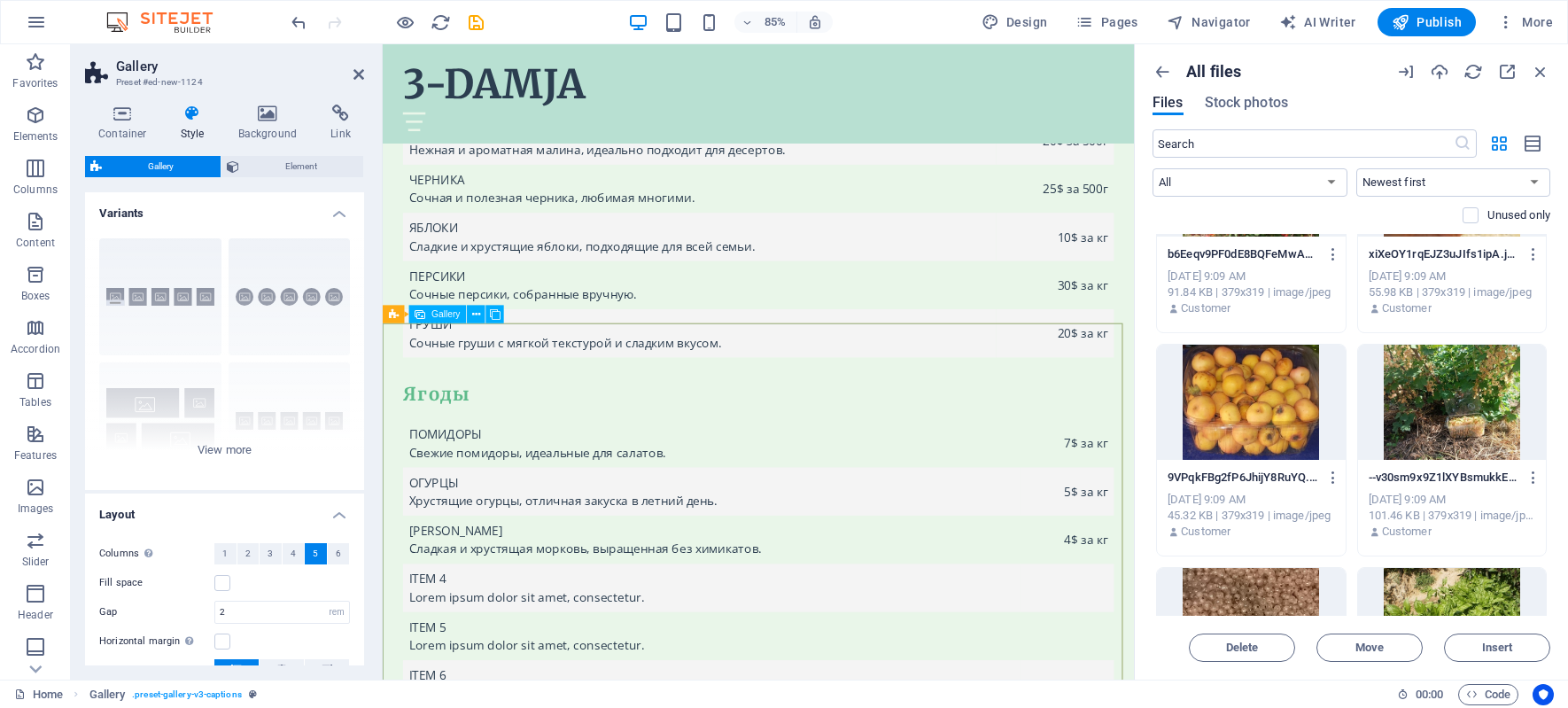
scroll to position [6203, 0]
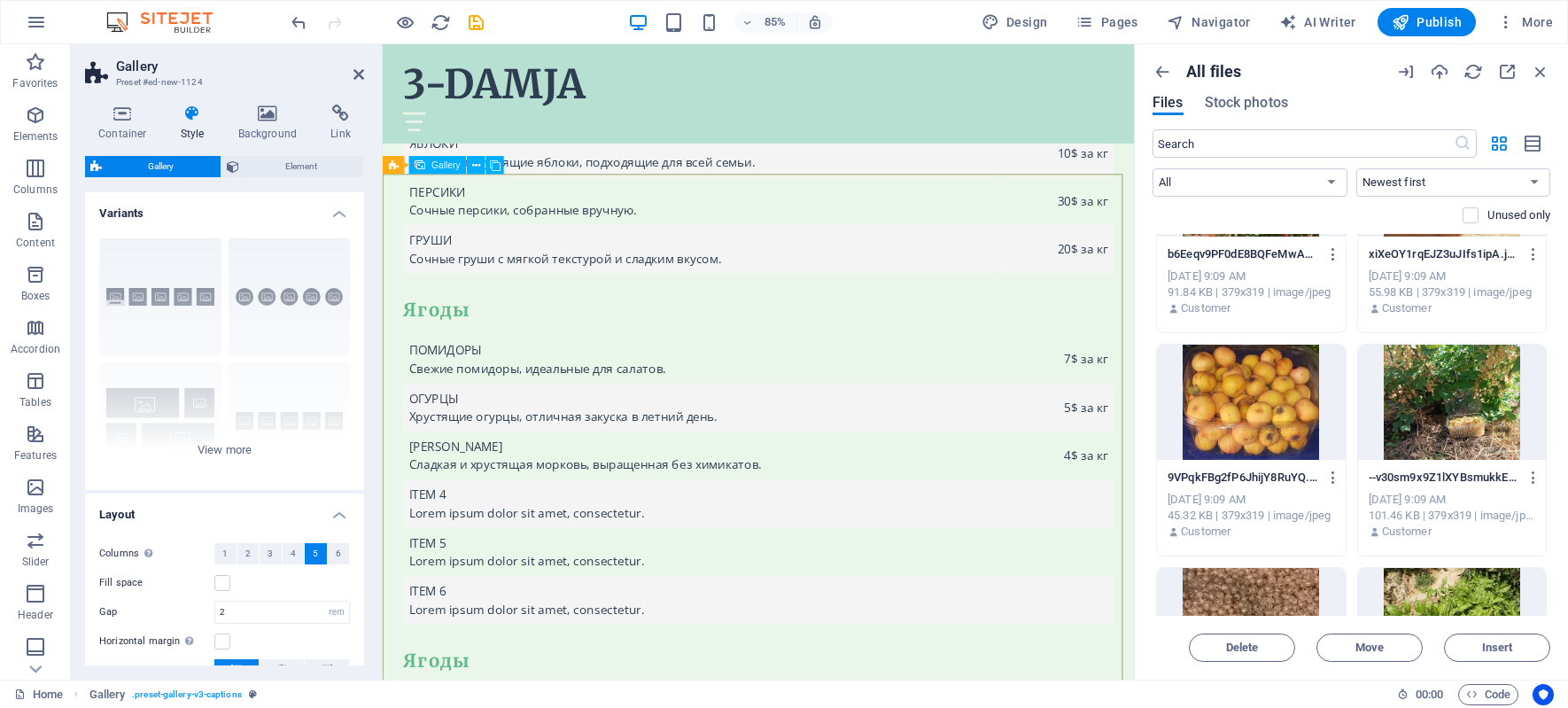
click at [474, 164] on icon at bounding box center [476, 164] width 8 height 16
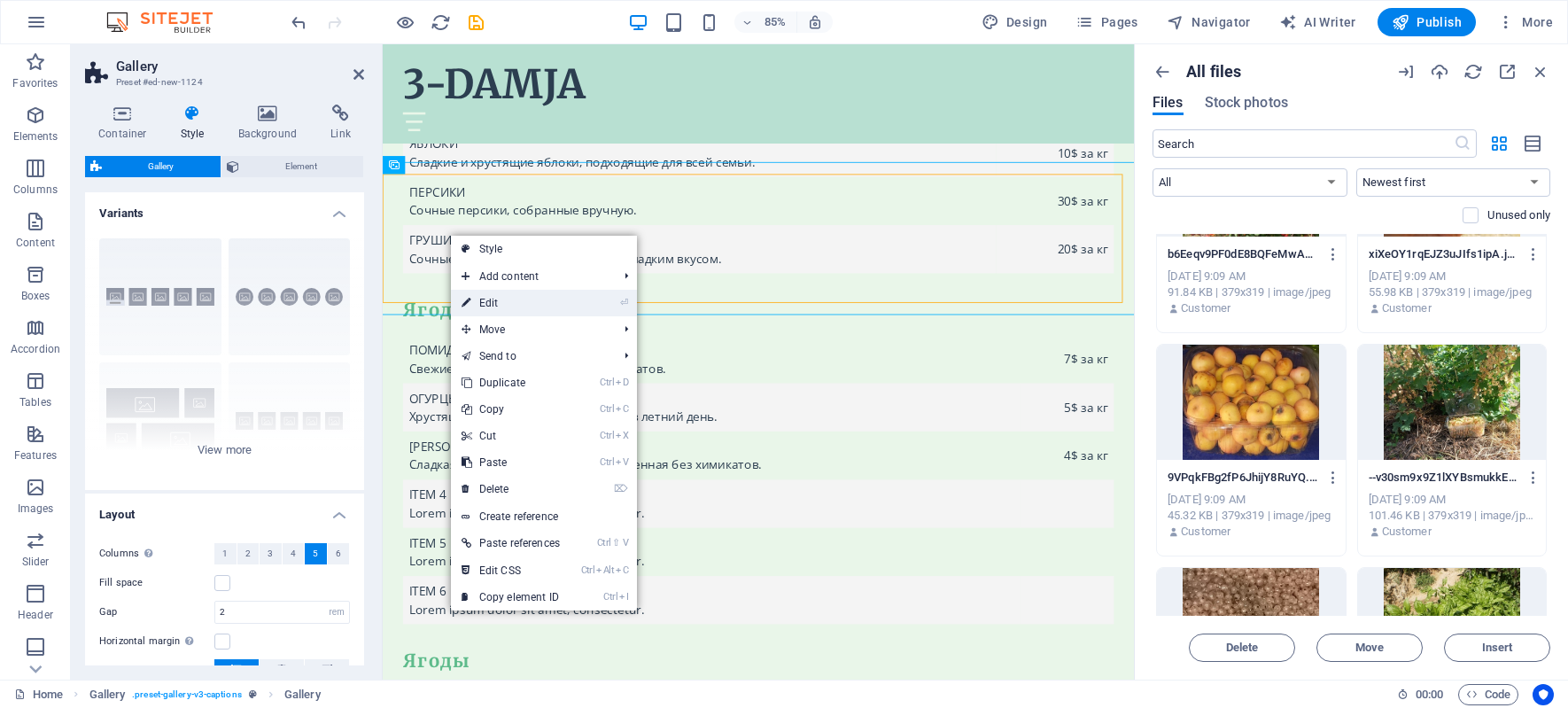
click at [564, 300] on link "⏎ Edit" at bounding box center [510, 303] width 120 height 26
select select "4"
select select "px"
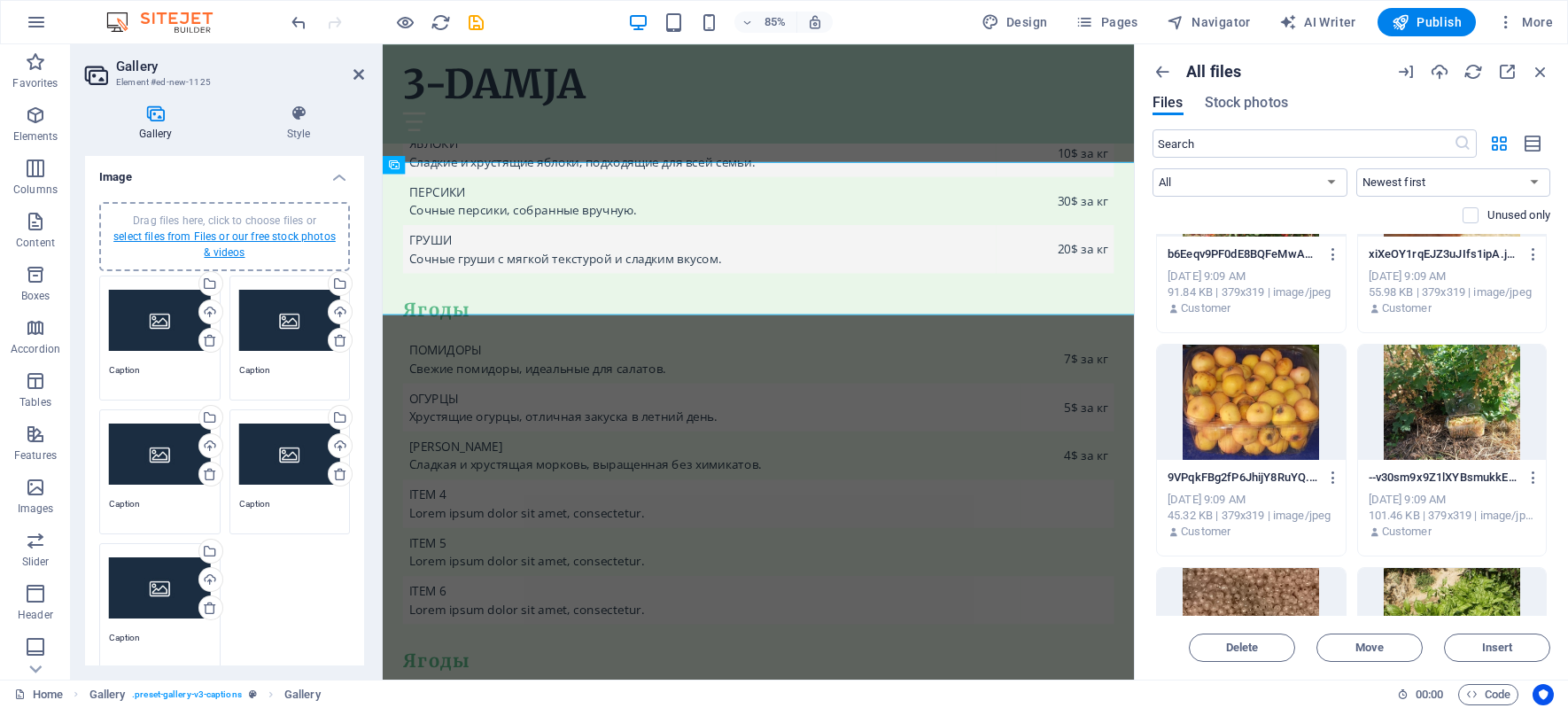
click at [253, 239] on link "select files from Files or our free stock photos & videos" at bounding box center [224, 244] width 222 height 28
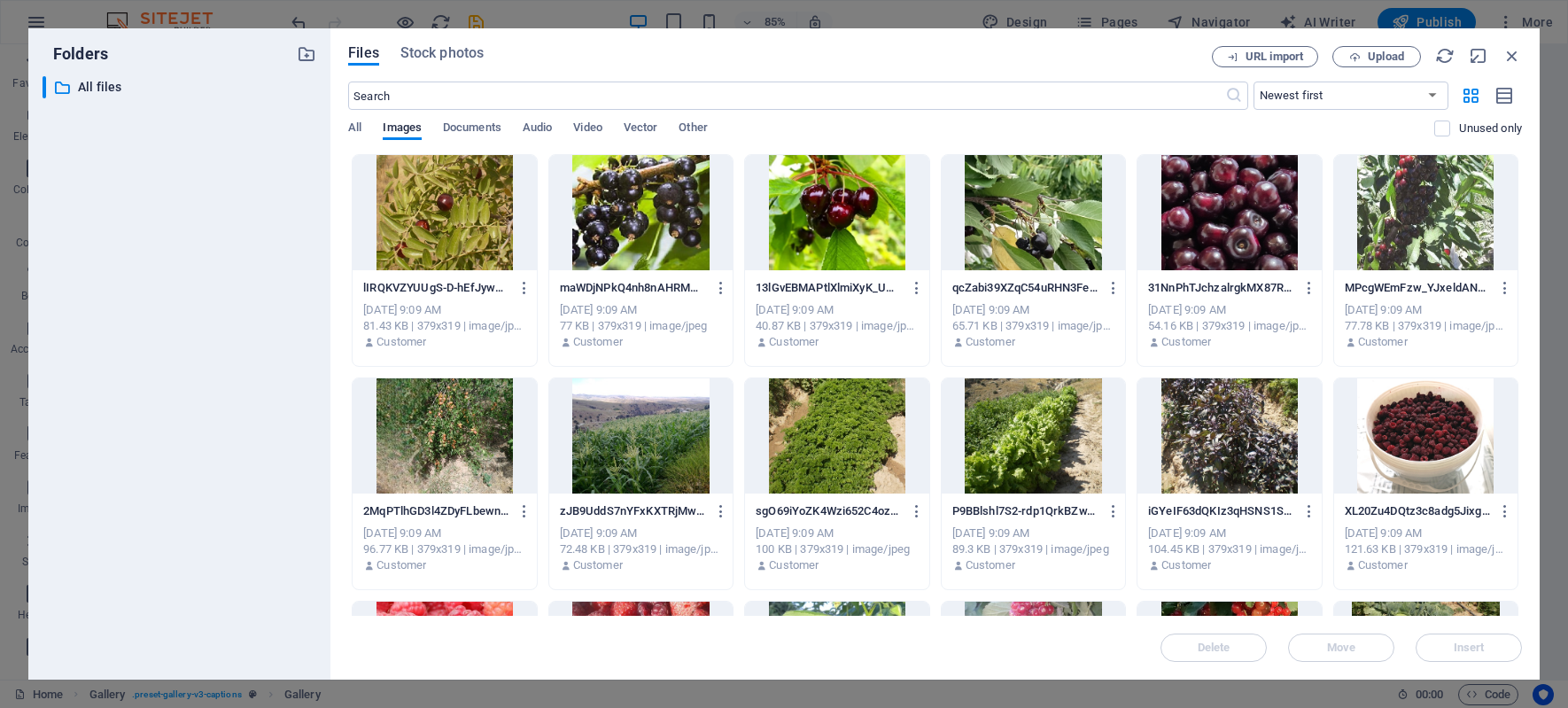
click at [440, 222] on div at bounding box center [444, 212] width 184 height 115
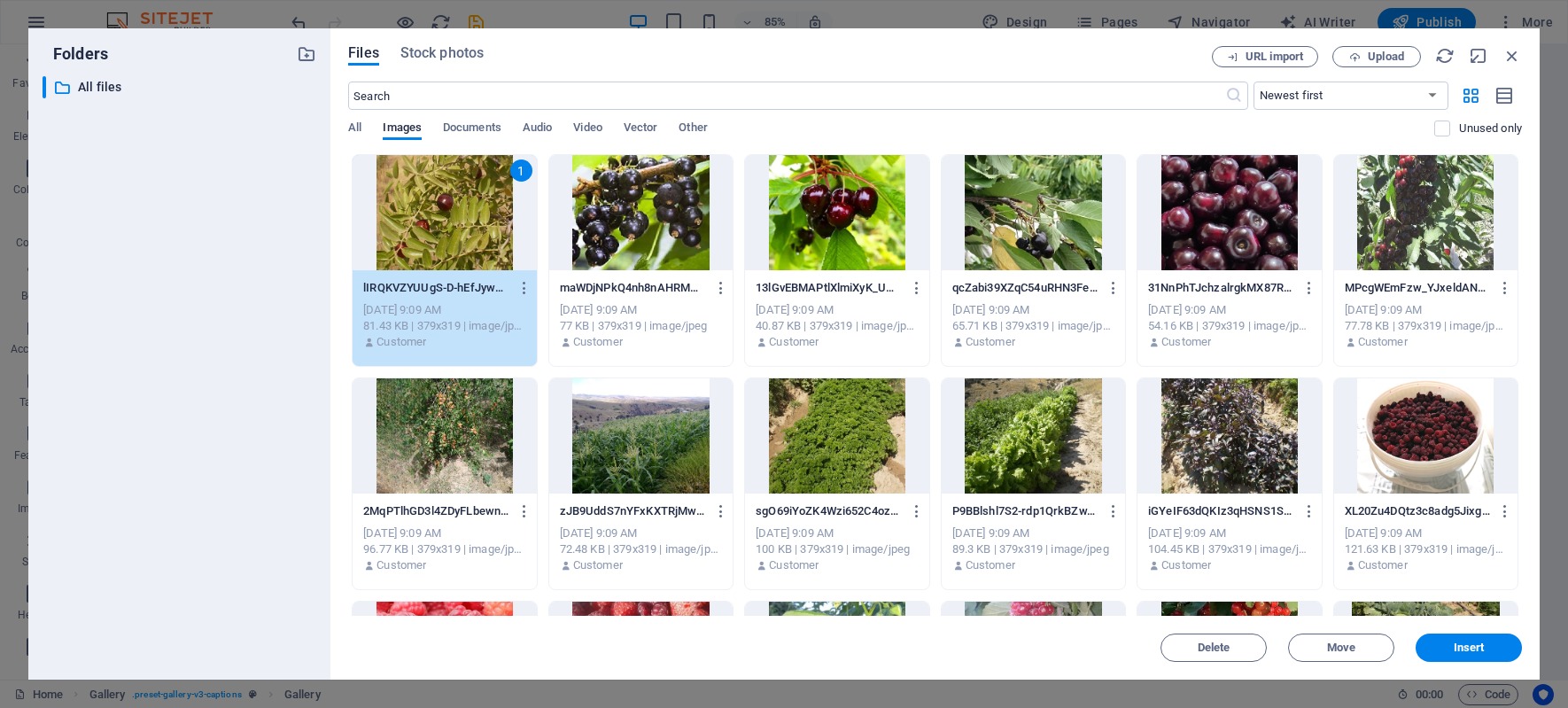
click at [633, 207] on div at bounding box center [641, 212] width 184 height 115
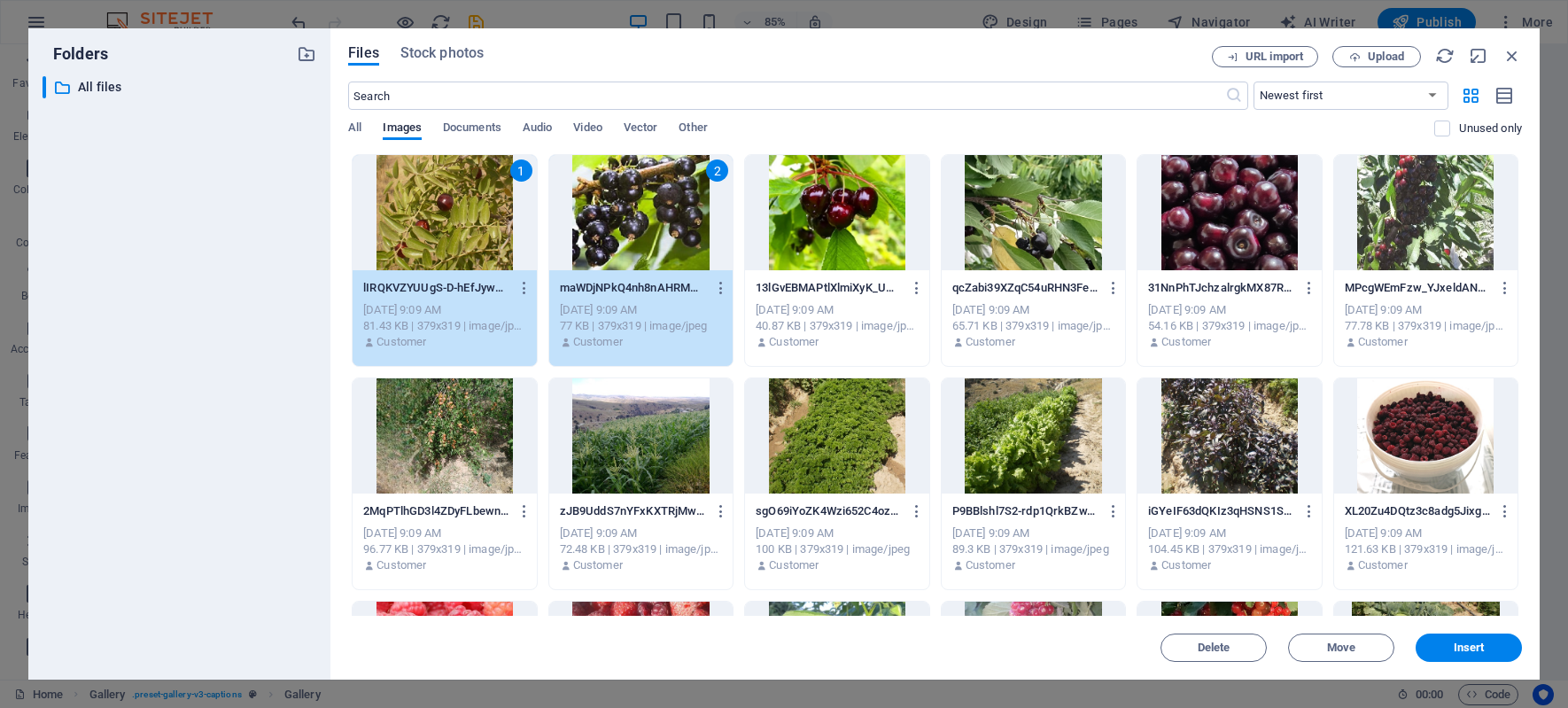
click at [830, 203] on div at bounding box center [837, 212] width 184 height 115
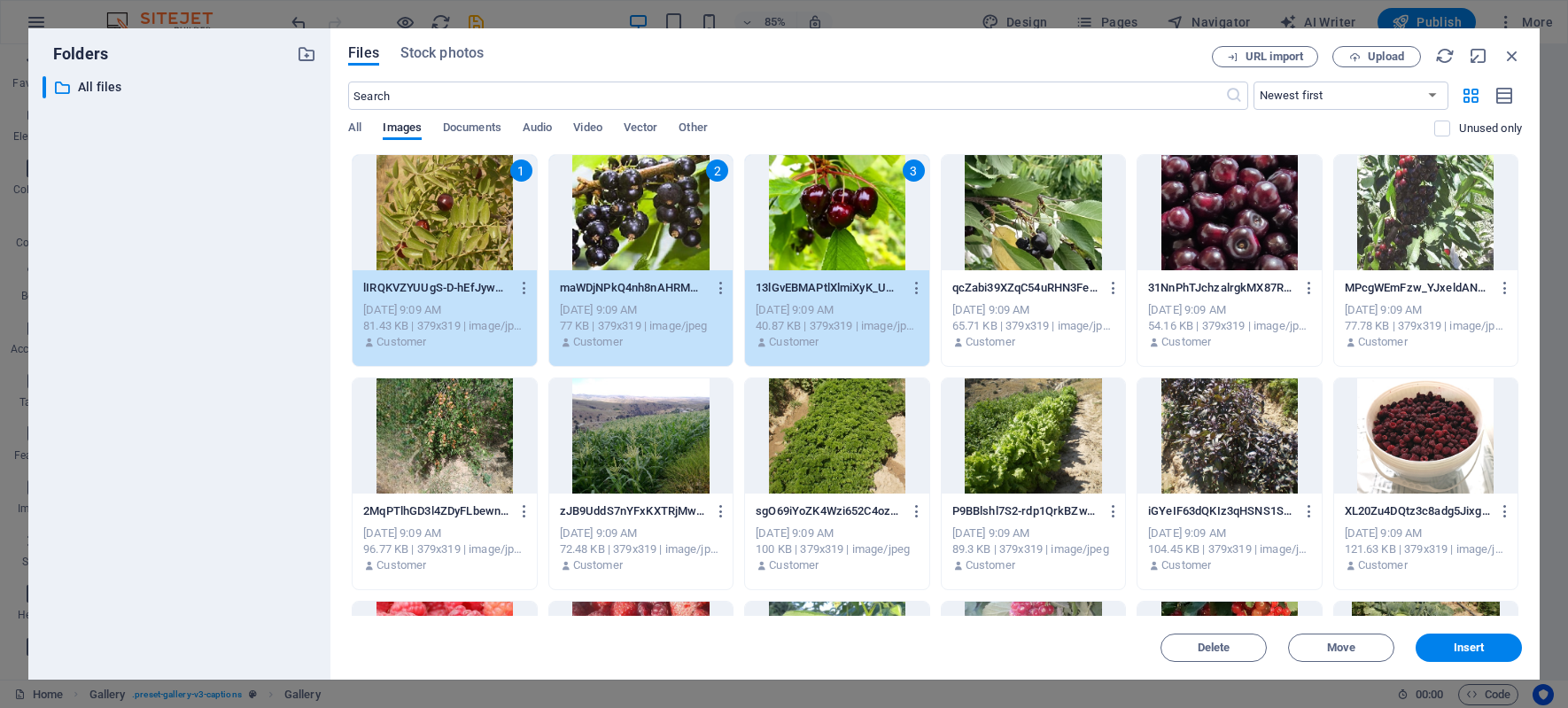
click at [1025, 208] on div at bounding box center [1033, 212] width 184 height 115
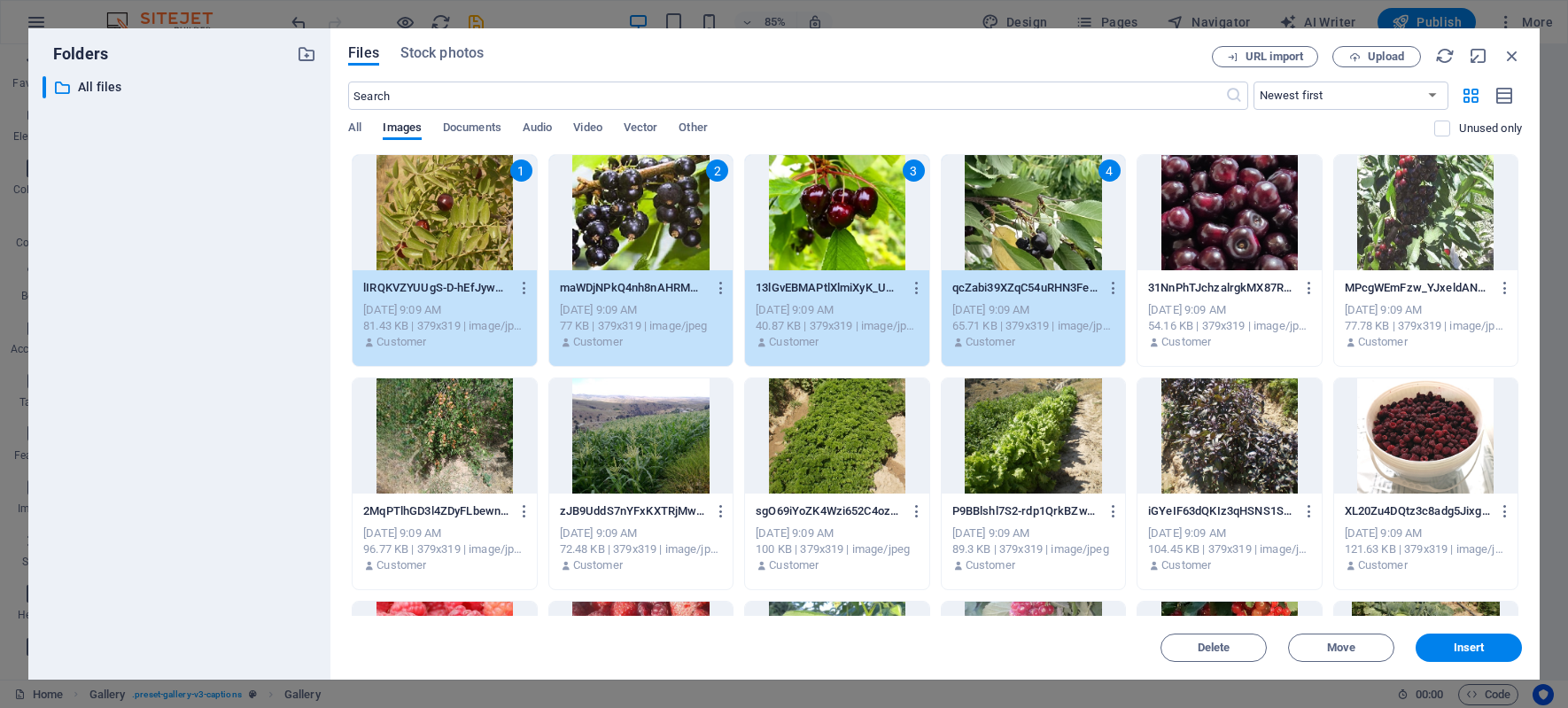
click at [1177, 206] on div at bounding box center [1229, 212] width 184 height 115
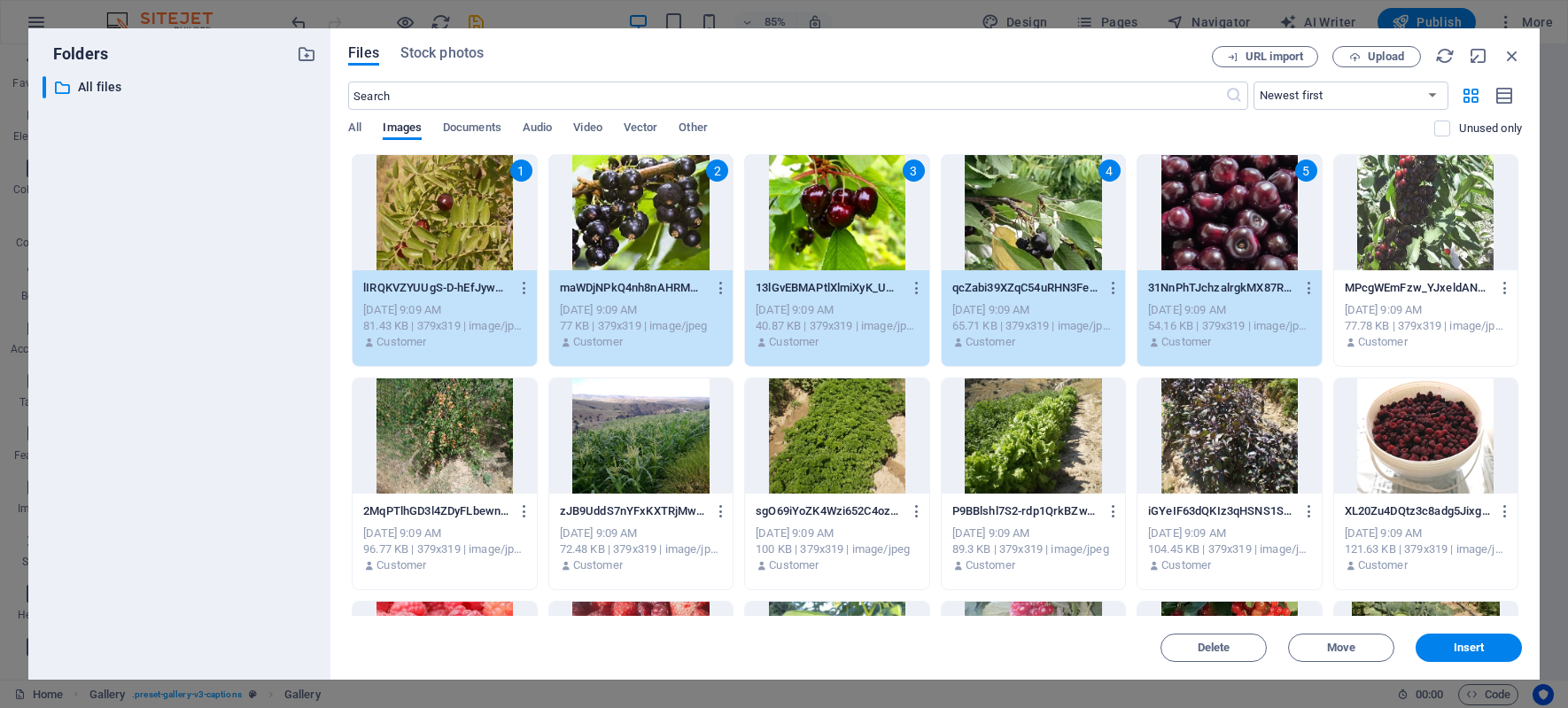
click at [1429, 207] on div at bounding box center [1426, 212] width 184 height 115
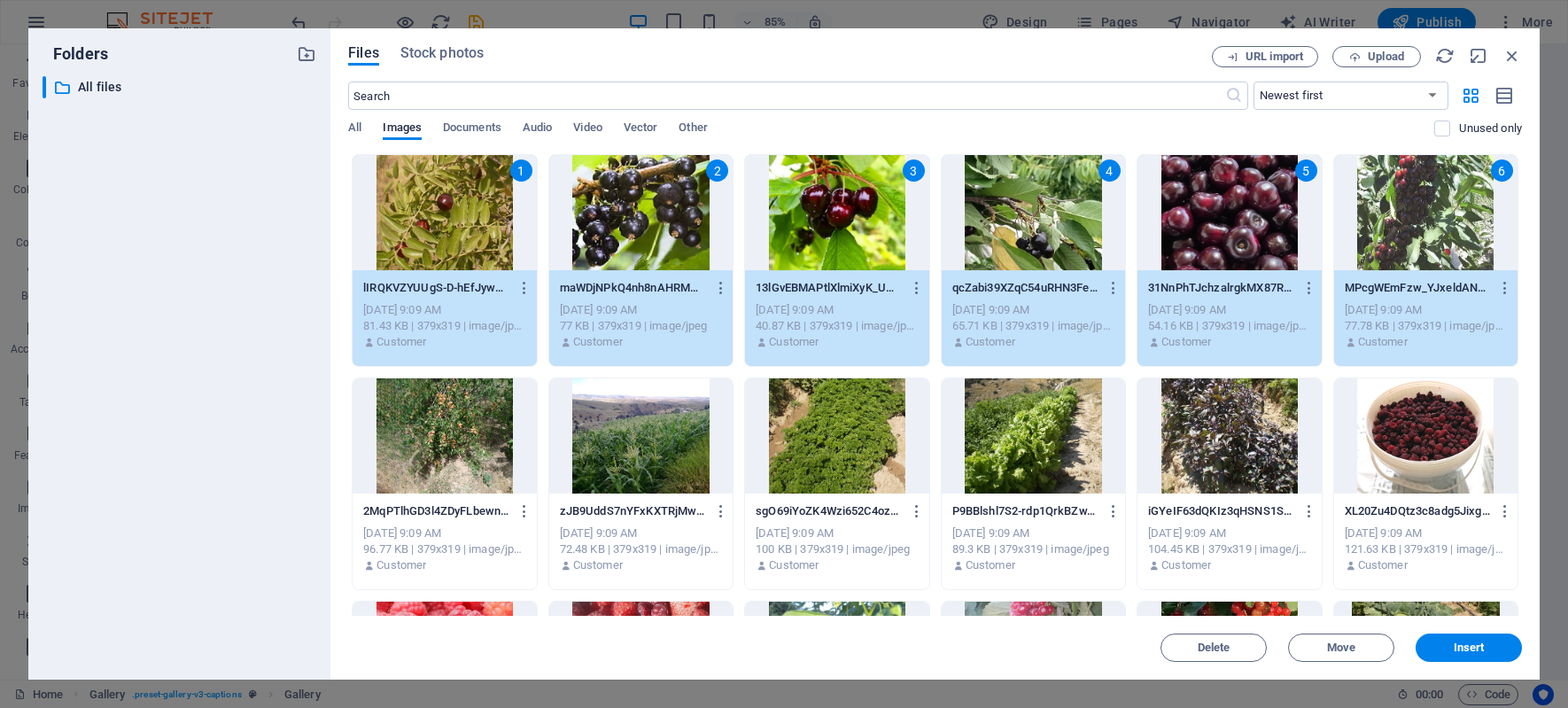
click at [1418, 436] on div at bounding box center [1426, 436] width 184 height 115
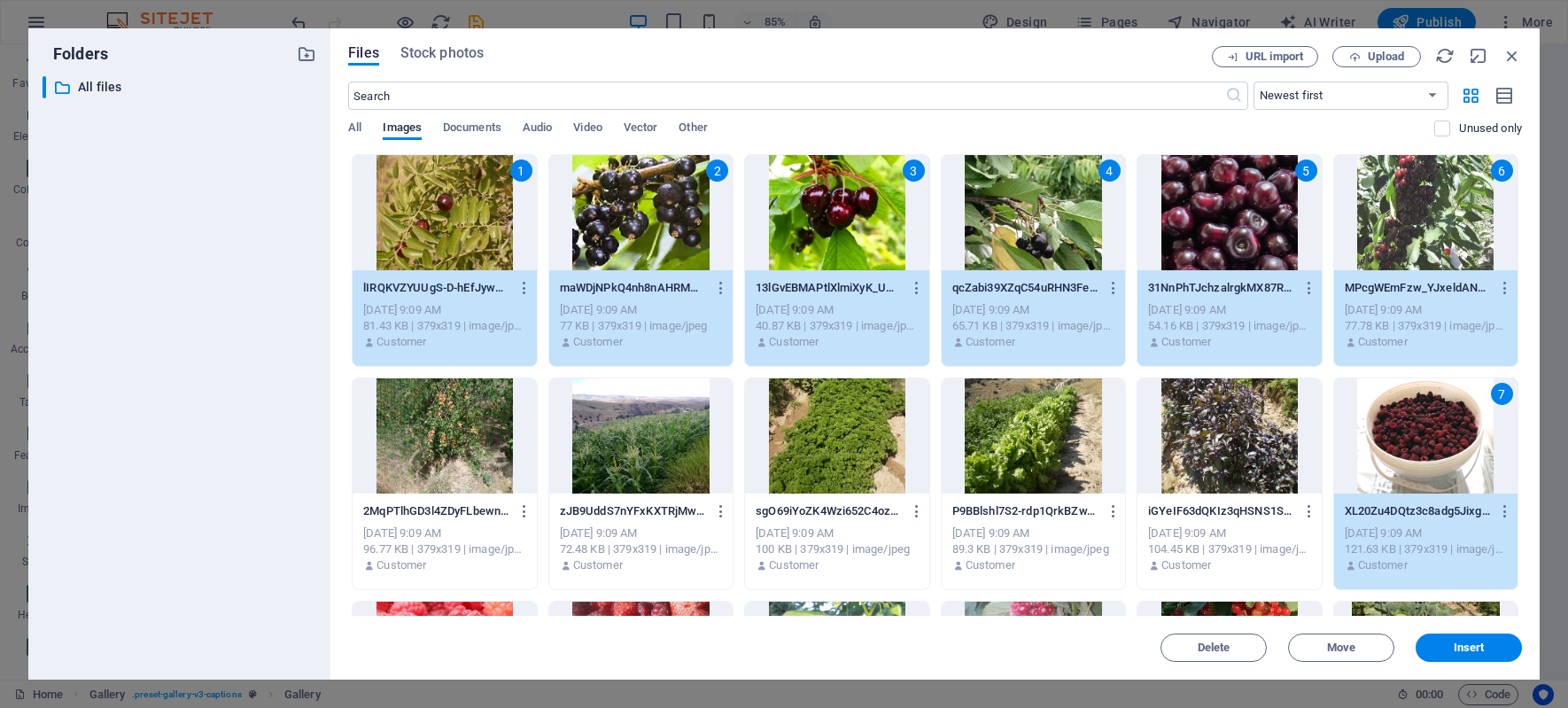
drag, startPoint x: 1238, startPoint y: 446, endPoint x: 1230, endPoint y: 448, distance: 8.2
click at [1238, 447] on div at bounding box center [1229, 436] width 184 height 115
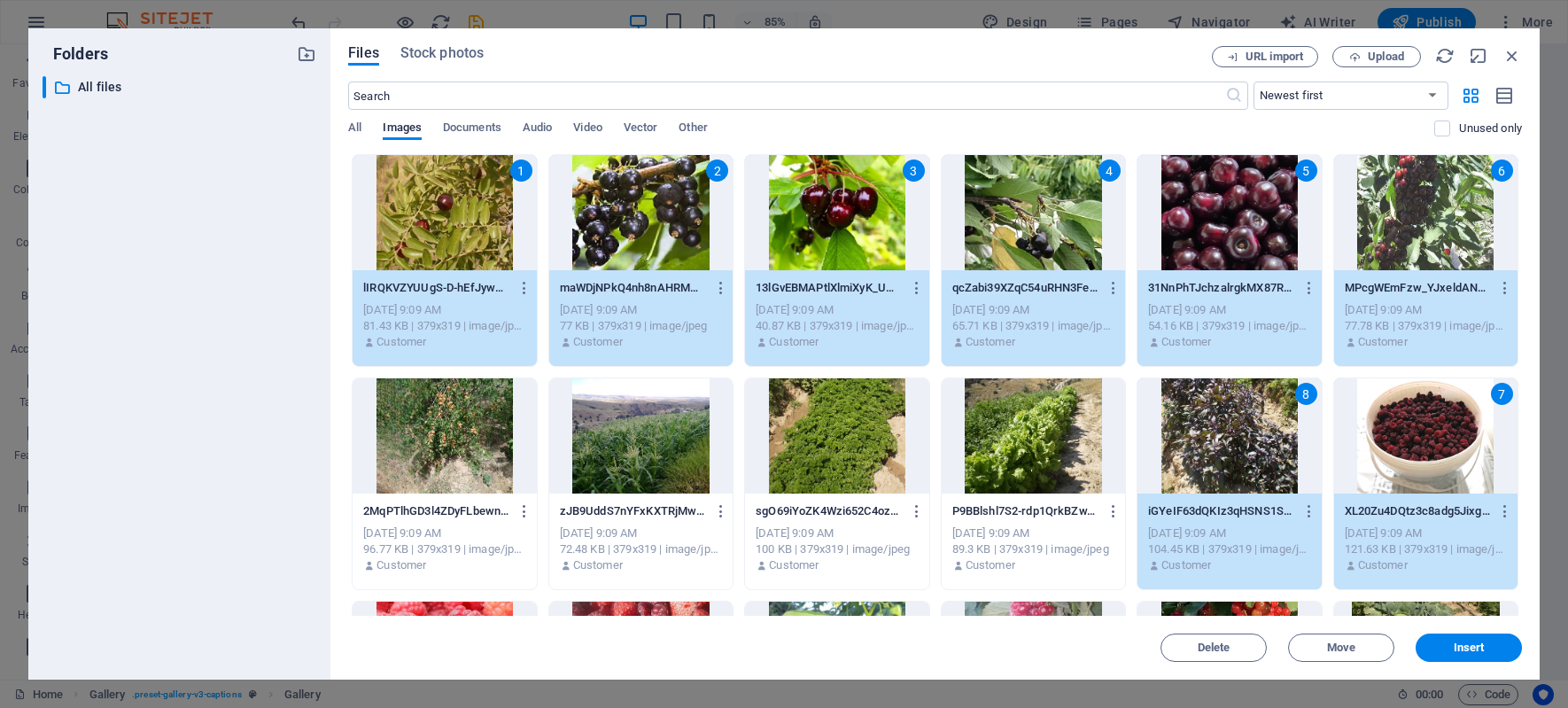
drag, startPoint x: 1041, startPoint y: 450, endPoint x: 918, endPoint y: 468, distance: 124.3
click at [1041, 451] on div at bounding box center [1033, 436] width 184 height 115
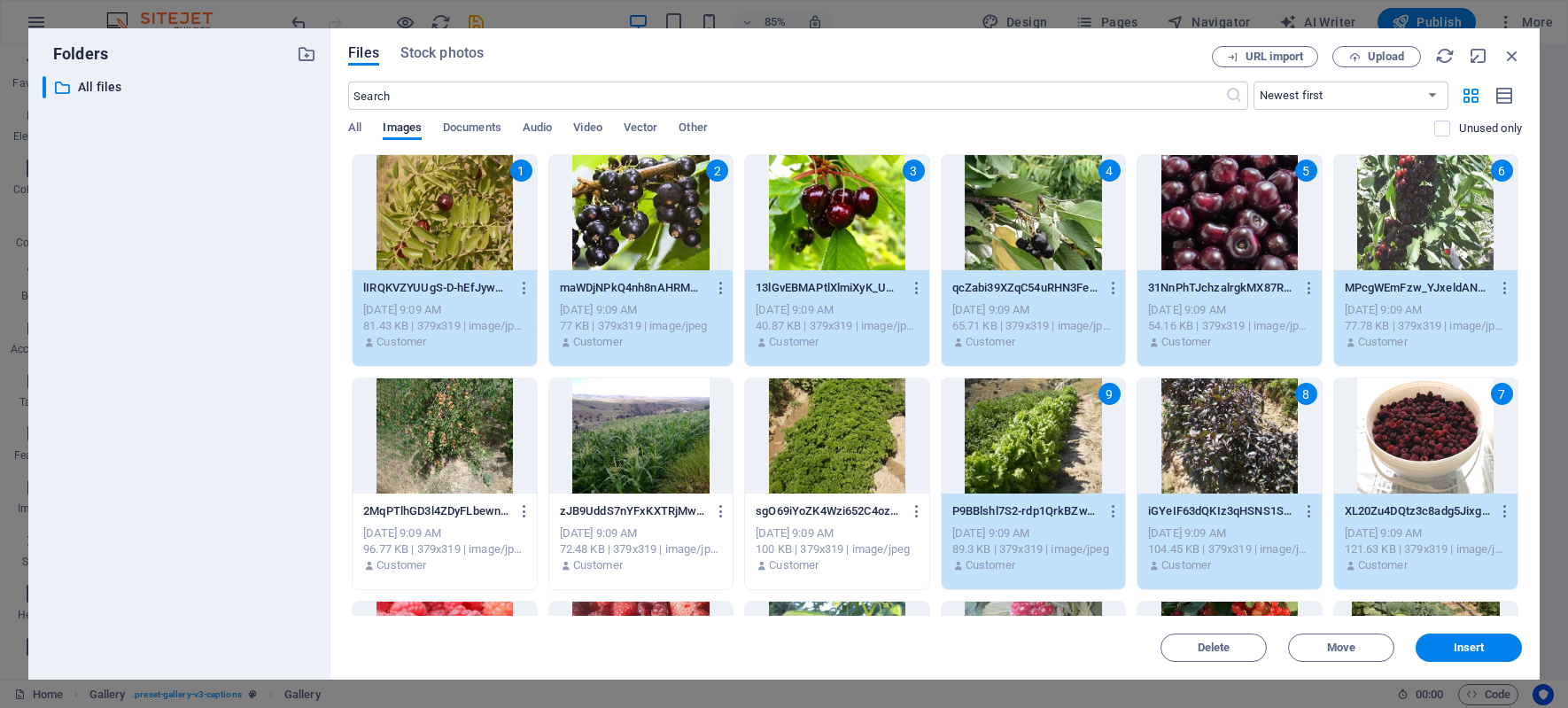
click at [845, 455] on div at bounding box center [837, 436] width 184 height 115
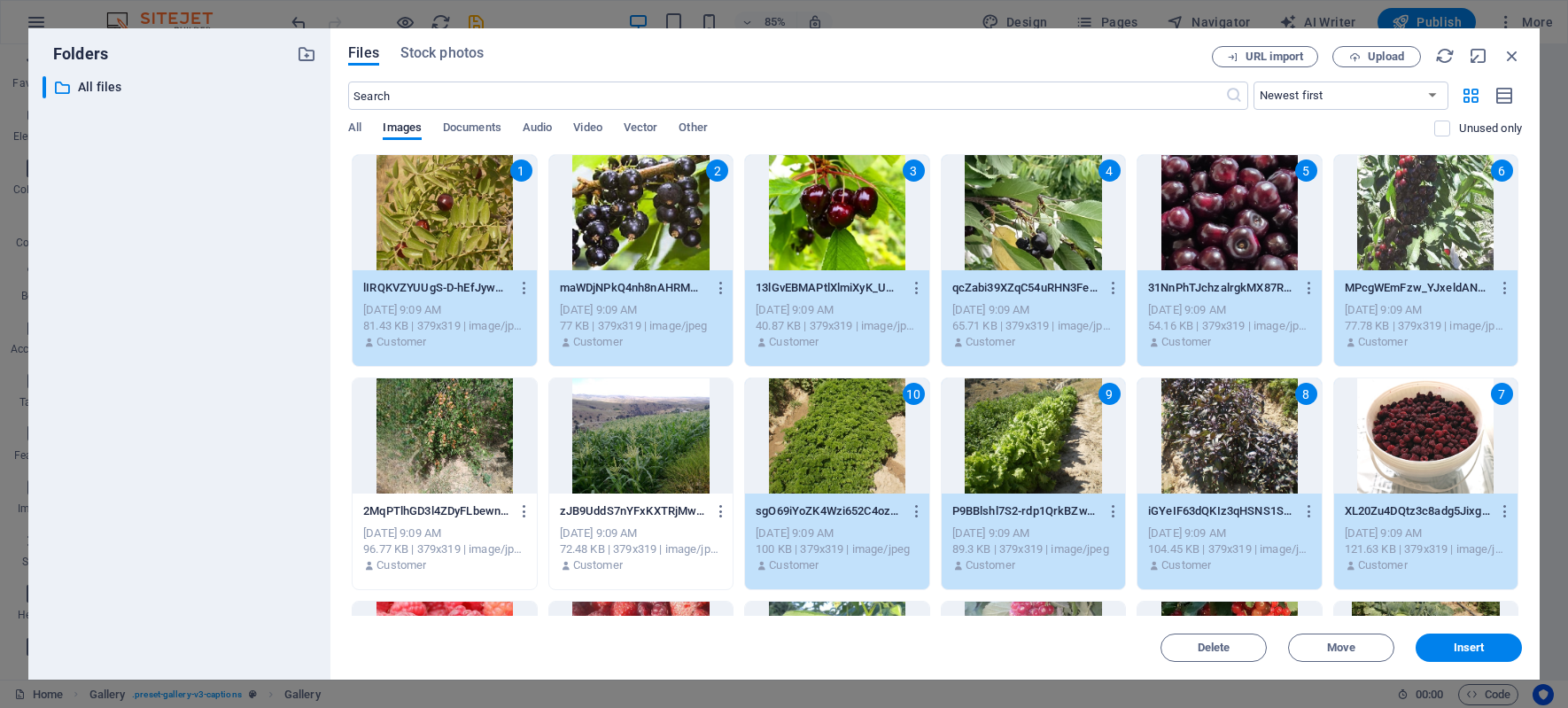
click at [639, 425] on div at bounding box center [641, 436] width 184 height 115
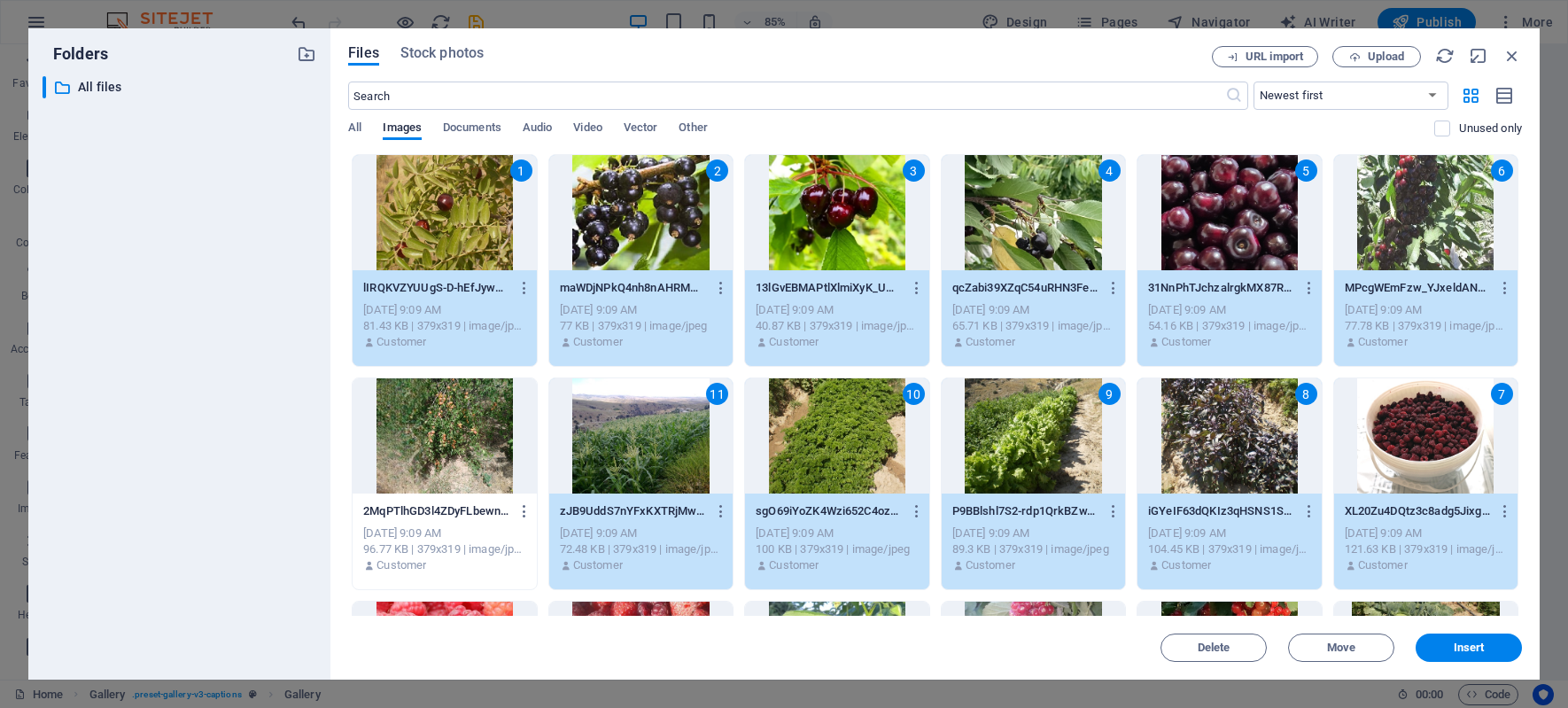
click at [424, 435] on div at bounding box center [444, 436] width 184 height 115
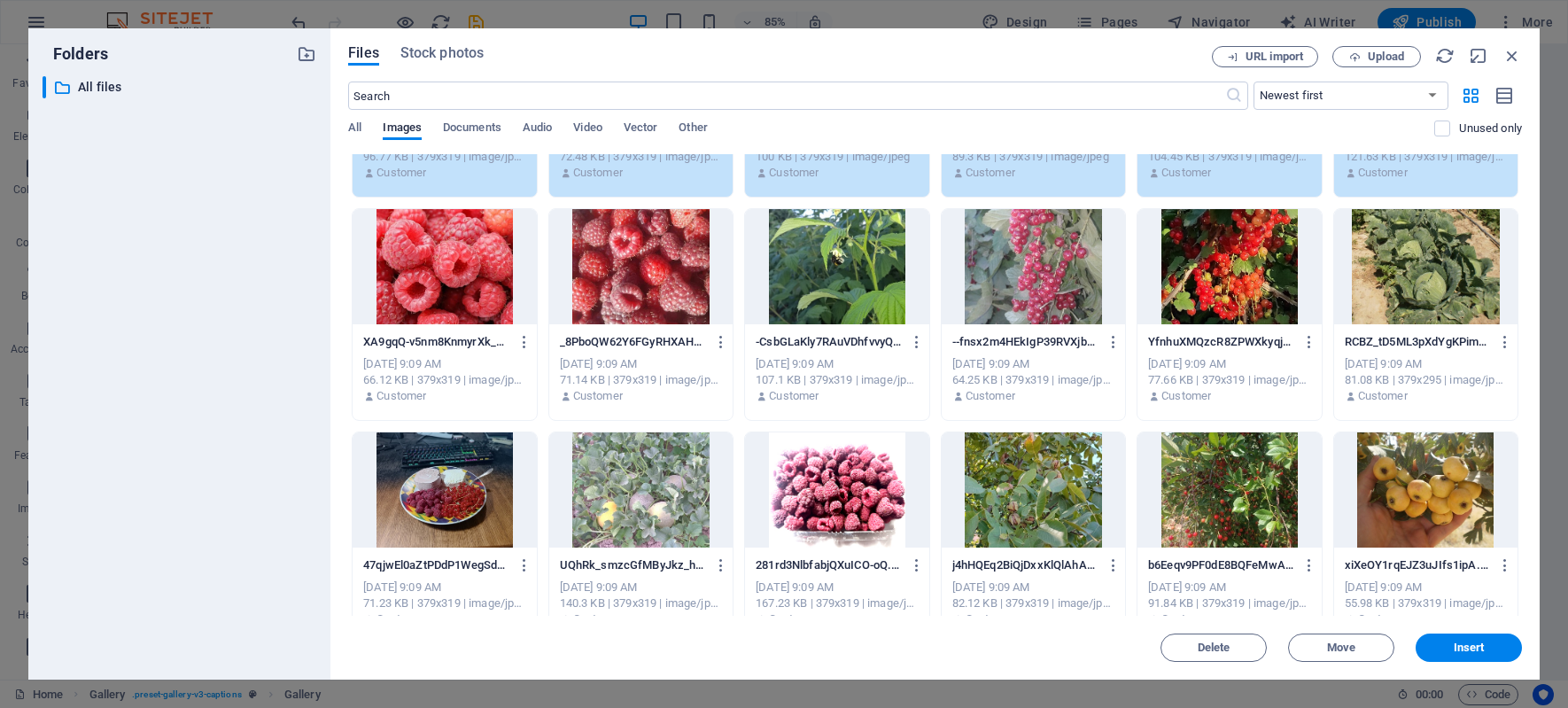
scroll to position [443, 0]
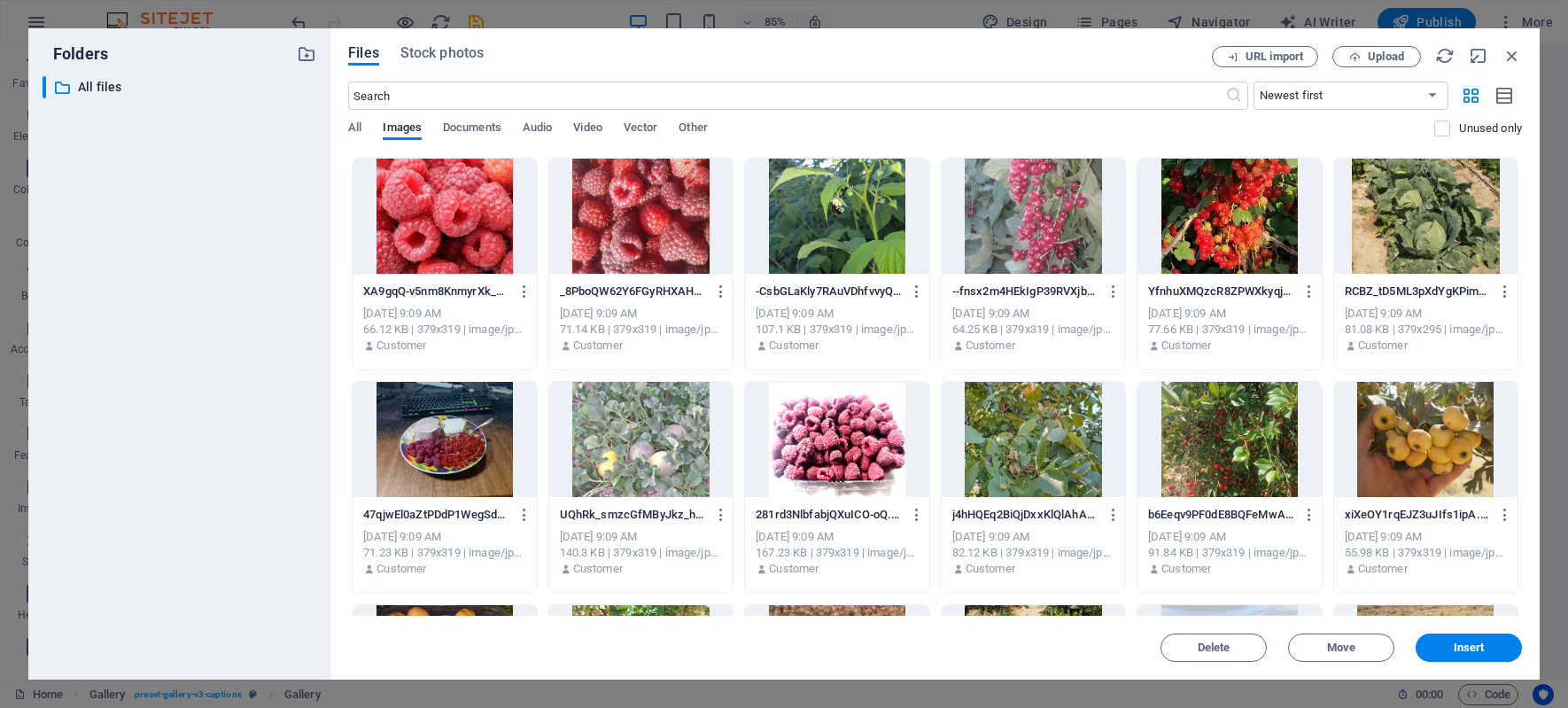
click at [443, 228] on div at bounding box center [444, 216] width 184 height 115
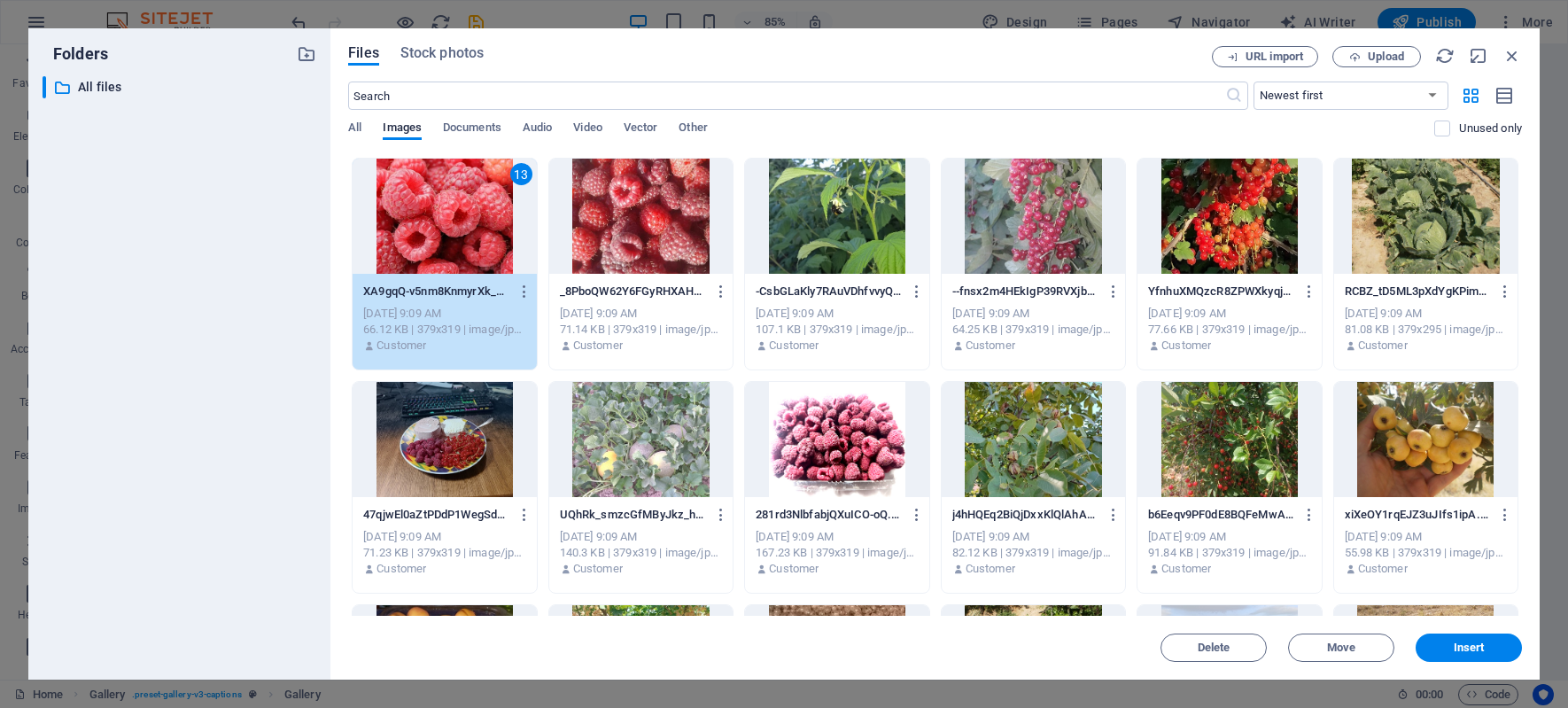
click at [613, 219] on div at bounding box center [641, 216] width 184 height 115
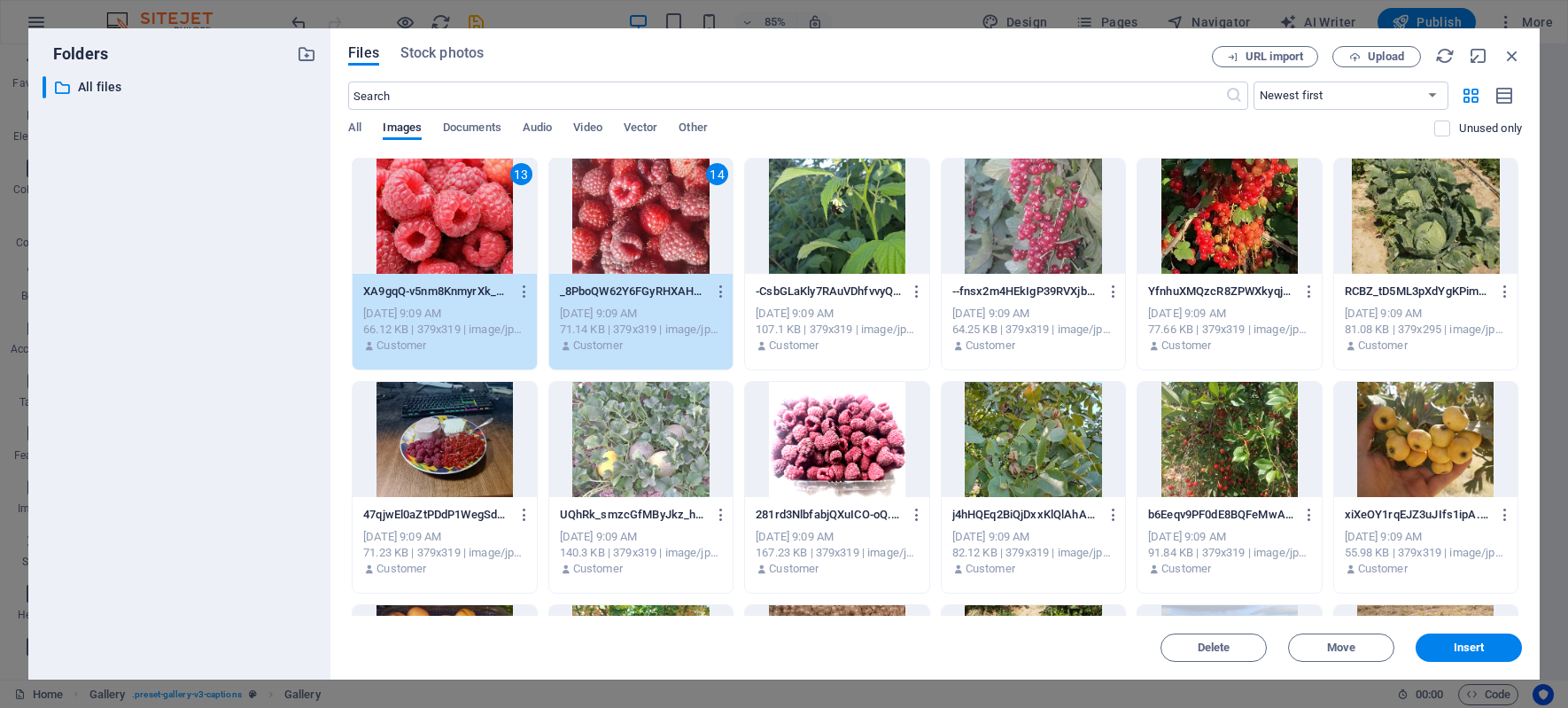
click at [826, 214] on div at bounding box center [837, 216] width 184 height 115
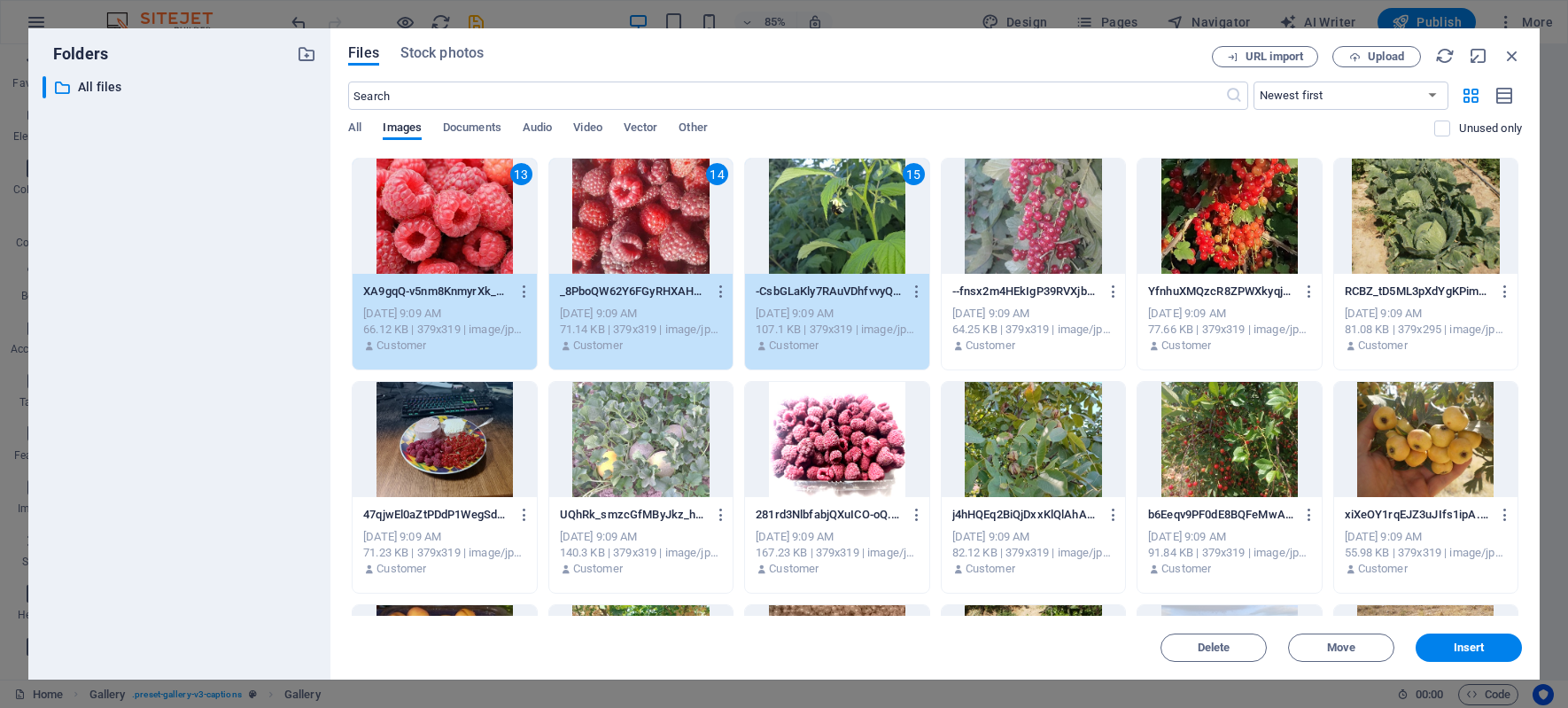
click at [1002, 209] on div at bounding box center [1033, 216] width 184 height 115
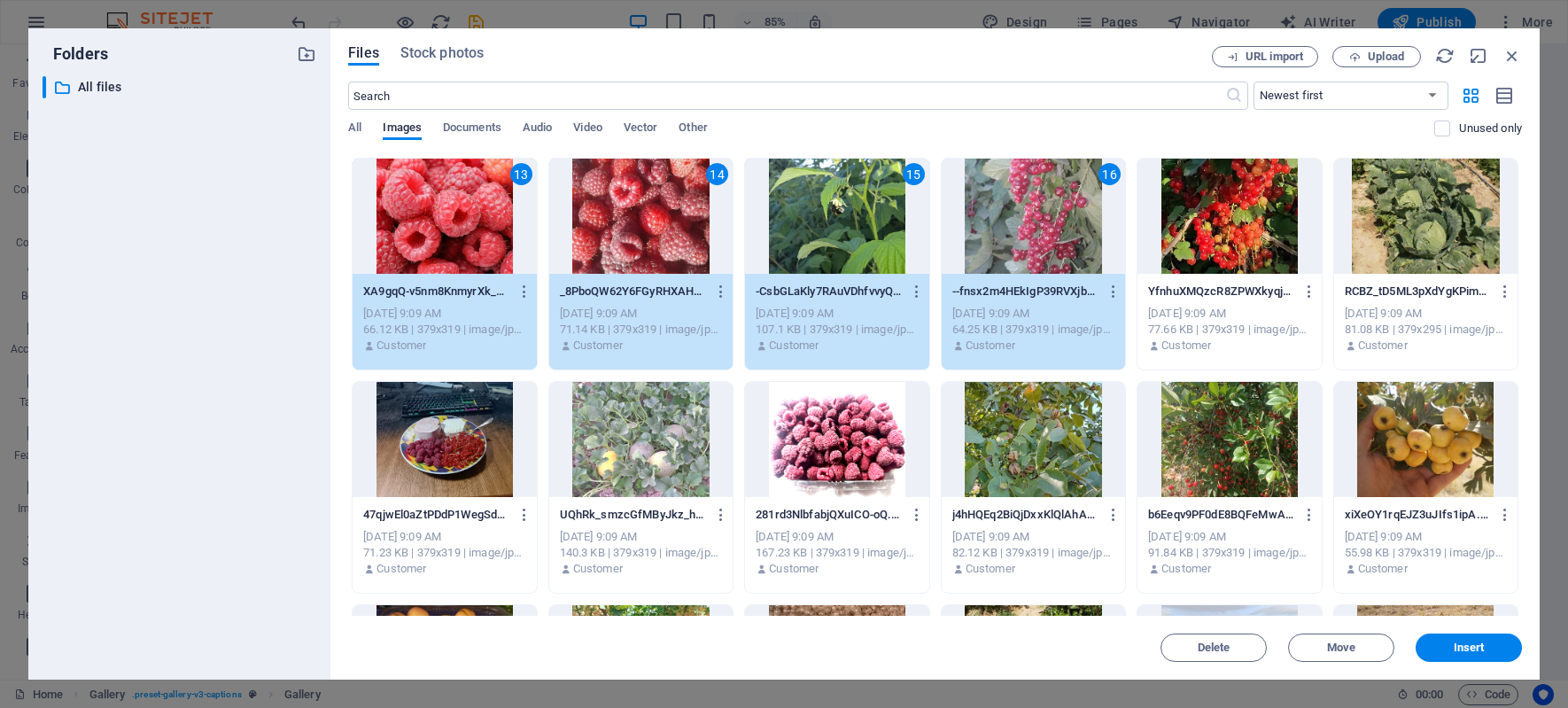
click at [1219, 200] on div at bounding box center [1229, 216] width 184 height 115
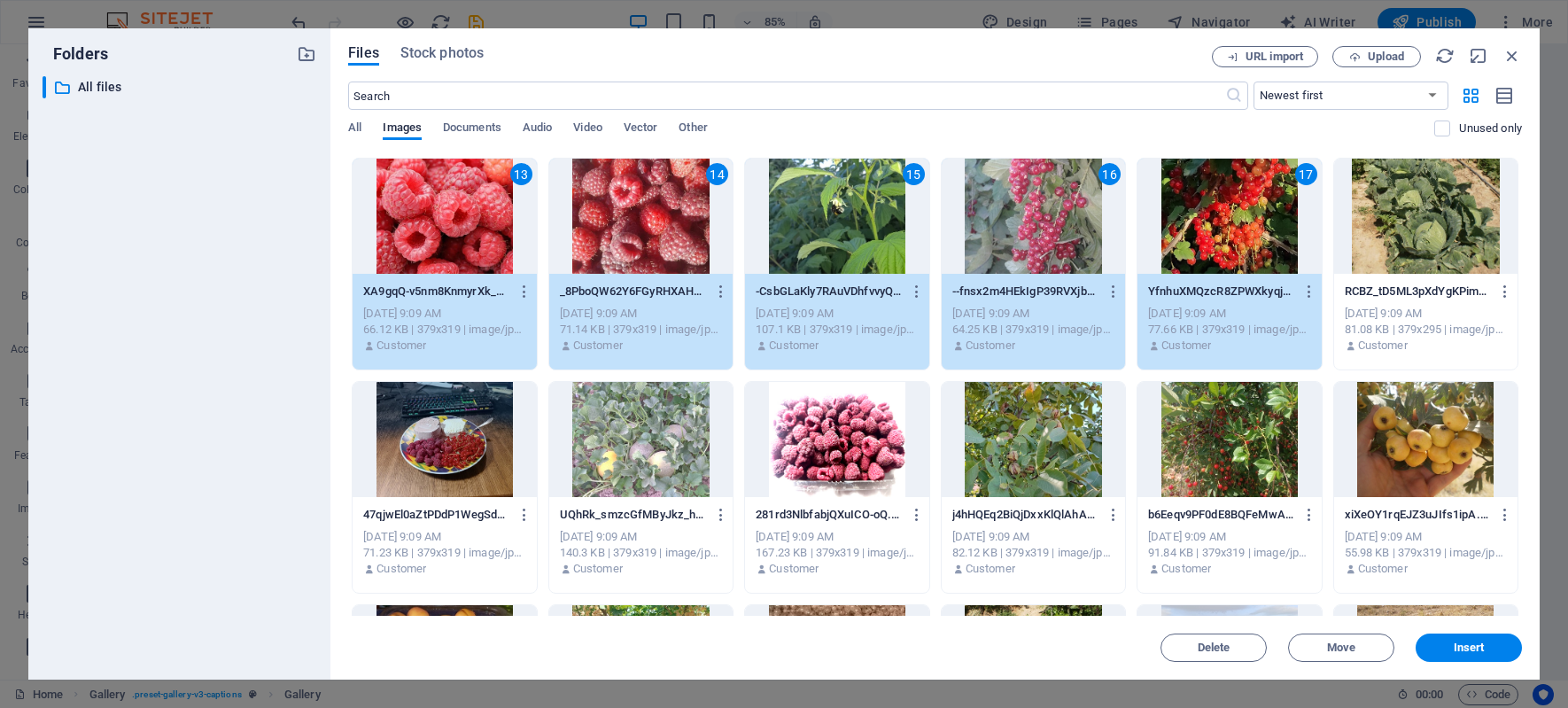
click at [1404, 207] on div at bounding box center [1426, 216] width 184 height 115
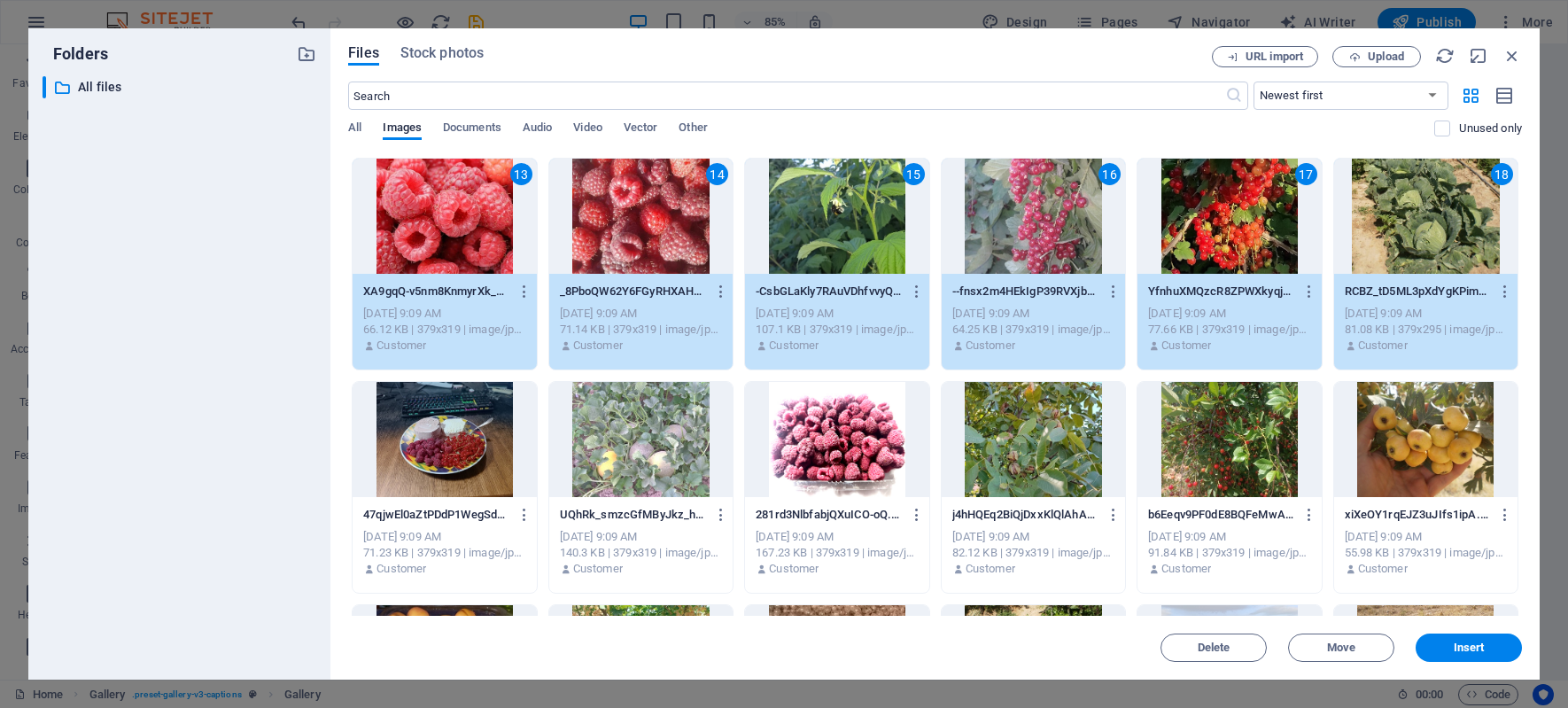
click at [1415, 430] on div at bounding box center [1426, 439] width 184 height 115
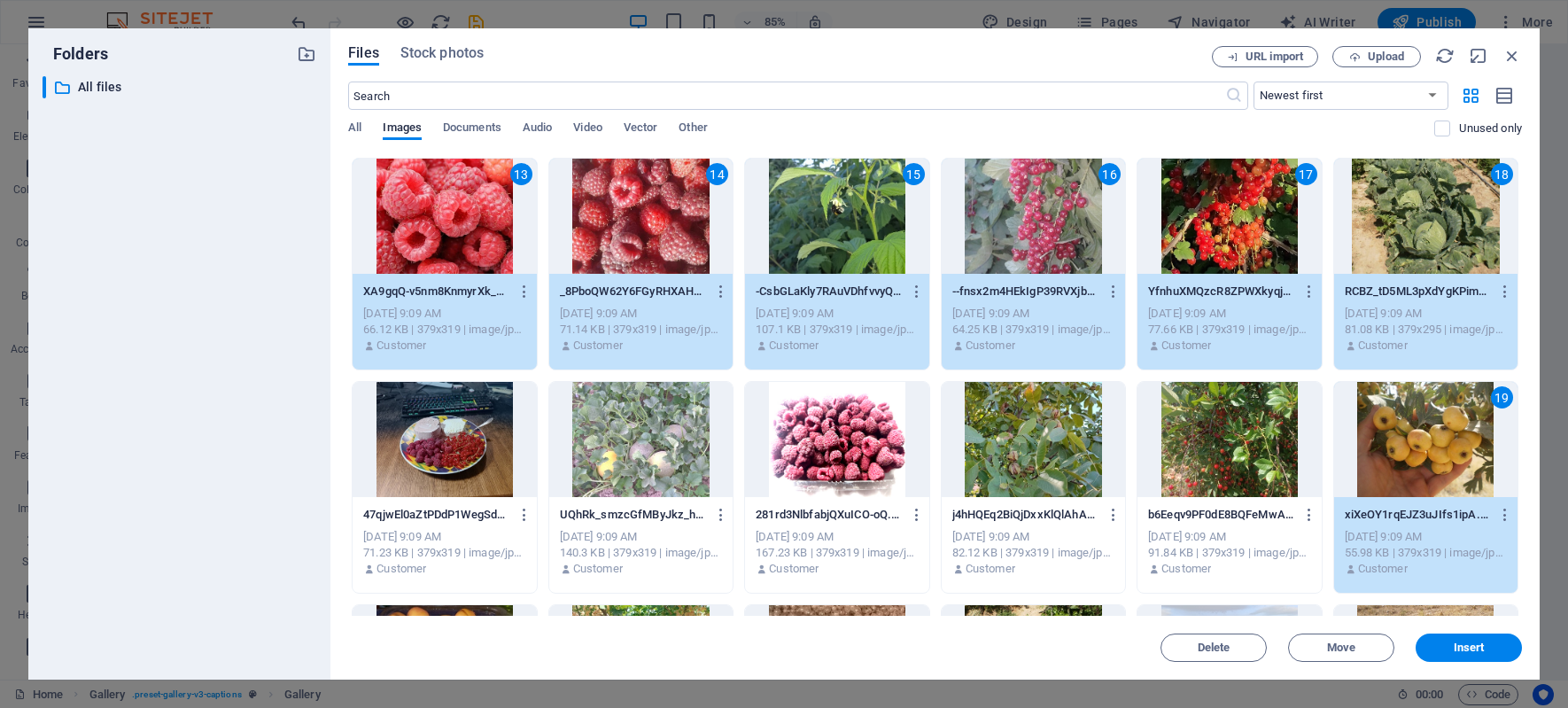
click at [1196, 437] on div at bounding box center [1229, 439] width 184 height 115
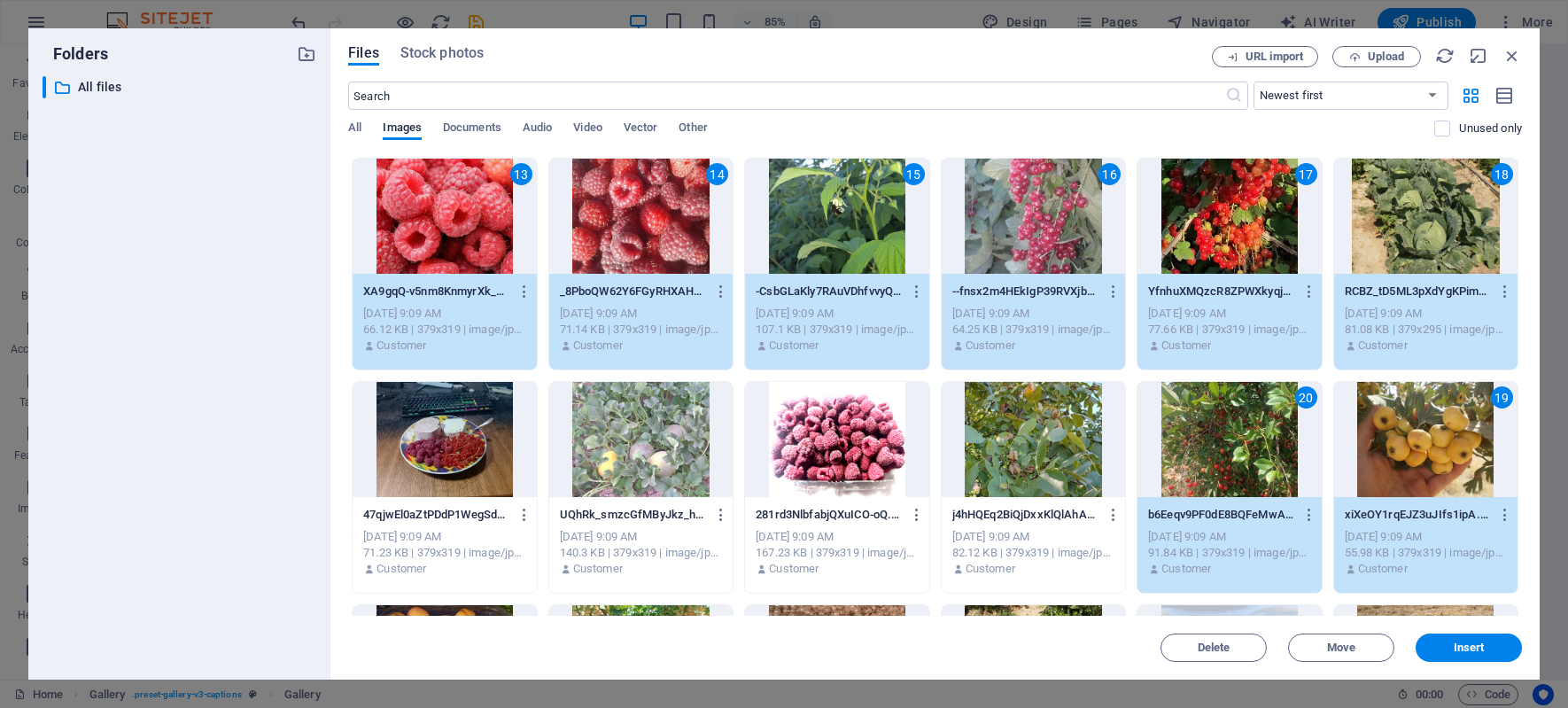
click at [998, 437] on div at bounding box center [1033, 439] width 184 height 115
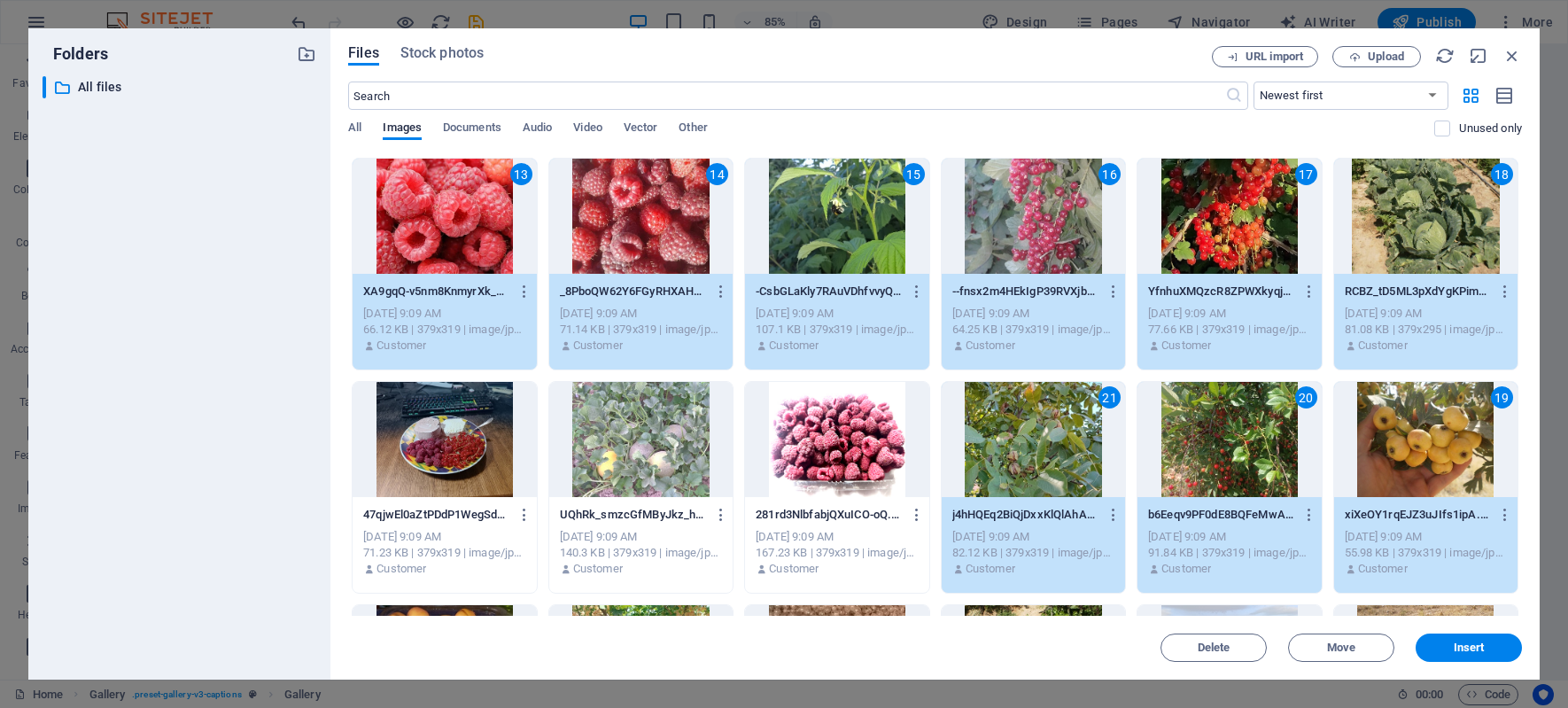
drag, startPoint x: 836, startPoint y: 449, endPoint x: 784, endPoint y: 449, distance: 52.0
click at [837, 449] on div at bounding box center [837, 439] width 184 height 115
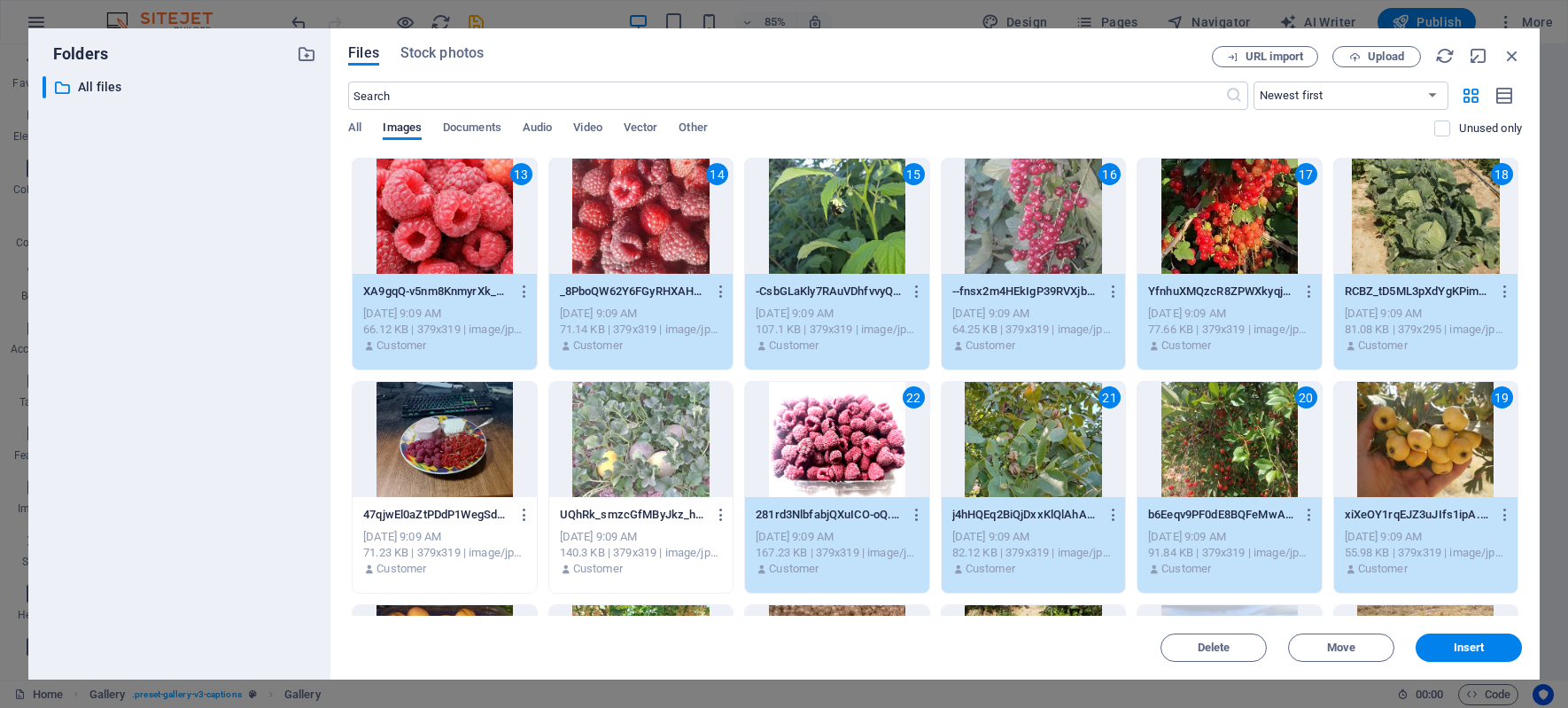
click at [677, 440] on div at bounding box center [641, 439] width 184 height 115
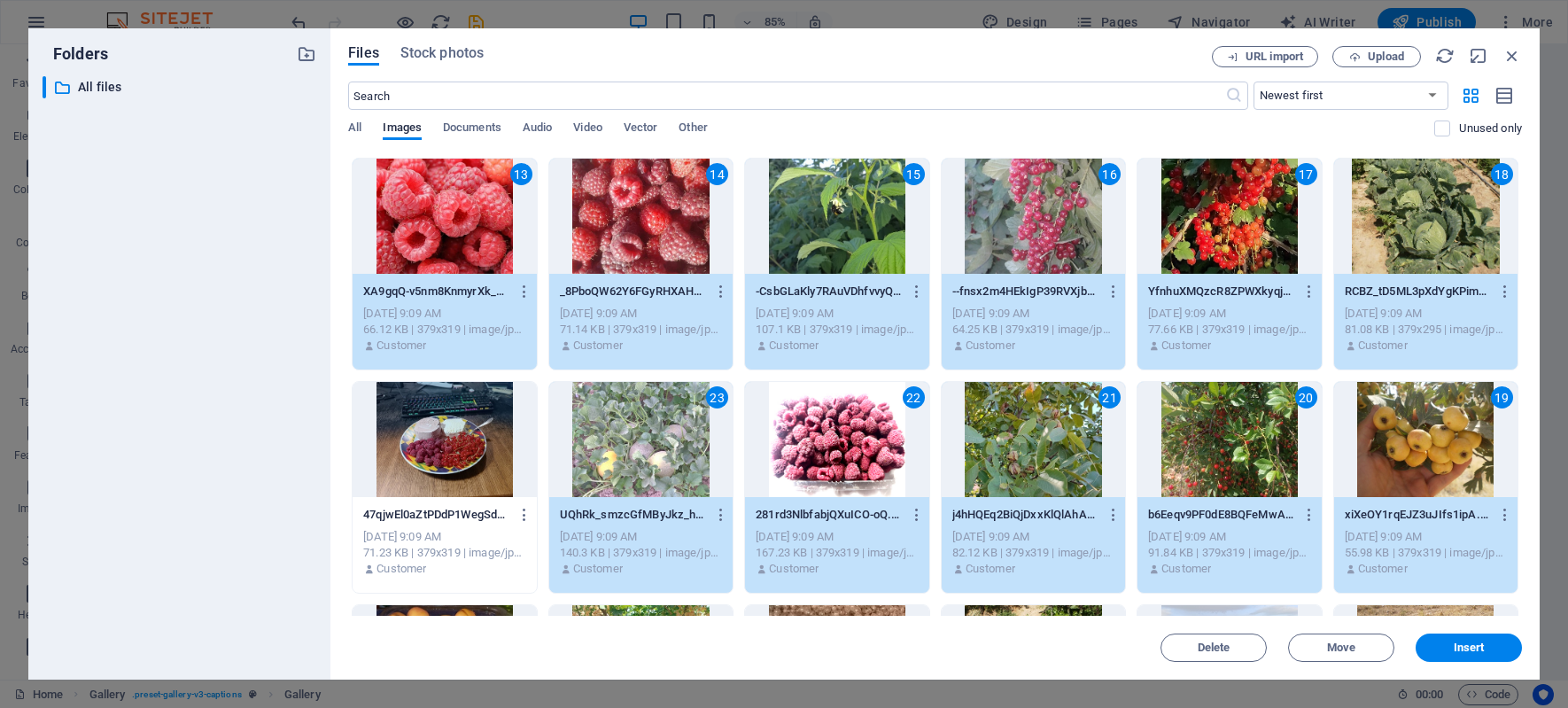
click at [448, 453] on div at bounding box center [444, 439] width 184 height 115
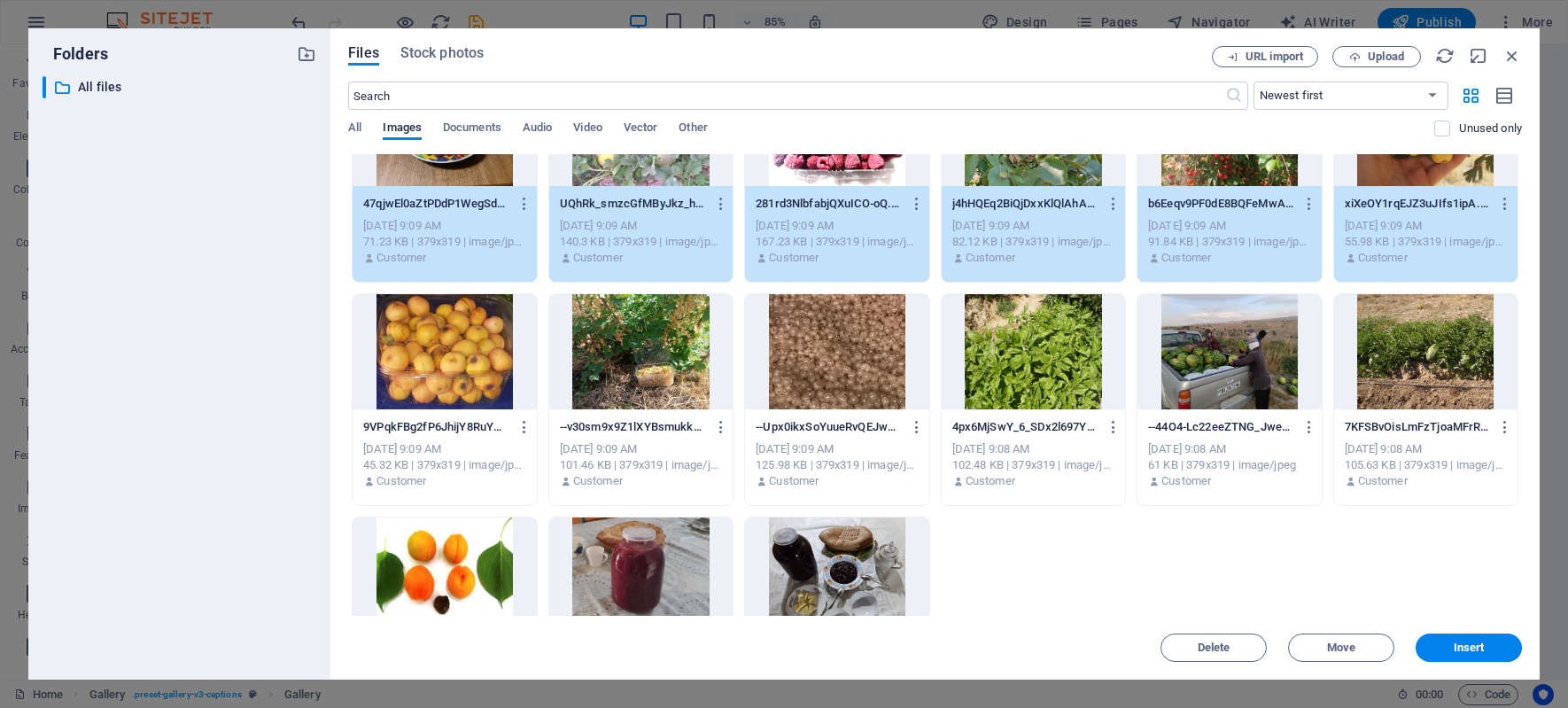
scroll to position [798, 0]
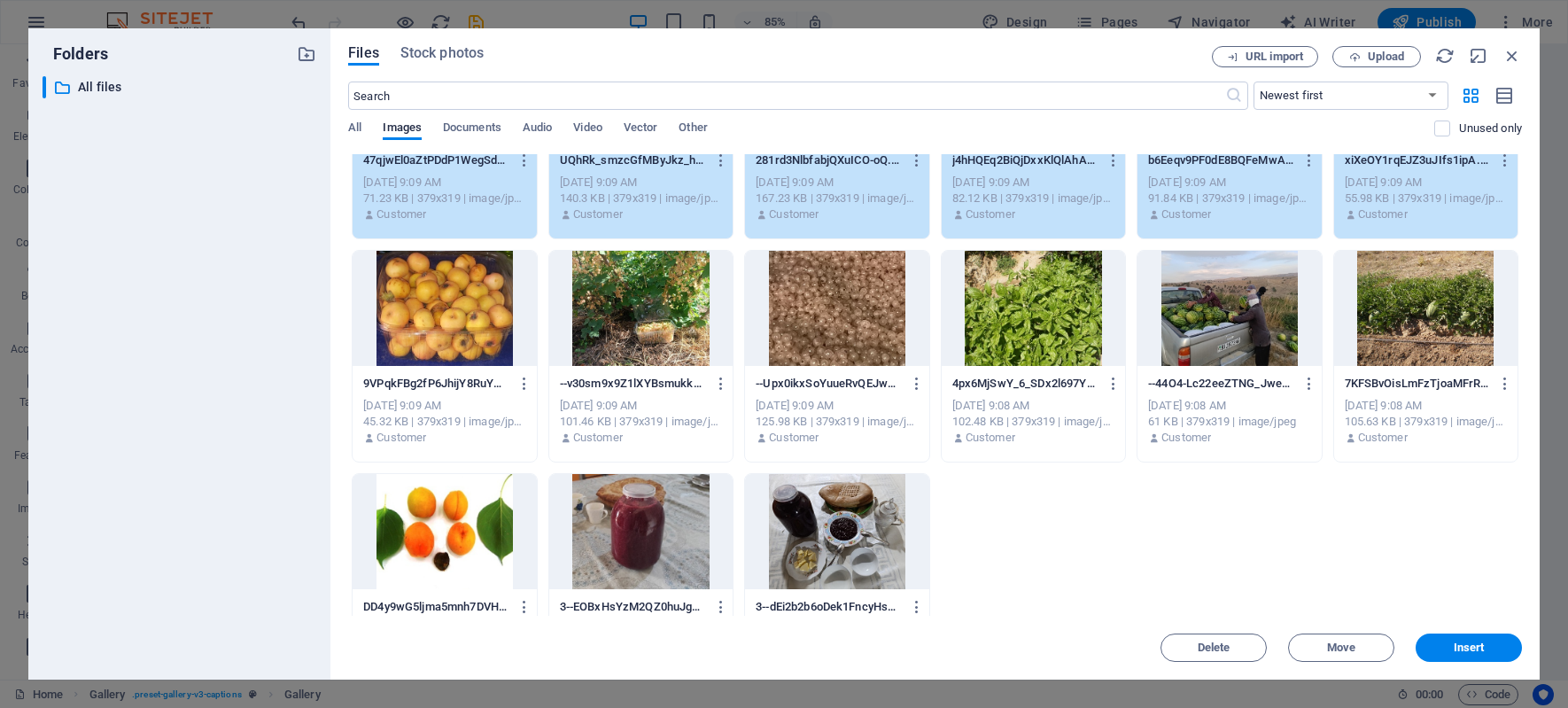
click at [436, 292] on div at bounding box center [444, 308] width 184 height 115
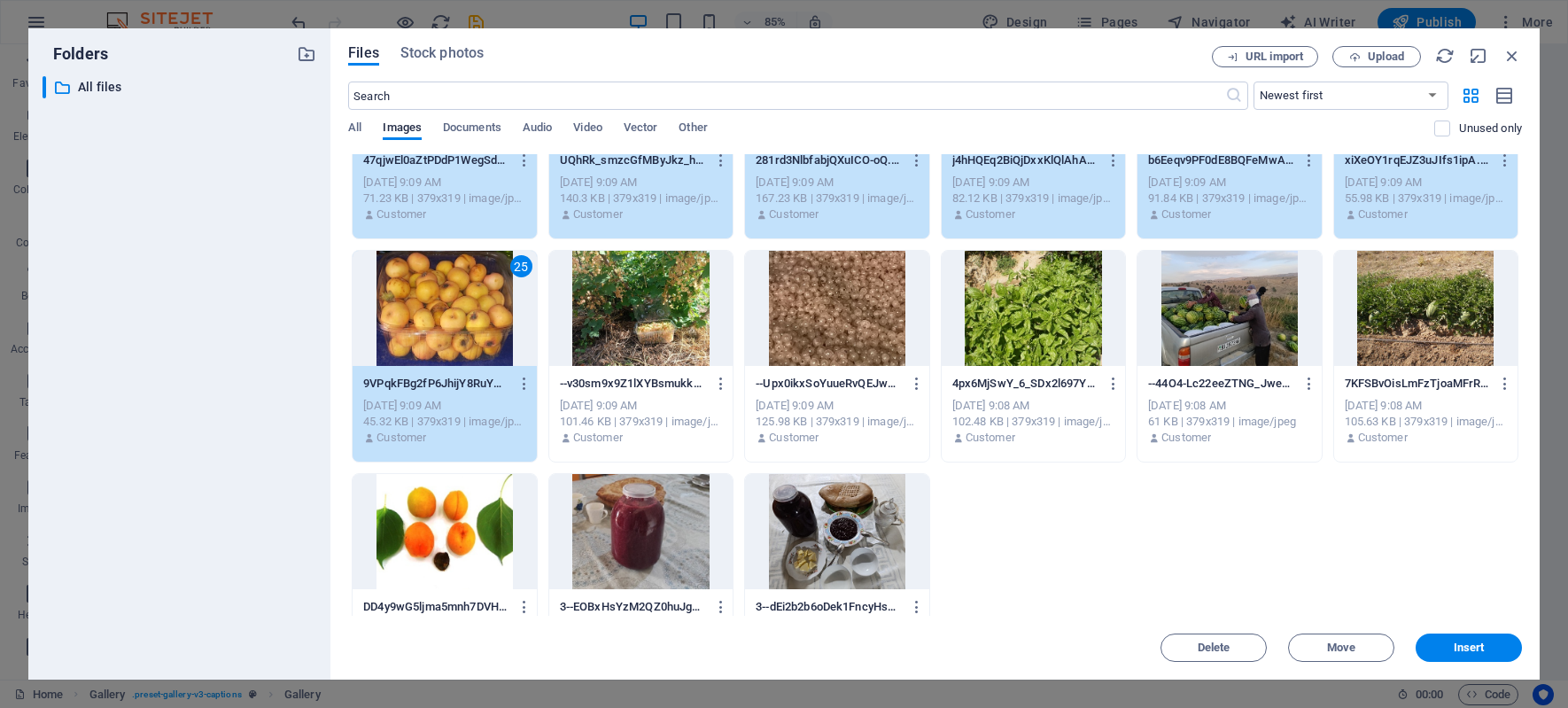
click at [630, 314] on div at bounding box center [641, 308] width 184 height 115
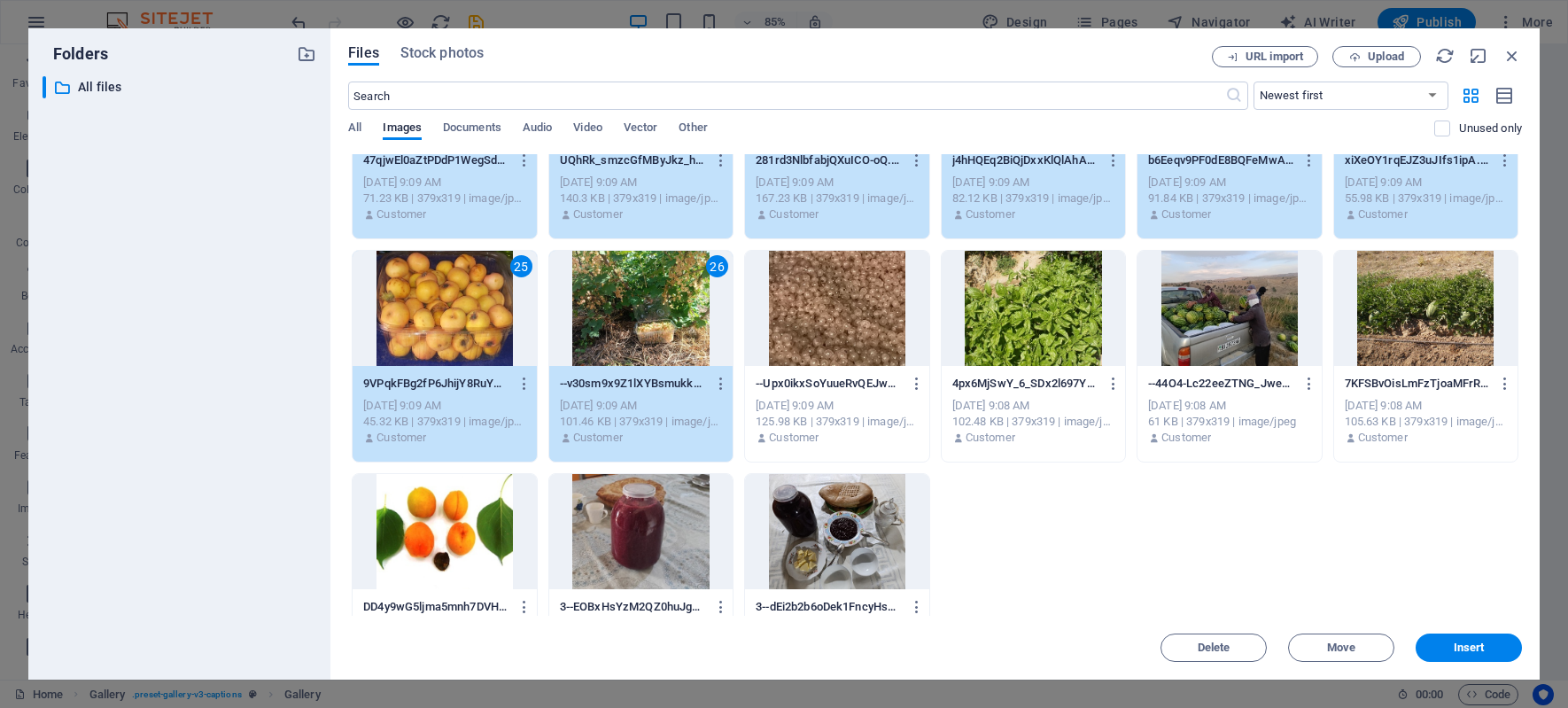
click at [820, 312] on div at bounding box center [837, 308] width 184 height 115
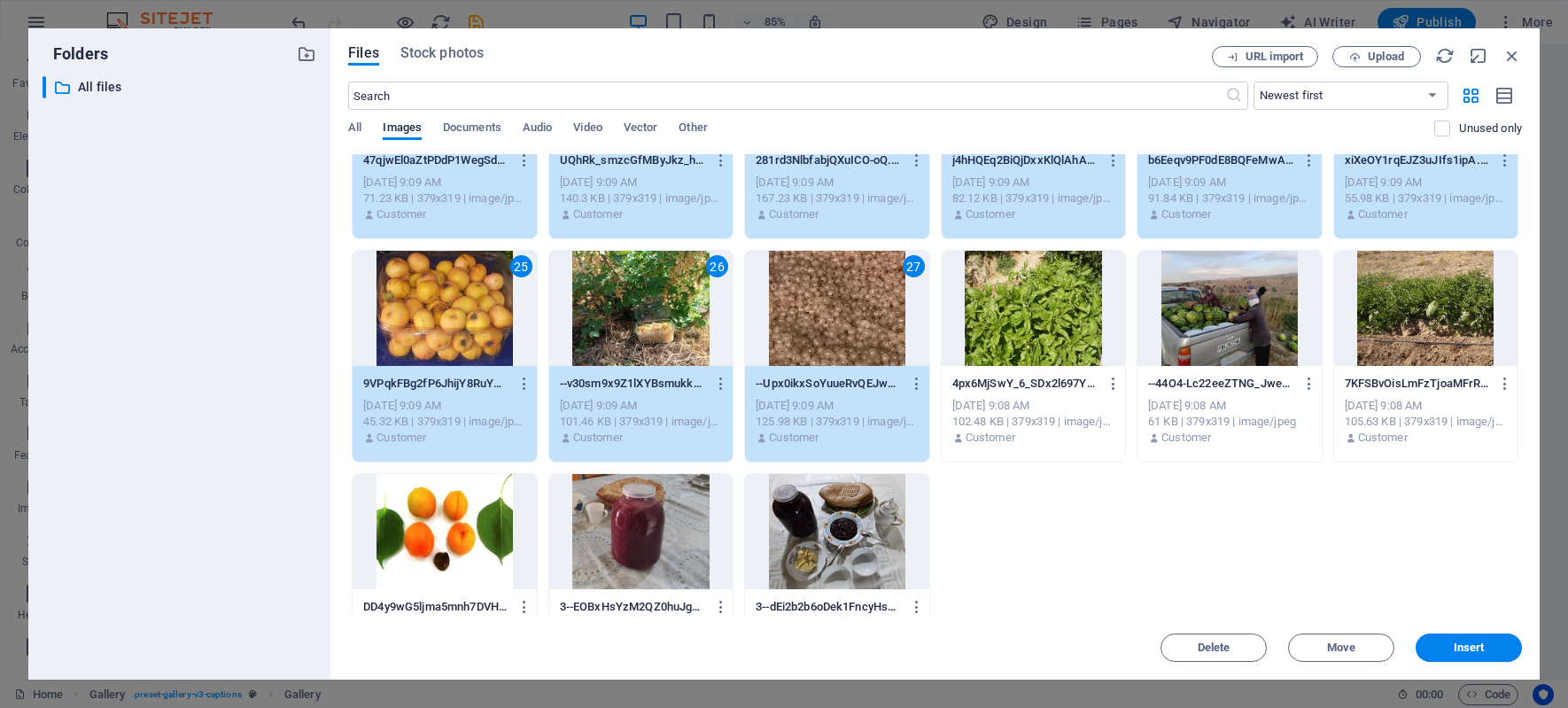
click at [1037, 312] on div at bounding box center [1033, 308] width 184 height 115
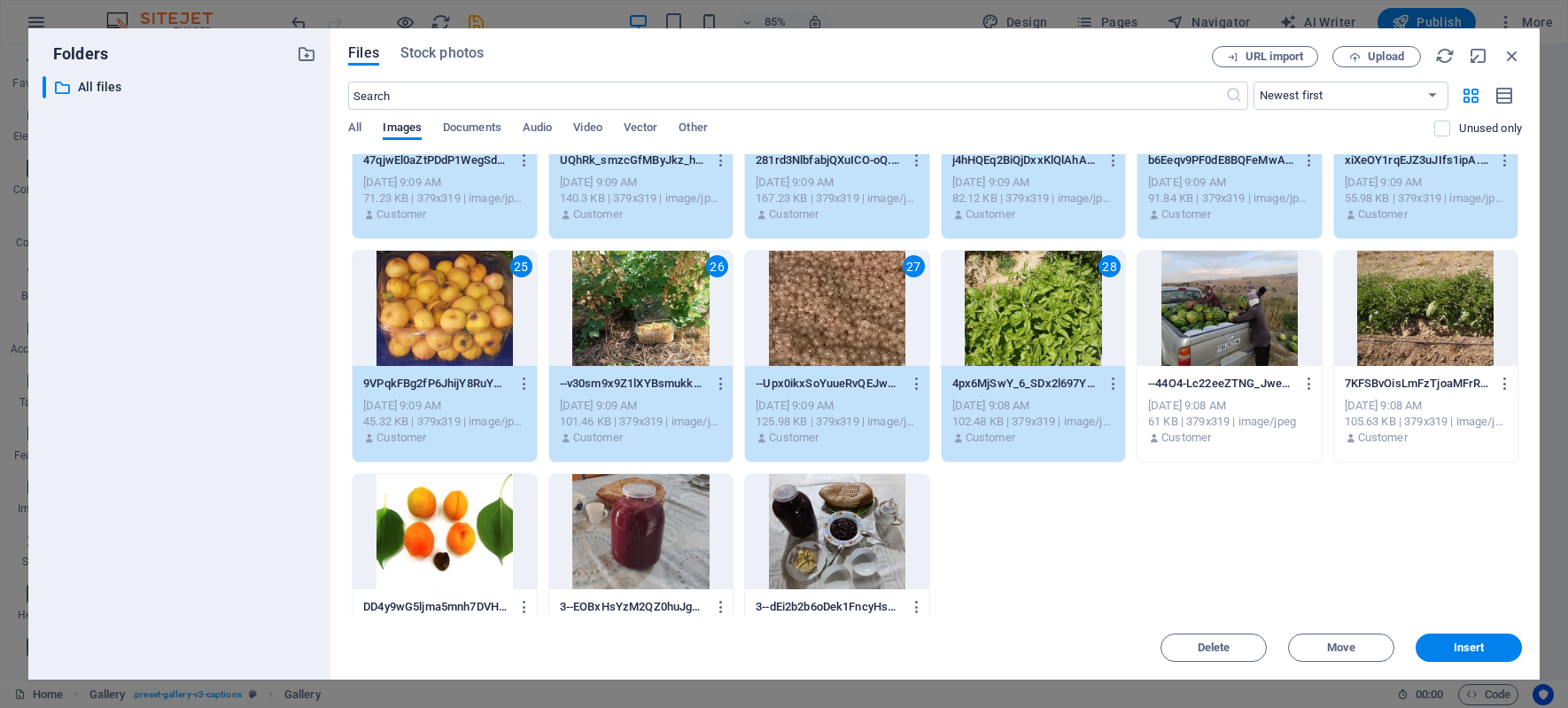
drag, startPoint x: 1223, startPoint y: 305, endPoint x: 1384, endPoint y: 303, distance: 161.0
click at [1224, 305] on div at bounding box center [1229, 308] width 184 height 115
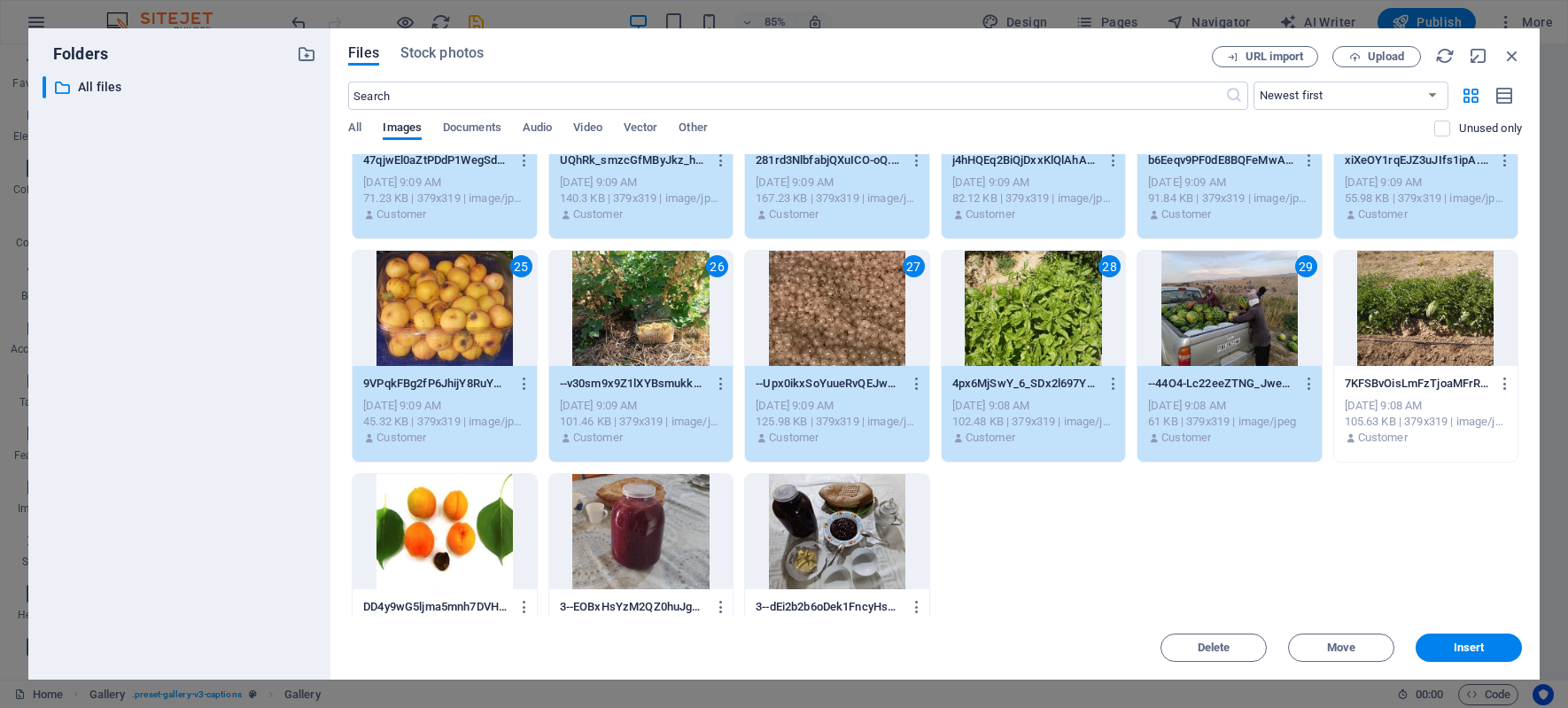
click at [1424, 305] on div at bounding box center [1426, 308] width 184 height 115
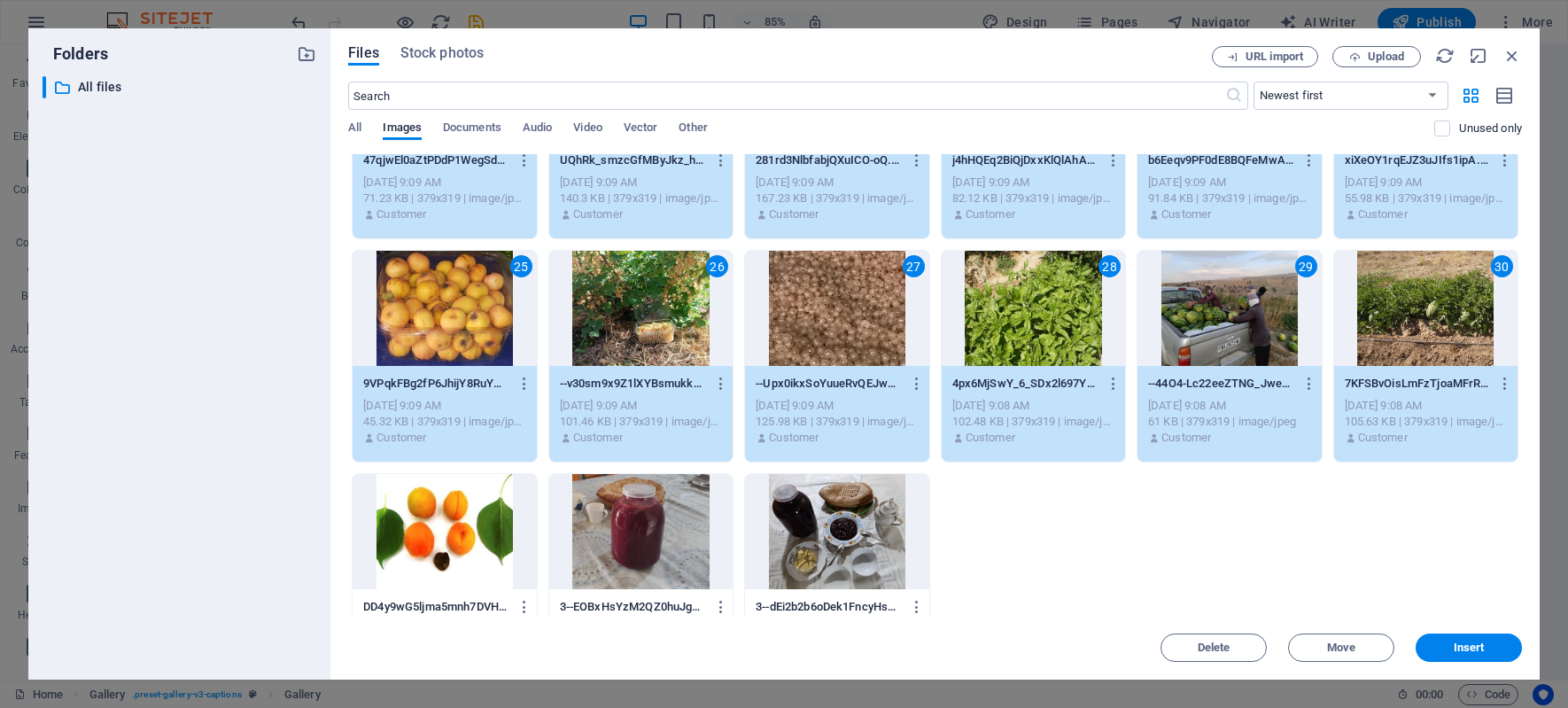
click at [839, 527] on div at bounding box center [837, 532] width 184 height 115
click at [637, 532] on div at bounding box center [641, 532] width 184 height 115
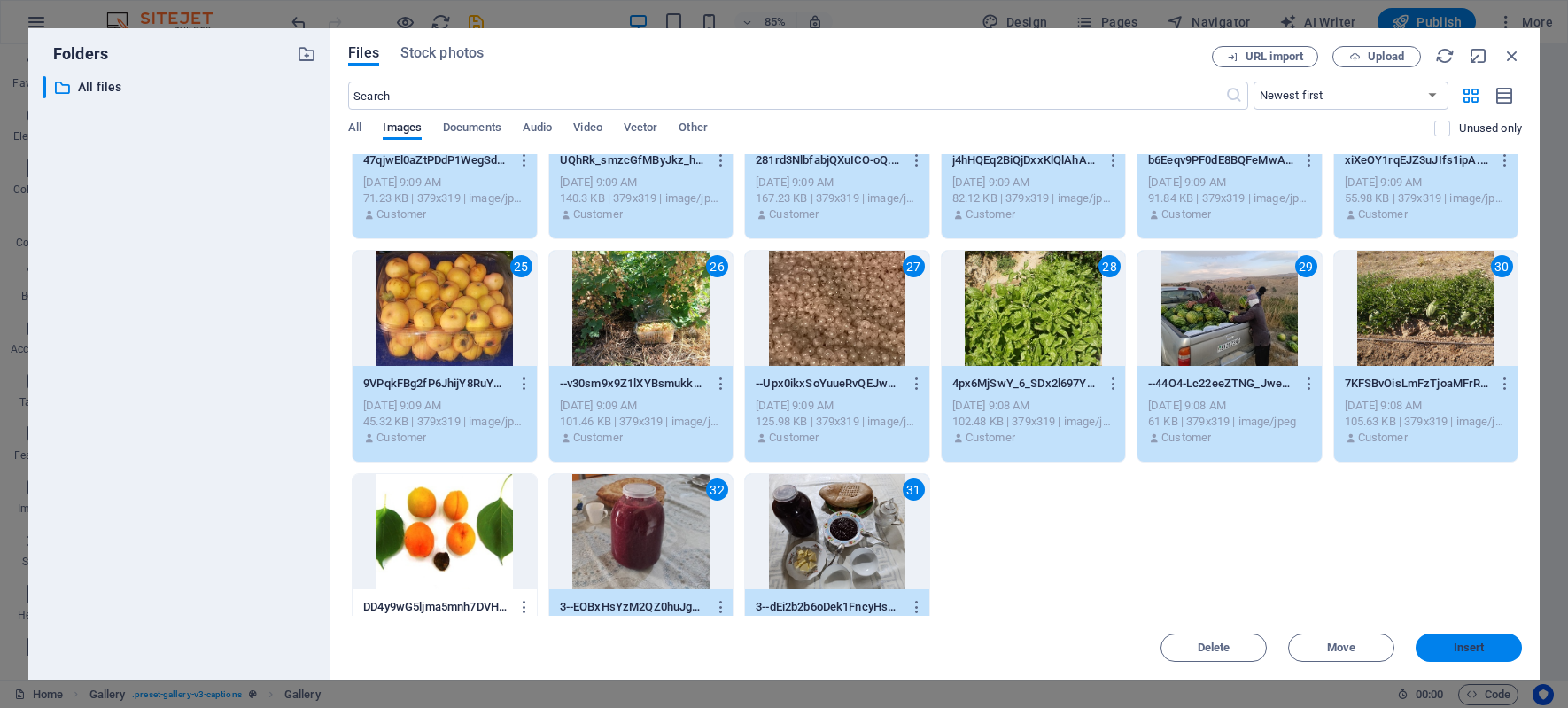
click at [1484, 642] on span "Insert" at bounding box center [1469, 647] width 92 height 10
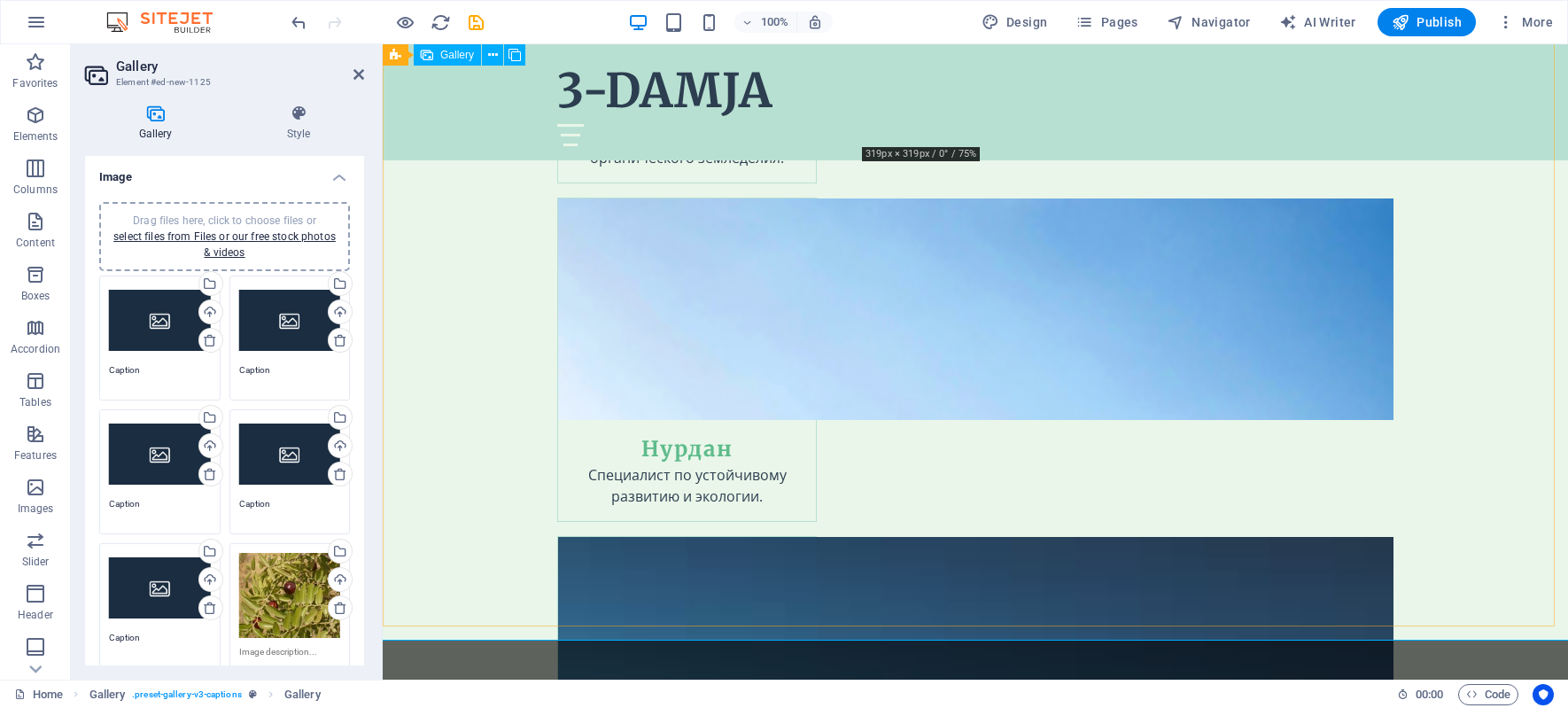
scroll to position [6976, 0]
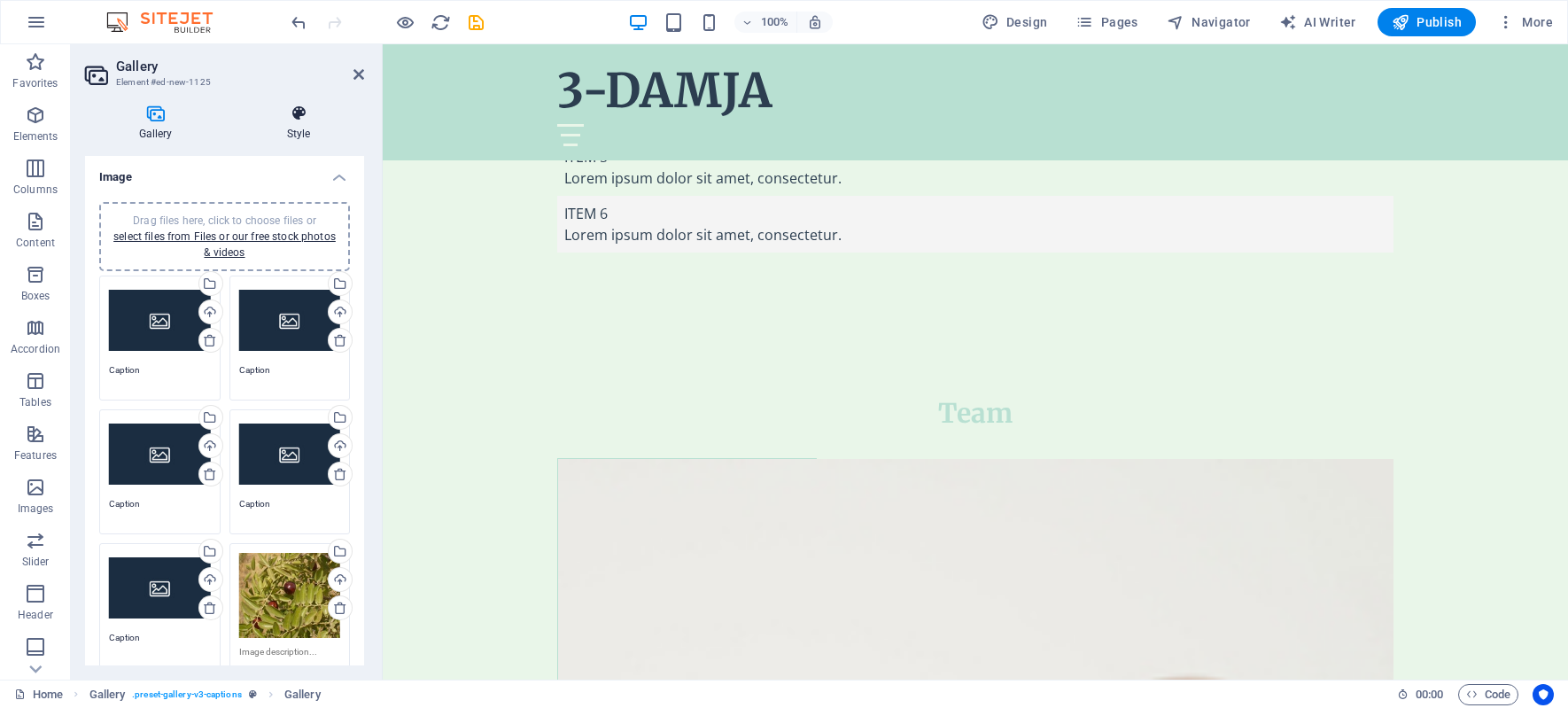
click at [304, 114] on icon at bounding box center [298, 113] width 131 height 18
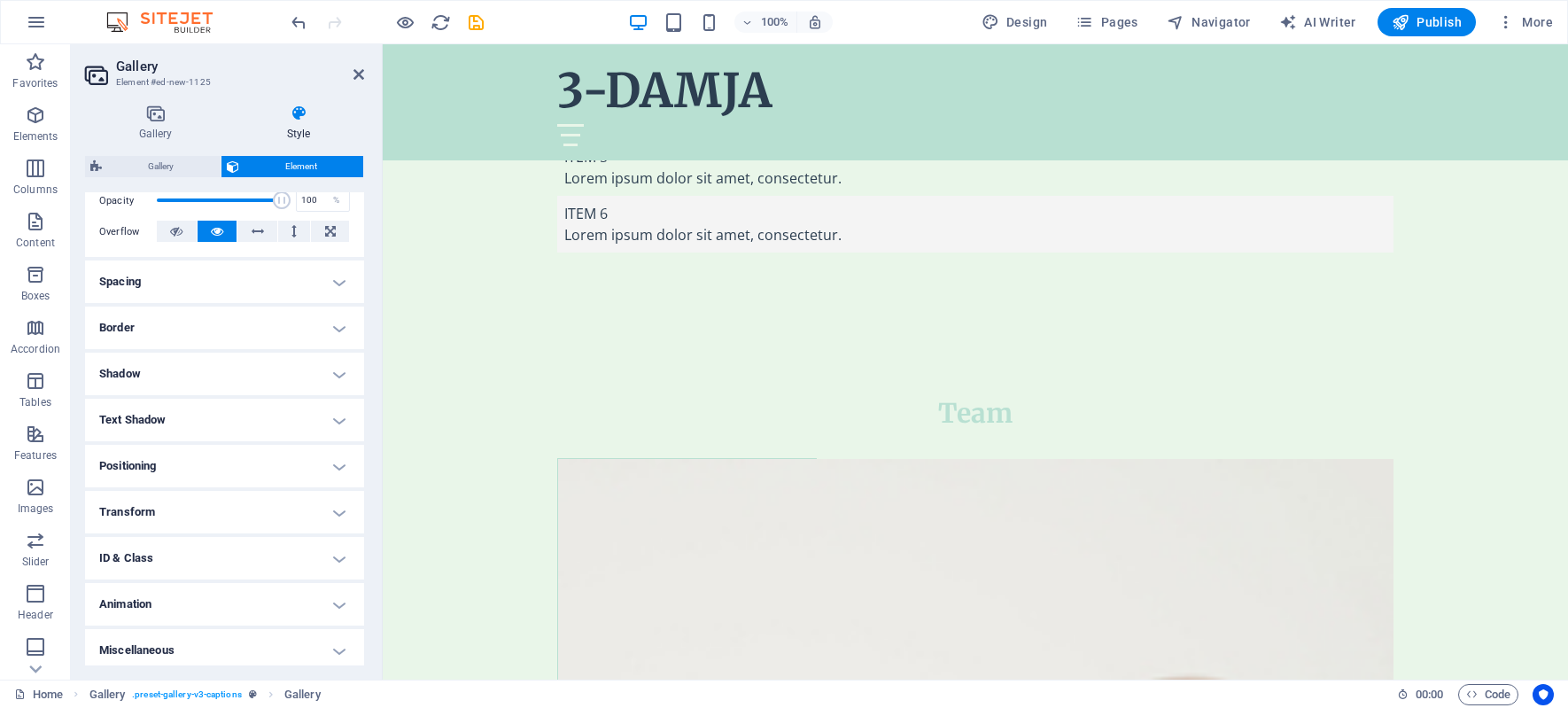
scroll to position [275, 0]
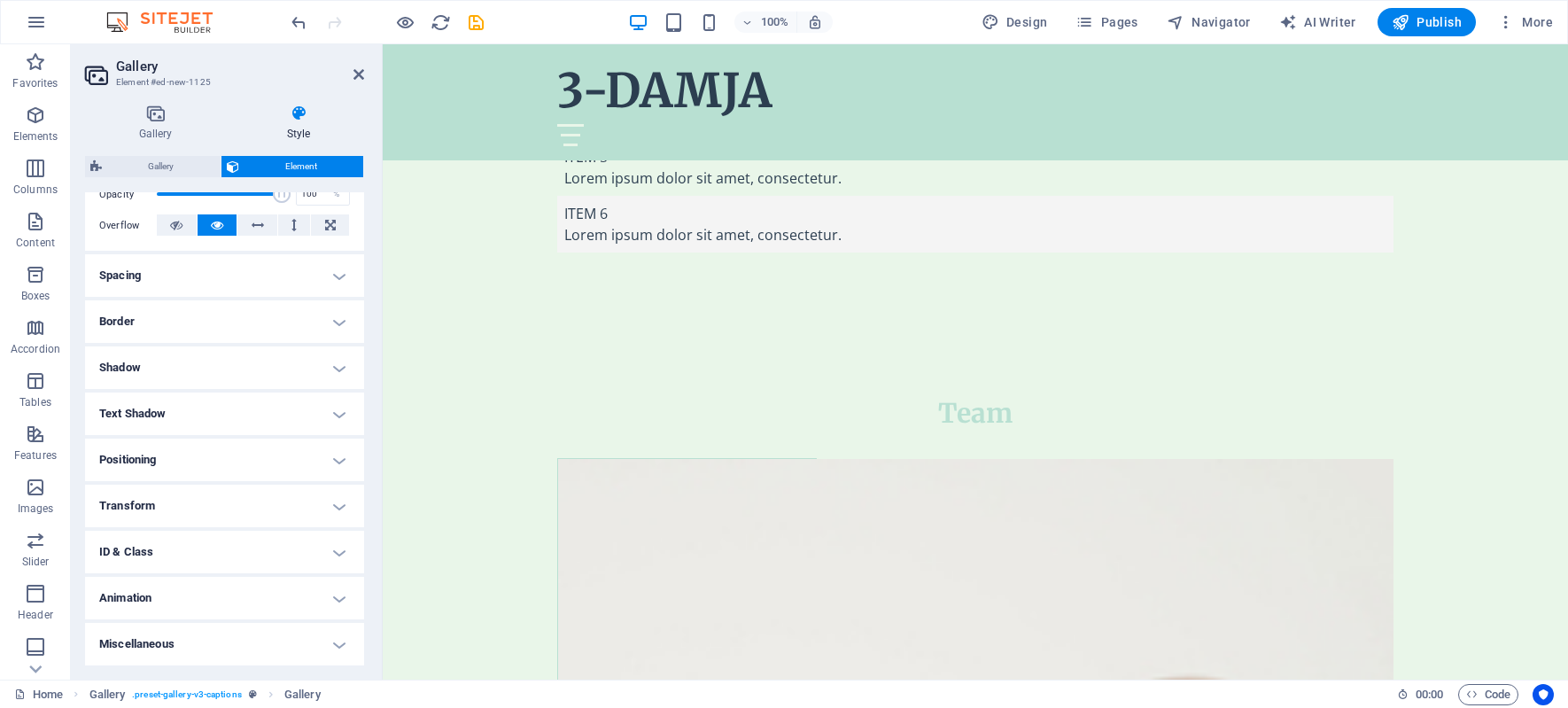
click at [334, 504] on h4 "Transform" at bounding box center [224, 505] width 279 height 42
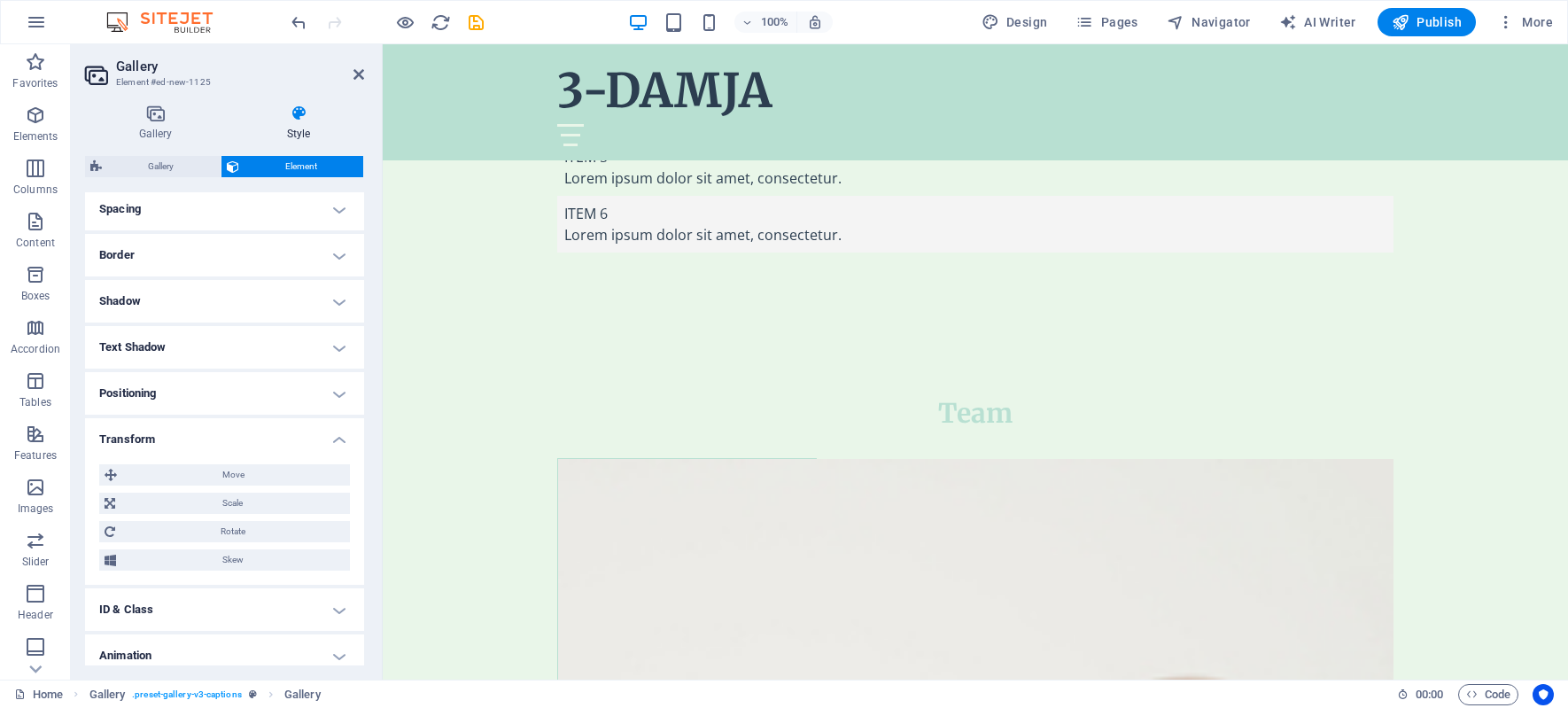
scroll to position [400, 0]
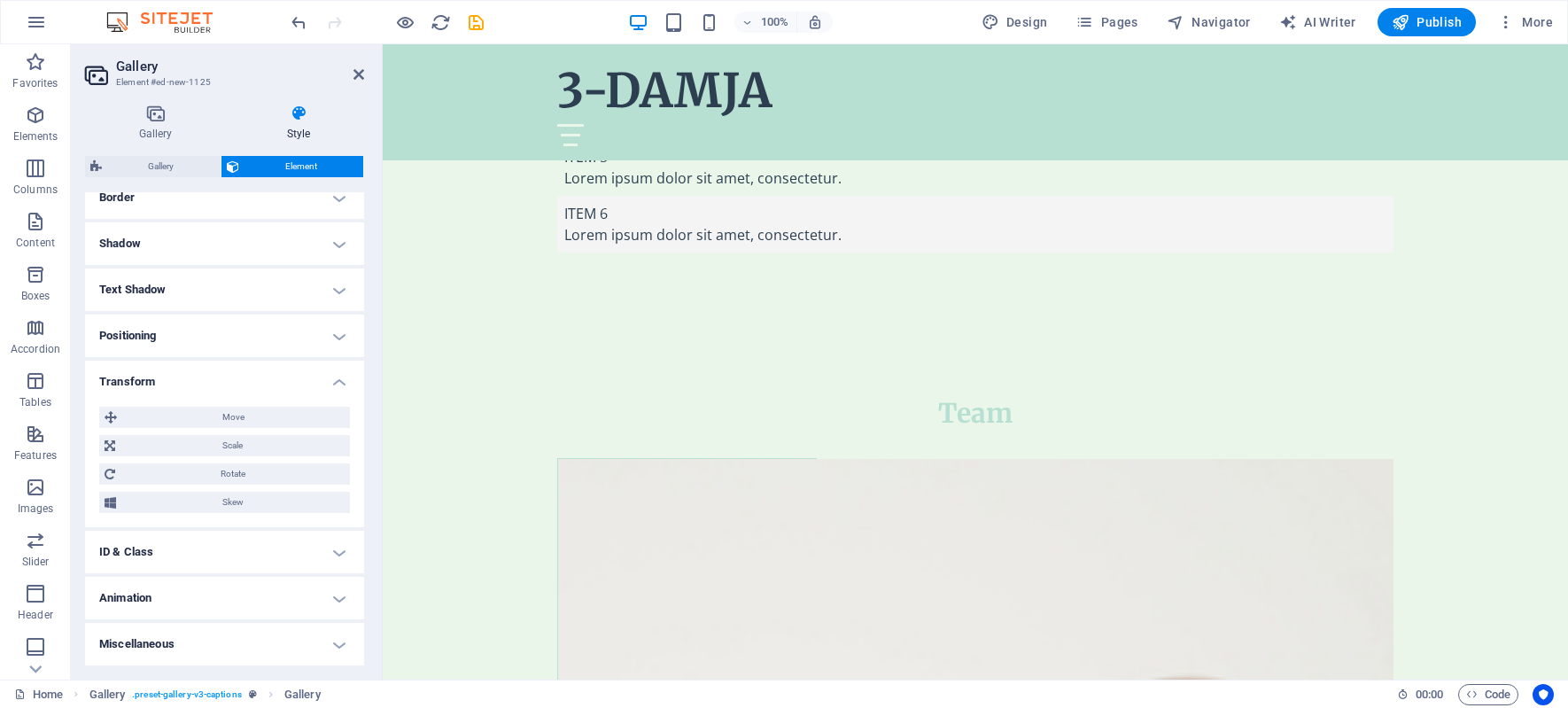
click at [335, 554] on h4 "ID & Class" at bounding box center [224, 552] width 279 height 42
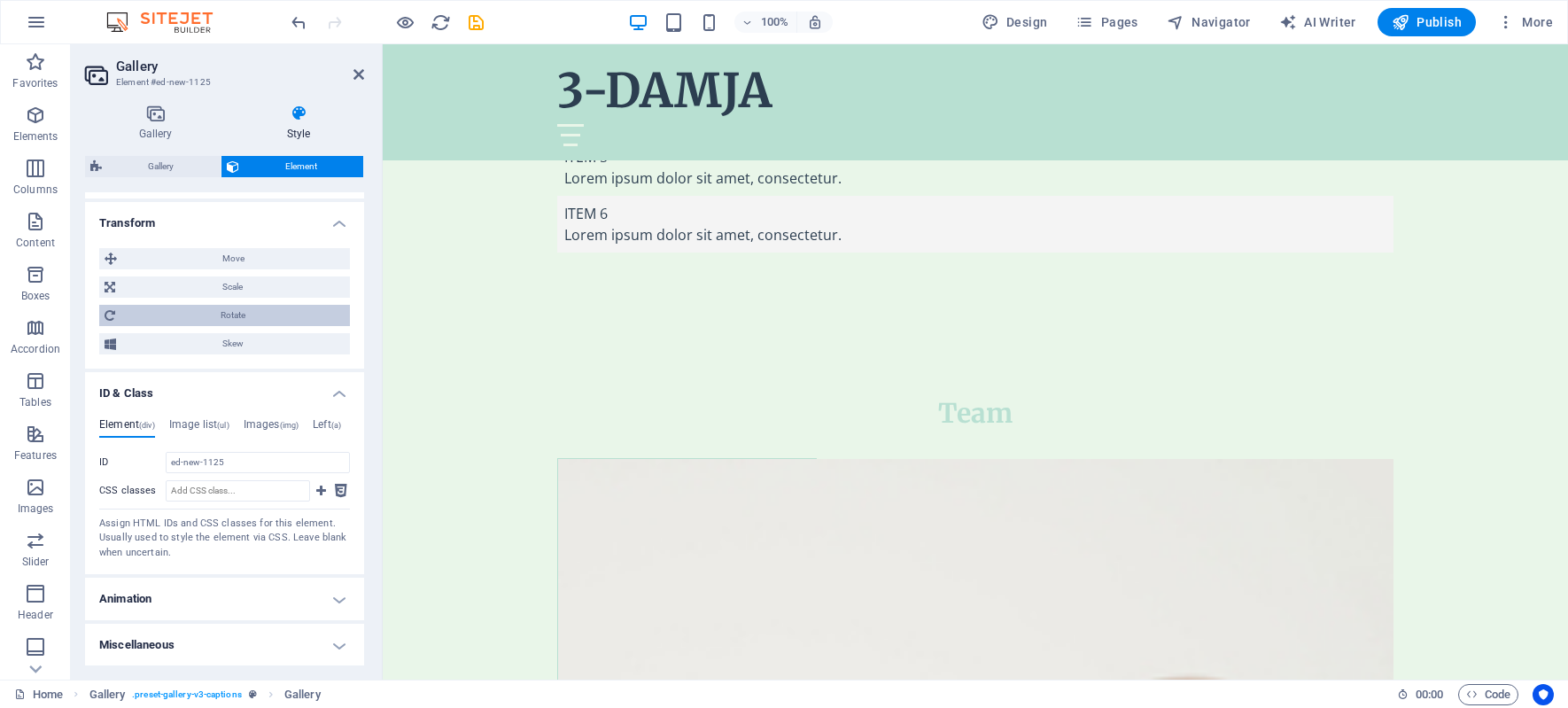
scroll to position [559, 0]
click at [200, 595] on h4 "Animation" at bounding box center [224, 598] width 279 height 42
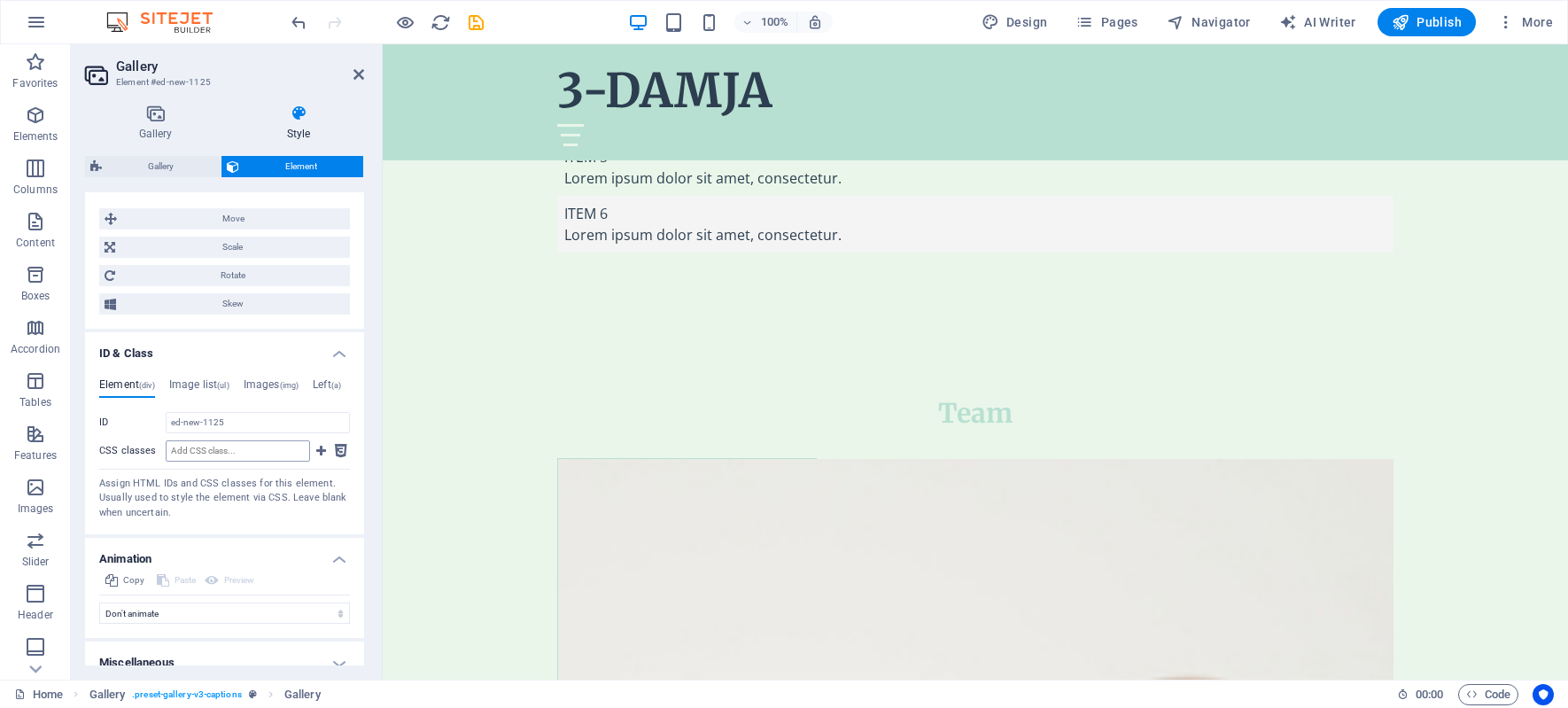
scroll to position [617, 0]
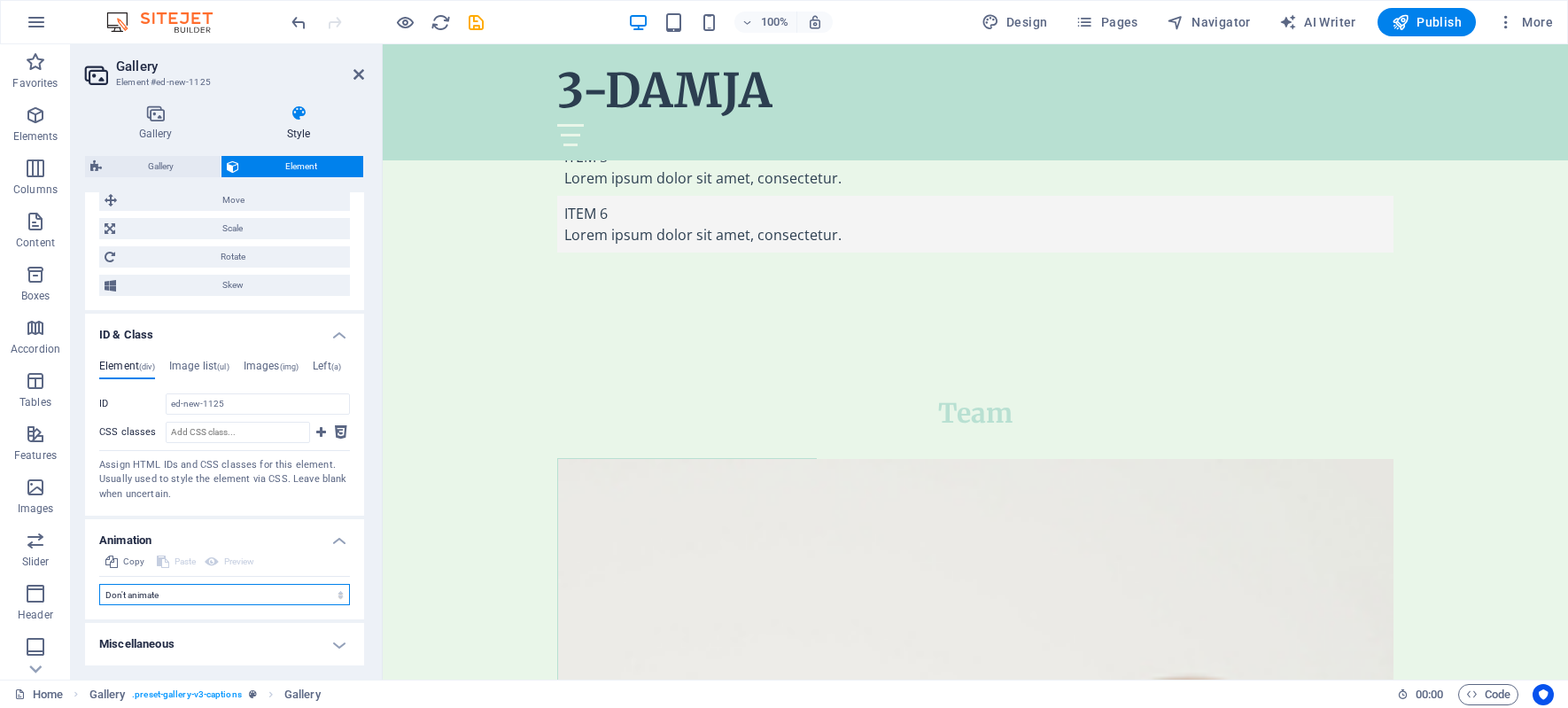
click at [267, 591] on select "Don't animate Show / Hide Slide up/down Zoom in/out Slide left to right Slide r…" at bounding box center [224, 594] width 251 height 22
select select "move-right-to-left"
click at [99, 605] on select "Don't animate Show / Hide Slide up/down Zoom in/out Slide left to right Slide r…" at bounding box center [224, 594] width 251 height 22
select select "scroll"
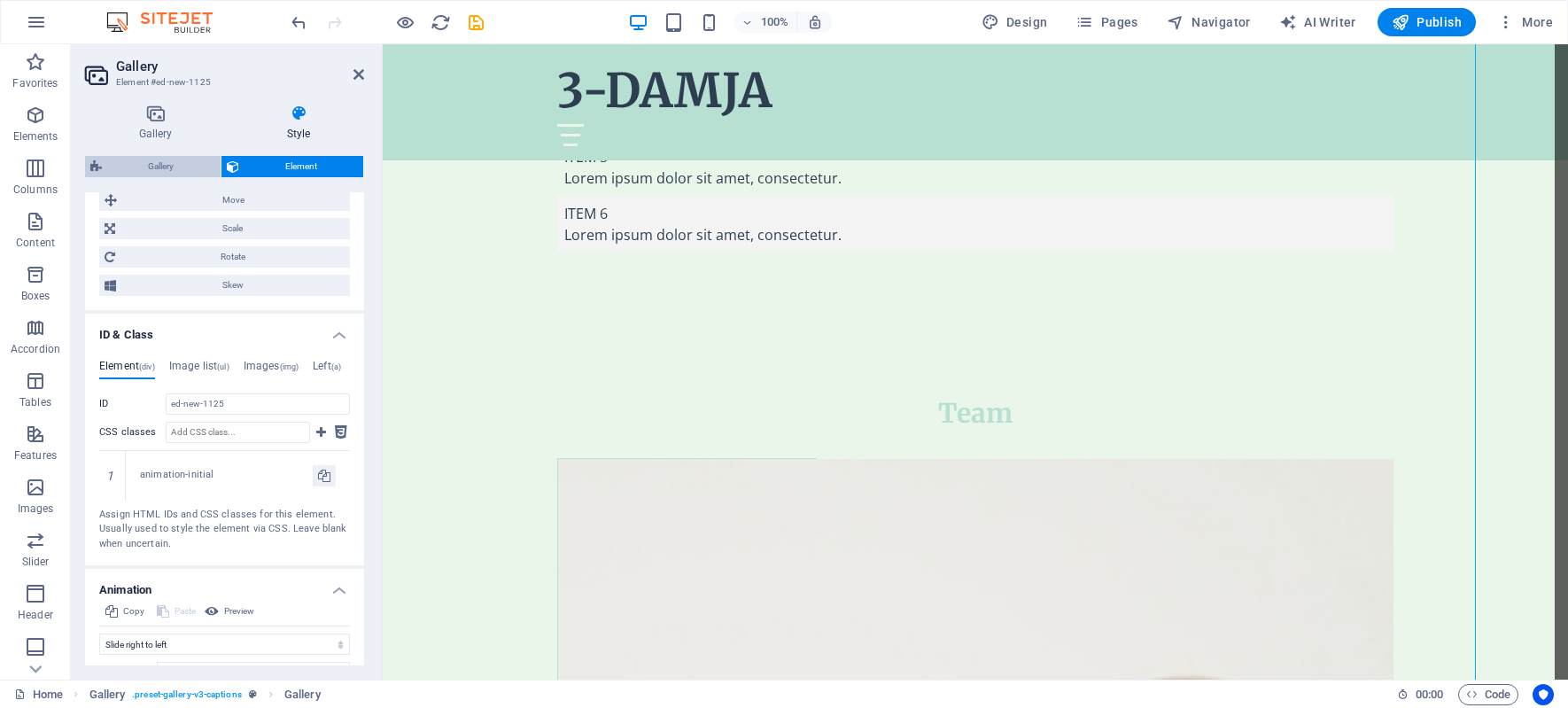
click at [169, 158] on span "Gallery" at bounding box center [161, 166] width 108 height 22
select select "rem"
select select "preset-gallery-v3-captions"
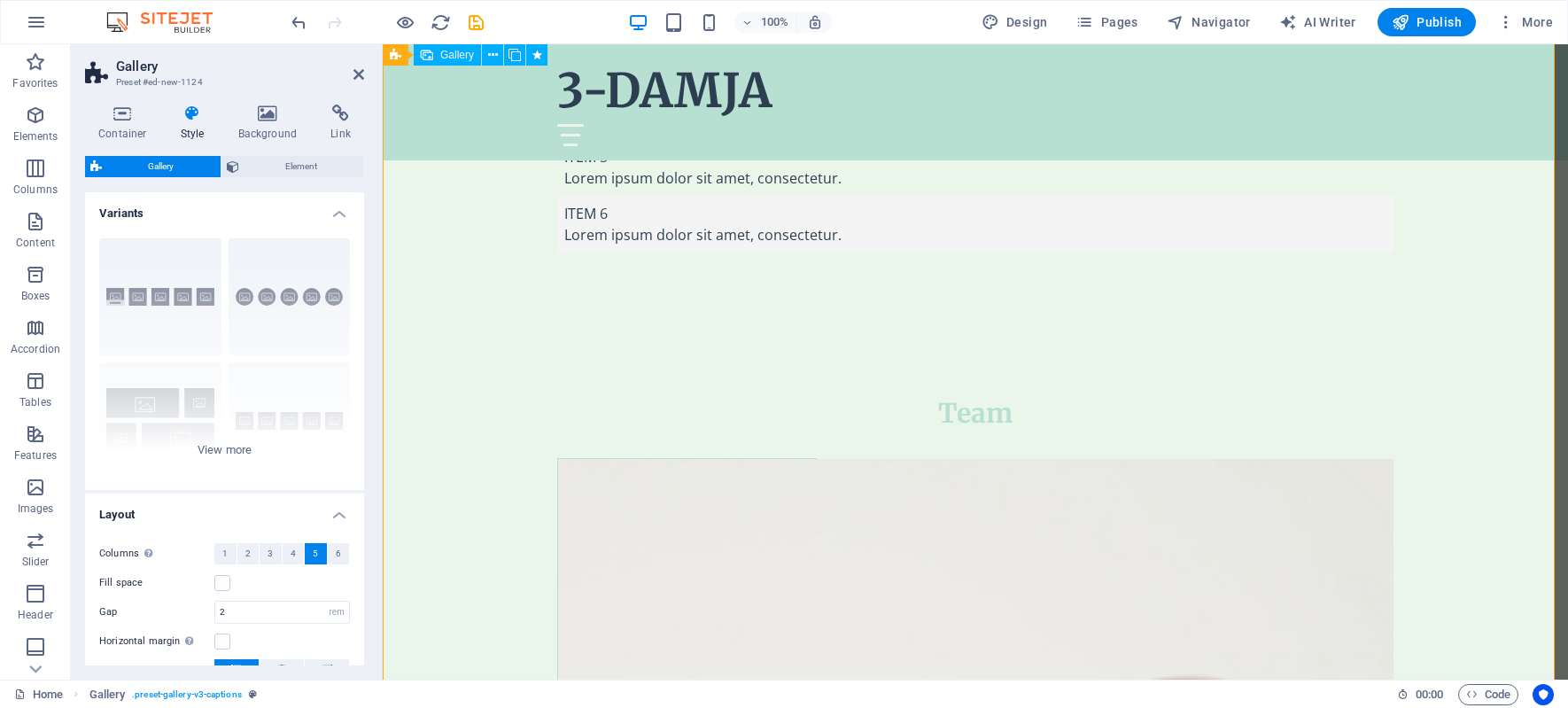
drag, startPoint x: 356, startPoint y: 74, endPoint x: 393, endPoint y: 147, distance: 81.8
click at [356, 74] on icon at bounding box center [358, 74] width 10 height 14
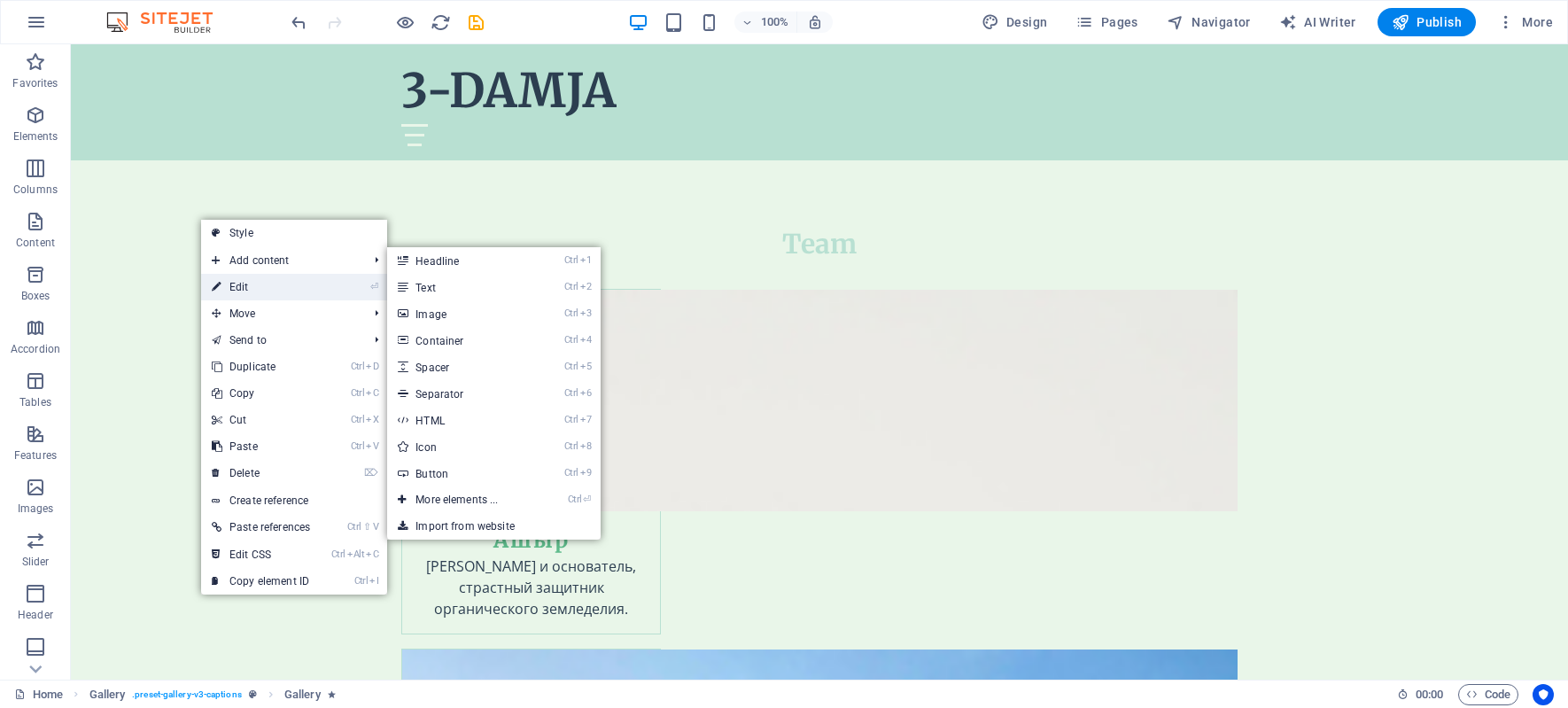
click at [255, 284] on link "⏎ Edit" at bounding box center [260, 287] width 120 height 26
select select "move-right-to-left"
select select "s"
select select "scroll"
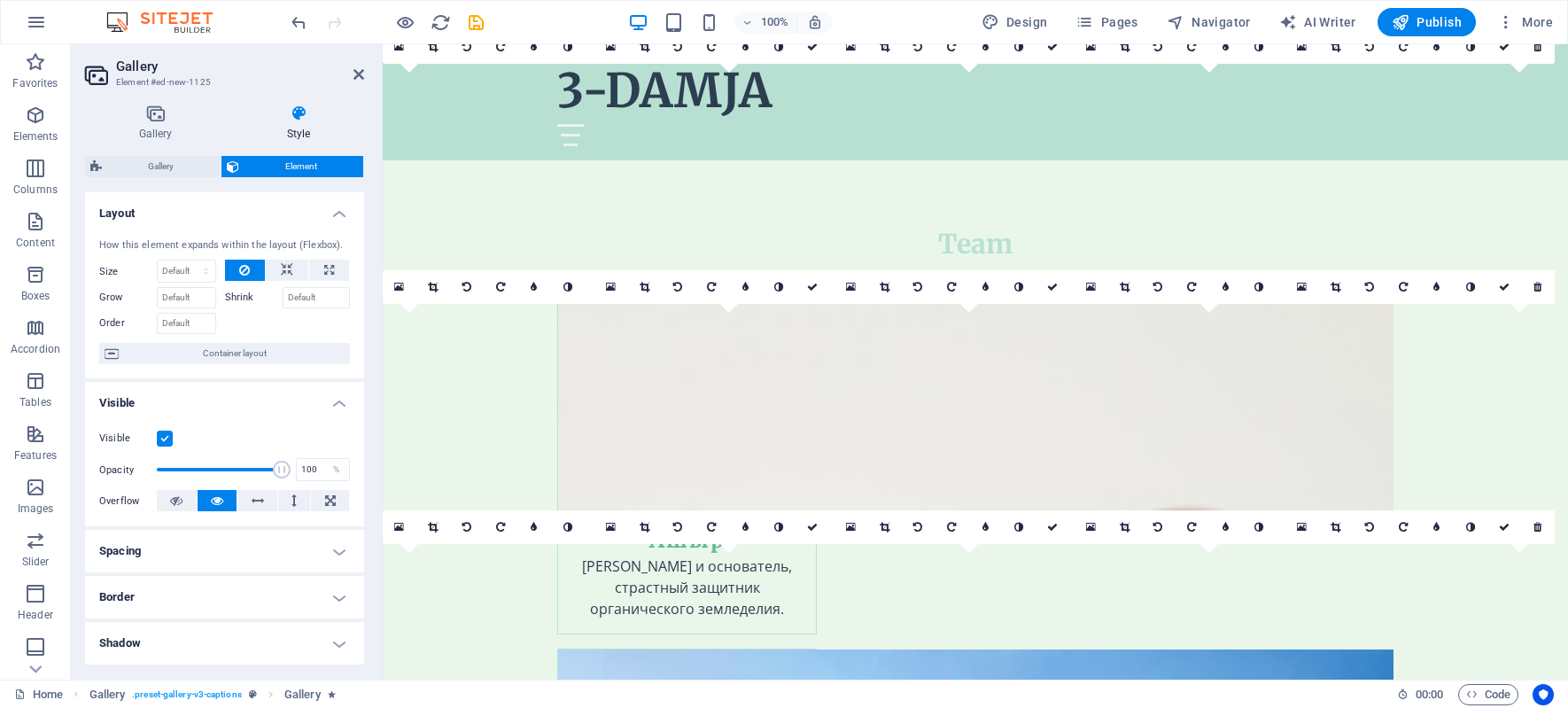
scroll to position [6976, 0]
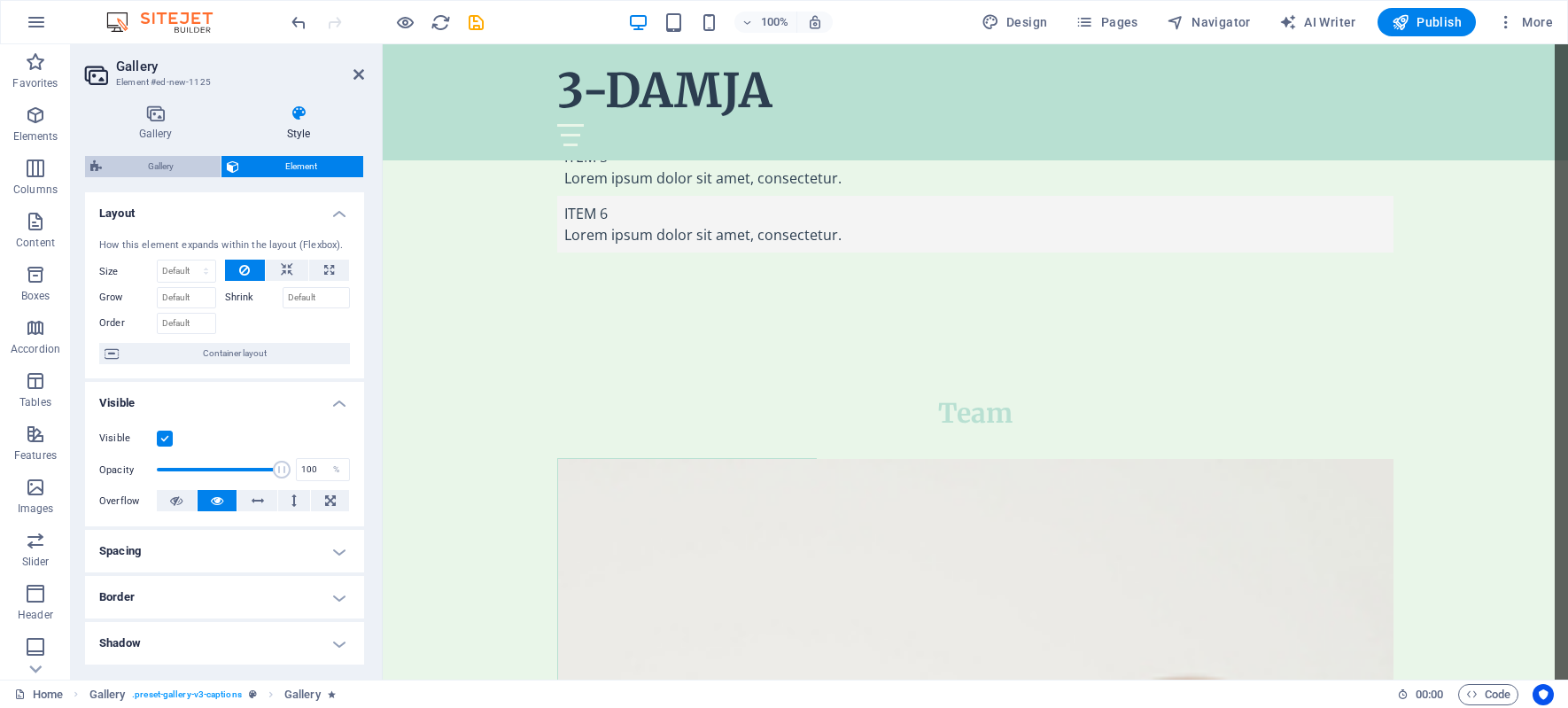
click at [160, 168] on span "Gallery" at bounding box center [161, 166] width 108 height 22
select select "rem"
select select "preset-gallery-v3-captions"
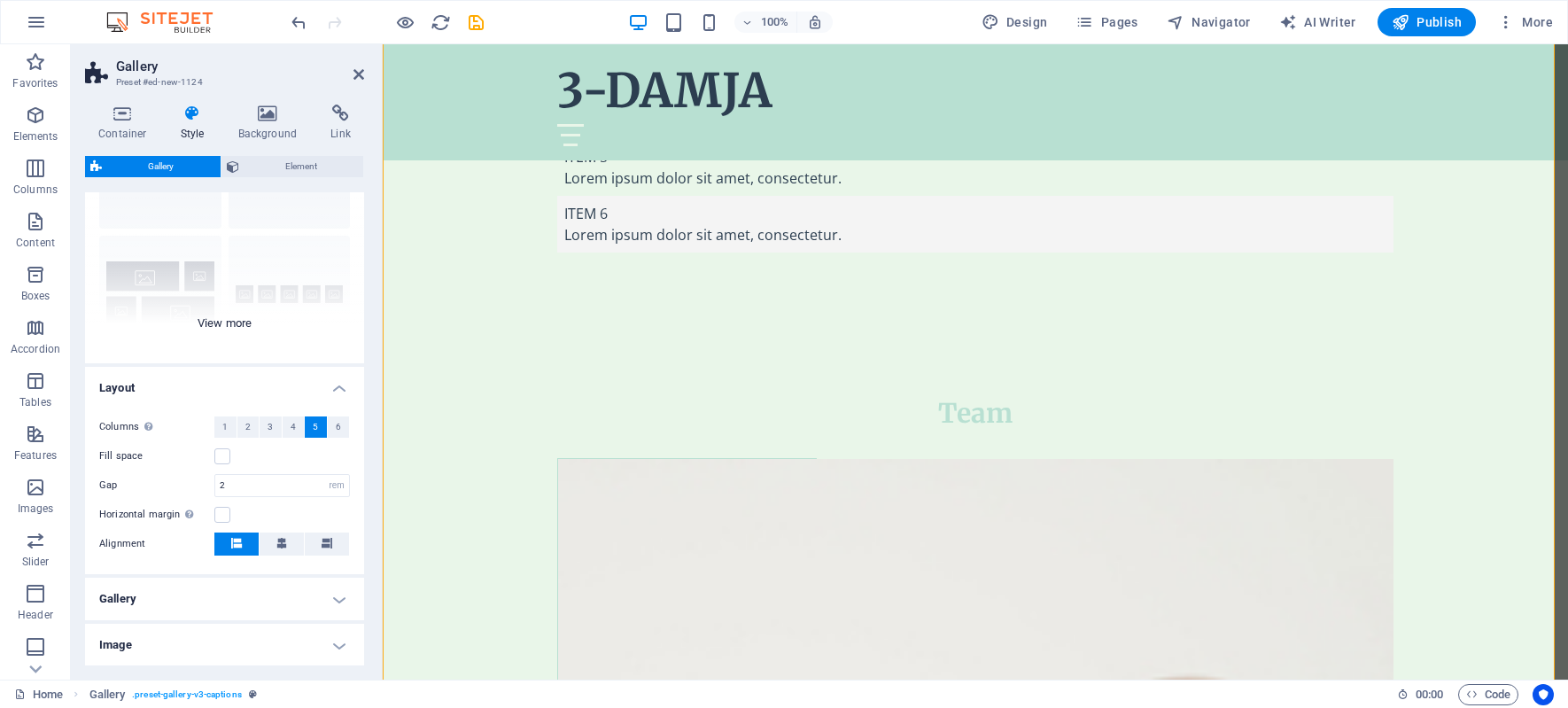
scroll to position [199, 0]
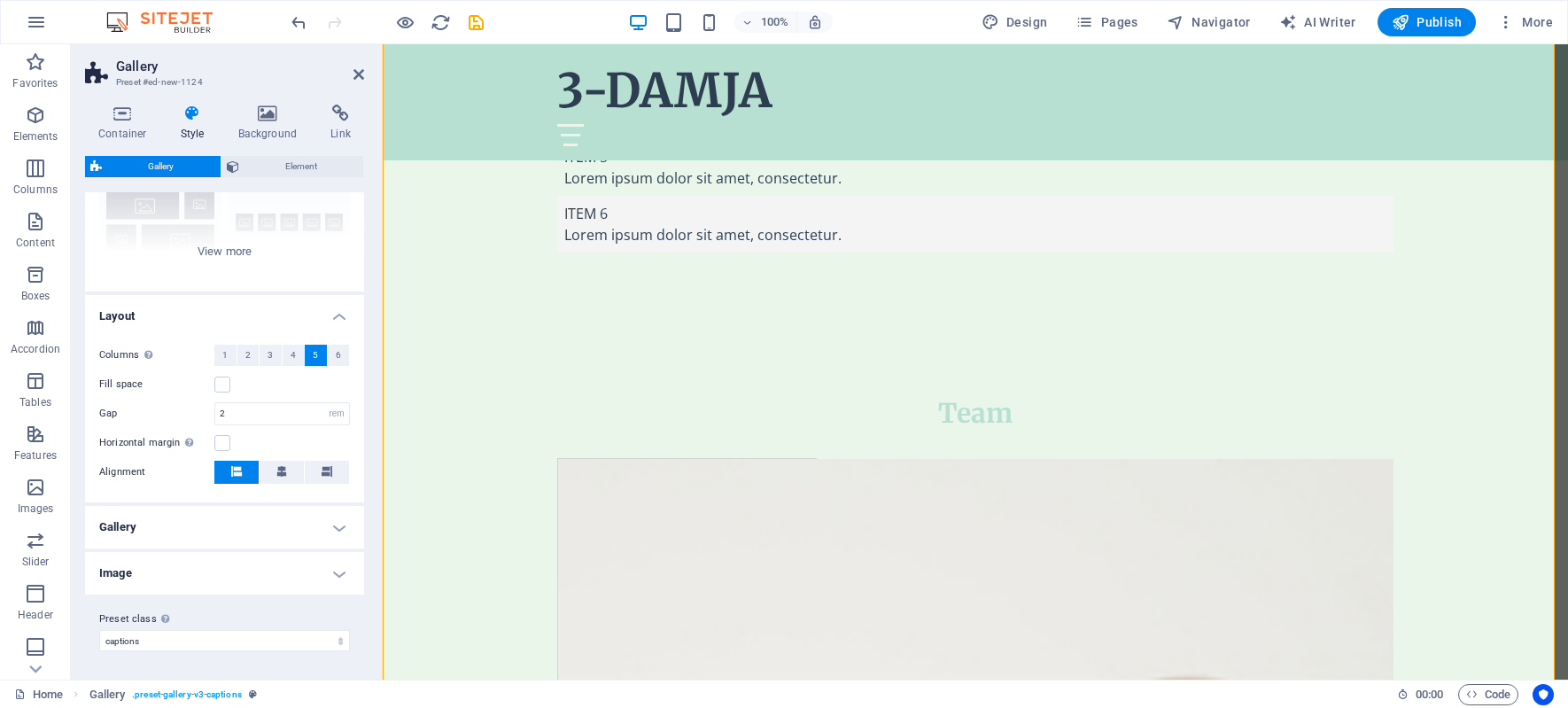
click at [312, 576] on h4 "Image" at bounding box center [224, 573] width 279 height 42
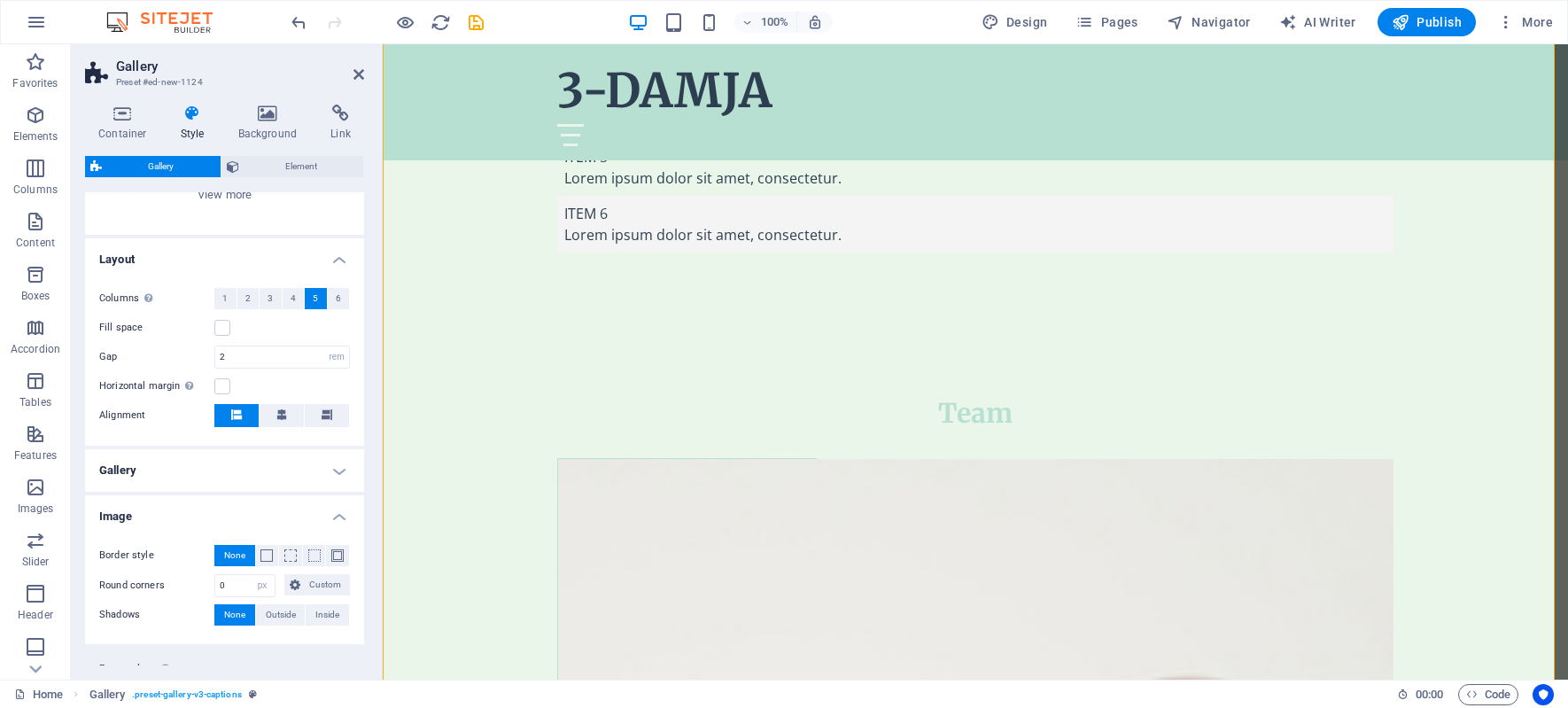
scroll to position [305, 0]
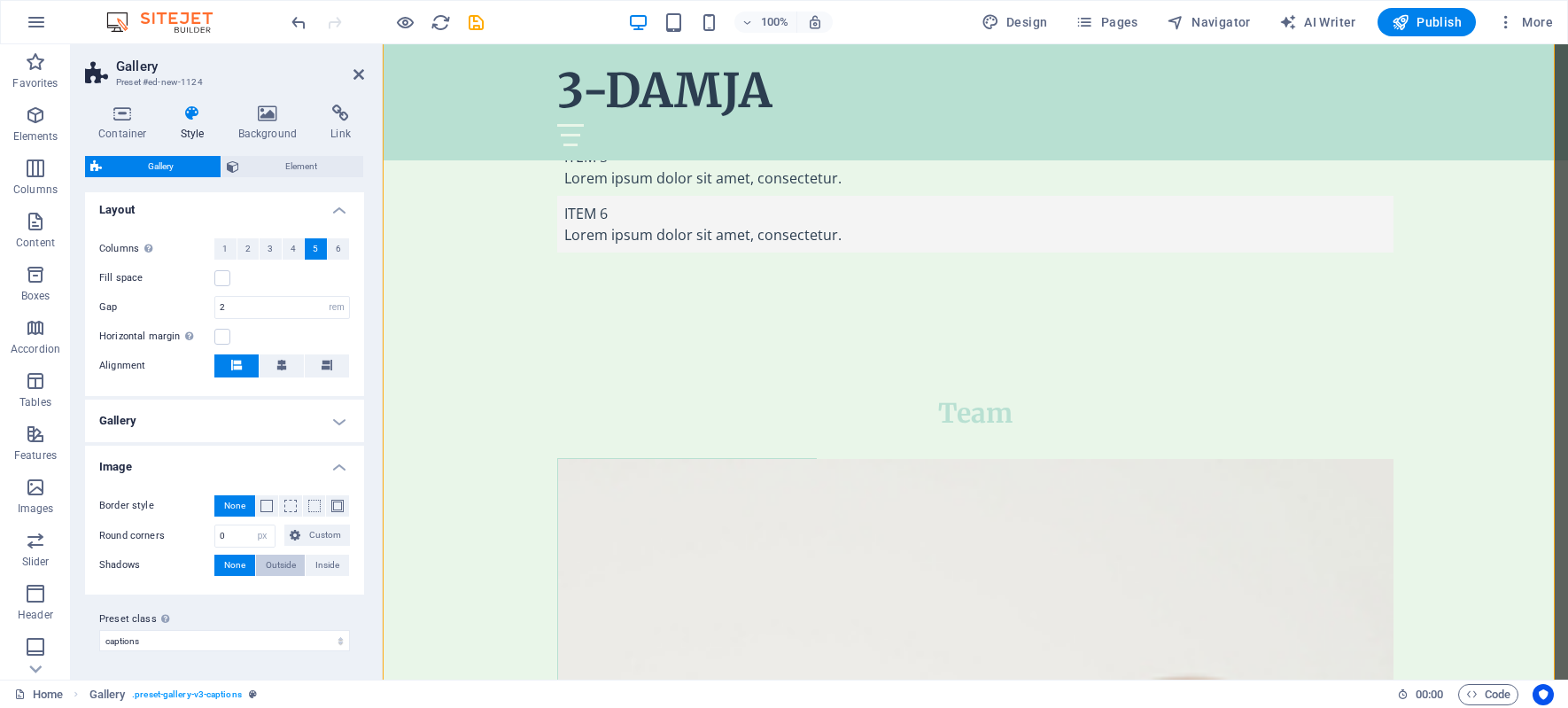
click at [278, 564] on span "Outside" at bounding box center [281, 565] width 30 height 22
type input "2"
type input "4"
click at [234, 564] on span "None" at bounding box center [235, 565] width 22 height 22
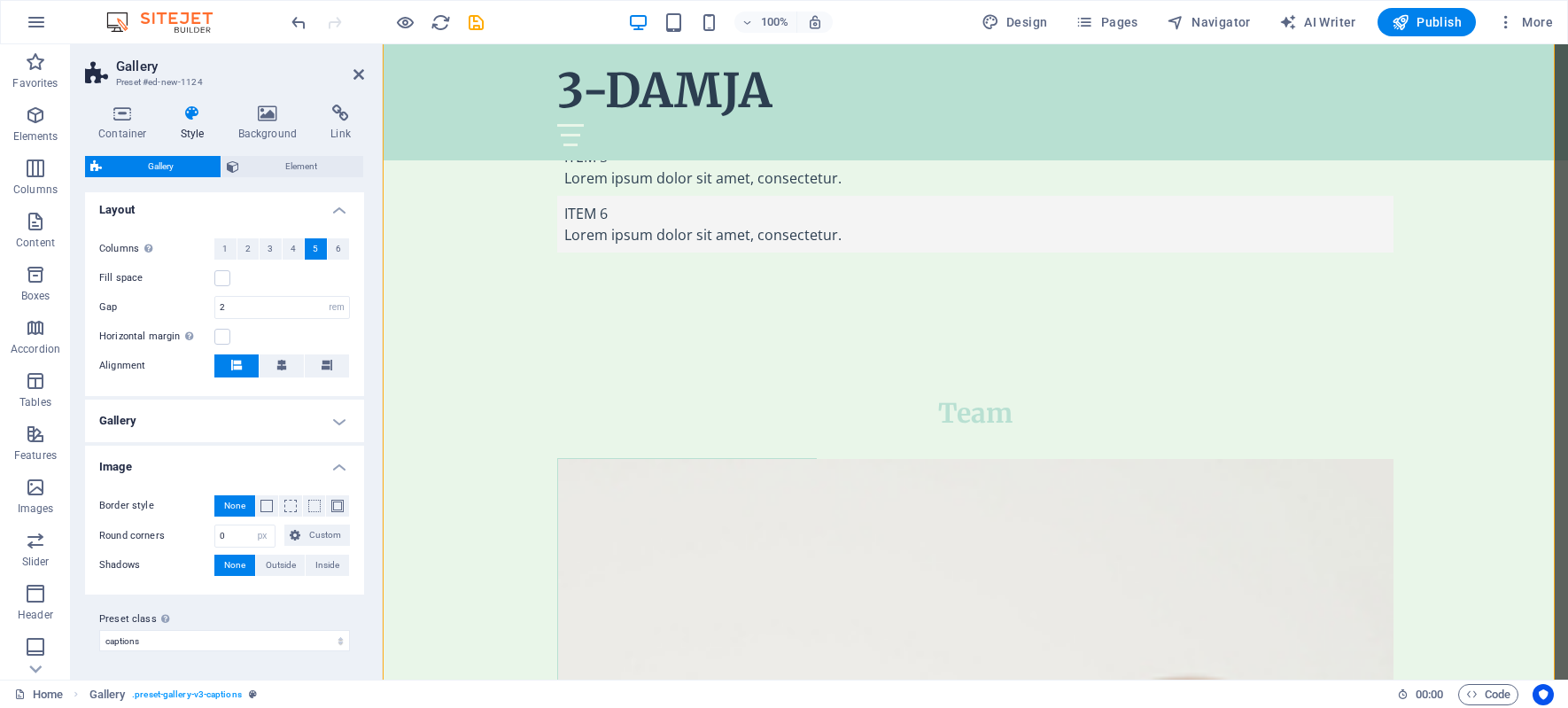
click at [335, 414] on h4 "Gallery" at bounding box center [224, 420] width 279 height 42
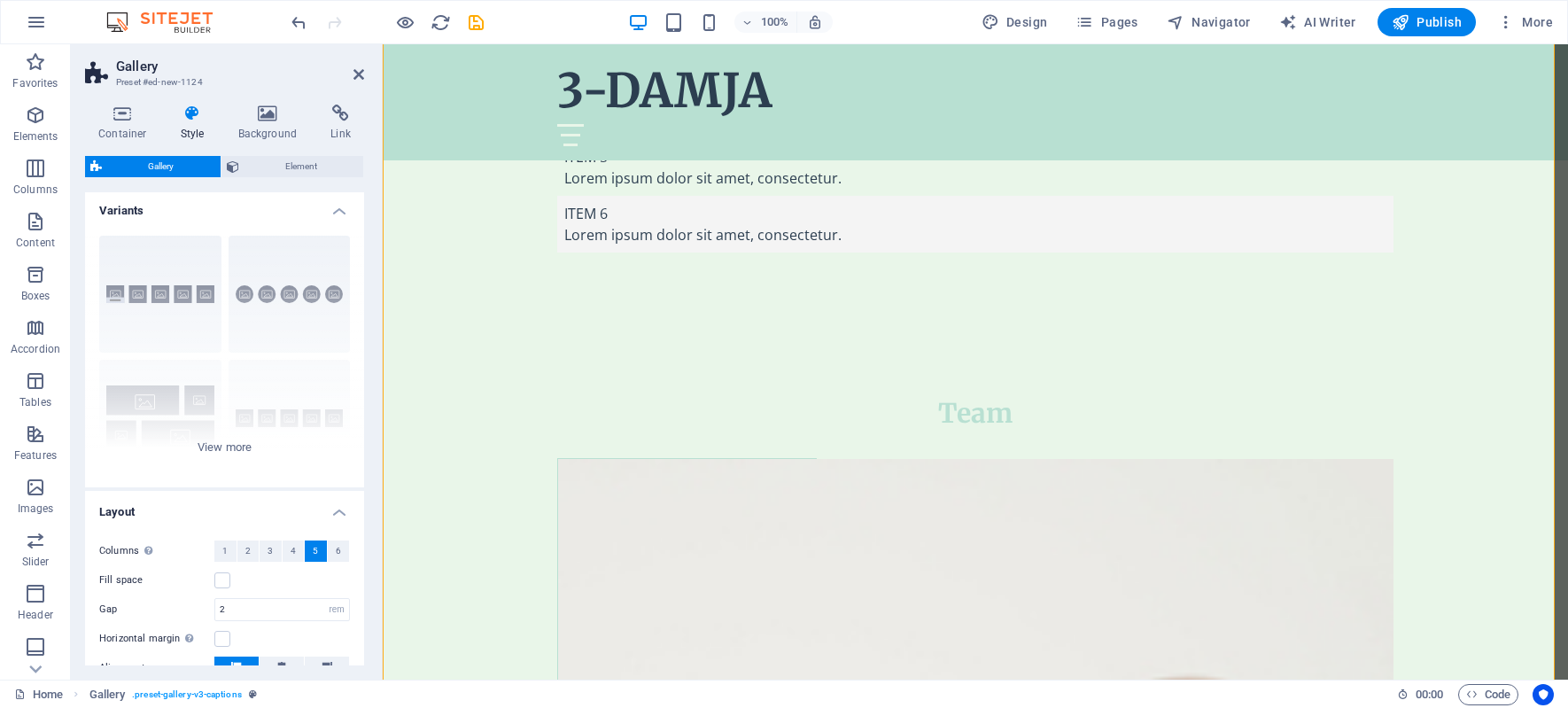
scroll to position [0, 0]
click at [358, 66] on h2 "Gallery" at bounding box center [239, 66] width 248 height 16
drag, startPoint x: 356, startPoint y: 74, endPoint x: 286, endPoint y: 29, distance: 83.2
click at [356, 74] on icon at bounding box center [358, 74] width 10 height 14
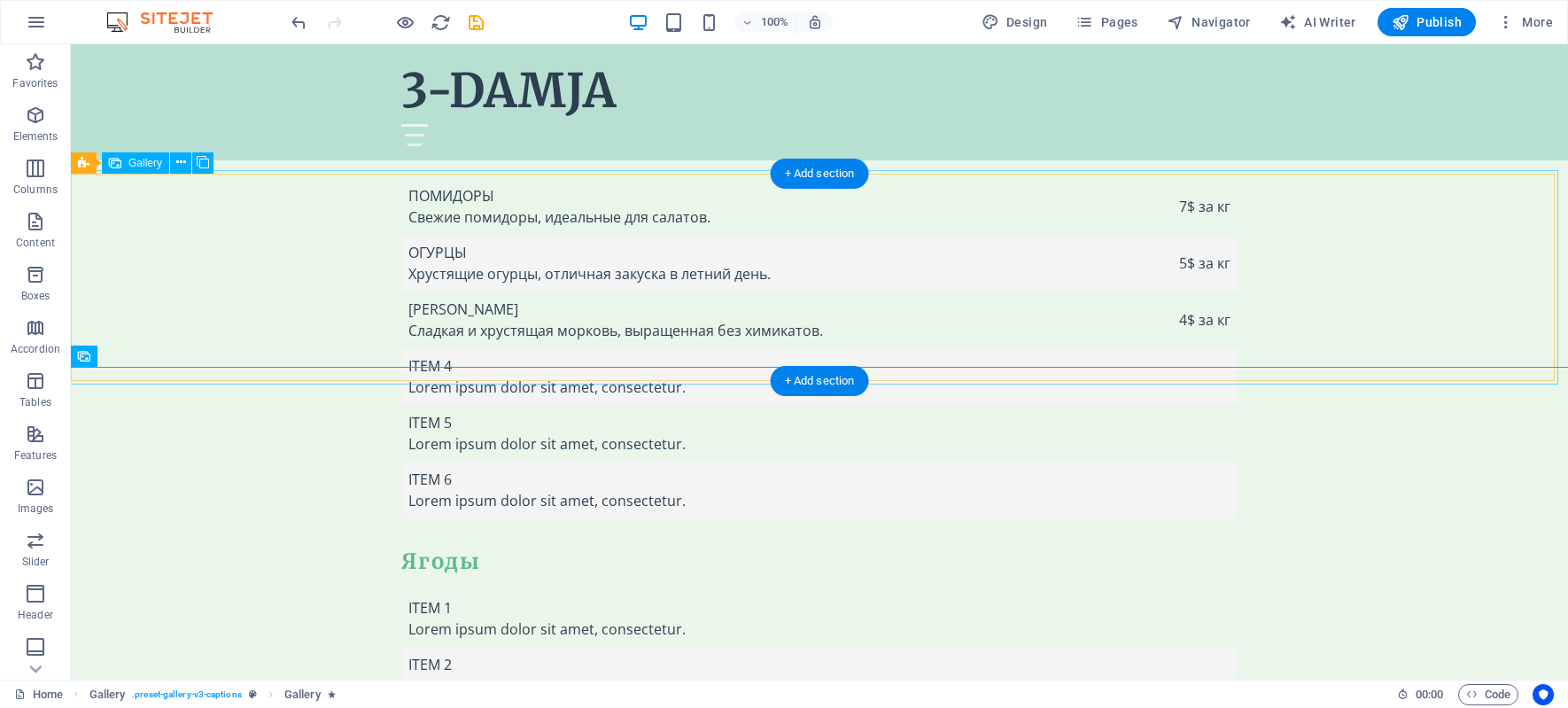
scroll to position [5994, 0]
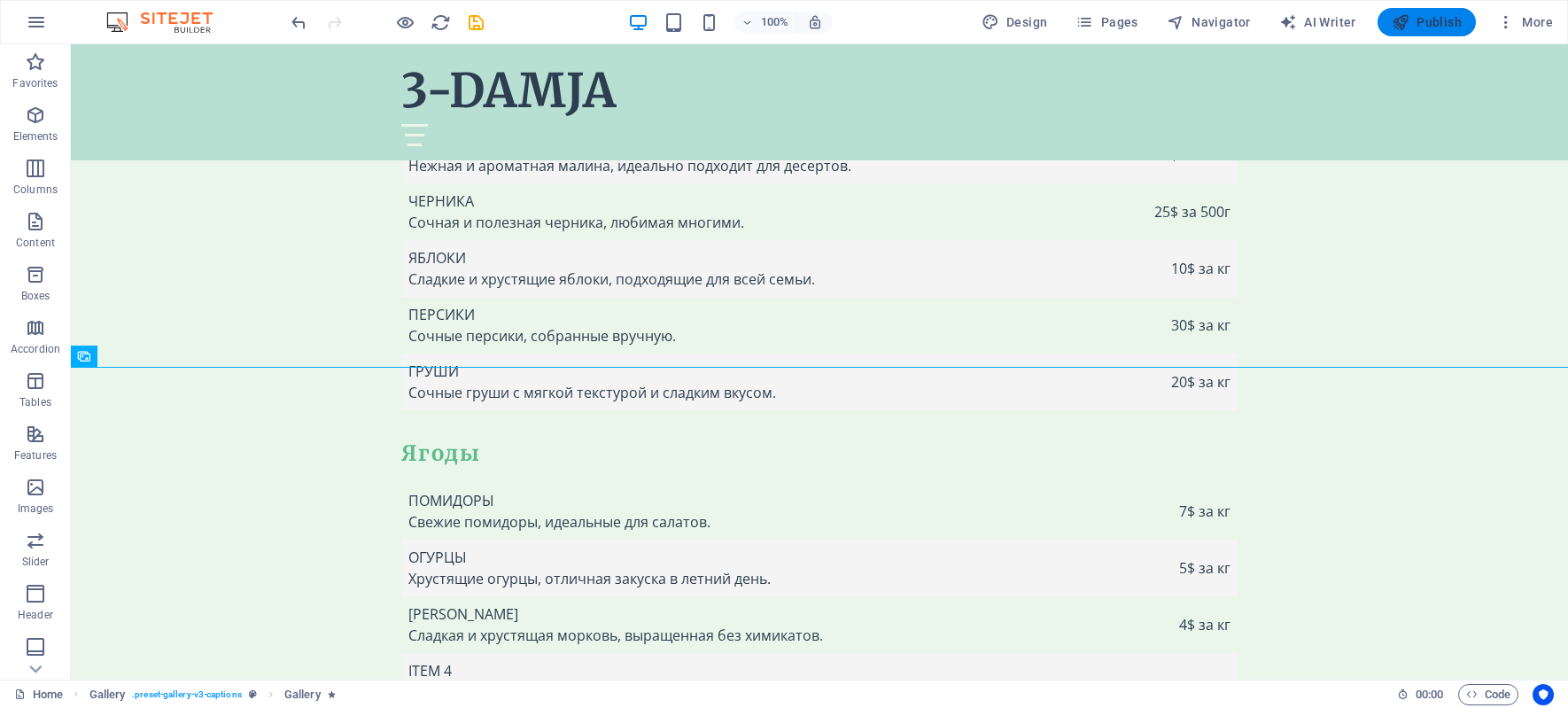
click at [1414, 16] on span "Publish" at bounding box center [1427, 22] width 70 height 18
checkbox input "false"
